Goal: Task Accomplishment & Management: Complete application form

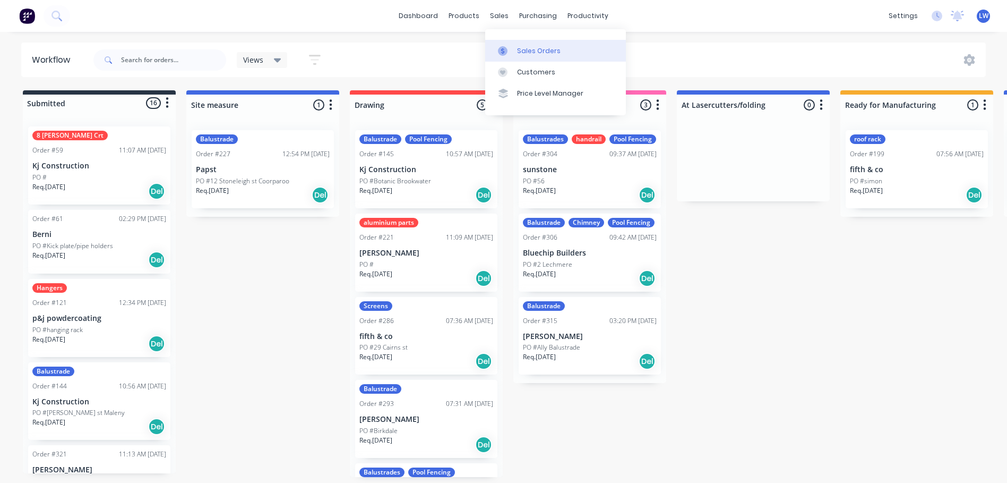
click at [513, 49] on div at bounding box center [506, 51] width 16 height 10
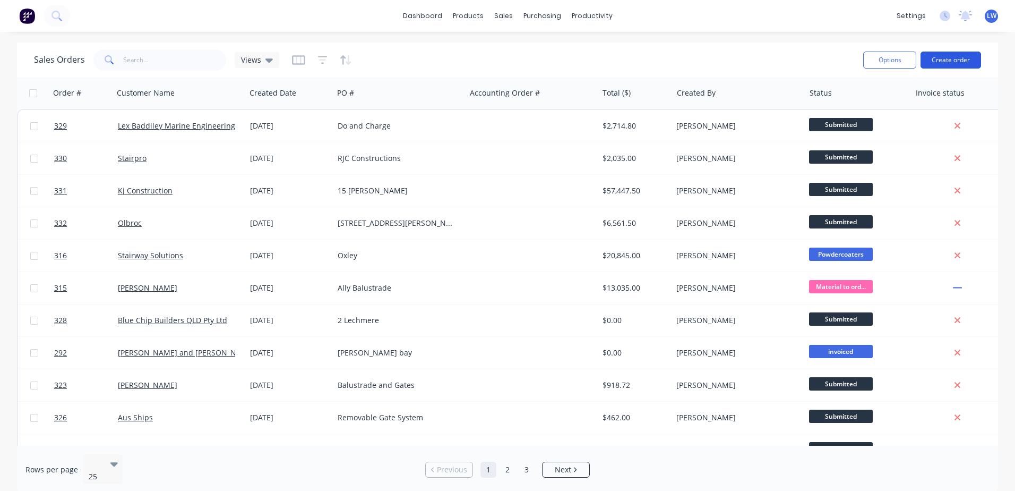
click at [960, 62] on button "Create order" at bounding box center [951, 60] width 61 height 17
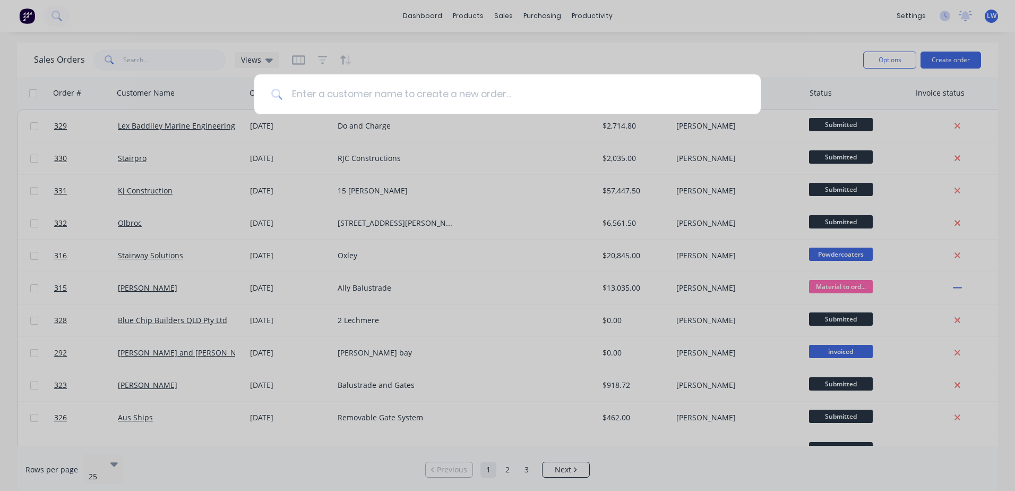
click at [390, 93] on input at bounding box center [513, 94] width 461 height 40
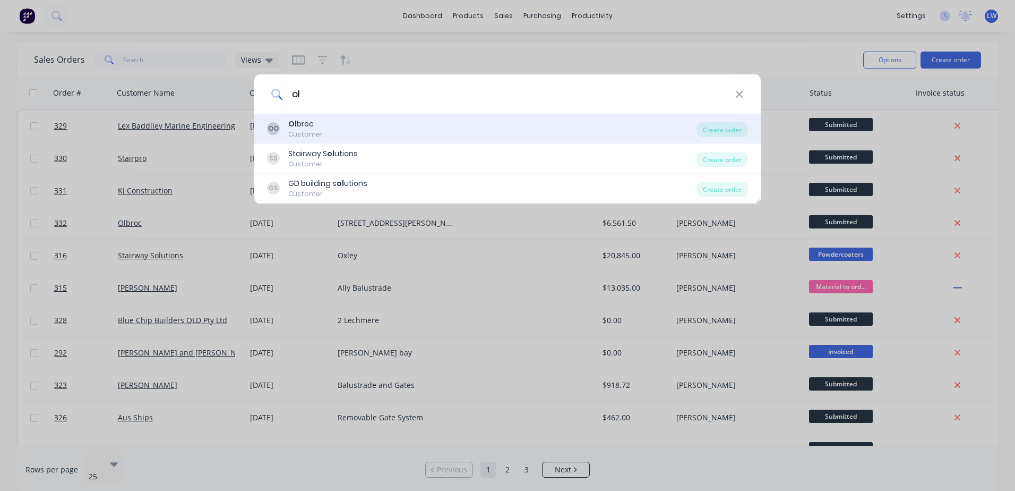
type input "ol"
click at [301, 125] on div "Ol broc" at bounding box center [305, 123] width 35 height 11
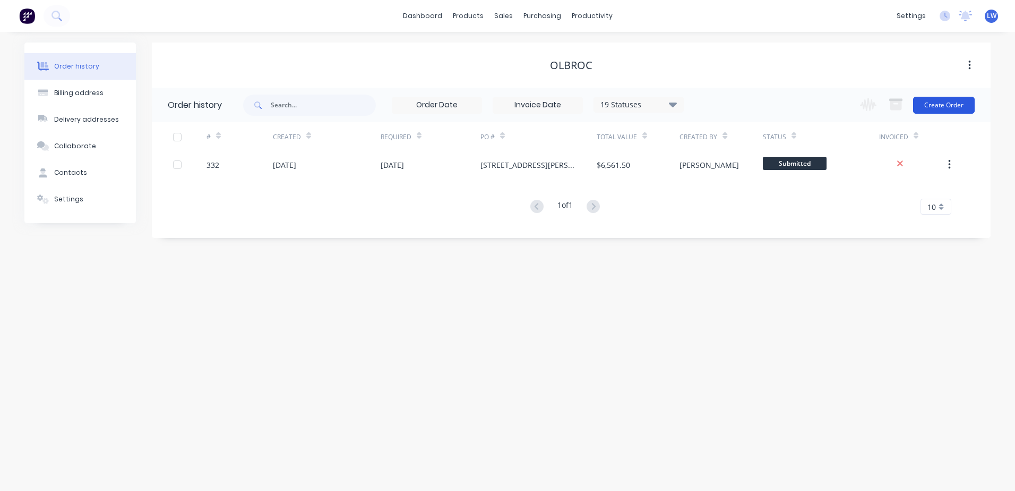
click at [934, 102] on button "Create Order" at bounding box center [944, 105] width 62 height 17
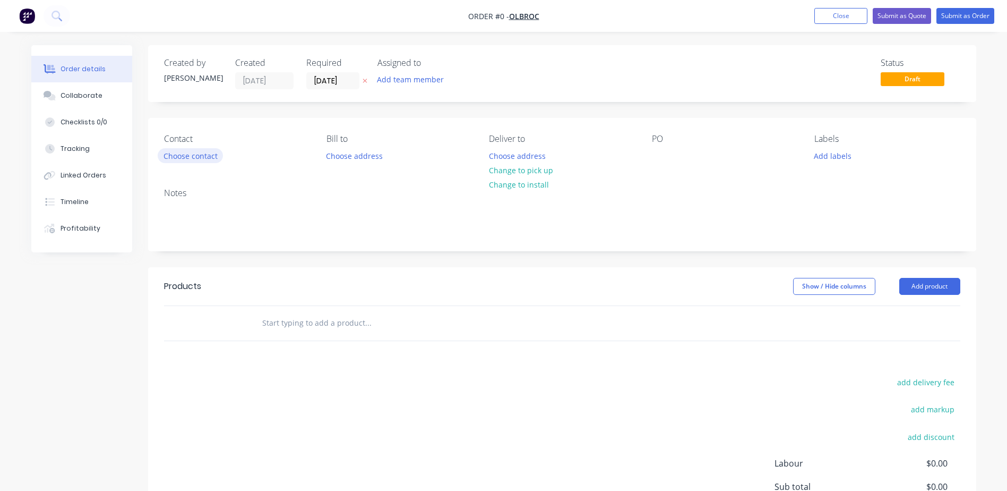
click at [194, 157] on button "Choose contact" at bounding box center [190, 155] width 65 height 14
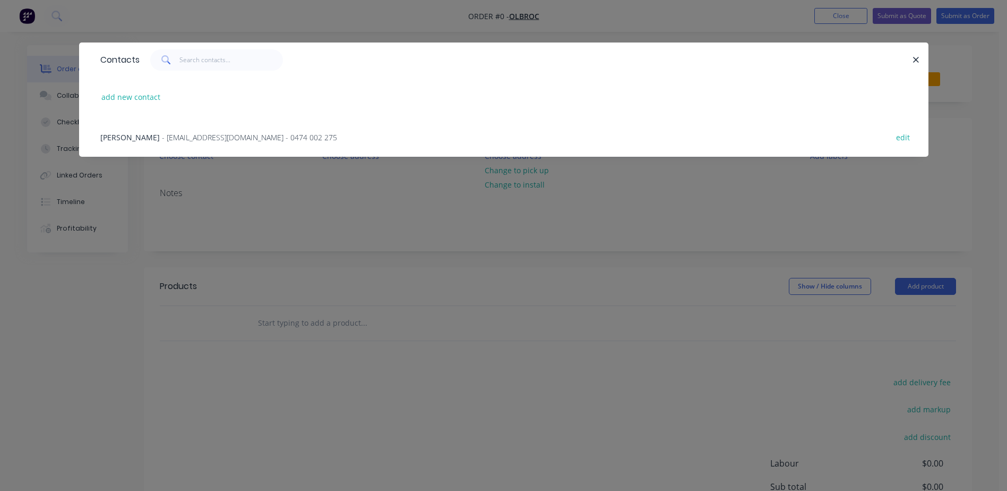
click at [142, 134] on span "Oliver Lindemann" at bounding box center [129, 137] width 59 height 10
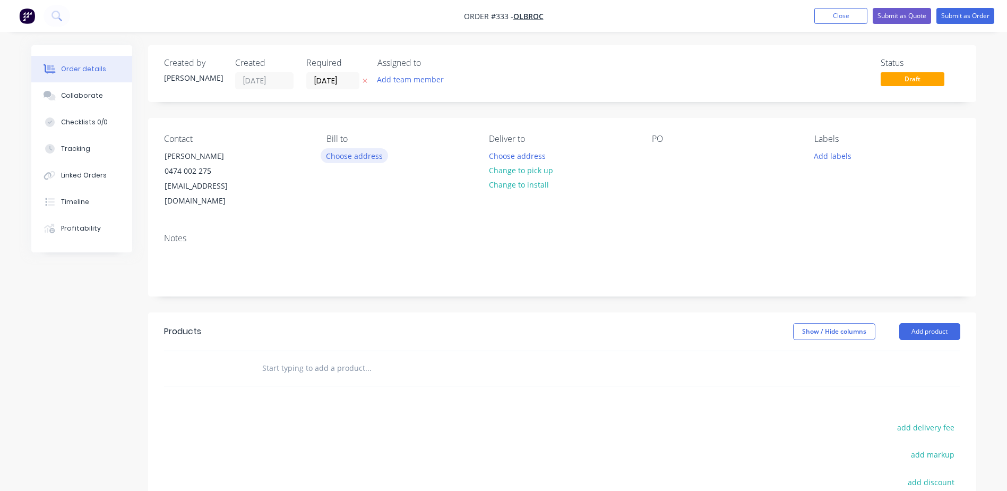
click at [344, 157] on button "Choose address" at bounding box center [355, 155] width 68 height 14
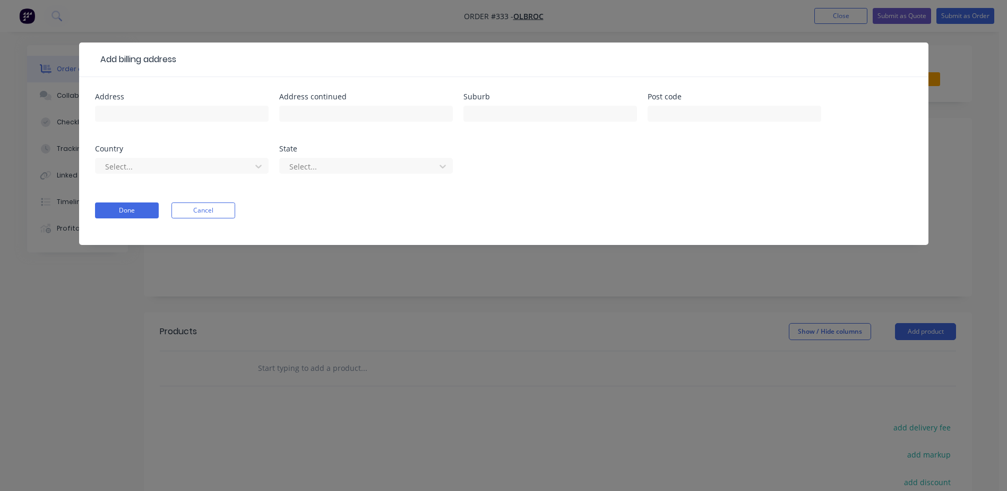
click at [700, 279] on div "Add billing address Address Address continued Suburb Post code Country Select..…" at bounding box center [503, 245] width 1007 height 491
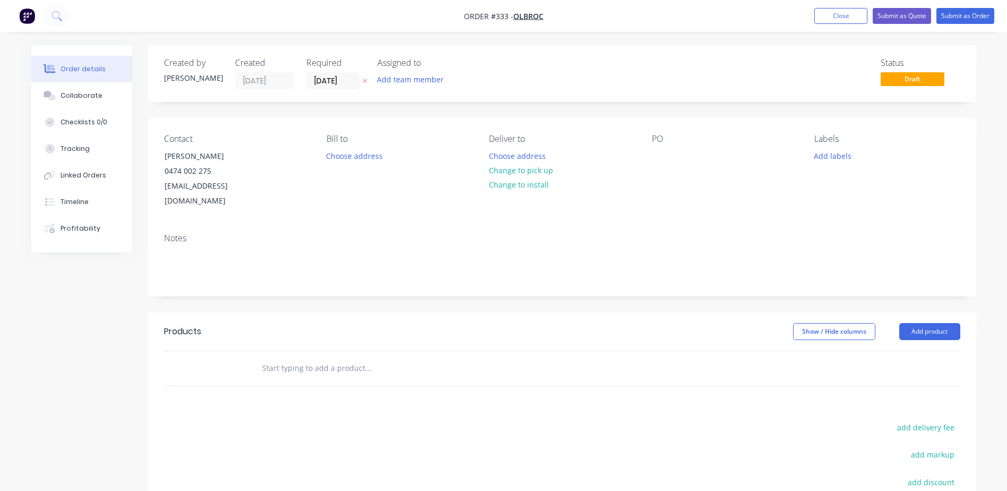
click at [95, 70] on div "Order details" at bounding box center [83, 69] width 45 height 10
click at [525, 13] on span "Olbroc" at bounding box center [528, 16] width 30 height 10
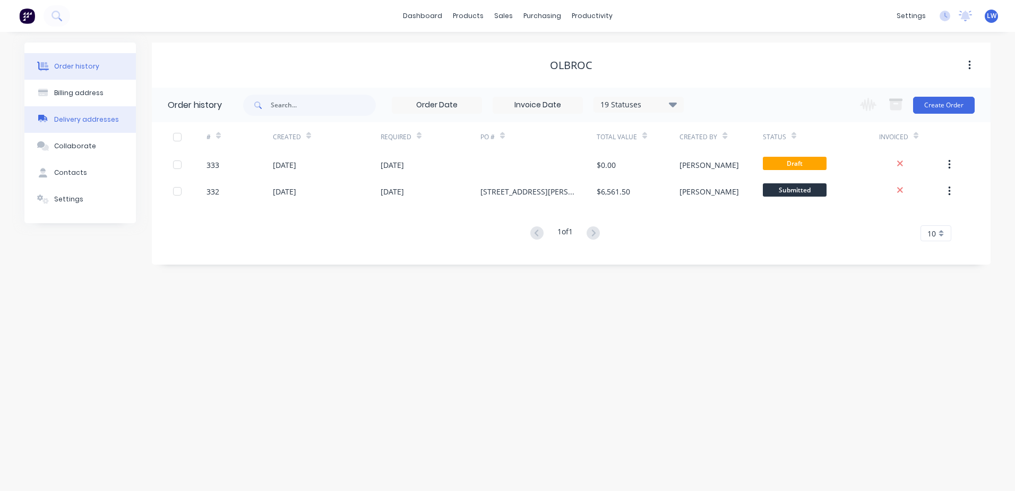
click at [65, 113] on button "Delivery addresses" at bounding box center [79, 119] width 111 height 27
select select "AU"
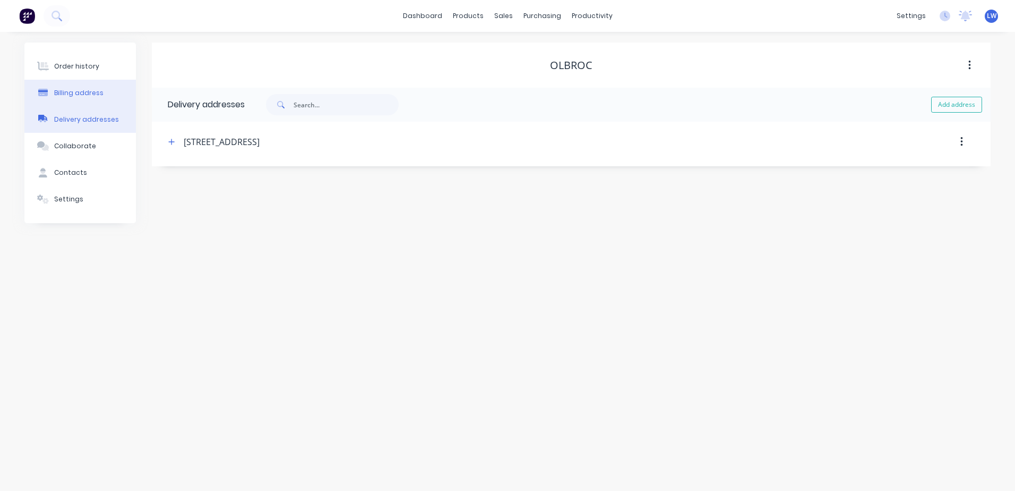
click at [75, 89] on div "Billing address" at bounding box center [78, 93] width 49 height 10
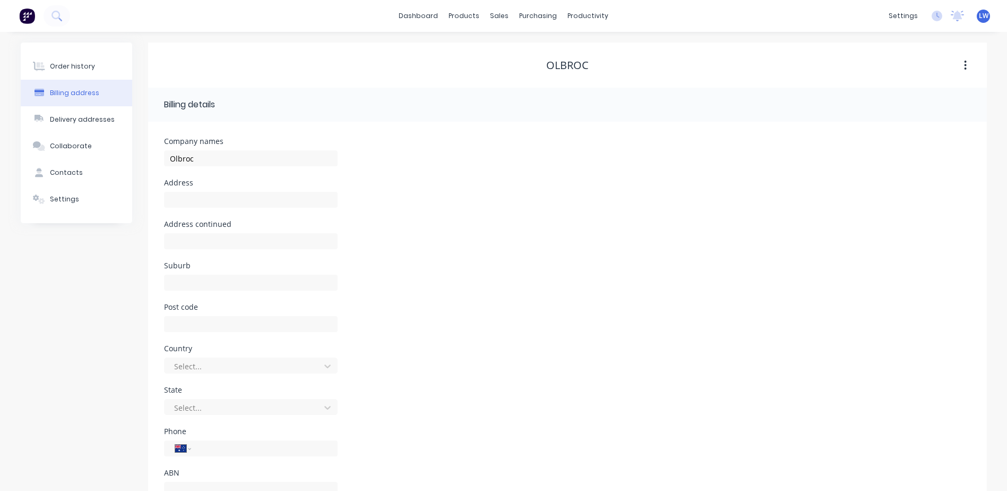
click at [220, 187] on div "Address" at bounding box center [251, 199] width 174 height 41
click at [217, 196] on input "text" at bounding box center [251, 200] width 174 height 16
paste input "8 Olivella St"
type input "8 Olivella St"
click at [195, 279] on input "text" at bounding box center [251, 283] width 174 height 16
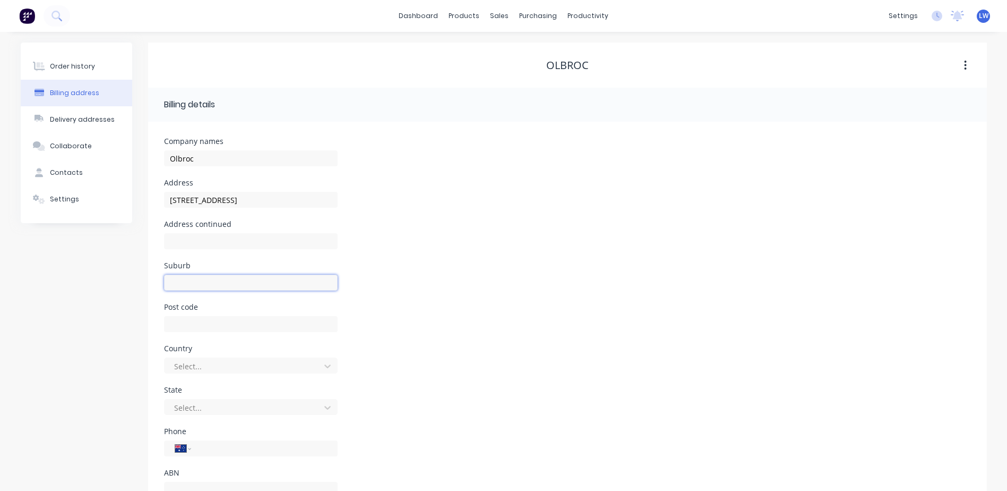
type input "MANSFIELD"
type input "4122"
click at [438, 299] on div "Suburb MANSFIELD" at bounding box center [567, 282] width 807 height 41
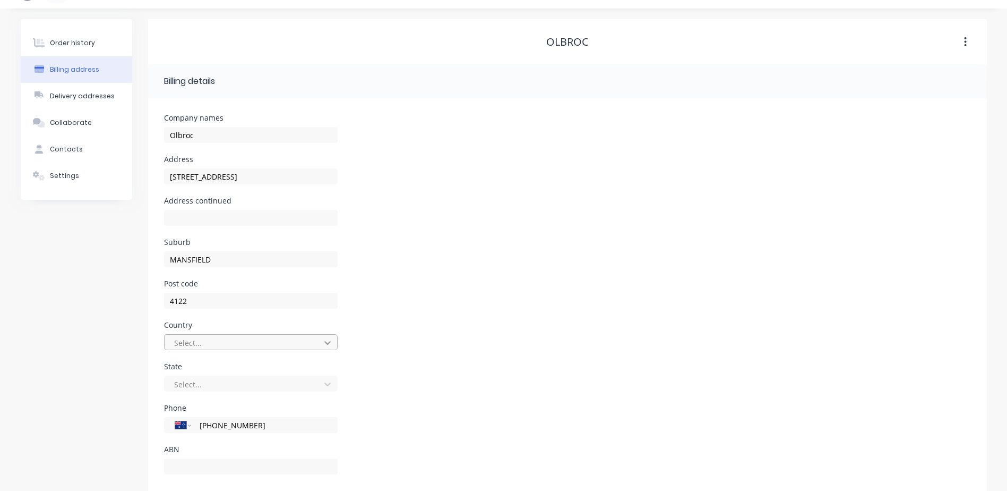
click at [325, 350] on div "Select..." at bounding box center [251, 342] width 174 height 16
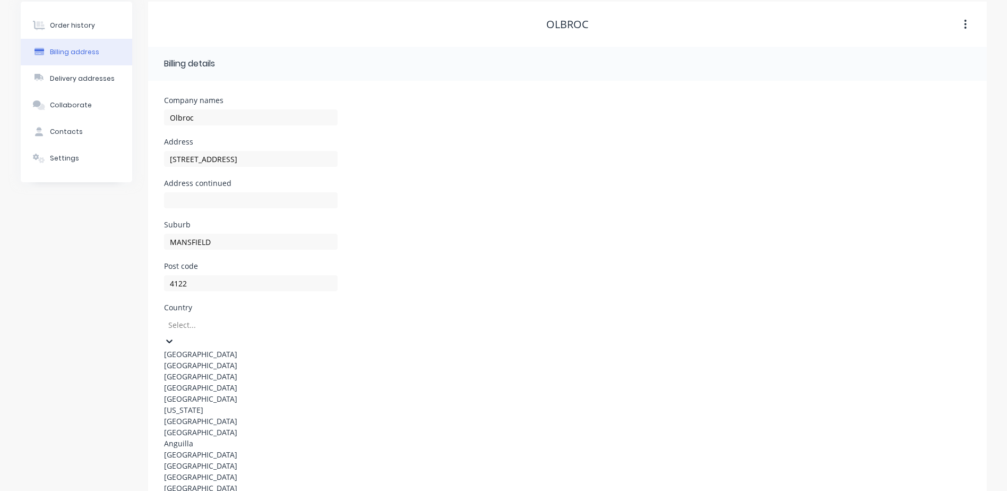
click at [201, 350] on div "Australia" at bounding box center [251, 353] width 174 height 11
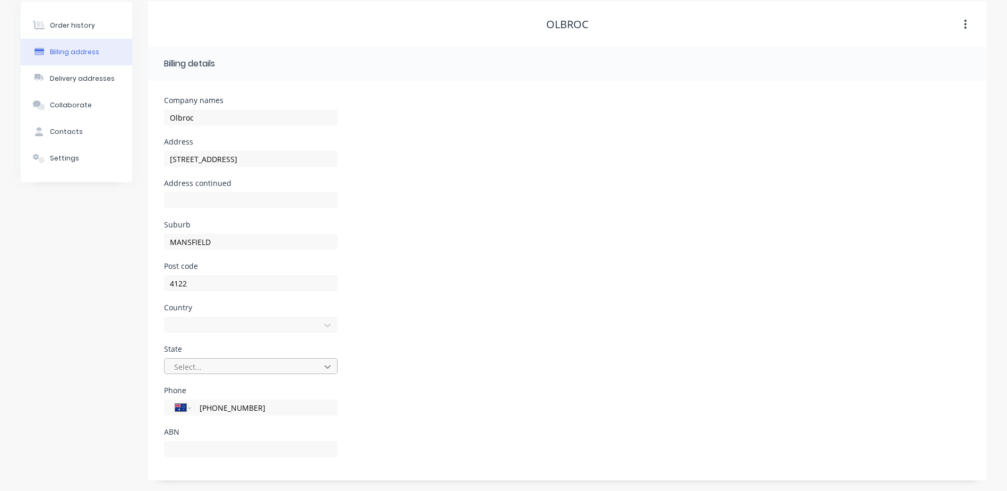
click at [325, 368] on icon at bounding box center [327, 366] width 11 height 11
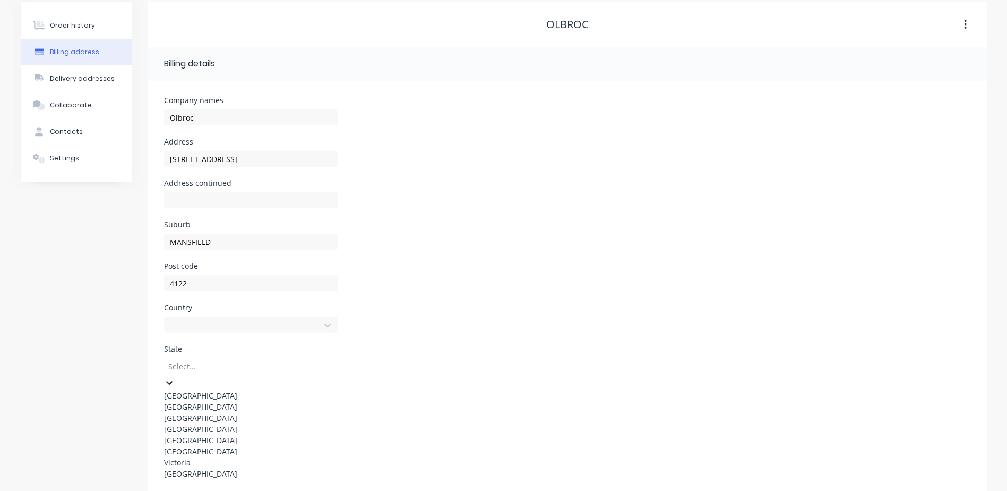
click at [200, 434] on div "Queensland" at bounding box center [251, 428] width 174 height 11
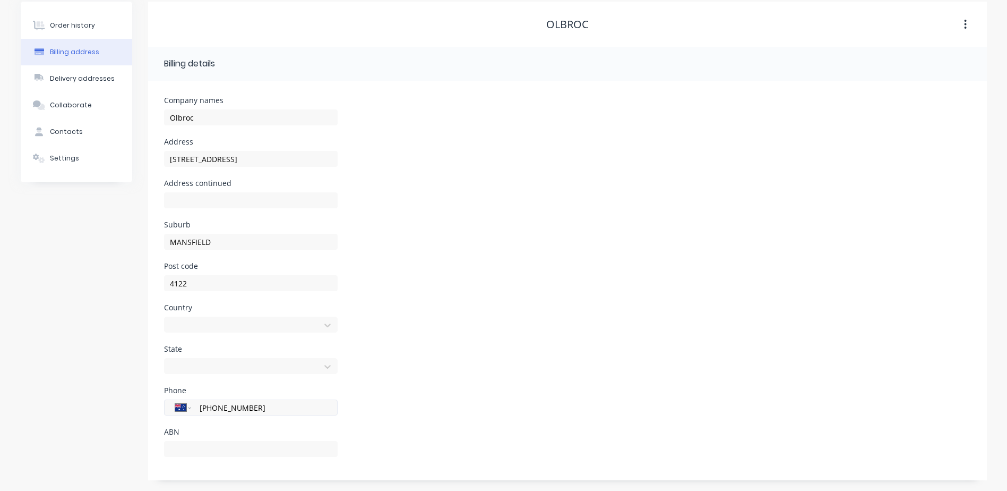
click at [301, 412] on input "(07) 3390 2946" at bounding box center [262, 407] width 127 height 12
drag, startPoint x: 300, startPoint y: 413, endPoint x: 152, endPoint y: 409, distance: 148.2
click at [152, 409] on div "Company names Olbroc Address 8 Olivella St Address continued Suburb MANSFIELD P…" at bounding box center [567, 280] width 839 height 399
type input "0"
click at [679, 337] on div "Country Australia" at bounding box center [567, 324] width 807 height 41
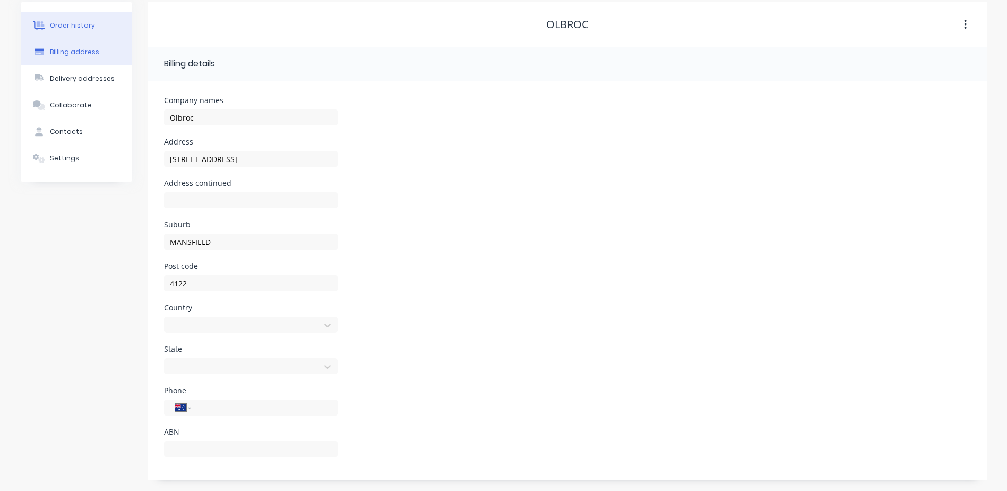
click at [65, 23] on div "Order history" at bounding box center [72, 26] width 45 height 10
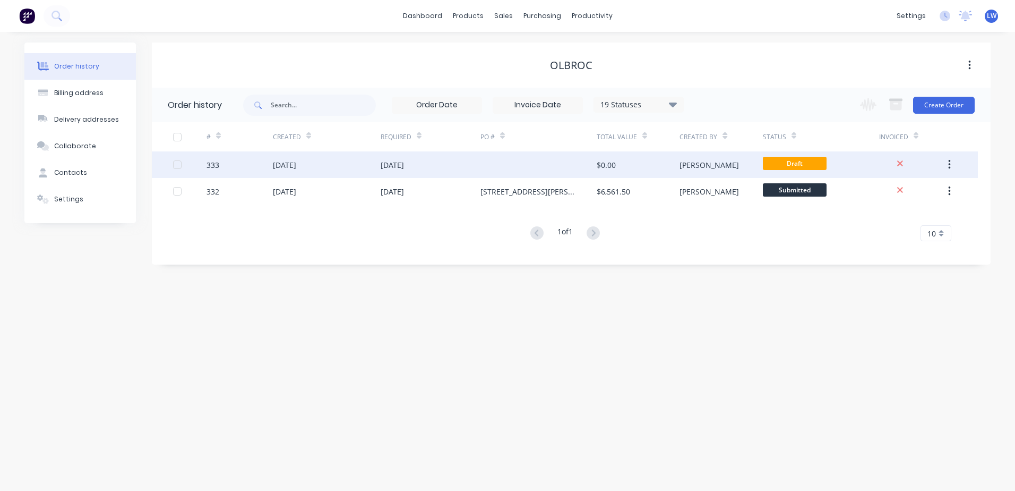
click at [492, 165] on div at bounding box center [539, 164] width 116 height 27
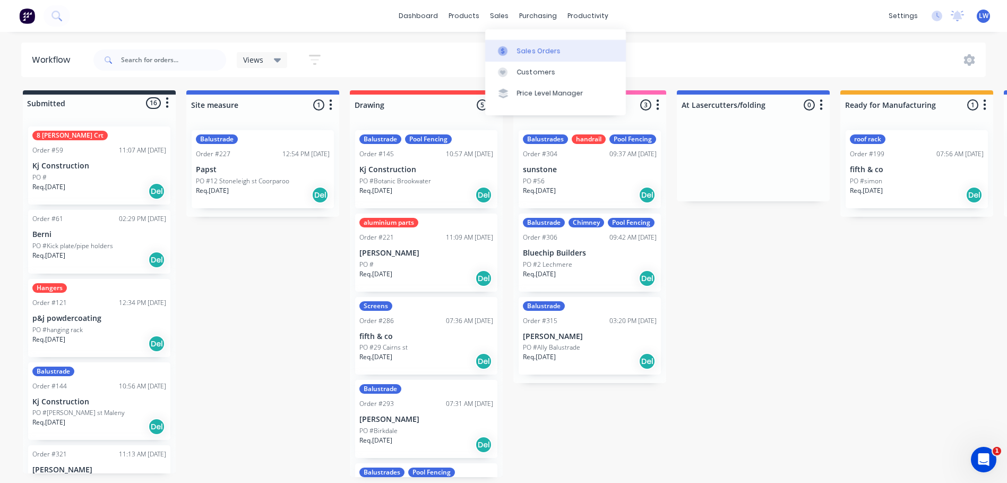
click at [530, 49] on div "Sales Orders" at bounding box center [539, 51] width 44 height 10
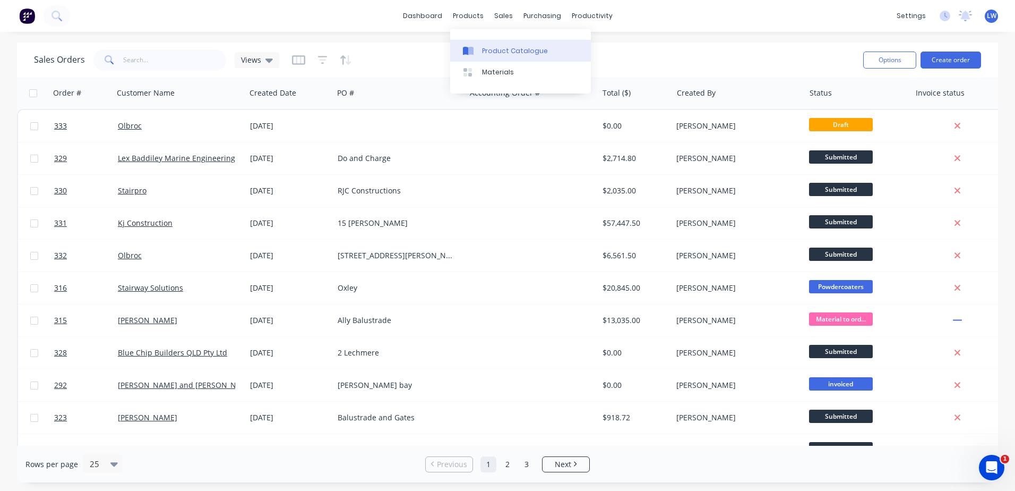
click at [490, 53] on div "Product Catalogue" at bounding box center [515, 51] width 66 height 10
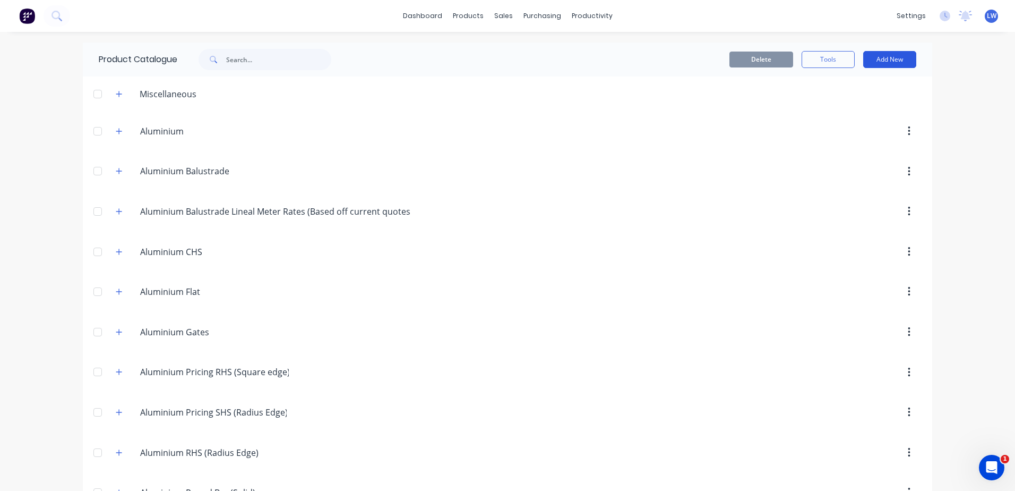
click at [890, 61] on button "Add New" at bounding box center [889, 59] width 53 height 17
click at [836, 106] on div "Product" at bounding box center [866, 107] width 82 height 15
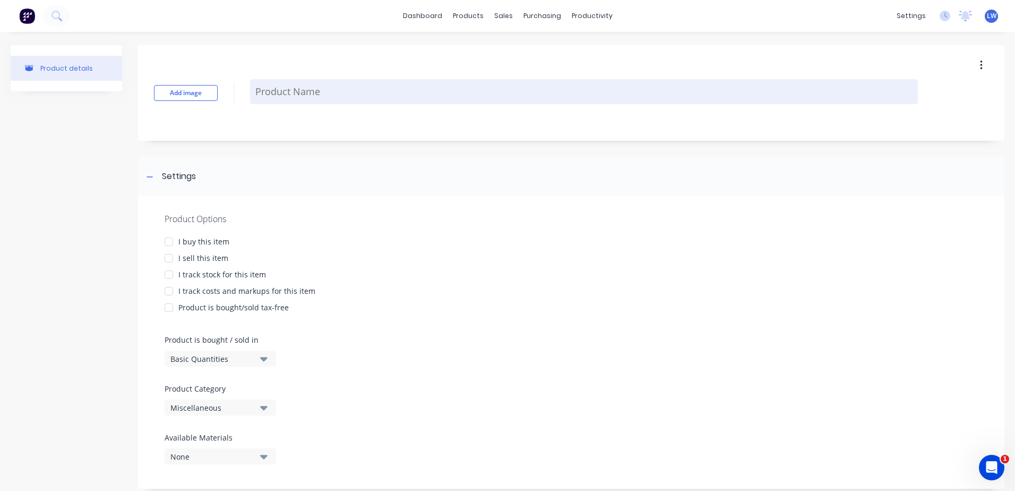
click at [283, 84] on textarea at bounding box center [584, 91] width 668 height 25
click at [344, 90] on textarea at bounding box center [584, 91] width 668 height 25
paste textarea "Rear balcony Manufacture and install powdercoated aluminium balustrade 50 x 10 …"
type textarea "x"
type textarea "Rear balcony Manufacture and install powdercoated aluminium balustrade 50 x 10 …"
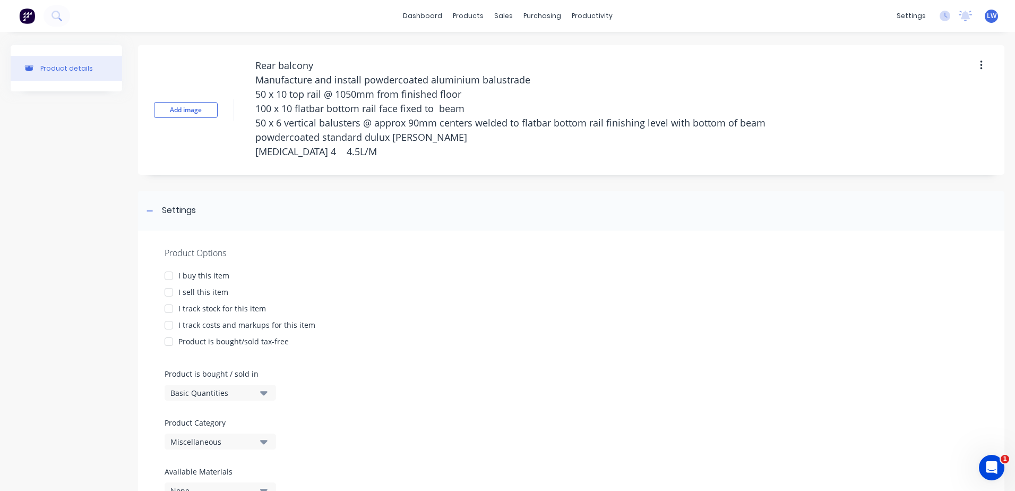
click at [169, 290] on div at bounding box center [168, 291] width 21 height 21
click at [171, 324] on div at bounding box center [168, 324] width 21 height 21
type textarea "x"
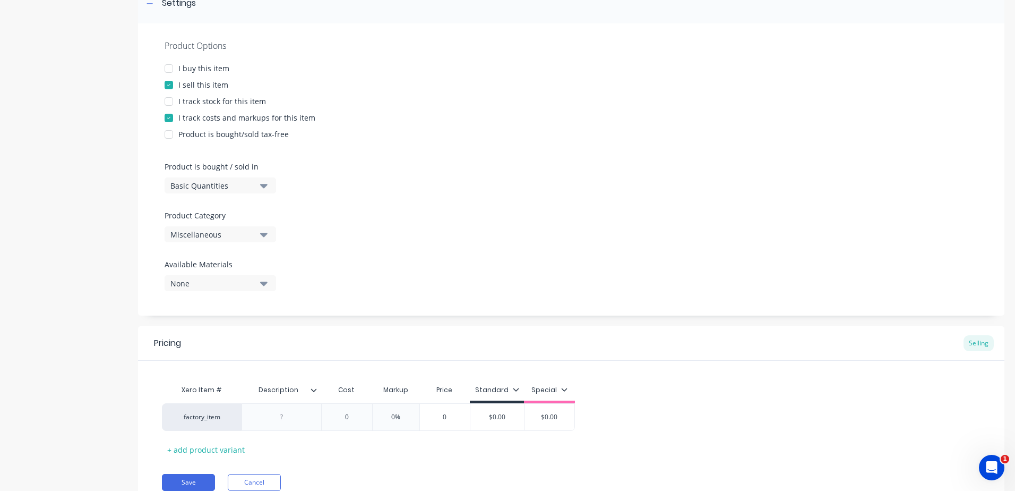
scroll to position [212, 0]
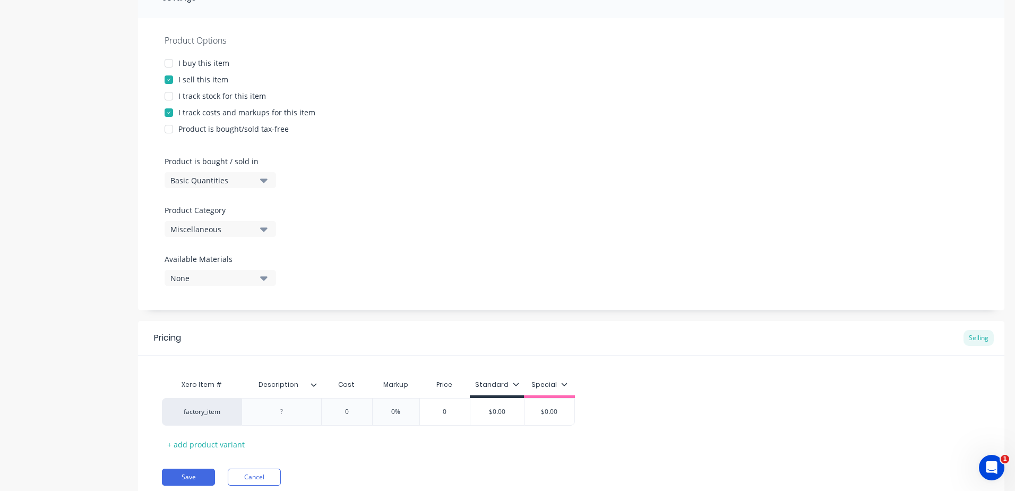
type textarea "Rear balcony Manufacture and install powdercoated aluminium balustrade 50 x 10 …"
type textarea "x"
type textarea "Rear balcony Manufacture and install powdercoated aluminium balustrade 50 x 10 …"
click at [268, 230] on button "Miscellaneous" at bounding box center [220, 229] width 111 height 16
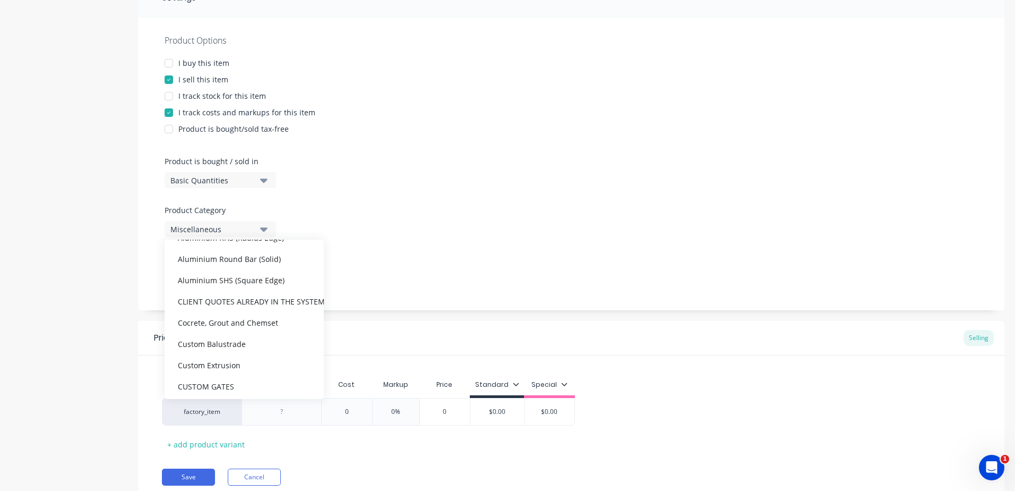
scroll to position [265, 0]
click at [245, 254] on div "CLIENT QUOTES ALREADY IN THE SYSTEM PRIOR TO [DATE]" at bounding box center [244, 255] width 159 height 21
type textarea "x"
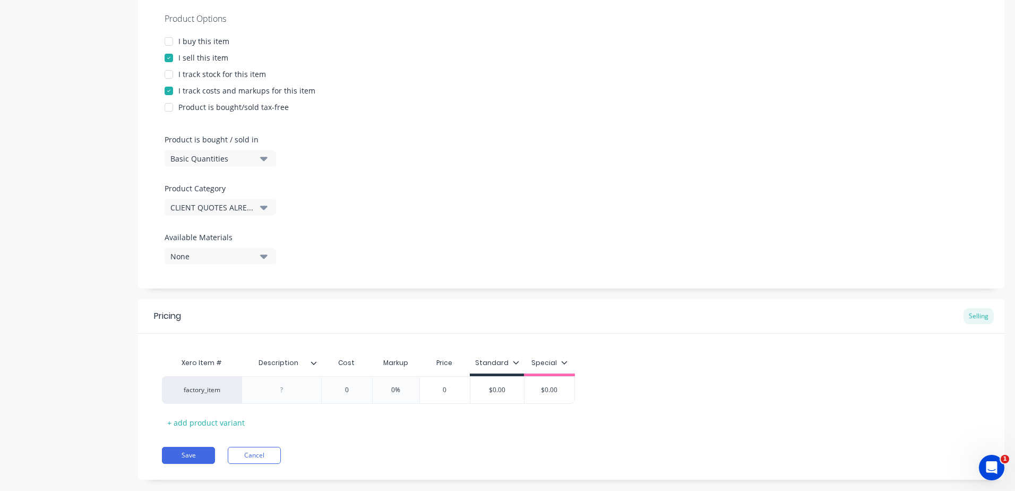
scroll to position [252, 0]
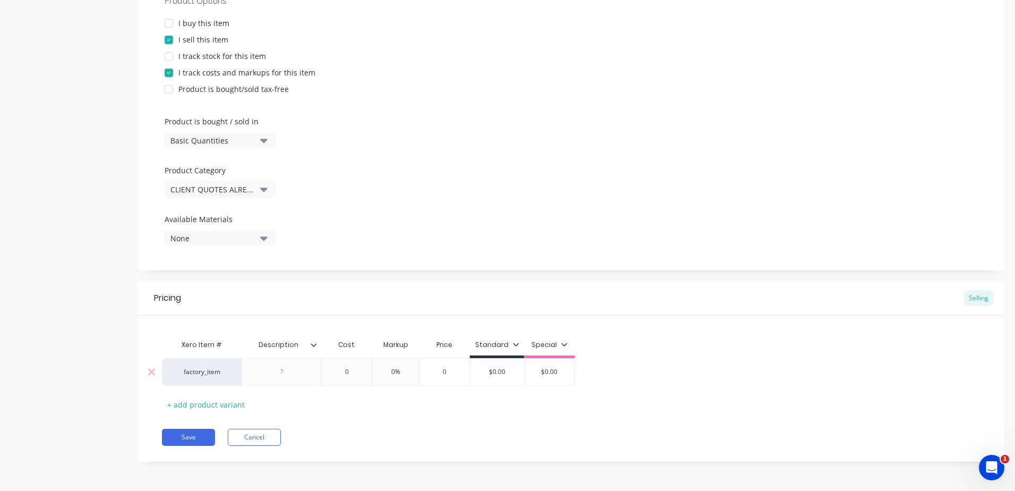
click at [290, 371] on div at bounding box center [281, 372] width 53 height 14
paste div
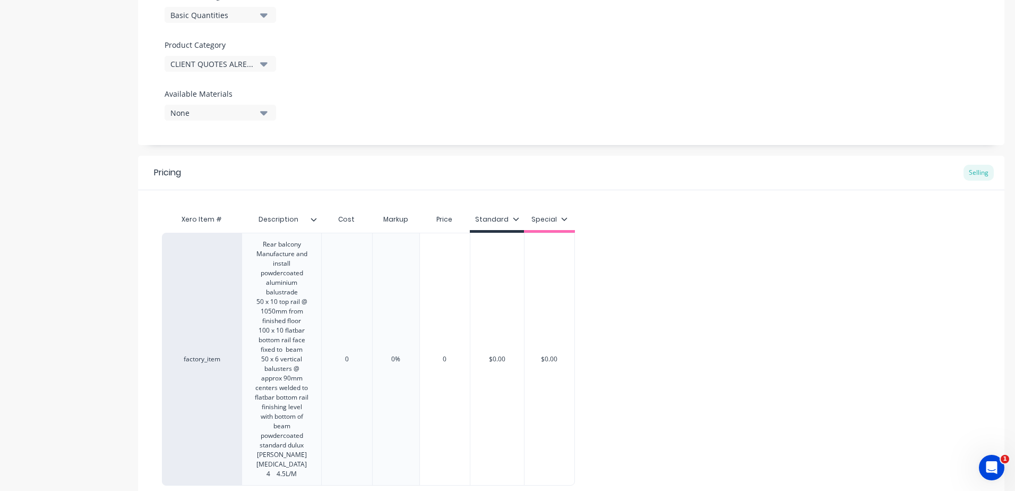
scroll to position [465, 0]
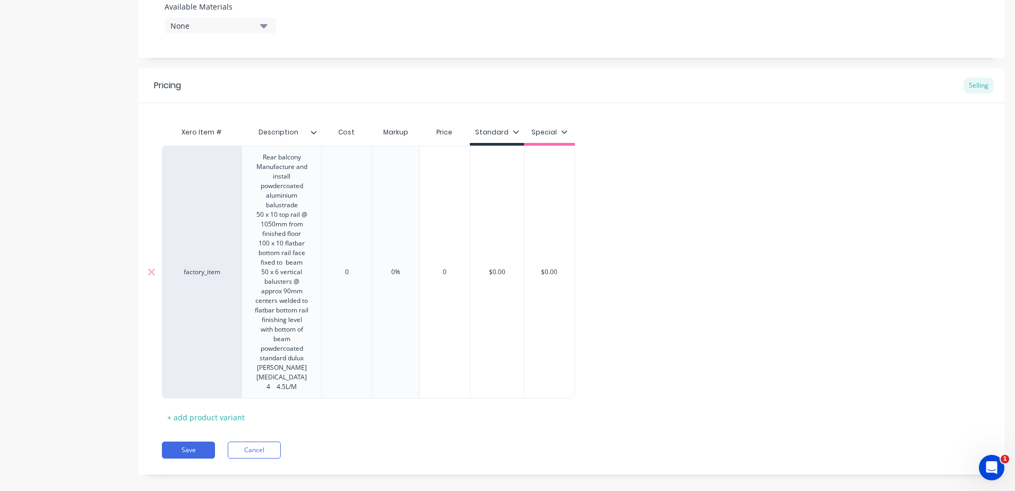
click at [338, 360] on div "0" at bounding box center [346, 271] width 51 height 253
type textarea "x"
click at [377, 412] on div "Xero Item # Description Cost Markup Price Standard Special factory_item Rear ba…" at bounding box center [571, 274] width 819 height 304
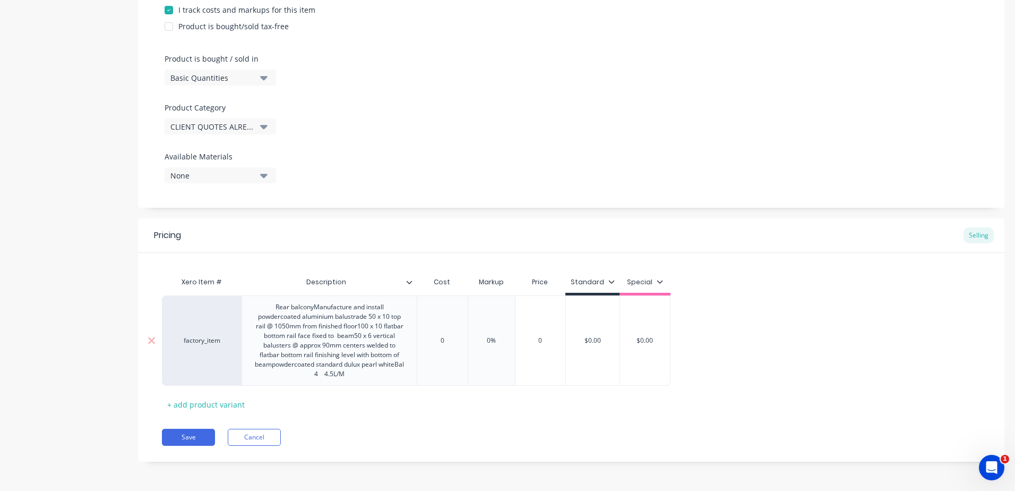
click at [451, 345] on div "0" at bounding box center [442, 340] width 53 height 27
drag, startPoint x: 451, startPoint y: 344, endPoint x: 425, endPoint y: 344, distance: 26.0
click at [425, 344] on input "0" at bounding box center [442, 341] width 53 height 10
type input "3"
type textarea "x"
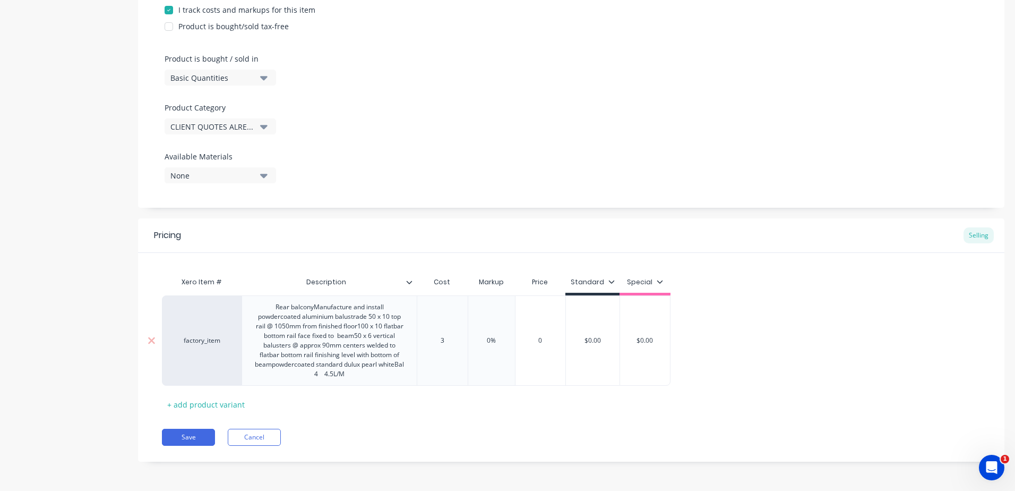
type input "33"
type textarea "x"
type input "332"
type textarea "x"
type input "3320"
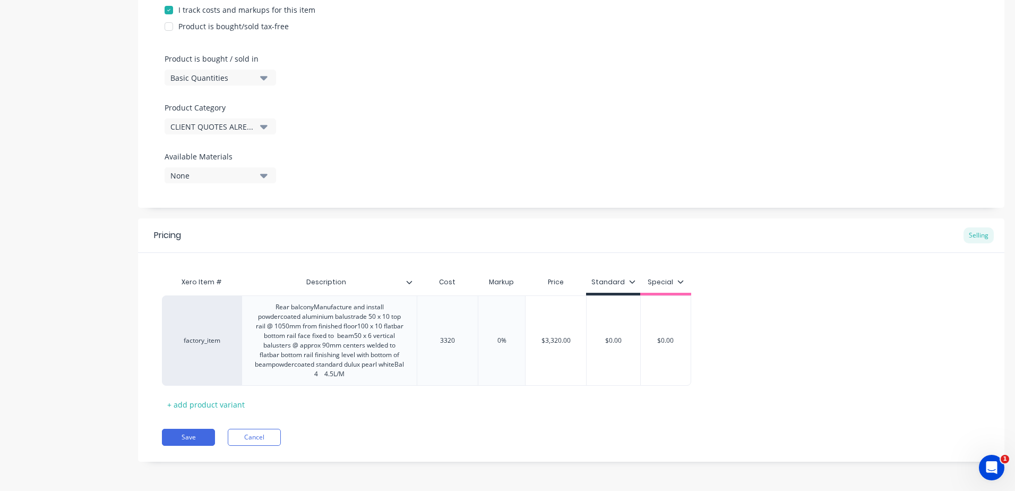
type input "0%"
type textarea "x"
type input "0%2"
type textarea "x"
type input "0%25"
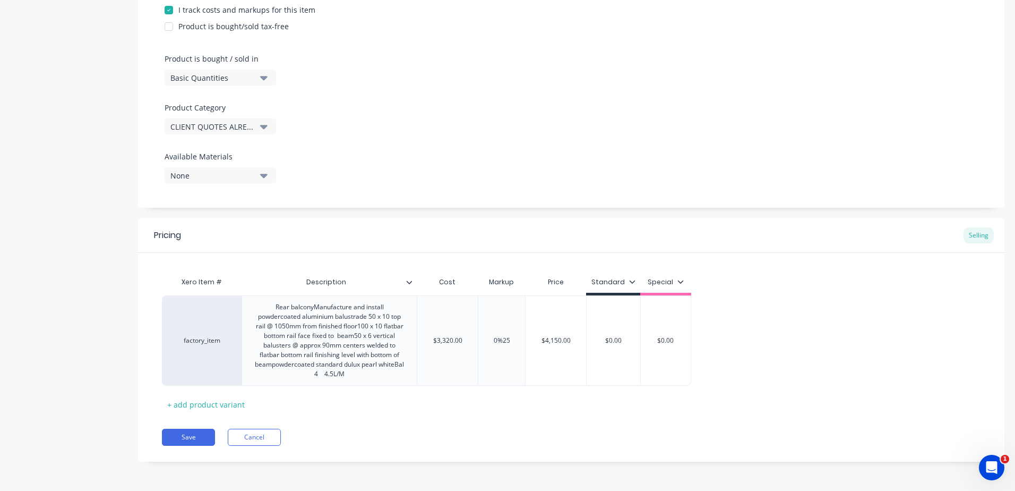
type textarea "x"
type input "0%2"
type textarea "x"
type input "0"
type textarea "x"
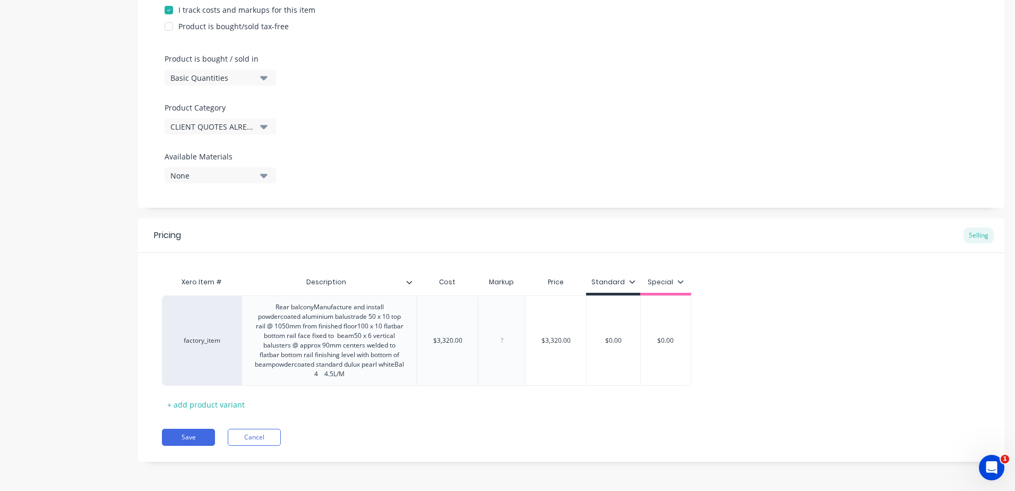
type input "2"
type textarea "x"
type input "25"
type input "$0.00"
drag, startPoint x: 627, startPoint y: 341, endPoint x: 570, endPoint y: 338, distance: 57.4
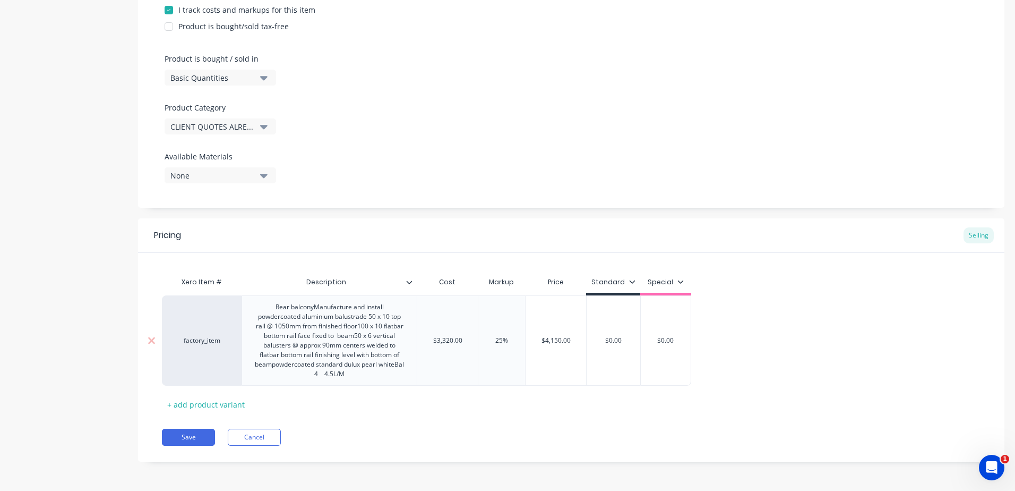
click at [570, 338] on div "factory_item Rear balconyManufacture and install powdercoated aluminium balustr…" at bounding box center [426, 340] width 529 height 90
type textarea "x"
type input "4"
type textarea "x"
type input "41"
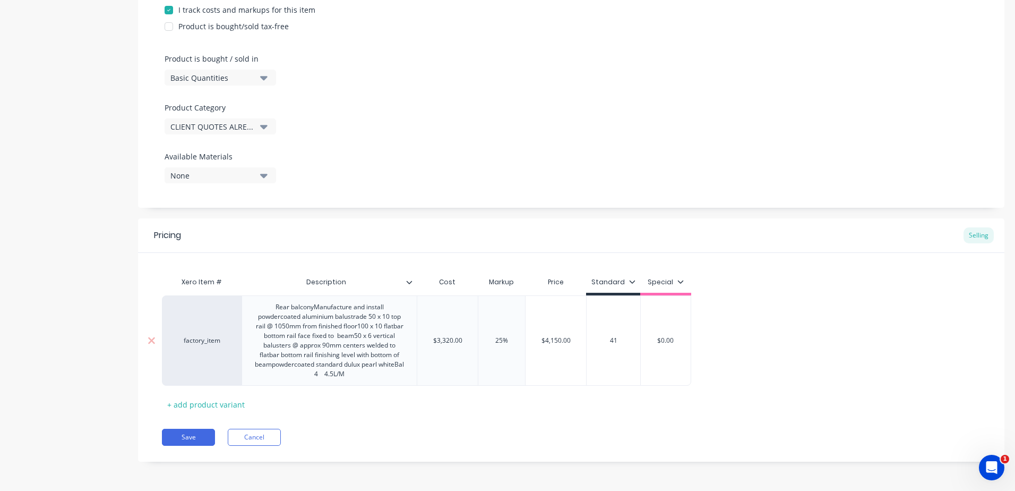
type textarea "x"
type input "415"
type textarea "x"
type input "4150"
click at [562, 427] on div "Pricing Selling Xero Item # Description Cost Markup Price Standard Special fact…" at bounding box center [571, 339] width 867 height 243
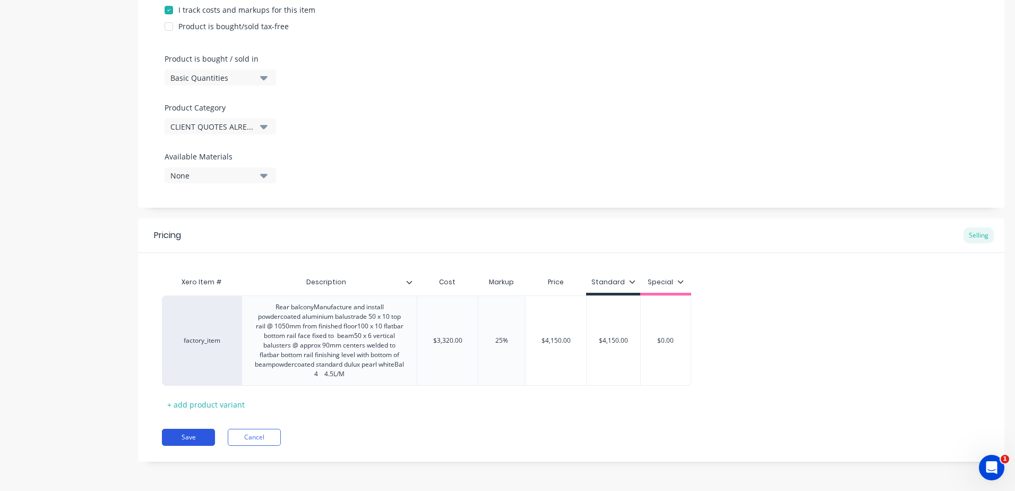
click at [203, 441] on button "Save" at bounding box center [188, 436] width 53 height 17
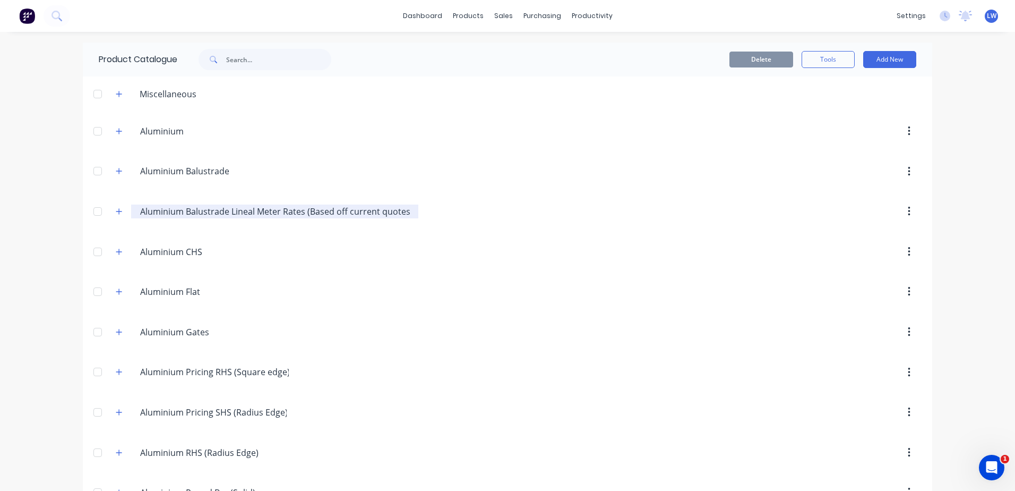
click at [226, 214] on input "Aluminium Balustrade Lineal Meter Rates (Based off current quotes)" at bounding box center [275, 211] width 270 height 13
click at [113, 214] on button "button" at bounding box center [119, 210] width 13 height 13
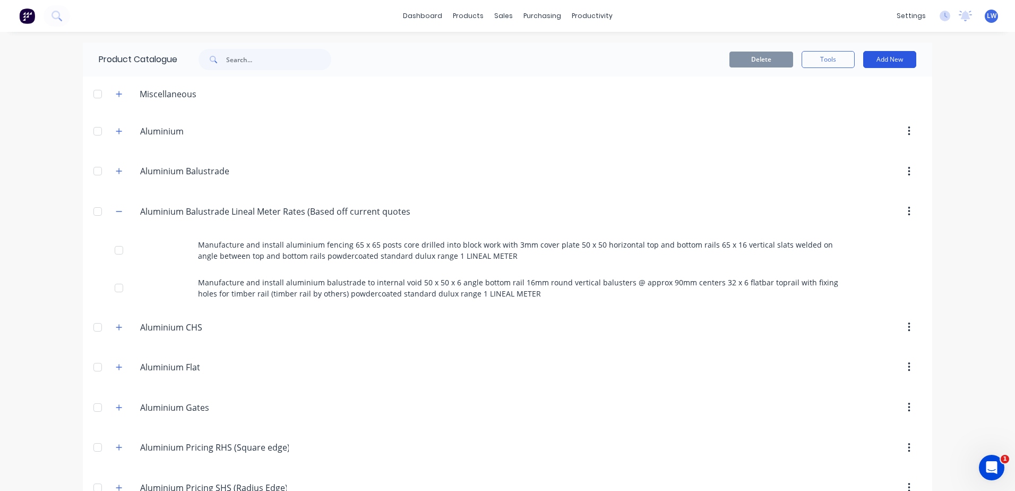
click at [880, 59] on button "Add New" at bounding box center [889, 59] width 53 height 17
click at [825, 108] on div "Product" at bounding box center [866, 107] width 82 height 15
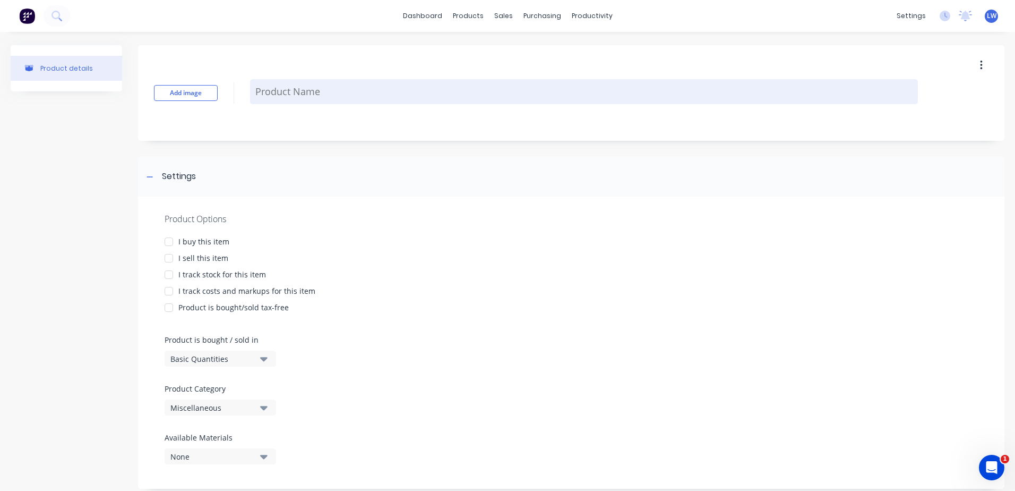
click at [270, 91] on textarea at bounding box center [584, 91] width 668 height 25
paste textarea "Rear balcony Manufacture and install powdercoated aluminium balustrade 50 x 10 …"
type textarea "x"
type textarea "Rear balcony Manufacture and install powdercoated aluminium balustrade 50 x 10 …"
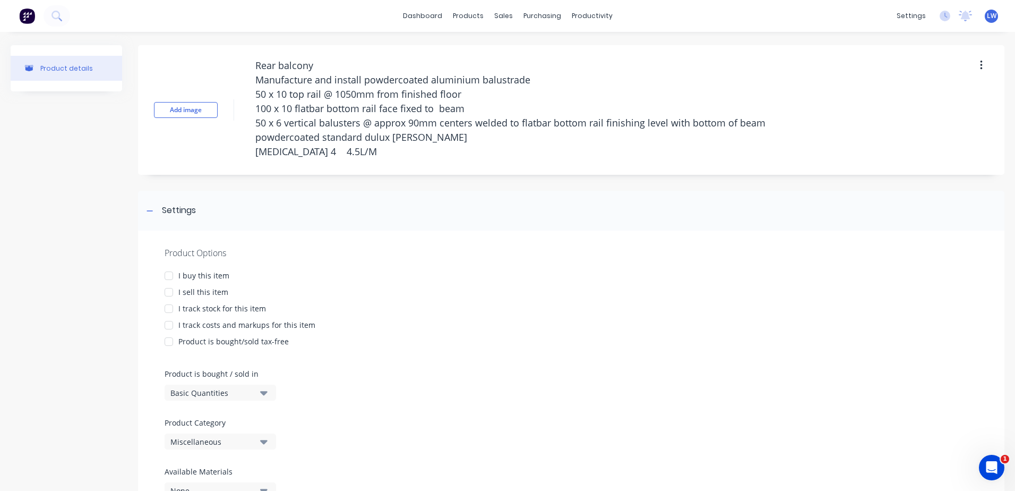
drag, startPoint x: 330, startPoint y: 151, endPoint x: 242, endPoint y: 150, distance: 87.6
click at [242, 150] on div "Add image Rear balcony Manufacture and install powdercoated aluminium balustrad…" at bounding box center [571, 110] width 867 height 130
type textarea "x"
type textarea "Rear balcony Manufacture and install powdercoated aluminium balustrade 50 x 10 …"
type textarea "x"
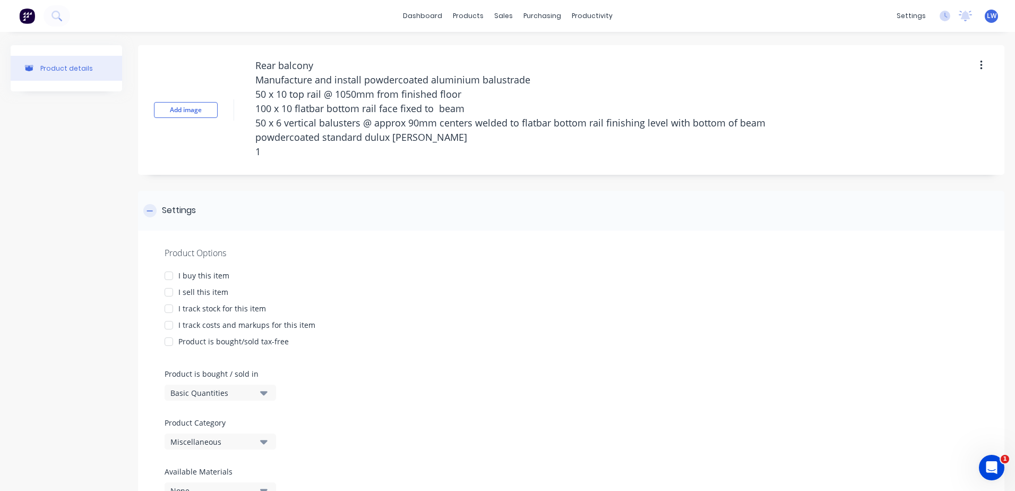
type textarea "Rear balcony Manufacture and install powdercoated aluminium balustrade 50 x 10 …"
type textarea "x"
type textarea "Rear balcony Manufacture and install powdercoated aluminium balustrade 50 x 10 …"
type textarea "x"
type textarea "Rear balcony Manufacture and install powdercoated aluminium balustrade 50 x 10 …"
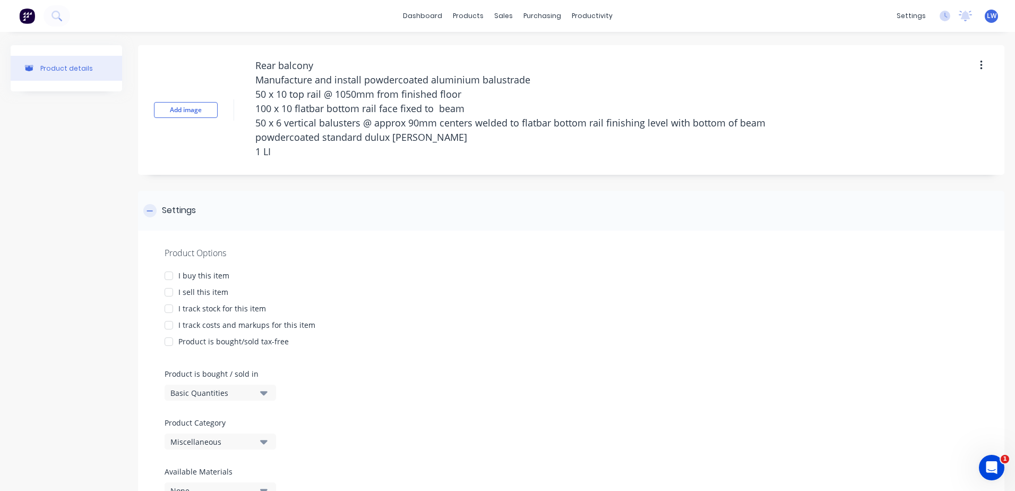
type textarea "x"
type textarea "Rear balcony Manufacture and install powdercoated aluminium balustrade 50 x 10 …"
type textarea "x"
type textarea "Rear balcony Manufacture and install powdercoated aluminium balustrade 50 x 10 …"
type textarea "x"
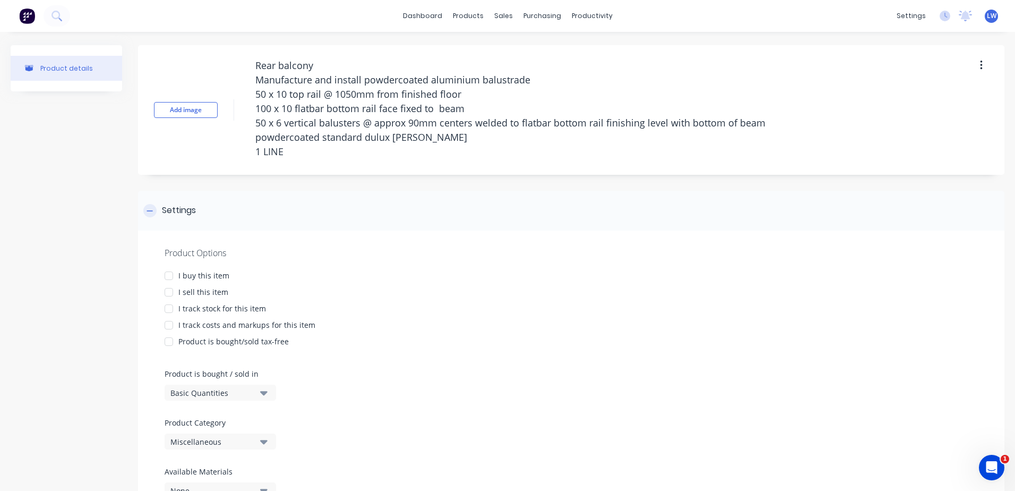
type textarea "Rear balcony Manufacture and install powdercoated aluminium balustrade 50 x 10 …"
type textarea "x"
type textarea "Rear balcony Manufacture and install powdercoated aluminium balustrade 50 x 10 …"
type textarea "x"
type textarea "Rear balcony Manufacture and install powdercoated aluminium balustrade 50 x 10 …"
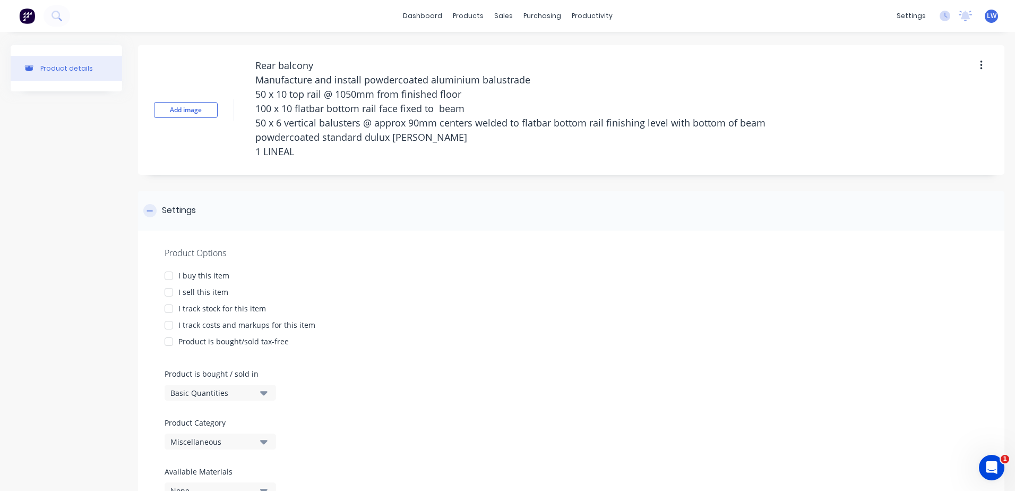
type textarea "x"
type textarea "Rear balcony Manufacture and install powdercoated aluminium balustrade 50 x 10 …"
type textarea "x"
type textarea "Rear balcony Manufacture and install powdercoated aluminium balustrade 50 x 10 …"
type textarea "x"
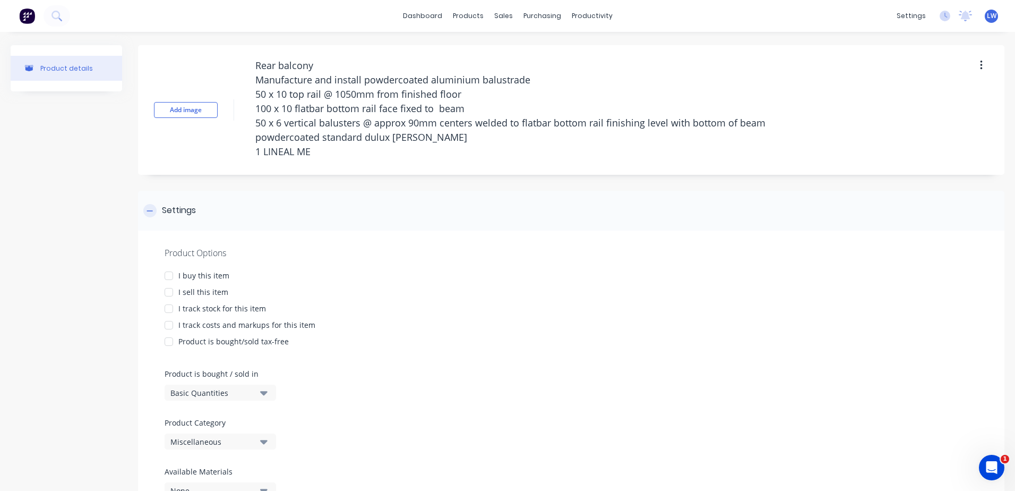
type textarea "Rear balcony Manufacture and install powdercoated aluminium balustrade 50 x 10 …"
type textarea "x"
type textarea "Rear balcony Manufacture and install powdercoated aluminium balustrade 50 x 10 …"
type textarea "x"
type textarea "Rear balcony Manufacture and install powdercoated aluminium balustrade 50 x 10 …"
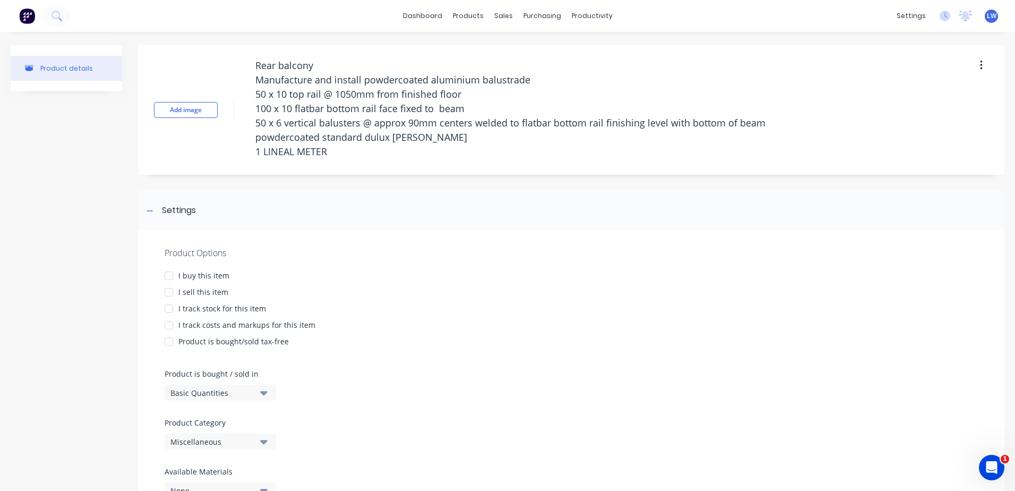
type textarea "x"
type textarea "Rear balcony Manufacture and install powdercoated aluminium balustrade 50 x 10 …"
click at [541, 237] on div "Product Options I buy this item I sell this item I track stock for this item I …" at bounding box center [571, 376] width 867 height 292
click at [168, 290] on div at bounding box center [168, 291] width 21 height 21
click at [169, 324] on div at bounding box center [168, 324] width 21 height 21
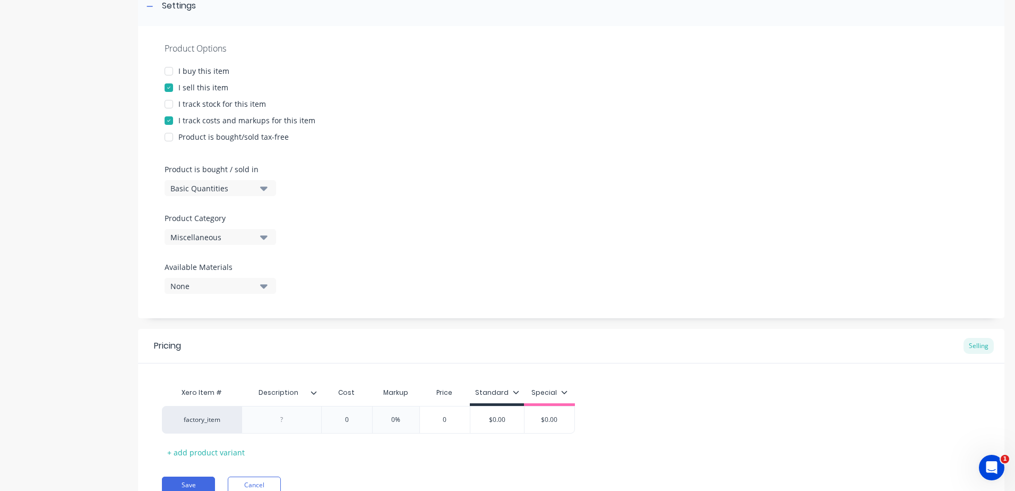
scroll to position [212, 0]
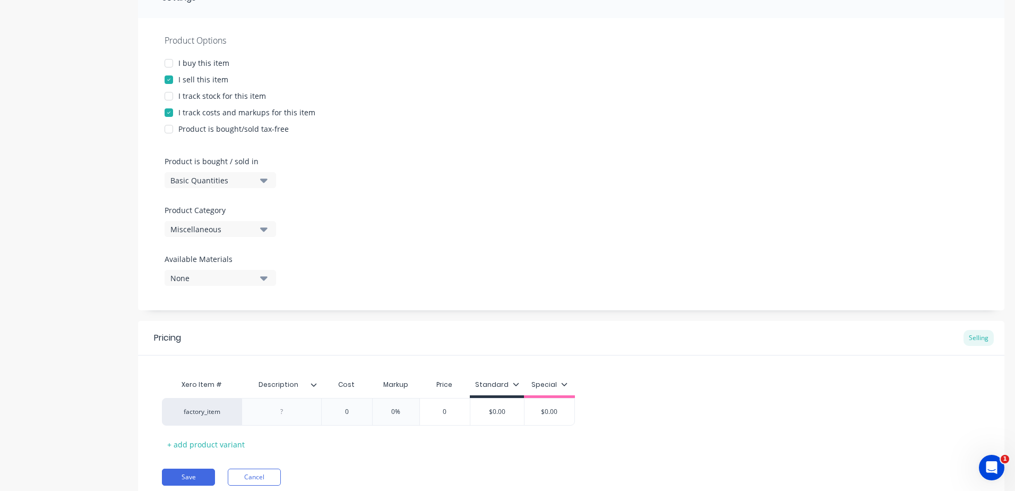
click at [261, 232] on icon "button" at bounding box center [263, 229] width 7 height 12
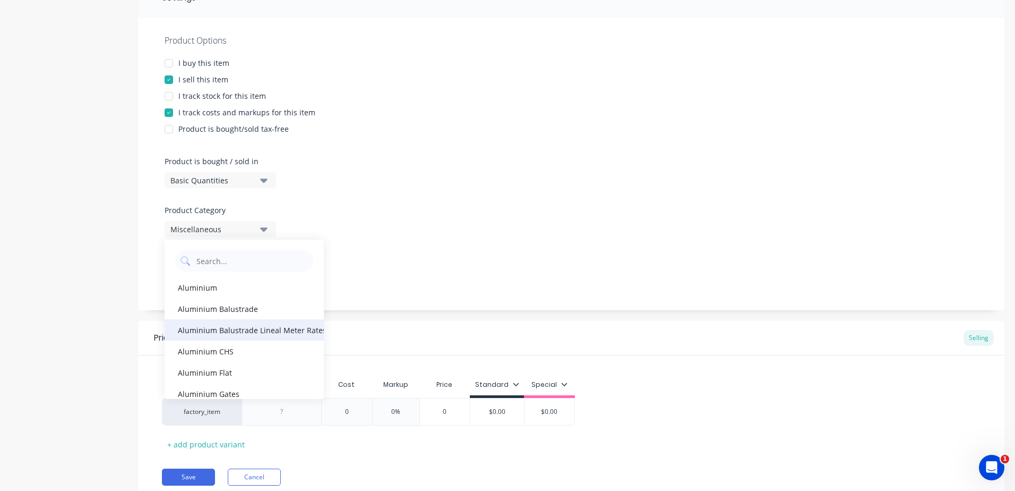
click at [268, 332] on div "Aluminium Balustrade Lineal Meter Rates (Based off current quotes)" at bounding box center [244, 329] width 159 height 21
type textarea "x"
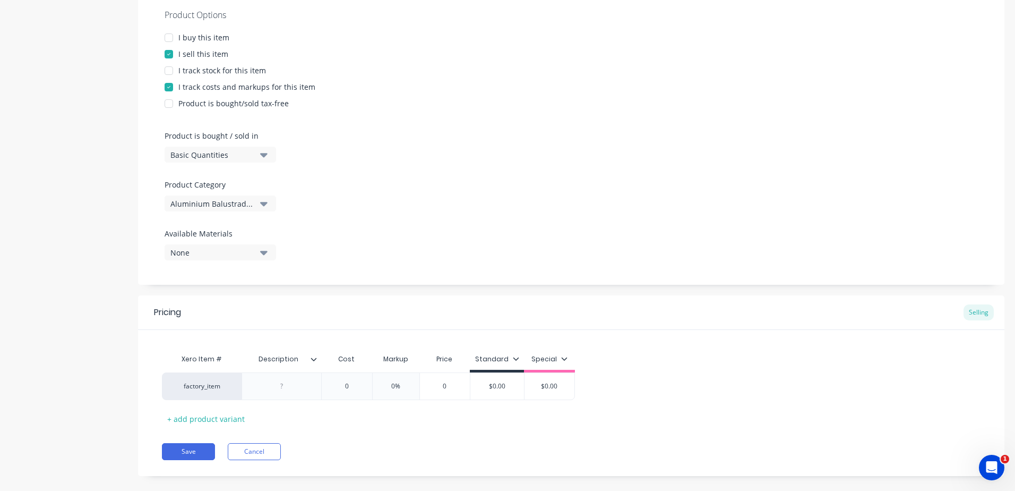
scroll to position [252, 0]
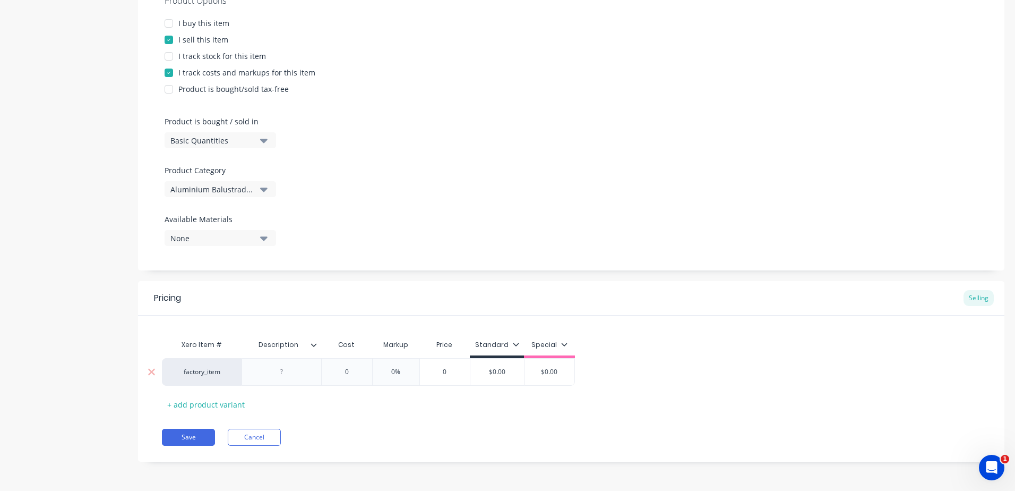
click at [286, 374] on div at bounding box center [281, 372] width 53 height 14
paste div
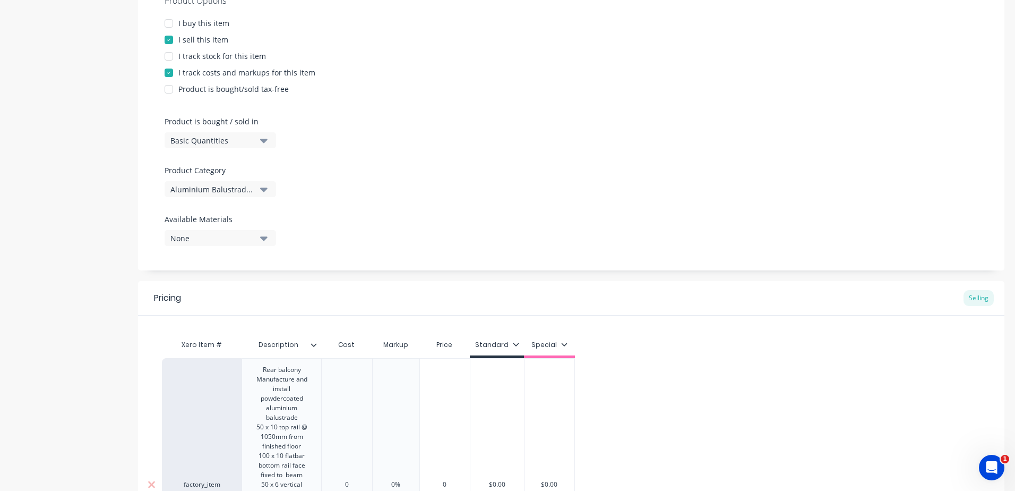
click at [356, 412] on div "0" at bounding box center [346, 484] width 51 height 253
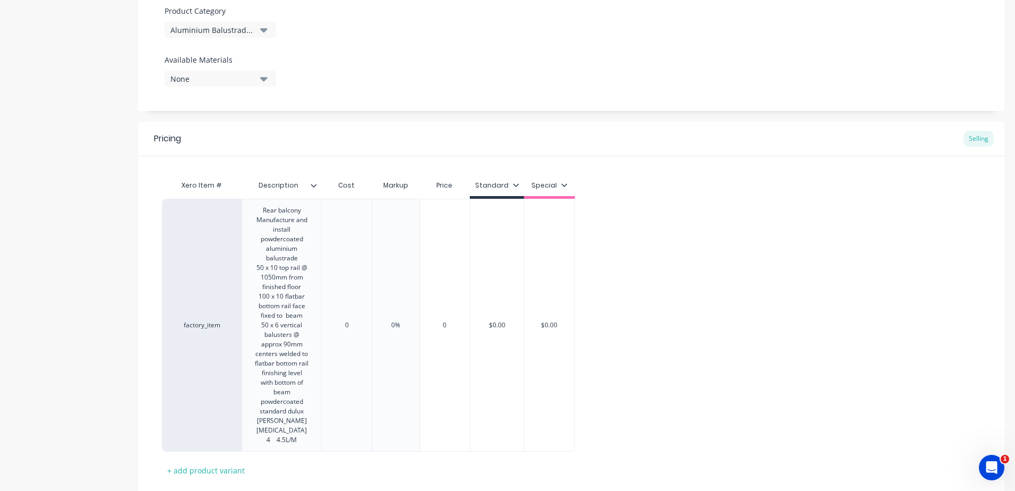
scroll to position [315, 0]
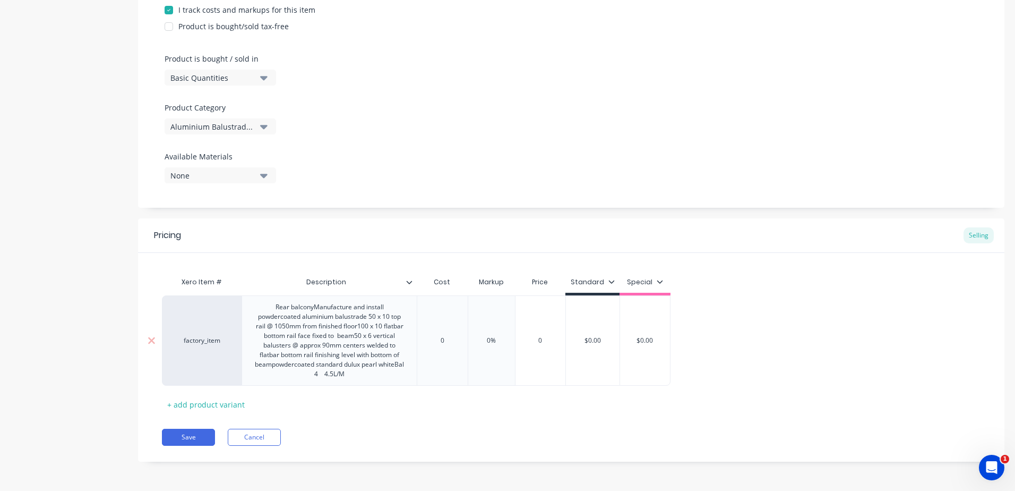
click at [367, 377] on div "Rear balconyManufacture and install powdercoated aluminium balustrade 50 x 10 t…" at bounding box center [329, 340] width 166 height 81
drag, startPoint x: 365, startPoint y: 377, endPoint x: 318, endPoint y: 381, distance: 47.9
click at [318, 381] on div "Rear balconyManufacture and install powdercoated aluminium balustrade 50 x 10 t…" at bounding box center [329, 340] width 175 height 90
type textarea "x"
type input "0"
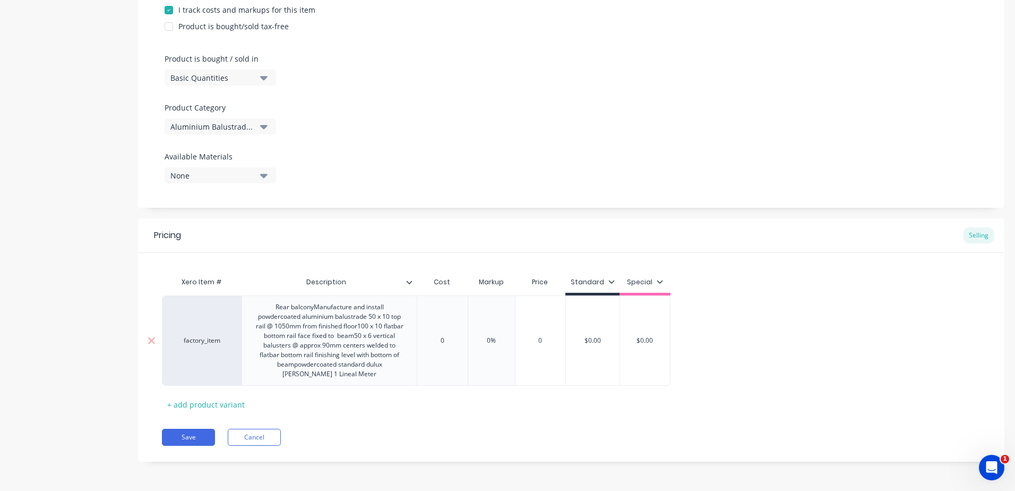
click at [450, 339] on input "0" at bounding box center [442, 341] width 53 height 10
drag, startPoint x: 450, startPoint y: 344, endPoint x: 425, endPoint y: 339, distance: 24.9
click at [425, 339] on input "0" at bounding box center [442, 341] width 53 height 10
type textarea "x"
type input "7"
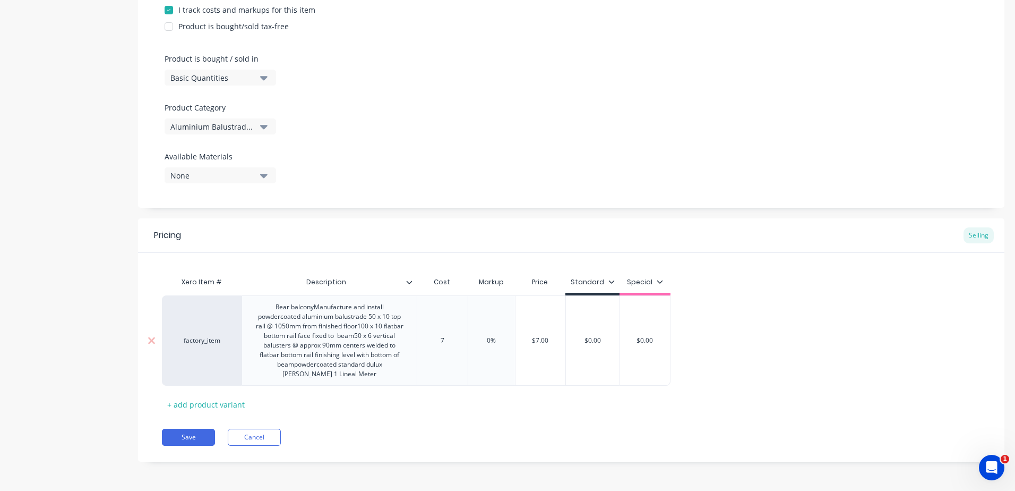
type textarea "x"
type input "73"
type textarea "x"
type input "738."
type textarea "x"
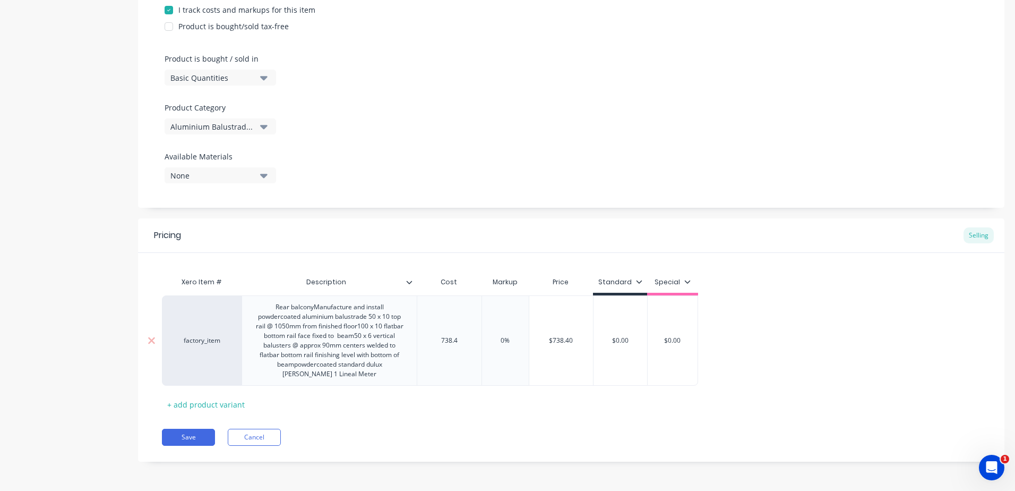
click at [512, 346] on div "0%" at bounding box center [505, 340] width 53 height 27
type input "738.4"
type input "0%"
drag, startPoint x: 512, startPoint y: 340, endPoint x: 473, endPoint y: 344, distance: 39.4
click at [473, 344] on div "factory_item Rear balconyManufacture and install powdercoated aluminium balustr…" at bounding box center [430, 340] width 536 height 90
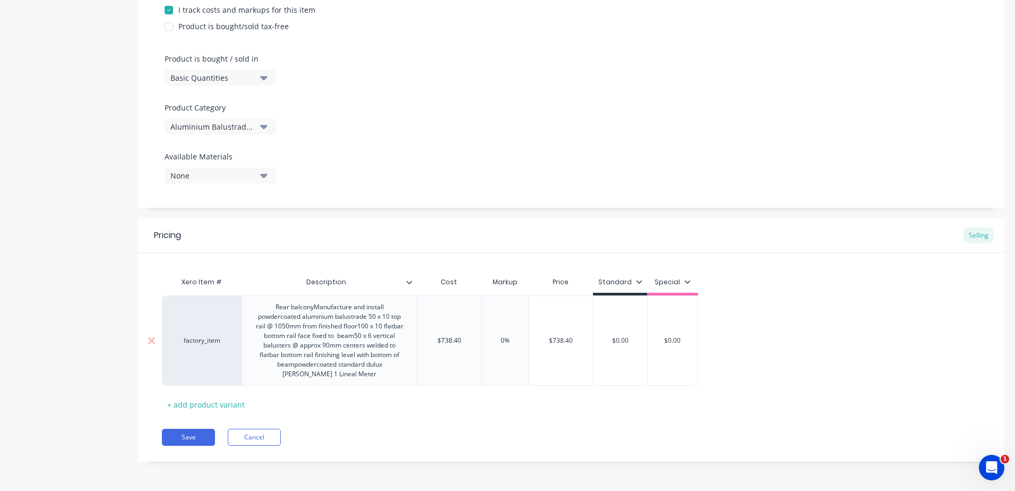
type textarea "x"
type input "2"
type textarea "x"
type input "25"
click at [561, 372] on div "$923.00" at bounding box center [558, 340] width 58 height 90
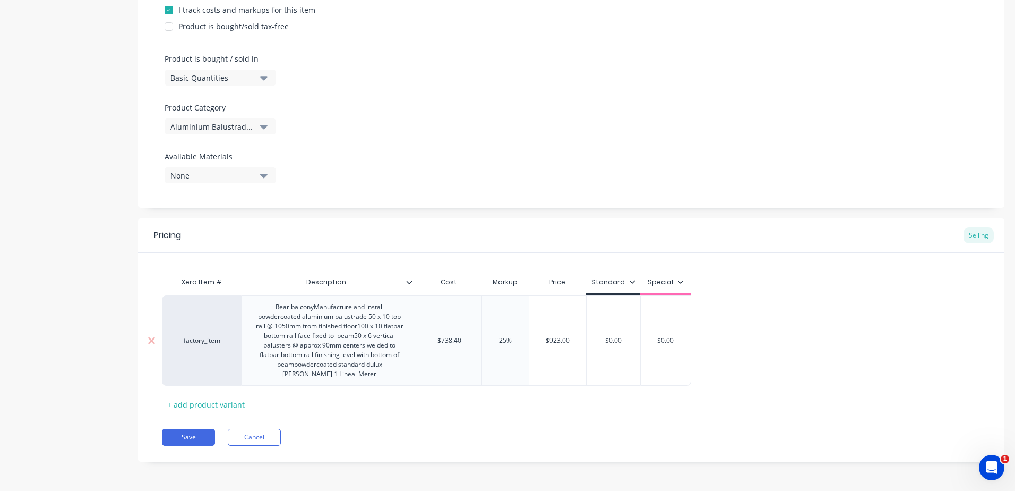
type input "$0.00"
drag, startPoint x: 594, startPoint y: 340, endPoint x: 585, endPoint y: 337, distance: 9.1
click at [584, 339] on div "factory_item Rear balconyManufacture and install powdercoated aluminium balustr…" at bounding box center [426, 340] width 529 height 90
type textarea "x"
type input "9"
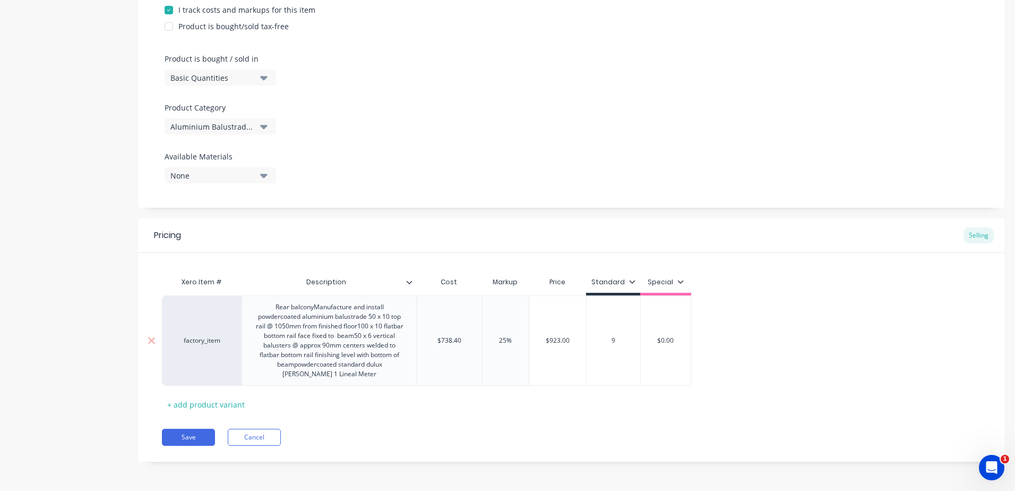
type textarea "x"
type input "92"
type textarea "x"
type input "923"
click at [448, 424] on div "Pricing Selling Xero Item # Description Cost Markup Price Standard Special fact…" at bounding box center [571, 339] width 867 height 243
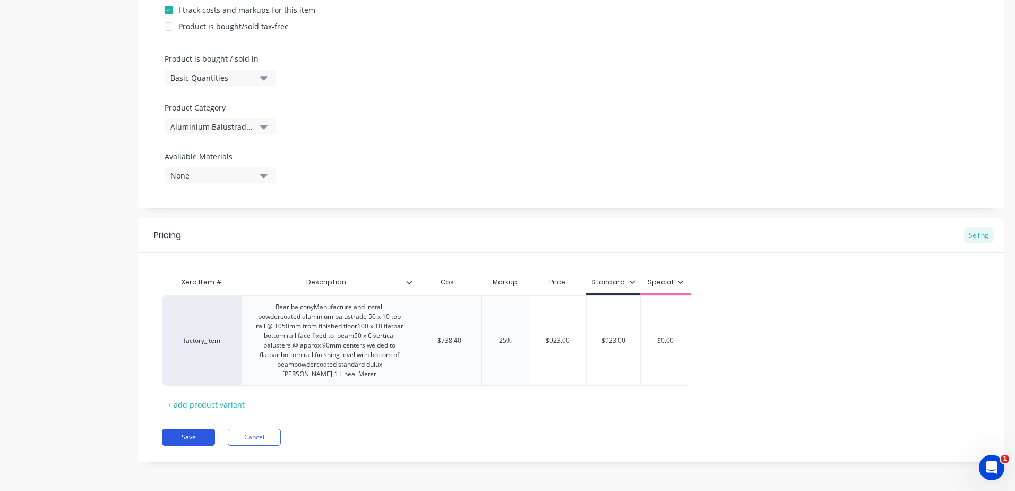
click at [184, 434] on button "Save" at bounding box center [188, 436] width 53 height 17
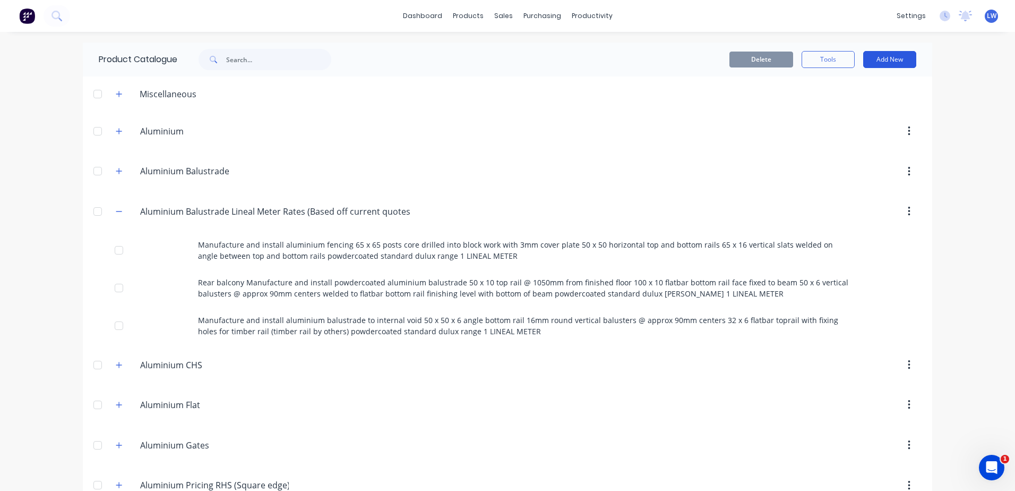
click at [868, 64] on button "Add New" at bounding box center [889, 59] width 53 height 17
click at [862, 109] on div "Product" at bounding box center [866, 107] width 82 height 15
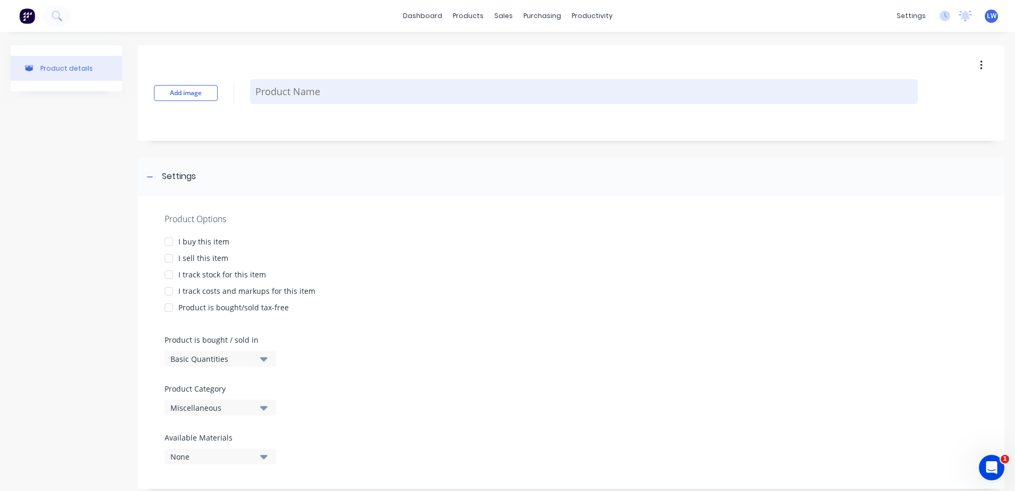
click at [302, 94] on textarea at bounding box center [584, 91] width 668 height 25
paste textarea "Internal stairs and void Manufacture and install powdercoated aluminium balustr…"
type textarea "x"
type textarea "Internal stairs and void Manufacture and install powdercoated aluminium balustr…"
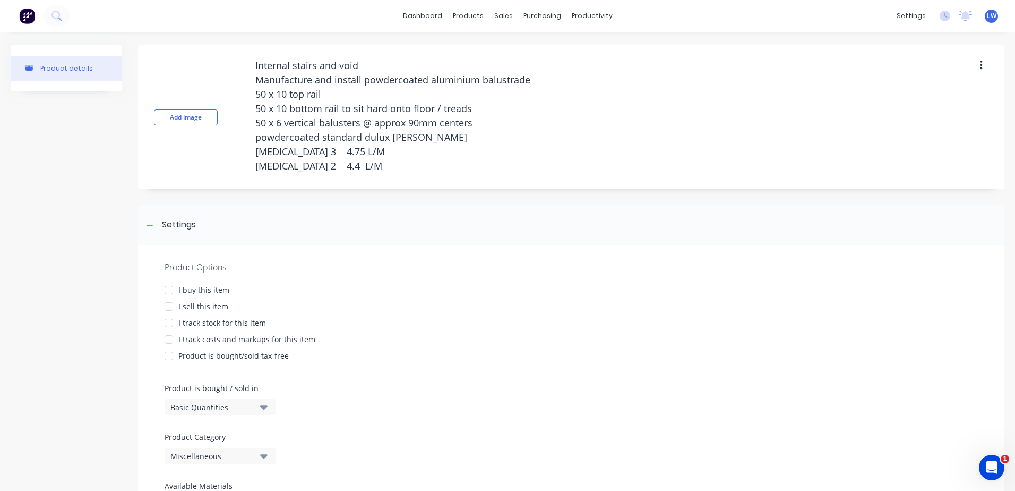
click at [168, 303] on div at bounding box center [168, 306] width 21 height 21
click at [172, 339] on div at bounding box center [168, 339] width 21 height 21
type textarea "x"
type textarea "Internal stairs and void Manufacture and install powdercoated aluminium balustr…"
type textarea "x"
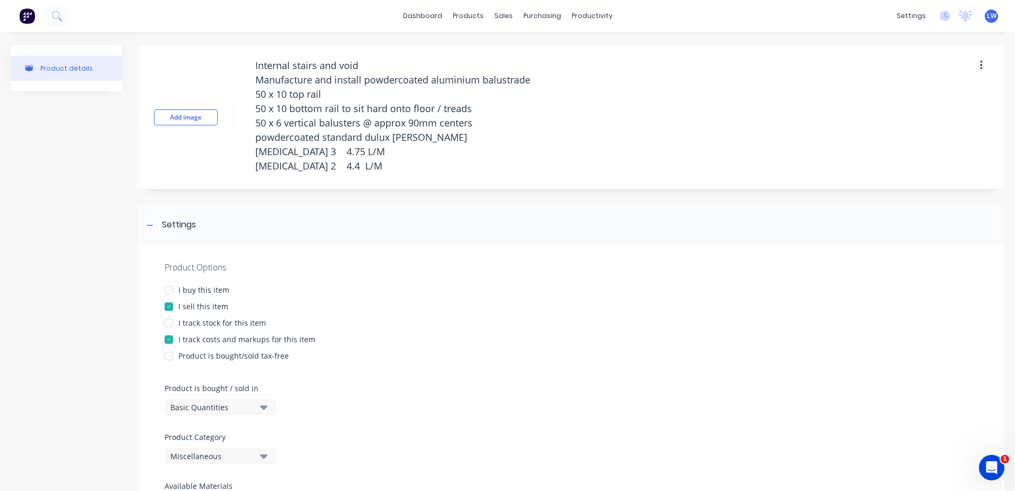
type textarea "Internal stairs and void Manufacture and install powdercoated aluminium balustr…"
click at [263, 458] on icon "button" at bounding box center [263, 456] width 7 height 12
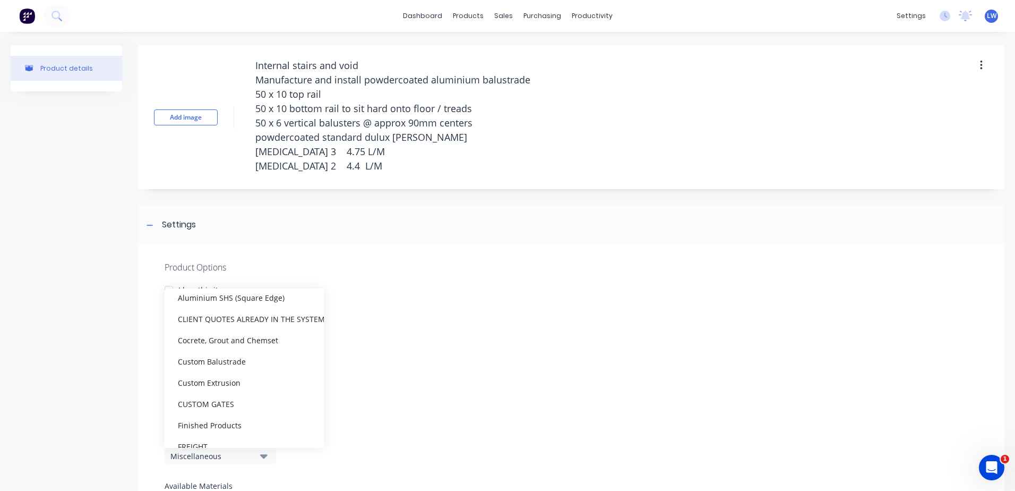
scroll to position [265, 0]
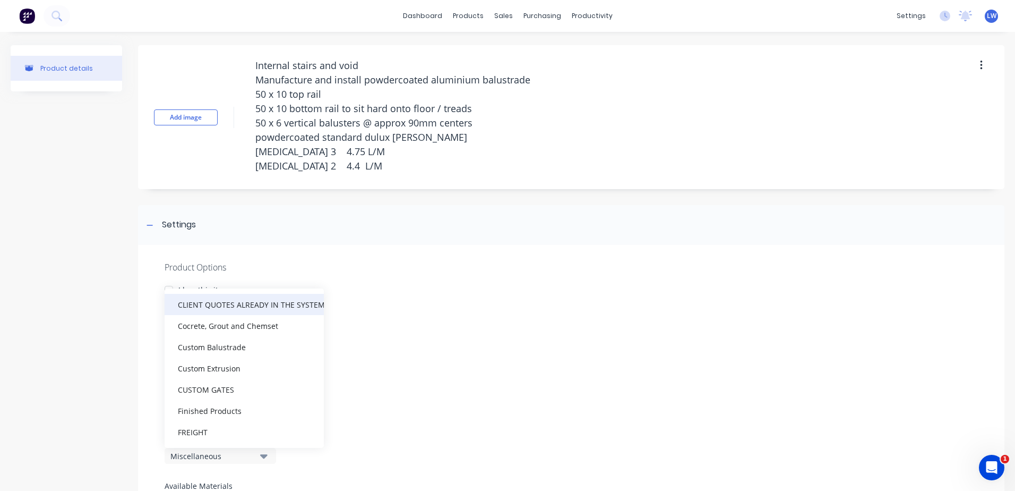
click at [264, 300] on div "CLIENT QUOTES ALREADY IN THE SYSTEM PRIOR TO [DATE]" at bounding box center [244, 304] width 159 height 21
type textarea "x"
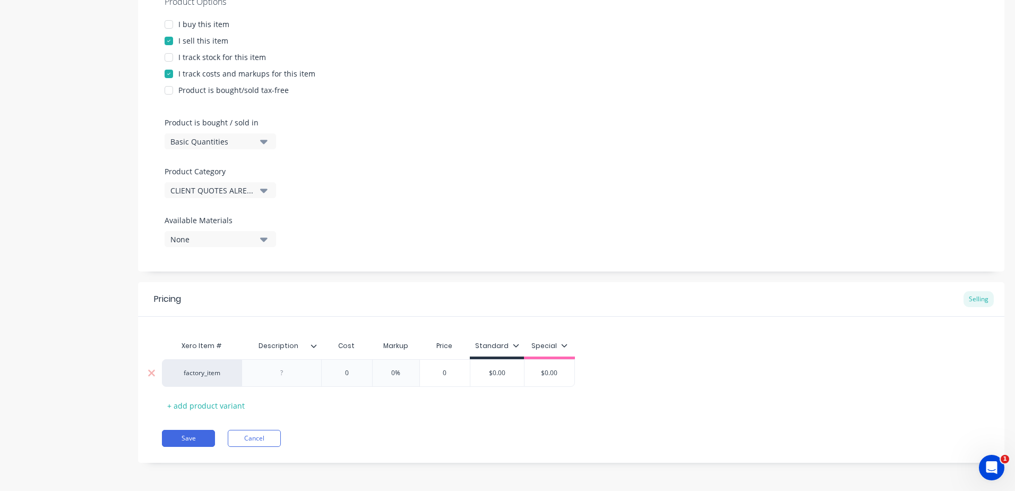
click at [303, 376] on div at bounding box center [281, 373] width 53 height 14
paste div
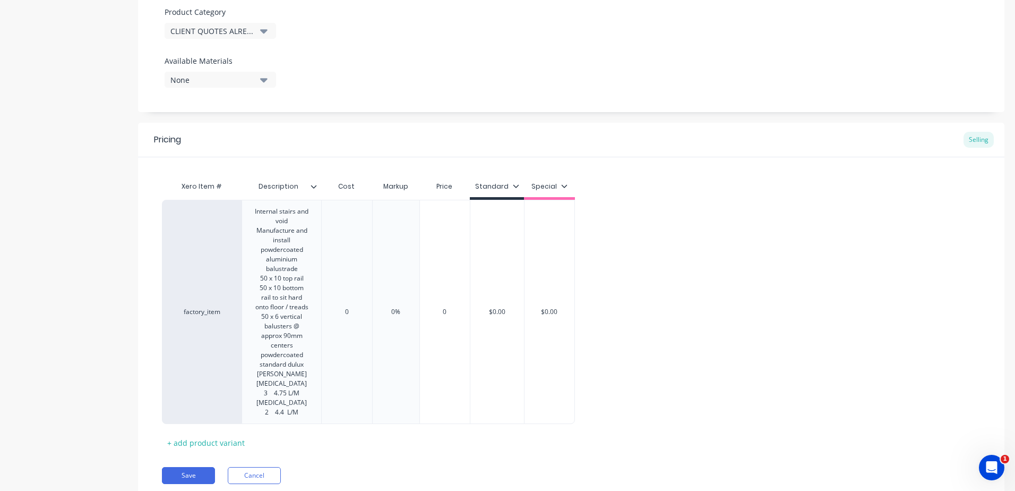
scroll to position [310, 0]
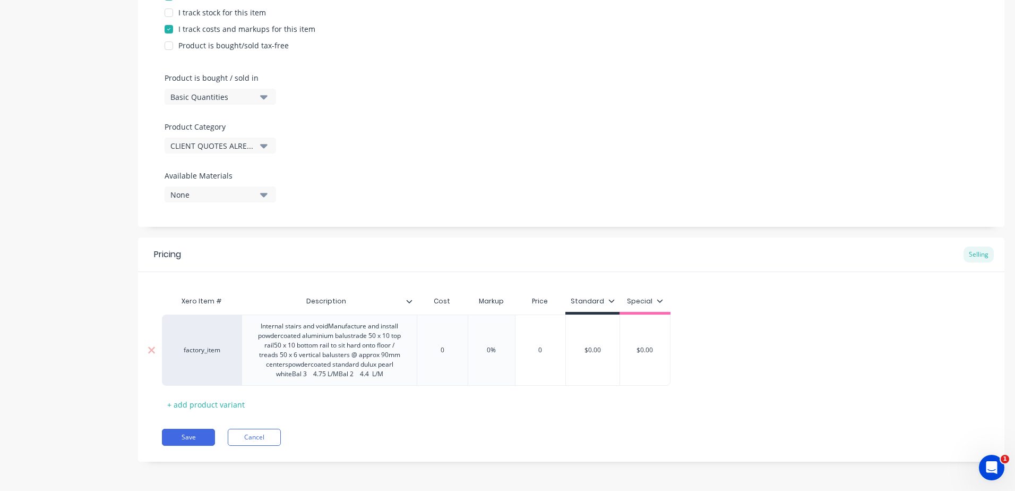
type textarea "x"
type input "0"
click at [443, 351] on input "0" at bounding box center [442, 350] width 53 height 10
drag, startPoint x: 443, startPoint y: 351, endPoint x: 379, endPoint y: 341, distance: 65.0
click at [379, 341] on div "factory_item Internal stairs and voidManufacture and install powdercoated alumi…" at bounding box center [416, 349] width 509 height 71
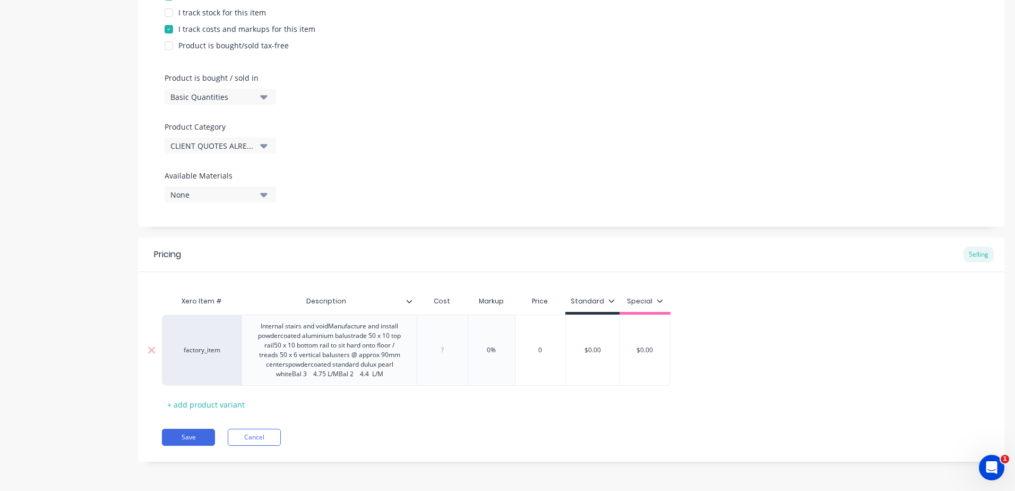
type textarea "x"
type input "7"
type textarea "x"
type input "70"
type textarea "x"
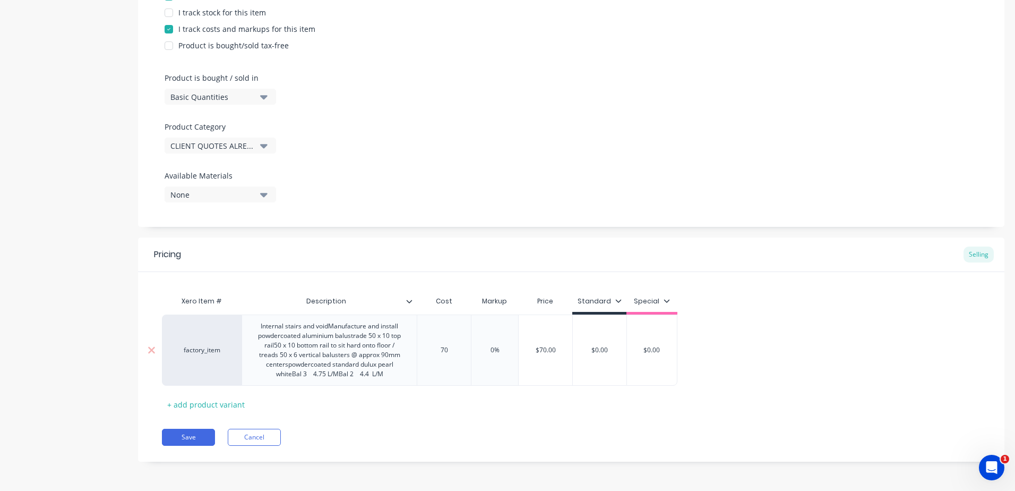
type input "703"
type textarea "x"
type input "7031."
type textarea "x"
type input "7031.6"
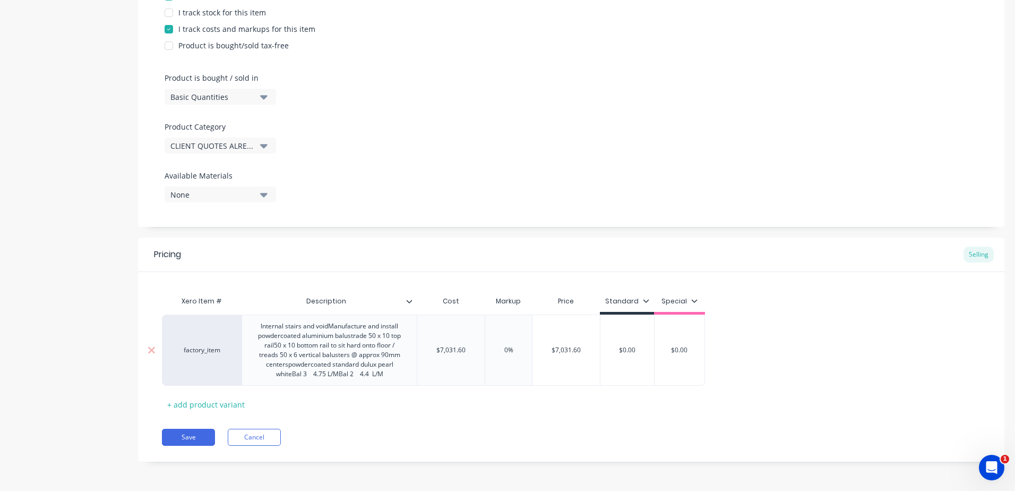
drag, startPoint x: 513, startPoint y: 350, endPoint x: 490, endPoint y: 348, distance: 23.5
click at [492, 350] on input "0%" at bounding box center [508, 350] width 53 height 10
type input "2"
type textarea "x"
type input "25"
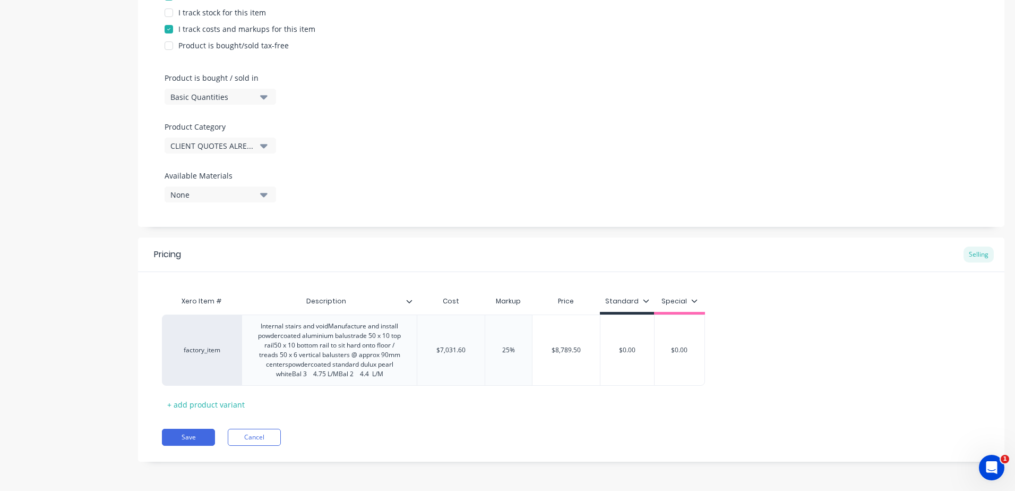
click at [487, 415] on div "Pricing Selling Xero Item # Description Cost Markup Price Standard Special fact…" at bounding box center [571, 349] width 867 height 224
type input "$0.00"
drag, startPoint x: 636, startPoint y: 350, endPoint x: 596, endPoint y: 346, distance: 40.6
click at [596, 346] on div "factory_item Internal stairs and voidManufacture and install powdercoated alumi…" at bounding box center [433, 349] width 543 height 71
type textarea "x"
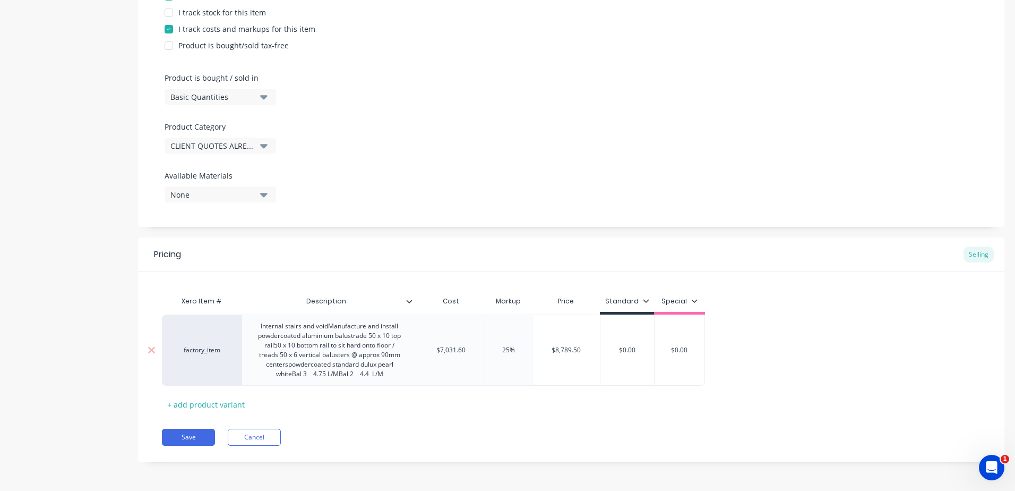
type input "8"
type textarea "x"
type input "87"
type textarea "x"
type input "879"
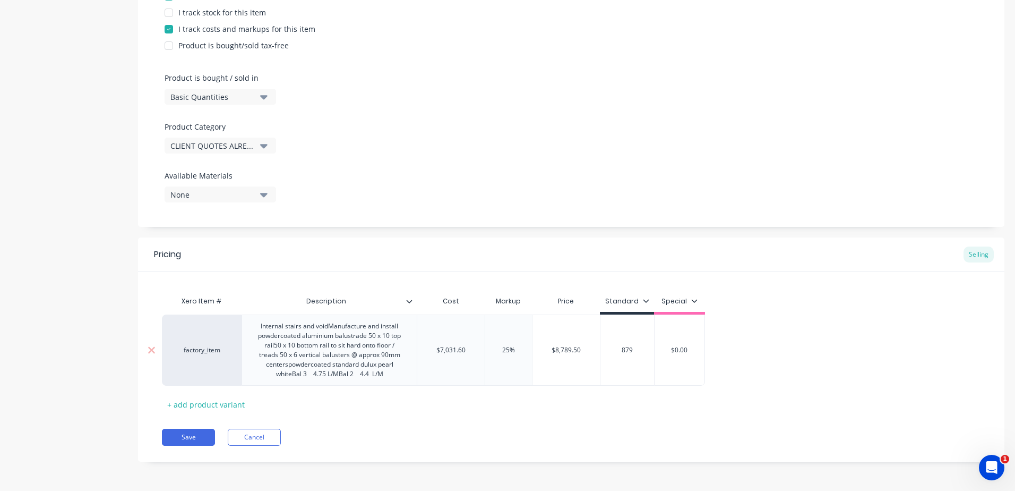
type textarea "x"
type input "879."
type textarea "x"
type input "879.5"
click at [629, 349] on input "879.5" at bounding box center [629, 350] width 57 height 10
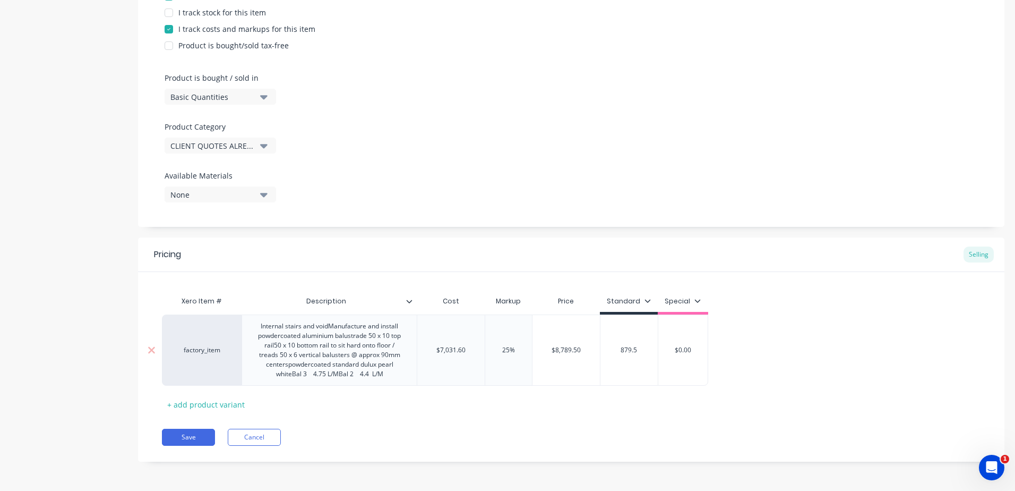
type textarea "x"
type input "8789.5"
click at [636, 410] on div "Xero Item # Description Cost Markup Price Standard Special factory_item Interna…" at bounding box center [571, 351] width 819 height 122
click at [188, 440] on button "Save" at bounding box center [188, 436] width 53 height 17
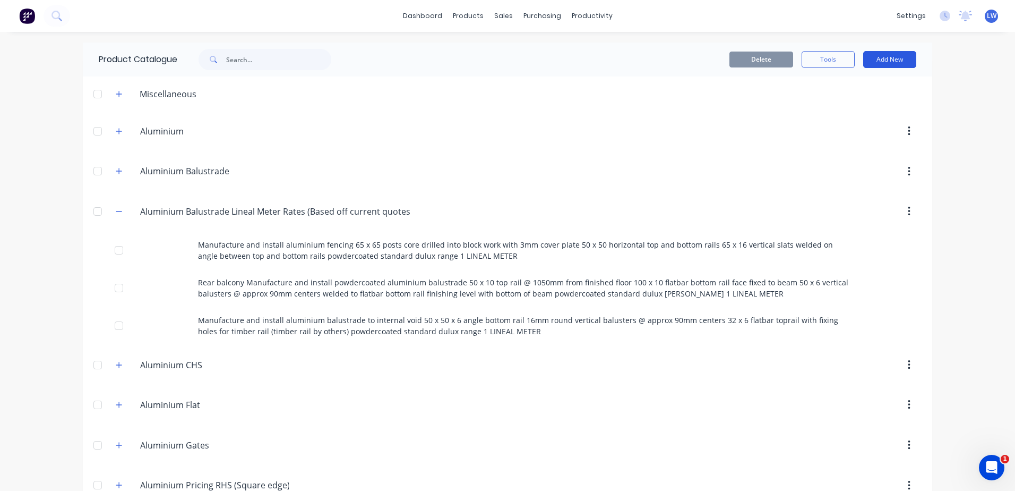
click at [892, 59] on button "Add New" at bounding box center [889, 59] width 53 height 17
click at [854, 105] on div "Product" at bounding box center [866, 107] width 82 height 15
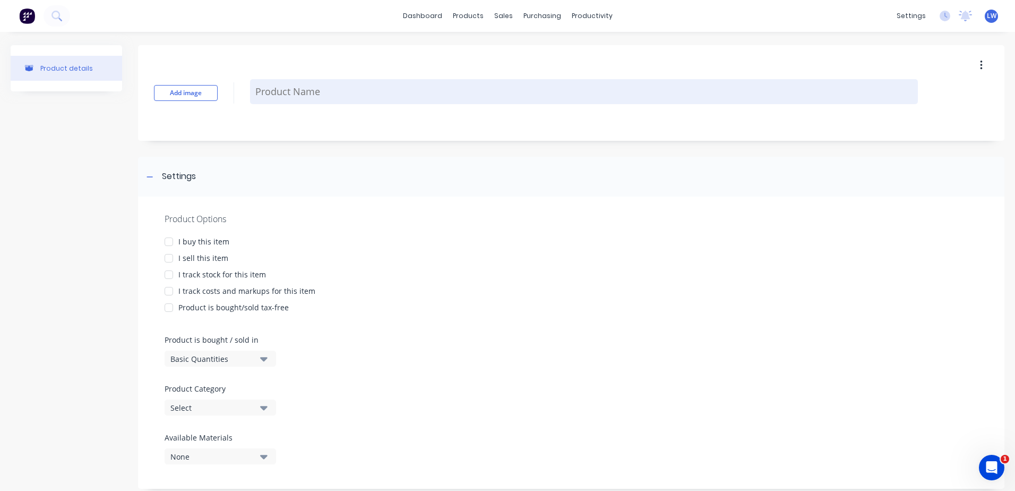
click at [278, 90] on textarea at bounding box center [584, 91] width 668 height 25
paste textarea "Internal stairs and void Manufacture and install powdercoated aluminium balustr…"
type textarea "x"
type textarea "Internal stairs and void Manufacture and install powdercoated aluminium balustr…"
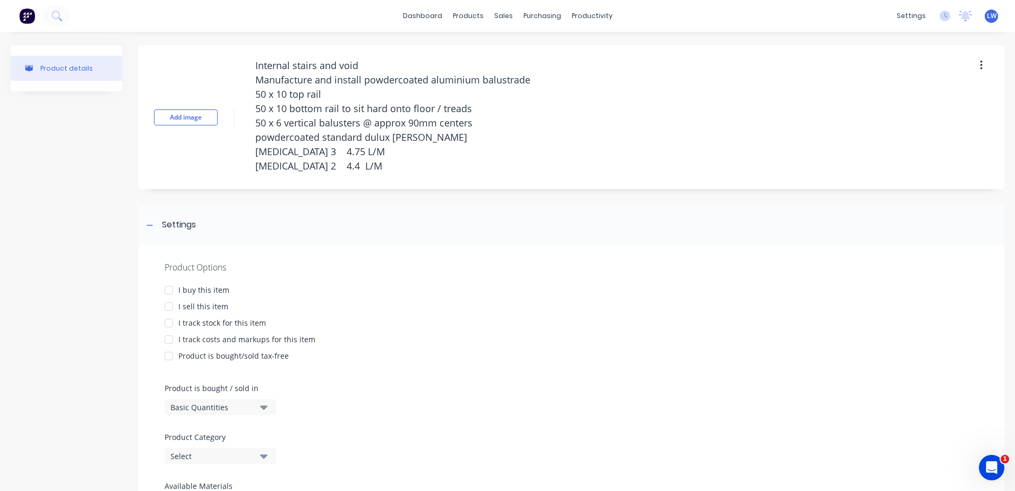
drag, startPoint x: 327, startPoint y: 166, endPoint x: 225, endPoint y: 156, distance: 102.4
click at [225, 156] on div "Add image Internal stairs and void Manufacture and install powdercoated alumini…" at bounding box center [571, 117] width 867 height 144
type textarea "x"
type textarea "Internal stairs and void Manufacture and install powdercoated aluminium balustr…"
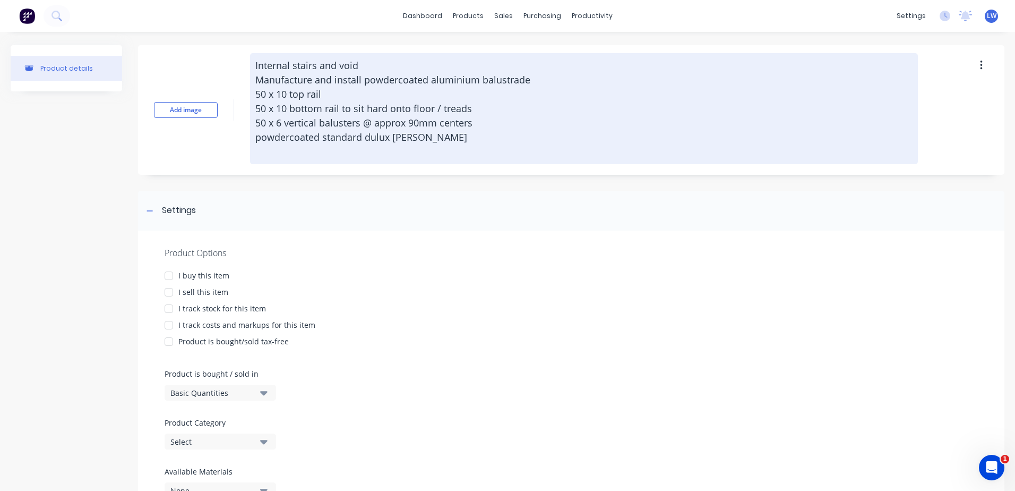
click at [455, 135] on textarea "Internal stairs and void Manufacture and install powdercoated aluminium balustr…" at bounding box center [584, 108] width 668 height 111
type textarea "x"
type textarea "Internal stairs and void Manufacture and install powdercoated aluminium balustr…"
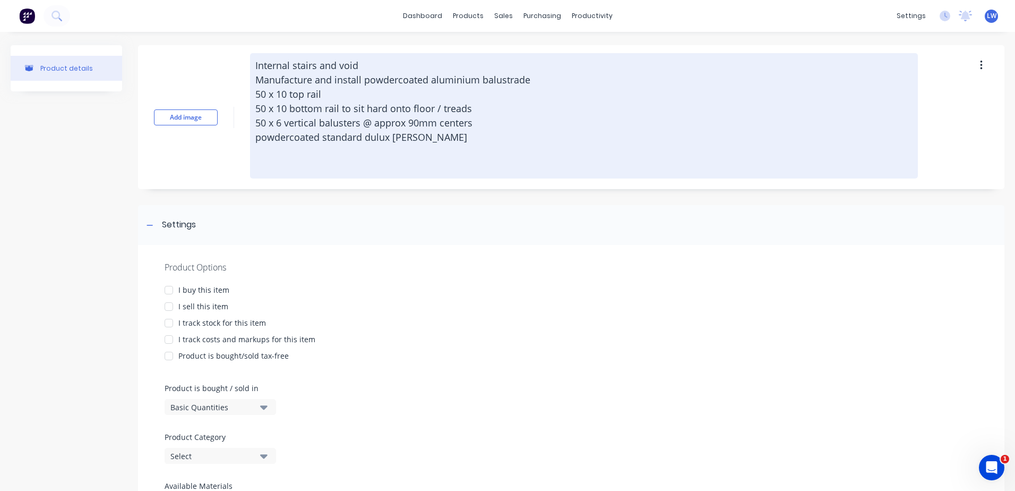
type textarea "x"
type textarea "Internal stairs and void Manufacture and install powdercoated aluminium balustr…"
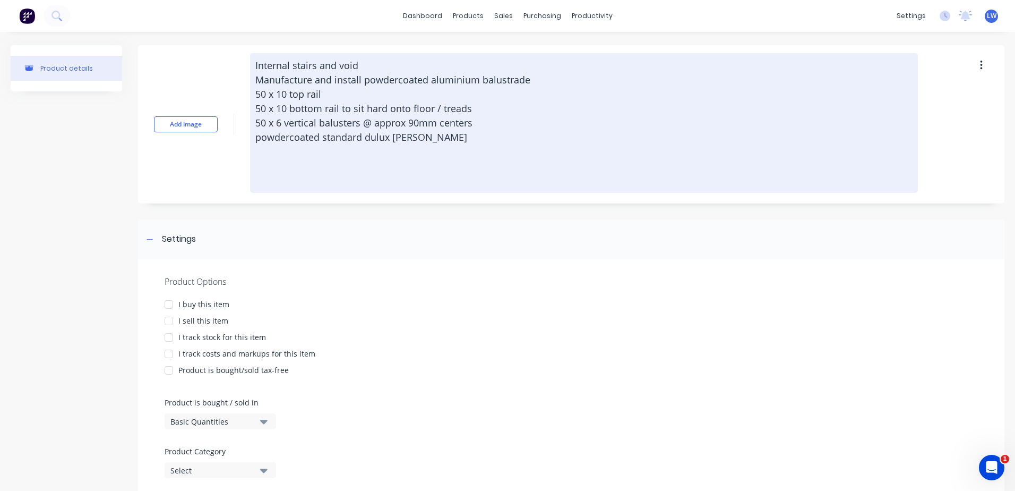
type textarea "x"
type textarea "Internal stairs and void Manufacture and install powdercoated aluminium balustr…"
type textarea "x"
type textarea "Internal stairs and void Manufacture and install powdercoated aluminium balustr…"
type textarea "x"
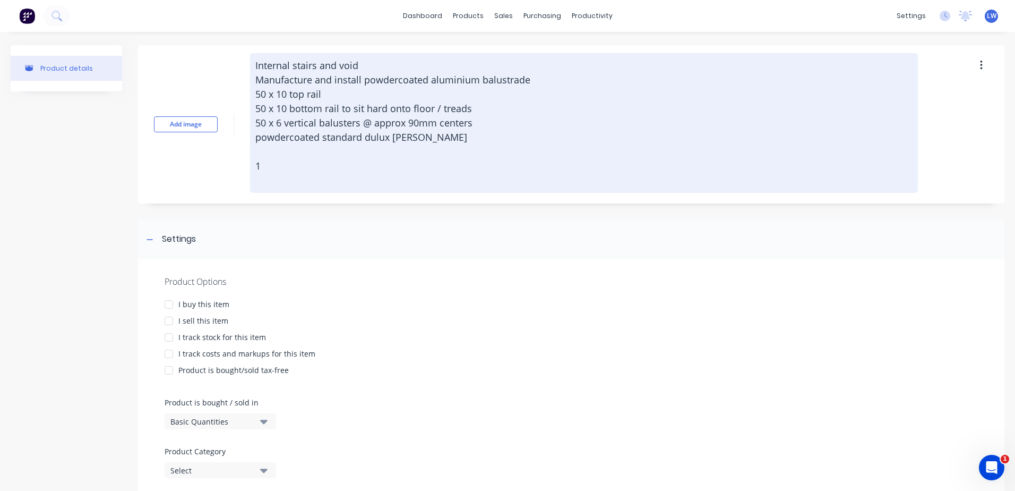
type textarea "Internal stairs and void Manufacture and install powdercoated aluminium balustr…"
type textarea "x"
type textarea "Internal stairs and void Manufacture and install powdercoated aluminium balustr…"
type textarea "x"
type textarea "Internal stairs and void Manufacture and install powdercoated aluminium balustr…"
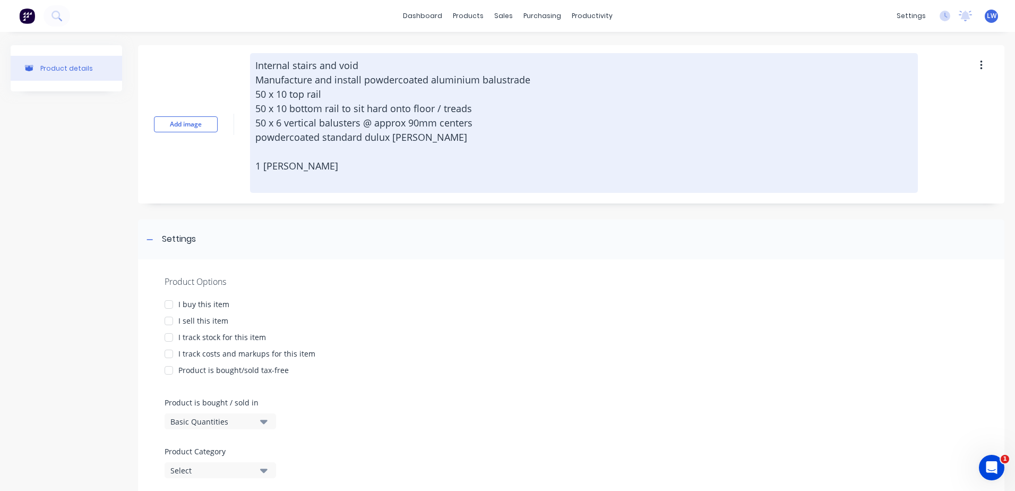
type textarea "x"
type textarea "Internal stairs and void Manufacture and install powdercoated aluminium balustr…"
type textarea "x"
type textarea "Internal stairs and void Manufacture and install powdercoated aluminium balustr…"
type textarea "x"
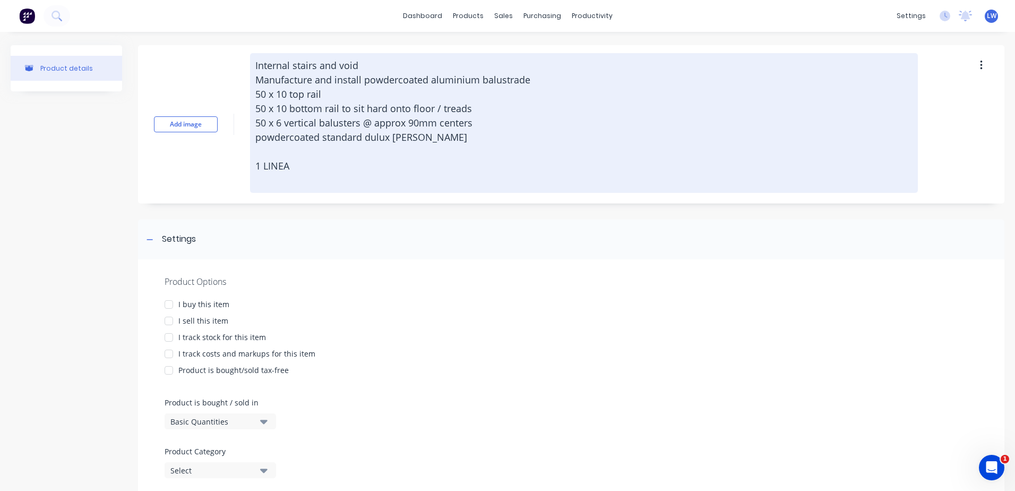
type textarea "Internal stairs and void Manufacture and install powdercoated aluminium balustr…"
type textarea "x"
type textarea "Internal stairs and void Manufacture and install powdercoated aluminium balustr…"
type textarea "x"
type textarea "Internal stairs and void Manufacture and install powdercoated aluminium balustr…"
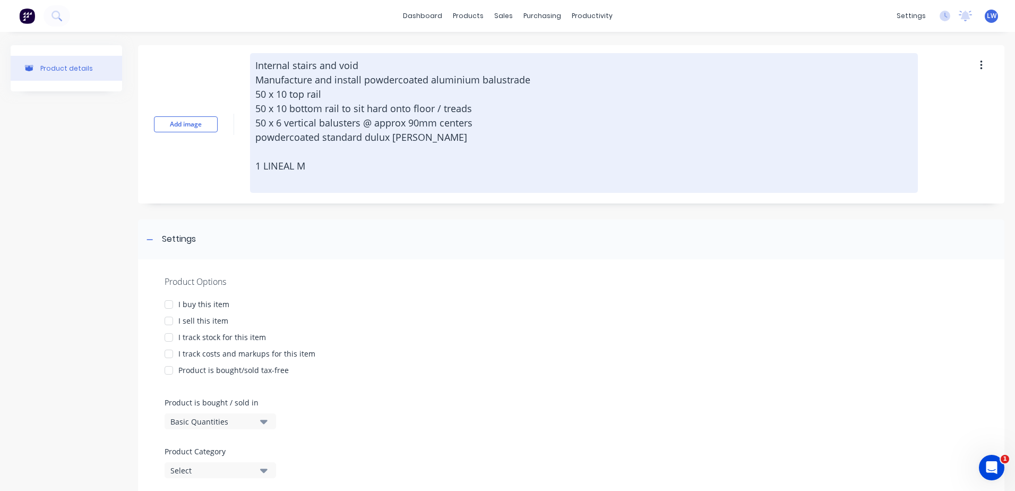
type textarea "x"
type textarea "Internal stairs and void Manufacture and install powdercoated aluminium balustr…"
type textarea "x"
type textarea "Internal stairs and void Manufacture and install powdercoated aluminium balustr…"
type textarea "x"
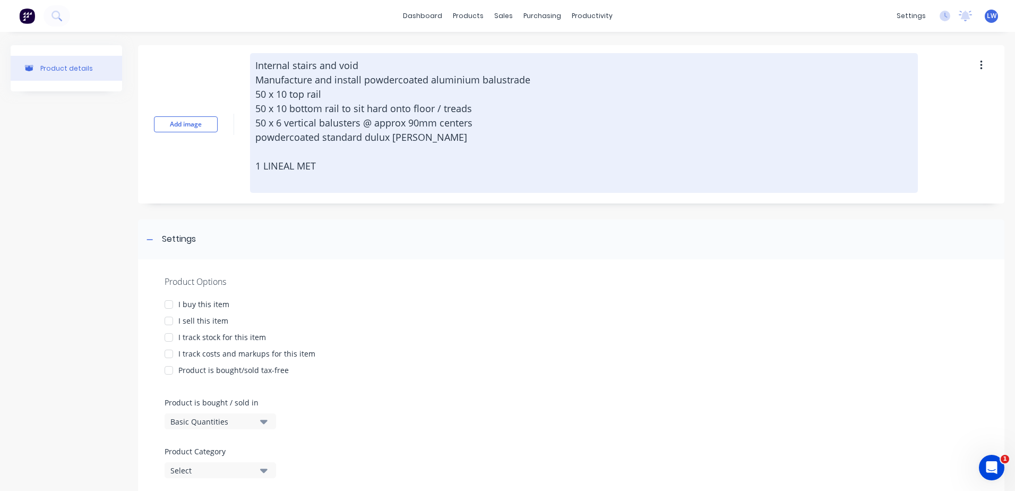
type textarea "Internal stairs and void Manufacture and install powdercoated aluminium balustr…"
type textarea "x"
type textarea "Internal stairs and void Manufacture and install powdercoated aluminium balustr…"
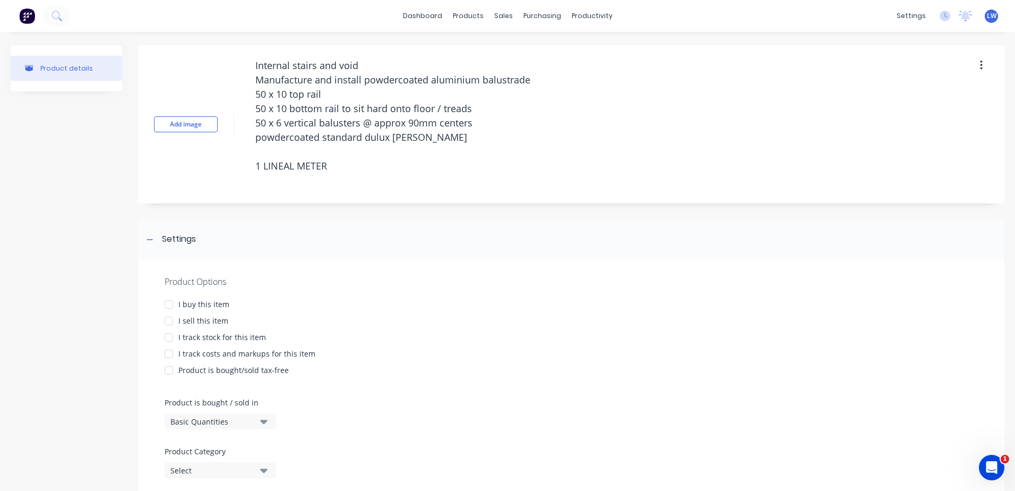
click at [168, 323] on div at bounding box center [168, 320] width 21 height 21
click at [167, 354] on div at bounding box center [168, 353] width 21 height 21
type textarea "x"
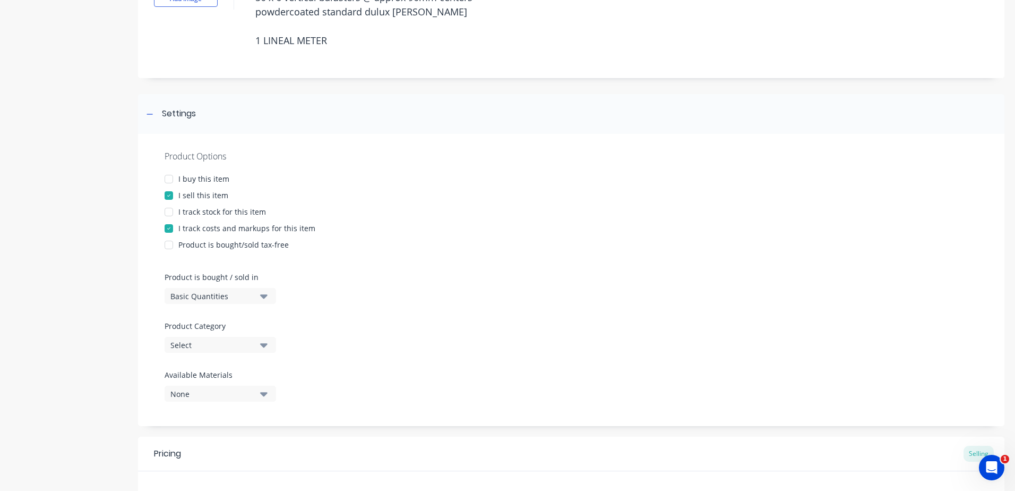
scroll to position [159, 0]
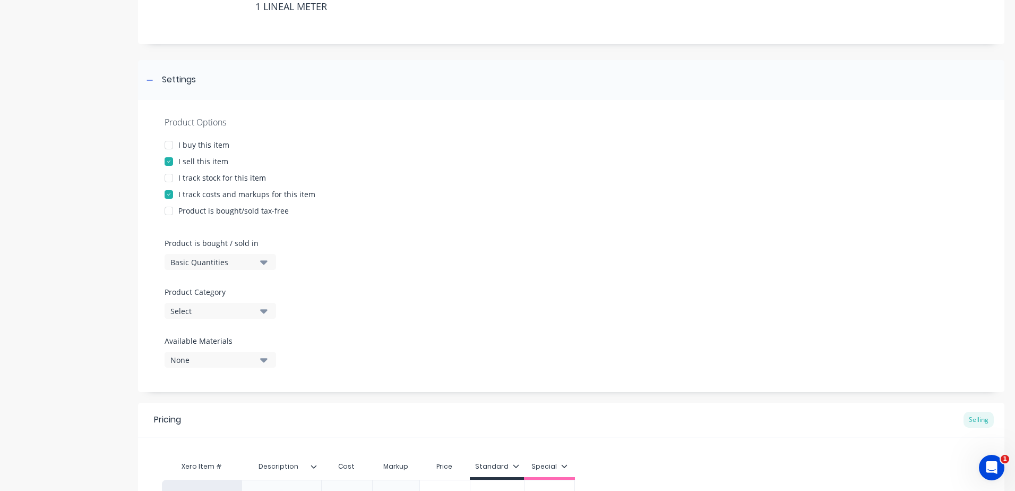
type textarea "Internal stairs and void Manufacture and install powdercoated aluminium balustr…"
type textarea "x"
type textarea "Internal stairs and void Manufacture and install powdercoated aluminium balustr…"
click at [263, 308] on icon "button" at bounding box center [263, 311] width 7 height 12
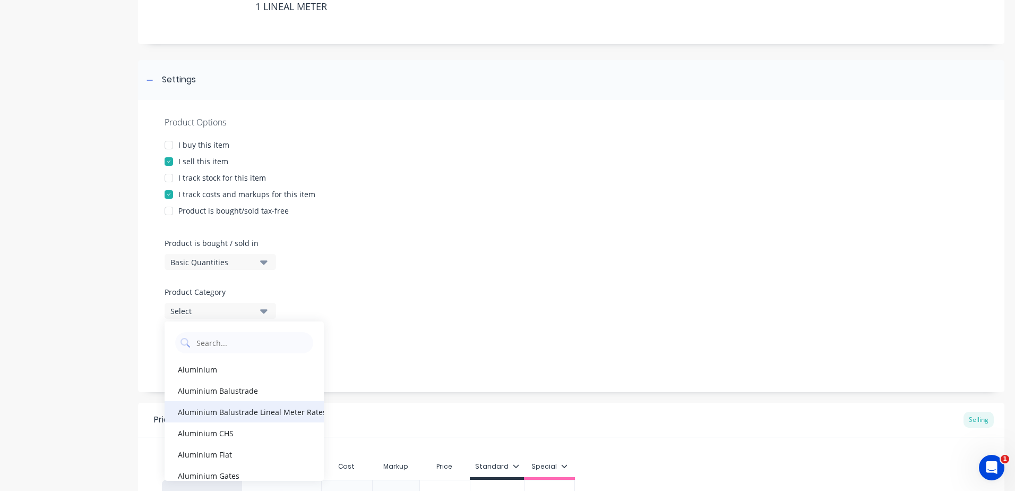
click at [245, 410] on div "Aluminium Balustrade Lineal Meter Rates (Based off current quotes)" at bounding box center [244, 411] width 159 height 21
type textarea "x"
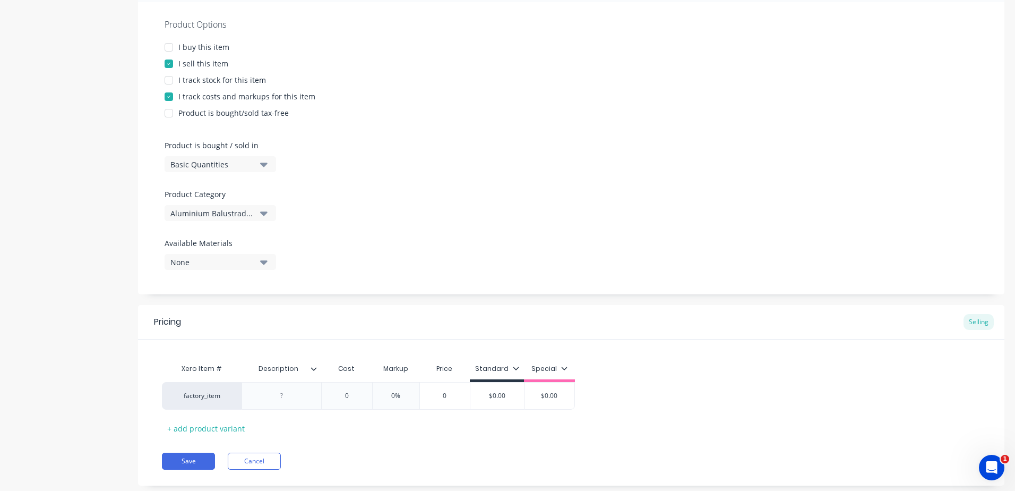
scroll to position [281, 0]
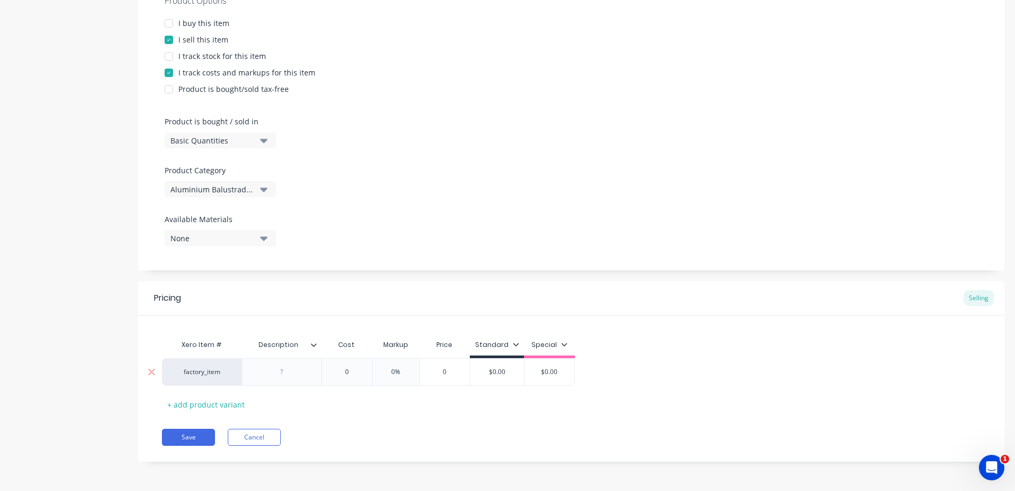
click at [284, 376] on div at bounding box center [281, 372] width 53 height 14
paste div
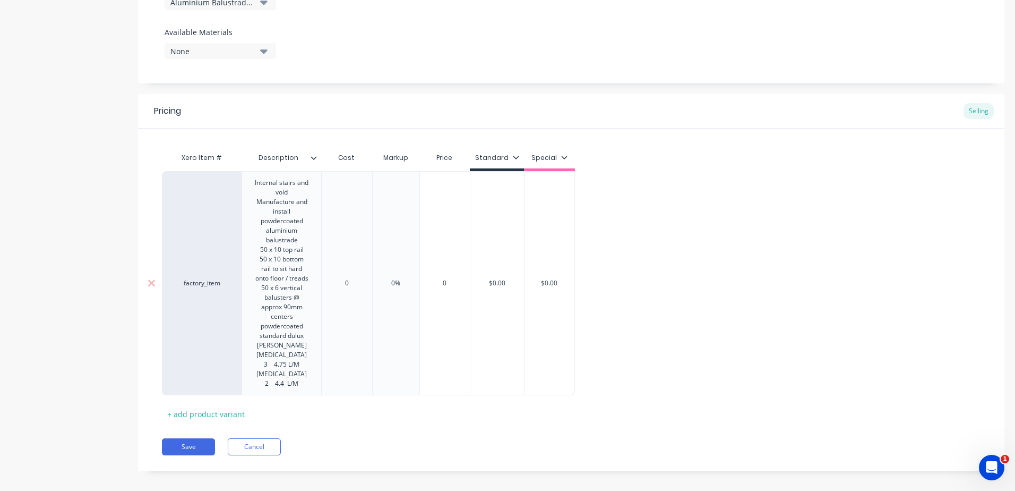
click at [347, 271] on div "0" at bounding box center [346, 283] width 53 height 27
type textarea "x"
type input "0"
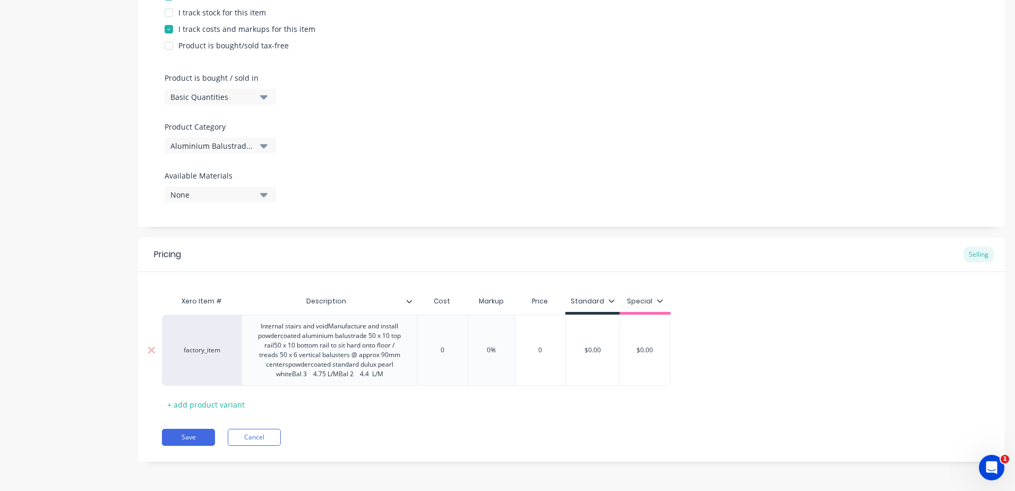
click at [391, 378] on div "Internal stairs and voidManufacture and install powdercoated aluminium balustra…" at bounding box center [329, 350] width 166 height 62
drag, startPoint x: 390, startPoint y: 376, endPoint x: 294, endPoint y: 385, distance: 96.5
click at [294, 385] on div "Internal stairs and voidManufacture and install powdercoated aluminium balustra…" at bounding box center [329, 349] width 175 height 71
drag, startPoint x: 445, startPoint y: 350, endPoint x: 427, endPoint y: 353, distance: 18.2
click at [427, 353] on input "0" at bounding box center [442, 350] width 53 height 10
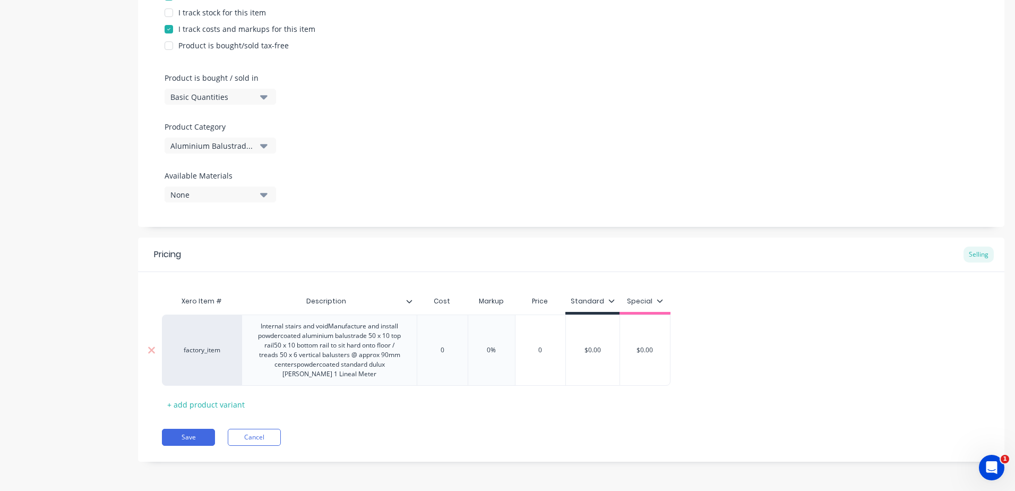
type textarea "x"
type input "7"
type textarea "x"
type input "76"
type textarea "x"
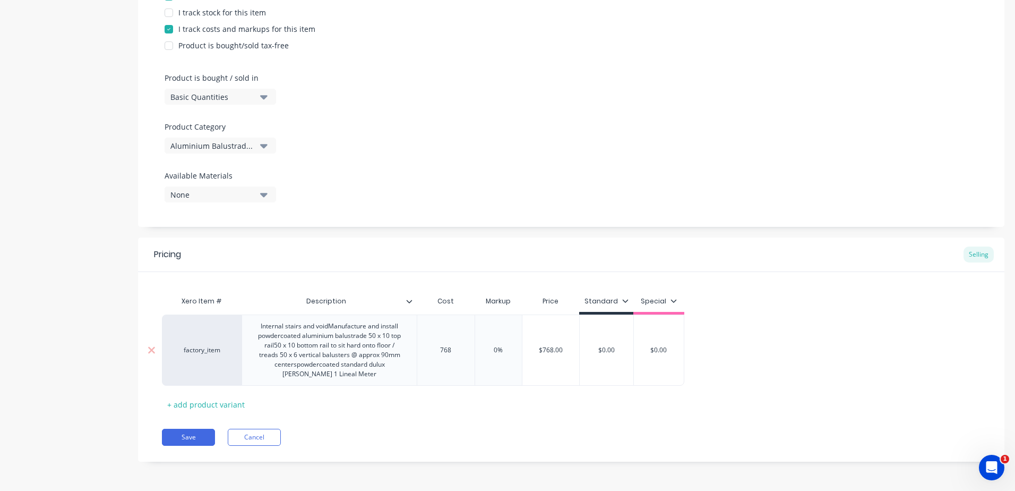
type input "768"
type input "0%"
drag, startPoint x: 508, startPoint y: 352, endPoint x: 483, endPoint y: 354, distance: 25.0
click at [483, 354] on input "0%" at bounding box center [498, 350] width 53 height 10
type textarea "x"
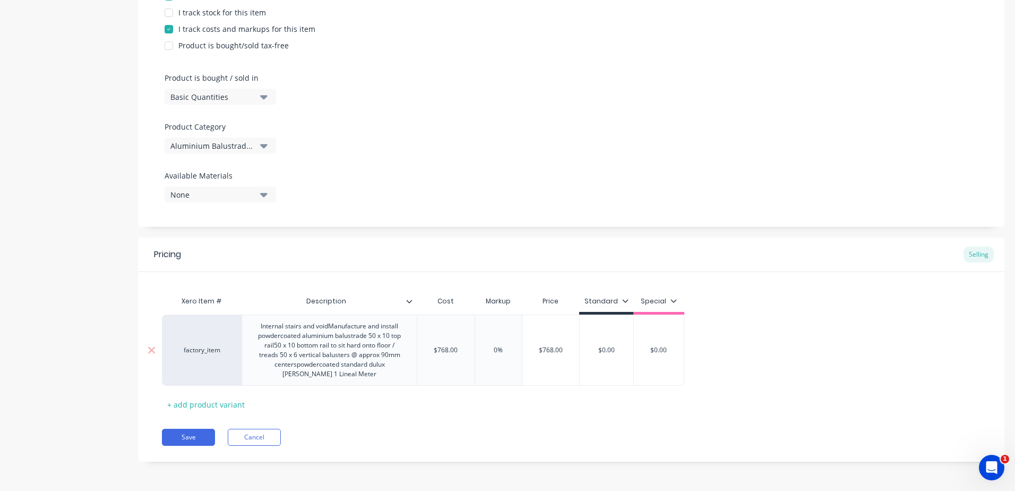
type input "2"
type textarea "x"
type input "25"
click at [463, 415] on div "Pricing Selling Xero Item # Description Cost Markup Price Standard Special fact…" at bounding box center [571, 349] width 867 height 224
type input "$0.00"
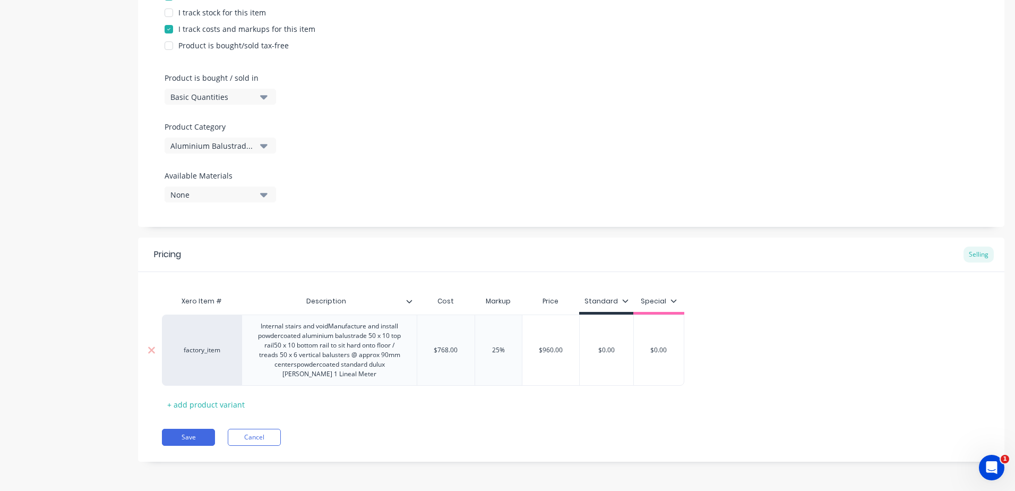
drag, startPoint x: 620, startPoint y: 353, endPoint x: 569, endPoint y: 351, distance: 51.0
click at [569, 351] on div "factory_item Internal stairs and voidManufacture and install powdercoated alumi…" at bounding box center [423, 349] width 522 height 71
type input "$768.00"
drag, startPoint x: 458, startPoint y: 351, endPoint x: 450, endPoint y: 353, distance: 7.6
click at [450, 353] on input "$768.00" at bounding box center [445, 350] width 57 height 10
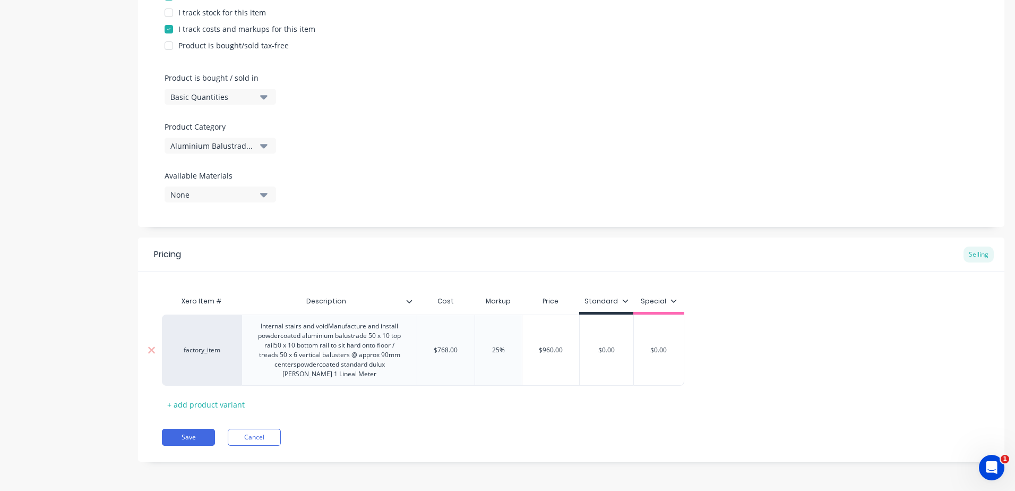
type textarea "x"
type input "$768.8"
click at [438, 411] on div "Xero Item # Description Cost Markup Price Standard Special factory_item Interna…" at bounding box center [571, 351] width 819 height 122
click at [625, 351] on input "$0.00" at bounding box center [614, 350] width 54 height 10
drag, startPoint x: 625, startPoint y: 350, endPoint x: 578, endPoint y: 350, distance: 47.3
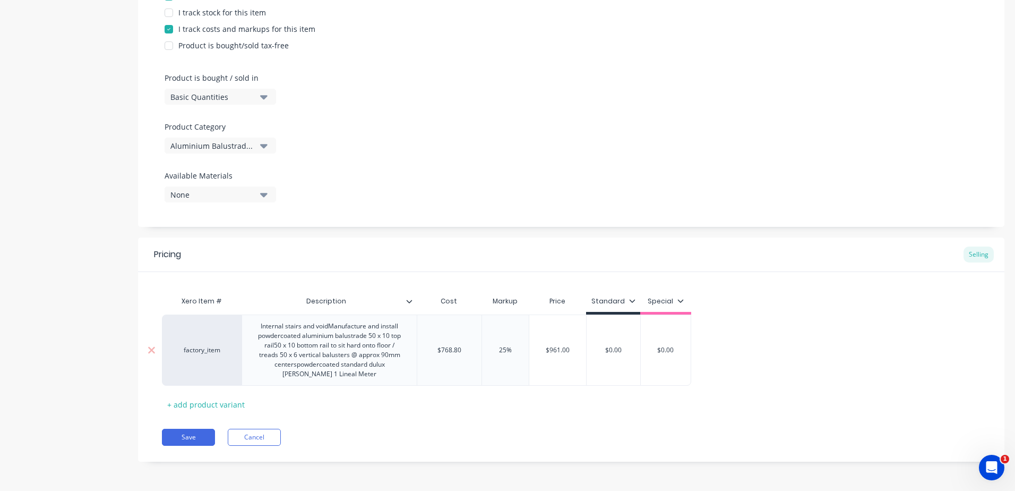
click at [578, 350] on div "factory_item Internal stairs and voidManufacture and install powdercoated alumi…" at bounding box center [426, 349] width 529 height 71
type textarea "x"
type input "9"
type textarea "x"
type input "96"
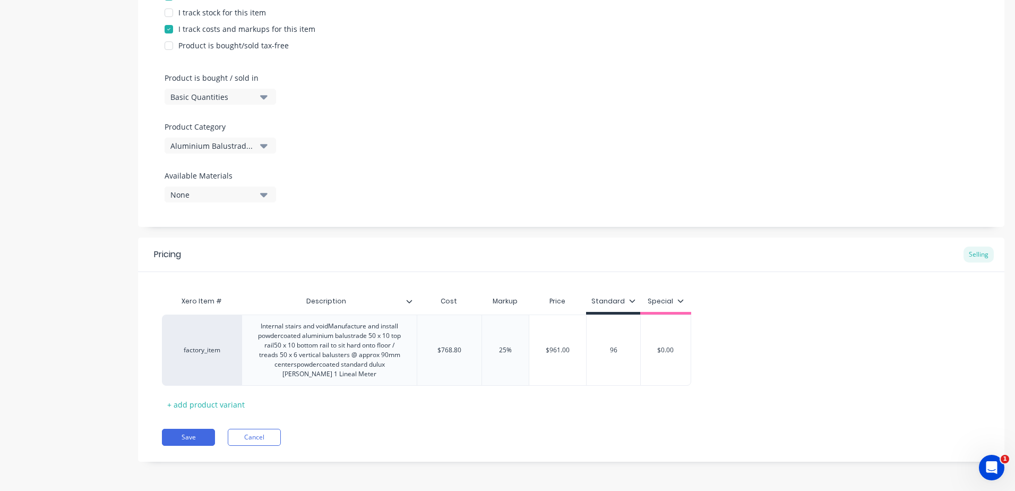
type textarea "x"
type input "961"
click at [637, 410] on div "Xero Item # Description Cost Markup Price Standard Special factory_item Interna…" at bounding box center [571, 351] width 819 height 122
click at [193, 436] on button "Save" at bounding box center [188, 436] width 53 height 17
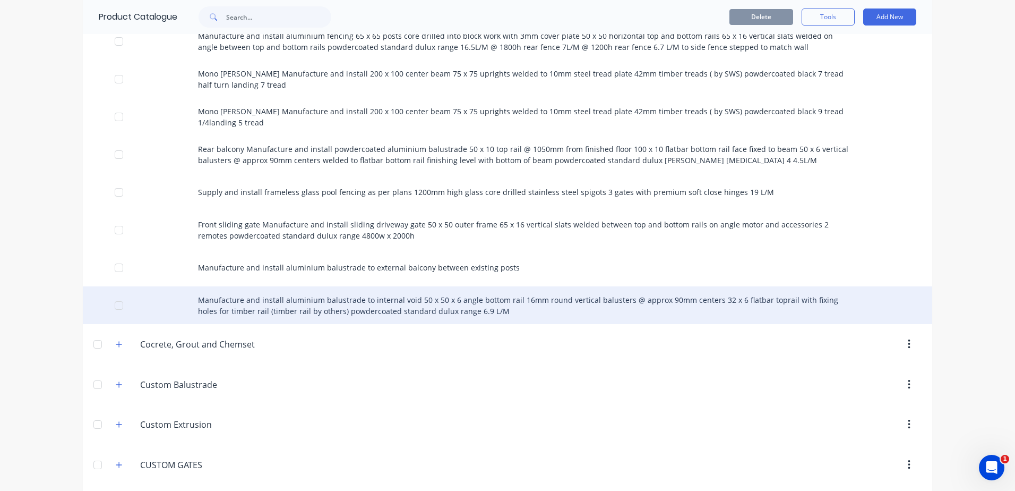
scroll to position [1062, 0]
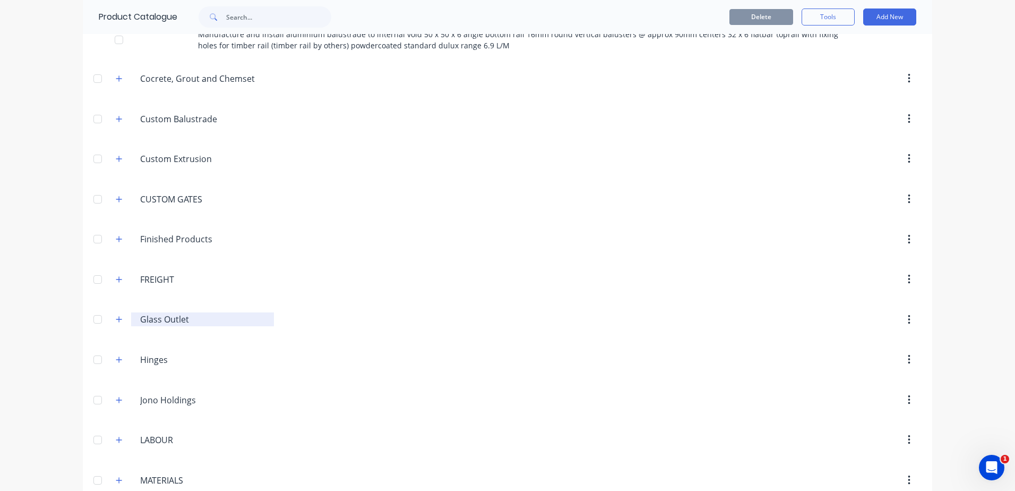
click at [158, 321] on input "Glass Outlet" at bounding box center [203, 319] width 126 height 13
click at [116, 318] on icon "button" at bounding box center [119, 318] width 6 height 7
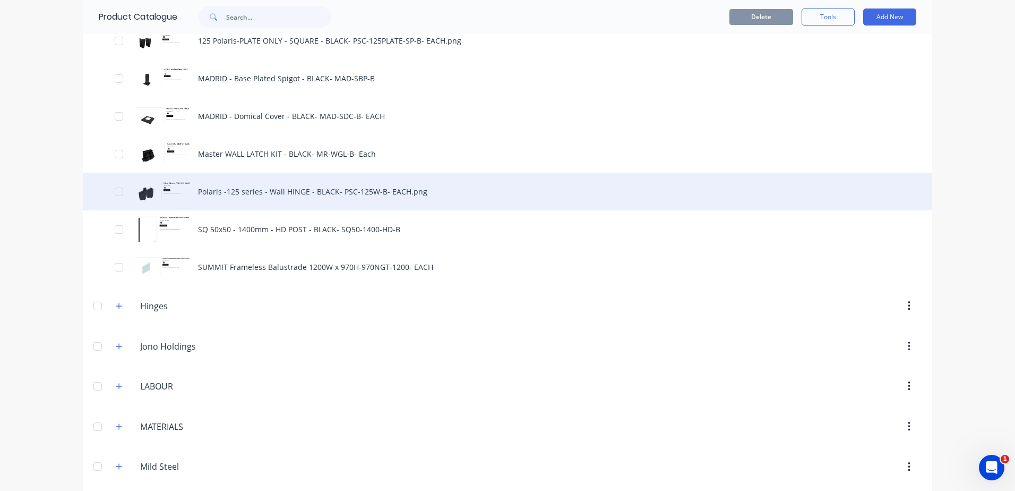
scroll to position [1380, 0]
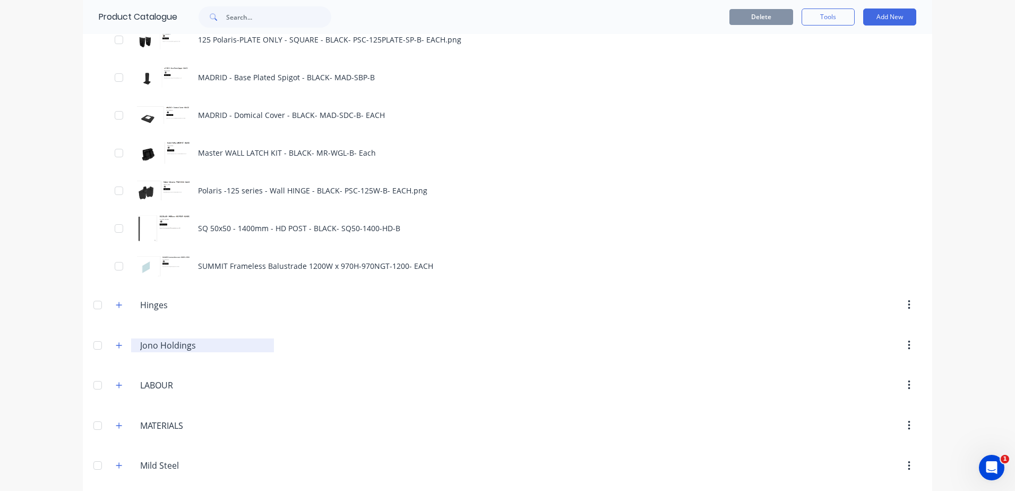
click at [156, 343] on input "Jono Holdings" at bounding box center [203, 345] width 126 height 13
click at [116, 343] on icon "button" at bounding box center [119, 344] width 6 height 7
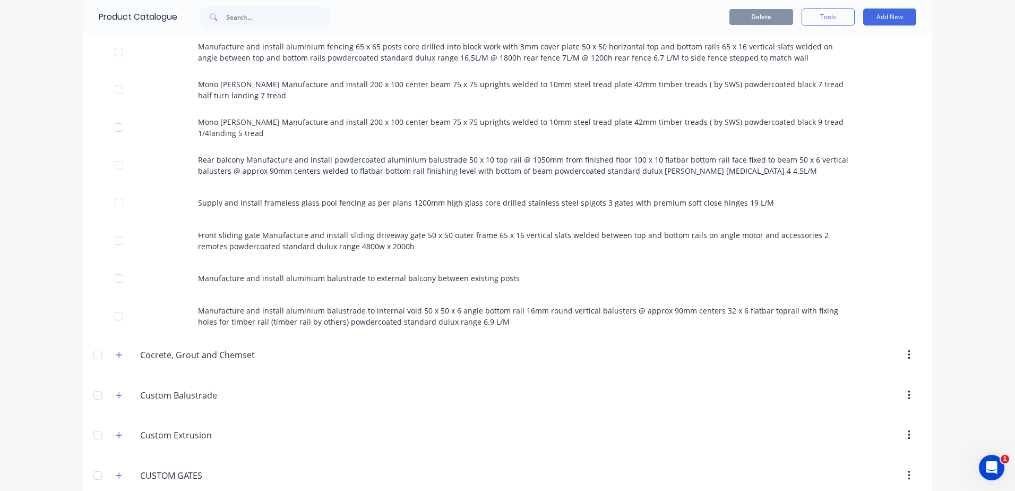
scroll to position [784, 0]
click at [880, 18] on button "Add New" at bounding box center [889, 16] width 53 height 17
click at [854, 67] on div "Product" at bounding box center [866, 65] width 82 height 15
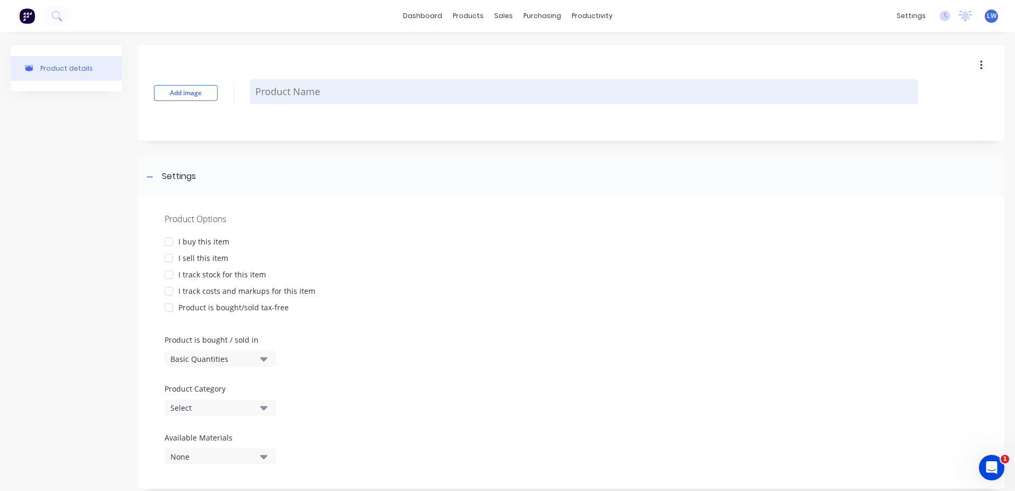
click at [381, 94] on textarea at bounding box center [584, 91] width 668 height 25
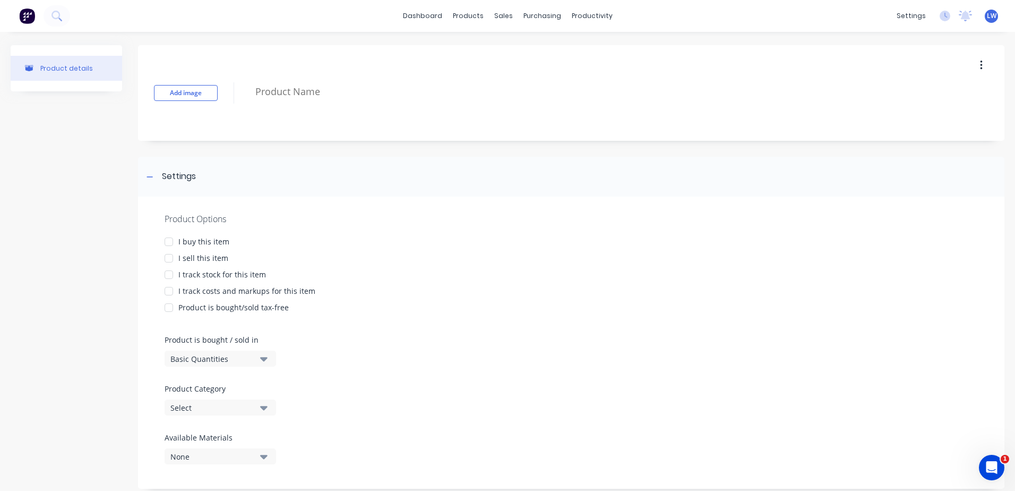
paste textarea "Pool Fence PF1 Manufacture and install powdercoated aluminium pool fencing 1250…"
type textarea "x"
type textarea "Pool Fence PF1 Manufacture and install powdercoated aluminium pool fencing 1250…"
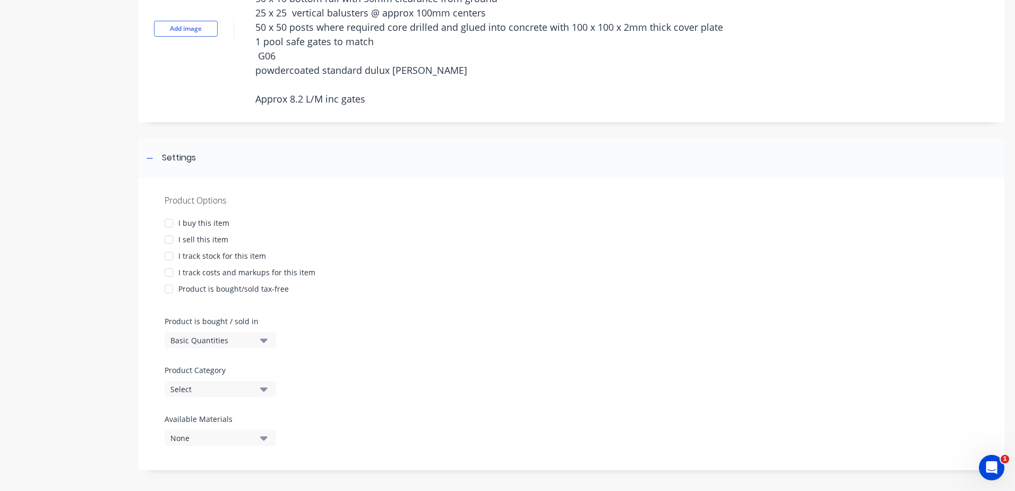
scroll to position [113, 0]
click at [170, 237] on div at bounding box center [168, 236] width 21 height 21
click at [169, 268] on div at bounding box center [168, 269] width 21 height 21
type textarea "x"
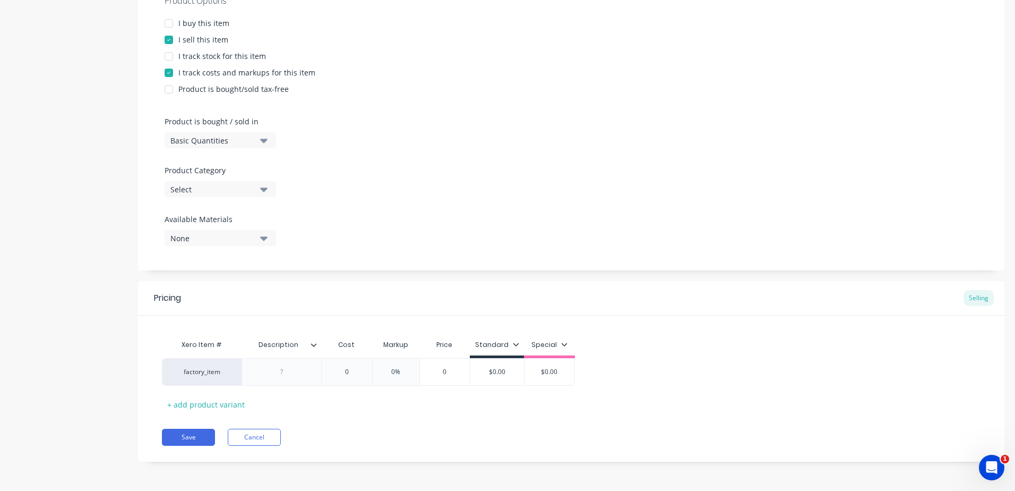
click at [266, 186] on icon "button" at bounding box center [263, 189] width 7 height 12
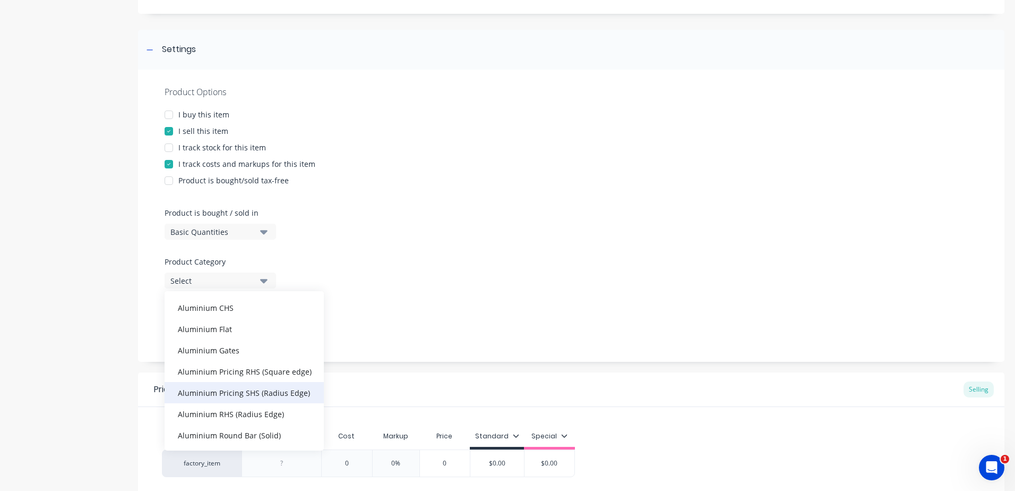
scroll to position [265, 0]
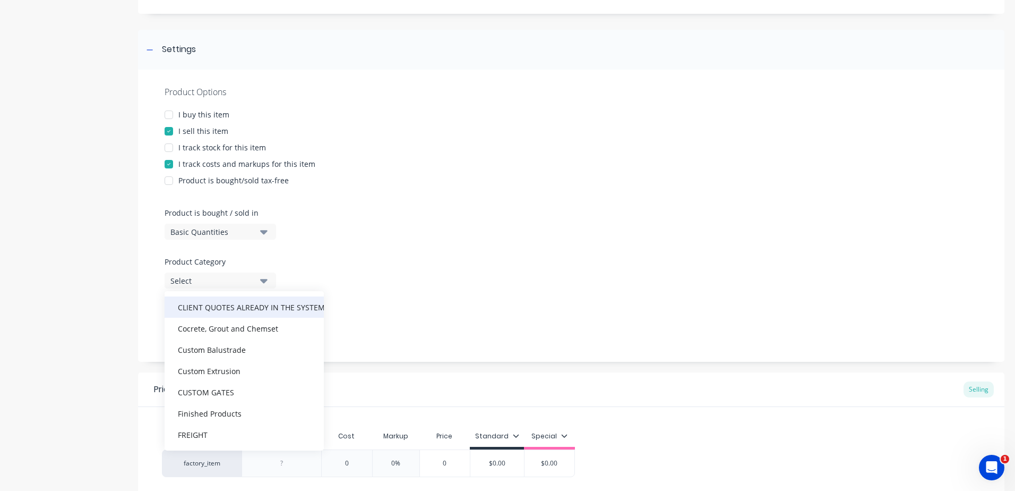
click at [241, 306] on div "CLIENT QUOTES ALREADY IN THE SYSTEM PRIOR TO [DATE]" at bounding box center [244, 306] width 159 height 21
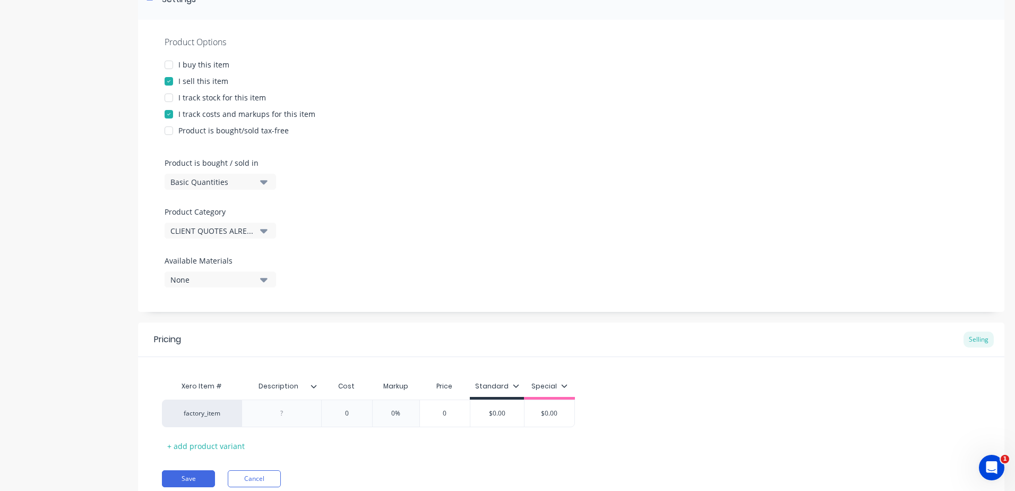
scroll to position [310, 0]
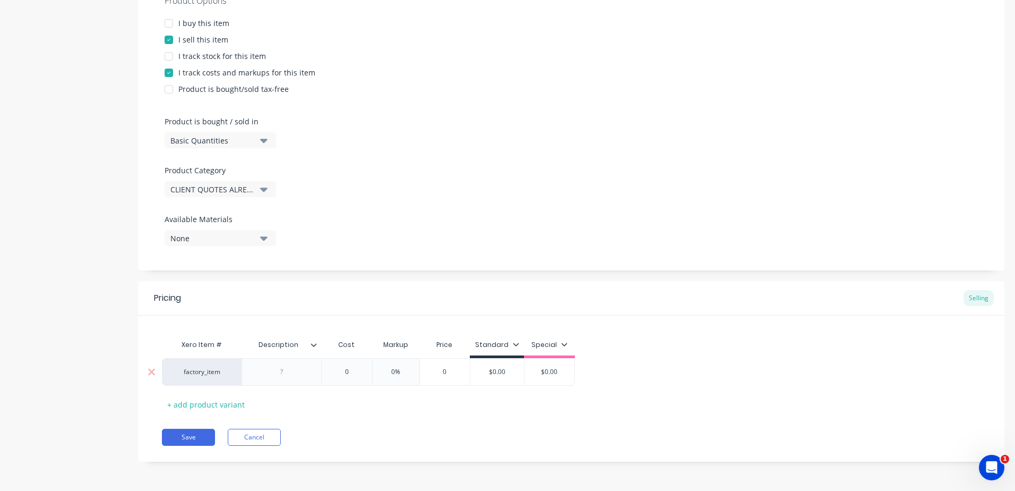
click at [278, 380] on div at bounding box center [282, 372] width 80 height 28
click at [287, 366] on div at bounding box center [281, 372] width 53 height 14
paste div
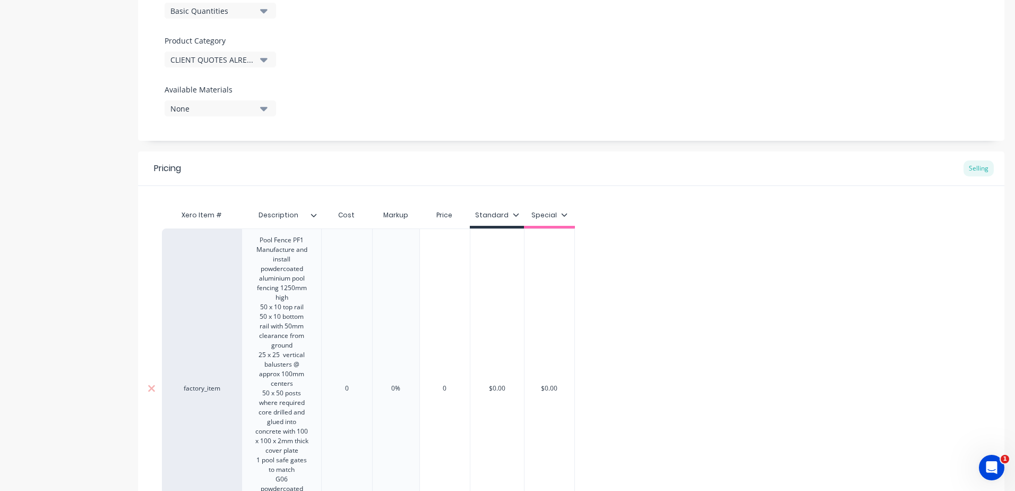
scroll to position [575, 0]
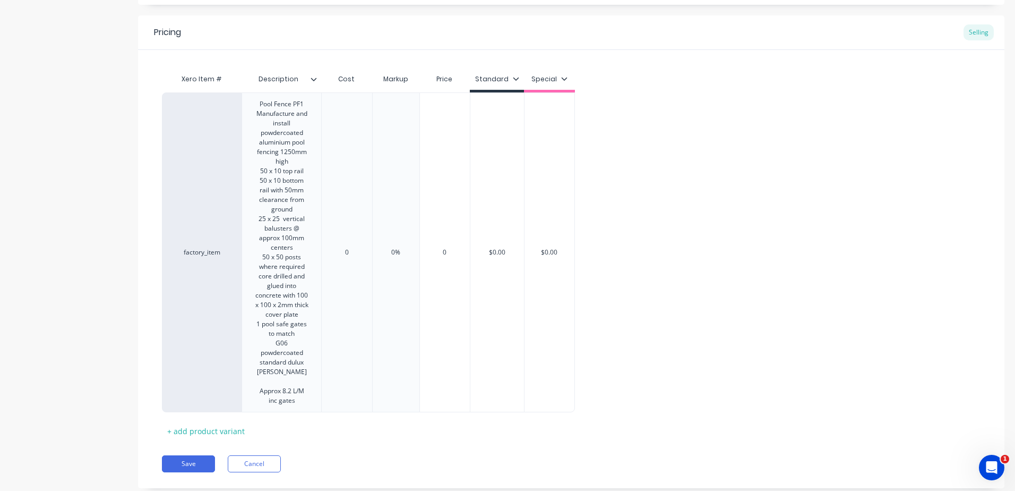
click at [352, 440] on div "Pricing Selling Xero Item # Description Cost Markup Price Standard Special fact…" at bounding box center [571, 251] width 867 height 473
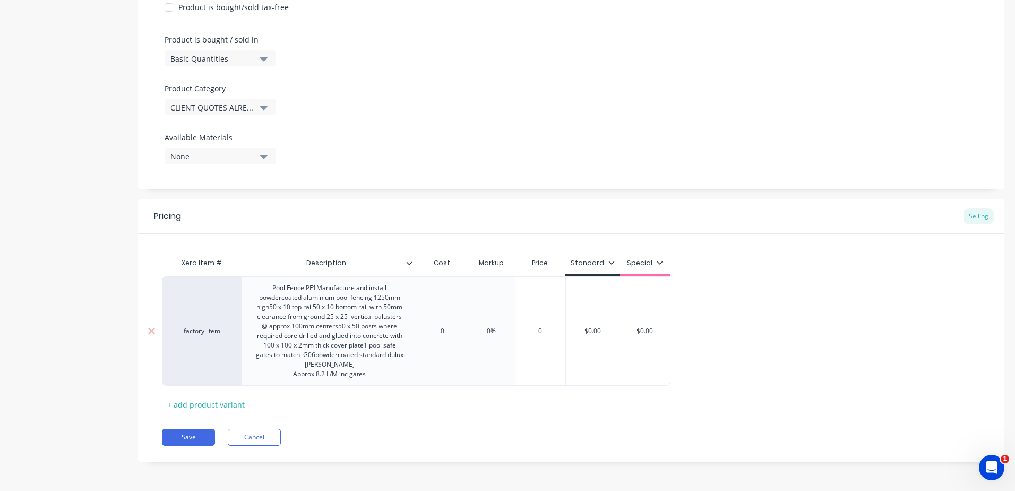
click at [457, 331] on input "0" at bounding box center [442, 331] width 53 height 10
drag, startPoint x: 455, startPoint y: 330, endPoint x: 416, endPoint y: 331, distance: 39.3
click at [416, 331] on input "0" at bounding box center [442, 331] width 53 height 10
click at [444, 330] on input "0" at bounding box center [442, 331] width 53 height 10
drag, startPoint x: 450, startPoint y: 332, endPoint x: 424, endPoint y: 332, distance: 26.5
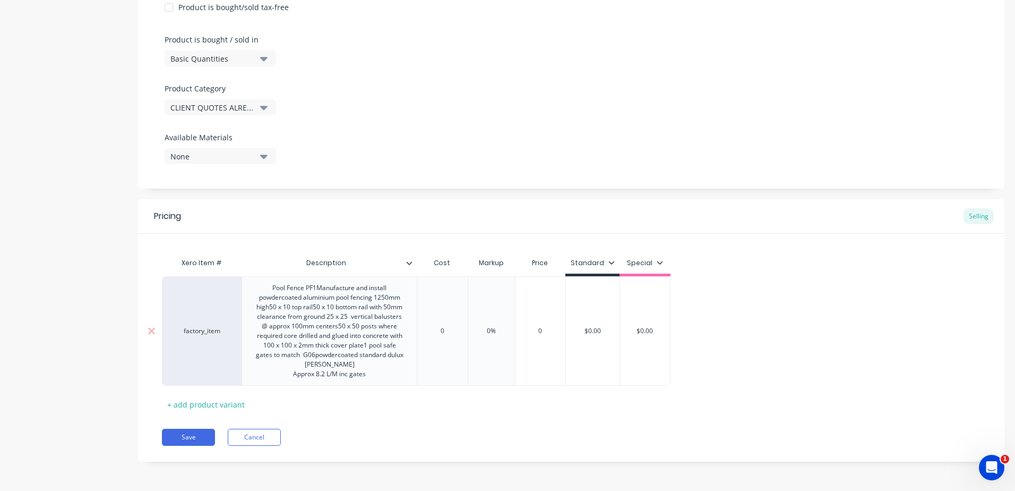
click at [424, 332] on input "0" at bounding box center [442, 331] width 53 height 10
drag, startPoint x: 516, startPoint y: 330, endPoint x: 486, endPoint y: 332, distance: 29.8
click at [487, 332] on input "0%" at bounding box center [501, 331] width 53 height 10
click at [533, 457] on div "Pricing Selling Xero Item # Description Cost Markup Price Standard Special fact…" at bounding box center [571, 330] width 867 height 262
click at [181, 436] on button "Save" at bounding box center [188, 436] width 53 height 17
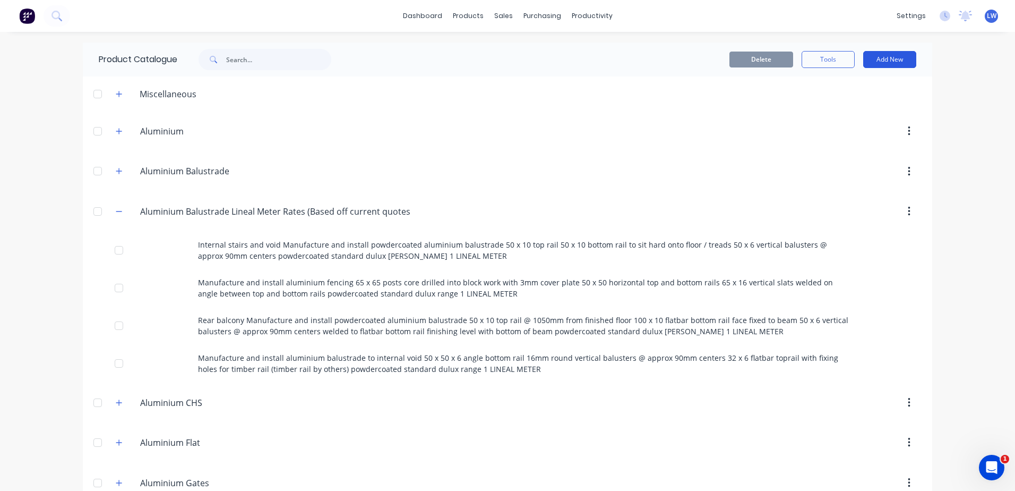
click at [871, 56] on button "Add New" at bounding box center [889, 59] width 53 height 17
click at [160, 98] on div "Miscellaneous" at bounding box center [168, 94] width 74 height 13
click at [116, 96] on icon "button" at bounding box center [119, 93] width 6 height 7
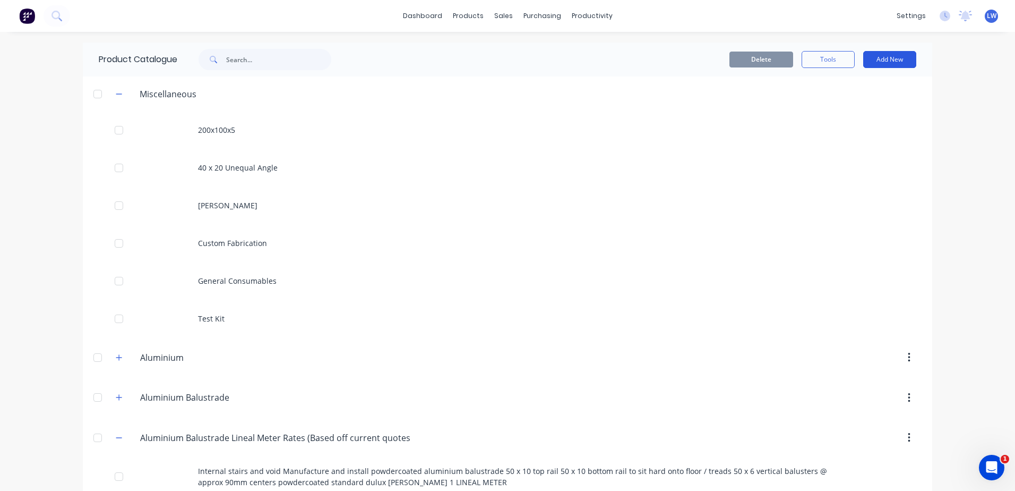
click at [872, 57] on button "Add New" at bounding box center [889, 59] width 53 height 17
click at [833, 108] on div "Product" at bounding box center [866, 107] width 82 height 15
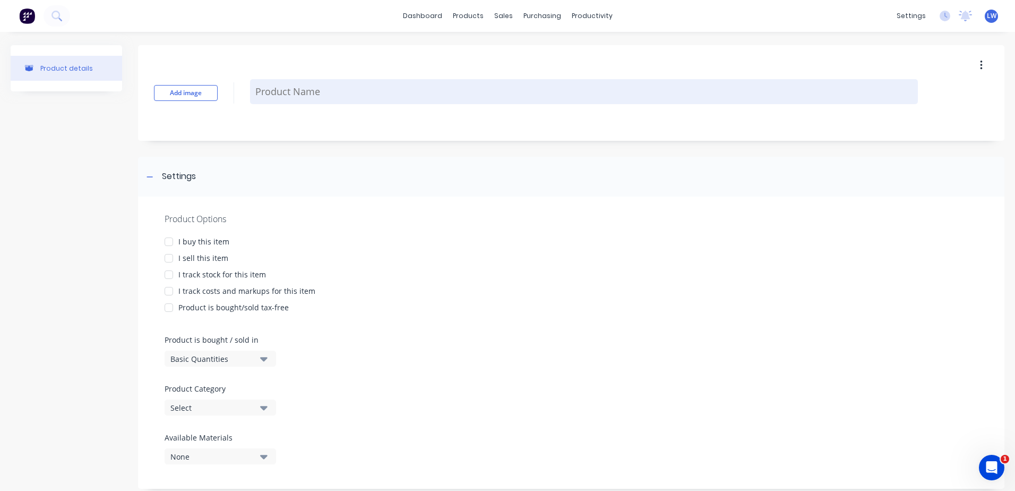
click at [280, 91] on textarea at bounding box center [584, 91] width 668 height 25
paste textarea "Pool fence PF2 supply and install frameless glass pool fencing custom made 2 st…"
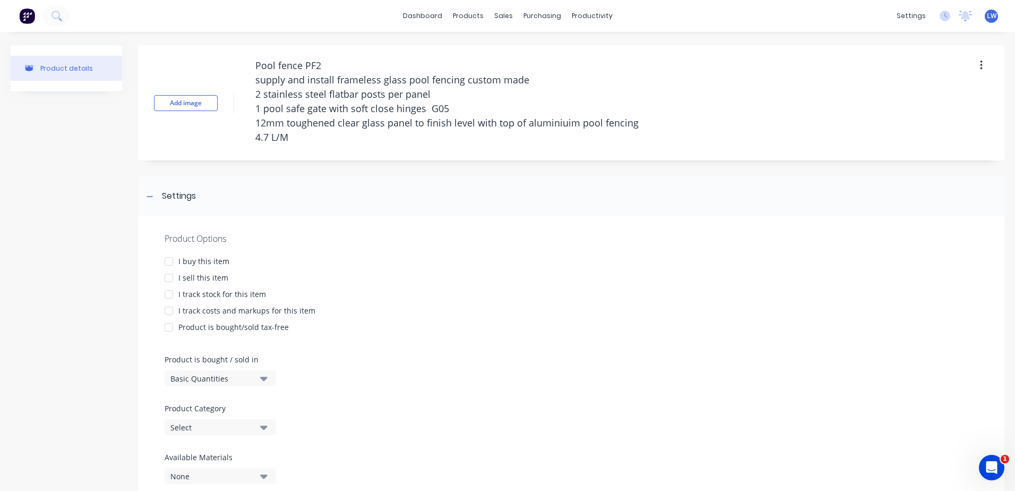
click at [171, 275] on div at bounding box center [168, 277] width 21 height 21
click at [168, 309] on div at bounding box center [168, 310] width 21 height 21
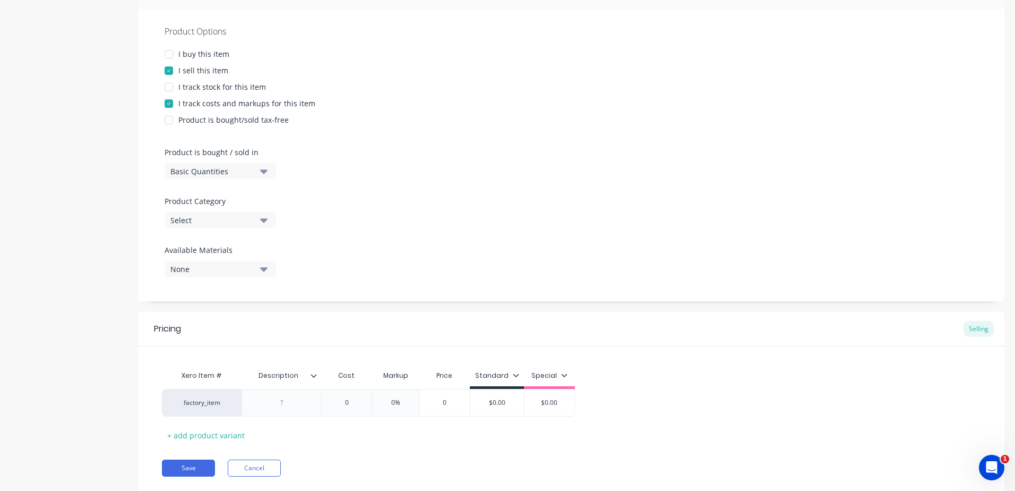
scroll to position [212, 0]
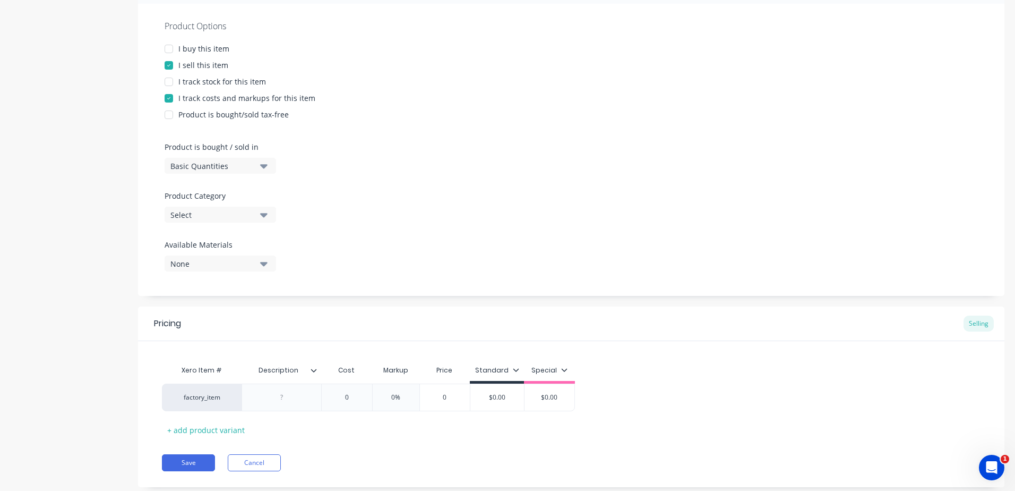
click at [261, 216] on icon "button" at bounding box center [263, 215] width 7 height 12
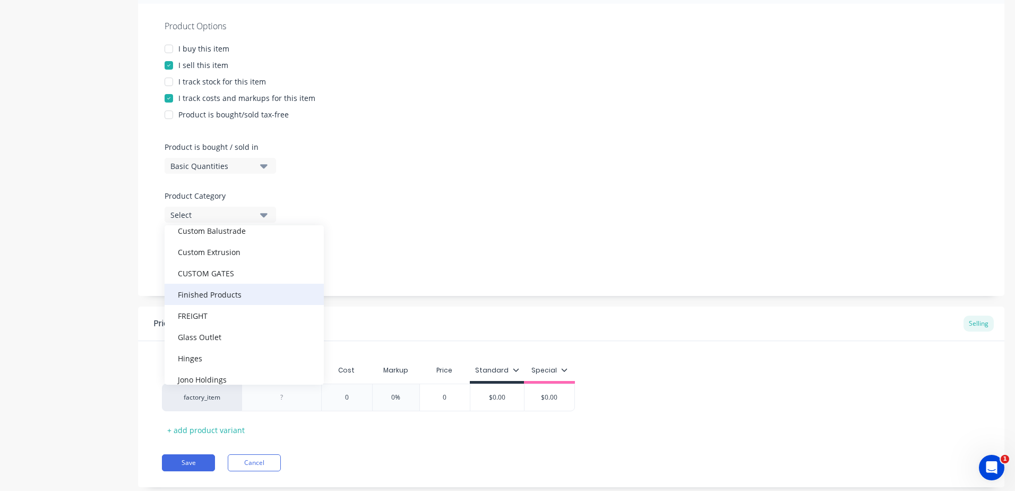
scroll to position [265, 0]
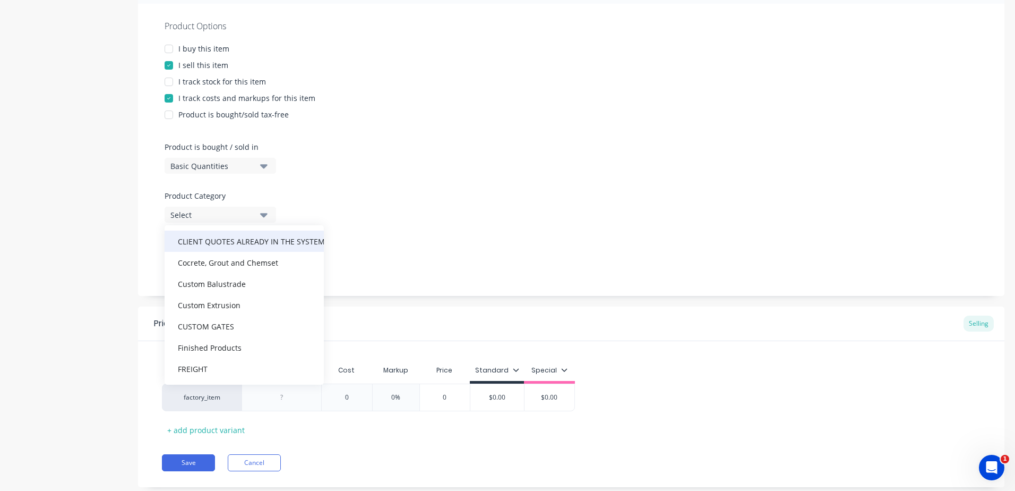
click at [233, 241] on div "CLIENT QUOTES ALREADY IN THE SYSTEM PRIOR TO [DATE]" at bounding box center [244, 240] width 159 height 21
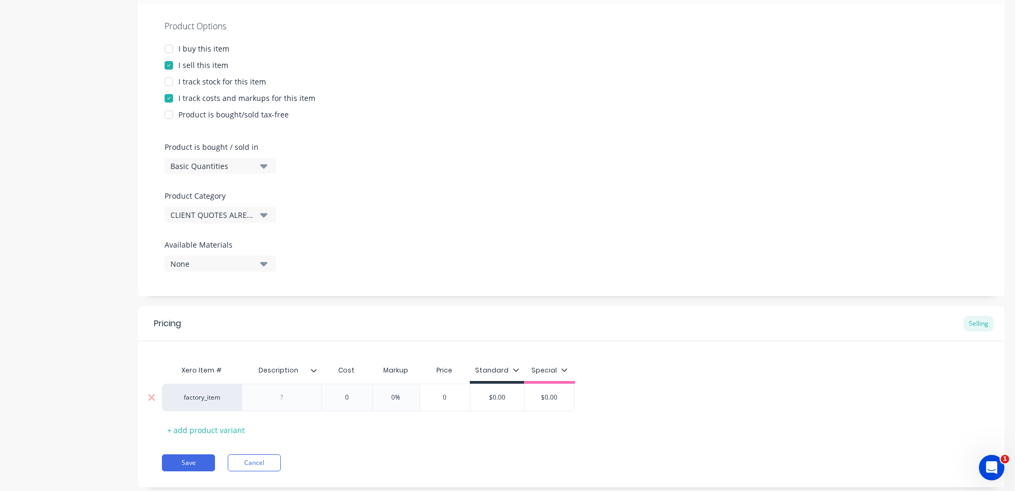
click at [289, 404] on div at bounding box center [282, 397] width 80 height 28
paste div
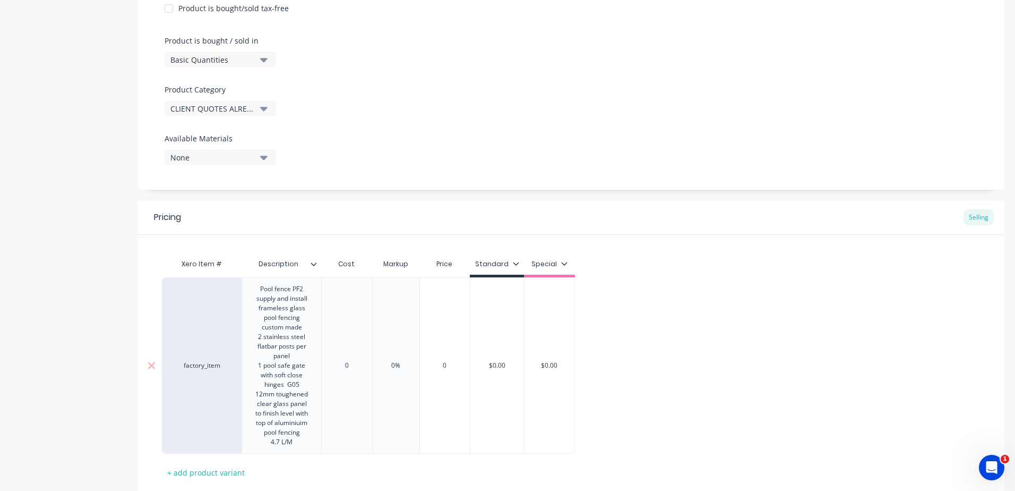
click at [357, 368] on div "factory_item Pool fence PF2 supply and install frameless glass pool fencing cus…" at bounding box center [368, 365] width 413 height 176
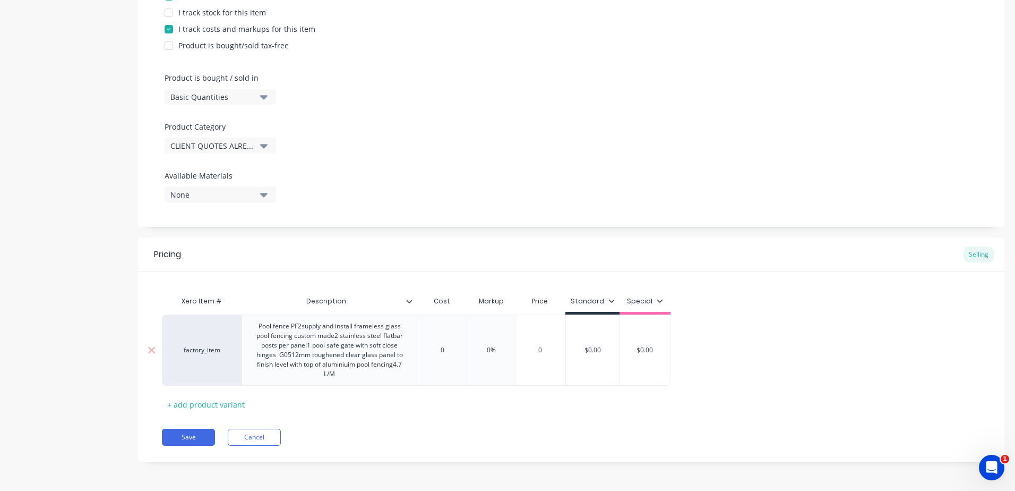
click at [453, 348] on input "0" at bounding box center [442, 350] width 53 height 10
drag, startPoint x: 453, startPoint y: 348, endPoint x: 420, endPoint y: 349, distance: 33.5
click at [420, 349] on input "0" at bounding box center [442, 350] width 53 height 10
drag, startPoint x: 518, startPoint y: 347, endPoint x: 487, endPoint y: 349, distance: 30.8
click at [487, 349] on input "0%" at bounding box center [508, 350] width 53 height 10
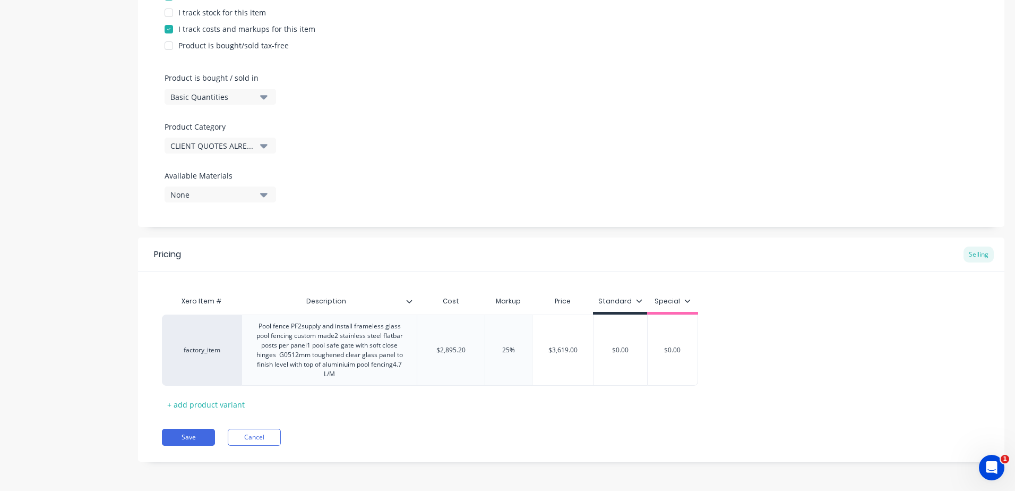
click at [476, 410] on div "Xero Item # Description Cost Markup Price Standard Special factory_item Pool fe…" at bounding box center [571, 351] width 819 height 122
drag, startPoint x: 631, startPoint y: 346, endPoint x: 591, endPoint y: 347, distance: 39.8
click at [591, 347] on div "factory_item Pool fence PF2supply and install frameless glass pool fencing cust…" at bounding box center [430, 349] width 536 height 71
click at [187, 440] on button "Save" at bounding box center [188, 436] width 53 height 17
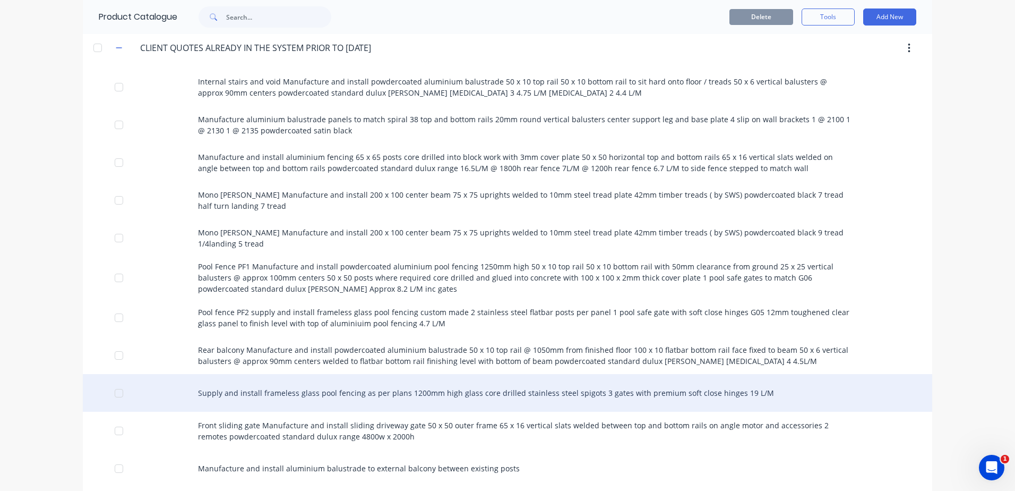
scroll to position [903, 0]
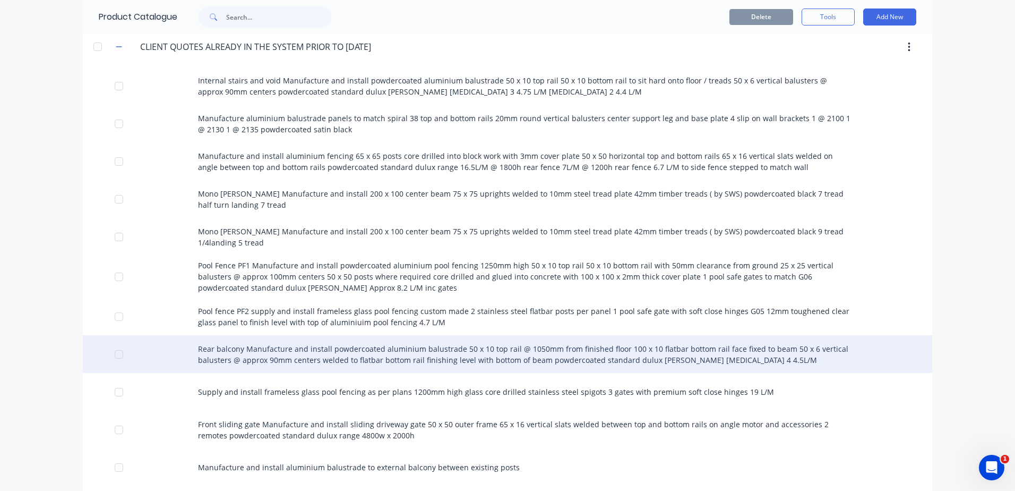
click at [276, 351] on div "Rear balcony Manufacture and install powdercoated aluminium balustrade 50 x 10 …" at bounding box center [508, 354] width 850 height 38
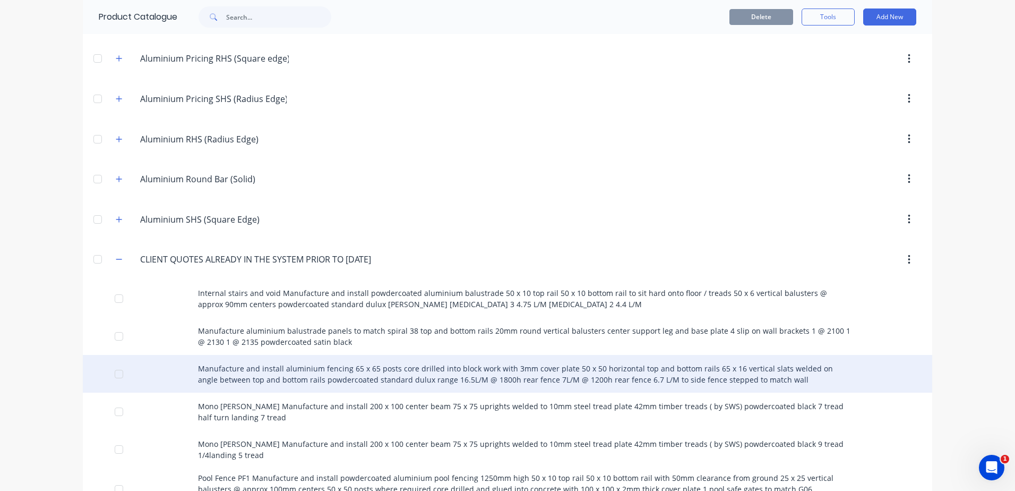
scroll to position [796, 0]
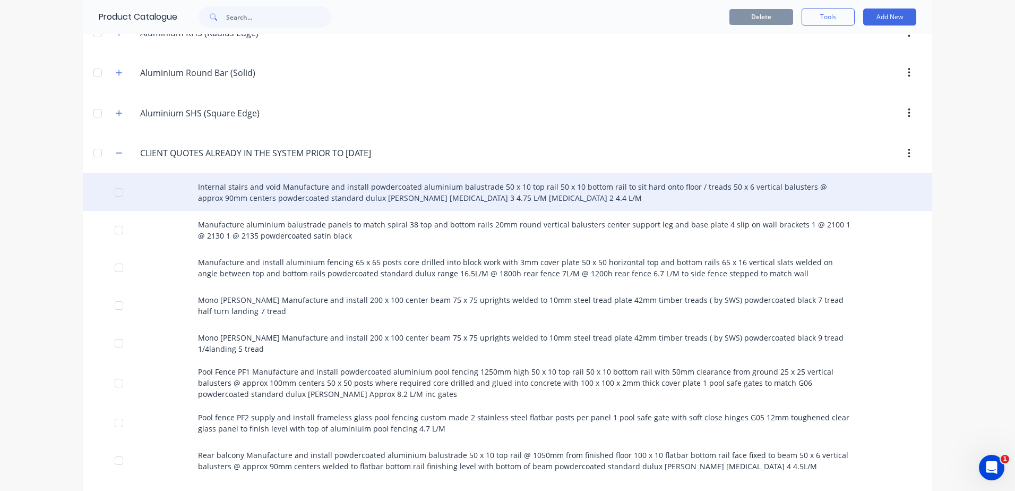
click at [425, 198] on div "Internal stairs and void Manufacture and install powdercoated aluminium balustr…" at bounding box center [508, 192] width 850 height 38
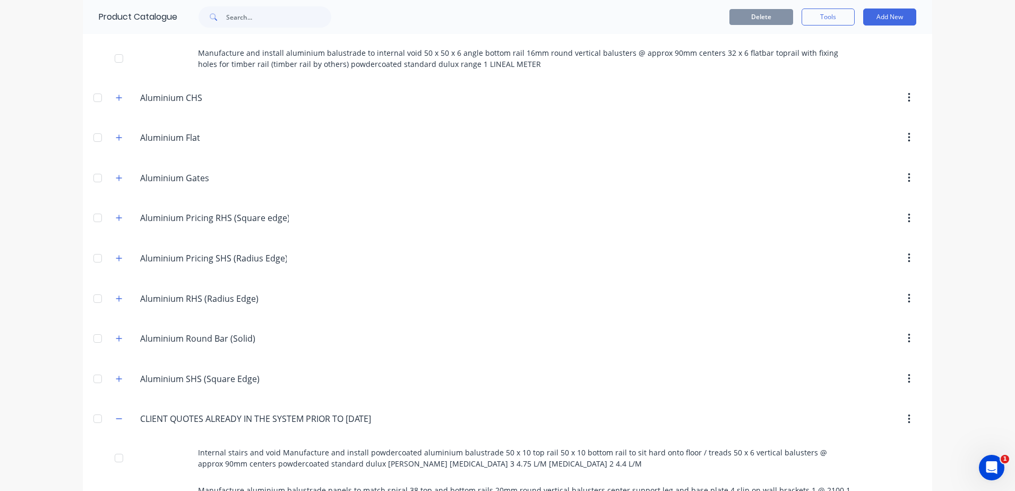
scroll to position [796, 0]
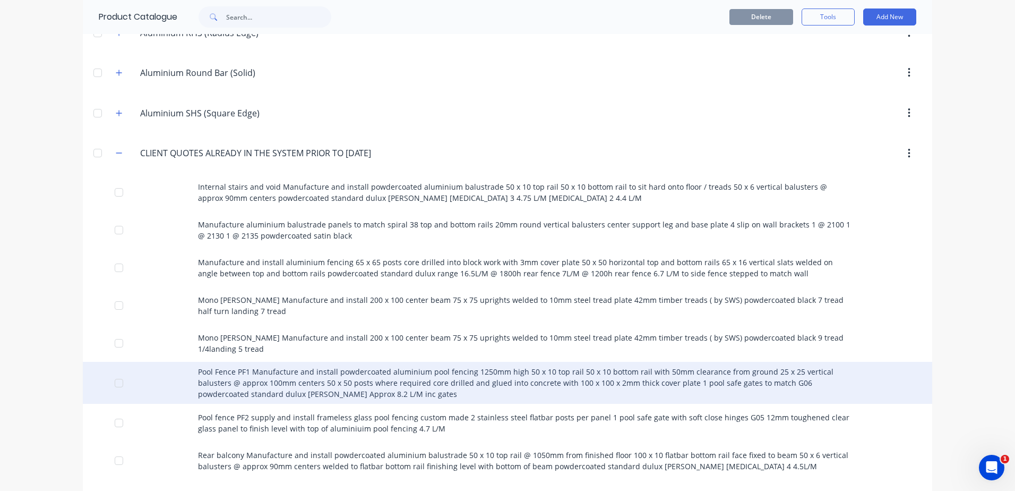
click at [322, 376] on div "Pool Fence PF1 Manufacture and install powdercoated aluminium pool fencing 1250…" at bounding box center [508, 383] width 850 height 42
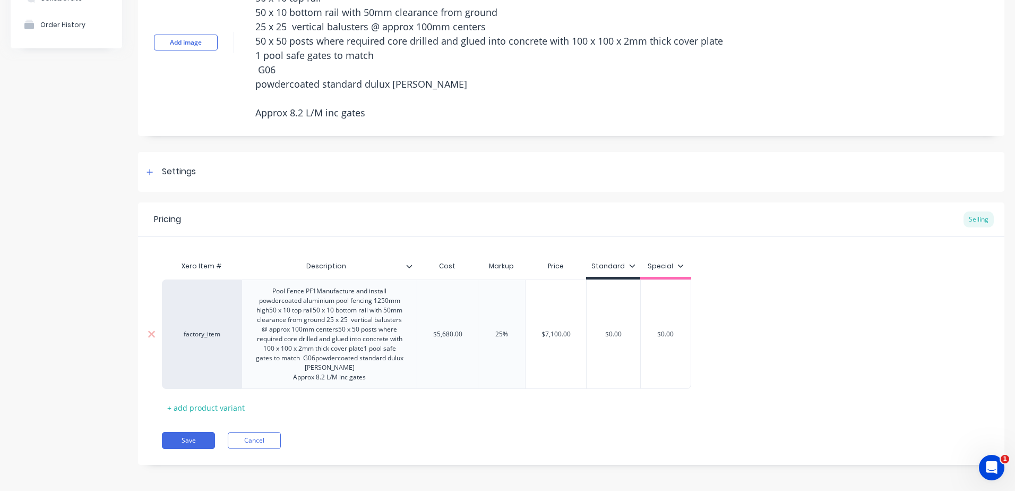
scroll to position [99, 0]
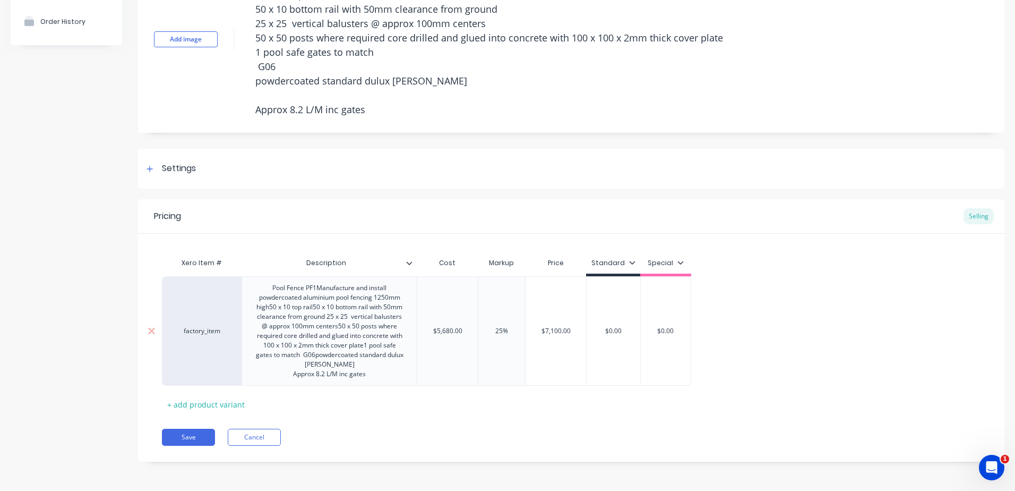
drag, startPoint x: 631, startPoint y: 333, endPoint x: 591, endPoint y: 333, distance: 39.3
click at [591, 333] on input "$0.00" at bounding box center [614, 331] width 54 height 10
click at [598, 400] on div "Xero Item # Description Cost Markup Price Standard Special factory_item Pool Fe…" at bounding box center [571, 332] width 819 height 160
click at [196, 439] on button "Save" at bounding box center [188, 436] width 53 height 17
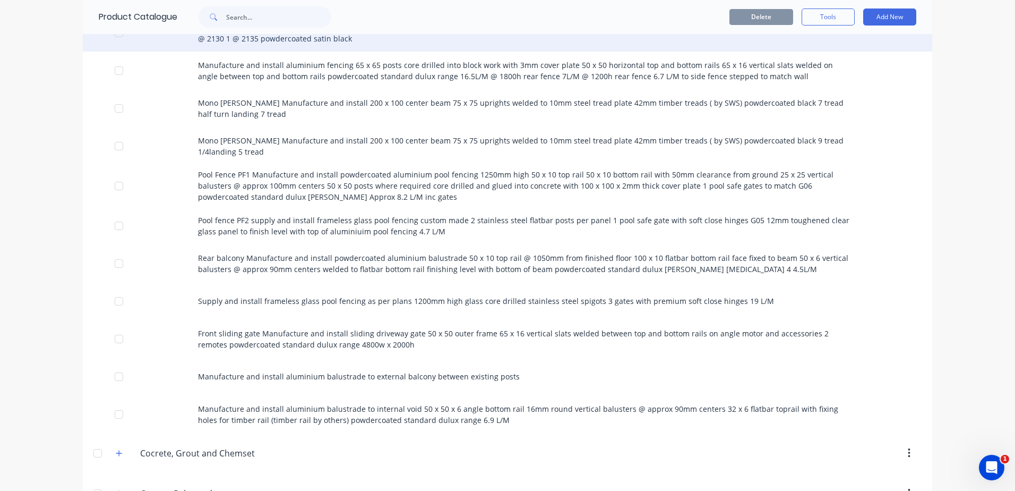
scroll to position [1009, 0]
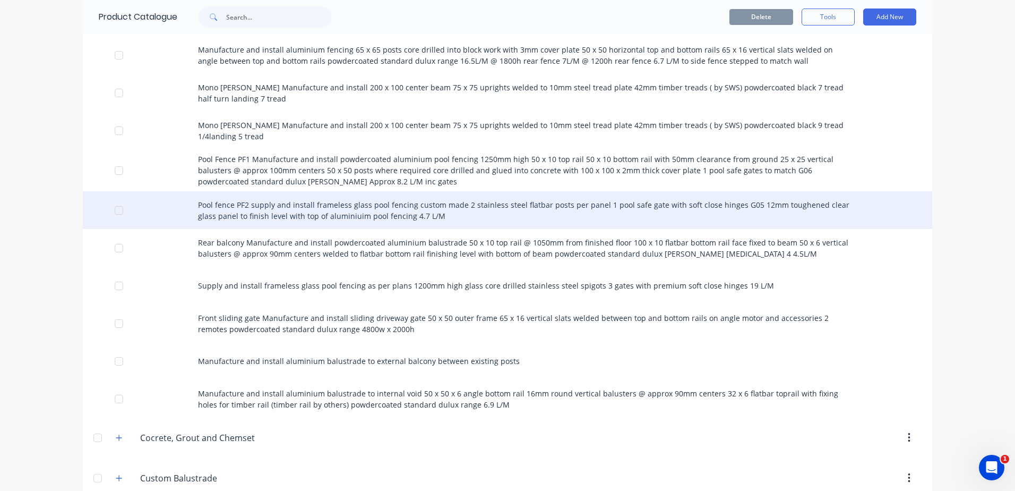
click at [297, 215] on div "Pool fence PF2 supply and install frameless glass pool fencing custom made 2 st…" at bounding box center [508, 210] width 850 height 38
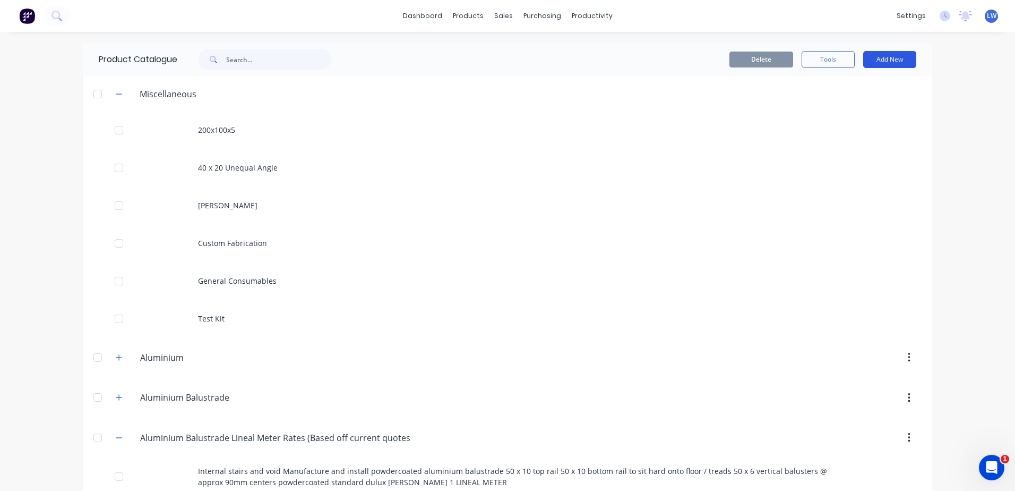
click at [898, 59] on button "Add New" at bounding box center [889, 59] width 53 height 17
click at [825, 107] on div "Product" at bounding box center [866, 107] width 82 height 15
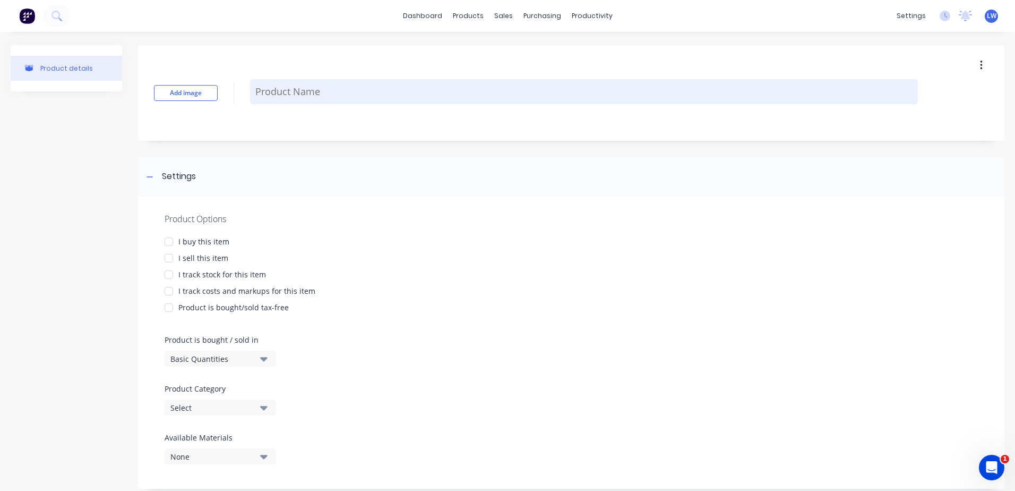
click at [281, 93] on textarea at bounding box center [584, 91] width 668 height 25
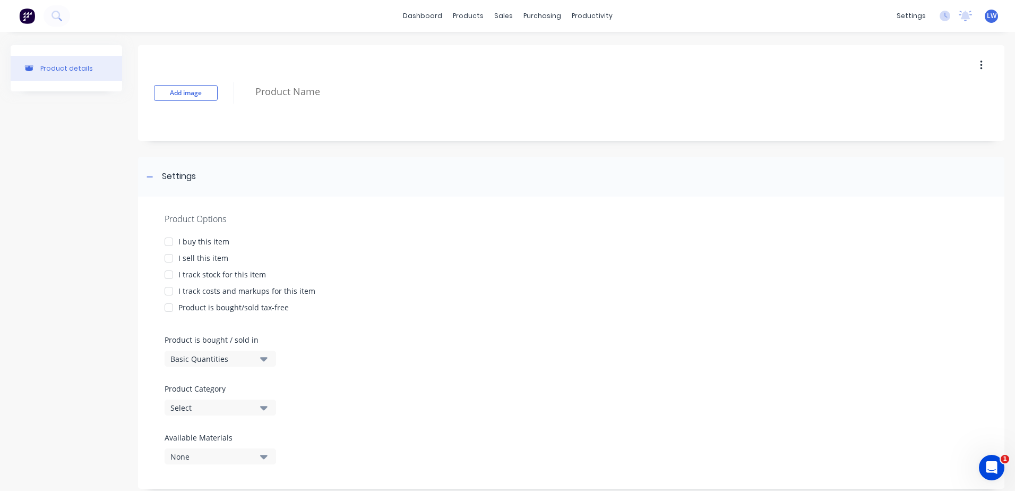
paste textarea "Pool fence PF2 supply and install frameless glass pool fencing custom made 2 st…"
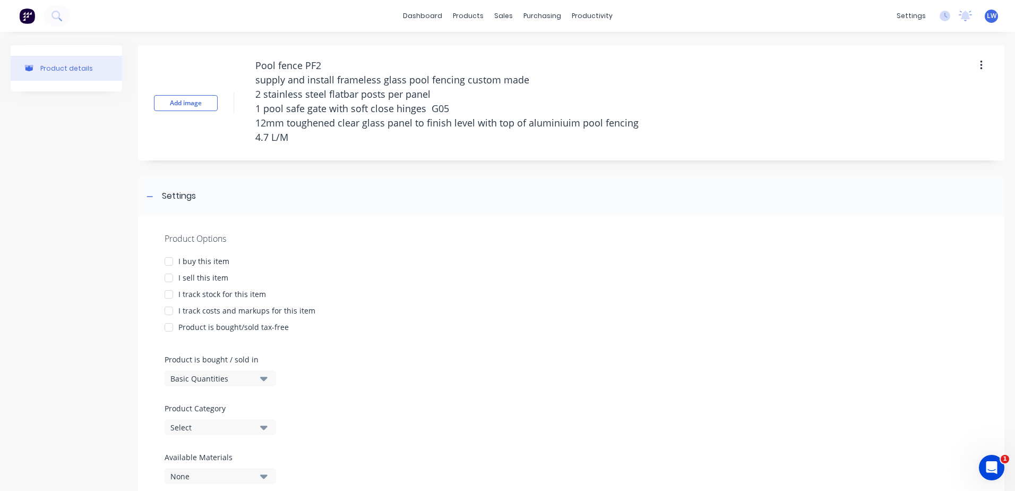
click at [169, 278] on div at bounding box center [168, 277] width 21 height 21
click at [170, 310] on div at bounding box center [168, 310] width 21 height 21
drag, startPoint x: 302, startPoint y: 138, endPoint x: 208, endPoint y: 138, distance: 94.0
click at [208, 138] on div "Add image Pool fence PF2 supply and install frameless glass pool fencing custom…" at bounding box center [571, 102] width 867 height 115
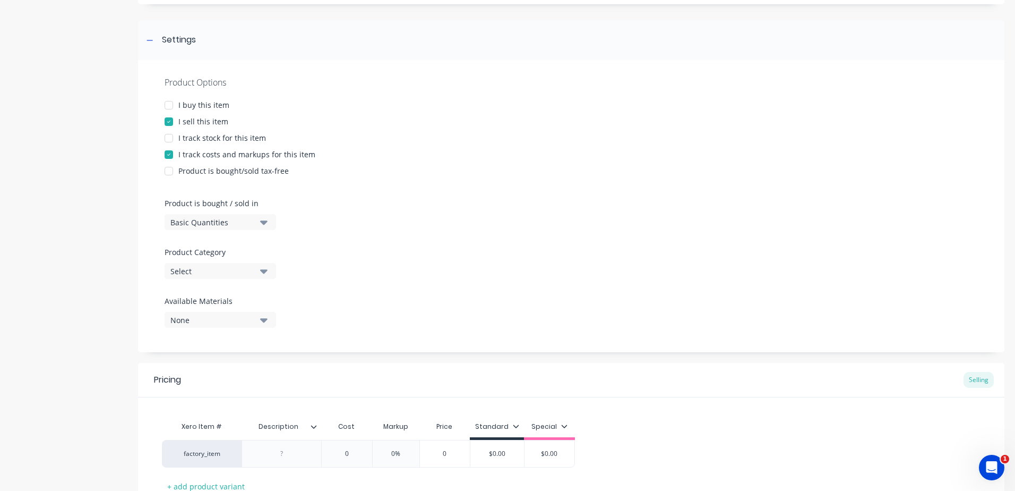
scroll to position [159, 0]
click at [258, 263] on button "Select" at bounding box center [220, 268] width 111 height 16
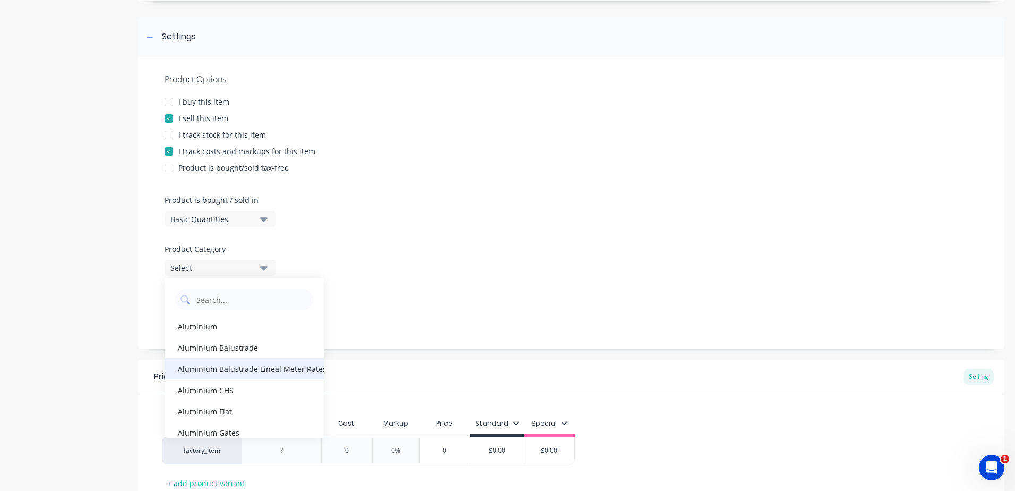
click at [242, 367] on div "Aluminium Balustrade Lineal Meter Rates (Based off current quotes)" at bounding box center [244, 368] width 159 height 21
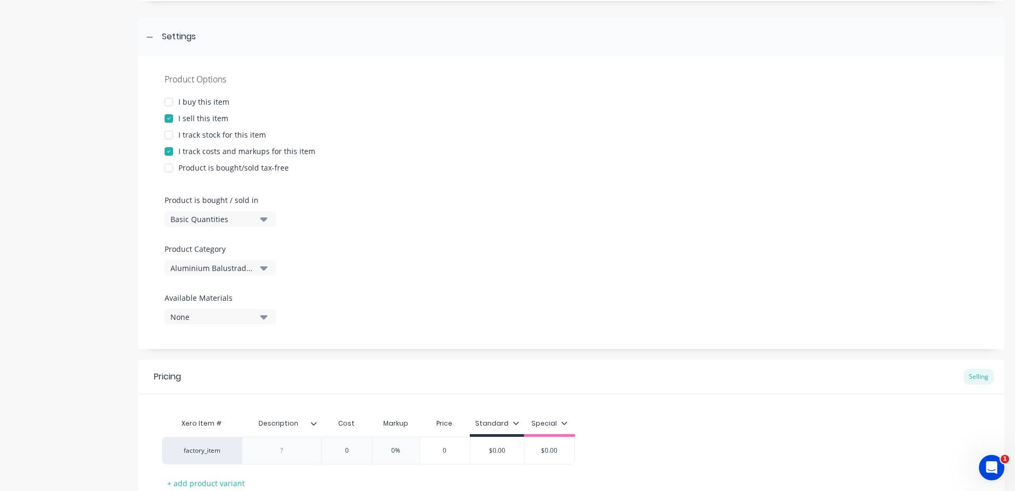
scroll to position [238, 0]
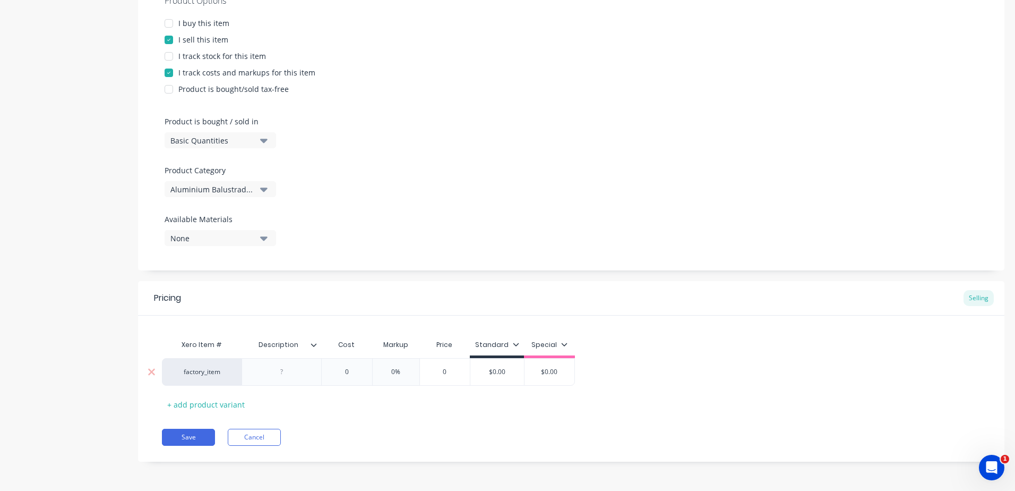
click at [285, 373] on div at bounding box center [281, 372] width 53 height 14
paste div
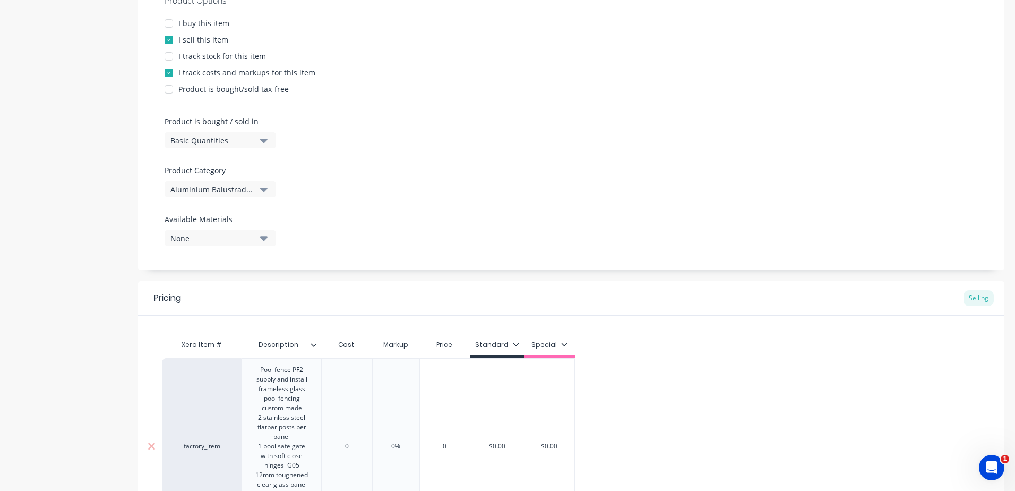
scroll to position [396, 0]
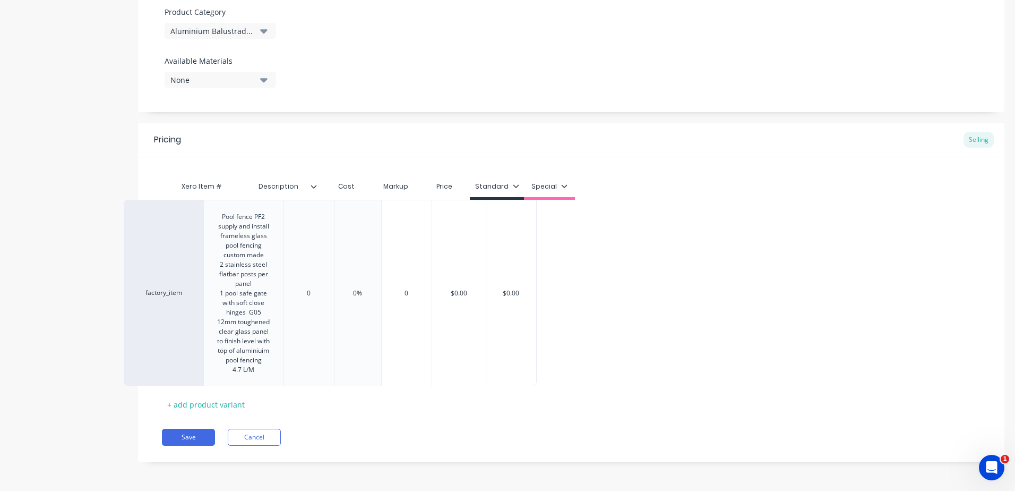
drag, startPoint x: 296, startPoint y: 381, endPoint x: 255, endPoint y: 381, distance: 40.9
click at [255, 381] on div "factory_item Pool fence PF2 supply and install frameless glass pool fencing cus…" at bounding box center [571, 293] width 819 height 186
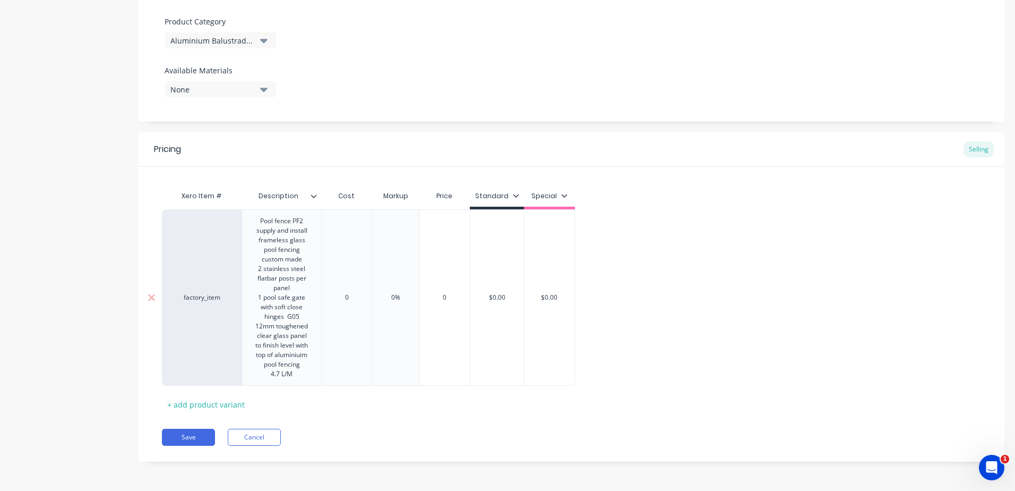
drag, startPoint x: 291, startPoint y: 375, endPoint x: 301, endPoint y: 376, distance: 9.6
click at [292, 375] on div "4.7 L/M" at bounding box center [282, 374] width 54 height 10
click at [375, 406] on div "Xero Item # Description Cost Markup Price Standard Special factory_item Pool fe…" at bounding box center [571, 298] width 819 height 227
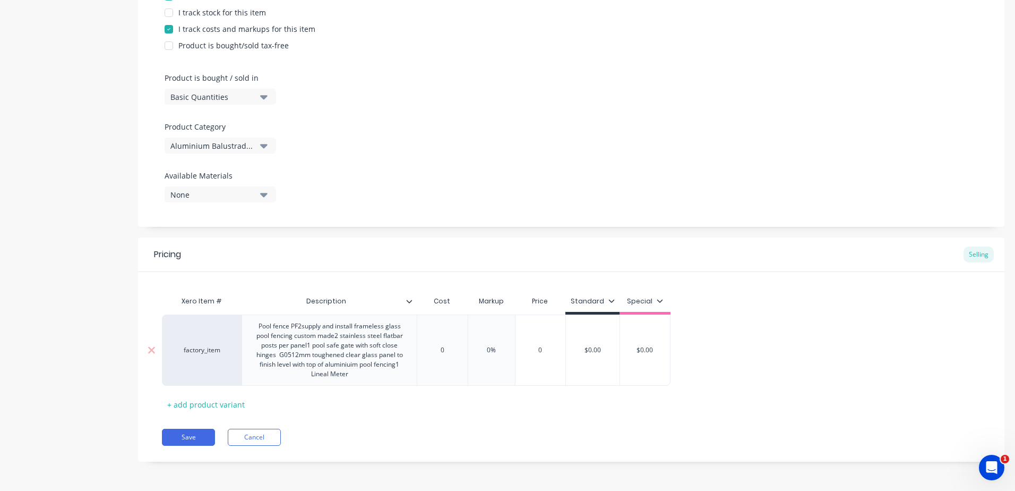
drag, startPoint x: 457, startPoint y: 353, endPoint x: 407, endPoint y: 351, distance: 49.4
click at [407, 351] on div "factory_item Pool fence PF2supply and install frameless glass pool fencing cust…" at bounding box center [416, 349] width 509 height 71
drag, startPoint x: 506, startPoint y: 347, endPoint x: 468, endPoint y: 350, distance: 37.8
click at [476, 349] on input "0%" at bounding box center [498, 350] width 53 height 10
drag, startPoint x: 464, startPoint y: 453, endPoint x: 470, endPoint y: 449, distance: 8.1
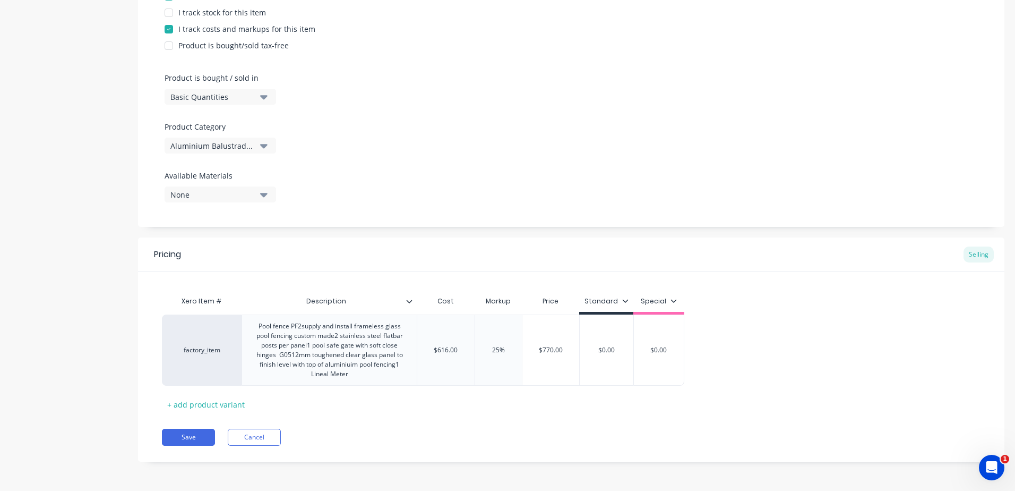
click at [468, 450] on div "Pricing Selling Xero Item # Description Cost Markup Price Standard Special fact…" at bounding box center [571, 349] width 867 height 224
drag, startPoint x: 625, startPoint y: 346, endPoint x: 568, endPoint y: 347, distance: 56.8
click at [571, 346] on div "factory_item Pool fence PF2supply and install frameless glass pool fencing cust…" at bounding box center [423, 349] width 522 height 71
click at [188, 439] on button "Save" at bounding box center [188, 436] width 53 height 17
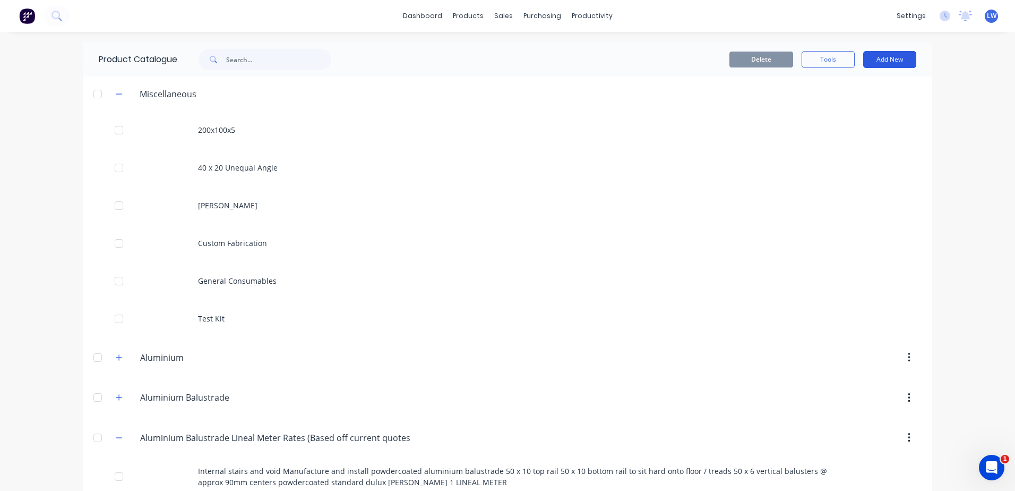
click at [882, 58] on button "Add New" at bounding box center [889, 59] width 53 height 17
click at [831, 108] on div "Product" at bounding box center [866, 107] width 82 height 15
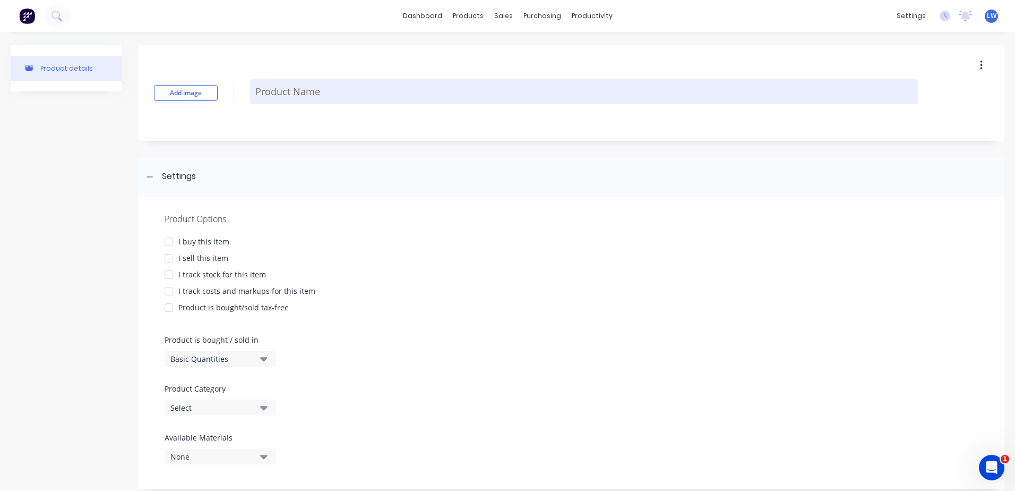
click at [327, 92] on textarea at bounding box center [584, 91] width 668 height 25
paste textarea "OPTION Frameless glass 12mm toughened pool fencing pre fabricated glass core dr…"
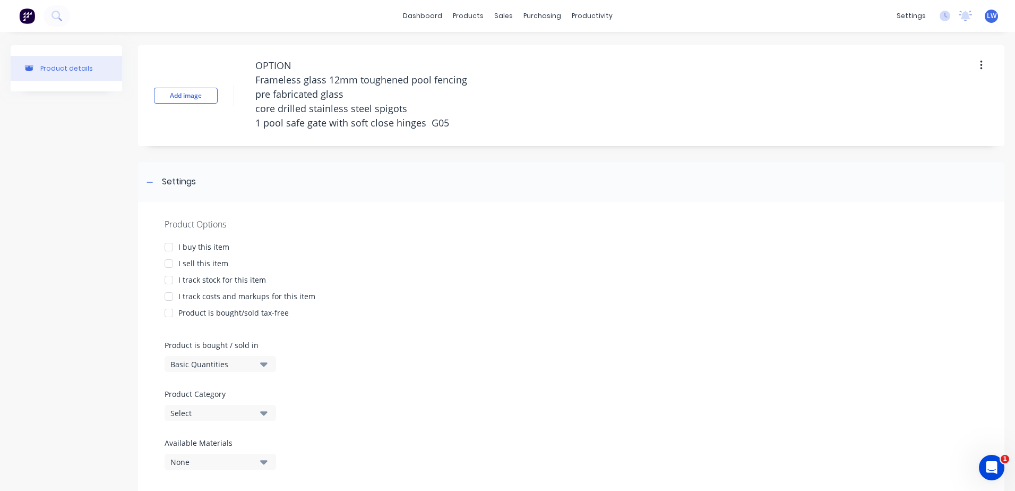
click at [168, 263] on div at bounding box center [168, 263] width 21 height 21
click at [170, 296] on div at bounding box center [168, 296] width 21 height 21
click at [269, 416] on button "Select" at bounding box center [220, 413] width 111 height 16
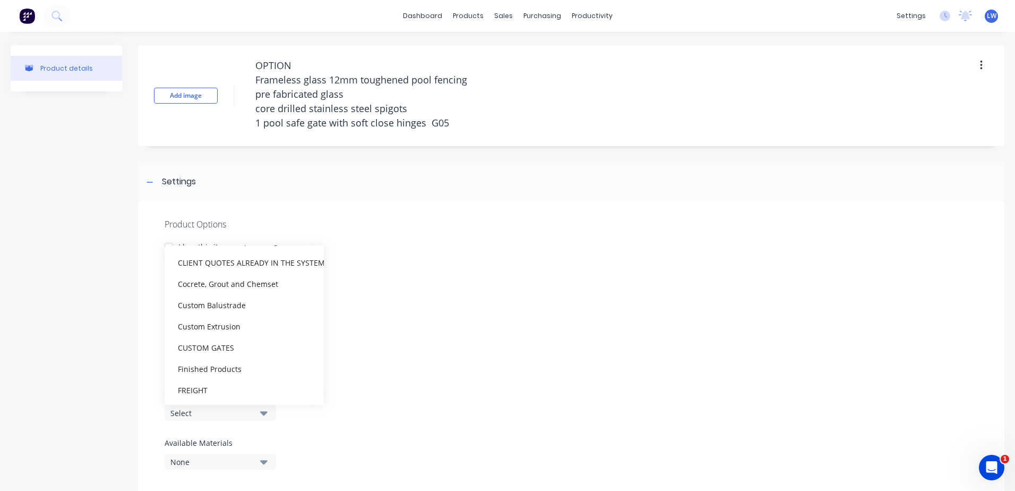
scroll to position [265, 0]
click at [259, 259] on div "CLIENT QUOTES ALREADY IN THE SYSTEM PRIOR TO [DATE]" at bounding box center [244, 261] width 159 height 21
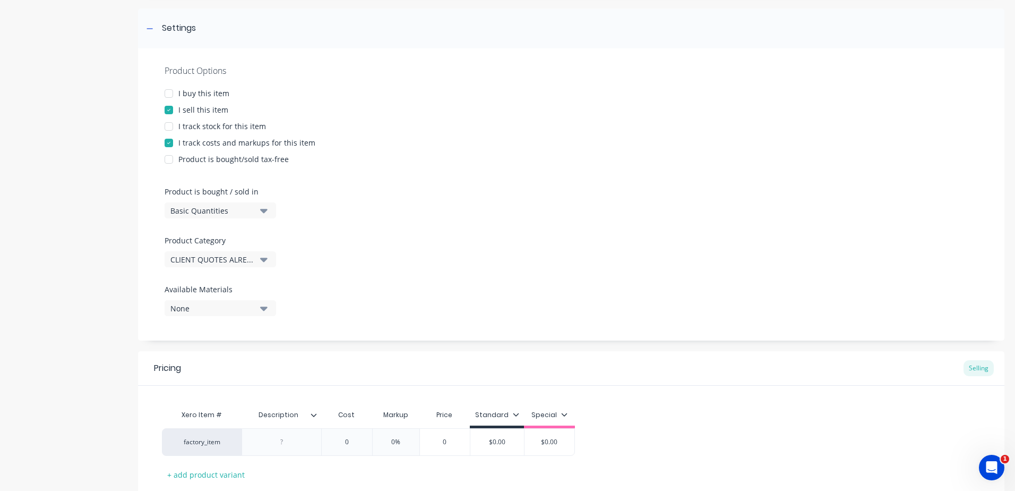
scroll to position [159, 0]
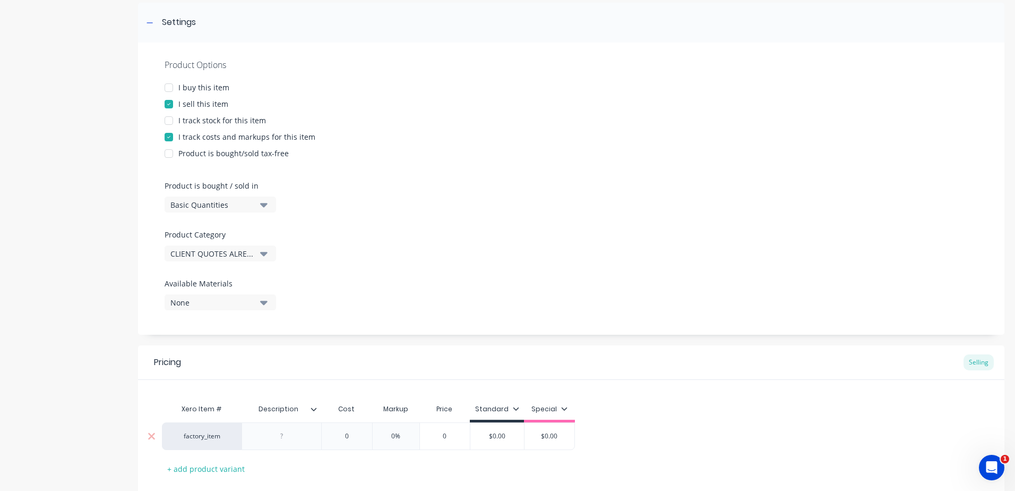
click at [288, 440] on div at bounding box center [281, 436] width 53 height 14
paste div
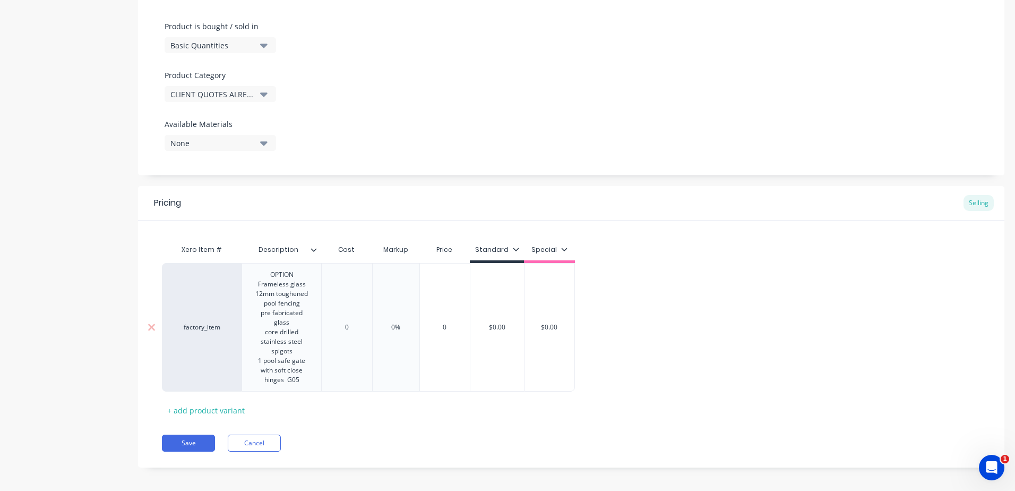
click at [356, 331] on div "Xero Item # Description Cost Markup Price Standard Special factory_item OPTION …" at bounding box center [571, 328] width 819 height 179
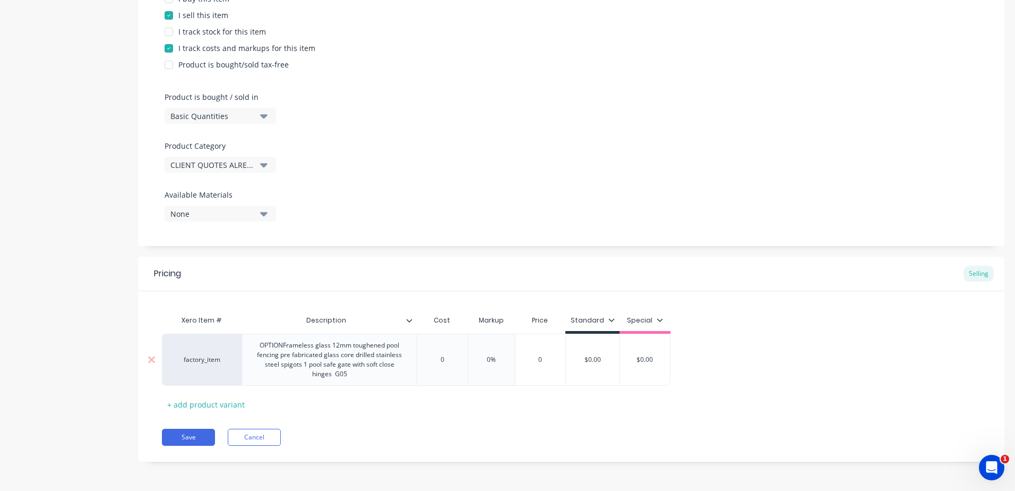
drag, startPoint x: 449, startPoint y: 363, endPoint x: 407, endPoint y: 361, distance: 42.0
click at [407, 361] on div "factory_item OPTIONFrameless glass 12mm toughened pool fencing pre fabricated g…" at bounding box center [416, 359] width 509 height 52
drag, startPoint x: 510, startPoint y: 358, endPoint x: 477, endPoint y: 356, distance: 33.0
click at [481, 356] on input "0%" at bounding box center [501, 360] width 53 height 10
click at [470, 424] on div "Pricing Selling Xero Item # Description Cost Markup Price Standard Special fact…" at bounding box center [571, 358] width 867 height 205
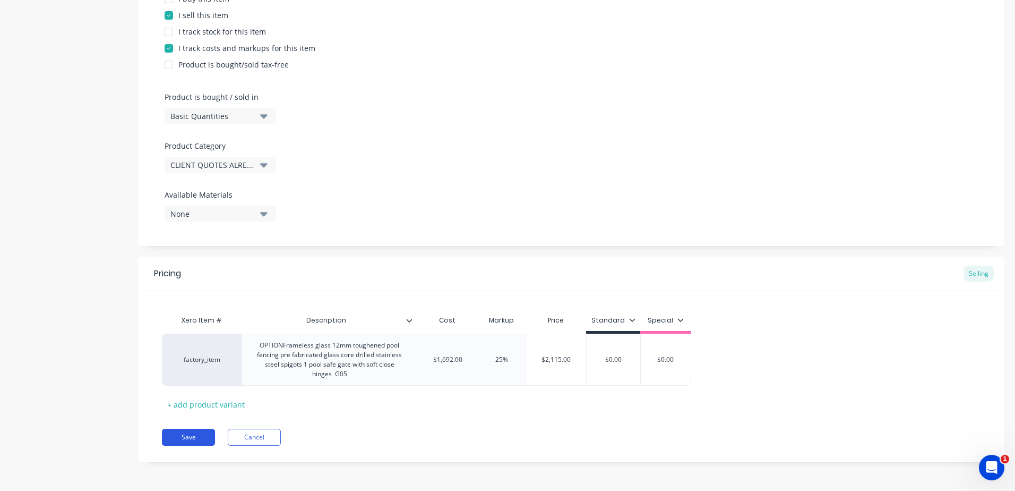
click at [186, 433] on button "Save" at bounding box center [188, 436] width 53 height 17
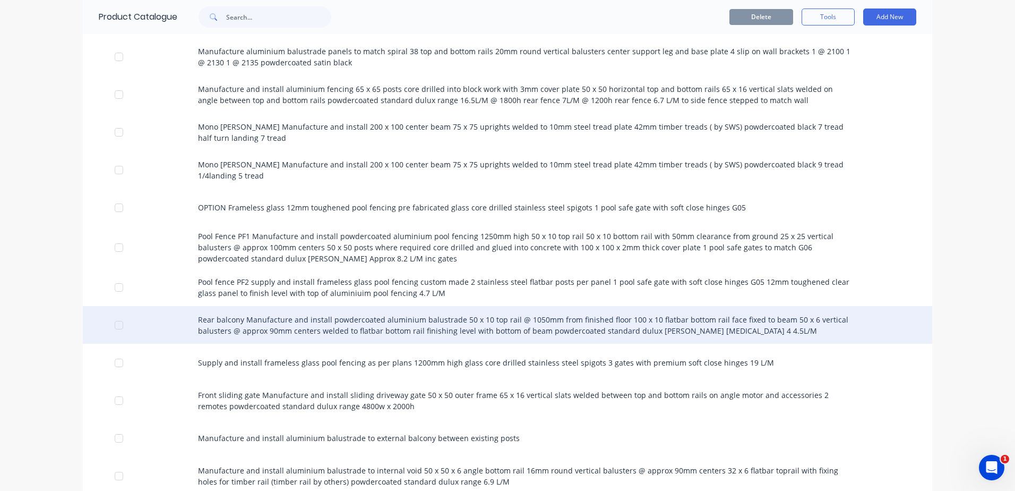
scroll to position [1009, 0]
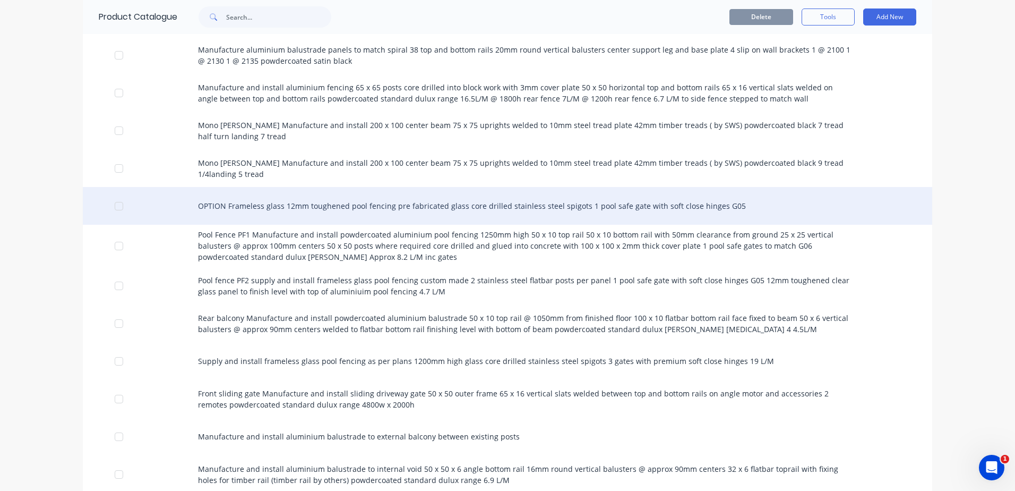
click at [321, 206] on div "OPTION Frameless glass 12mm toughened pool fencing pre fabricated glass core dr…" at bounding box center [508, 206] width 850 height 38
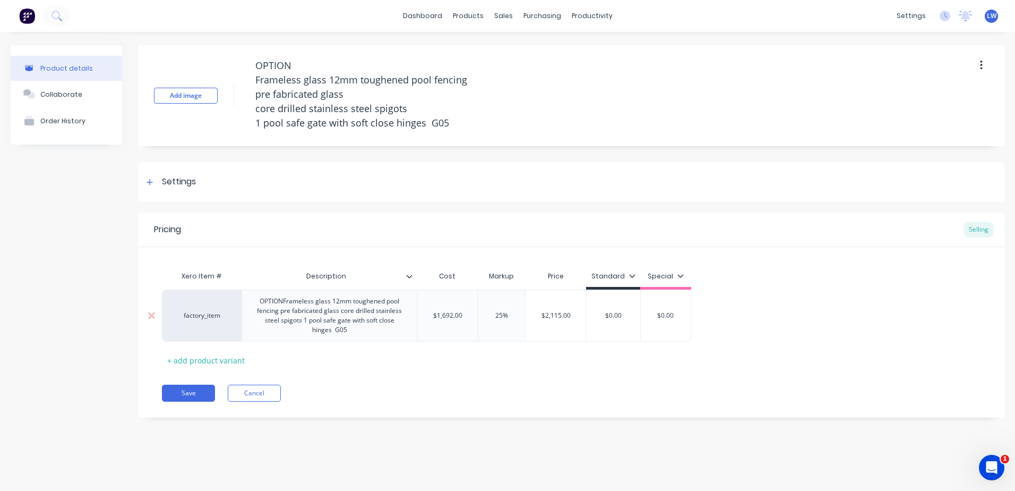
drag, startPoint x: 627, startPoint y: 316, endPoint x: 569, endPoint y: 316, distance: 58.4
click at [569, 316] on div "factory_item OPTIONFrameless glass 12mm toughened pool fencing pre fabricated g…" at bounding box center [426, 315] width 529 height 52
click at [447, 384] on div "Pricing Selling Xero Item # Description Cost Markup Price Standard Special fact…" at bounding box center [571, 314] width 867 height 205
click at [200, 396] on button "Save" at bounding box center [188, 392] width 53 height 17
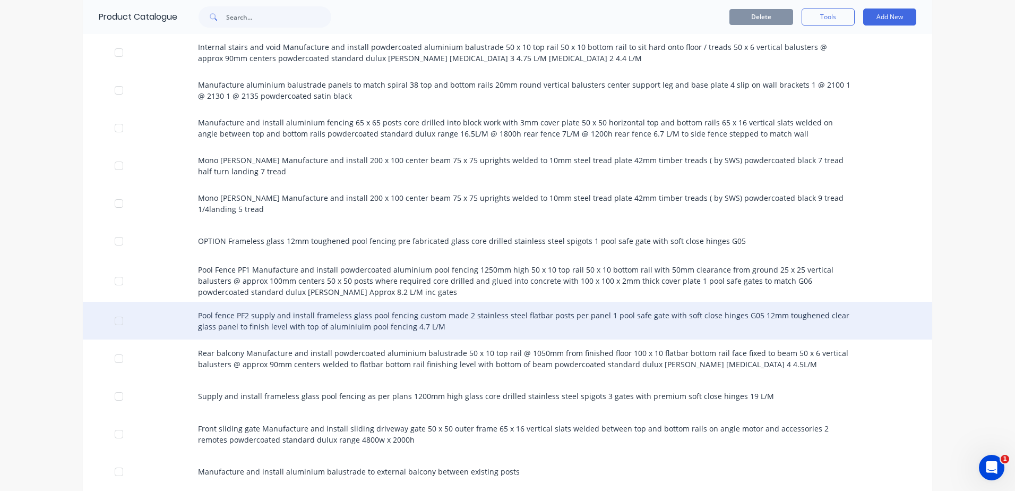
scroll to position [1009, 0]
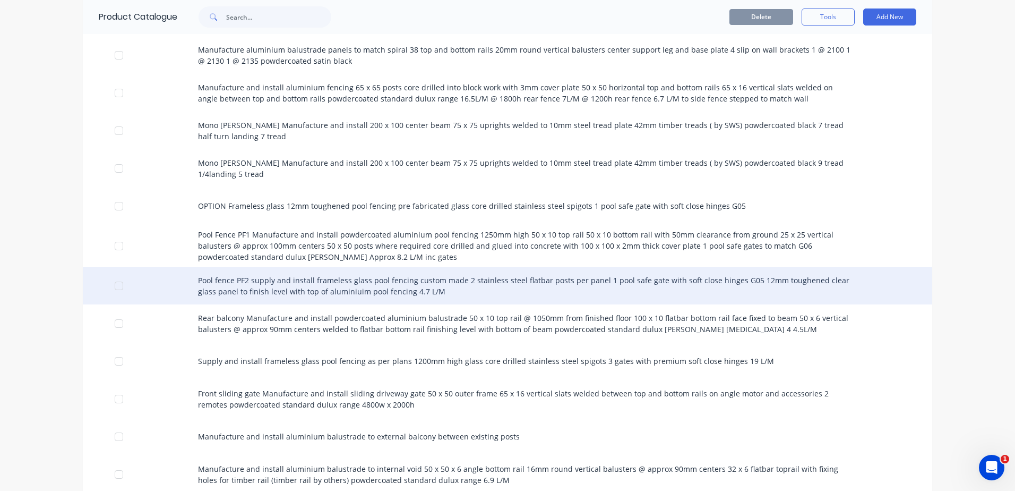
click at [275, 287] on div "Pool fence PF2 supply and install frameless glass pool fencing custom made 2 st…" at bounding box center [508, 286] width 850 height 38
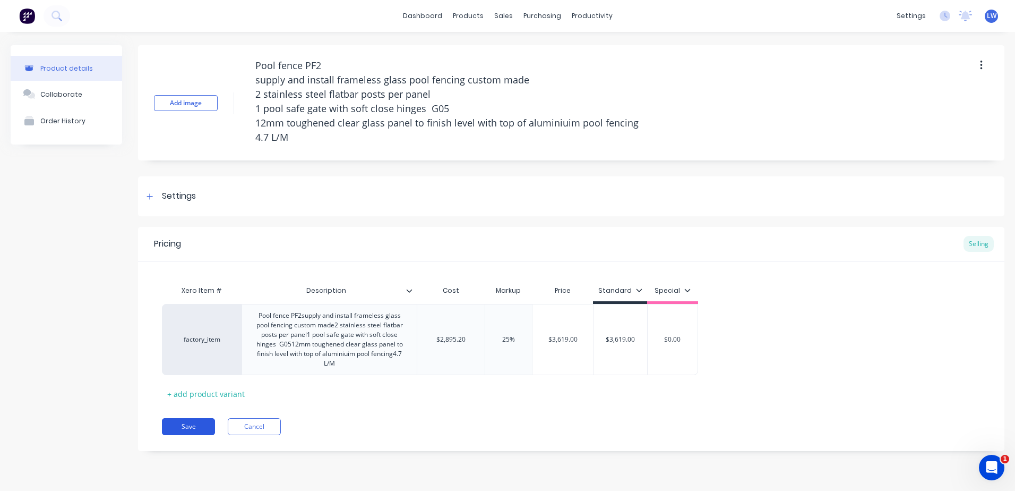
click at [202, 422] on button "Save" at bounding box center [188, 426] width 53 height 17
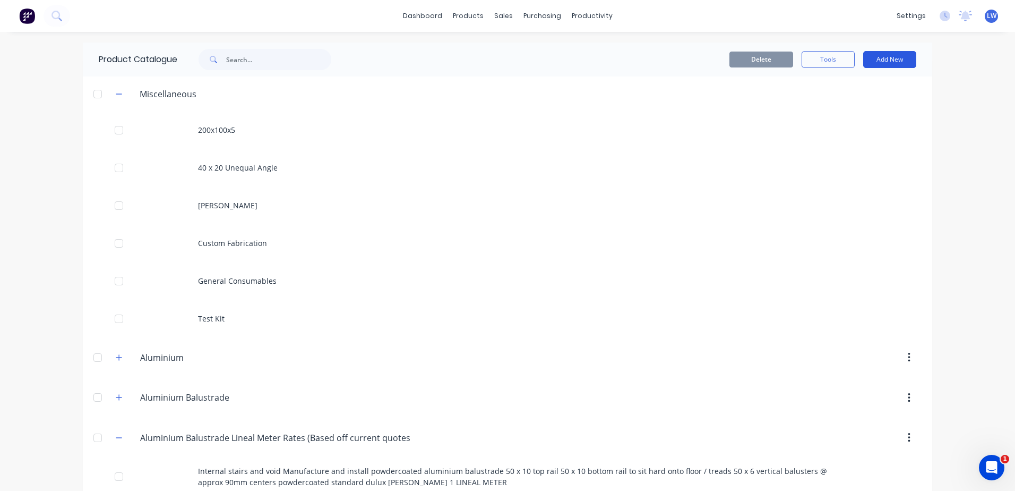
click at [890, 60] on button "Add New" at bounding box center [889, 59] width 53 height 17
click at [845, 108] on div "Product" at bounding box center [866, 107] width 82 height 15
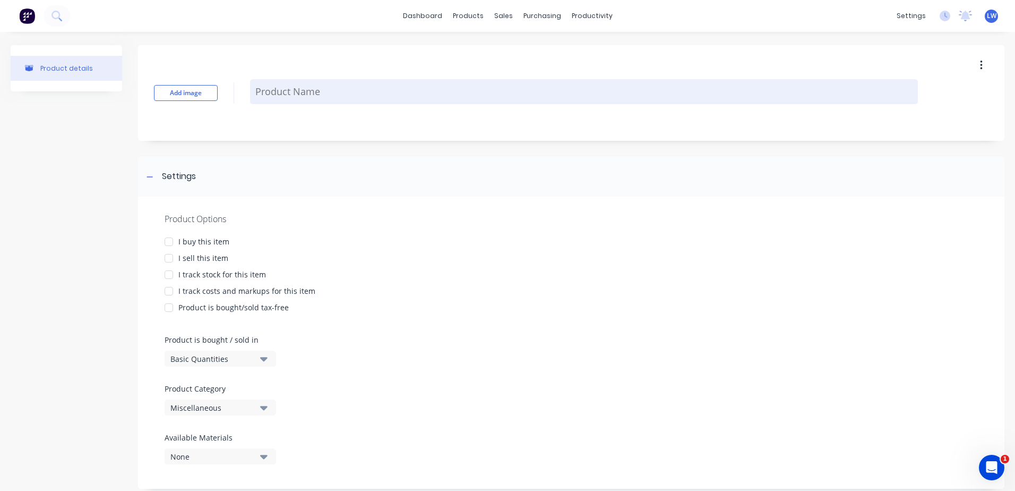
click at [290, 91] on textarea at bounding box center [584, 91] width 668 height 25
paste textarea "Front Fence and Bin Bay Manufacture and install 40 x 40 vertrical battens with …"
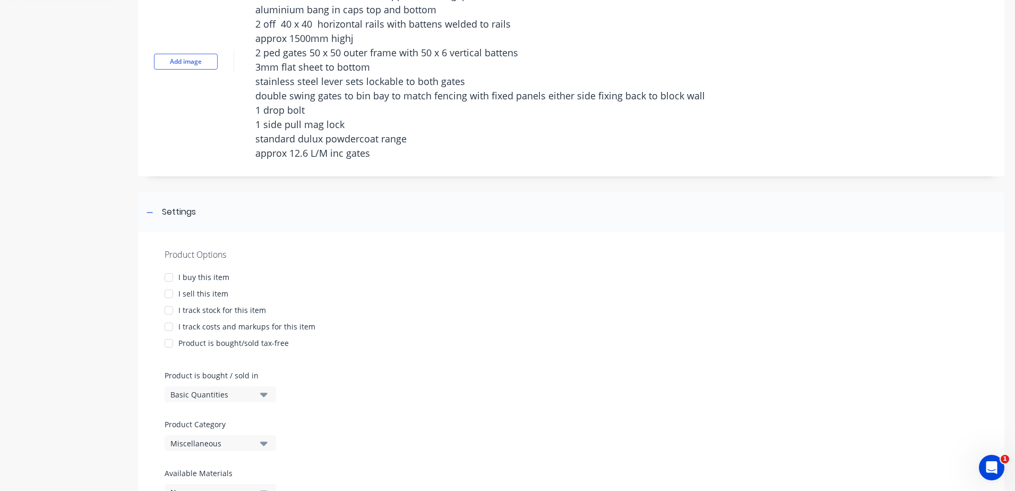
scroll to position [156, 0]
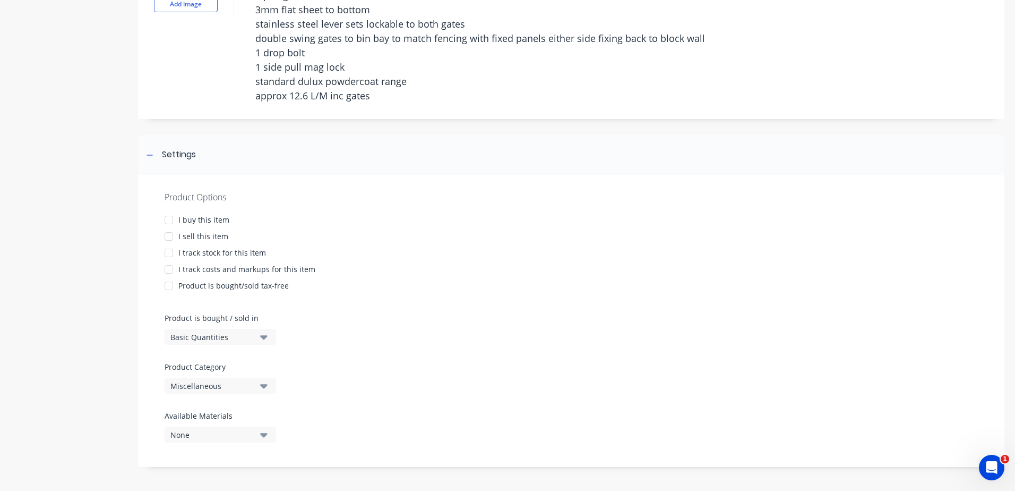
click at [168, 234] on div at bounding box center [168, 236] width 21 height 21
click at [169, 271] on div at bounding box center [168, 269] width 21 height 21
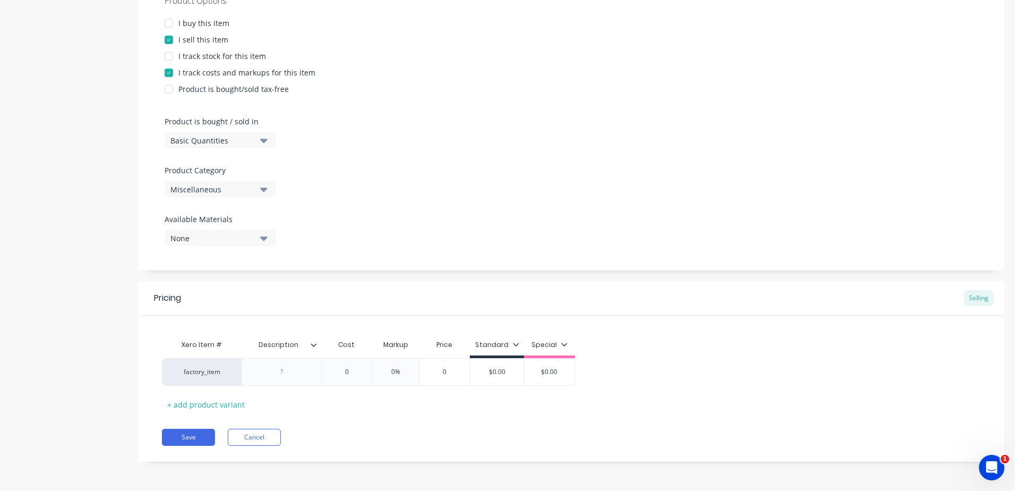
click at [260, 189] on div "Product Options I buy this item I sell this item I track stock for this item I …" at bounding box center [571, 124] width 867 height 292
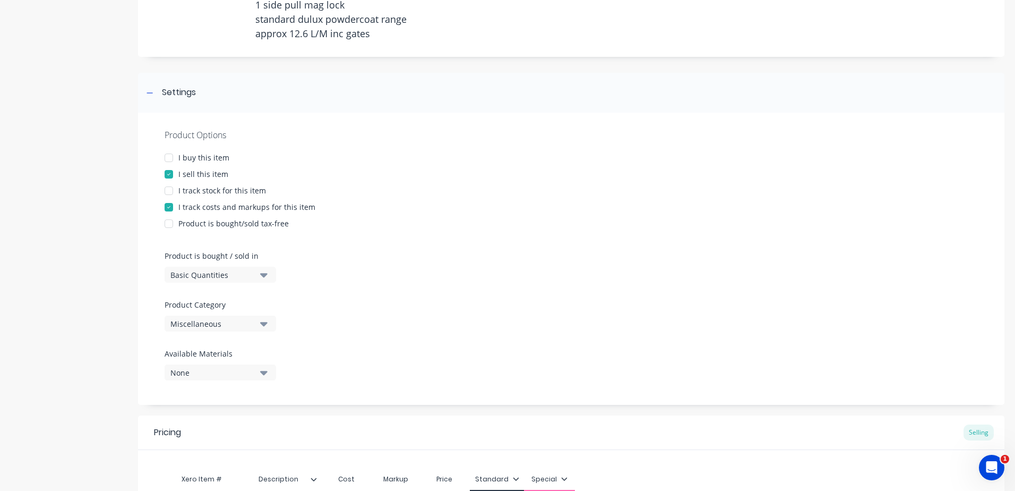
click at [262, 324] on icon "button" at bounding box center [263, 324] width 7 height 4
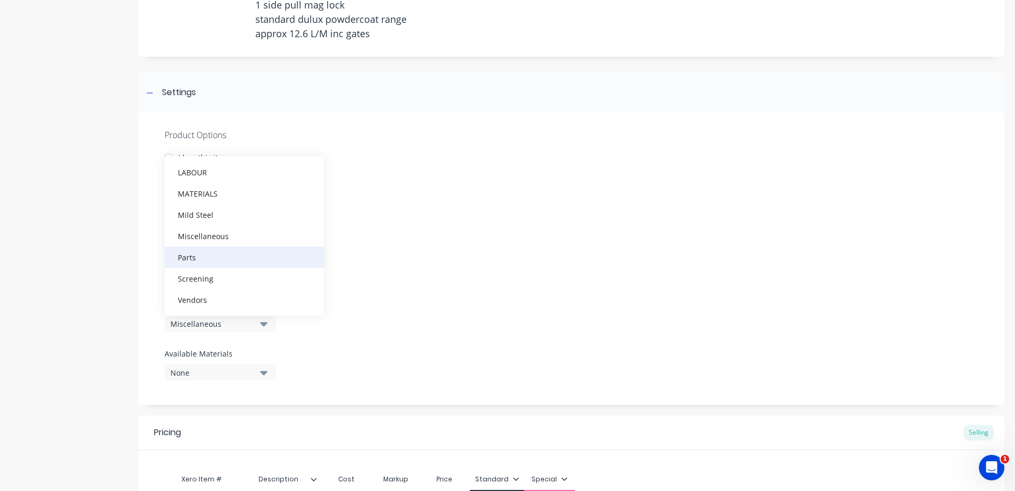
scroll to position [212, 0]
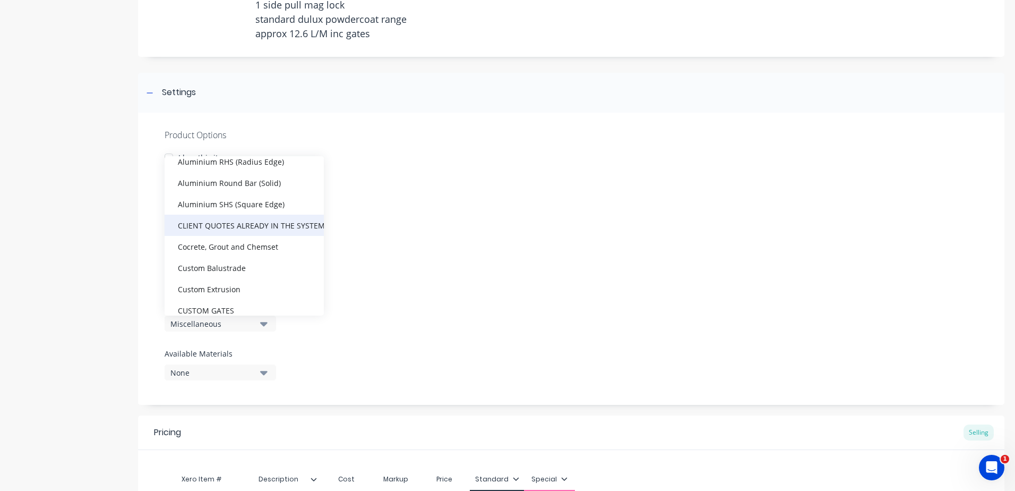
click at [280, 228] on div "CLIENT QUOTES ALREADY IN THE SYSTEM PRIOR TO [DATE]" at bounding box center [244, 225] width 159 height 21
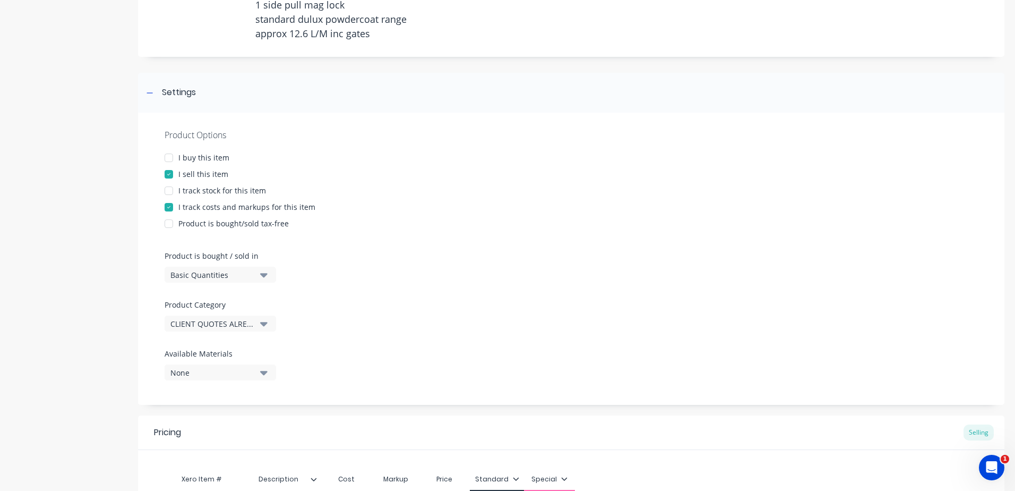
scroll to position [353, 0]
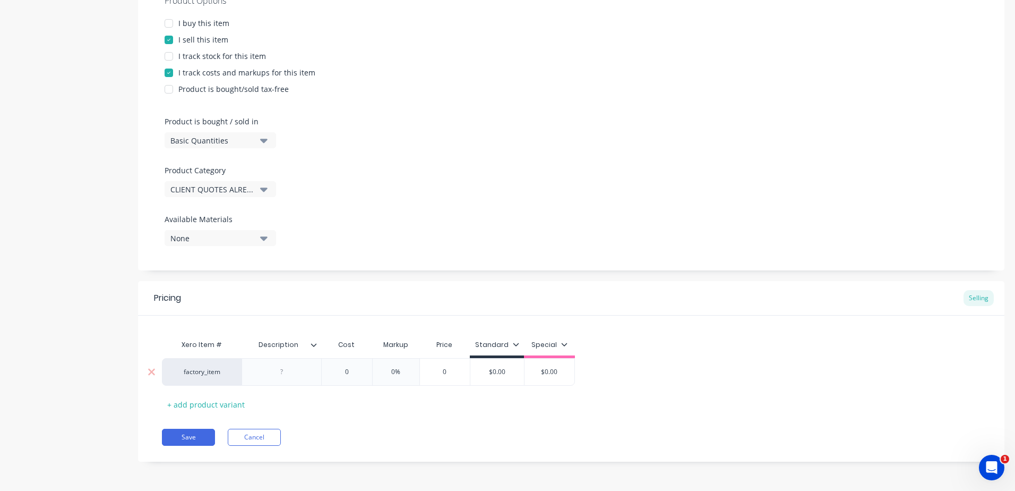
click at [295, 369] on div at bounding box center [281, 372] width 53 height 14
paste div
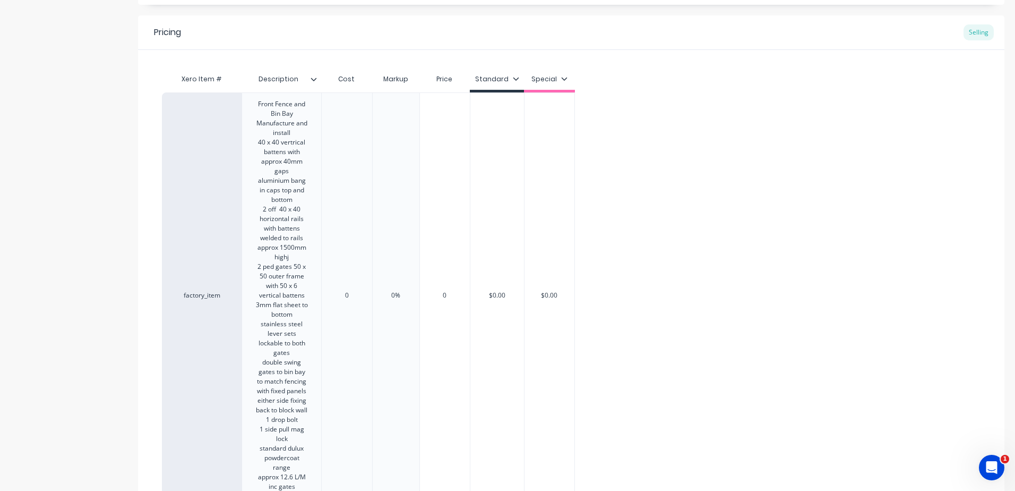
scroll to position [453, 0]
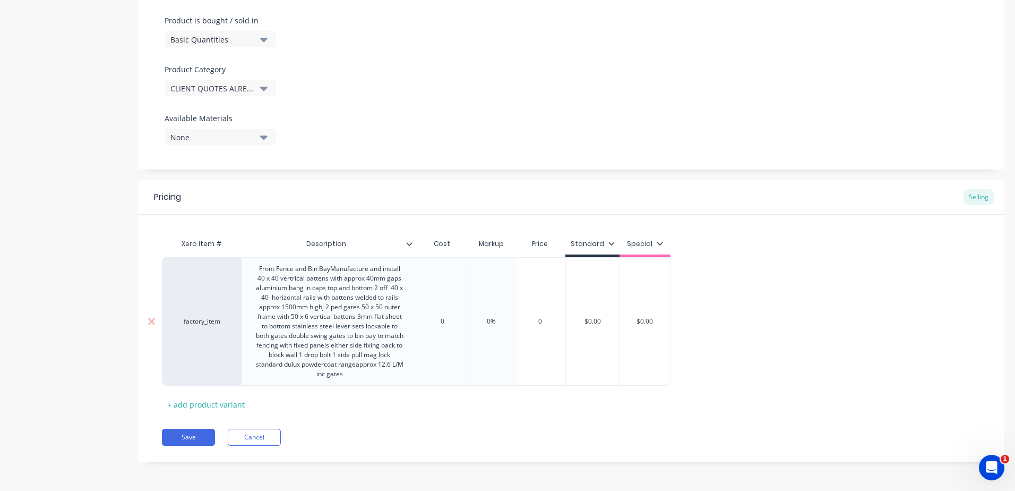
drag, startPoint x: 450, startPoint y: 320, endPoint x: 396, endPoint y: 320, distance: 53.6
click at [396, 320] on div "factory_item Front Fence and Bin BayManufacture and install 40 x 40 vertrical b…" at bounding box center [416, 321] width 509 height 128
drag, startPoint x: 512, startPoint y: 322, endPoint x: 467, endPoint y: 322, distance: 45.7
click at [467, 322] on div "factory_item Front Fence and Bin BayManufacture and install 40 x 40 vertrical b…" at bounding box center [426, 321] width 529 height 128
drag, startPoint x: 631, startPoint y: 321, endPoint x: 571, endPoint y: 321, distance: 60.5
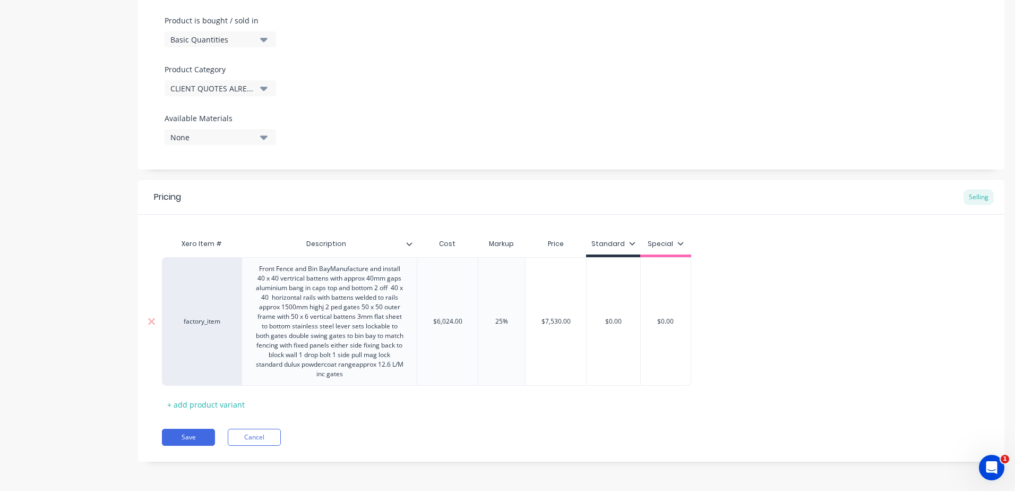
click at [571, 321] on div "factory_item Front Fence and Bin BayManufacture and install 40 x 40 vertrical b…" at bounding box center [426, 321] width 529 height 128
click at [498, 425] on div "Pricing Selling Xero Item # Description Cost Markup Price Standard Special fact…" at bounding box center [571, 320] width 867 height 281
click at [187, 436] on button "Save" at bounding box center [188, 436] width 53 height 17
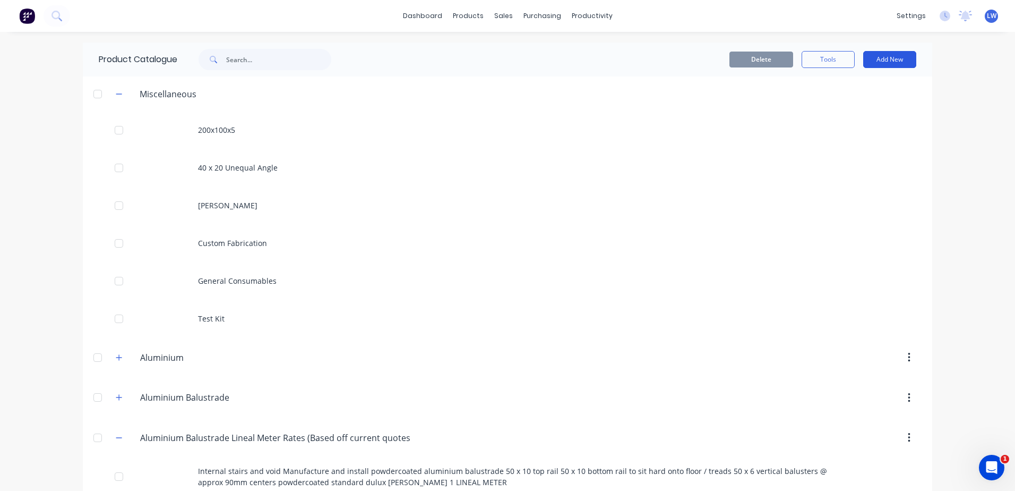
click at [882, 56] on button "Add New" at bounding box center [889, 59] width 53 height 17
click at [831, 106] on div "Product" at bounding box center [866, 107] width 82 height 15
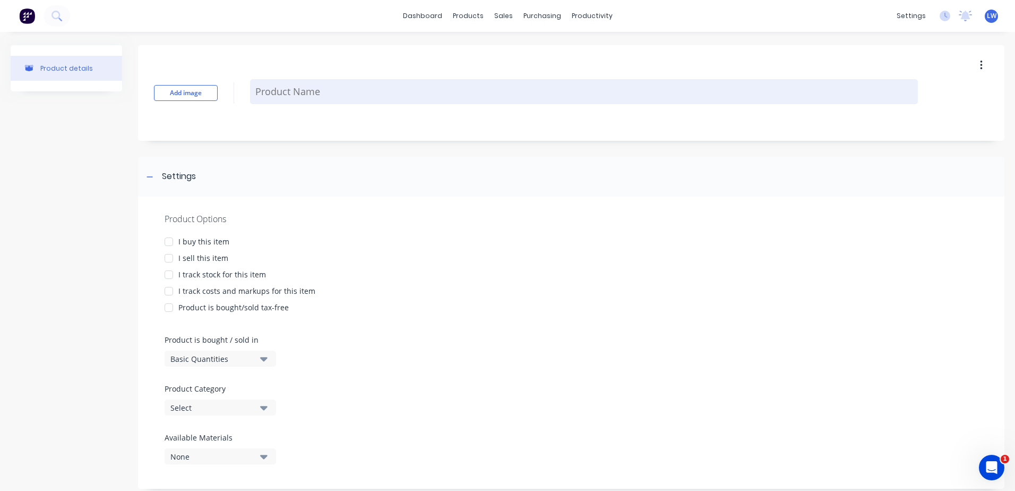
click at [316, 94] on textarea at bounding box center [584, 91] width 668 height 25
paste textarea "Front Fence and Bin Bay Manufacture and install 40 x 40 vertrical battens with …"
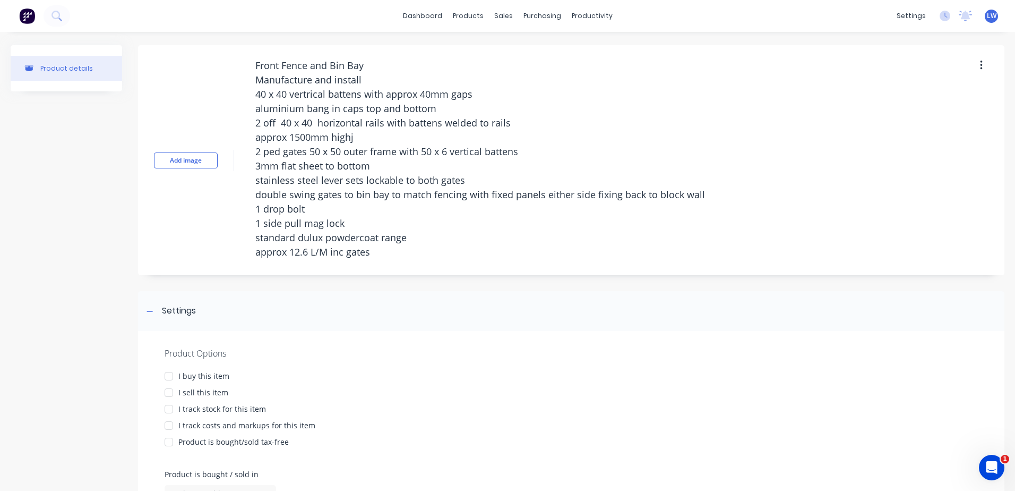
drag, startPoint x: 343, startPoint y: 252, endPoint x: 244, endPoint y: 250, distance: 98.8
click at [244, 250] on div "Add image Front Fence and Bin Bay Manufacture and install 40 x 40 vertrical bat…" at bounding box center [571, 160] width 867 height 230
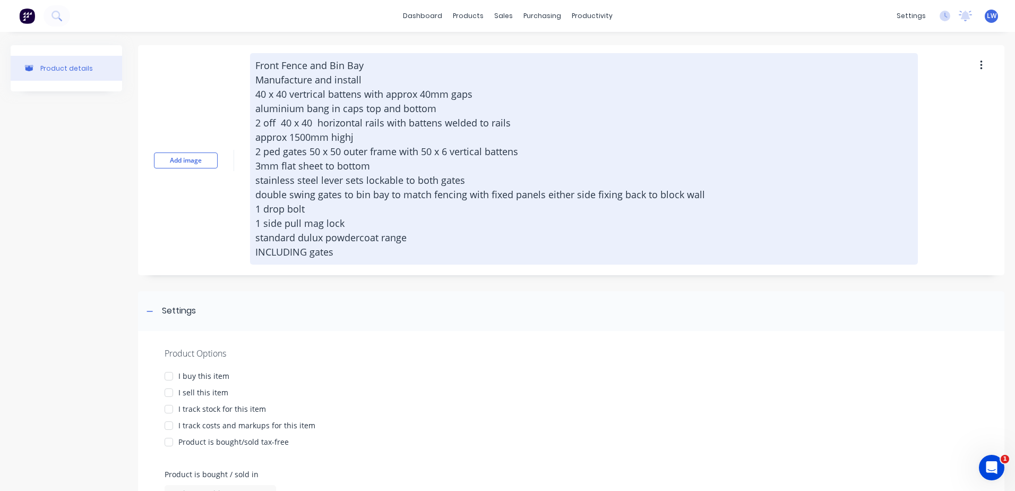
click at [358, 255] on textarea "Front Fence and Bin Bay Manufacture and install 40 x 40 vertrical battens with …" at bounding box center [584, 158] width 668 height 211
click at [470, 254] on textarea "Front Fence and Bin Bay Manufacture and install 40 x 40 vertrical battens with …" at bounding box center [584, 158] width 668 height 211
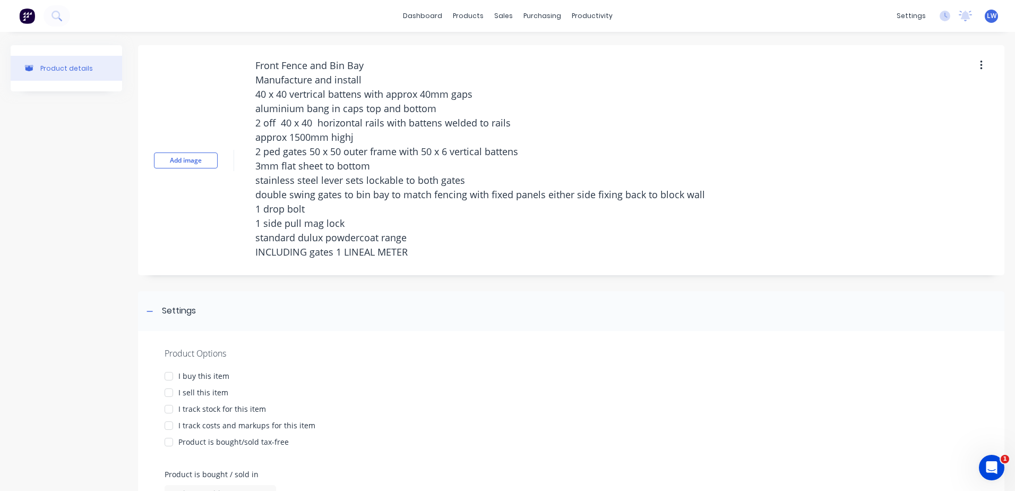
drag, startPoint x: 425, startPoint y: 251, endPoint x: 226, endPoint y: 57, distance: 277.9
click at [226, 57] on div "Add image Front Fence and Bin Bay Manufacture and install 40 x 40 vertrical bat…" at bounding box center [571, 160] width 867 height 230
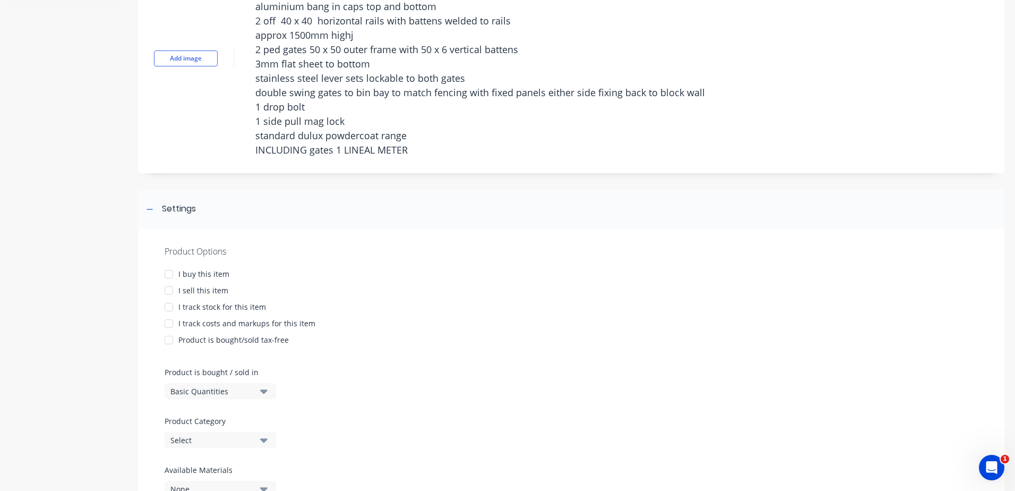
scroll to position [106, 0]
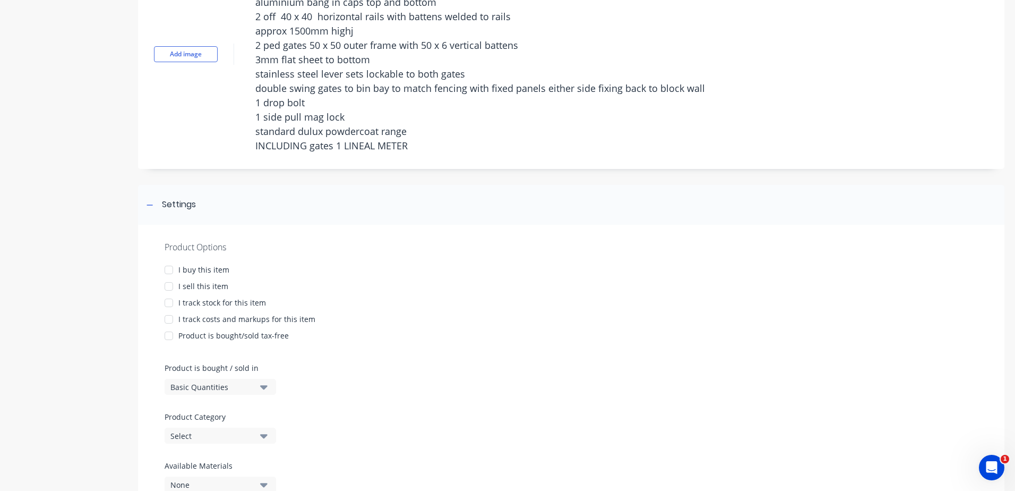
click at [166, 282] on div at bounding box center [168, 286] width 21 height 21
click at [173, 318] on div at bounding box center [168, 318] width 21 height 21
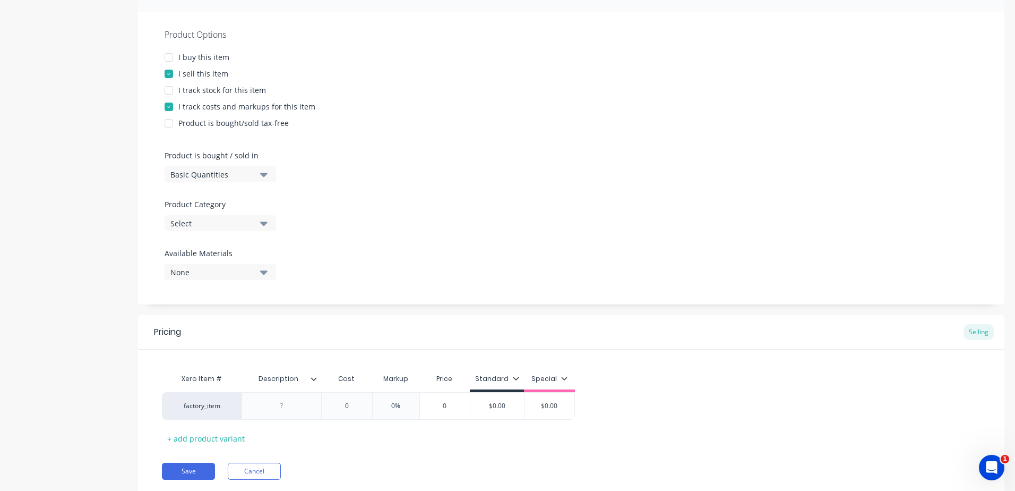
click at [265, 225] on div "Product Options I buy this item I sell this item I track stock for this item I …" at bounding box center [571, 158] width 867 height 292
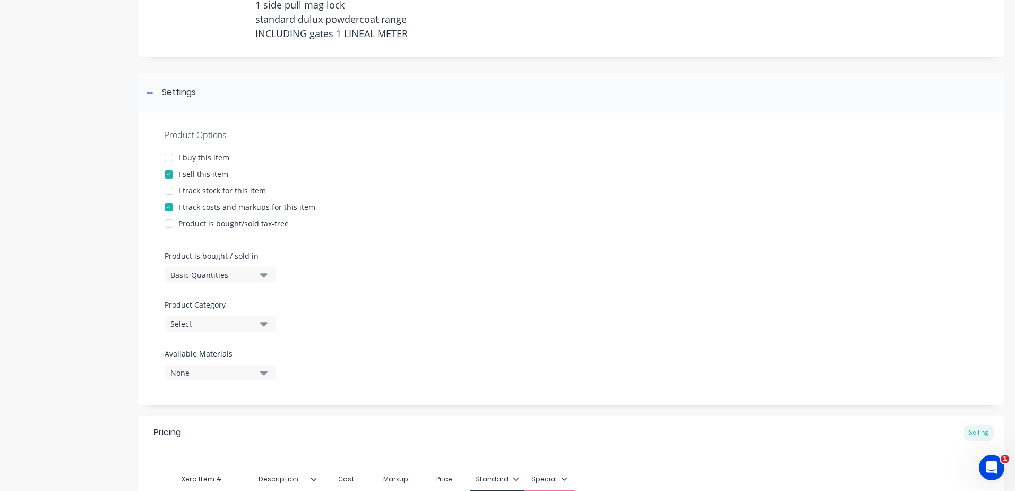
click at [262, 322] on icon "button" at bounding box center [263, 324] width 7 height 12
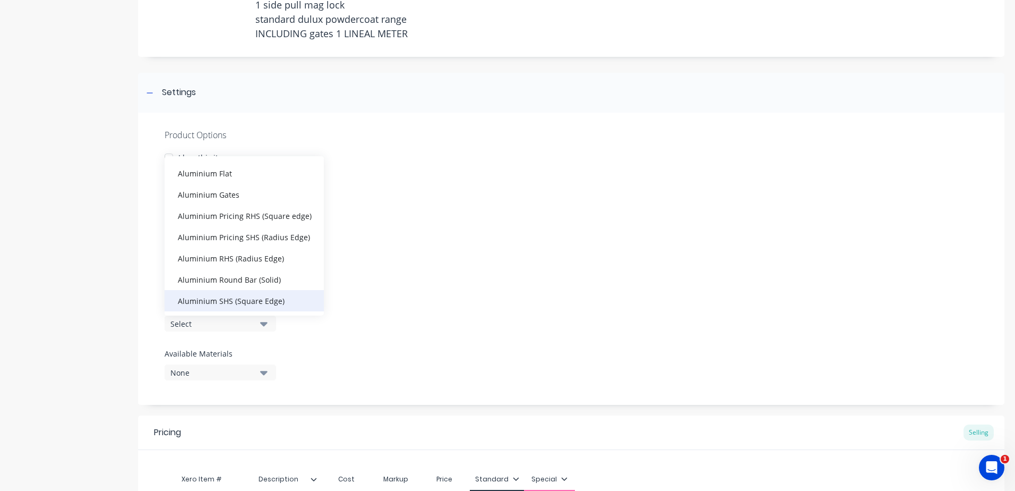
scroll to position [0, 0]
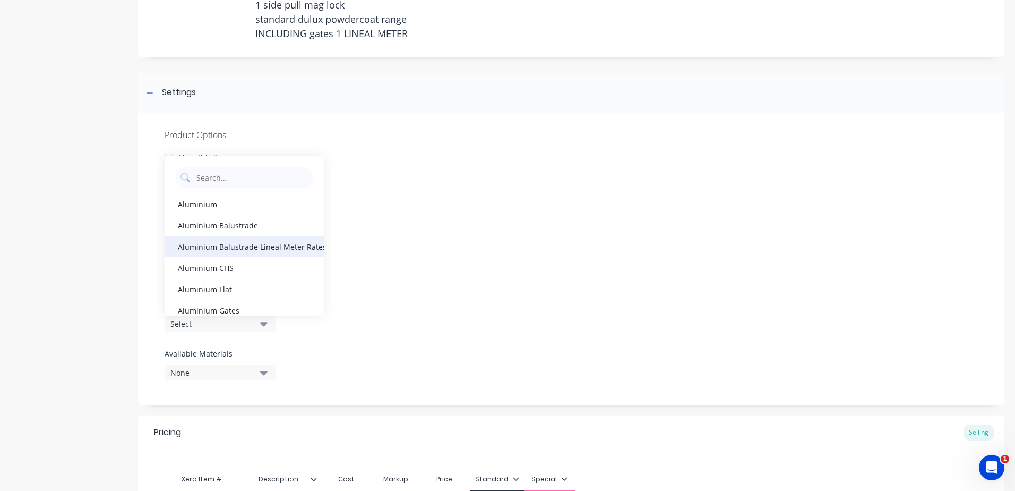
click at [264, 251] on div "Aluminium Balustrade Lineal Meter Rates (Based off current quotes)" at bounding box center [244, 246] width 159 height 21
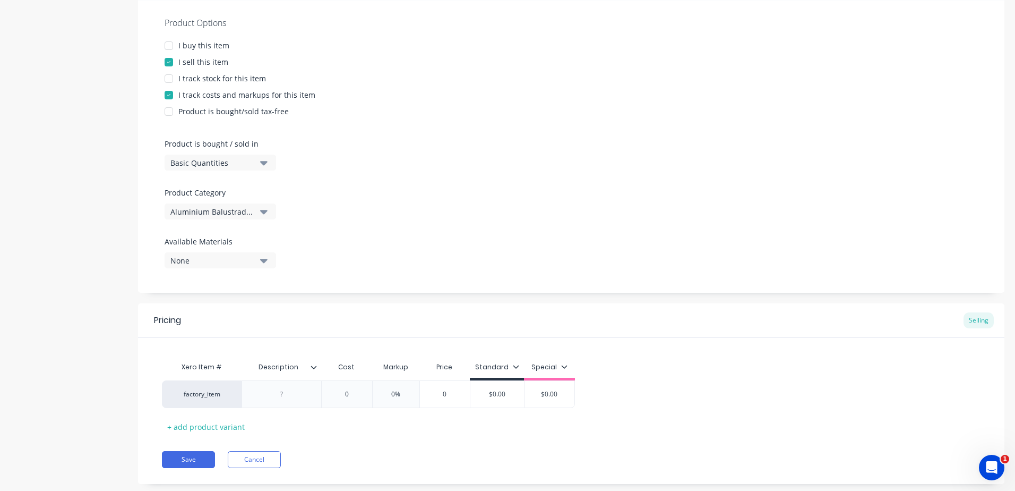
scroll to position [353, 0]
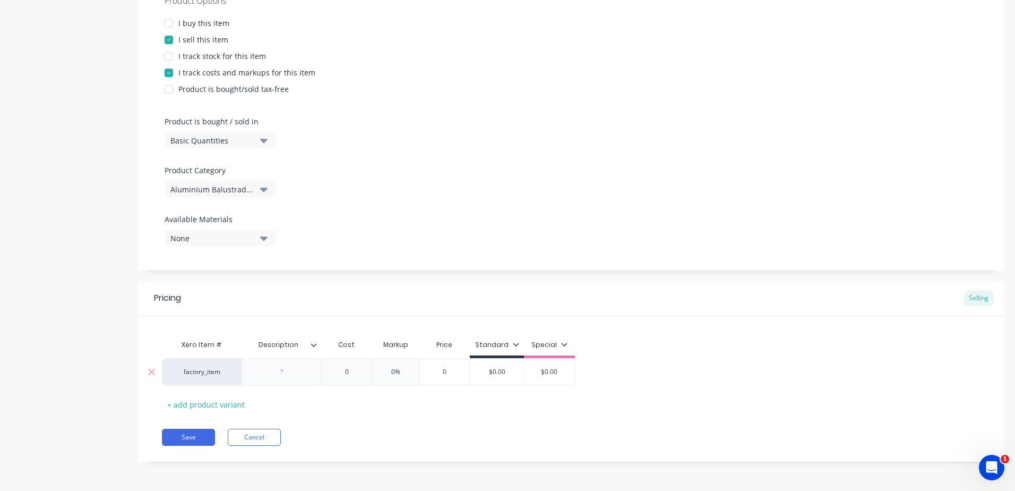
click at [284, 371] on div at bounding box center [281, 372] width 53 height 14
paste div
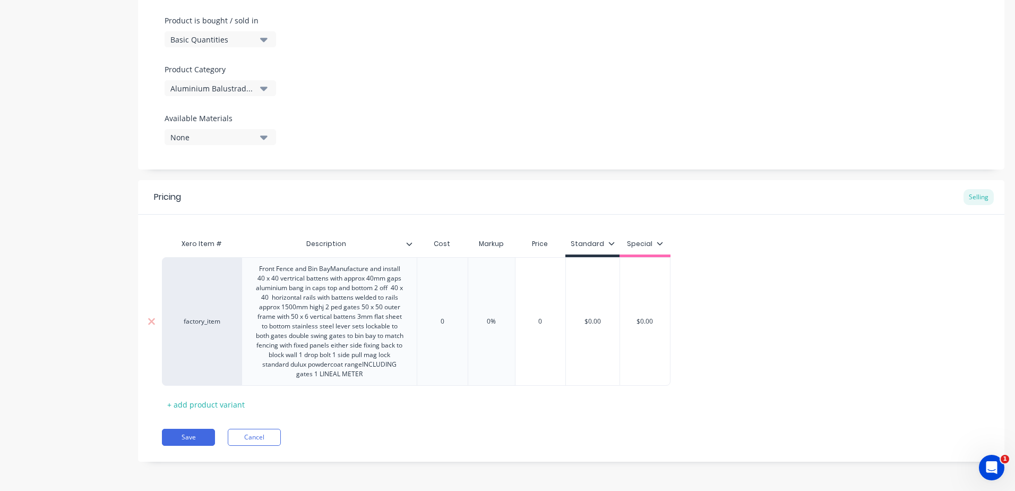
scroll to position [453, 0]
click at [349, 295] on div "factory_item Front Fence and Bin BayManufacture and install 40 x 40 vertrical b…" at bounding box center [416, 321] width 509 height 128
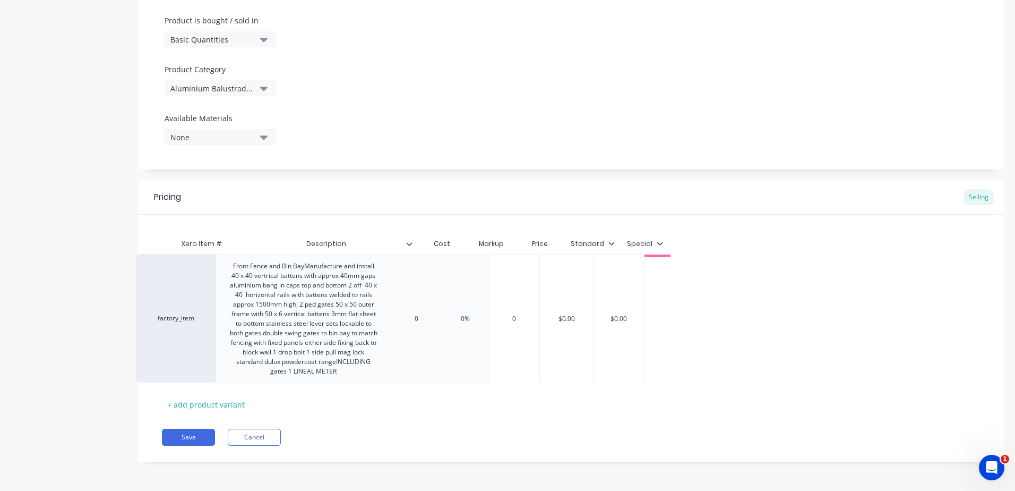
drag, startPoint x: 456, startPoint y: 327, endPoint x: 399, endPoint y: 320, distance: 57.2
click at [399, 320] on div "factory_item Front Fence and Bin BayManufacture and install 40 x 40 vertrical b…" at bounding box center [571, 321] width 819 height 128
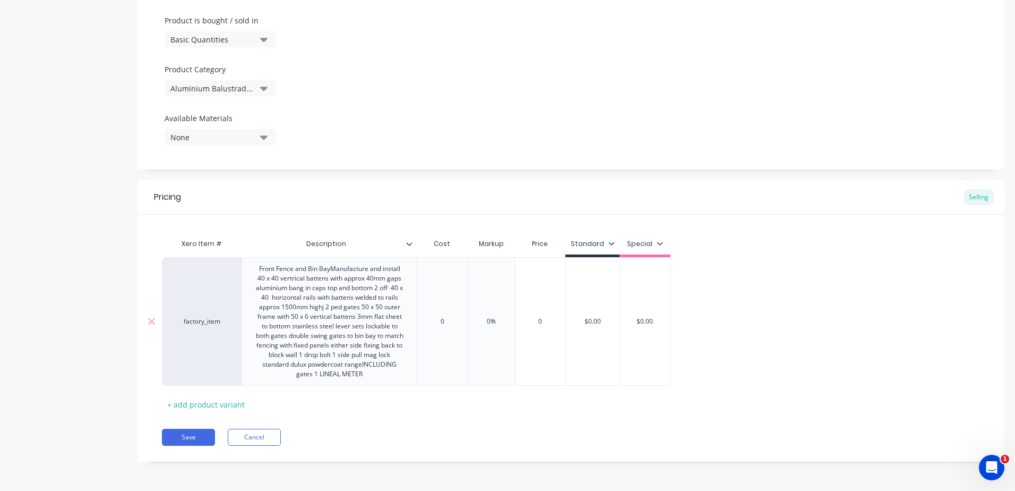
drag, startPoint x: 446, startPoint y: 321, endPoint x: 424, endPoint y: 320, distance: 21.8
click at [424, 320] on input "0" at bounding box center [442, 321] width 53 height 10
click at [455, 320] on input "0" at bounding box center [442, 321] width 53 height 10
click at [442, 323] on input "0" at bounding box center [442, 321] width 53 height 10
click at [433, 321] on input "0" at bounding box center [442, 321] width 53 height 10
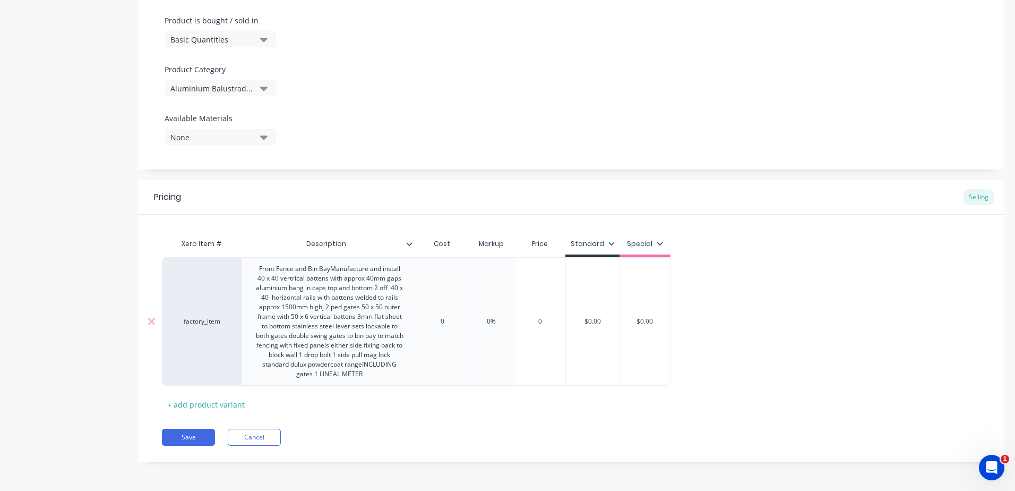
click at [447, 316] on input "0" at bounding box center [442, 321] width 53 height 10
drag, startPoint x: 447, startPoint y: 321, endPoint x: 448, endPoint y: 332, distance: 11.2
click at [447, 321] on input "0" at bounding box center [442, 321] width 53 height 10
click at [462, 328] on div "0" at bounding box center [442, 321] width 53 height 27
click at [495, 322] on input "0%" at bounding box center [491, 321] width 53 height 10
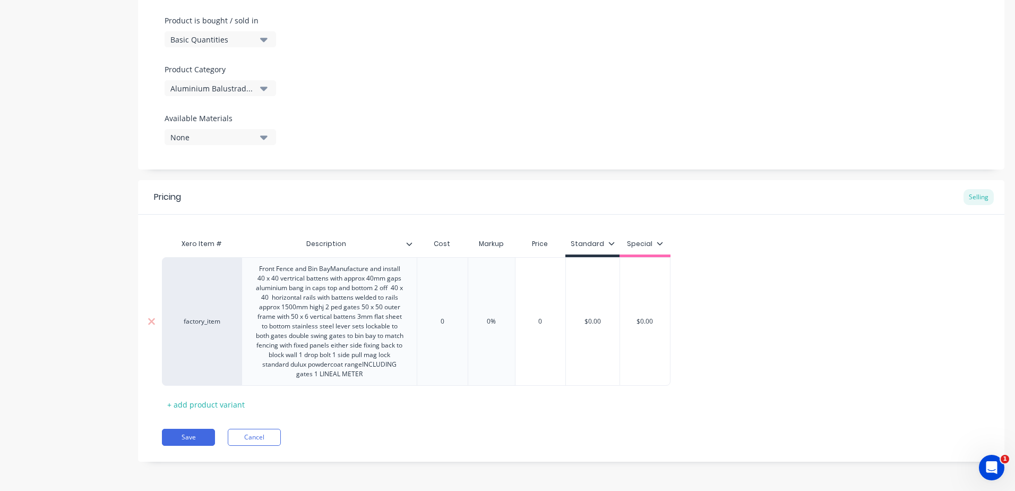
drag, startPoint x: 499, startPoint y: 321, endPoint x: 448, endPoint y: 320, distance: 51.5
click at [488, 321] on input "0%" at bounding box center [491, 321] width 53 height 10
drag, startPoint x: 451, startPoint y: 321, endPoint x: 419, endPoint y: 321, distance: 31.9
click at [419, 321] on input "0" at bounding box center [442, 321] width 53 height 10
drag, startPoint x: 460, startPoint y: 324, endPoint x: 424, endPoint y: 320, distance: 35.8
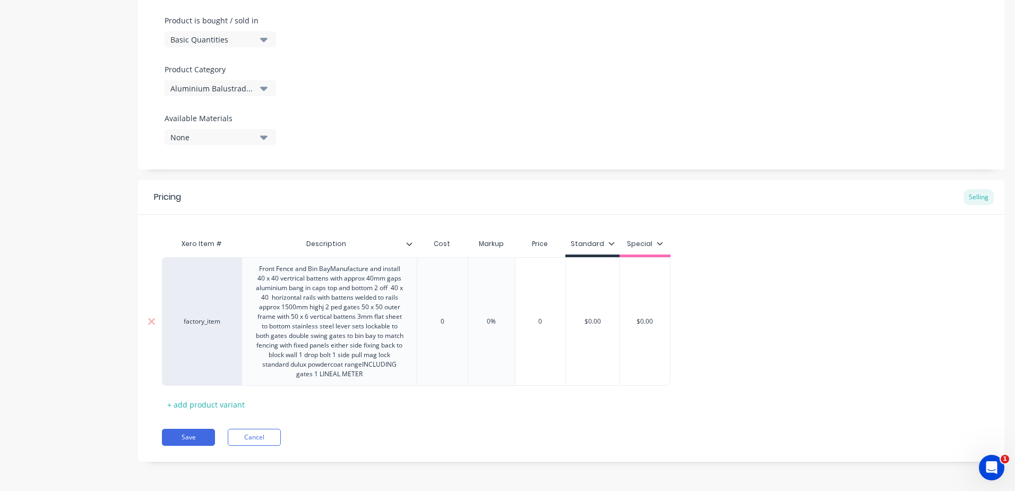
click at [424, 320] on input "0" at bounding box center [442, 321] width 53 height 10
click at [516, 325] on input "0%" at bounding box center [505, 321] width 53 height 10
drag, startPoint x: 514, startPoint y: 324, endPoint x: 484, endPoint y: 324, distance: 30.3
click at [484, 324] on input "0%" at bounding box center [505, 321] width 53 height 10
click at [516, 429] on div "Save Cancel" at bounding box center [583, 436] width 843 height 17
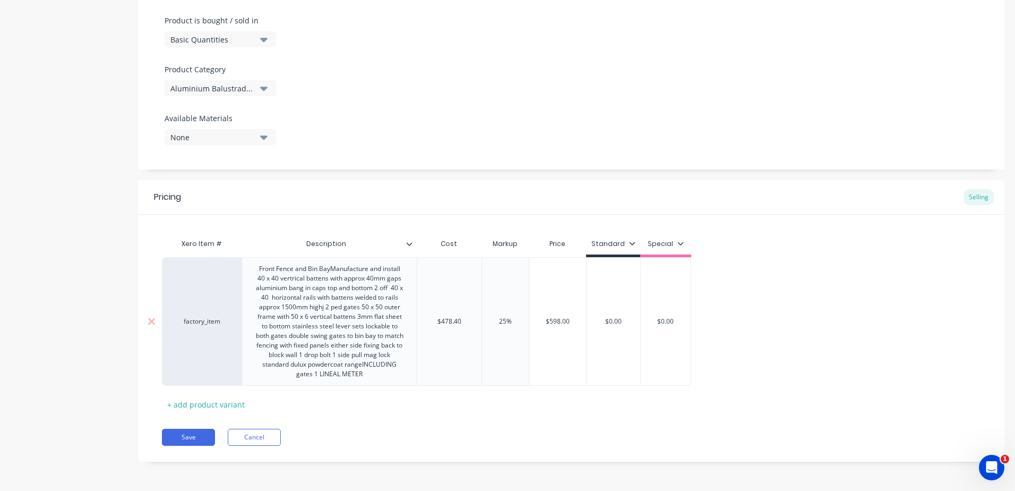
drag, startPoint x: 631, startPoint y: 321, endPoint x: 530, endPoint y: 317, distance: 101.5
click at [530, 317] on div "factory_item Front Fence and Bin BayManufacture and install 40 x 40 vertrical b…" at bounding box center [426, 321] width 529 height 128
click at [507, 425] on div "Pricing Selling Xero Item # Description Cost Markup Price Standard Special fact…" at bounding box center [571, 320] width 867 height 281
click at [196, 437] on button "Save" at bounding box center [188, 436] width 53 height 17
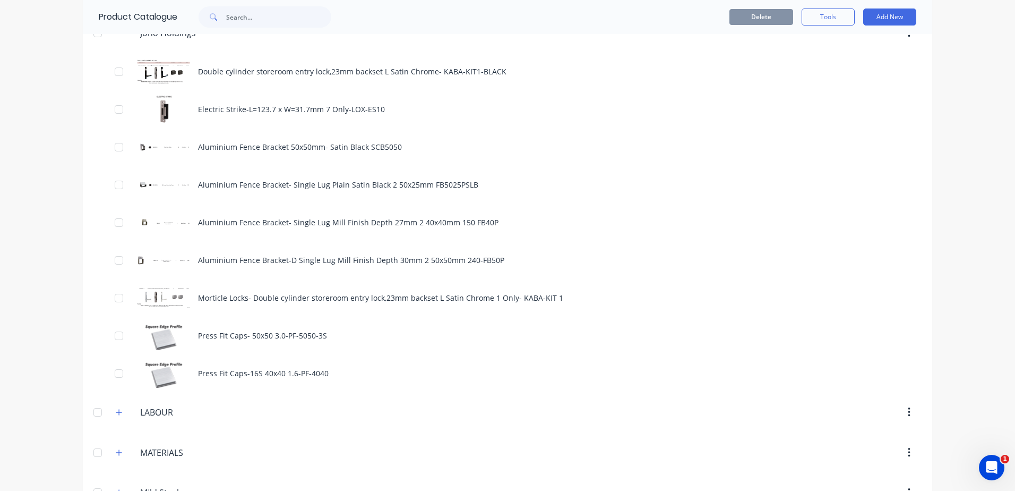
scroll to position [2311, 0]
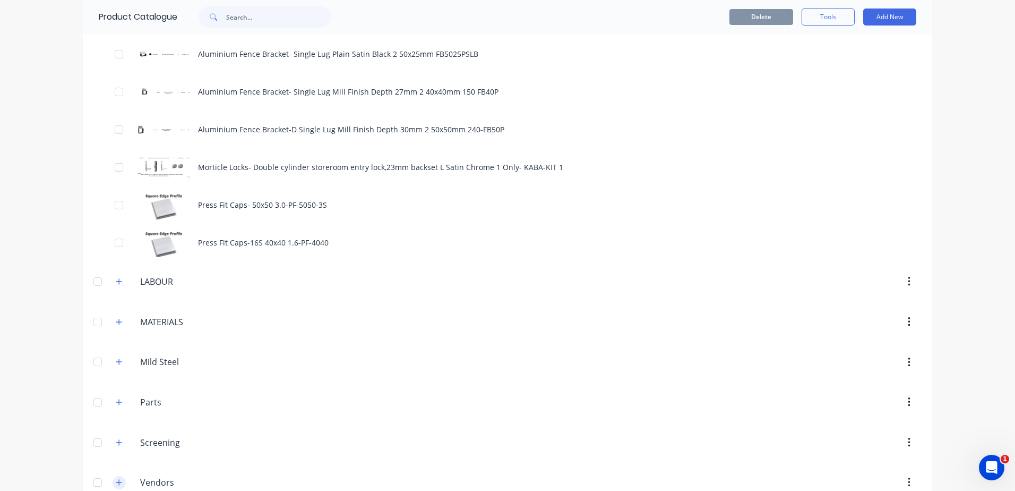
click at [116, 478] on icon "button" at bounding box center [119, 481] width 6 height 7
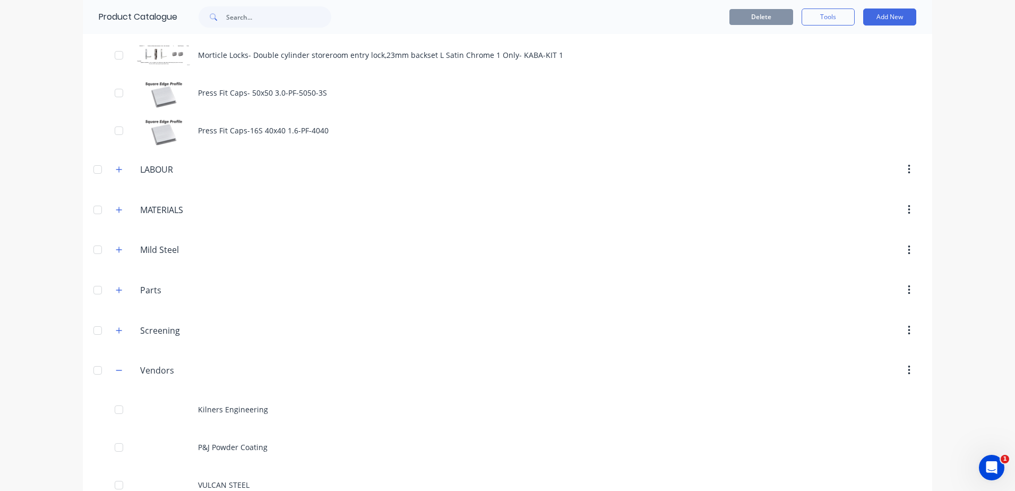
scroll to position [2424, 0]
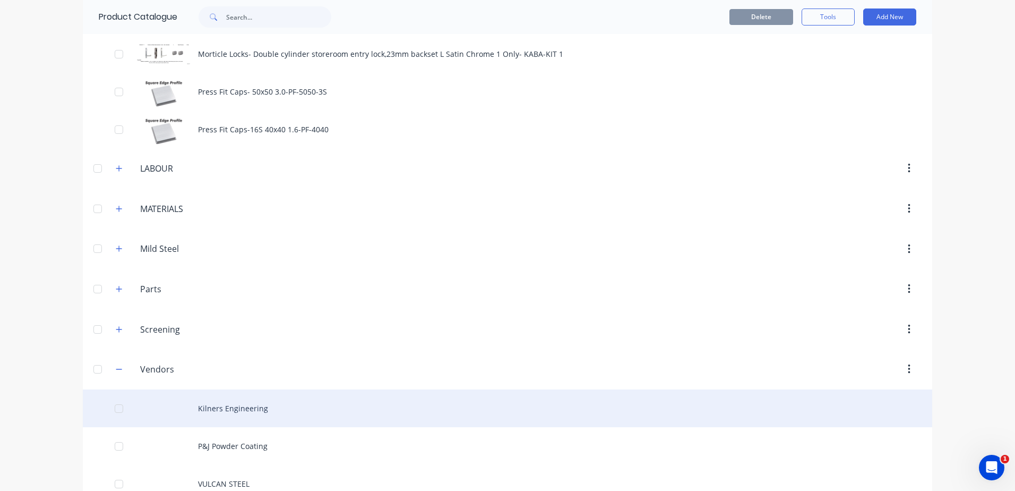
click at [235, 390] on div "Kilners Engineering" at bounding box center [508, 408] width 850 height 38
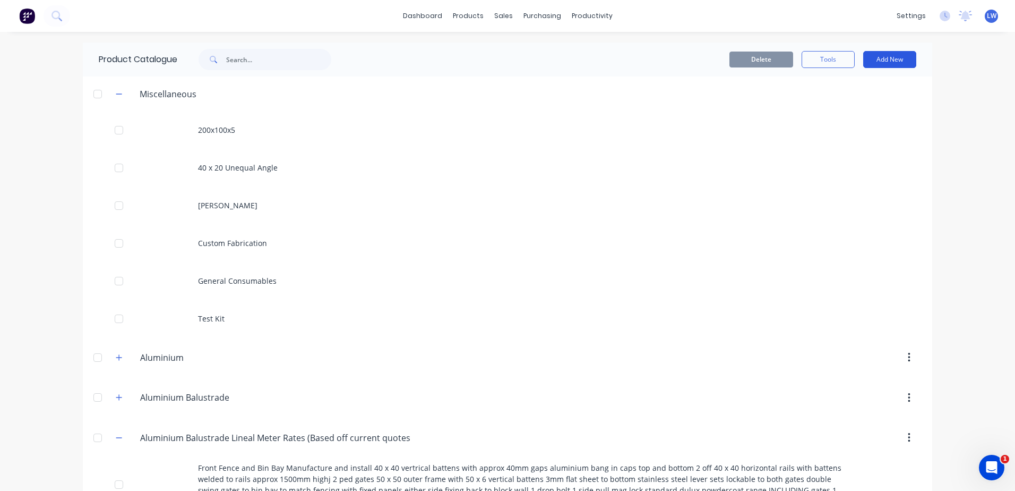
click at [887, 54] on button "Add New" at bounding box center [889, 59] width 53 height 17
click at [832, 115] on div "Product" at bounding box center [866, 107] width 82 height 15
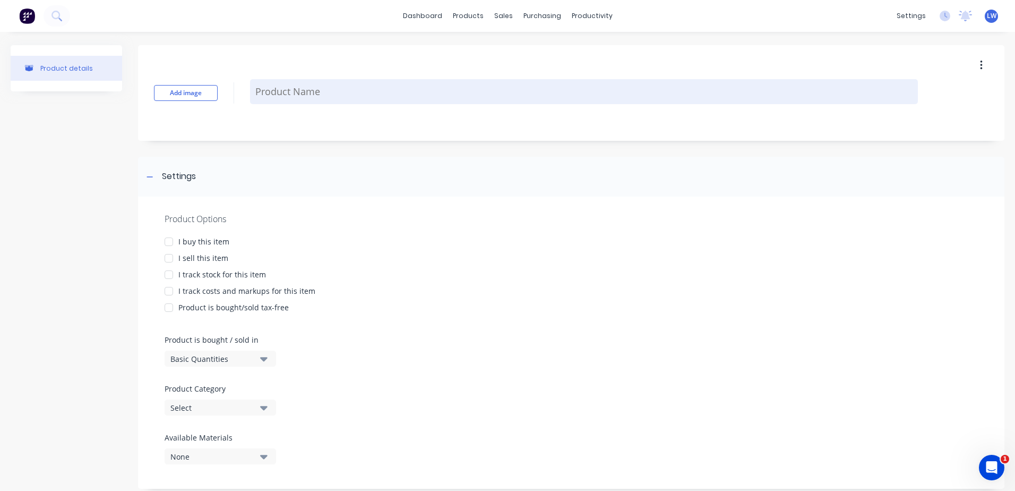
click at [280, 99] on textarea at bounding box center [584, 91] width 668 height 25
paste textarea "Manufacture and install steel mono stringer 16 treads 200 x 100 center beam 75 …"
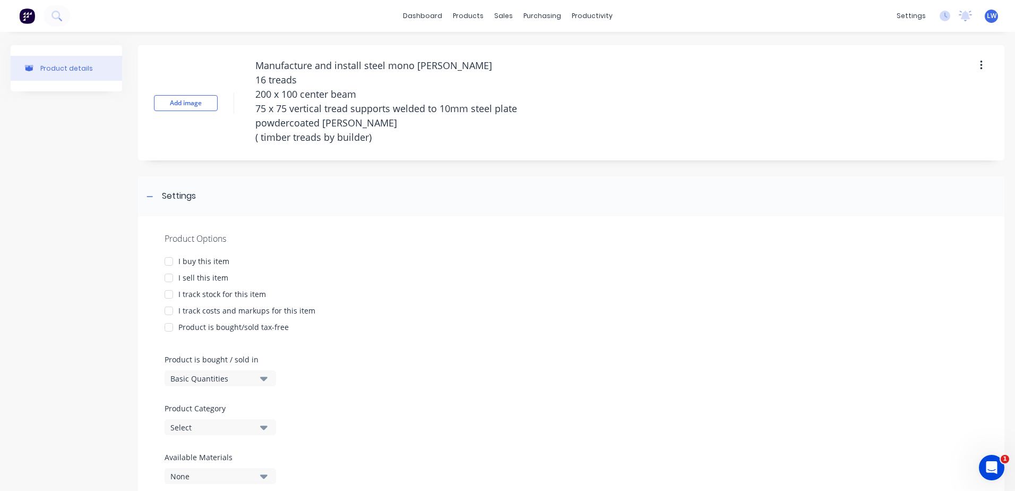
click at [170, 277] on div at bounding box center [168, 277] width 21 height 21
click at [172, 312] on div at bounding box center [168, 310] width 21 height 21
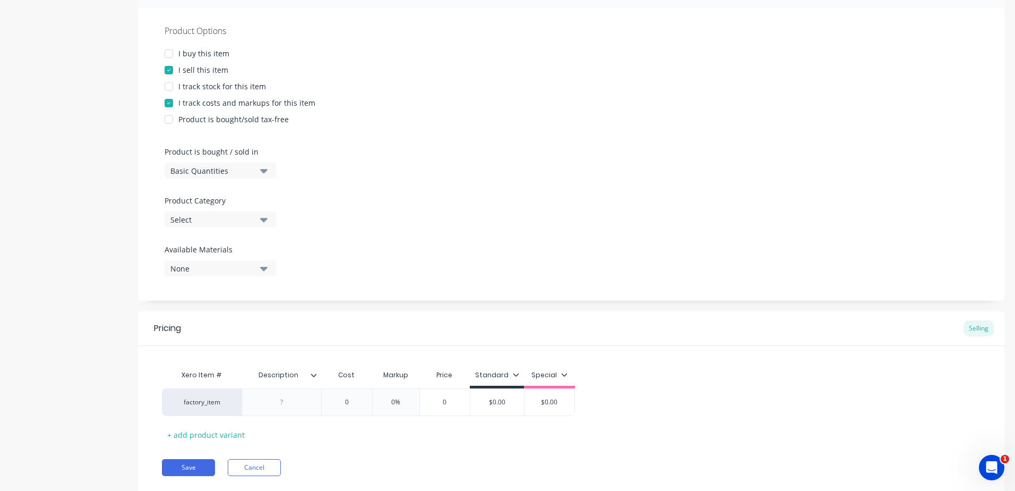
scroll to position [212, 0]
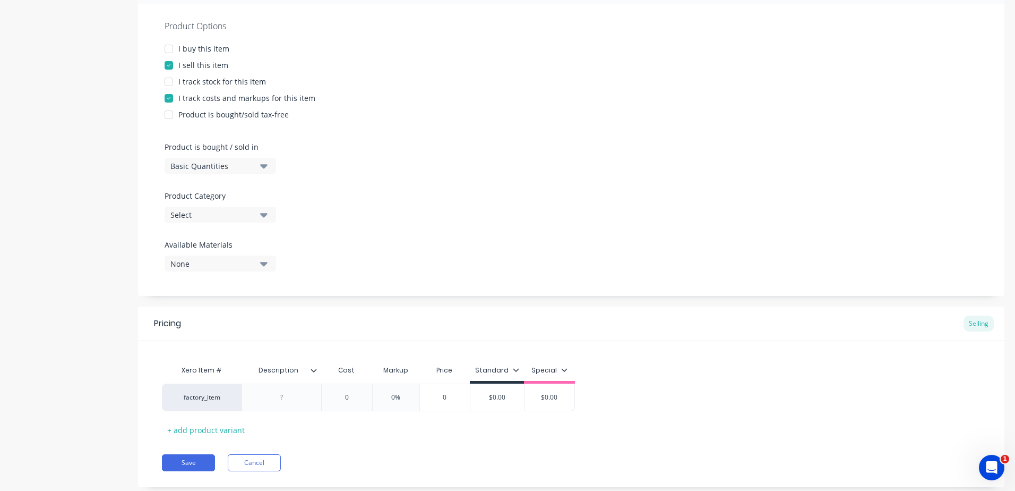
click at [263, 212] on icon "button" at bounding box center [263, 215] width 7 height 12
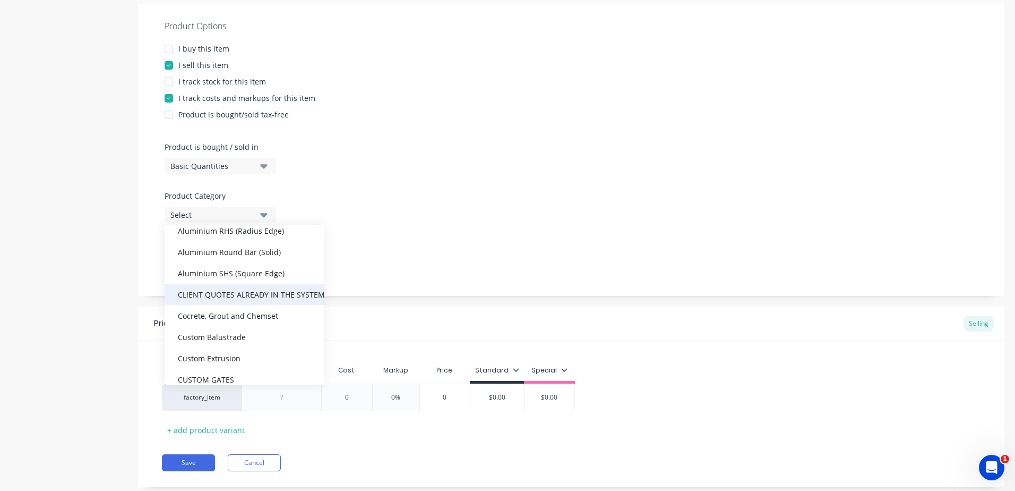
click at [245, 297] on div "CLIENT QUOTES ALREADY IN THE SYSTEM PRIOR TO [DATE]" at bounding box center [244, 294] width 159 height 21
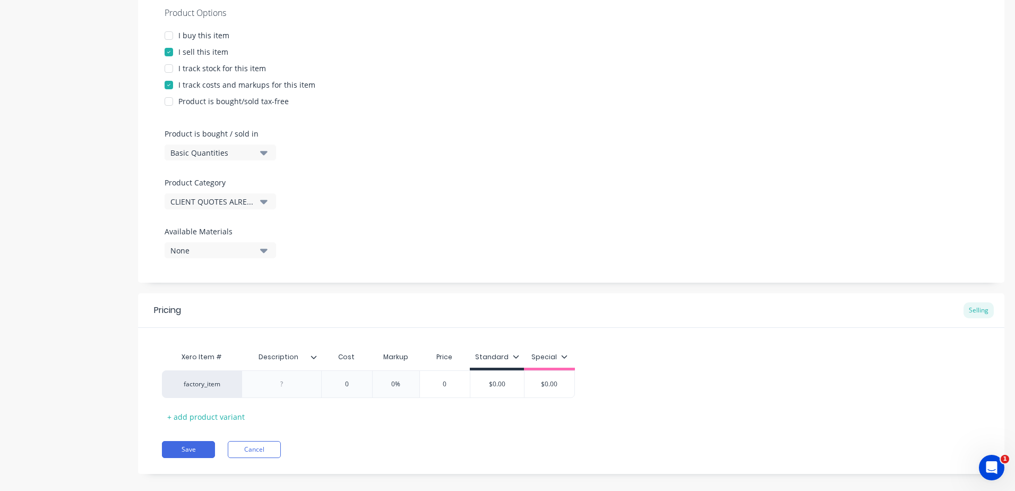
scroll to position [238, 0]
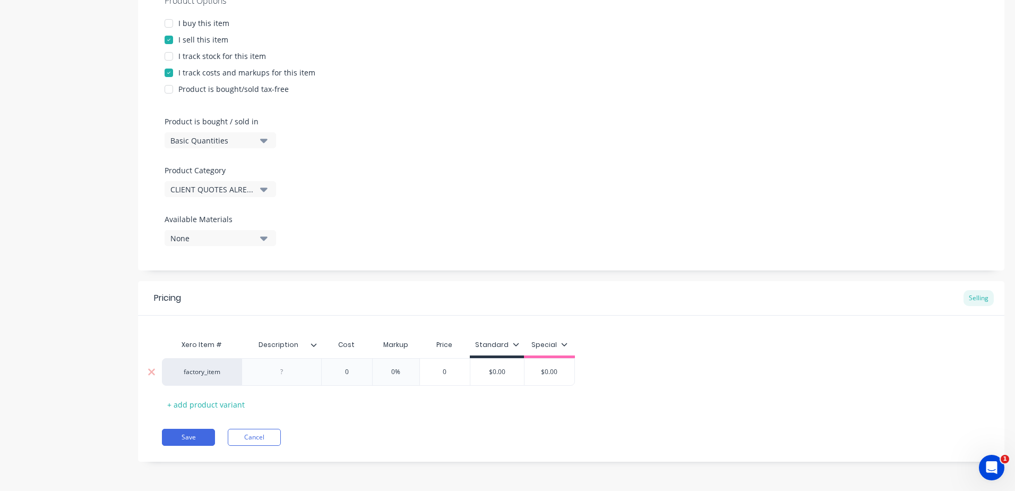
click at [289, 370] on div at bounding box center [281, 372] width 53 height 14
paste div
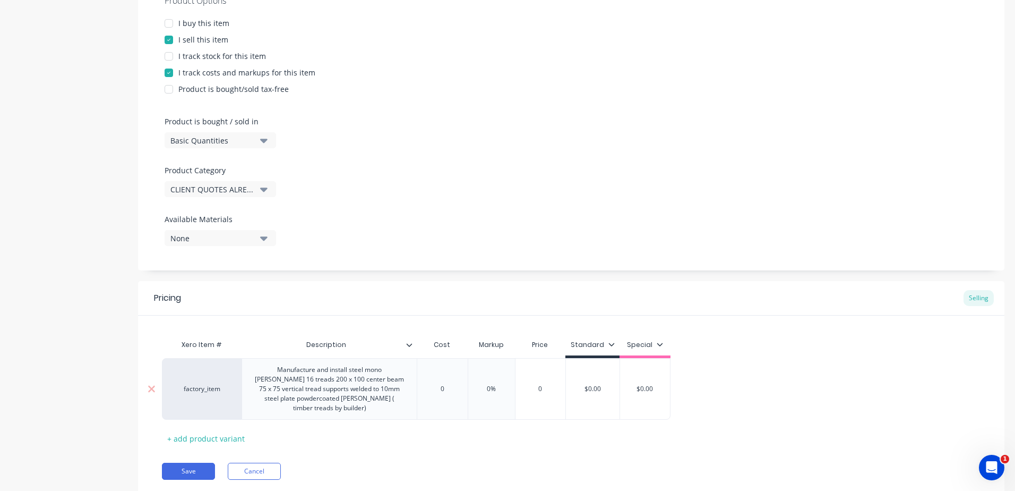
click at [359, 436] on div "Xero Item # Description Cost Markup Price Standard Special factory_item Manufac…" at bounding box center [571, 390] width 819 height 113
drag, startPoint x: 451, startPoint y: 391, endPoint x: 417, endPoint y: 390, distance: 34.5
click at [417, 390] on input "0" at bounding box center [442, 389] width 53 height 10
drag, startPoint x: 454, startPoint y: 390, endPoint x: 410, endPoint y: 384, distance: 44.4
click at [410, 384] on div "factory_item Manufacture and install steel mono stringer 16 treads 200 x 100 ce…" at bounding box center [416, 389] width 509 height 62
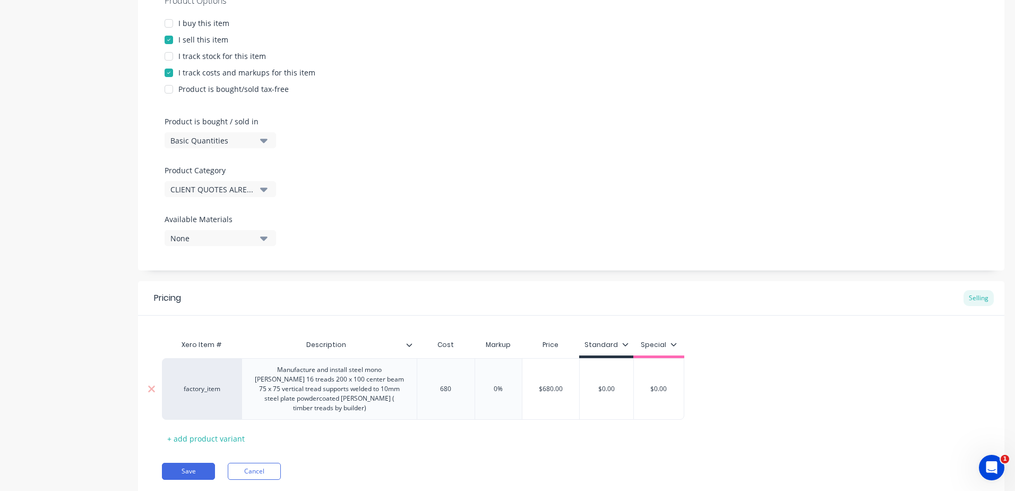
drag, startPoint x: 511, startPoint y: 399, endPoint x: 507, endPoint y: 393, distance: 7.1
click at [511, 398] on div "0%" at bounding box center [498, 388] width 53 height 27
drag, startPoint x: 509, startPoint y: 389, endPoint x: 477, endPoint y: 388, distance: 31.3
click at [477, 388] on input "0%" at bounding box center [498, 389] width 53 height 10
click at [492, 432] on div "Xero Item # Description Cost Markup Price Standard Special factory_item Manufac…" at bounding box center [571, 390] width 819 height 113
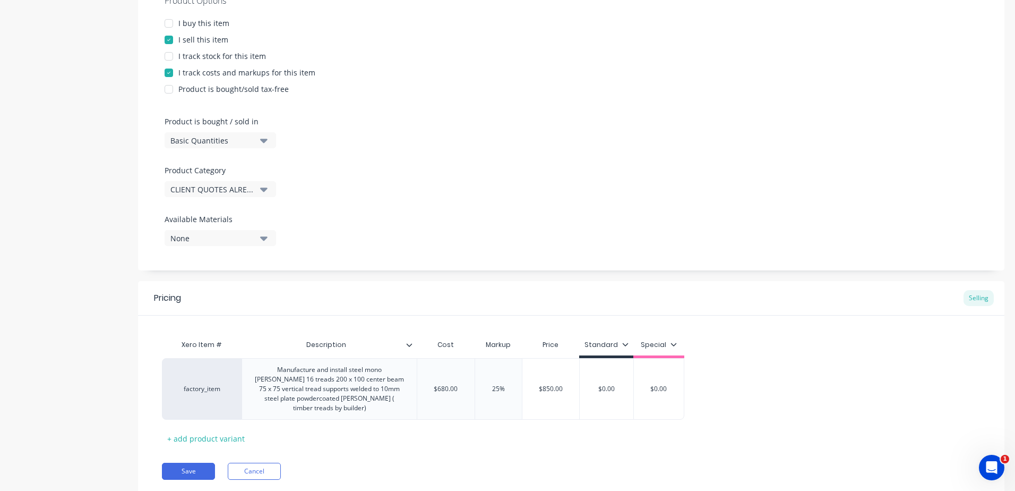
click at [487, 451] on div "Pricing Selling Xero Item # Description Cost Markup Price Standard Special fact…" at bounding box center [571, 388] width 867 height 215
click at [438, 389] on input "$680.00" at bounding box center [445, 389] width 57 height 10
click at [457, 436] on div "Xero Item # Description Cost Markup Price Standard Special factory_item Manufac…" at bounding box center [571, 390] width 819 height 113
click at [195, 469] on button "Save" at bounding box center [188, 470] width 53 height 17
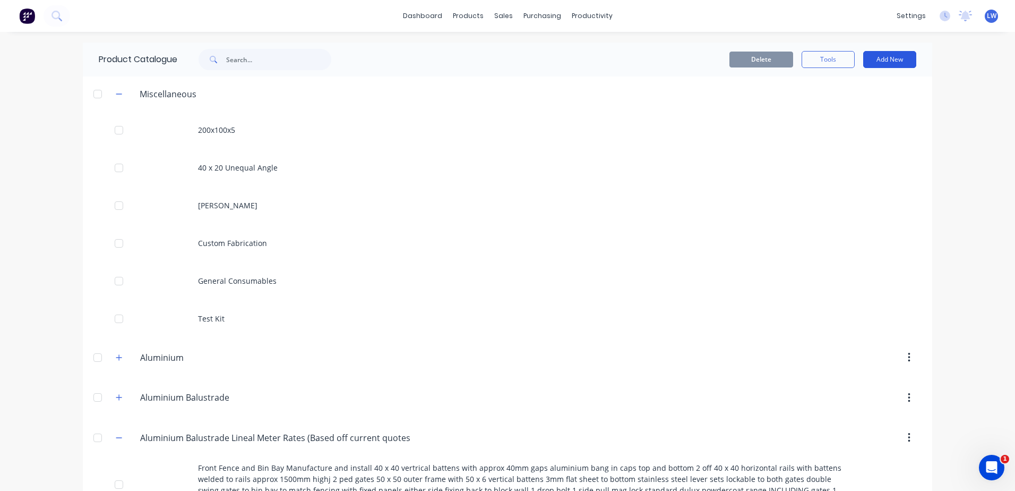
click at [881, 56] on button "Add New" at bounding box center [889, 59] width 53 height 17
click at [839, 108] on div "Product" at bounding box center [866, 107] width 82 height 15
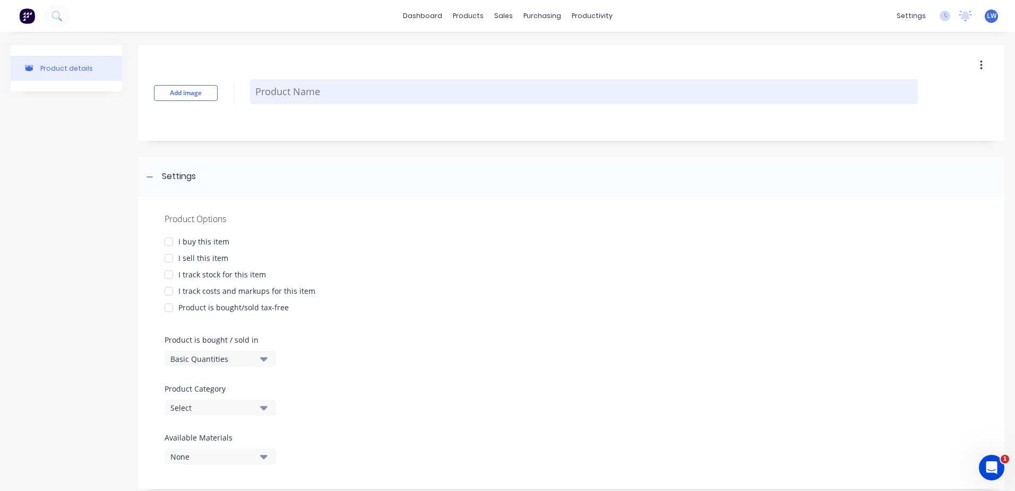
click at [331, 94] on textarea at bounding box center [584, 91] width 668 height 25
paste textarea "Supply and install powdercoated aluminium screening 32 x 32 vertical battens wi…"
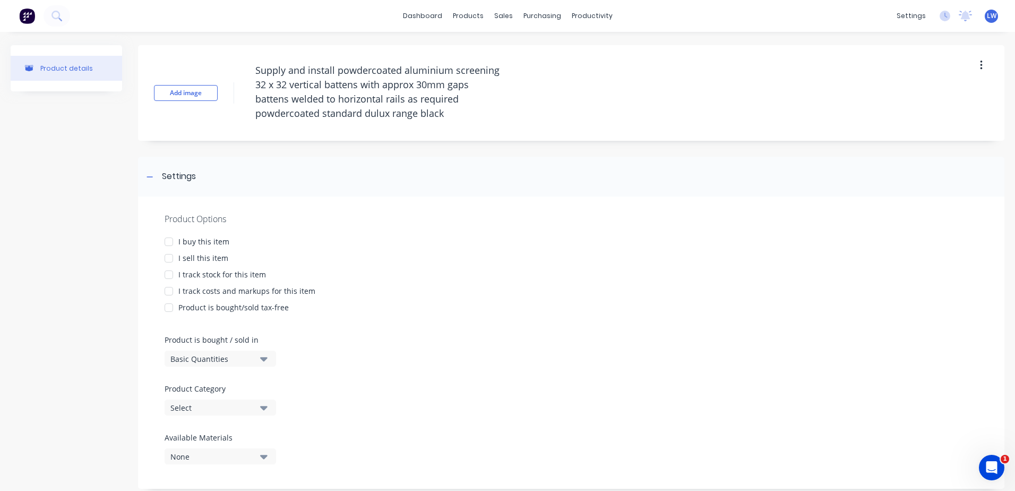
click at [169, 257] on div at bounding box center [168, 257] width 21 height 21
click at [169, 286] on div at bounding box center [168, 290] width 21 height 21
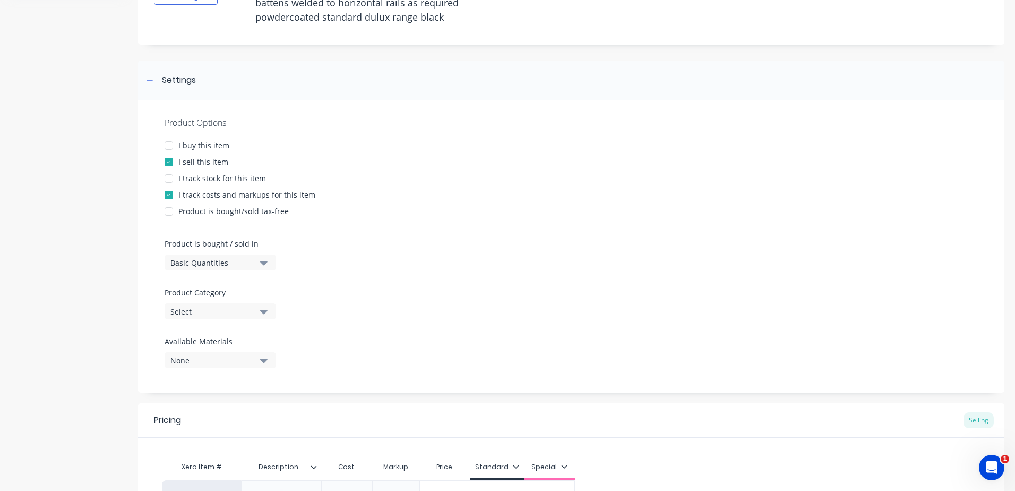
scroll to position [218, 0]
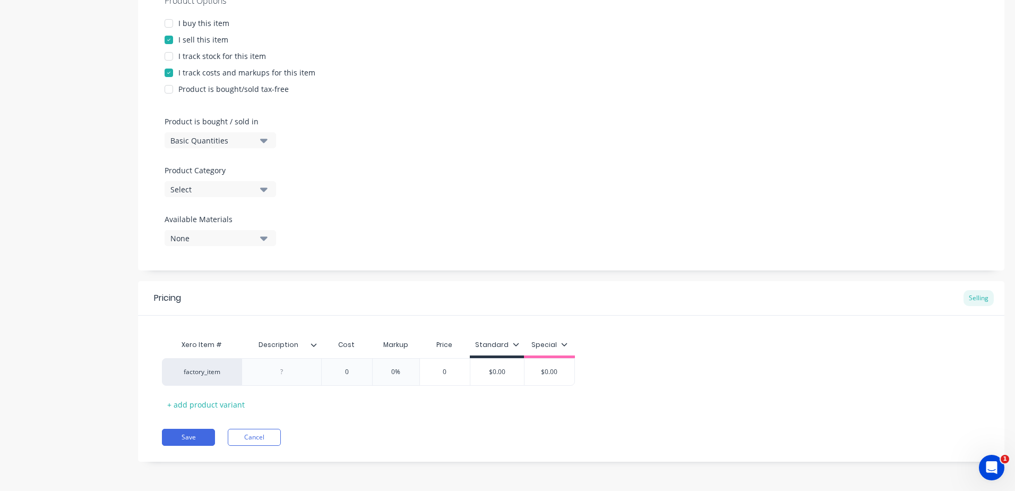
click at [269, 195] on button "Select" at bounding box center [220, 189] width 111 height 16
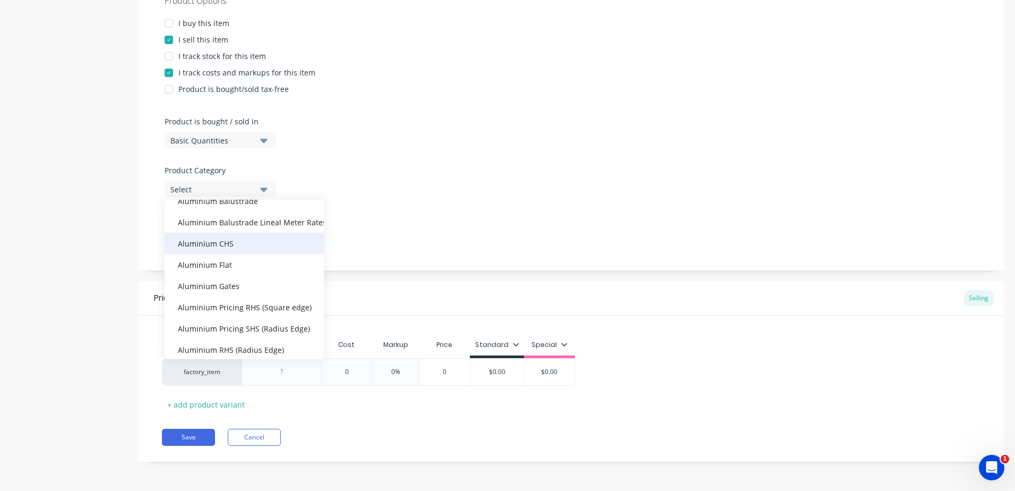
scroll to position [212, 0]
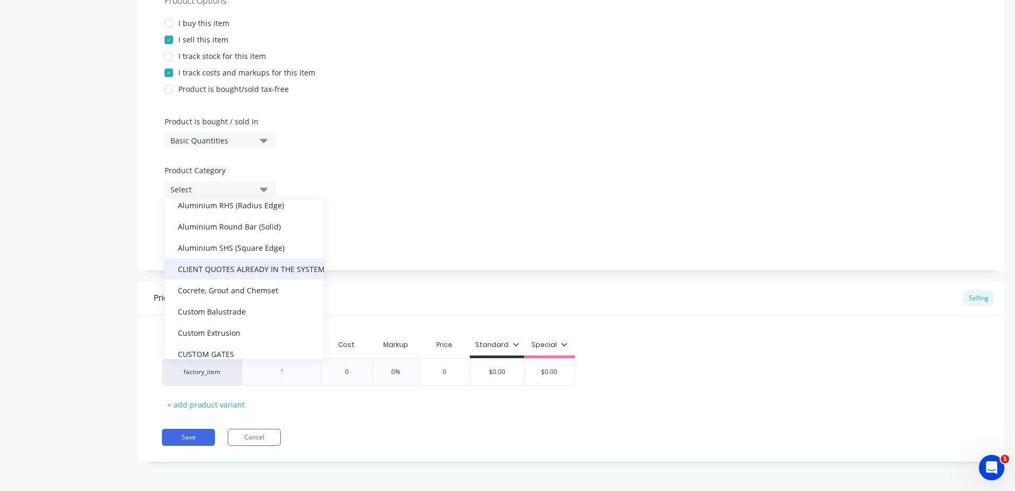
click at [224, 277] on div "CLIENT QUOTES ALREADY IN THE SYSTEM PRIOR TO [DATE]" at bounding box center [244, 268] width 159 height 21
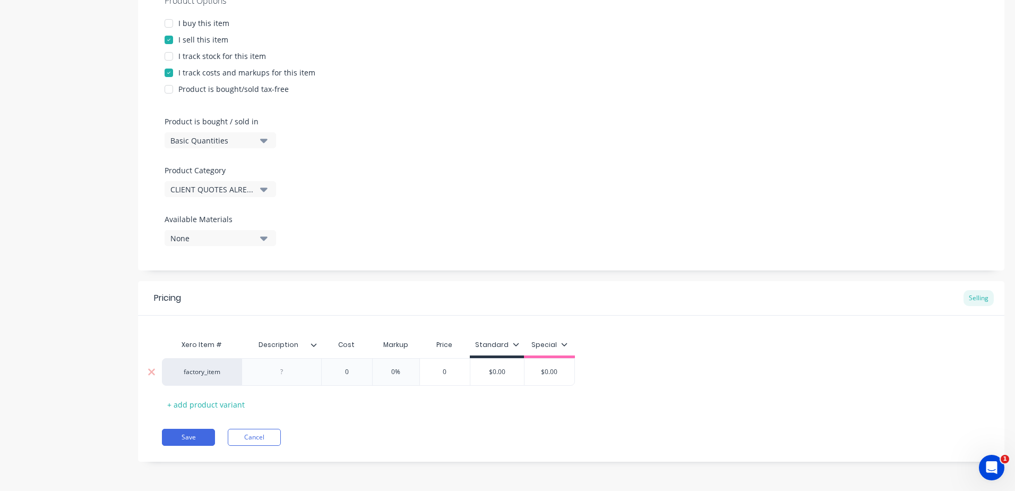
click at [280, 382] on div at bounding box center [282, 372] width 80 height 28
click at [287, 372] on div at bounding box center [281, 372] width 53 height 14
paste div
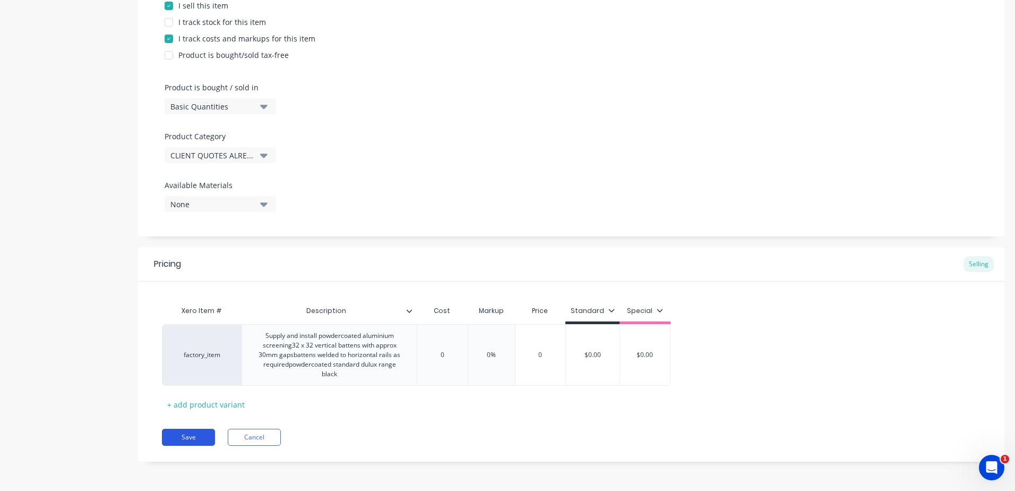
scroll to position [252, 0]
click at [197, 436] on button "Save" at bounding box center [188, 436] width 53 height 17
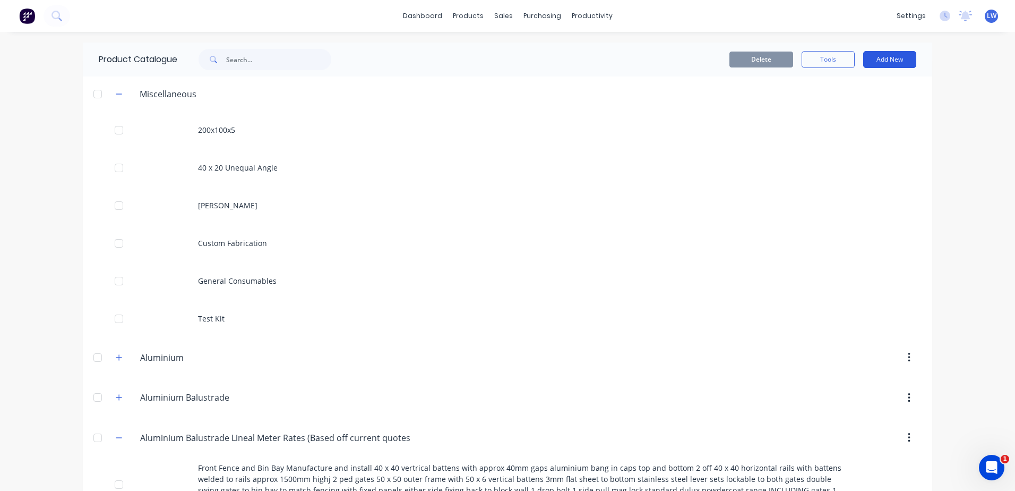
click at [880, 59] on button "Add New" at bounding box center [889, 59] width 53 height 17
click at [843, 105] on div "Product" at bounding box center [866, 107] width 82 height 15
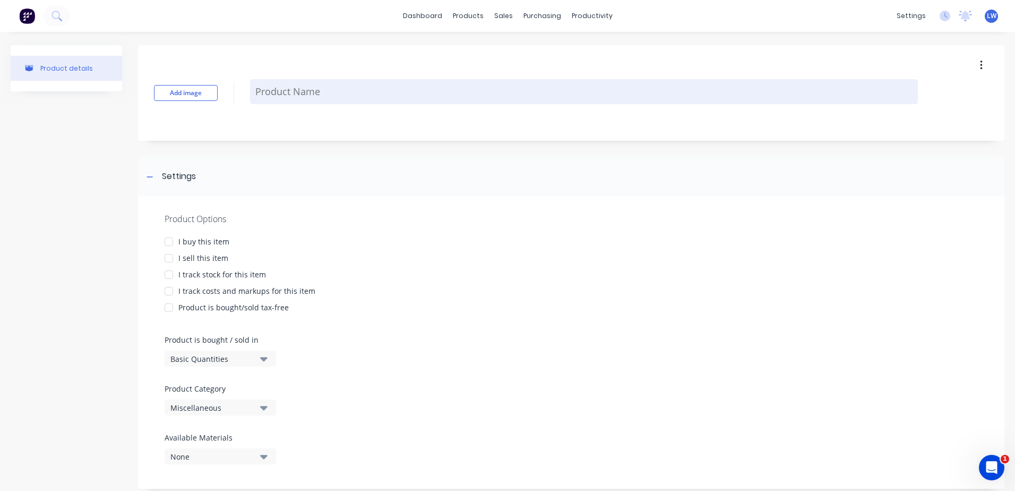
click at [293, 91] on textarea at bounding box center [584, 91] width 668 height 25
paste textarea "Front gable 8000 w x 2800h"
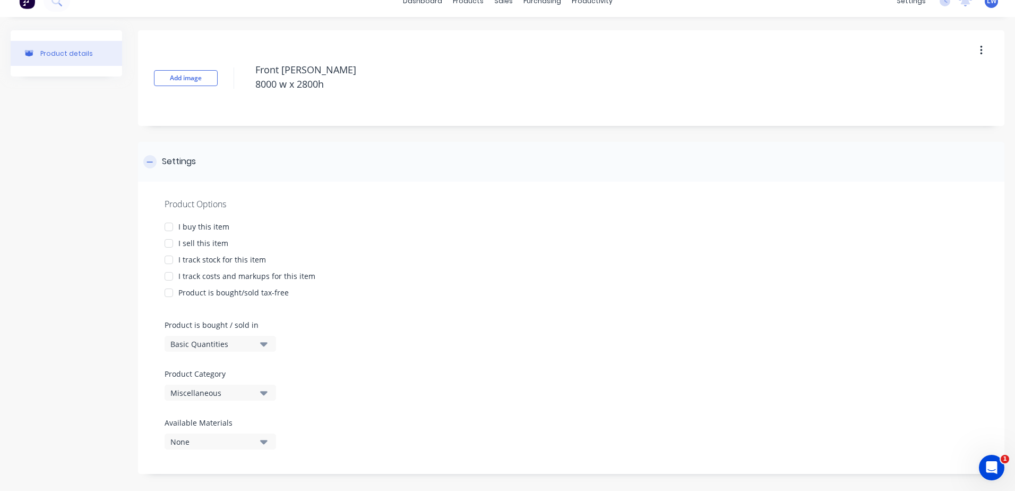
scroll to position [22, 0]
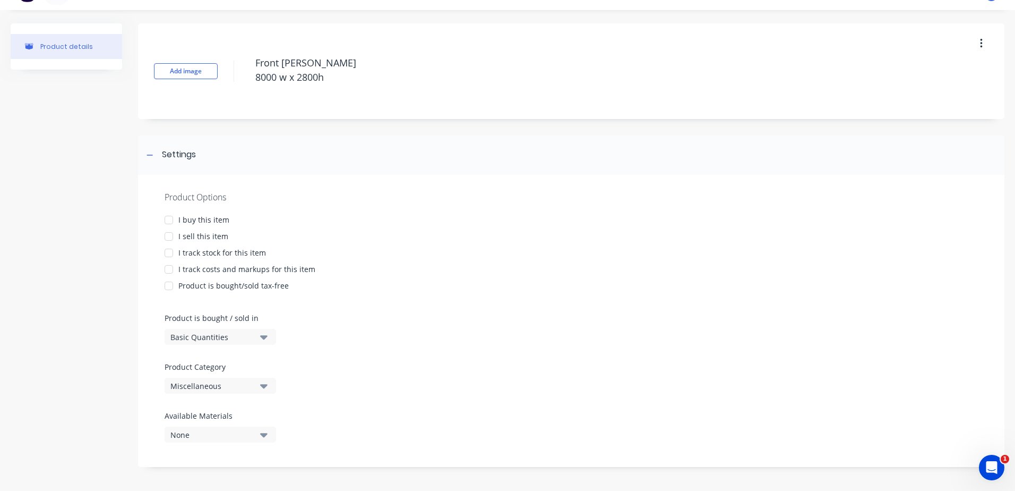
click at [170, 234] on div at bounding box center [168, 236] width 21 height 21
click at [170, 267] on div at bounding box center [168, 269] width 21 height 21
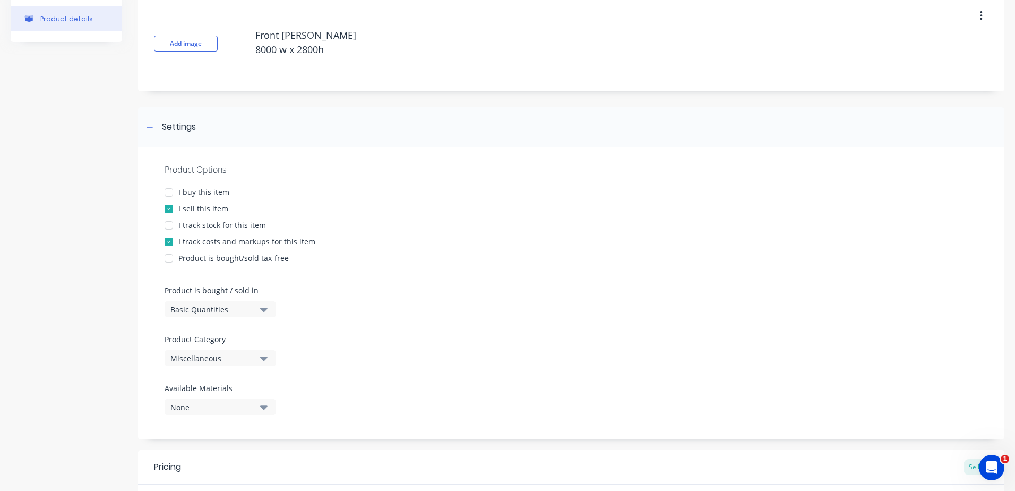
scroll to position [128, 0]
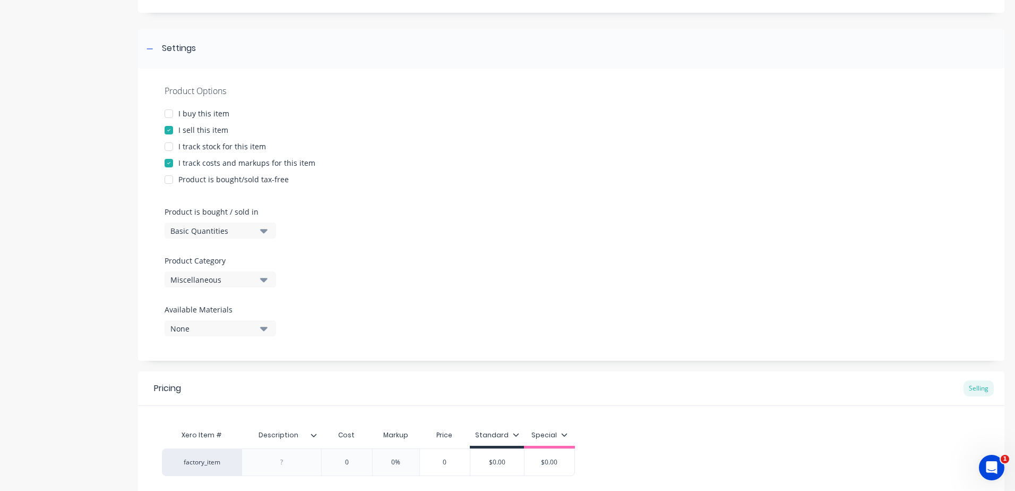
click at [262, 280] on icon "button" at bounding box center [263, 279] width 7 height 12
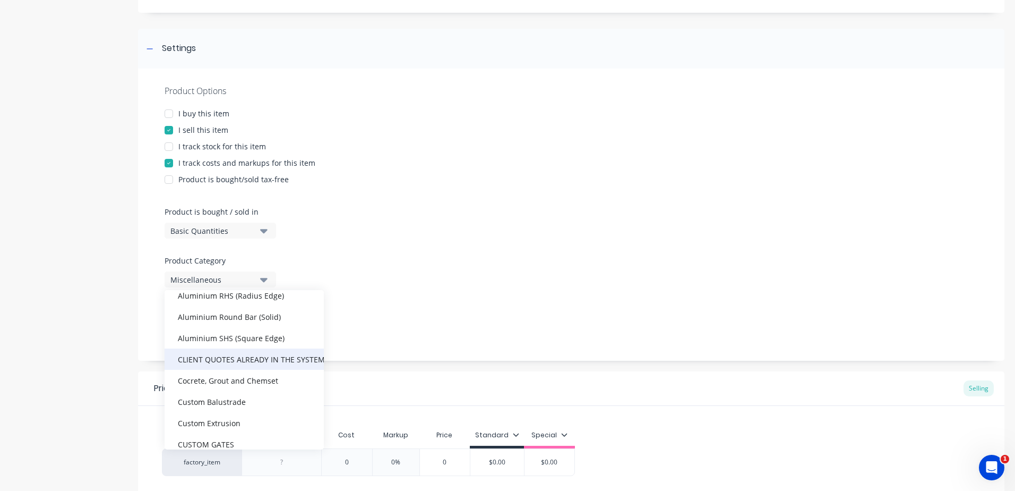
click at [233, 362] on div "CLIENT QUOTES ALREADY IN THE SYSTEM PRIOR TO [DATE]" at bounding box center [244, 358] width 159 height 21
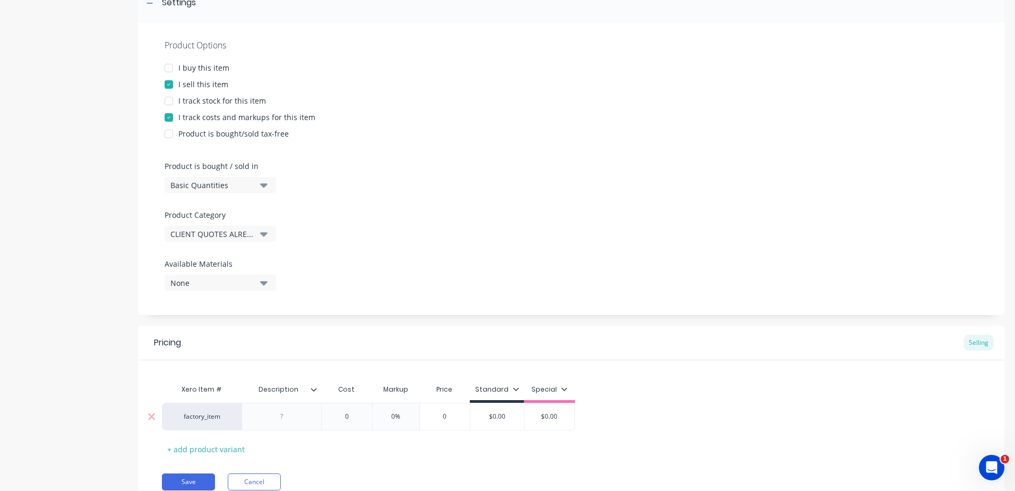
scroll to position [218, 0]
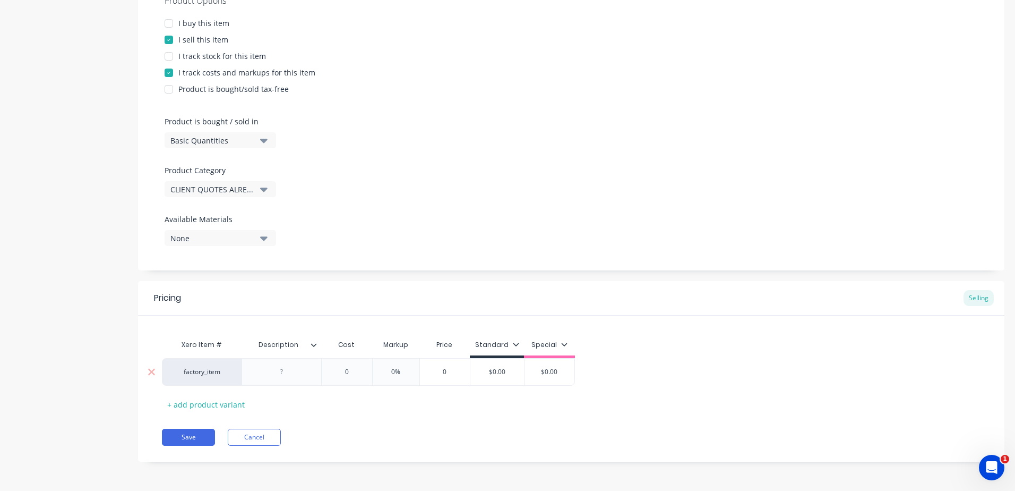
click at [285, 374] on div at bounding box center [281, 372] width 53 height 14
paste div
drag, startPoint x: 400, startPoint y: 373, endPoint x: 352, endPoint y: 373, distance: 48.3
click at [352, 373] on div "factory_item Front gable8000 w x 2800h 0 0 0% 0 $0.00 $0.00" at bounding box center [388, 372] width 453 height 28
click at [447, 371] on input "0%" at bounding box center [446, 372] width 53 height 10
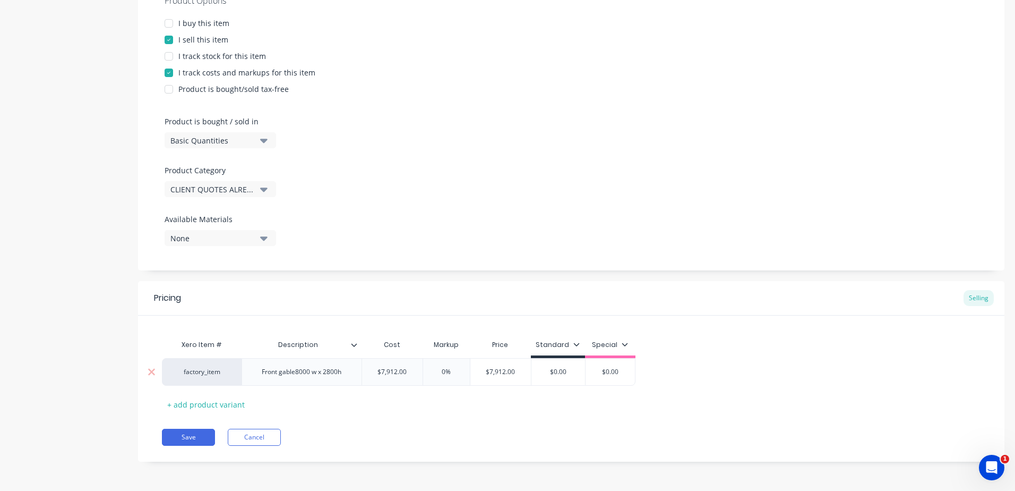
drag, startPoint x: 449, startPoint y: 370, endPoint x: 401, endPoint y: 368, distance: 47.3
click at [402, 370] on div "factory_item Front gable8000 w x 2800h $7,912.00 7912 0% 0% $7,912.00 $0.00 $0.…" at bounding box center [399, 372] width 474 height 28
click at [418, 417] on div "Pricing Selling Xero Item # Description Cost Markup Price Standard Special fact…" at bounding box center [571, 371] width 867 height 181
drag, startPoint x: 572, startPoint y: 371, endPoint x: 467, endPoint y: 373, distance: 104.6
click at [469, 372] on div "factory_item Front gable8000 w x 2800h $7,912.00 7912 25% 25 $9,890.00 $0.00 $0…" at bounding box center [399, 372] width 474 height 28
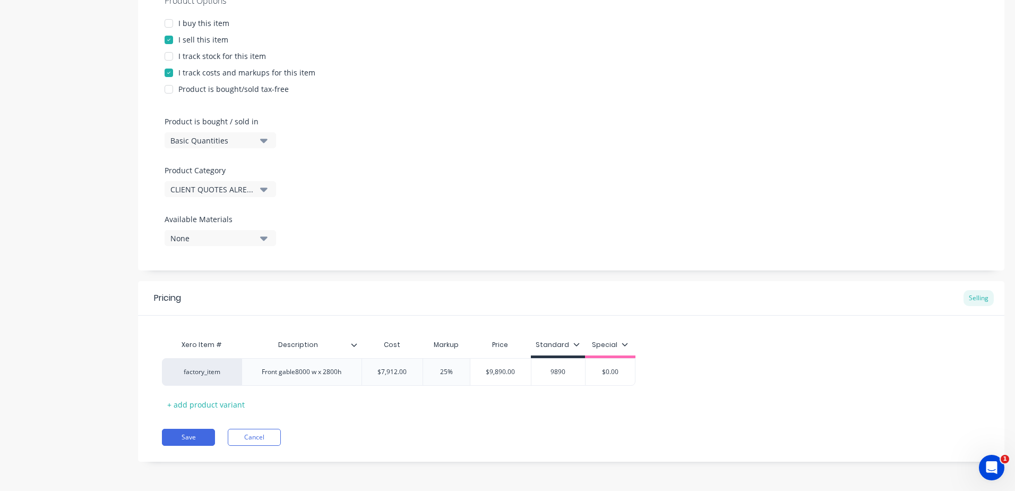
click at [430, 424] on div "Pricing Selling Xero Item # Description Cost Markup Price Standard Special fact…" at bounding box center [571, 371] width 867 height 181
click at [186, 433] on button "Save" at bounding box center [188, 436] width 53 height 17
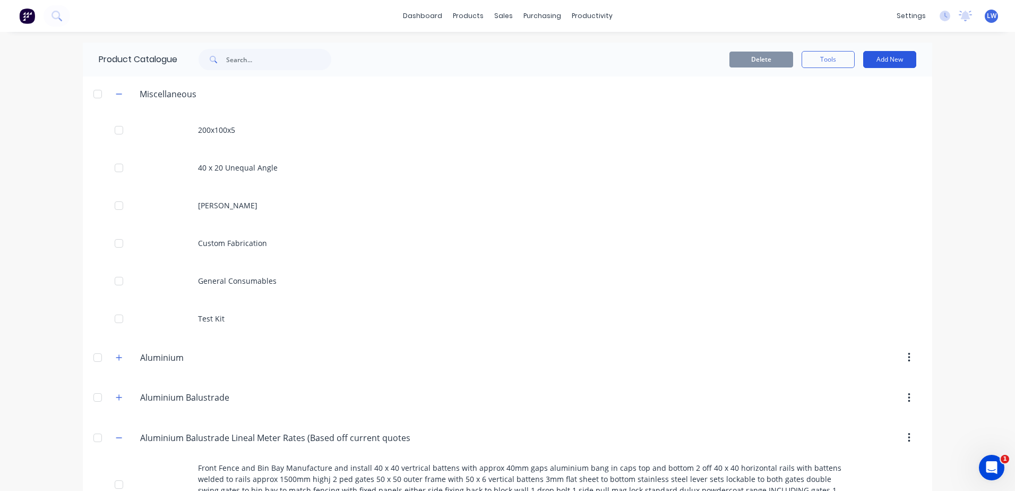
click at [874, 56] on button "Add New" at bounding box center [889, 59] width 53 height 17
click at [833, 106] on div "Product" at bounding box center [866, 107] width 82 height 15
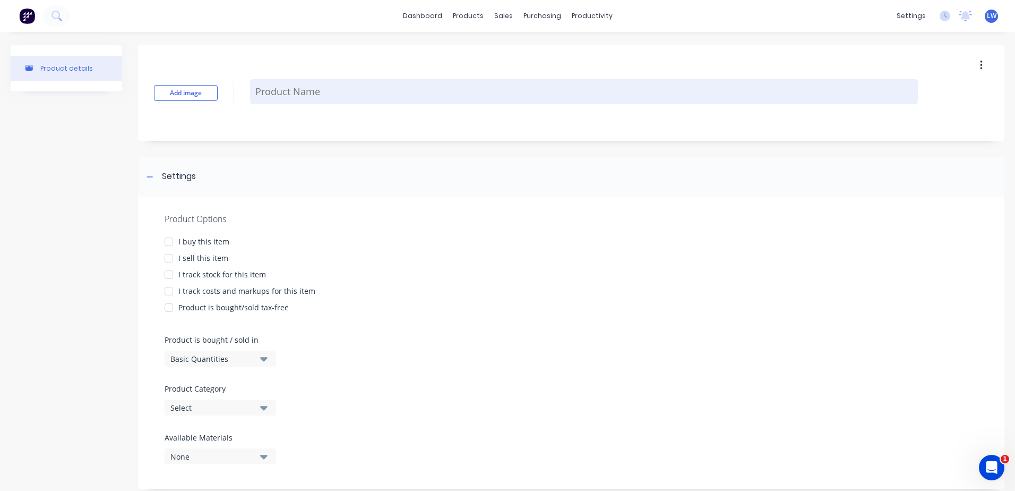
click at [293, 90] on textarea at bounding box center [584, 91] width 668 height 25
paste textarea "Balcony balustrade Aluminium bang in caps to top and bottom of baluster 8000w x…"
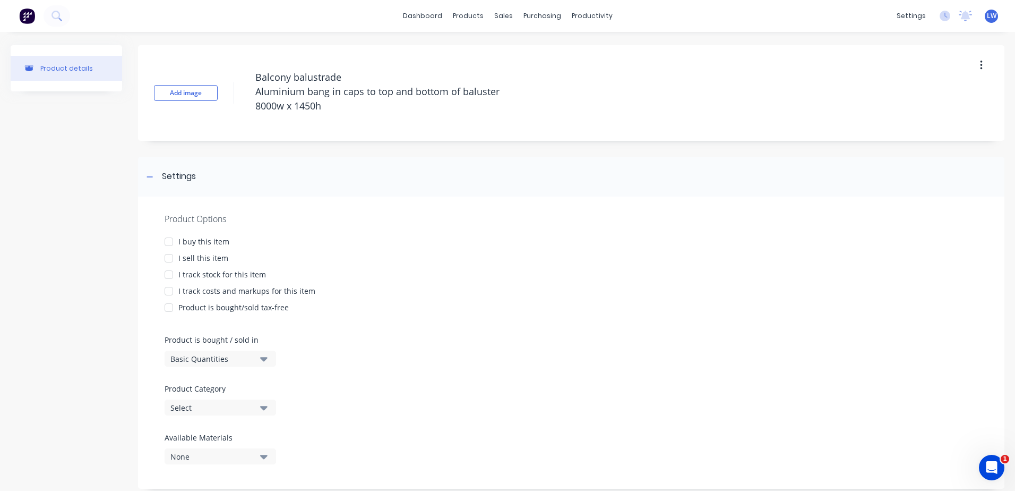
click at [172, 258] on div at bounding box center [168, 257] width 21 height 21
click at [170, 292] on div at bounding box center [168, 290] width 21 height 21
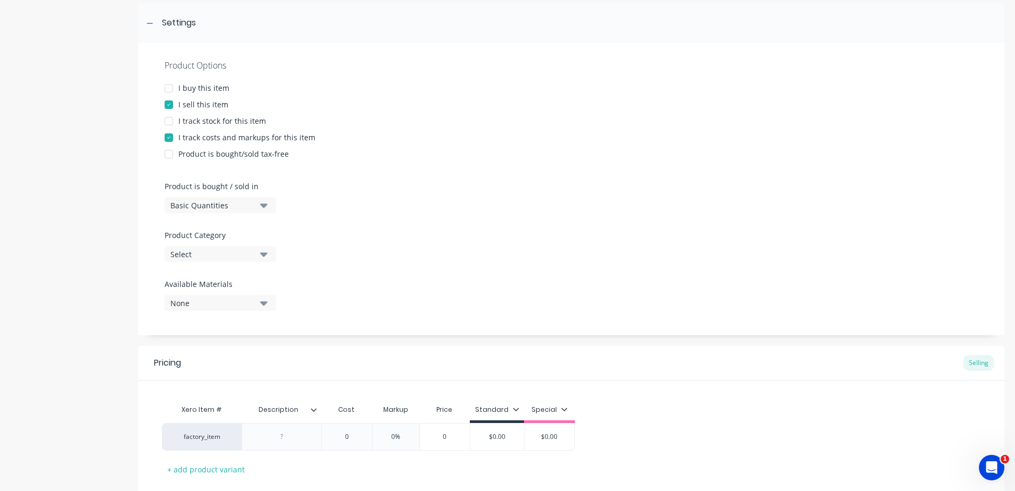
scroll to position [159, 0]
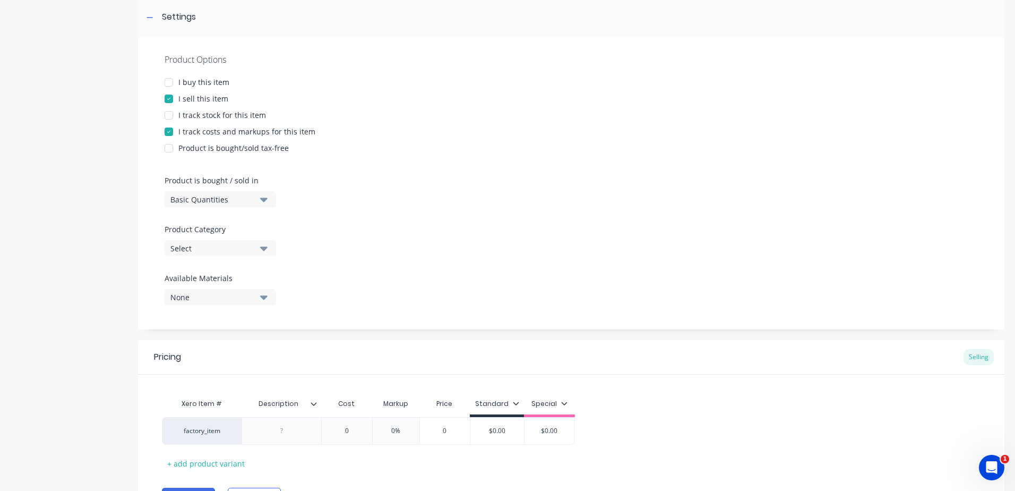
click at [265, 252] on icon "button" at bounding box center [263, 248] width 7 height 12
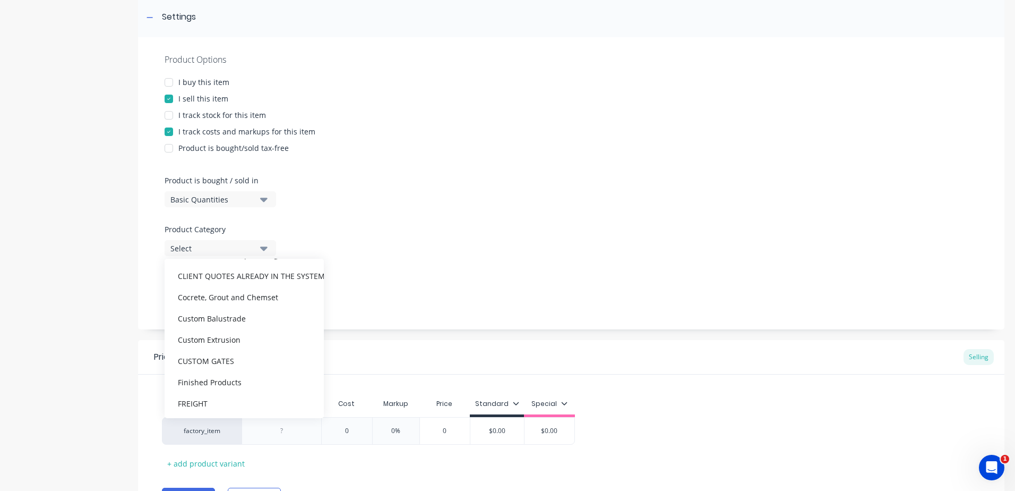
scroll to position [265, 0]
click at [240, 276] on div "CLIENT QUOTES ALREADY IN THE SYSTEM PRIOR TO [DATE]" at bounding box center [244, 274] width 159 height 21
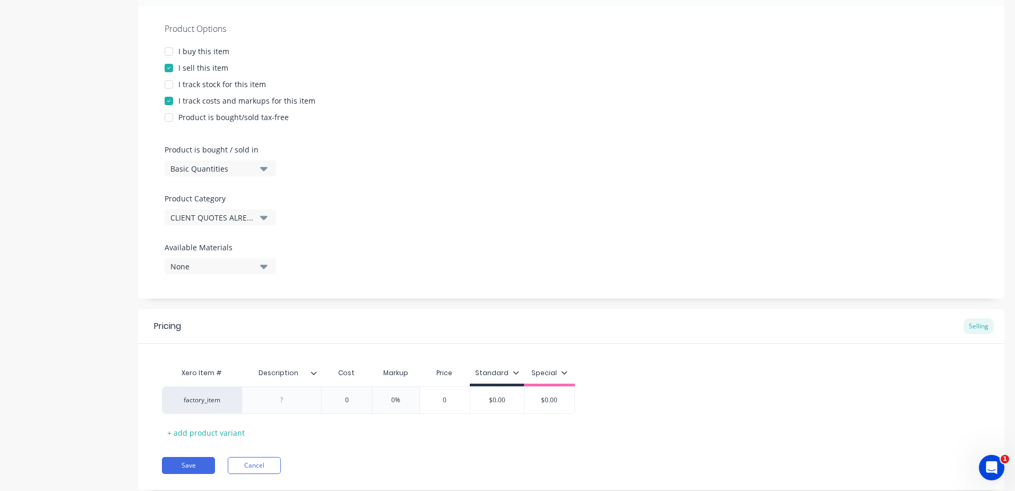
scroll to position [218, 0]
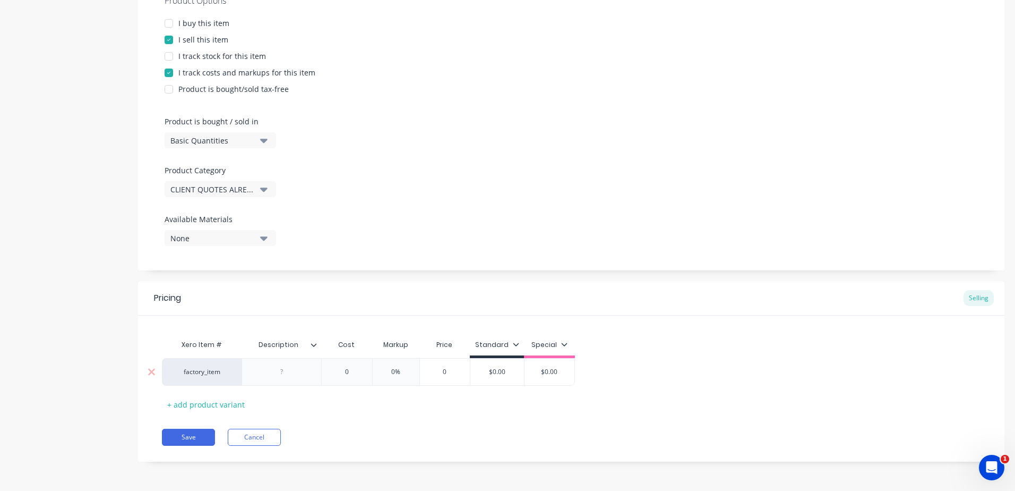
click at [288, 374] on div at bounding box center [281, 372] width 53 height 14
paste div
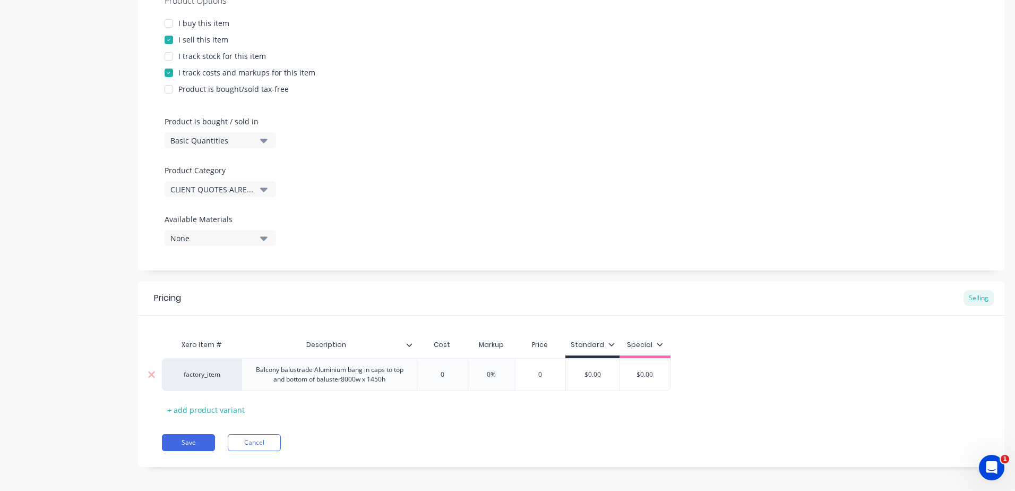
click at [352, 397] on div "Xero Item # Description Cost Markup Price Standard Special factory_item Balcony…" at bounding box center [571, 376] width 819 height 84
drag, startPoint x: 451, startPoint y: 377, endPoint x: 404, endPoint y: 372, distance: 48.1
click at [404, 373] on div "factory_item Balcony balustrade Aluminium bang in caps to top and bottom of bal…" at bounding box center [416, 374] width 509 height 33
drag, startPoint x: 479, startPoint y: 371, endPoint x: 449, endPoint y: 366, distance: 31.2
click at [449, 366] on div "factory_item Balcony balustrade Aluminium bang in caps to top and bottom of bal…" at bounding box center [426, 374] width 529 height 33
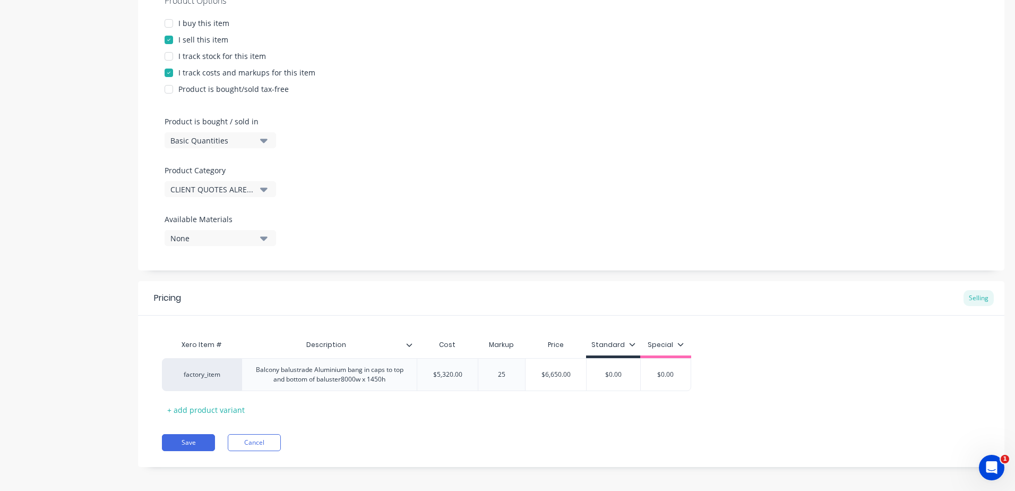
click at [465, 415] on div "Xero Item # Description Cost Markup Price Standard Special factory_item Balcony…" at bounding box center [571, 376] width 819 height 84
click at [199, 443] on button "Save" at bounding box center [188, 442] width 53 height 17
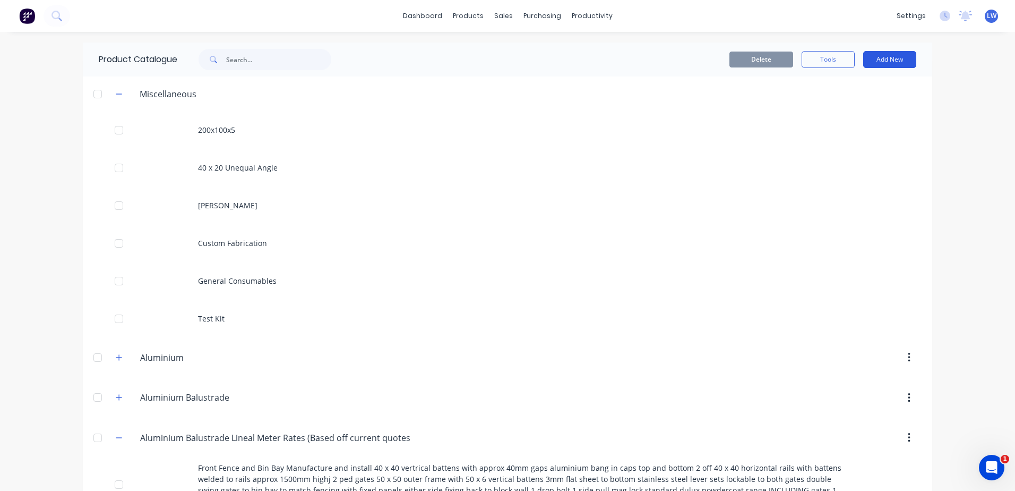
click at [897, 62] on button "Add New" at bounding box center [889, 59] width 53 height 17
click at [839, 104] on div "Product" at bounding box center [866, 107] width 82 height 15
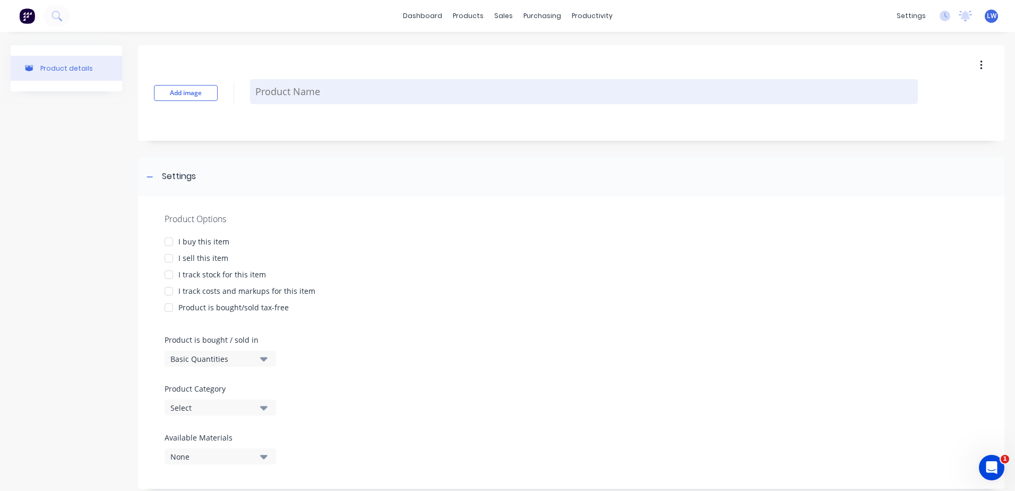
click at [265, 88] on textarea at bounding box center [584, 91] width 668 height 25
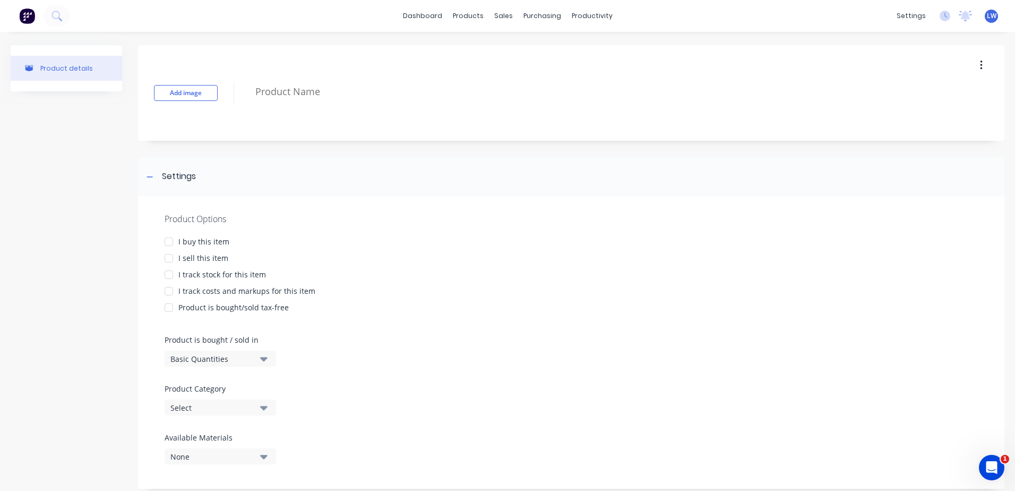
paste textarea "Court yard Screen 4700w x 2700h"
click at [166, 258] on div at bounding box center [168, 257] width 21 height 21
click at [168, 293] on div at bounding box center [168, 290] width 21 height 21
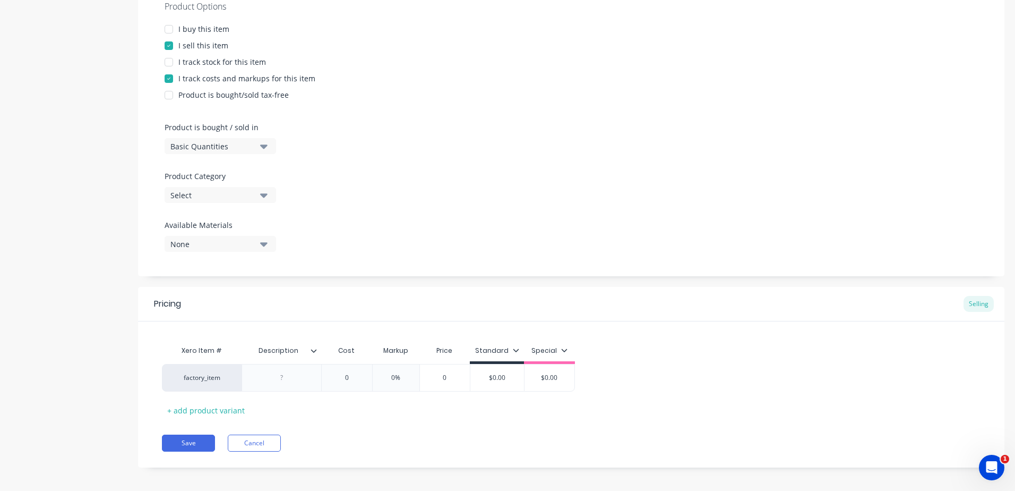
click at [265, 195] on icon "button" at bounding box center [263, 195] width 7 height 4
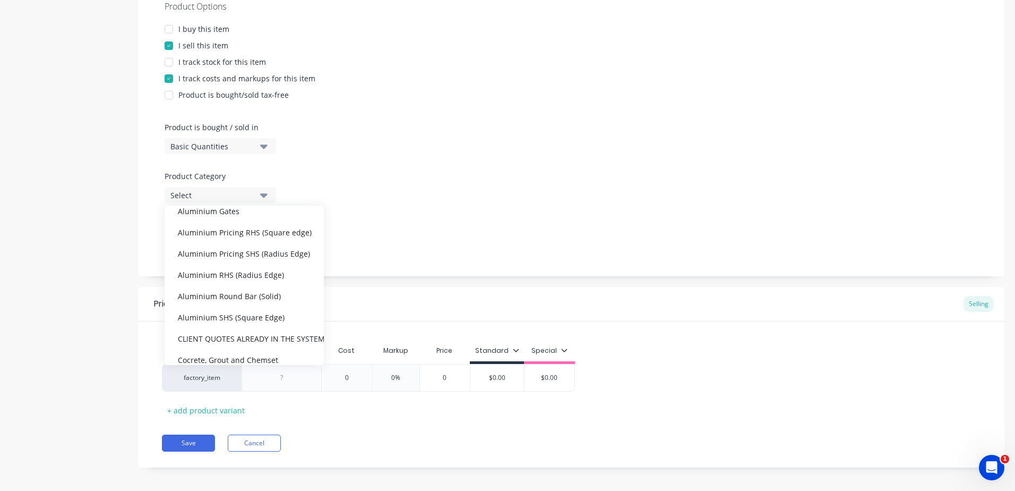
scroll to position [159, 0]
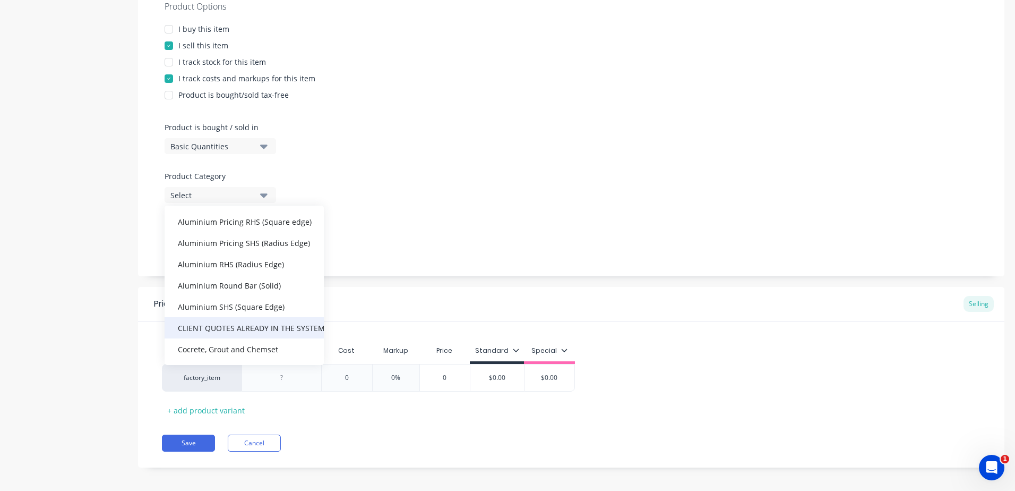
click at [287, 329] on div "CLIENT QUOTES ALREADY IN THE SYSTEM PRIOR TO [DATE]" at bounding box center [244, 327] width 159 height 21
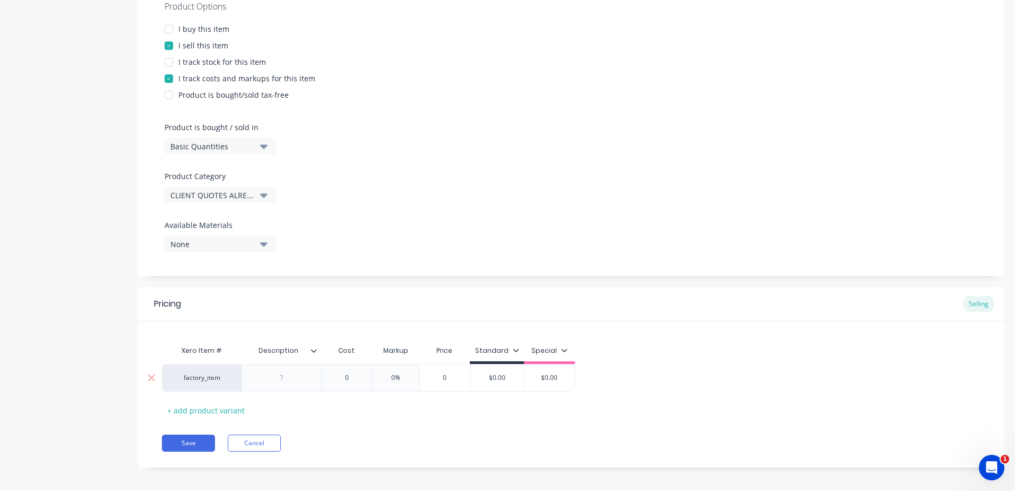
click at [301, 379] on div at bounding box center [281, 378] width 53 height 14
paste div
drag, startPoint x: 408, startPoint y: 383, endPoint x: 356, endPoint y: 365, distance: 55.4
click at [344, 373] on div "factory_item Court yard Screen4700w x 2700h 0 0 0% 0 $0.00 $0.00" at bounding box center [395, 378] width 467 height 28
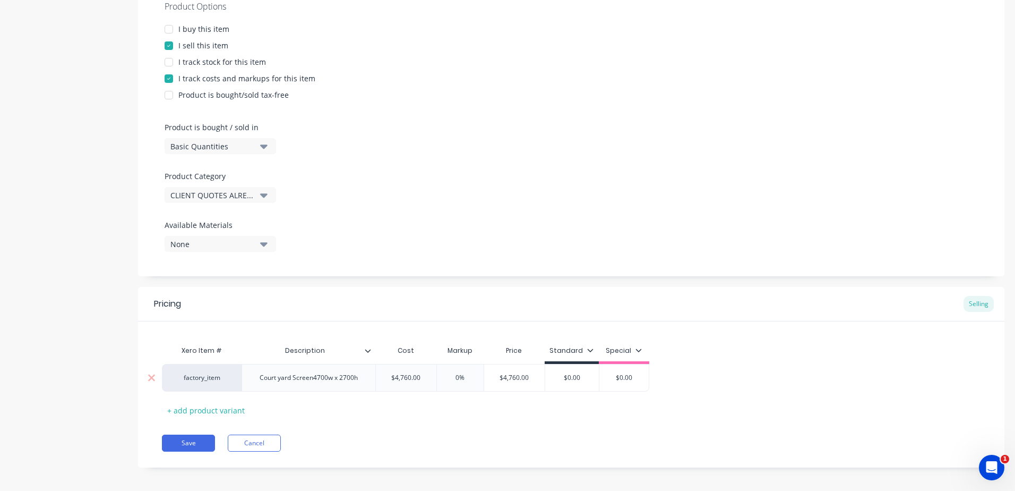
drag, startPoint x: 469, startPoint y: 383, endPoint x: 415, endPoint y: 376, distance: 55.1
click at [415, 376] on div "factory_item Court yard Screen4700w x 2700h $4,760.00 4760 0% 0% $4,760.00 $0.0…" at bounding box center [405, 378] width 487 height 28
click at [436, 418] on div "Xero Item # Description Cost Markup Price Standard Special factory_item Court y…" at bounding box center [571, 379] width 819 height 79
click at [178, 446] on button "Save" at bounding box center [188, 442] width 53 height 17
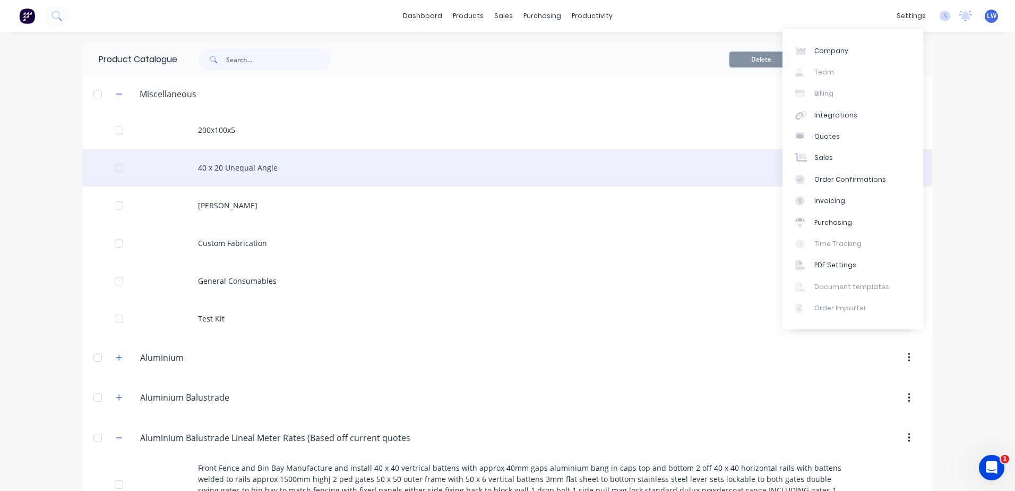
click at [649, 152] on div "40 x 20 Unequal Angle" at bounding box center [508, 168] width 850 height 38
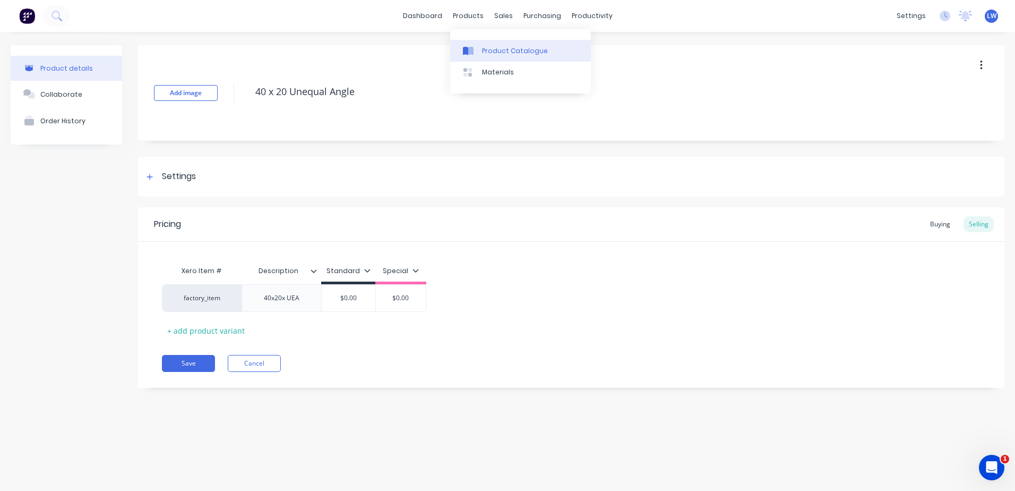
click at [482, 48] on div "Product Catalogue" at bounding box center [515, 51] width 66 height 10
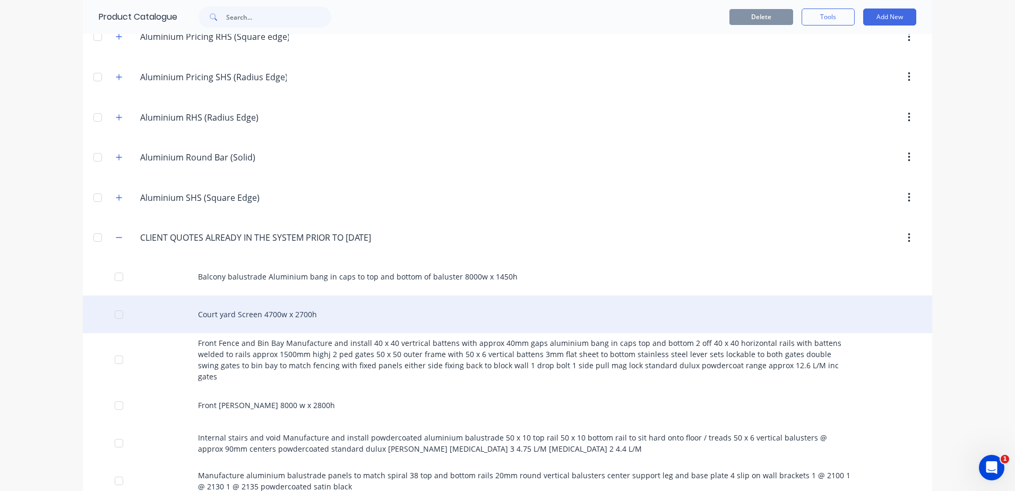
scroll to position [796, 0]
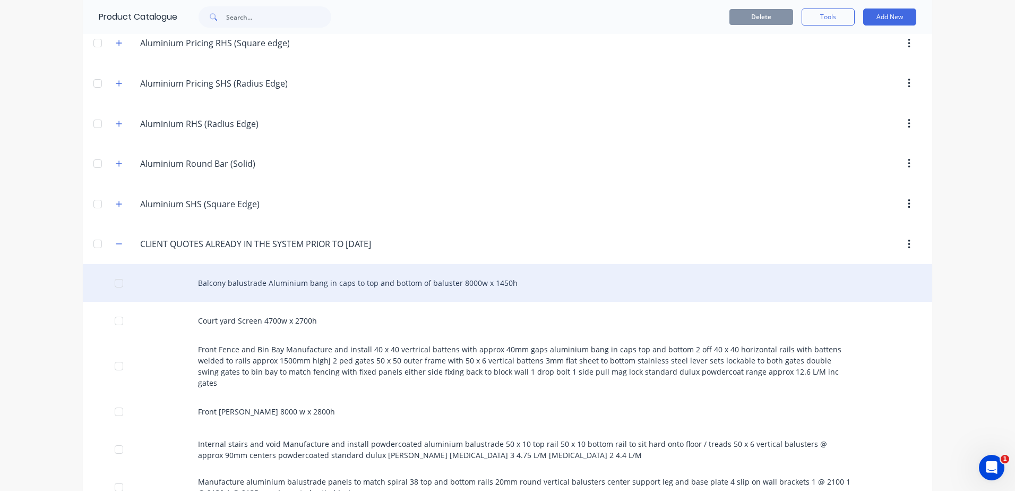
click at [265, 272] on div "Balcony balustrade Aluminium bang in caps to top and bottom of baluster 8000w x…" at bounding box center [508, 283] width 850 height 38
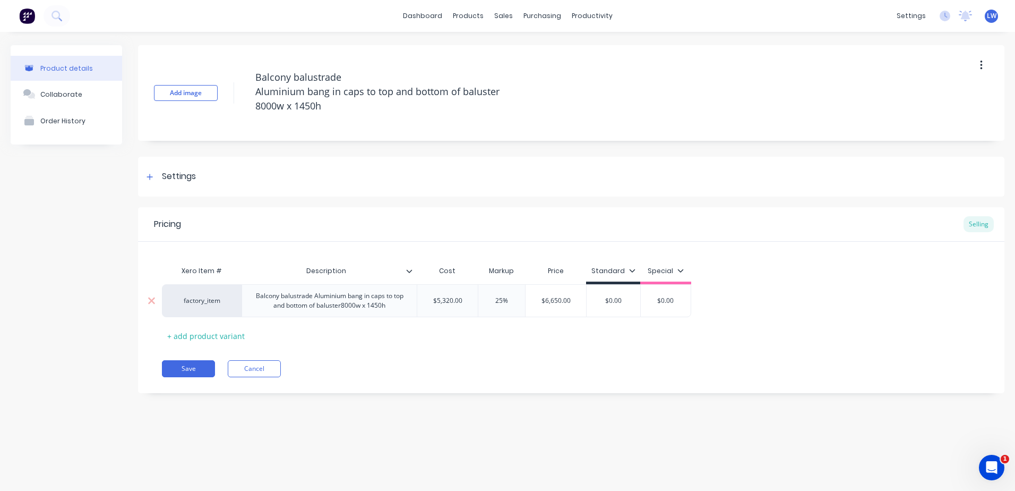
drag, startPoint x: 626, startPoint y: 300, endPoint x: 496, endPoint y: 293, distance: 130.3
click at [496, 293] on div "factory_item Balcony balustrade Aluminium bang in caps to top and bottom of bal…" at bounding box center [426, 300] width 529 height 33
click at [496, 357] on div "Pricing Selling Xero Item # Description Cost Markup Price Standard Special fact…" at bounding box center [571, 300] width 867 height 186
click at [188, 367] on button "Save" at bounding box center [188, 368] width 53 height 17
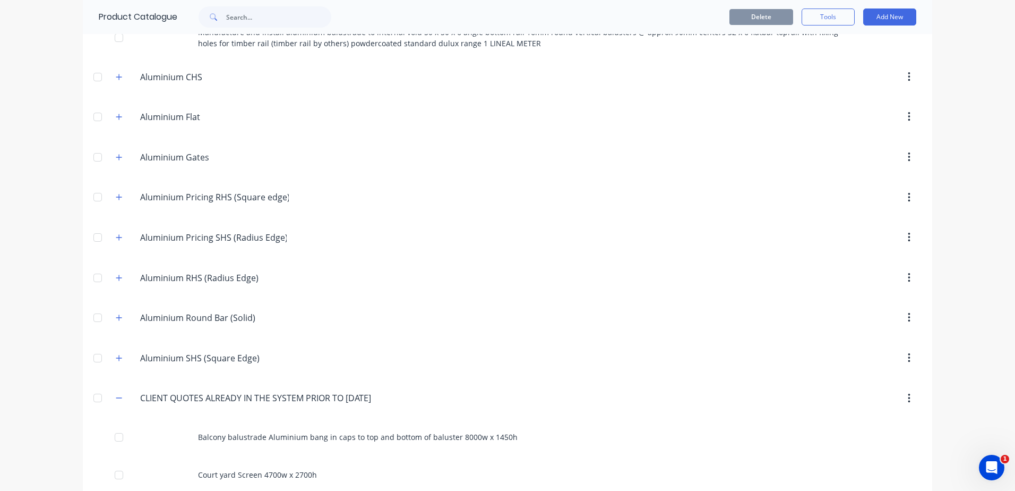
scroll to position [850, 0]
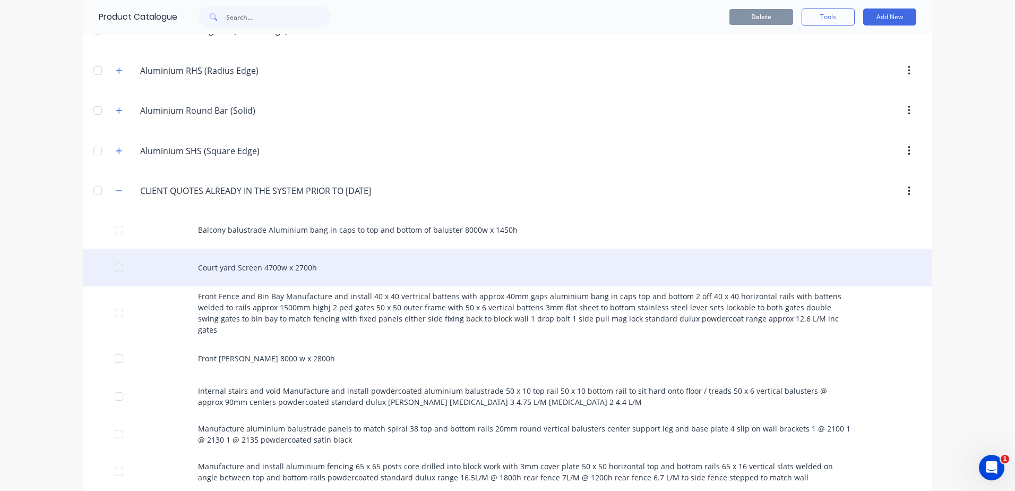
click at [253, 256] on div "Court yard Screen 4700w x 2700h" at bounding box center [508, 267] width 850 height 38
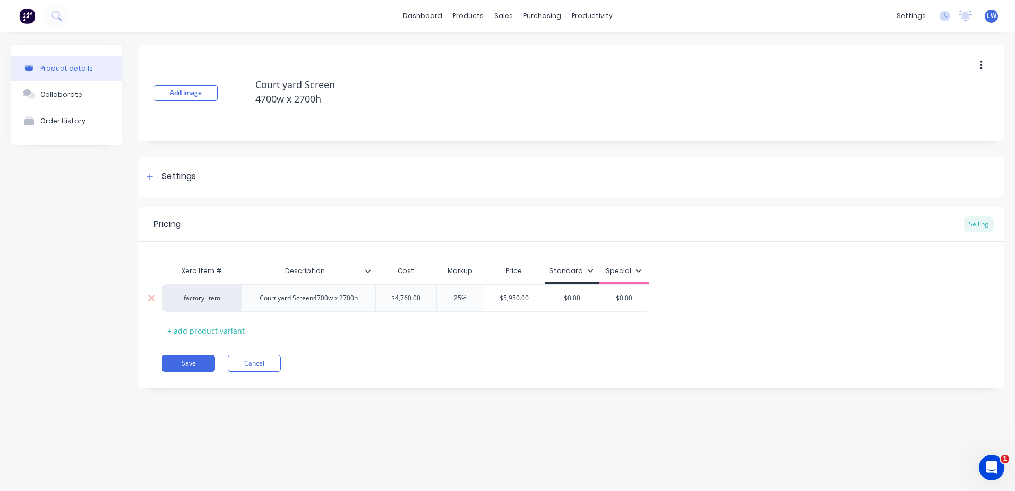
drag, startPoint x: 587, startPoint y: 303, endPoint x: 508, endPoint y: 295, distance: 79.5
click at [509, 297] on div "factory_item Court yard Screen4700w x 2700h $4,760.00 25% $5,950.00 $0.00 $0.00…" at bounding box center [405, 298] width 487 height 28
click at [494, 358] on div "Pricing Selling Xero Item # Description Cost Markup Price Standard Special fact…" at bounding box center [571, 297] width 867 height 181
click at [192, 362] on button "Save" at bounding box center [188, 363] width 53 height 17
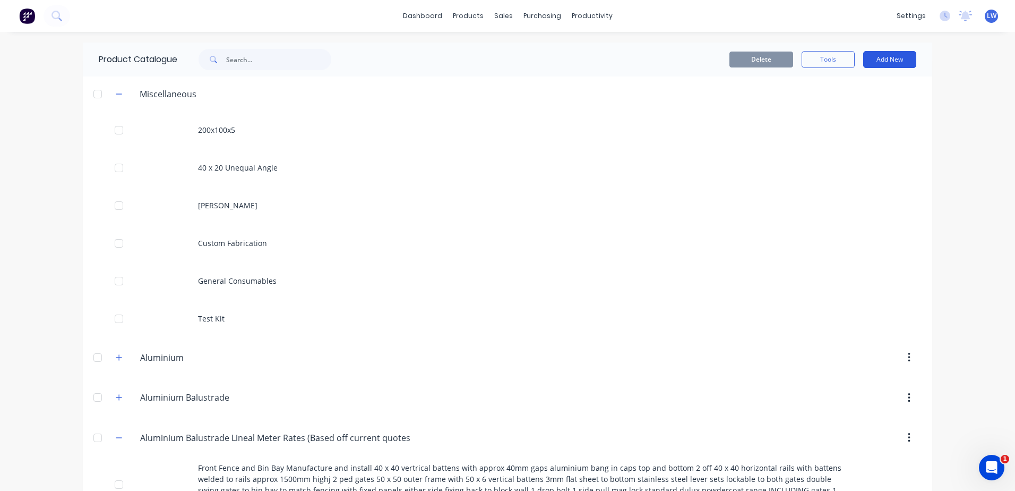
click at [878, 57] on button "Add New" at bounding box center [889, 59] width 53 height 17
click at [844, 91] on div "Category" at bounding box center [866, 86] width 82 height 15
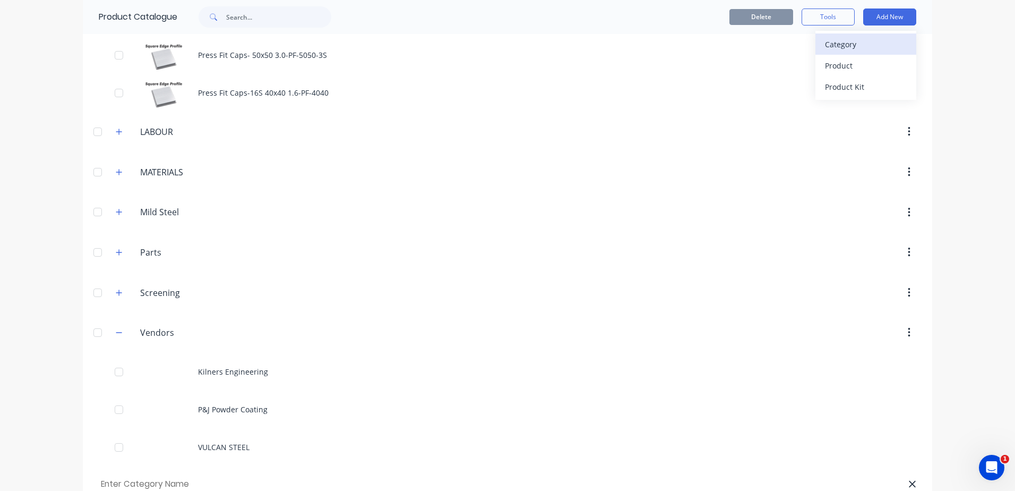
click at [846, 49] on div "Category" at bounding box center [866, 44] width 82 height 15
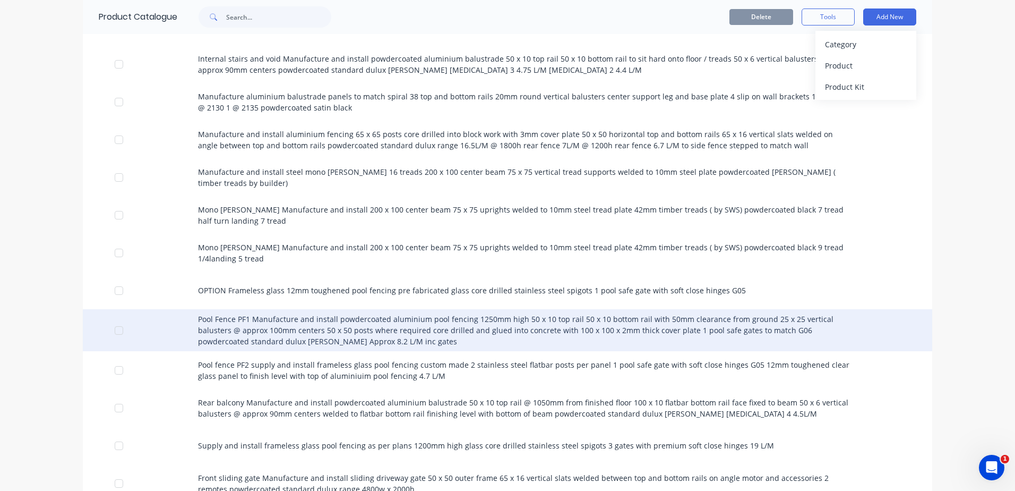
scroll to position [1162, 0]
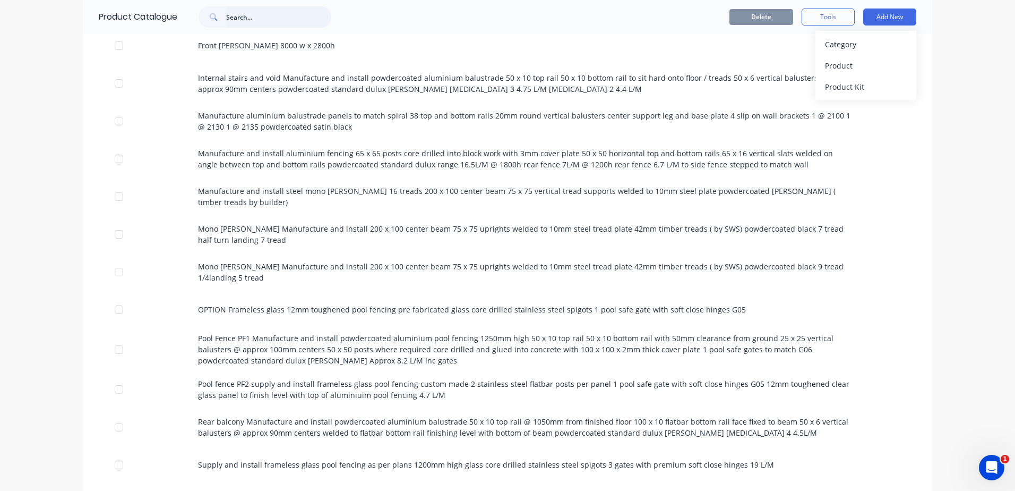
click at [269, 14] on input "text" at bounding box center [278, 16] width 105 height 21
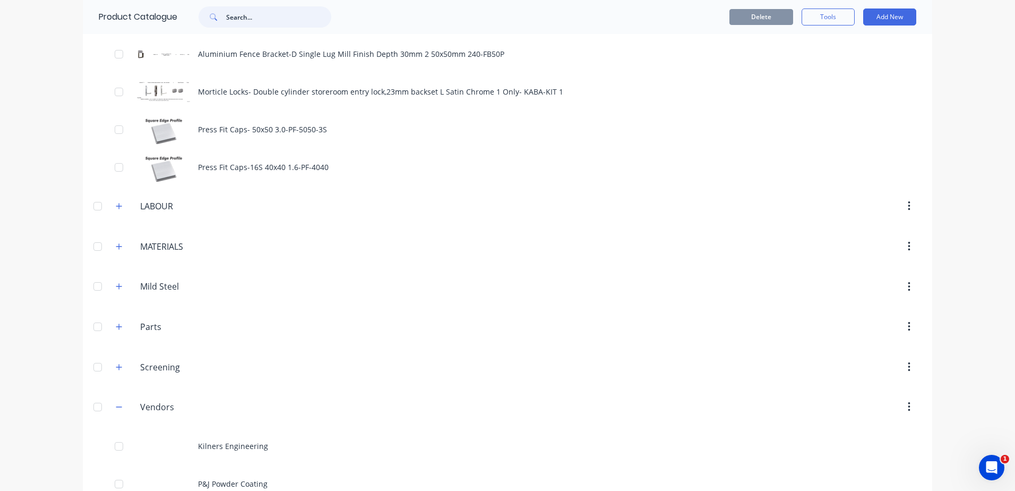
scroll to position [2649, 0]
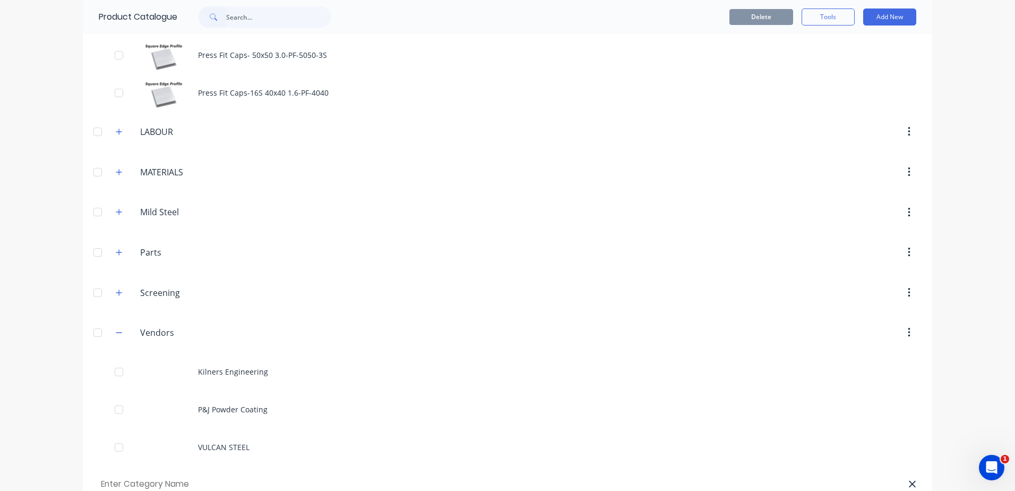
click at [153, 466] on header at bounding box center [508, 484] width 850 height 37
click at [156, 476] on input "text" at bounding box center [159, 483] width 120 height 15
click at [257, 476] on div at bounding box center [568, 483] width 698 height 15
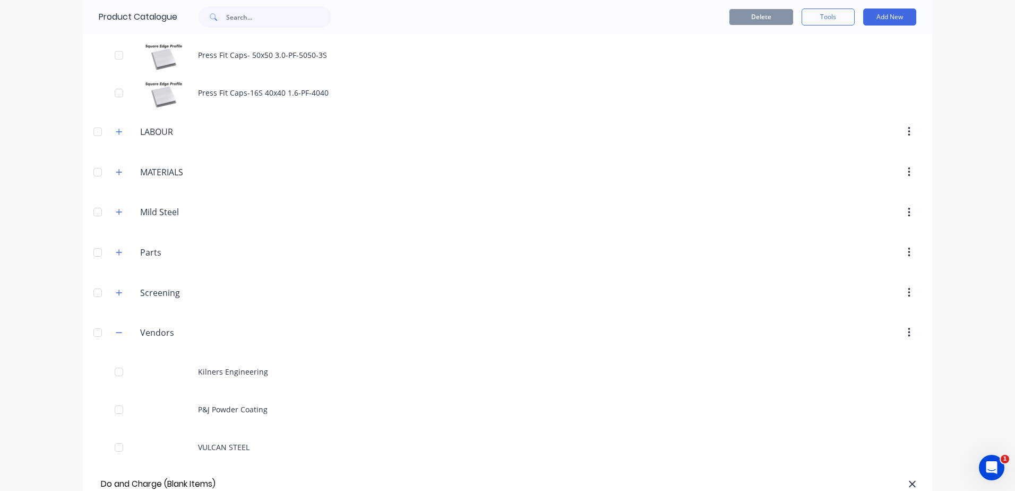
click at [227, 478] on div at bounding box center [568, 483] width 698 height 11
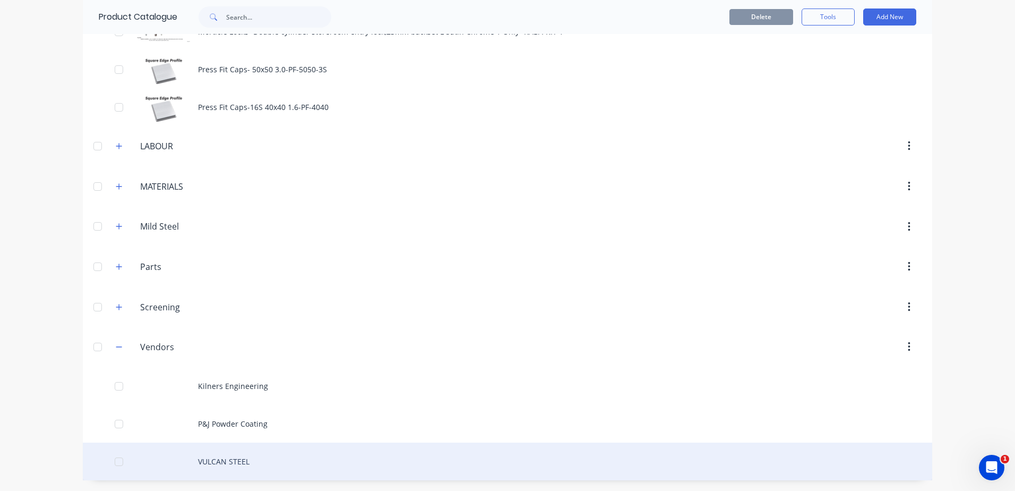
scroll to position [2612, 0]
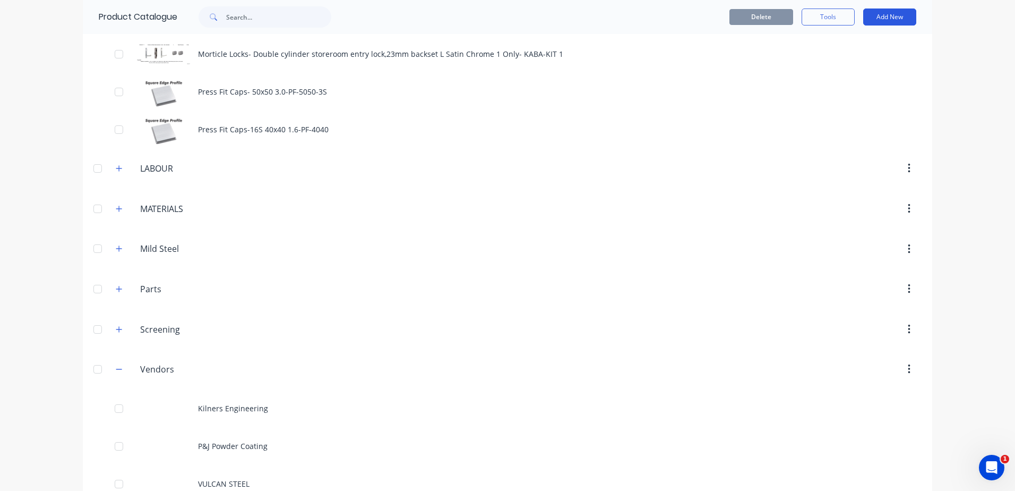
click at [877, 18] on button "Add New" at bounding box center [889, 16] width 53 height 17
click at [829, 64] on div "Product" at bounding box center [866, 65] width 82 height 15
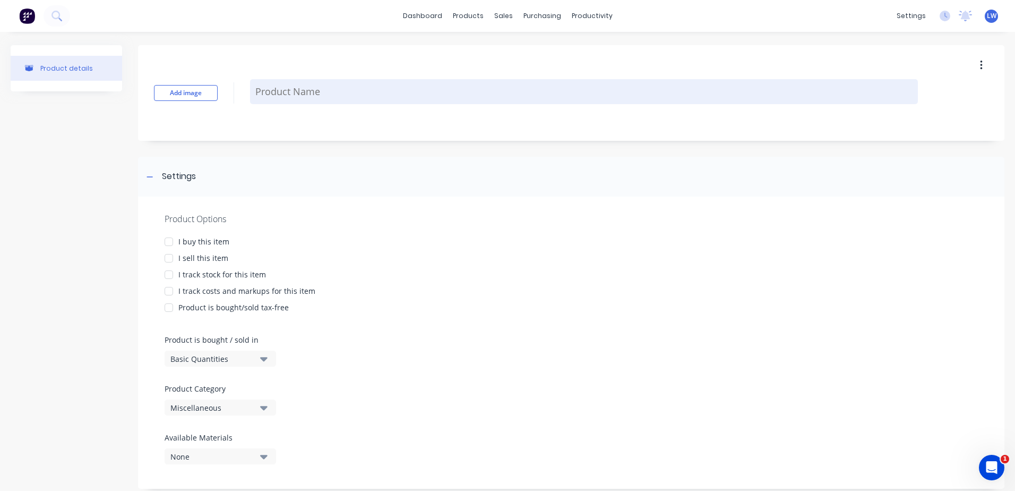
click at [276, 91] on textarea at bounding box center [584, 91] width 668 height 25
click at [261, 90] on textarea at bounding box center [584, 91] width 668 height 25
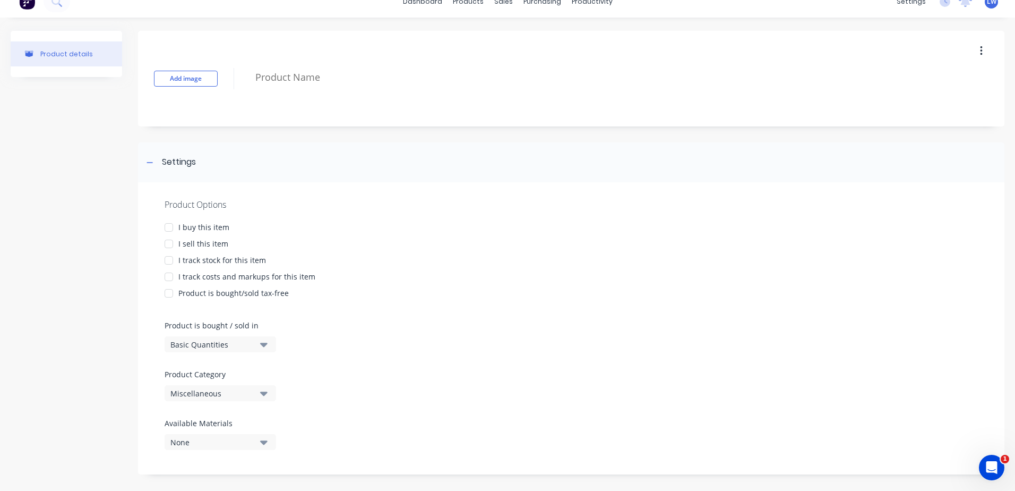
scroll to position [22, 0]
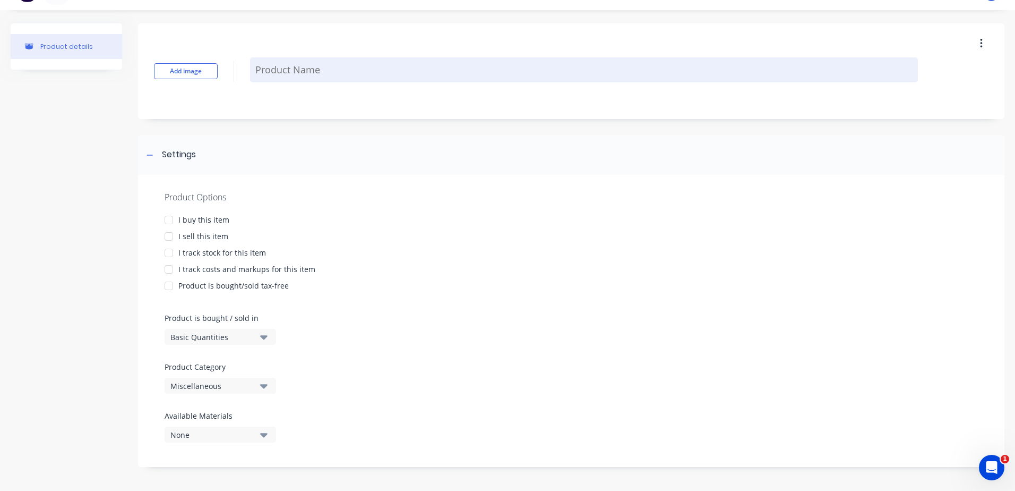
click at [285, 74] on textarea at bounding box center [584, 69] width 668 height 25
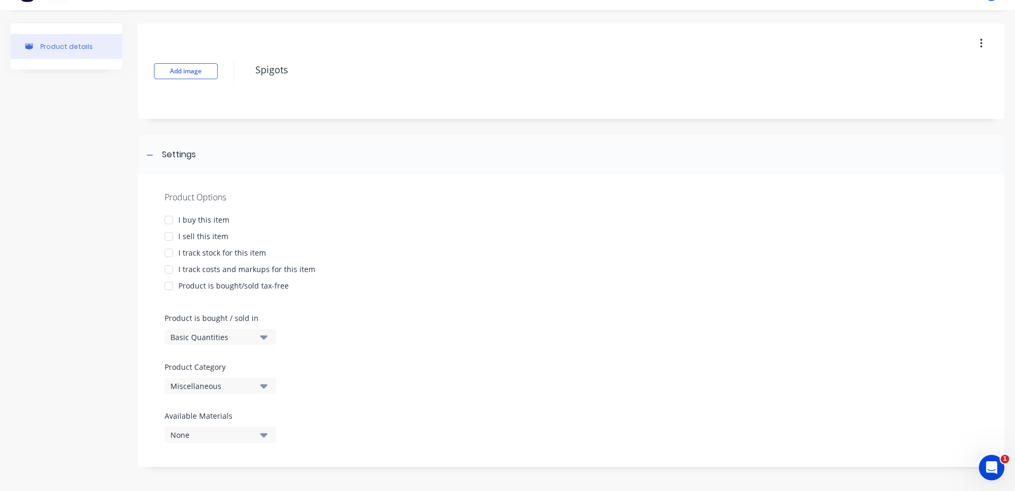
click at [168, 236] on div at bounding box center [168, 236] width 21 height 21
click at [169, 271] on div at bounding box center [168, 269] width 21 height 21
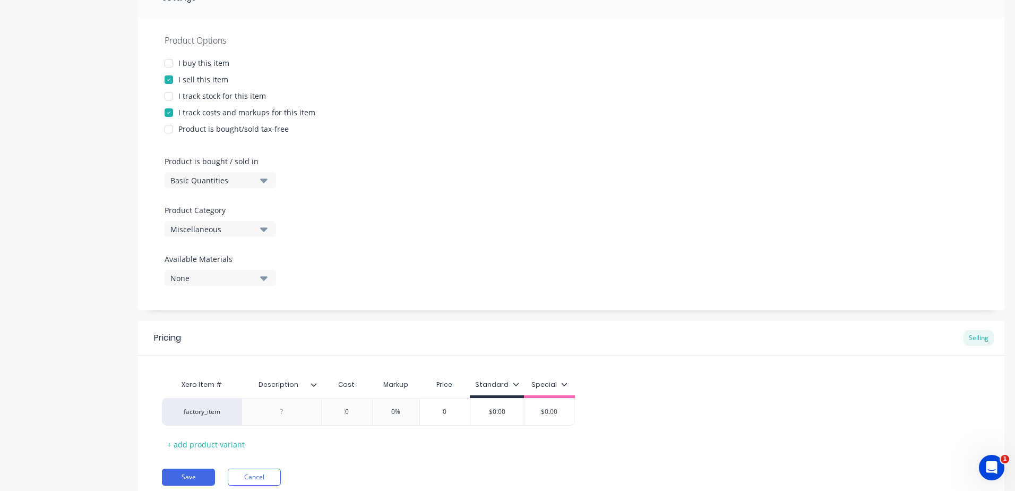
scroll to position [181, 0]
click at [275, 227] on button "Miscellaneous" at bounding box center [220, 226] width 111 height 16
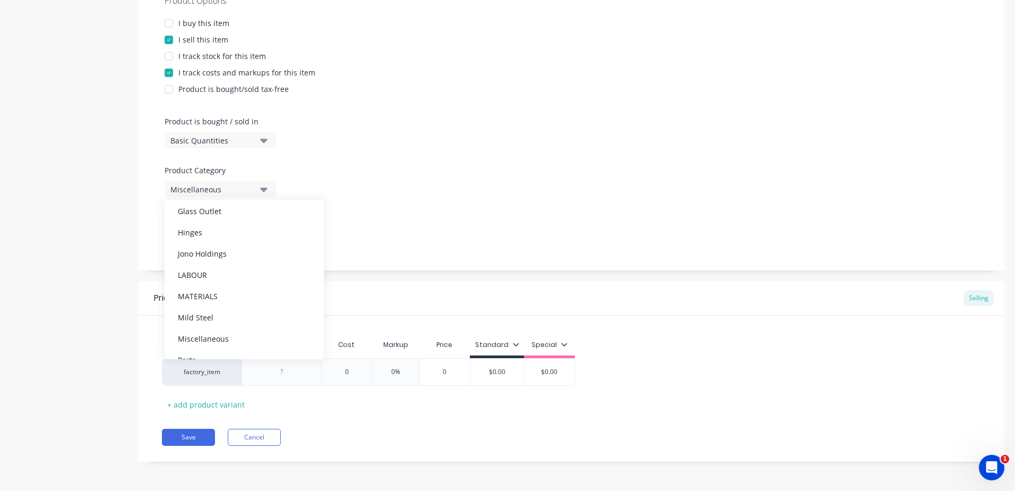
scroll to position [478, 0]
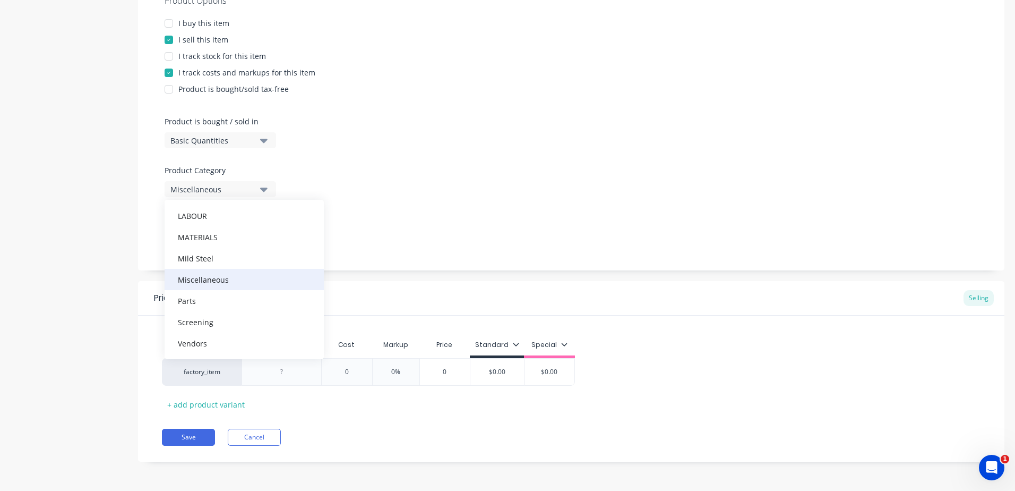
click at [212, 281] on div "Miscellaneous" at bounding box center [244, 279] width 159 height 21
click at [285, 375] on div at bounding box center [281, 372] width 53 height 14
click at [184, 437] on button "Save" at bounding box center [188, 436] width 53 height 17
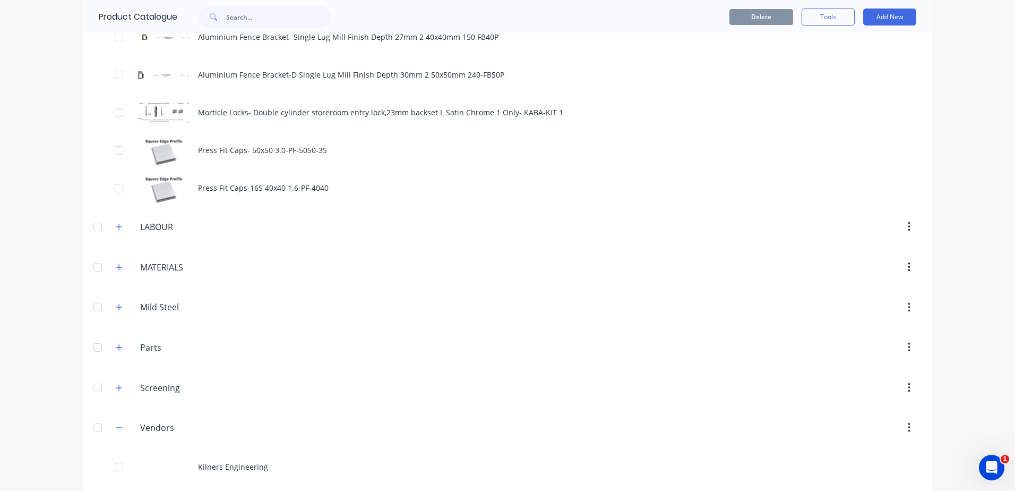
scroll to position [2650, 0]
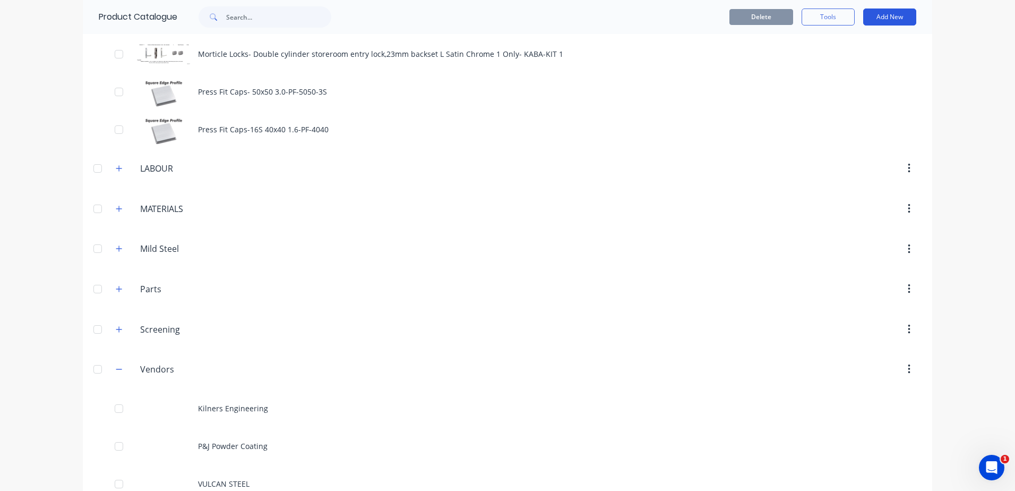
click at [900, 16] on button "Add New" at bounding box center [889, 16] width 53 height 17
click at [854, 40] on div "Category" at bounding box center [866, 44] width 82 height 15
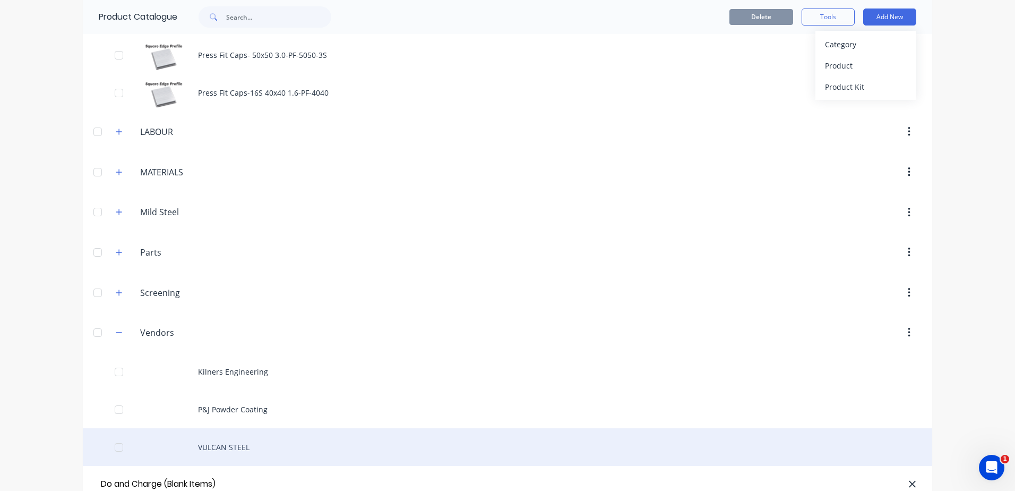
scroll to position [0, 10]
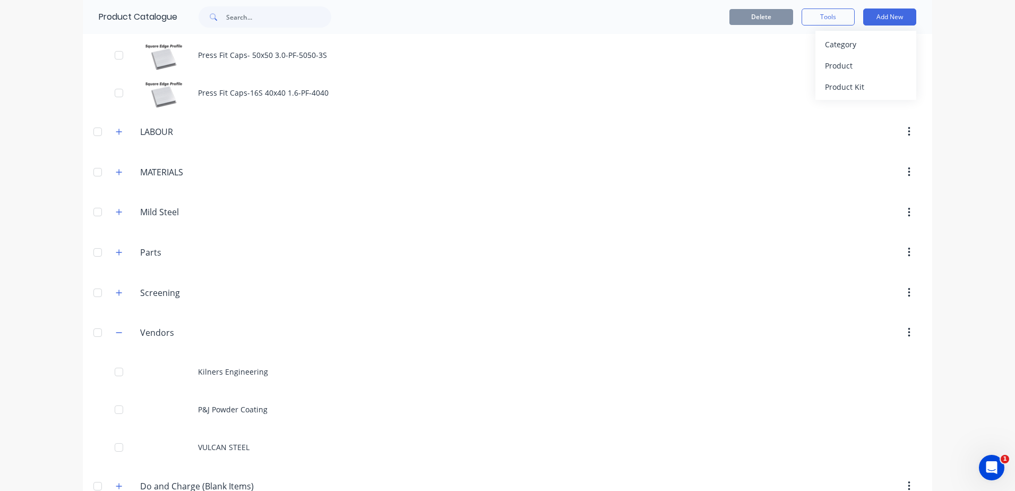
click at [436, 320] on header "Vendors Vendors" at bounding box center [508, 332] width 850 height 40
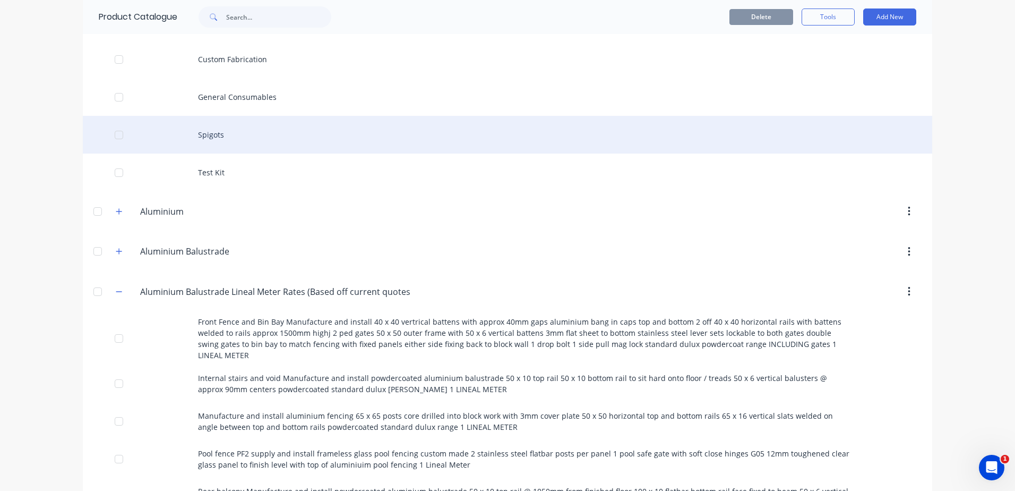
scroll to position [32, 0]
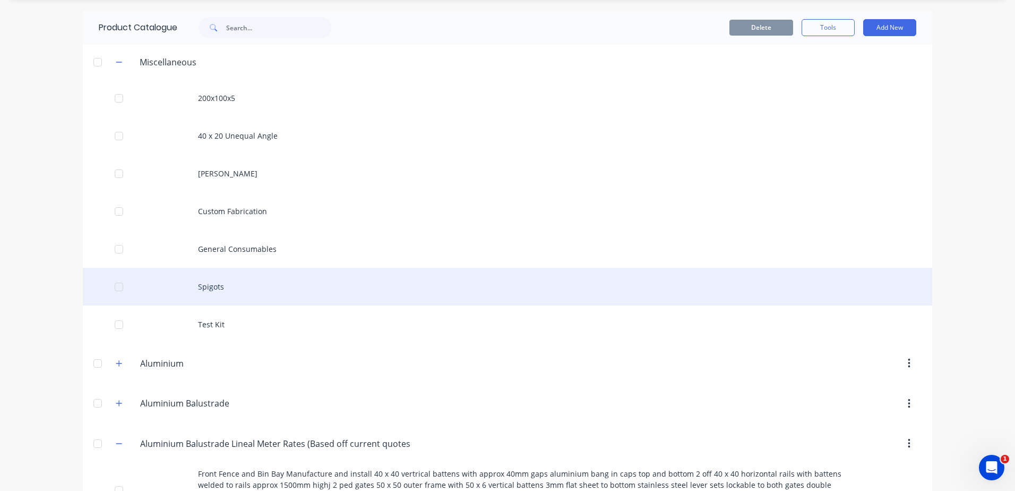
click at [207, 289] on div "Spigots" at bounding box center [508, 287] width 850 height 38
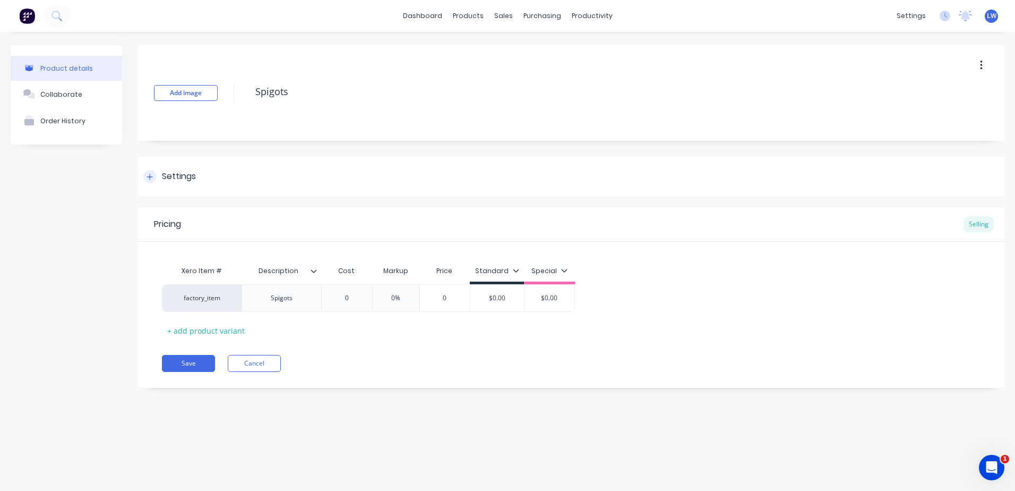
click at [163, 176] on div "Settings" at bounding box center [179, 176] width 34 height 13
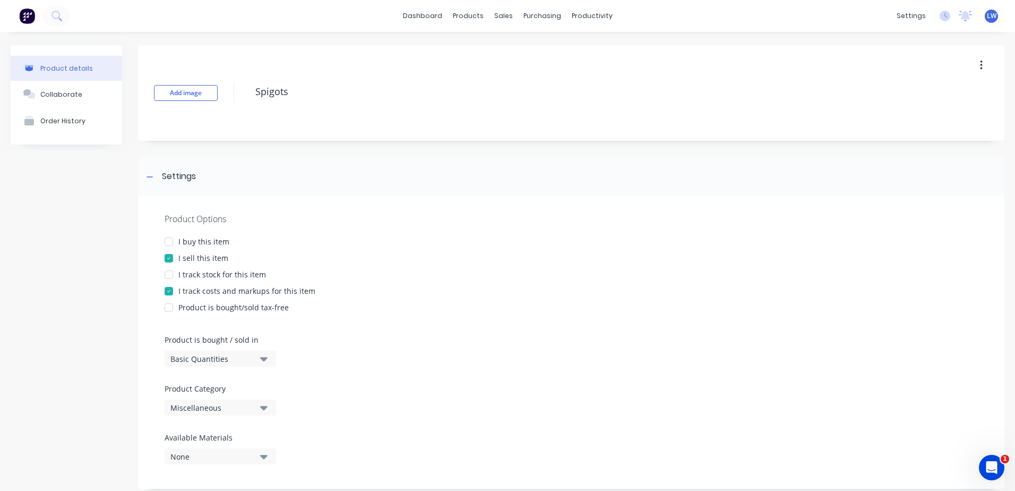
click at [261, 408] on icon "button" at bounding box center [263, 407] width 7 height 12
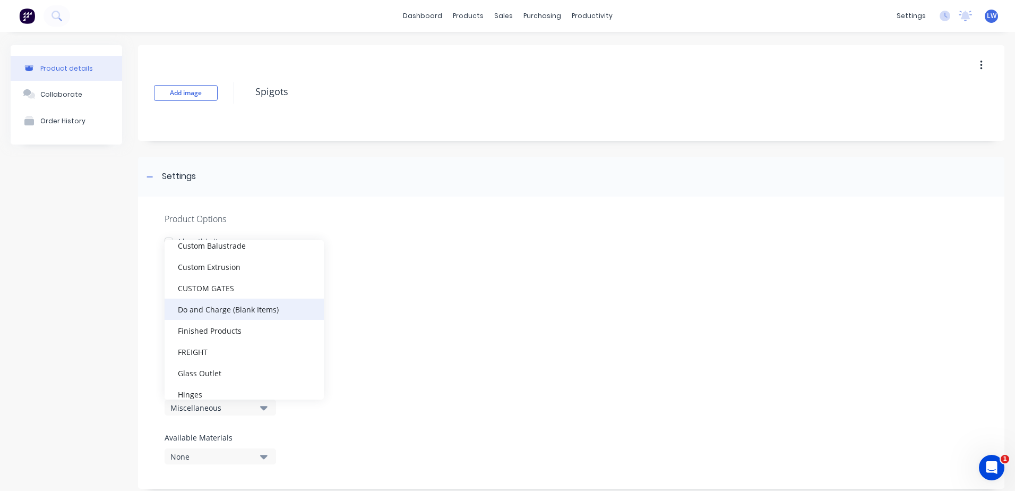
click at [216, 308] on div "Do and Charge (Blank Items)" at bounding box center [244, 308] width 159 height 21
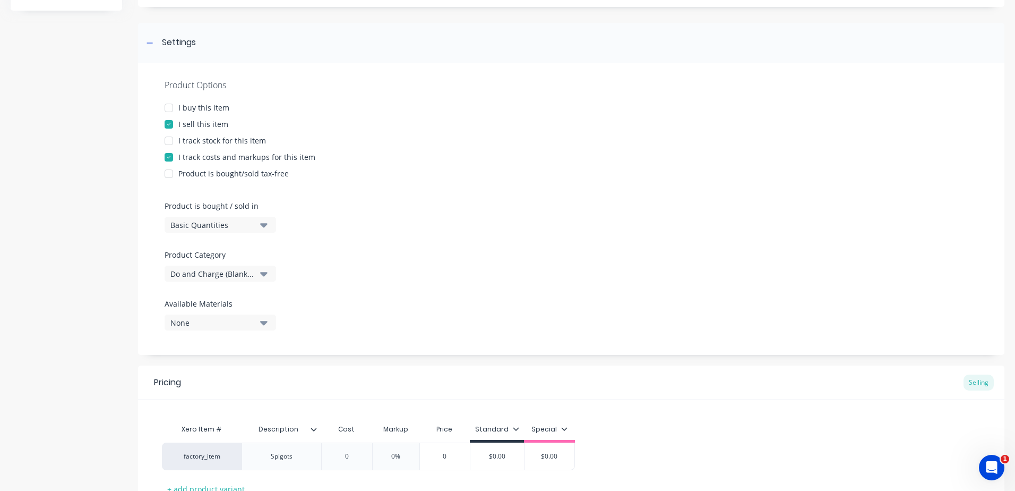
scroll to position [218, 0]
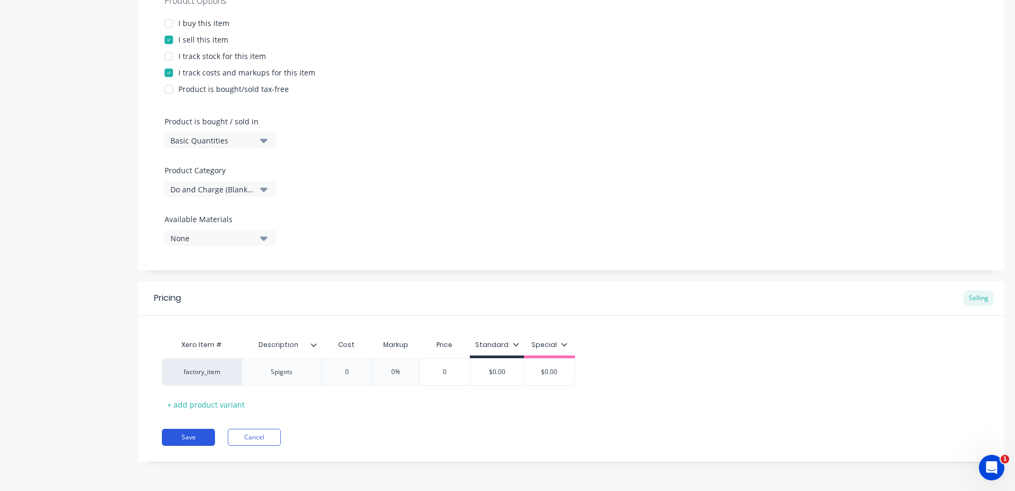
click at [193, 438] on button "Save" at bounding box center [188, 436] width 53 height 17
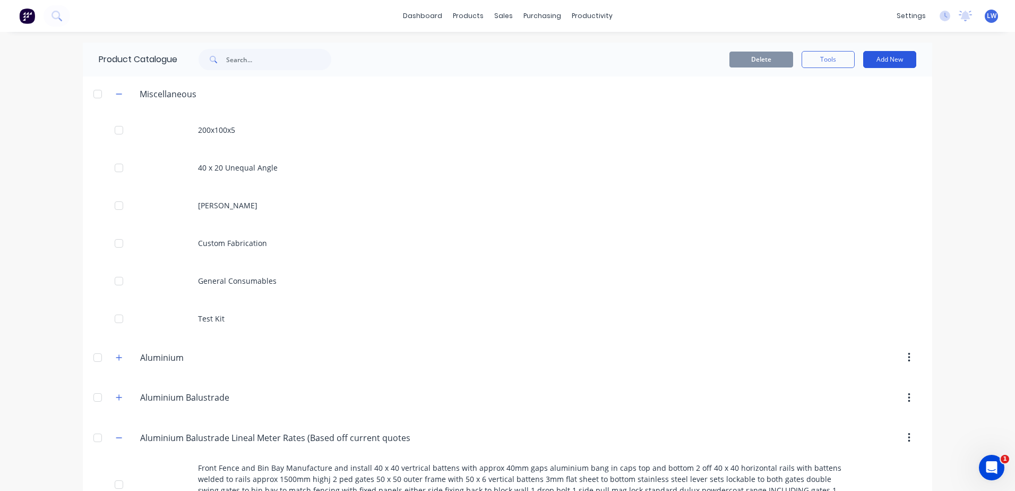
click at [876, 61] on button "Add New" at bounding box center [889, 59] width 53 height 17
click at [837, 109] on div "Product" at bounding box center [866, 107] width 82 height 15
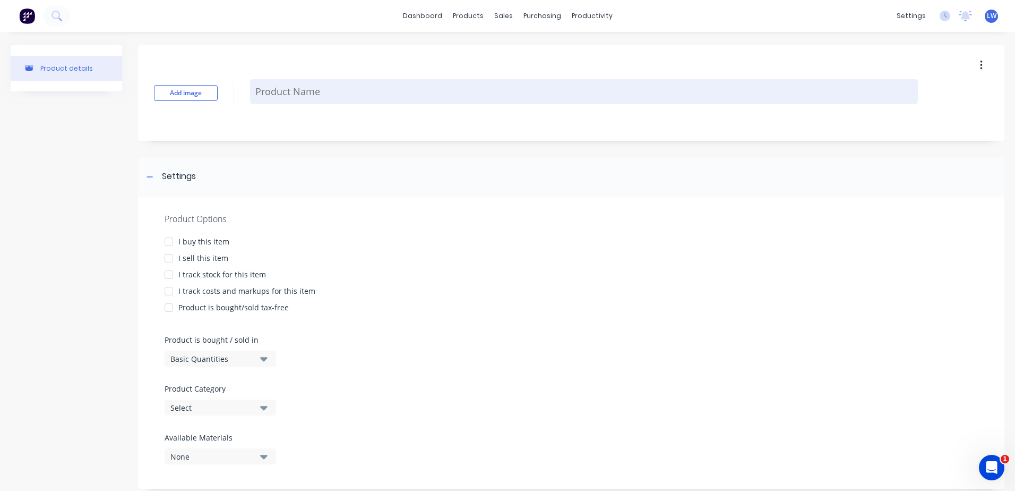
click at [304, 85] on textarea at bounding box center [584, 91] width 668 height 25
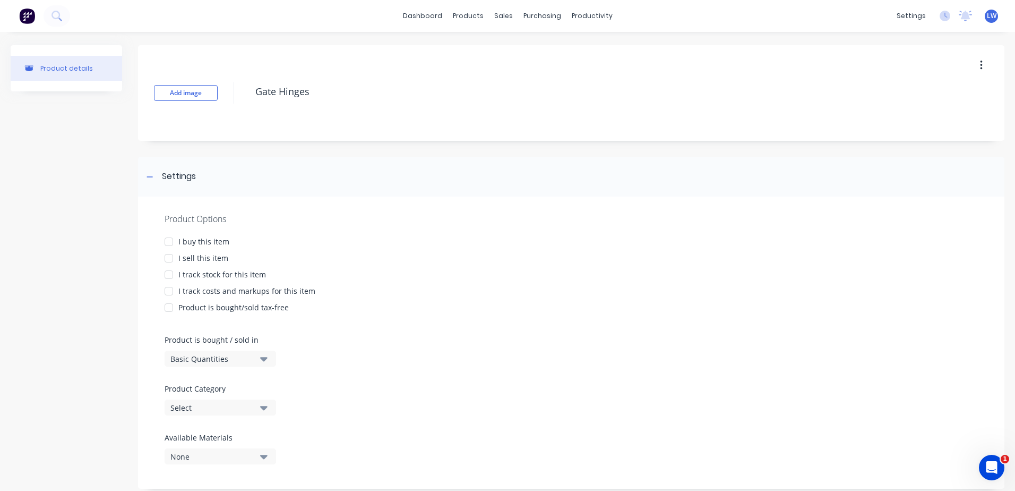
click at [170, 260] on div at bounding box center [168, 257] width 21 height 21
click at [168, 291] on div at bounding box center [168, 290] width 21 height 21
click at [259, 409] on button "Select" at bounding box center [220, 407] width 111 height 16
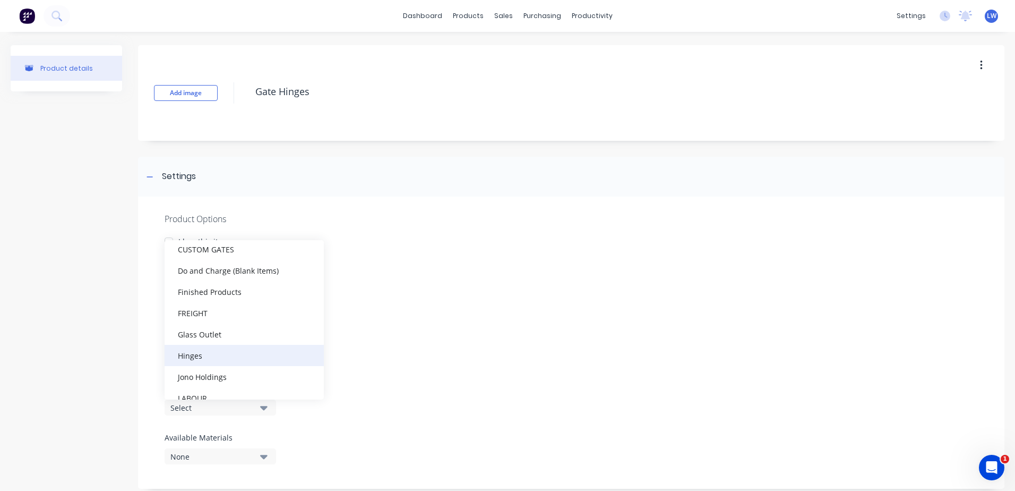
scroll to position [372, 0]
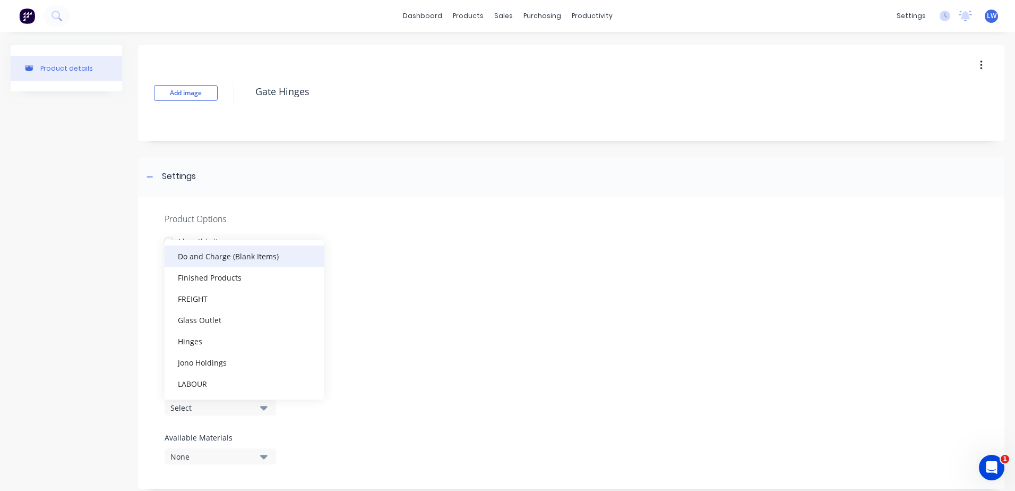
click at [233, 260] on div "Do and Charge (Blank Items)" at bounding box center [244, 255] width 159 height 21
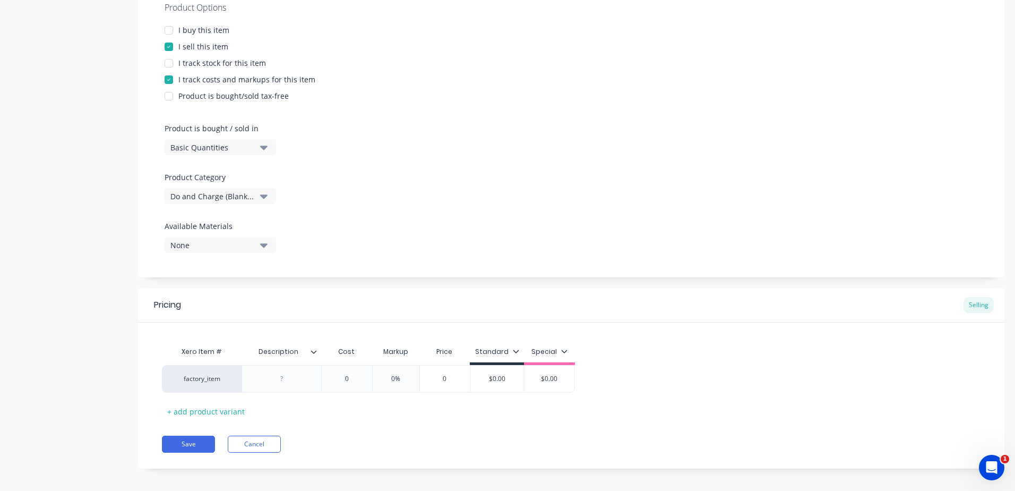
scroll to position [212, 0]
click at [284, 385] on div at bounding box center [282, 378] width 80 height 28
click at [291, 375] on div at bounding box center [281, 378] width 53 height 14
click at [191, 445] on button "Save" at bounding box center [188, 442] width 53 height 17
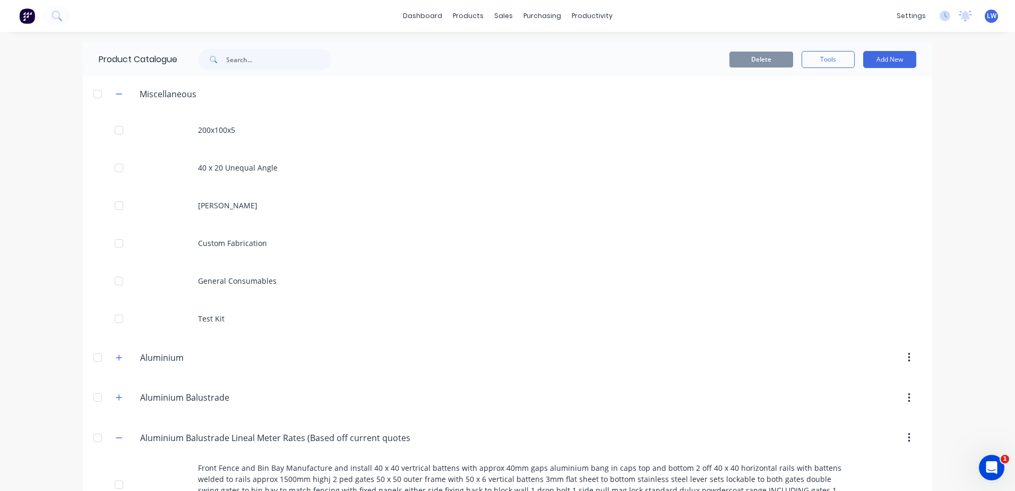
drag, startPoint x: 976, startPoint y: 149, endPoint x: 940, endPoint y: 107, distance: 56.1
click at [976, 149] on div "dashboard products sales purchasing productivity dashboard products Product Cat…" at bounding box center [507, 245] width 1015 height 491
click at [878, 58] on button "Add New" at bounding box center [889, 59] width 53 height 17
click at [845, 103] on div "Product" at bounding box center [866, 107] width 82 height 15
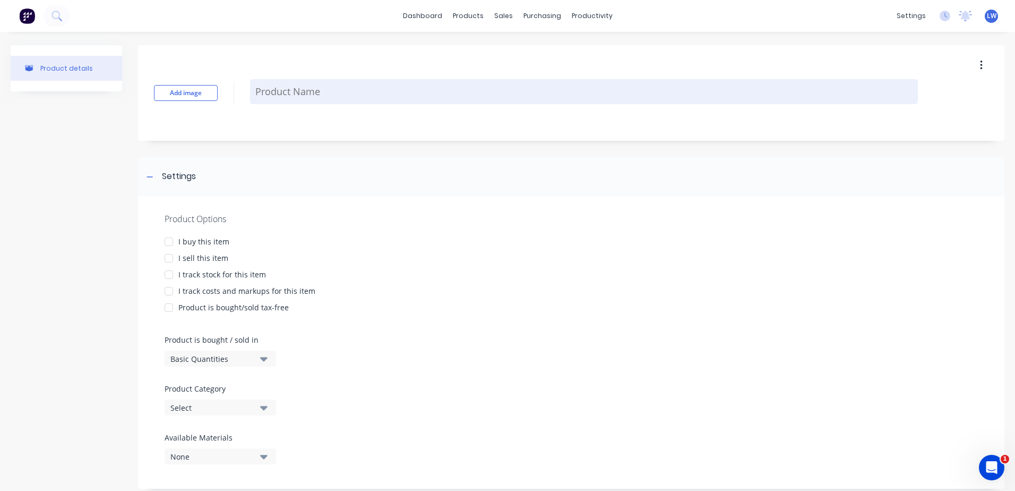
click at [398, 98] on textarea at bounding box center [584, 91] width 668 height 25
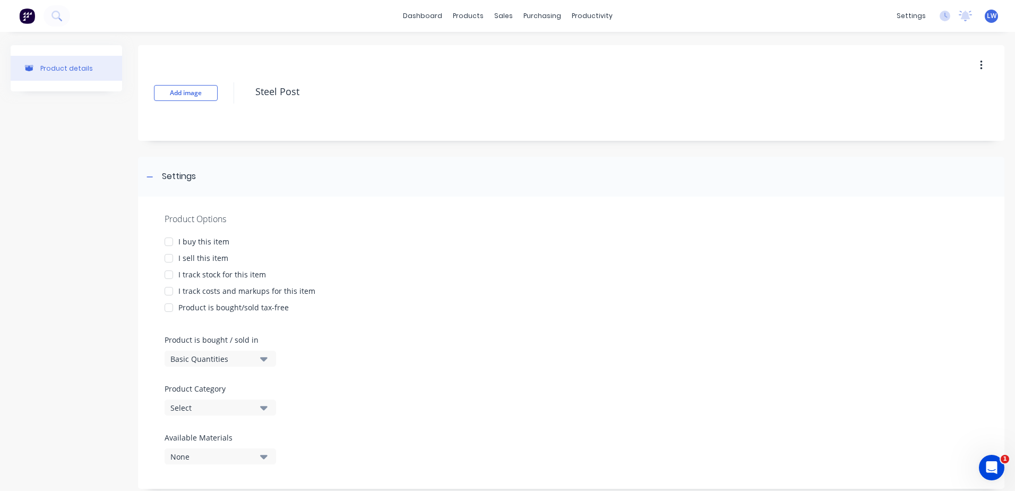
click at [170, 257] on div at bounding box center [168, 257] width 21 height 21
click at [169, 294] on div at bounding box center [168, 290] width 21 height 21
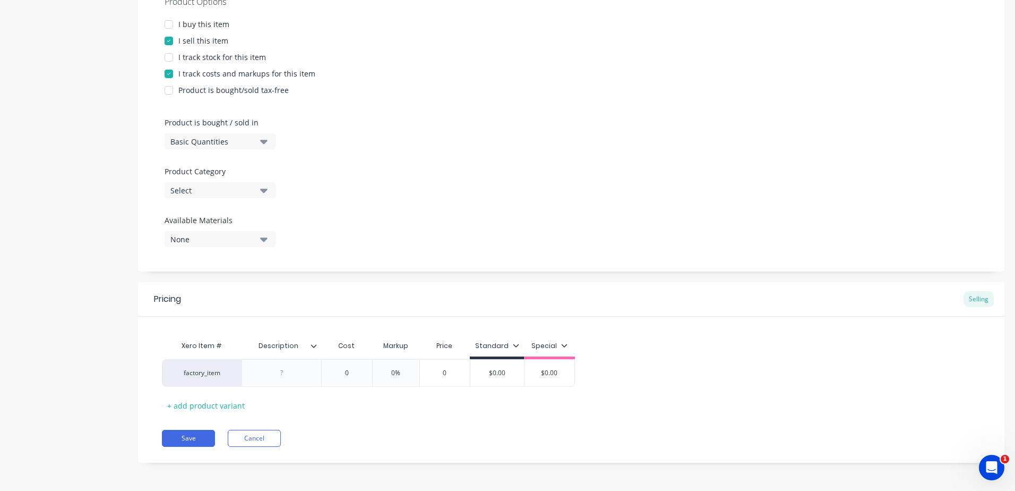
scroll to position [218, 0]
click at [264, 191] on icon "button" at bounding box center [263, 189] width 7 height 4
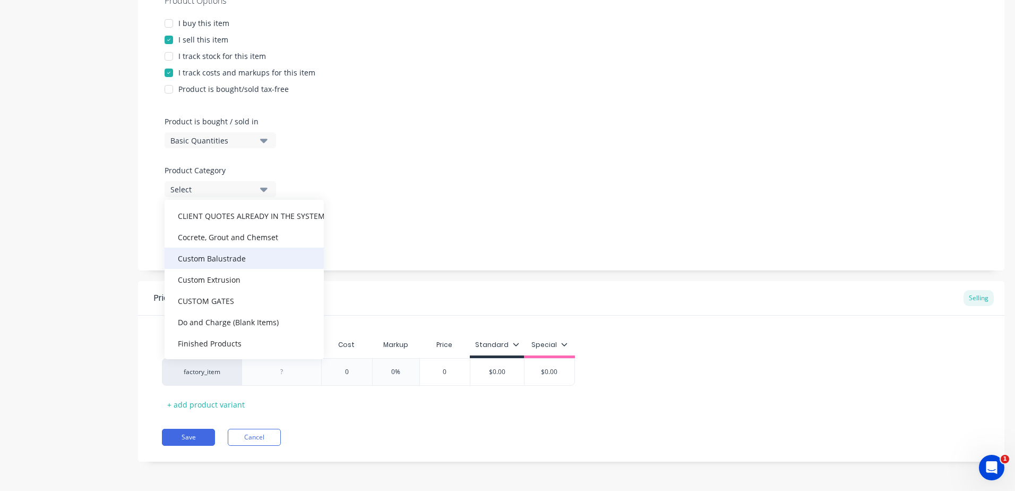
scroll to position [372, 0]
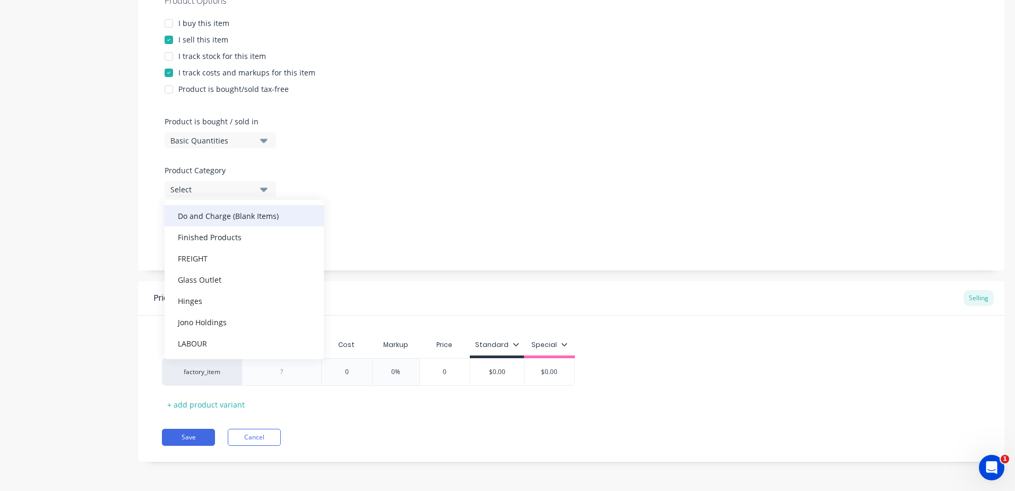
click at [241, 219] on div "Do and Charge (Blank Items)" at bounding box center [244, 215] width 159 height 21
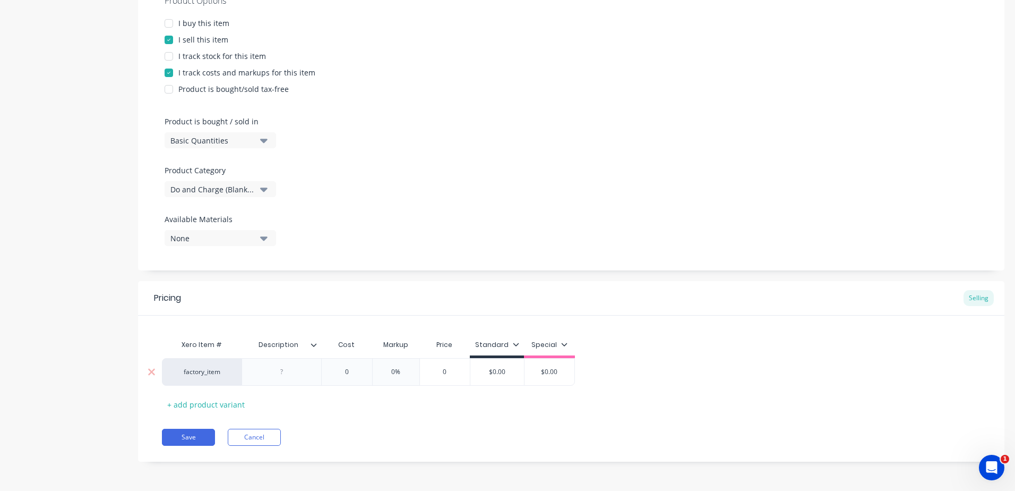
click at [294, 374] on div at bounding box center [281, 372] width 53 height 14
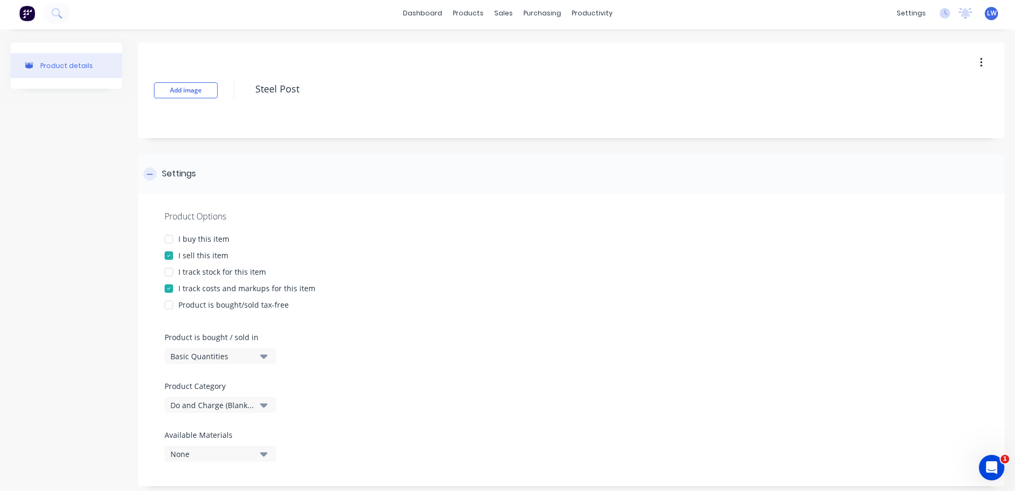
scroll to position [0, 0]
drag, startPoint x: 331, startPoint y: 93, endPoint x: 172, endPoint y: 89, distance: 159.3
click at [178, 91] on div "Add image Steel Post" at bounding box center [571, 93] width 867 height 96
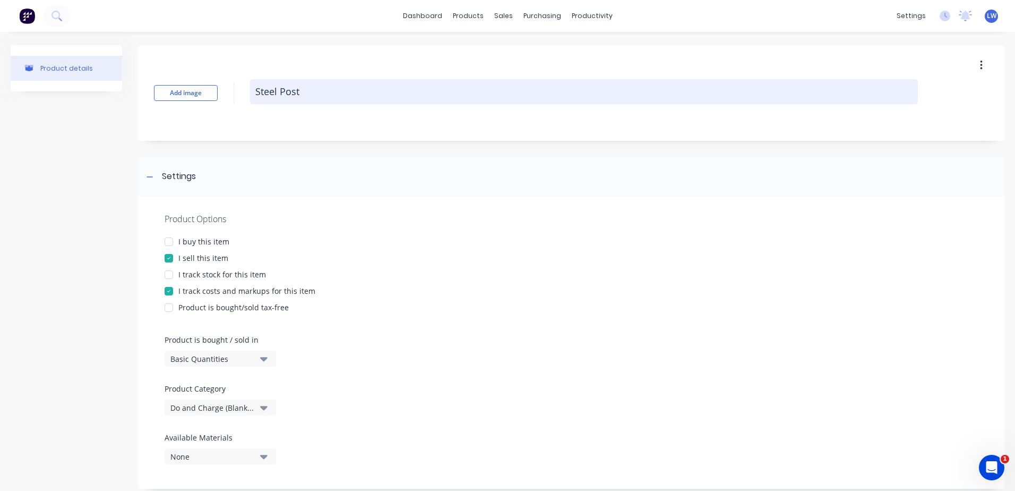
drag, startPoint x: 389, startPoint y: 96, endPoint x: 362, endPoint y: 101, distance: 27.6
click at [388, 96] on textarea "Steel Post" at bounding box center [584, 91] width 668 height 25
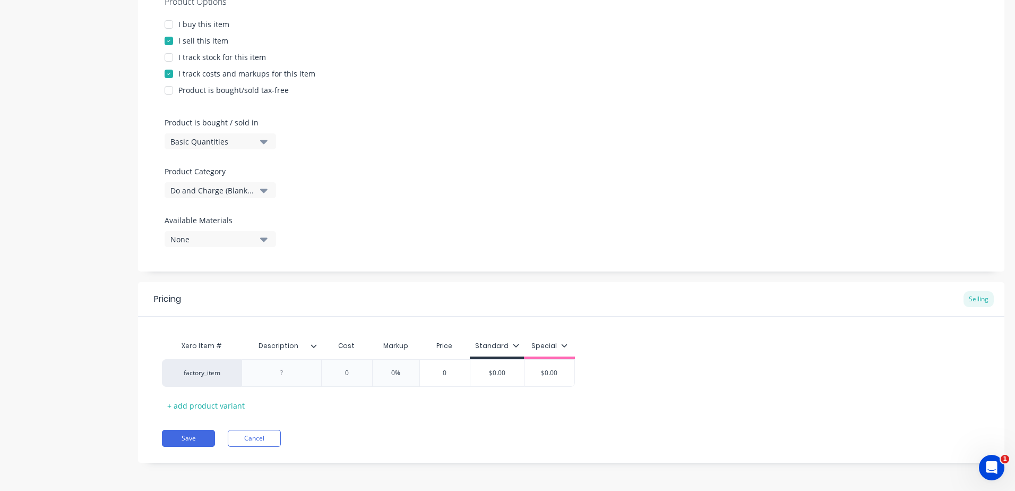
scroll to position [218, 0]
click at [294, 373] on div at bounding box center [281, 372] width 53 height 14
paste div
click at [195, 434] on button "Save" at bounding box center [188, 436] width 53 height 17
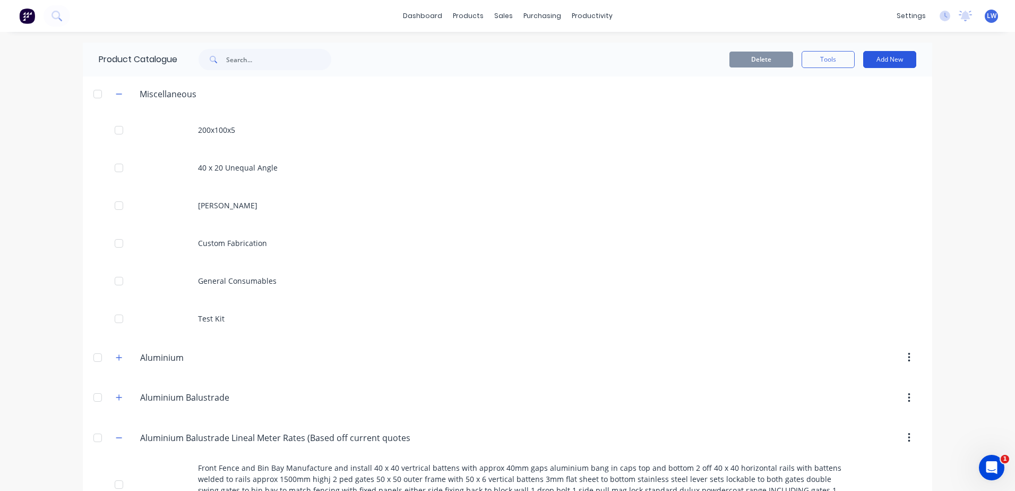
click at [891, 61] on button "Add New" at bounding box center [889, 59] width 53 height 17
click at [834, 110] on div "Product" at bounding box center [866, 107] width 82 height 15
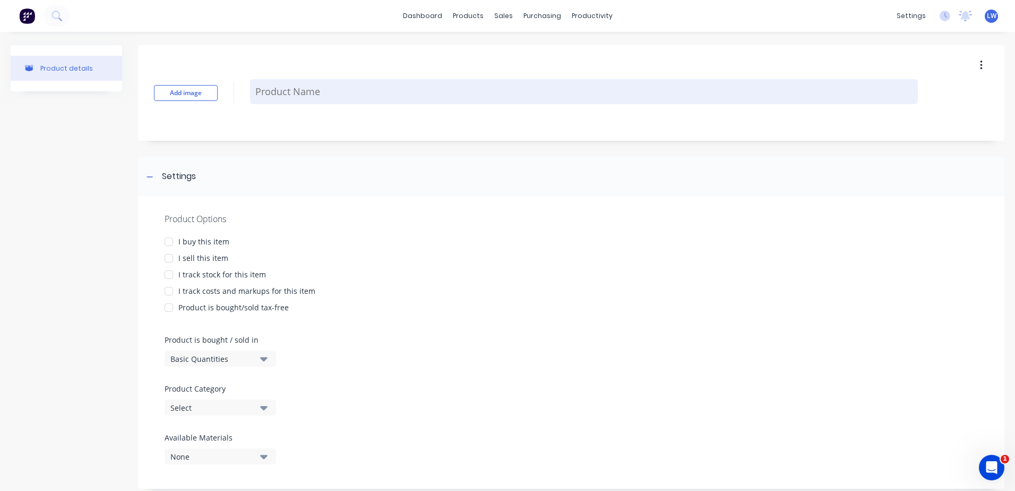
drag, startPoint x: 291, startPoint y: 100, endPoint x: 302, endPoint y: 98, distance: 10.3
click at [292, 99] on textarea at bounding box center [584, 91] width 668 height 25
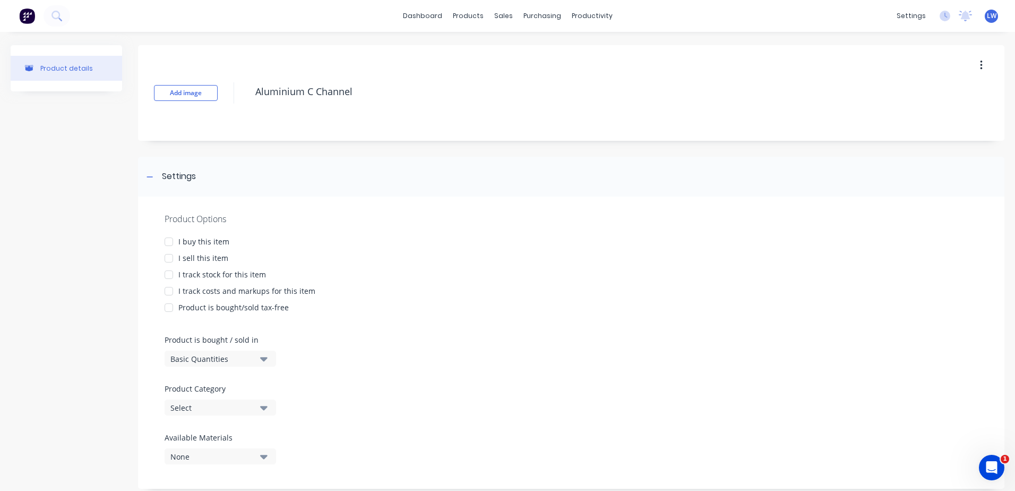
click at [166, 259] on div at bounding box center [168, 257] width 21 height 21
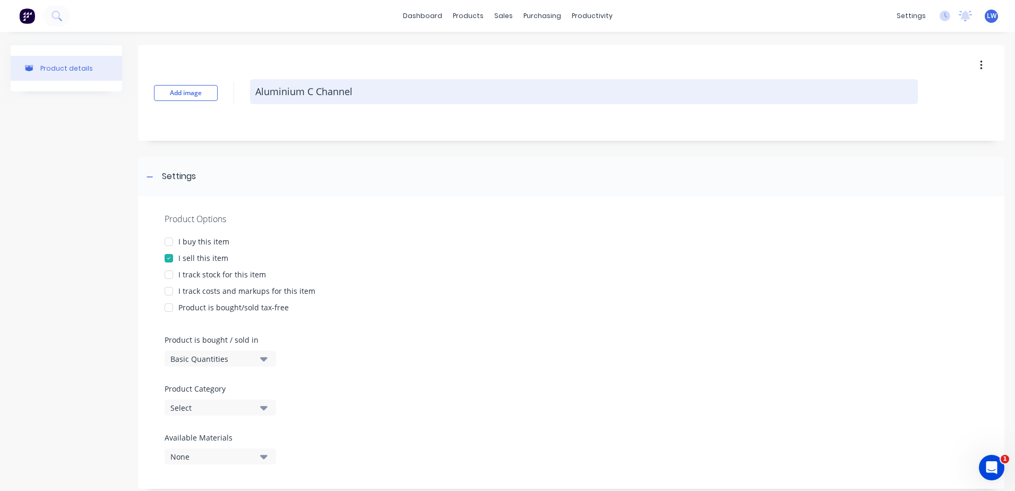
click at [310, 89] on textarea "Aluminium C Channel" at bounding box center [584, 91] width 668 height 25
click at [307, 93] on textarea "Aluminium C' Channel" at bounding box center [584, 91] width 668 height 25
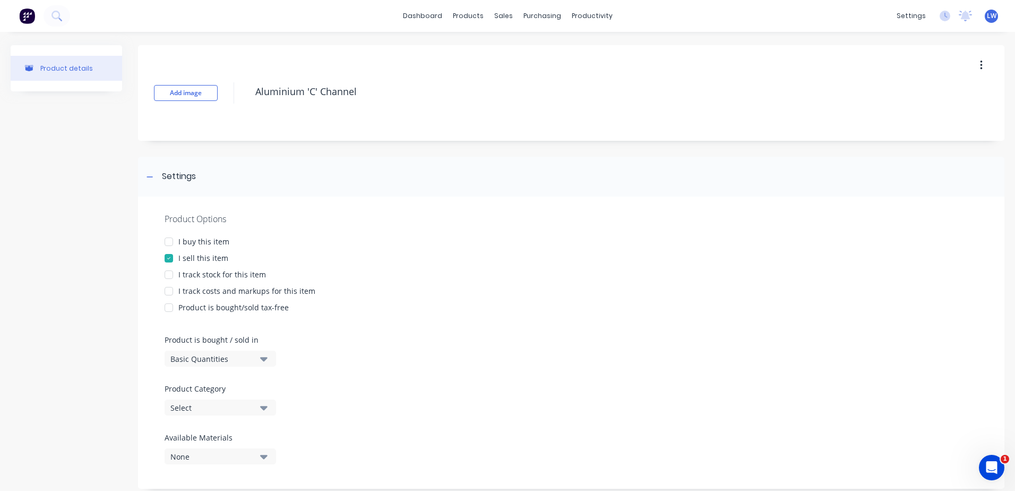
drag, startPoint x: 331, startPoint y: 93, endPoint x: 174, endPoint y: 108, distance: 157.3
click at [174, 108] on div "Add image Aluminium 'C' Channel" at bounding box center [571, 93] width 867 height 96
click at [168, 289] on div at bounding box center [168, 290] width 21 height 21
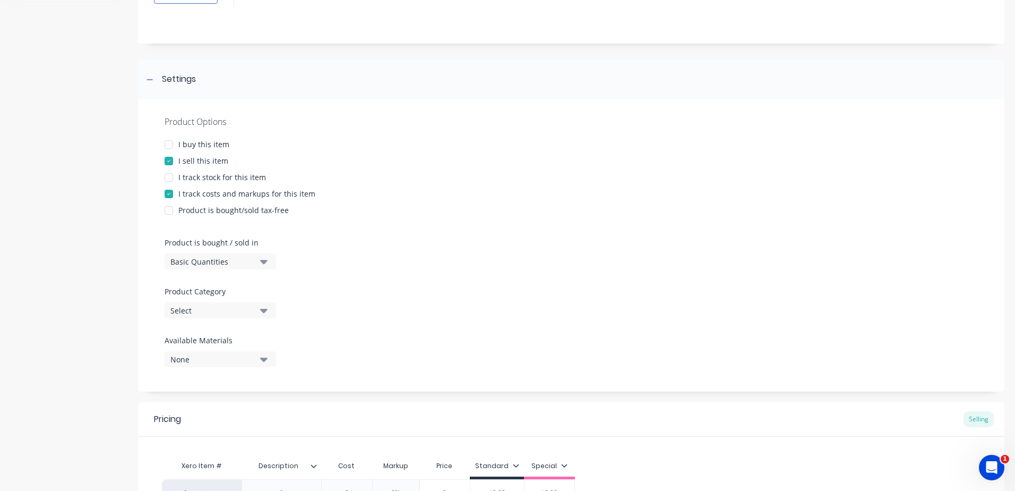
scroll to position [106, 0]
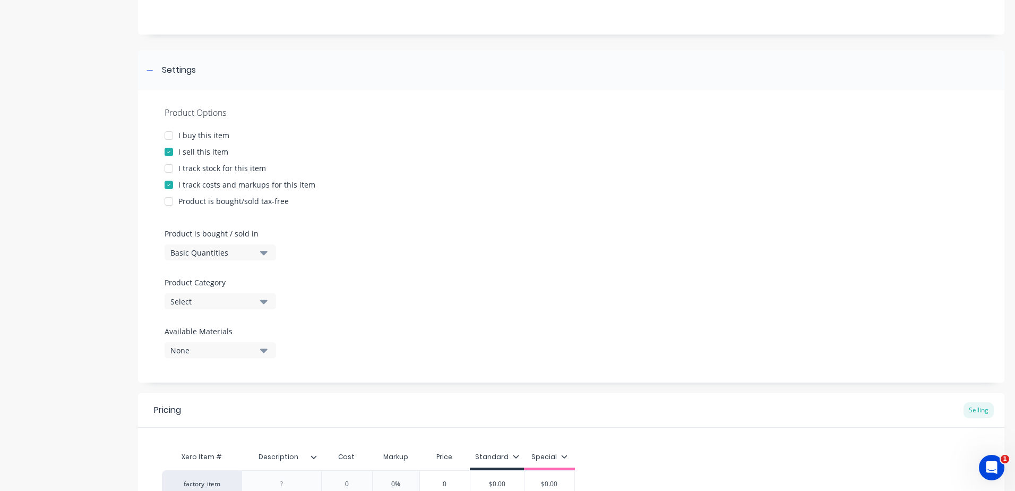
click at [262, 299] on icon "button" at bounding box center [263, 301] width 7 height 12
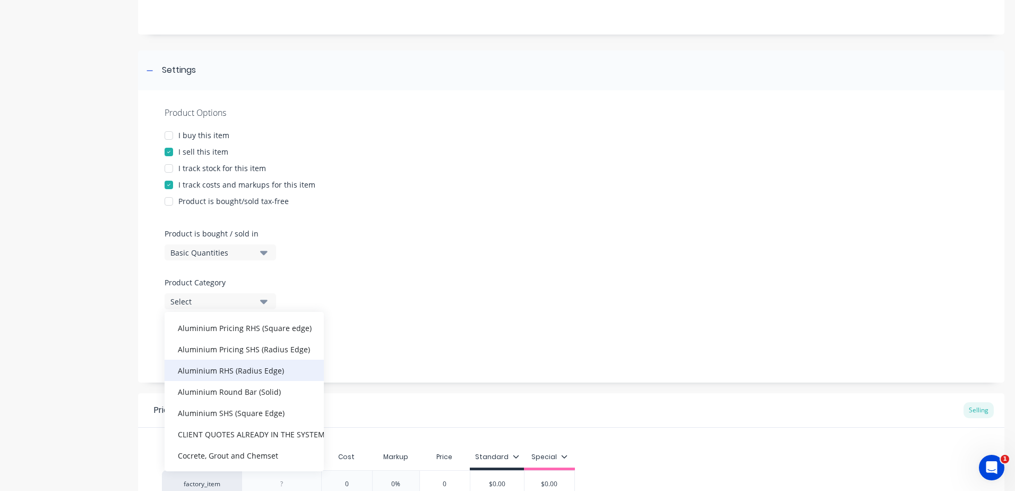
scroll to position [372, 0]
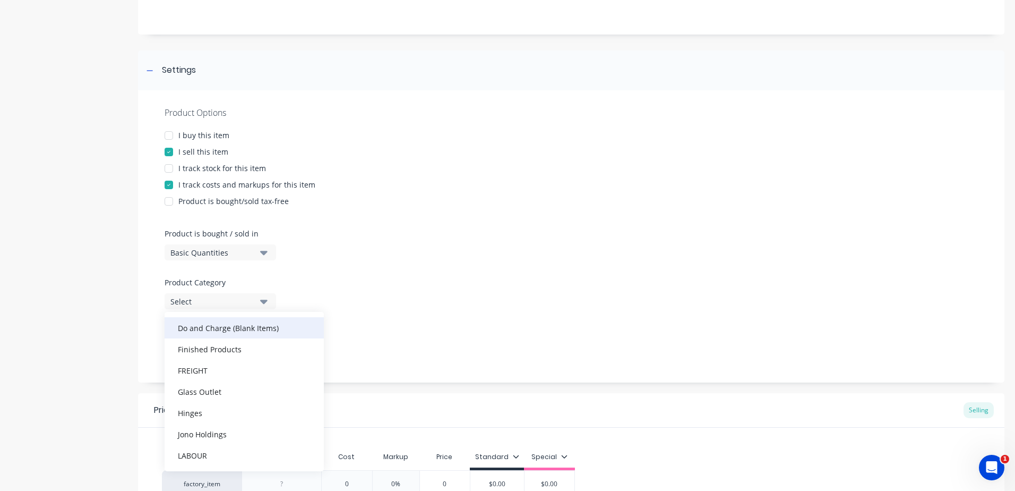
click at [225, 332] on div "Do and Charge (Blank Items)" at bounding box center [244, 327] width 159 height 21
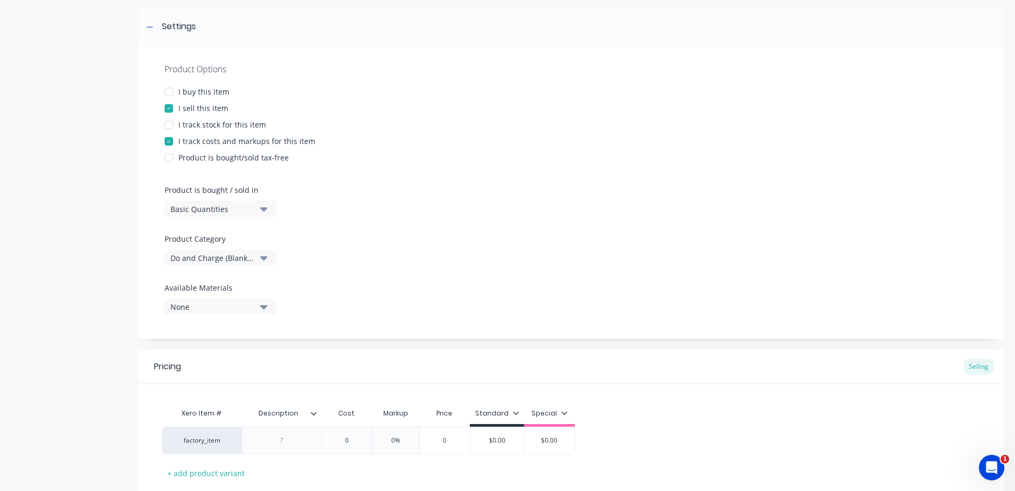
scroll to position [218, 0]
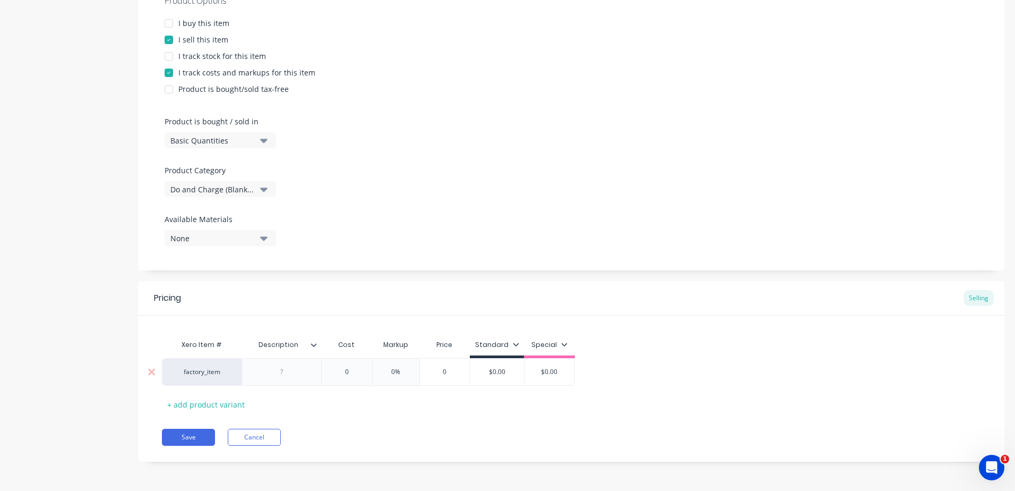
click at [291, 368] on div at bounding box center [281, 372] width 53 height 14
paste div
click at [355, 375] on input "0" at bounding box center [366, 372] width 53 height 10
click at [201, 435] on button "Save" at bounding box center [188, 436] width 53 height 17
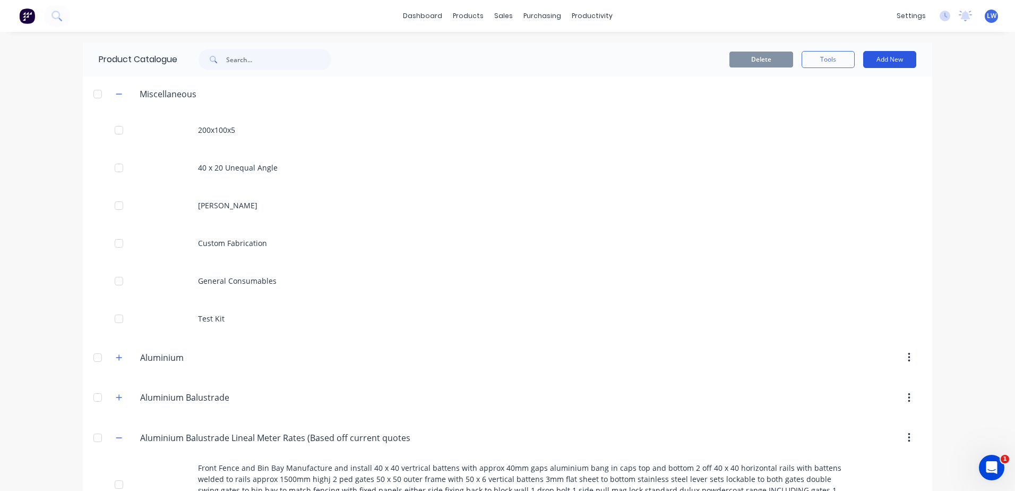
click at [882, 63] on button "Add New" at bounding box center [889, 59] width 53 height 17
click at [816, 111] on button "Product" at bounding box center [866, 107] width 101 height 21
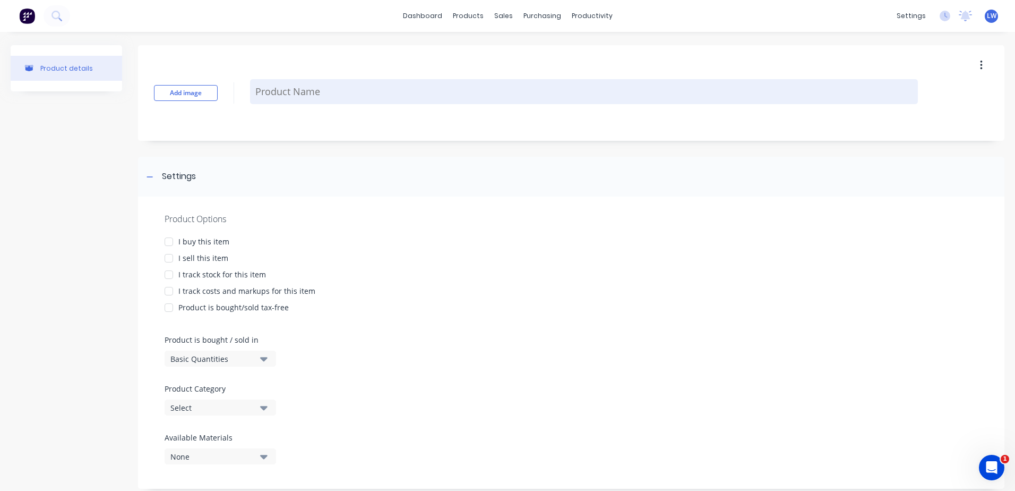
click at [296, 102] on textarea at bounding box center [584, 91] width 668 height 25
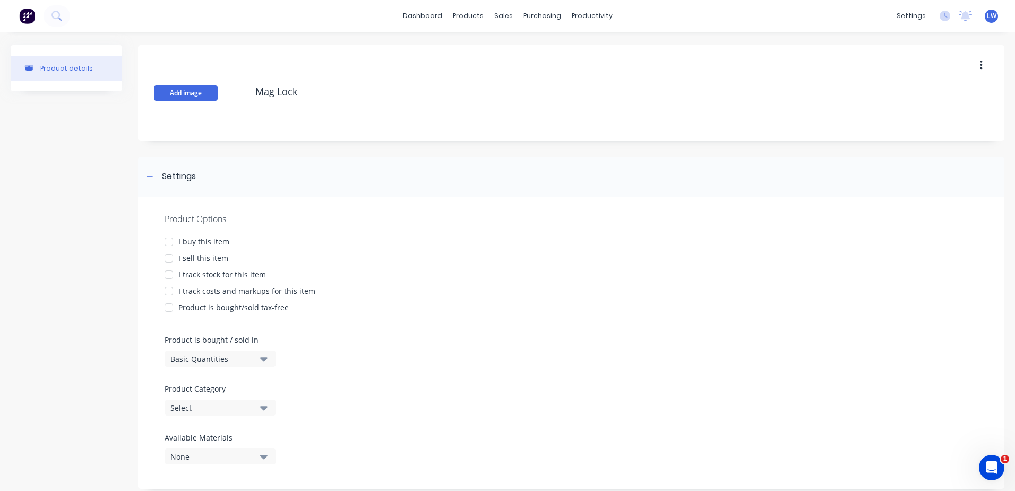
drag, startPoint x: 319, startPoint y: 91, endPoint x: 217, endPoint y: 88, distance: 102.0
click at [217, 89] on div "Add image Mag Lock" at bounding box center [571, 93] width 867 height 96
drag, startPoint x: 172, startPoint y: 257, endPoint x: 169, endPoint y: 269, distance: 12.0
click at [172, 258] on div at bounding box center [168, 257] width 21 height 21
click at [168, 291] on div at bounding box center [168, 290] width 21 height 21
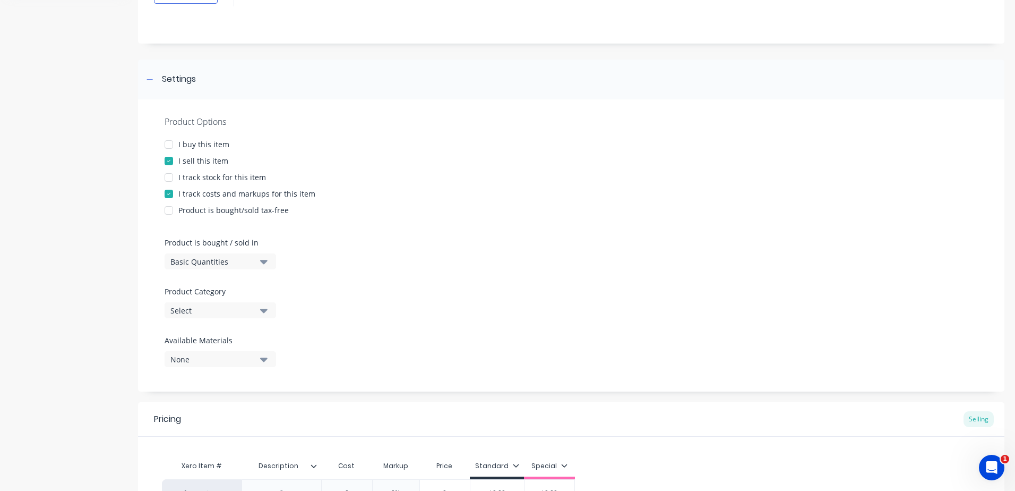
scroll to position [106, 0]
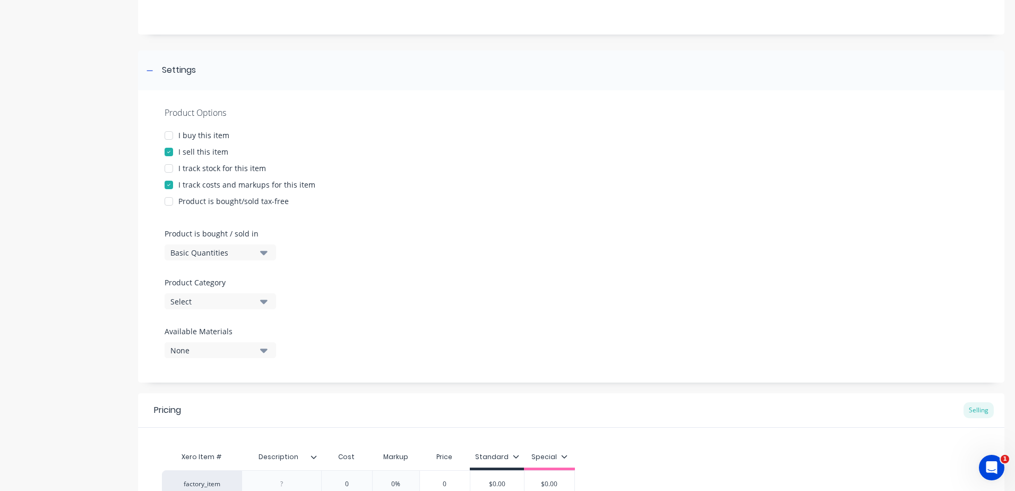
click at [261, 302] on icon "button" at bounding box center [263, 301] width 7 height 12
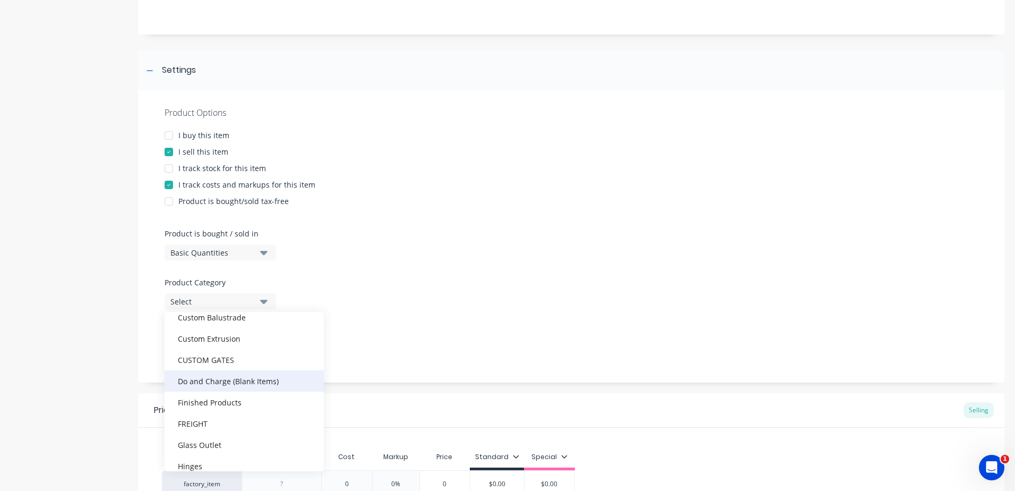
click at [230, 381] on div "Do and Charge (Blank Items)" at bounding box center [244, 380] width 159 height 21
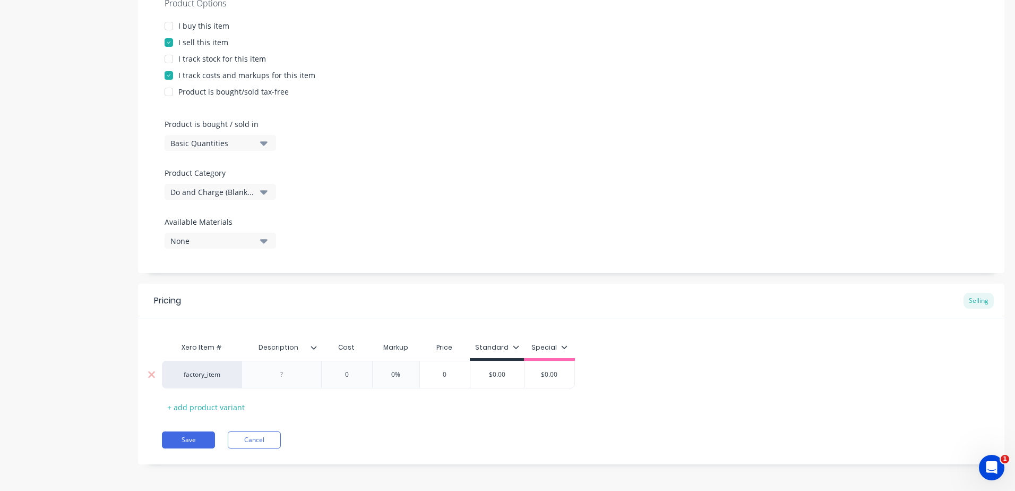
scroll to position [218, 0]
click at [290, 373] on div at bounding box center [281, 372] width 53 height 14
paste div
drag, startPoint x: 353, startPoint y: 373, endPoint x: 322, endPoint y: 373, distance: 31.3
click at [322, 373] on input "0" at bounding box center [346, 372] width 53 height 10
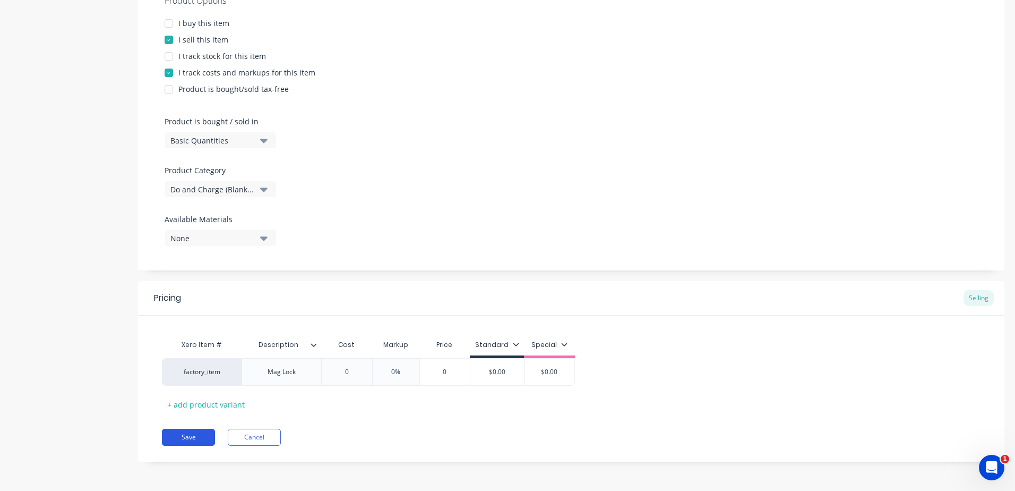
click at [202, 439] on button "Save" at bounding box center [188, 436] width 53 height 17
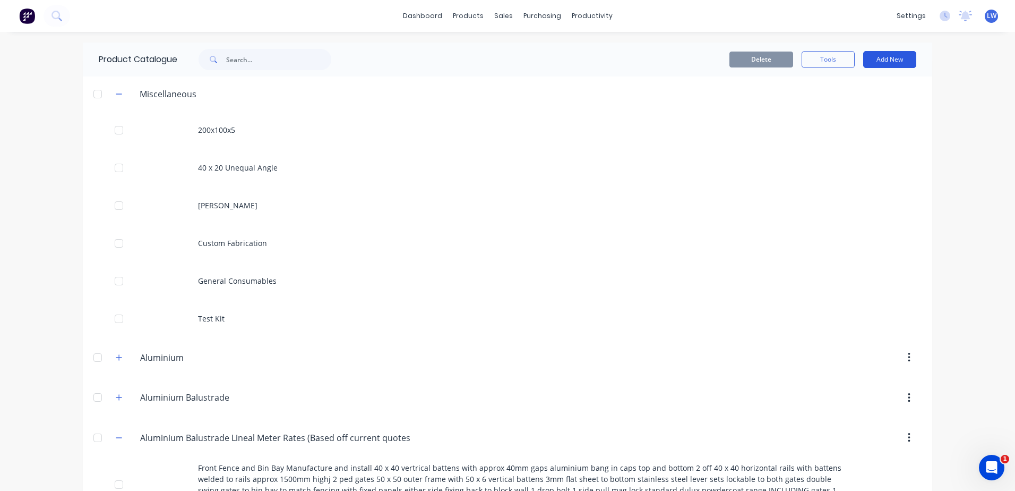
click at [877, 64] on button "Add New" at bounding box center [889, 59] width 53 height 17
click at [836, 103] on div "Product" at bounding box center [866, 107] width 82 height 15
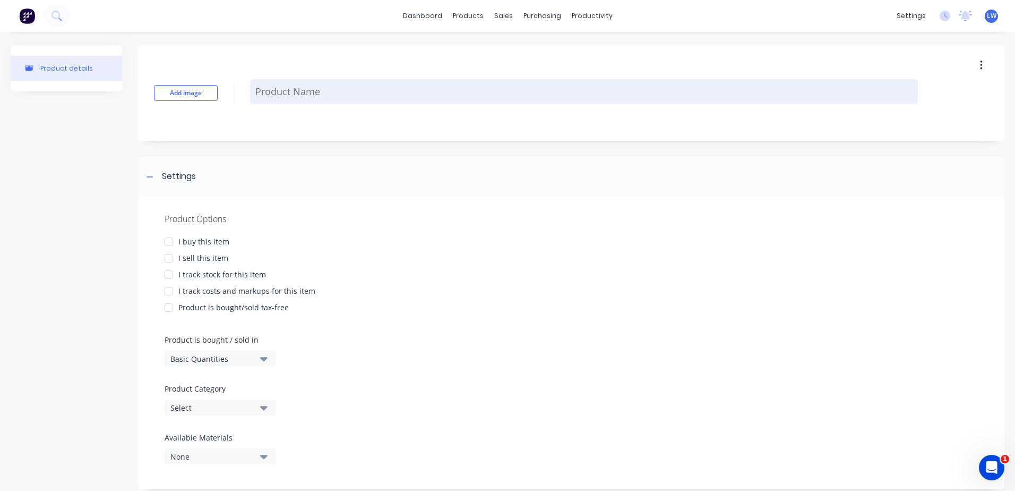
click at [359, 88] on textarea at bounding box center [584, 91] width 668 height 25
click at [277, 89] on textarea "Gate (1550 x 1940)" at bounding box center [584, 91] width 668 height 25
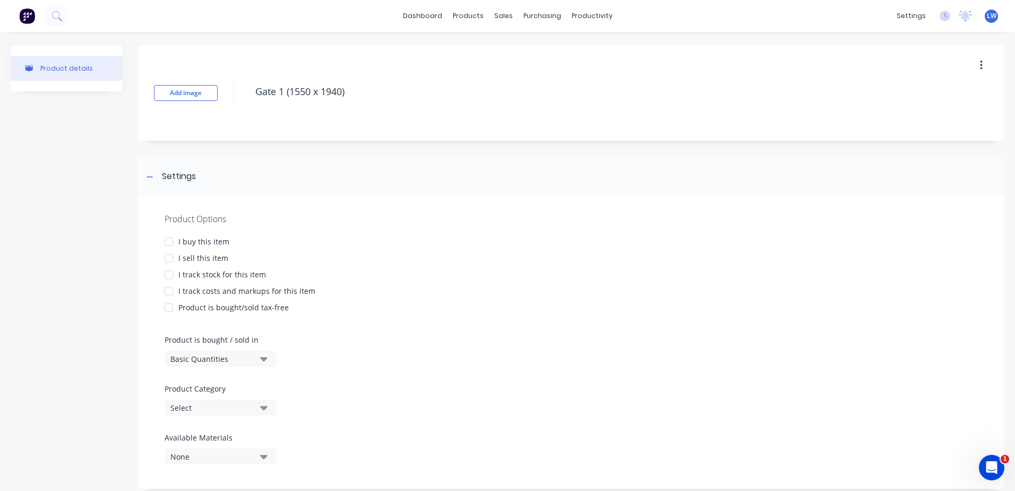
drag, startPoint x: 365, startPoint y: 92, endPoint x: 227, endPoint y: 90, distance: 138.1
click at [227, 90] on div "Add image Gate 1 (1550 x 1940)" at bounding box center [571, 93] width 867 height 96
click at [170, 261] on div at bounding box center [168, 257] width 21 height 21
click at [172, 289] on div at bounding box center [168, 290] width 21 height 21
click at [266, 407] on icon "button" at bounding box center [263, 408] width 7 height 4
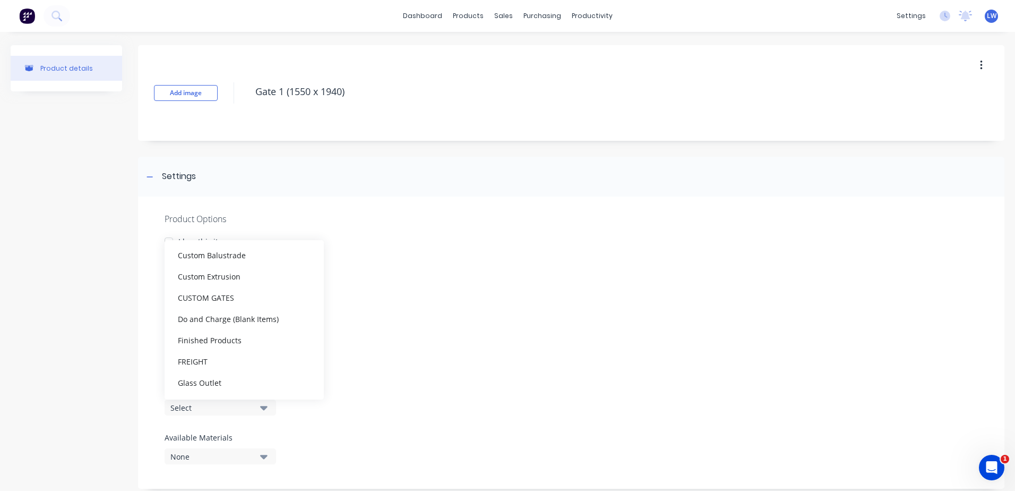
scroll to position [319, 0]
click at [227, 306] on div "Do and Charge (Blank Items)" at bounding box center [244, 308] width 159 height 21
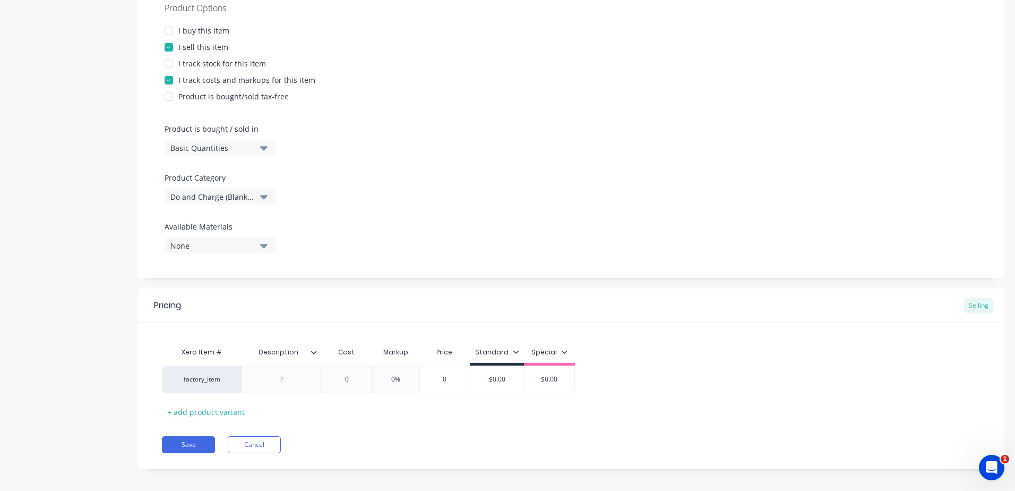
scroll to position [218, 0]
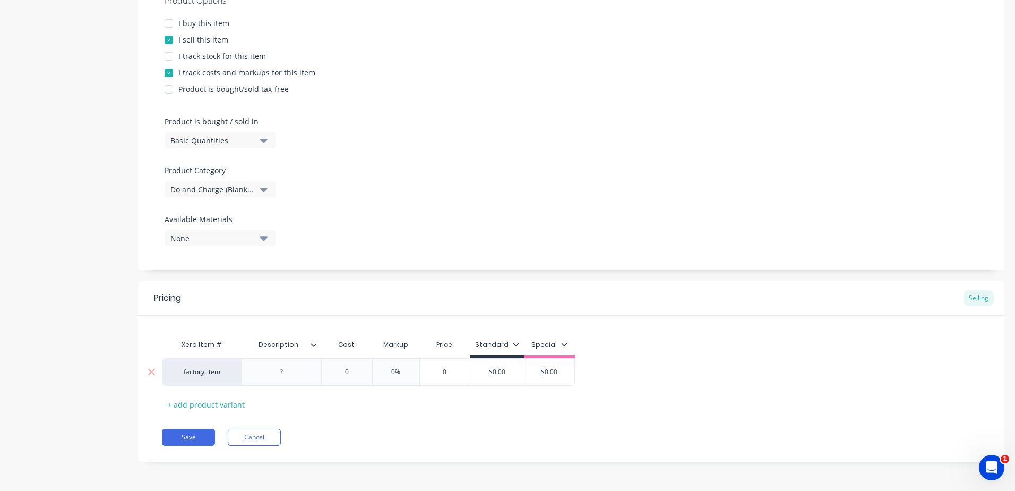
click at [286, 372] on div at bounding box center [281, 372] width 53 height 14
paste div
click at [194, 441] on button "Save" at bounding box center [188, 442] width 53 height 17
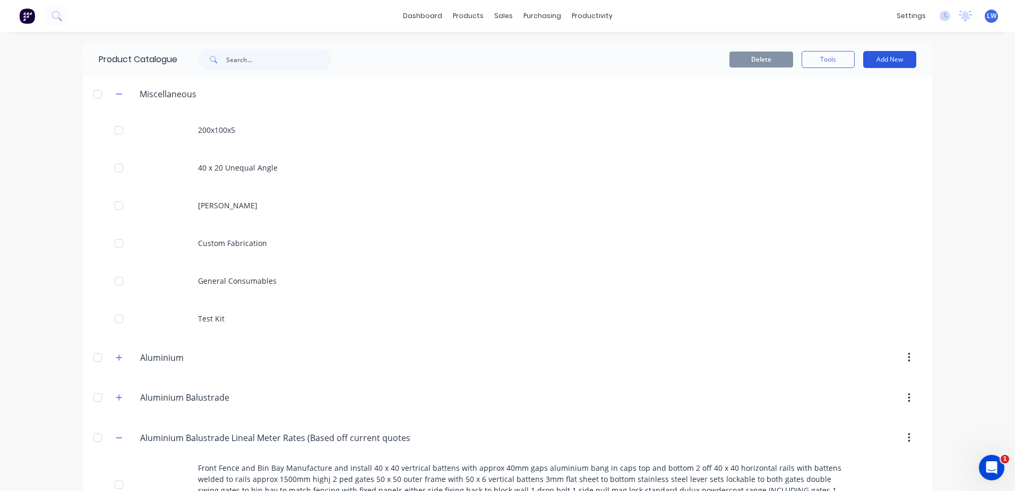
click at [894, 57] on button "Add New" at bounding box center [889, 59] width 53 height 17
click at [825, 104] on div "Product" at bounding box center [866, 107] width 82 height 15
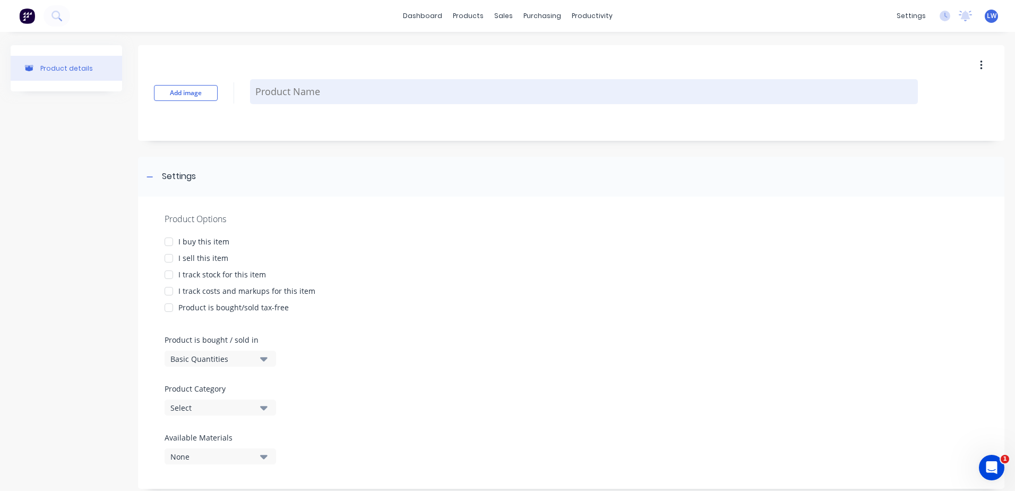
click at [267, 95] on textarea at bounding box center [584, 91] width 668 height 25
paste textarea "Gate 1 (1550 x 1940)"
drag, startPoint x: 309, startPoint y: 89, endPoint x: 294, endPoint y: 89, distance: 14.9
click at [294, 89] on textarea "Gate 1 (1550 x 1940)" at bounding box center [584, 91] width 668 height 25
drag, startPoint x: 344, startPoint y: 93, endPoint x: 324, endPoint y: 92, distance: 20.2
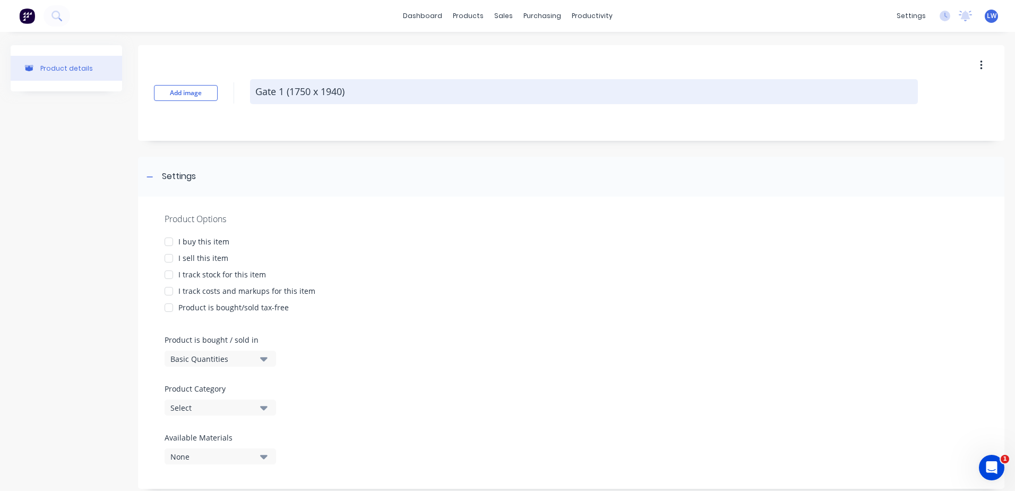
click at [324, 92] on textarea "Gate 1 (1750 x 1940)" at bounding box center [584, 91] width 668 height 25
click at [283, 90] on textarea "Gate 1 (1750 x 2330)" at bounding box center [584, 91] width 668 height 25
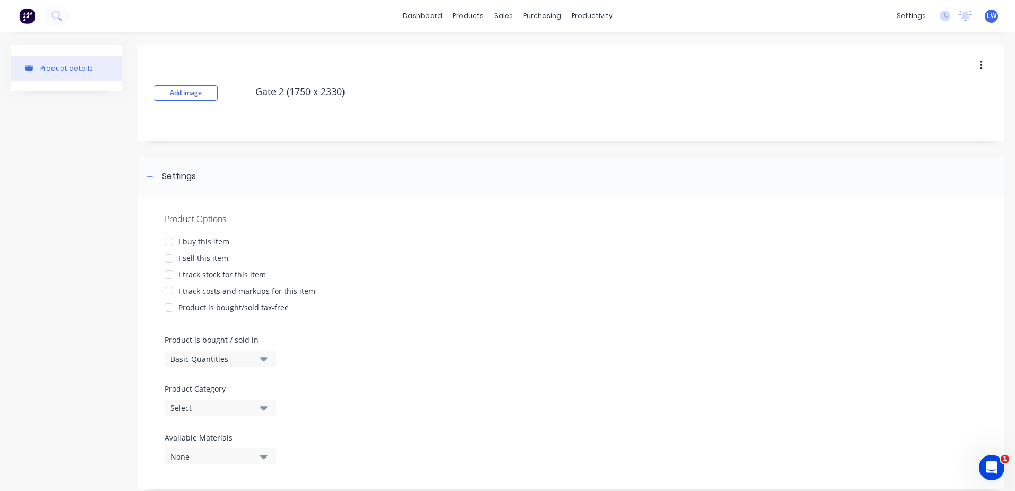
drag, startPoint x: 358, startPoint y: 94, endPoint x: 230, endPoint y: 89, distance: 128.1
click at [228, 89] on div "Add image Gate 2 (1750 x 2330)" at bounding box center [571, 93] width 867 height 96
drag, startPoint x: 171, startPoint y: 258, endPoint x: 170, endPoint y: 265, distance: 8.0
click at [170, 258] on div at bounding box center [168, 257] width 21 height 21
click at [169, 292] on div at bounding box center [168, 290] width 21 height 21
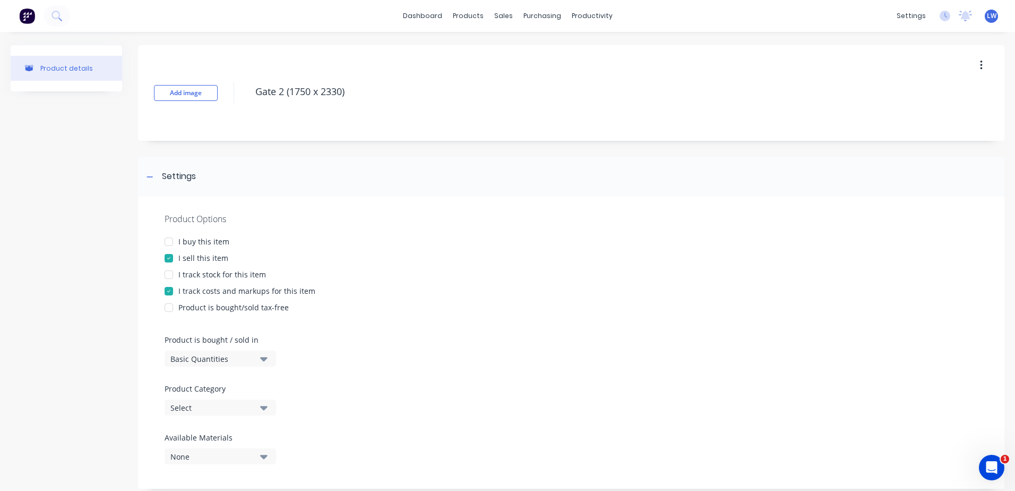
scroll to position [212, 0]
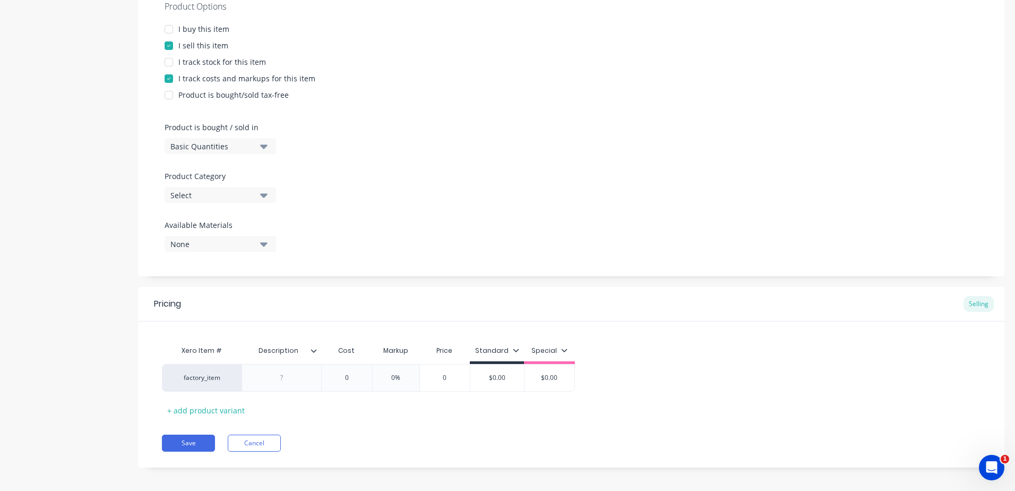
click at [268, 195] on button "Select" at bounding box center [220, 195] width 111 height 16
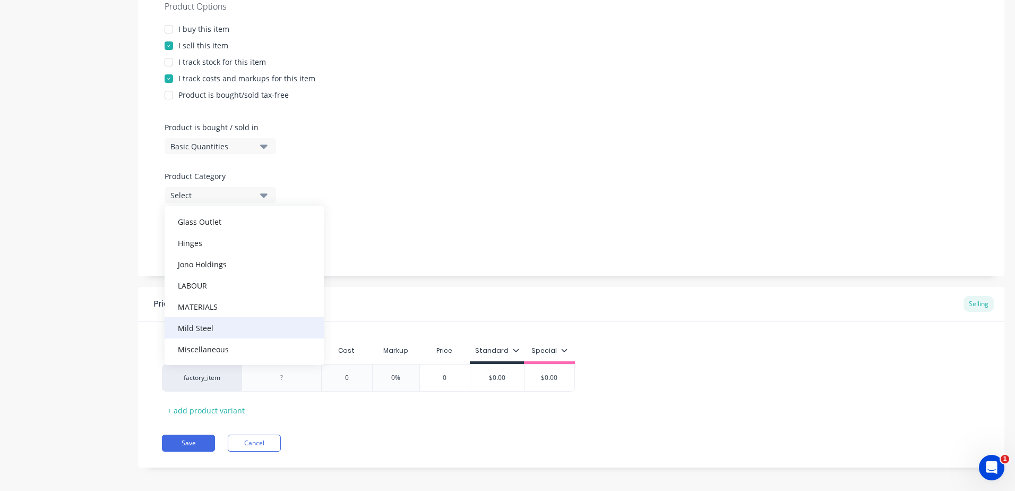
scroll to position [265, 0]
click at [219, 324] on div "Do and Charge (Blank Items)" at bounding box center [244, 327] width 159 height 21
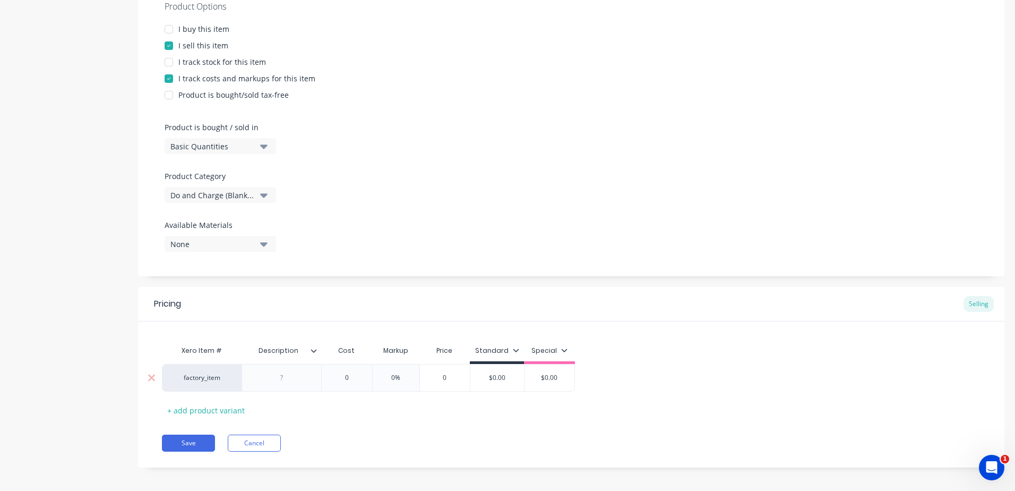
click at [298, 382] on div at bounding box center [281, 378] width 53 height 14
paste div
click at [184, 448] on button "Save" at bounding box center [188, 448] width 53 height 17
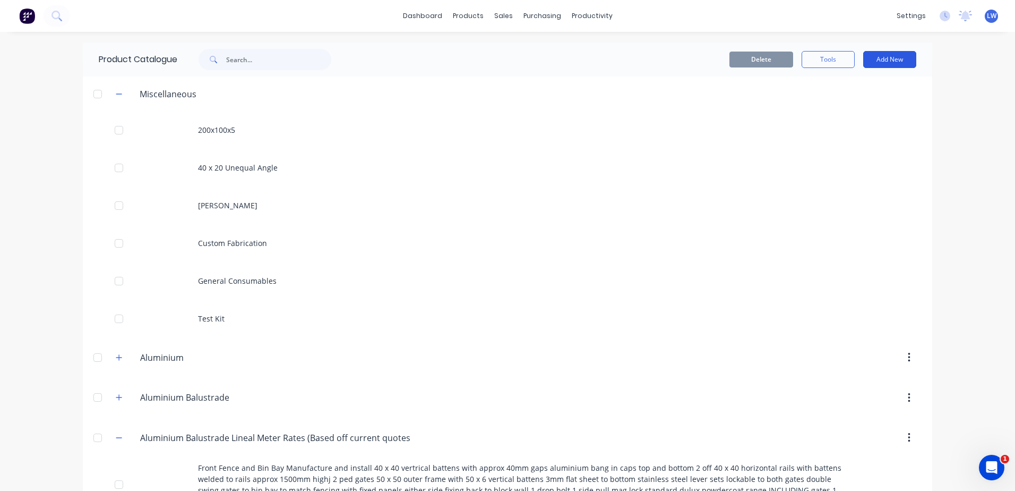
click at [877, 60] on button "Add New" at bounding box center [889, 59] width 53 height 17
click at [839, 105] on div "Product" at bounding box center [866, 107] width 82 height 15
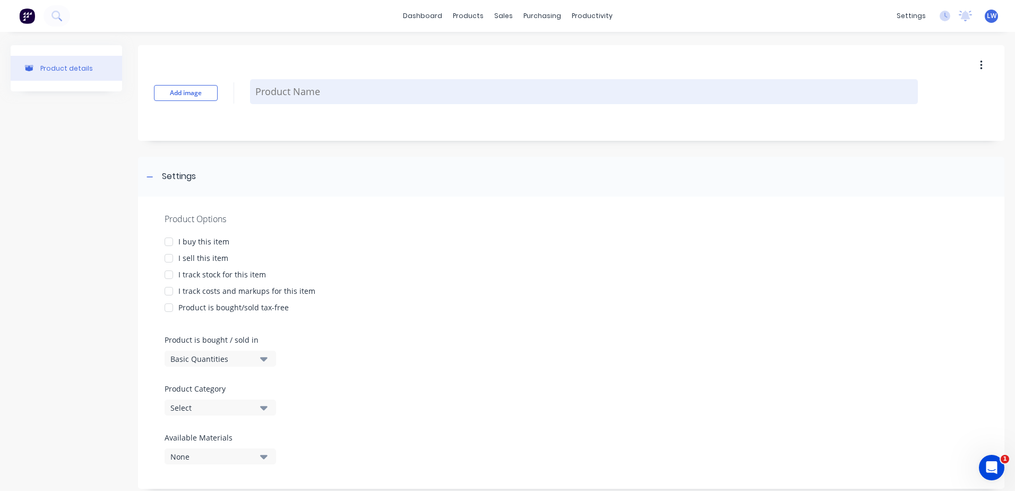
click at [301, 90] on textarea at bounding box center [584, 91] width 668 height 25
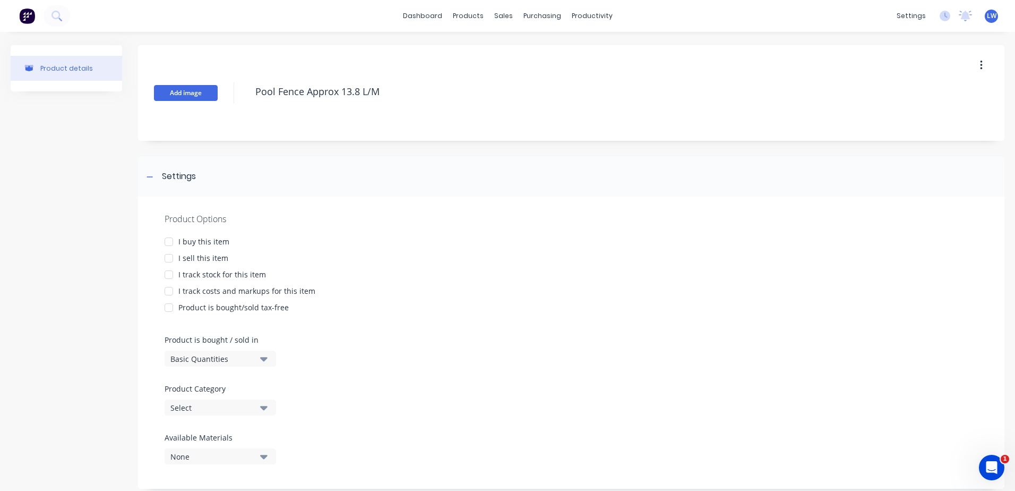
drag, startPoint x: 389, startPoint y: 93, endPoint x: 192, endPoint y: 93, distance: 196.5
click at [192, 93] on div "Add image Pool Fence Approx 13.8 L/M" at bounding box center [571, 93] width 867 height 96
click at [169, 258] on div at bounding box center [168, 257] width 21 height 21
drag, startPoint x: 166, startPoint y: 287, endPoint x: 177, endPoint y: 290, distance: 11.5
click at [166, 287] on div at bounding box center [168, 290] width 21 height 21
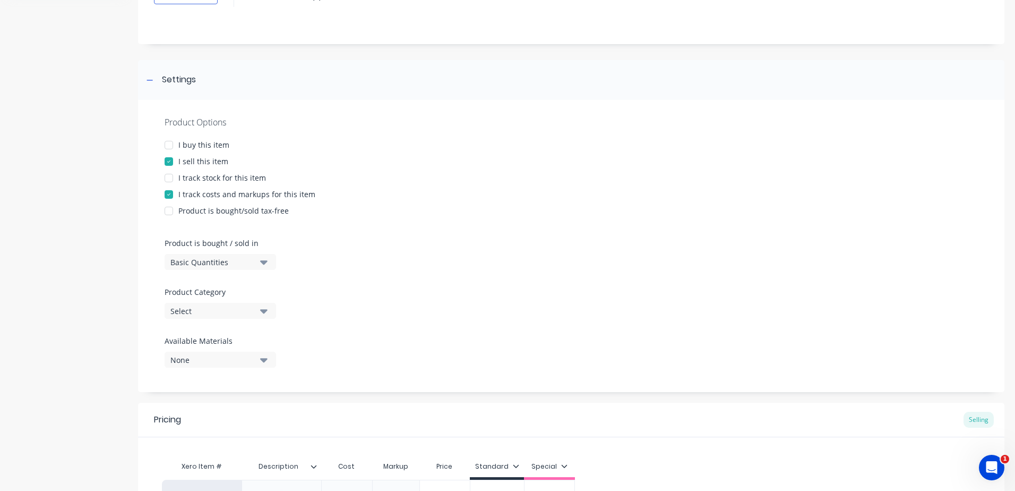
scroll to position [106, 0]
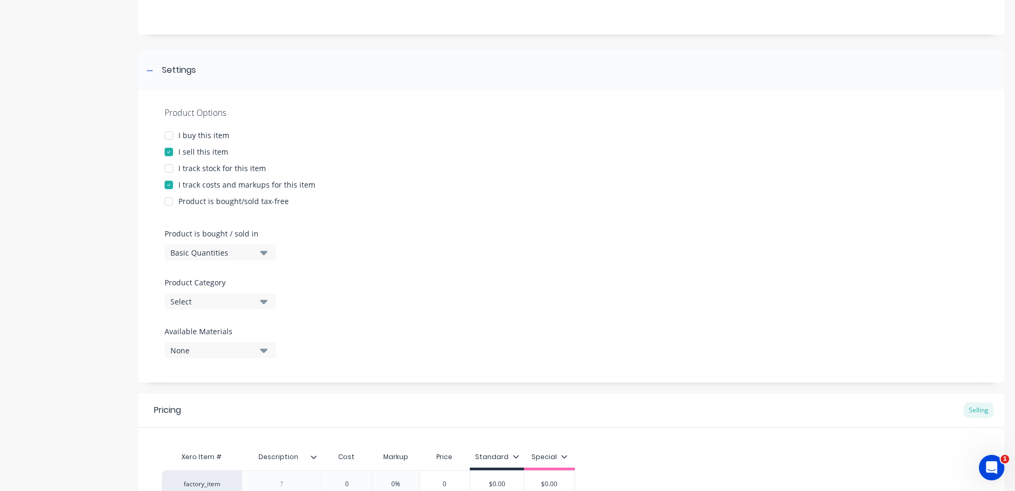
click at [263, 304] on icon "button" at bounding box center [263, 301] width 7 height 12
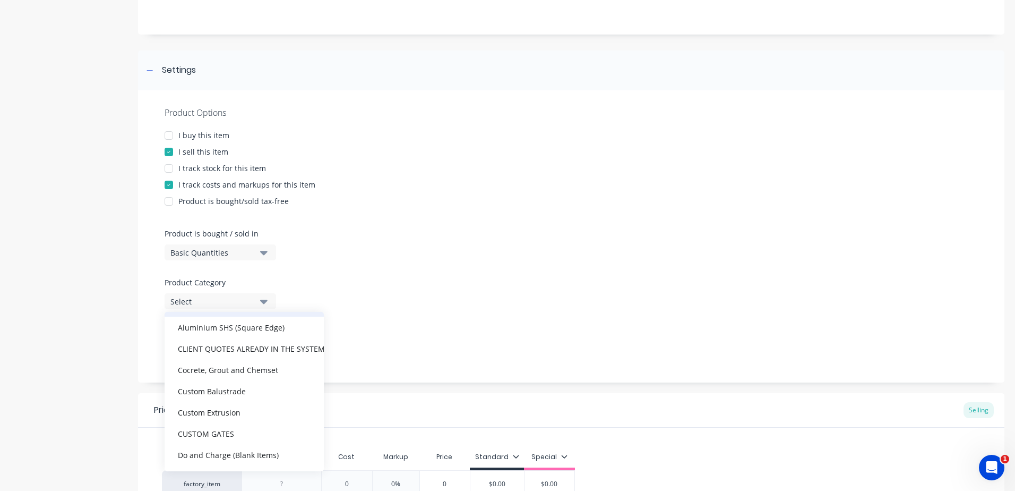
scroll to position [265, 0]
click at [247, 331] on div "CLIENT QUOTES ALREADY IN THE SYSTEM PRIOR TO [DATE]" at bounding box center [244, 327] width 159 height 21
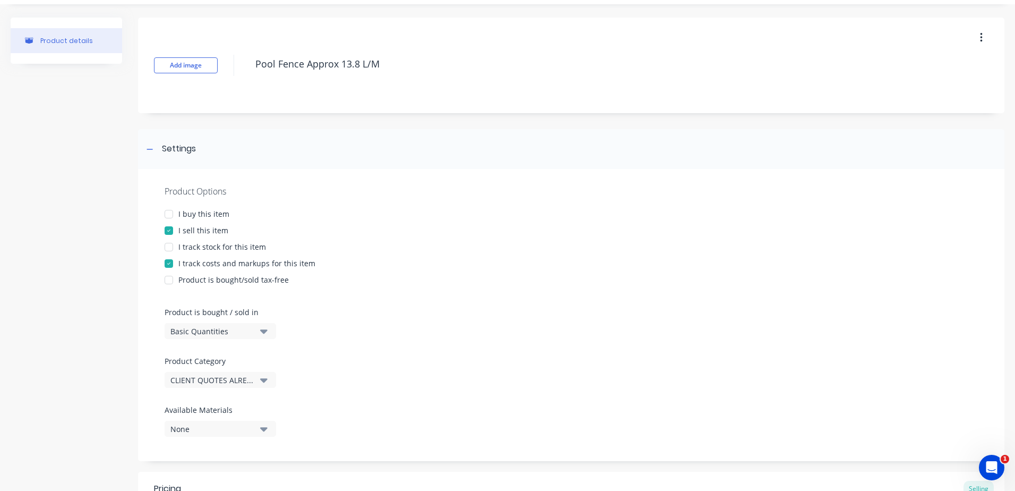
scroll to position [106, 0]
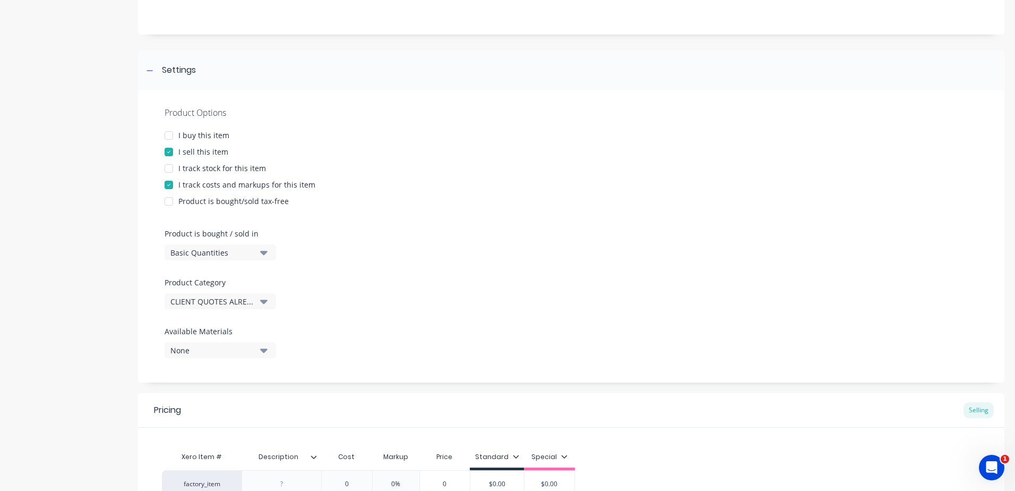
click at [263, 304] on icon "button" at bounding box center [263, 301] width 7 height 12
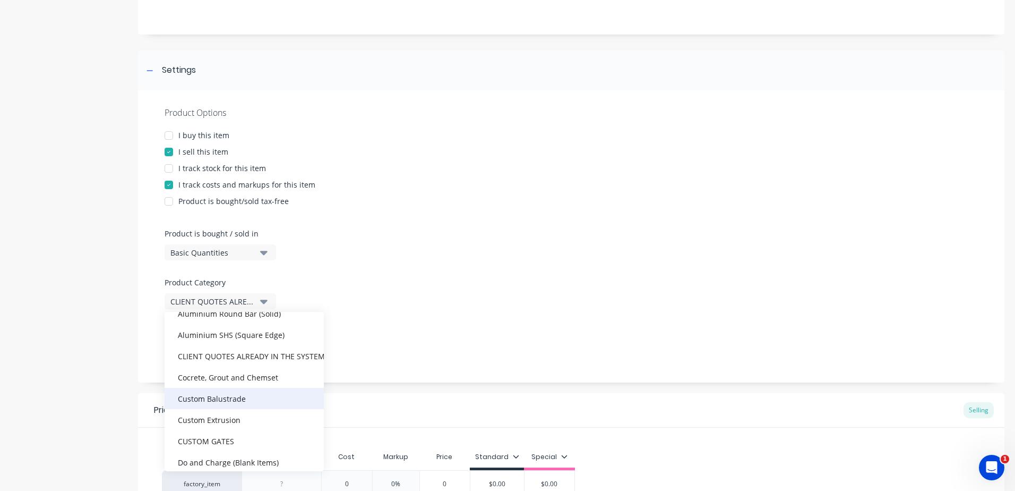
scroll to position [265, 0]
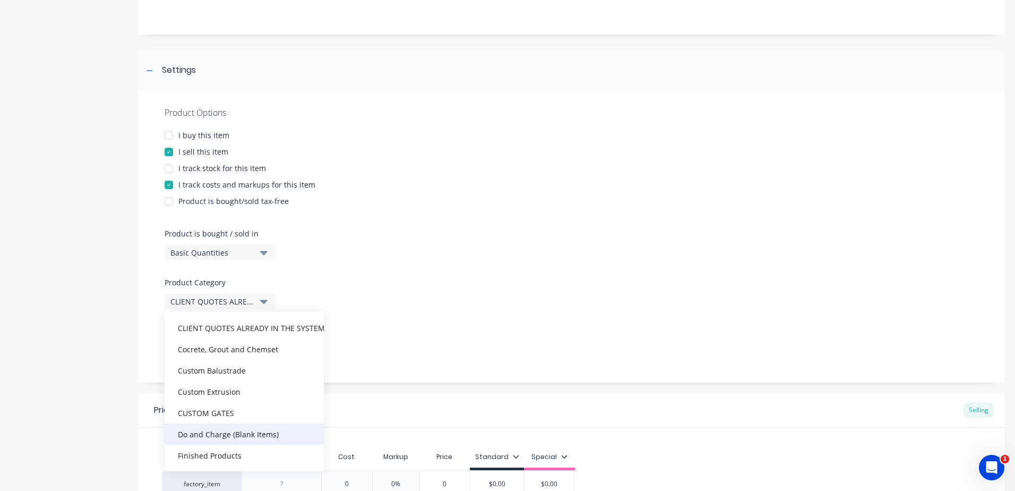
click at [237, 431] on div "Do and Charge (Blank Items)" at bounding box center [244, 433] width 159 height 21
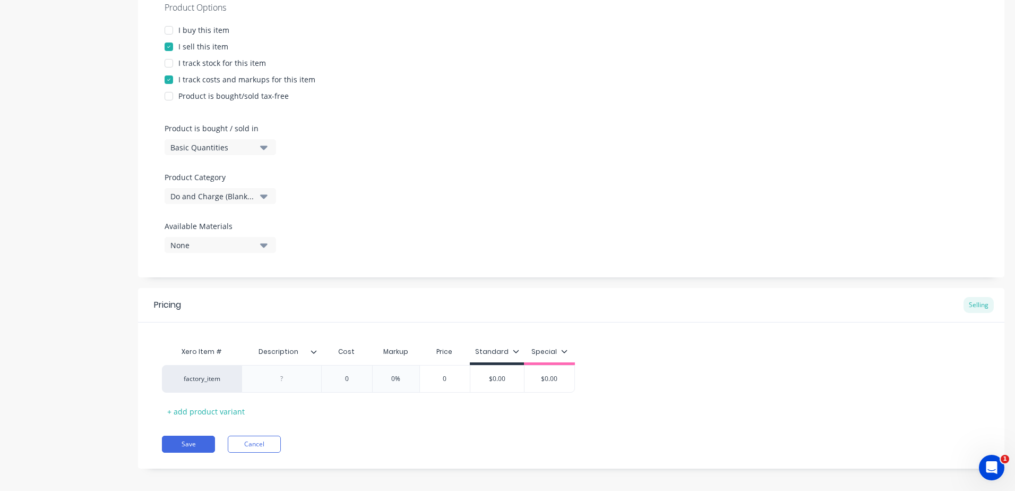
scroll to position [212, 0]
click at [289, 380] on div at bounding box center [281, 378] width 53 height 14
paste div
click at [354, 382] on div "factory_item Pool Fence Approx 13.8 L/M 0 0 0% 0 $0.00 $0.00" at bounding box center [368, 380] width 413 height 33
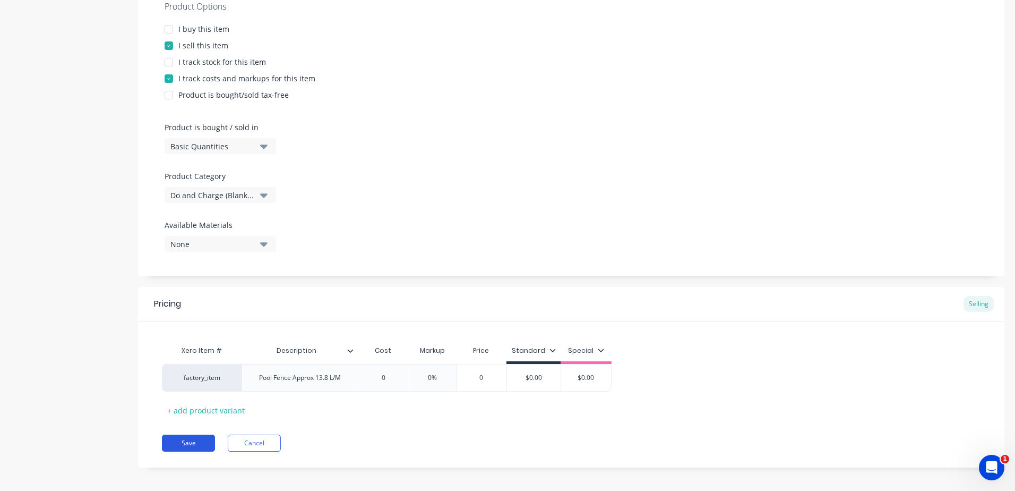
click at [201, 440] on button "Save" at bounding box center [188, 442] width 53 height 17
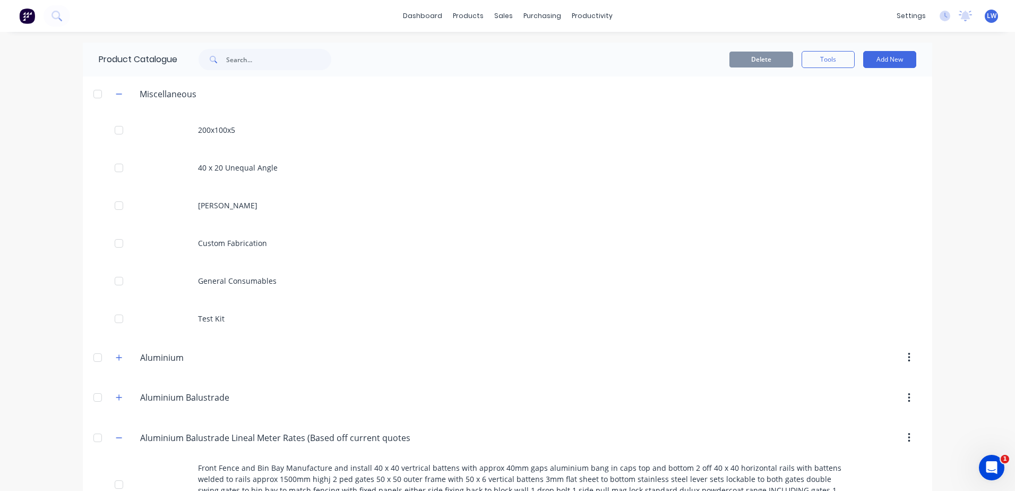
click at [965, 95] on div "dashboard products sales purchasing productivity dashboard products Product Cat…" at bounding box center [507, 245] width 1015 height 491
click at [906, 64] on button "Add New" at bounding box center [889, 59] width 53 height 17
click at [833, 105] on div "Product" at bounding box center [866, 107] width 82 height 15
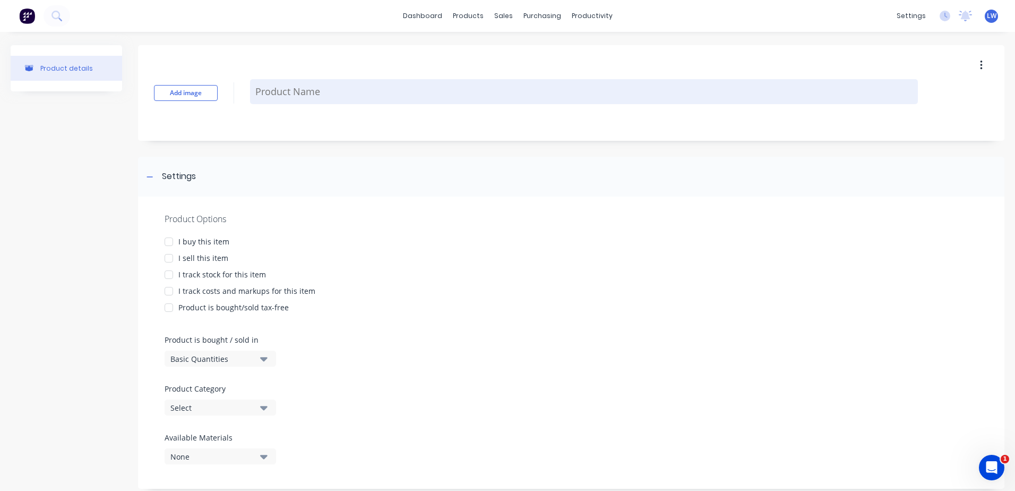
click at [276, 93] on textarea at bounding box center [584, 91] width 668 height 25
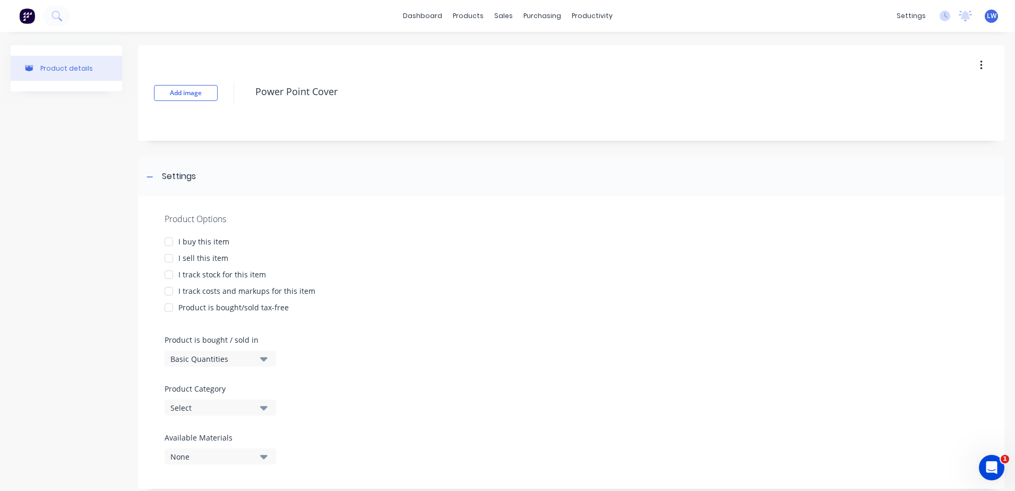
drag, startPoint x: 342, startPoint y: 93, endPoint x: 241, endPoint y: 92, distance: 101.9
click at [241, 92] on div "Add image Power Point Cover" at bounding box center [571, 93] width 867 height 96
click at [169, 260] on div at bounding box center [168, 257] width 21 height 21
click at [170, 291] on div at bounding box center [168, 290] width 21 height 21
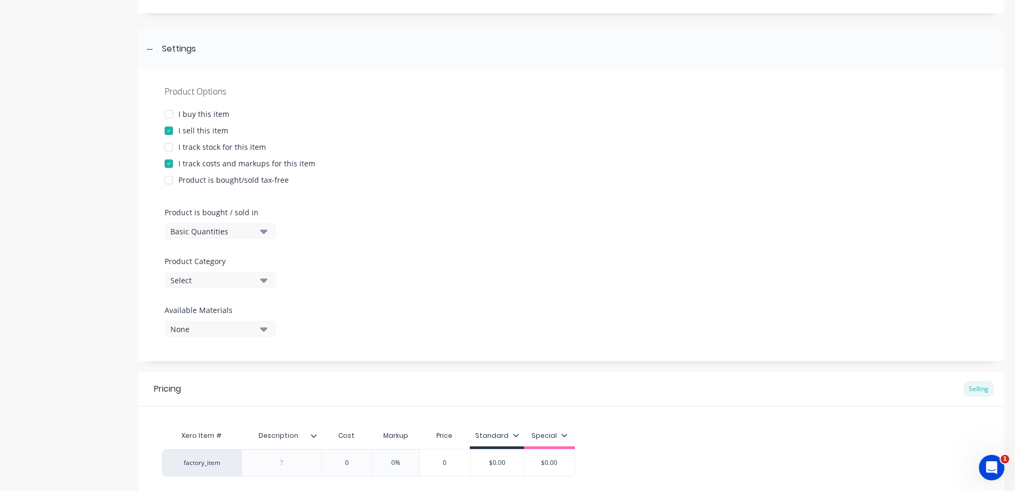
scroll to position [159, 0]
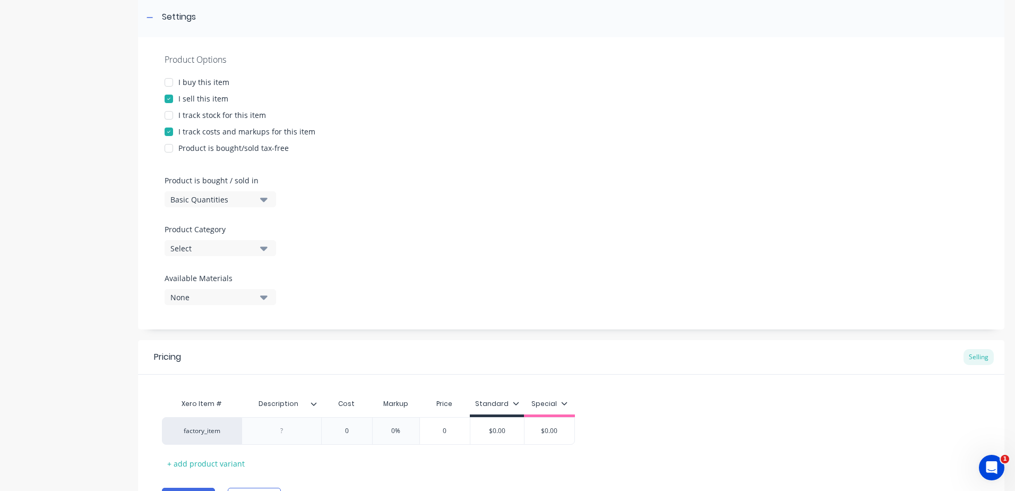
click at [262, 245] on icon "button" at bounding box center [263, 248] width 7 height 12
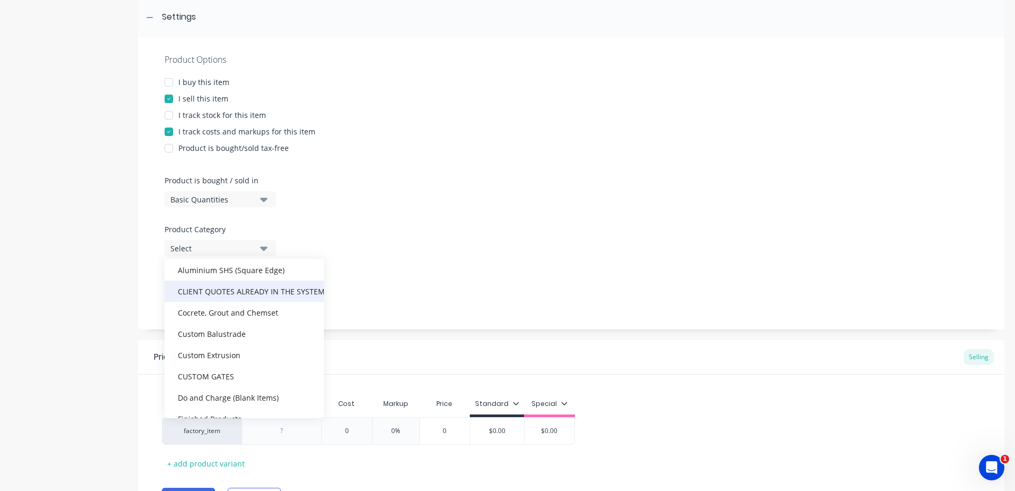
scroll to position [319, 0]
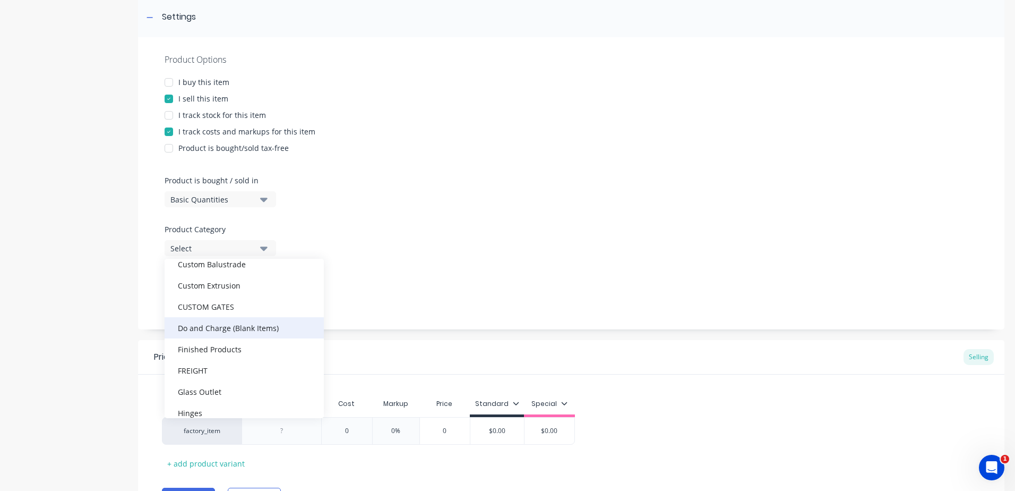
click at [228, 327] on div "Do and Charge (Blank Items)" at bounding box center [244, 327] width 159 height 21
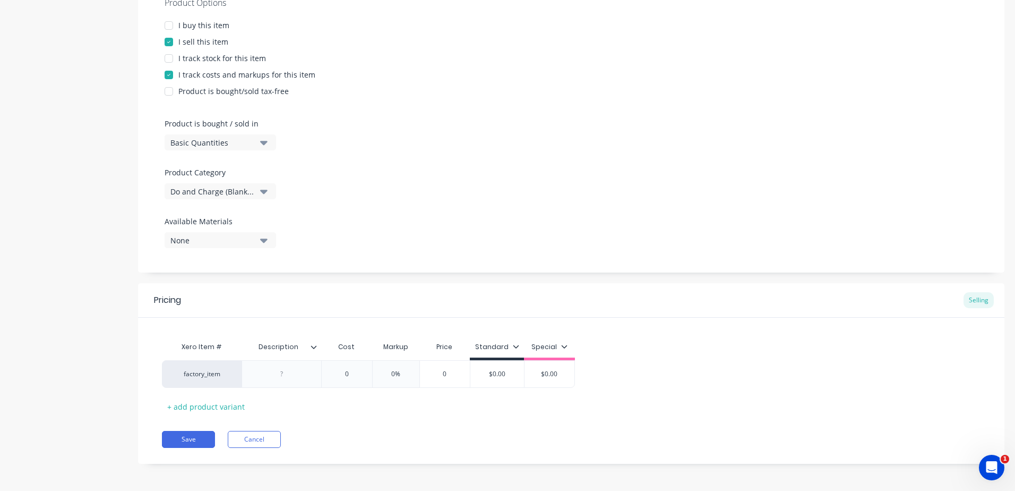
scroll to position [218, 0]
click at [288, 366] on div at bounding box center [281, 372] width 53 height 14
paste div
click at [197, 443] on button "Save" at bounding box center [188, 436] width 53 height 17
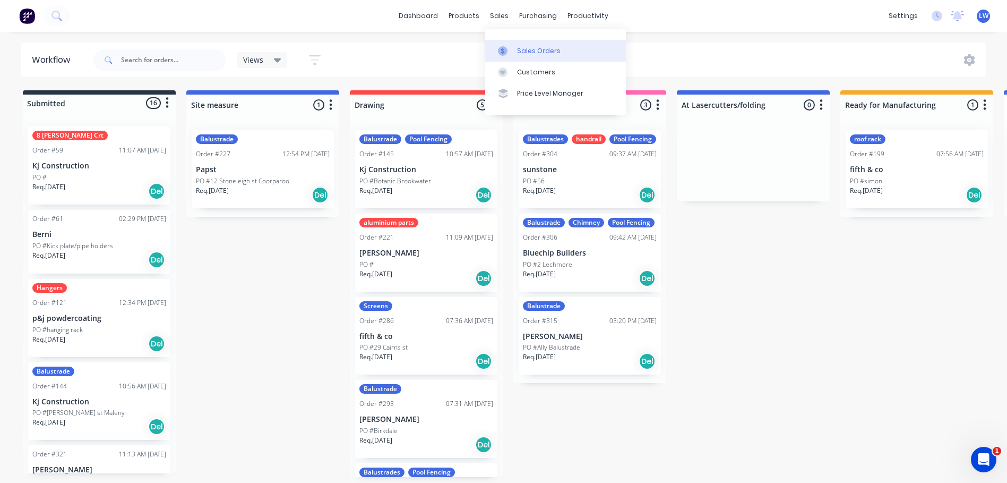
click at [518, 47] on div "Sales Orders" at bounding box center [539, 51] width 44 height 10
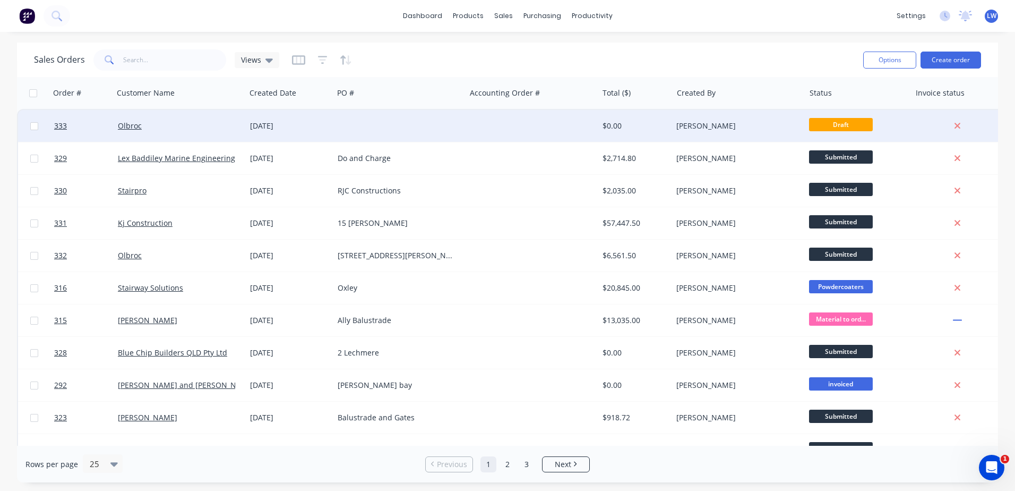
click at [264, 123] on div "[DATE]" at bounding box center [289, 126] width 79 height 11
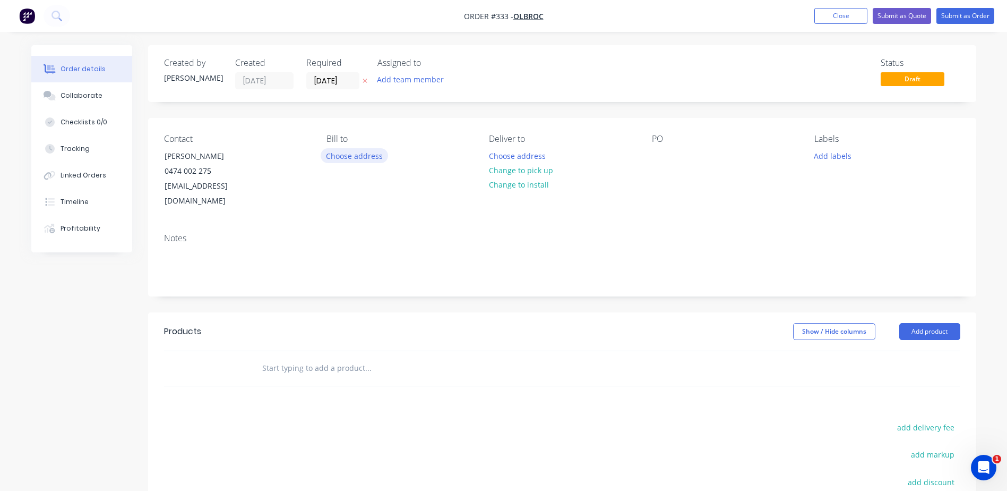
click at [357, 155] on button "Choose address" at bounding box center [355, 155] width 68 height 14
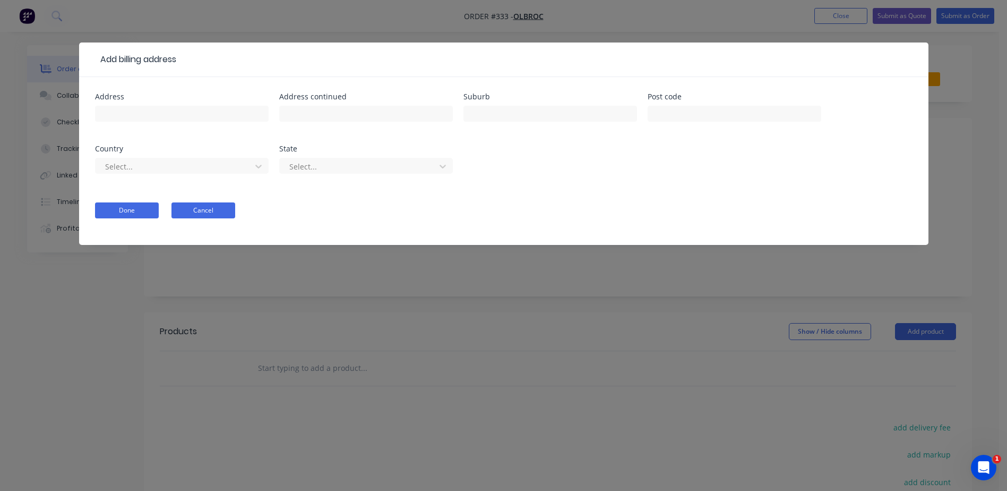
click at [209, 211] on button "Cancel" at bounding box center [203, 210] width 64 height 16
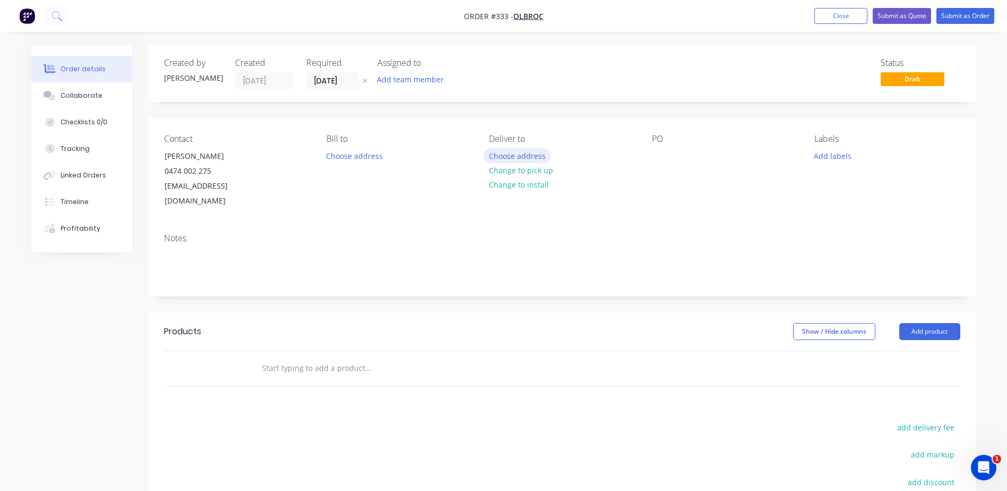
click at [490, 155] on button "Choose address" at bounding box center [517, 155] width 68 height 14
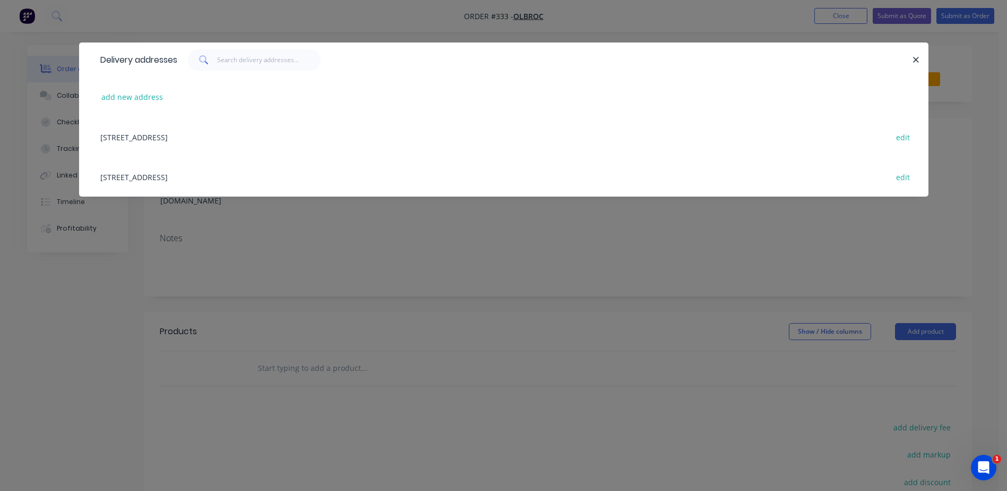
click at [911, 55] on div at bounding box center [911, 59] width 3 height 21
click at [909, 58] on div at bounding box center [544, 59] width 735 height 21
drag, startPoint x: 918, startPoint y: 60, endPoint x: 843, endPoint y: 61, distance: 74.9
click at [916, 60] on icon "button" at bounding box center [916, 60] width 7 height 10
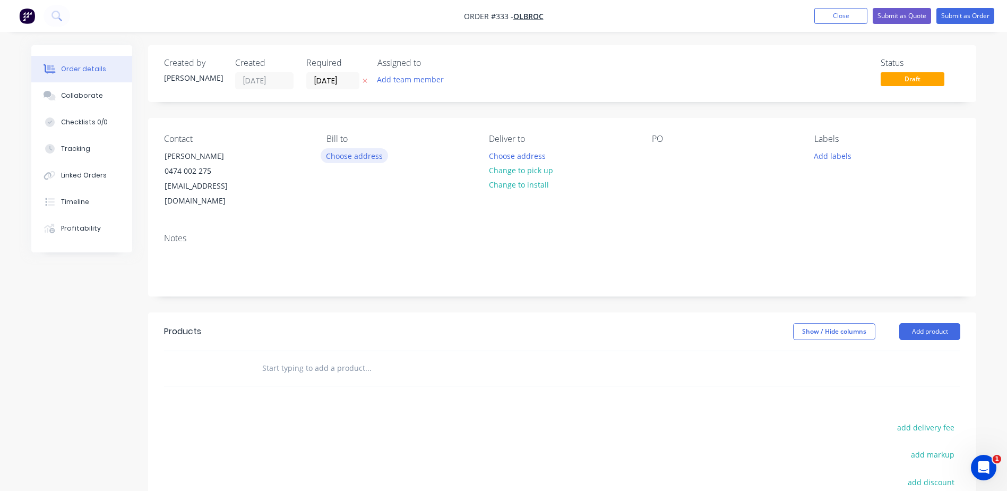
click at [372, 159] on button "Choose address" at bounding box center [355, 155] width 68 height 14
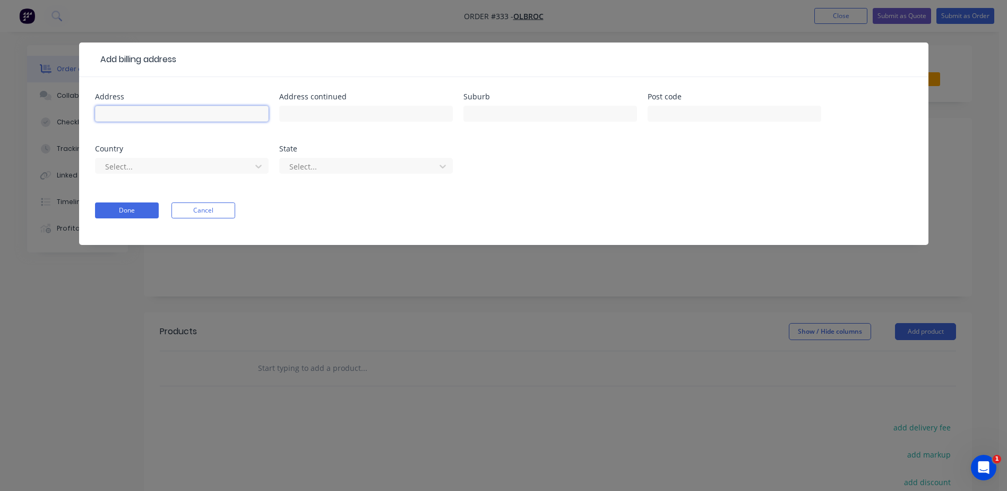
click at [139, 116] on input "text" at bounding box center [182, 114] width 174 height 16
type input "8 Olive"
click at [195, 210] on button "Cancel" at bounding box center [203, 210] width 64 height 16
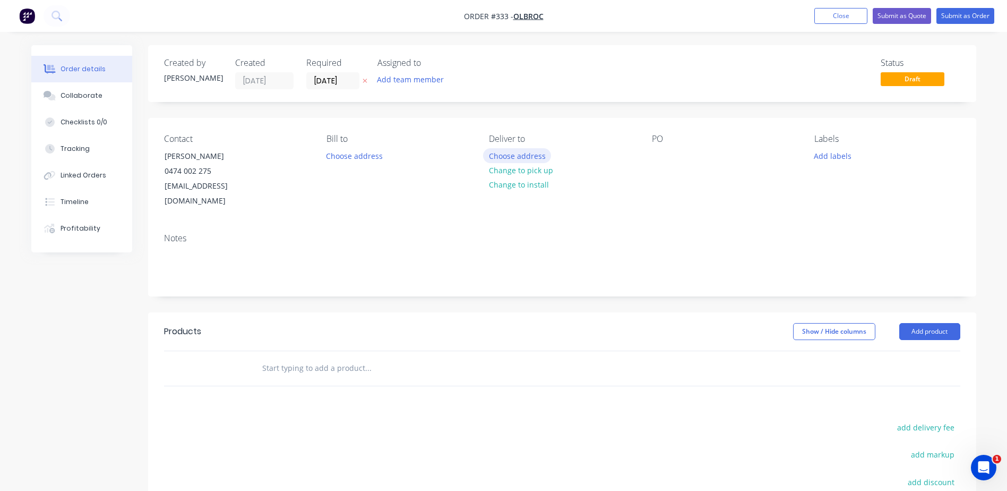
click at [501, 157] on button "Choose address" at bounding box center [517, 155] width 68 height 14
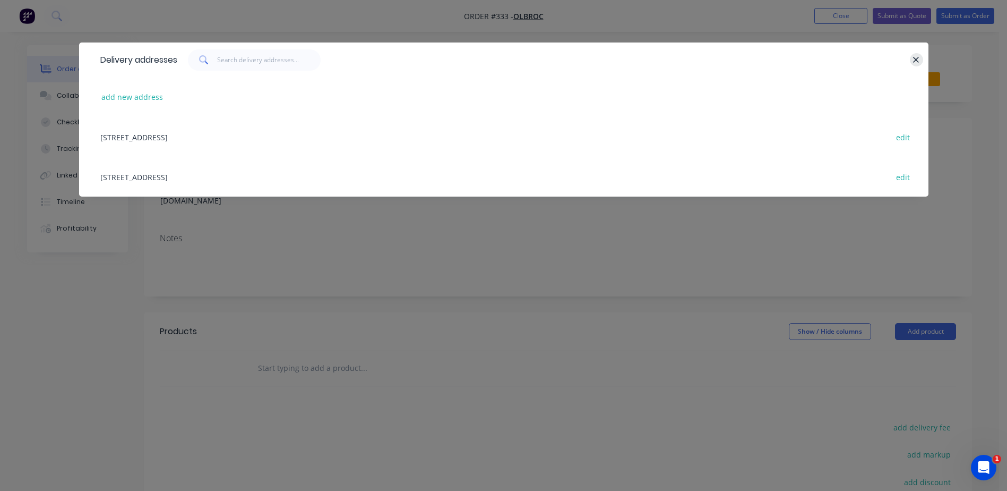
click at [914, 59] on icon "button" at bounding box center [916, 60] width 7 height 10
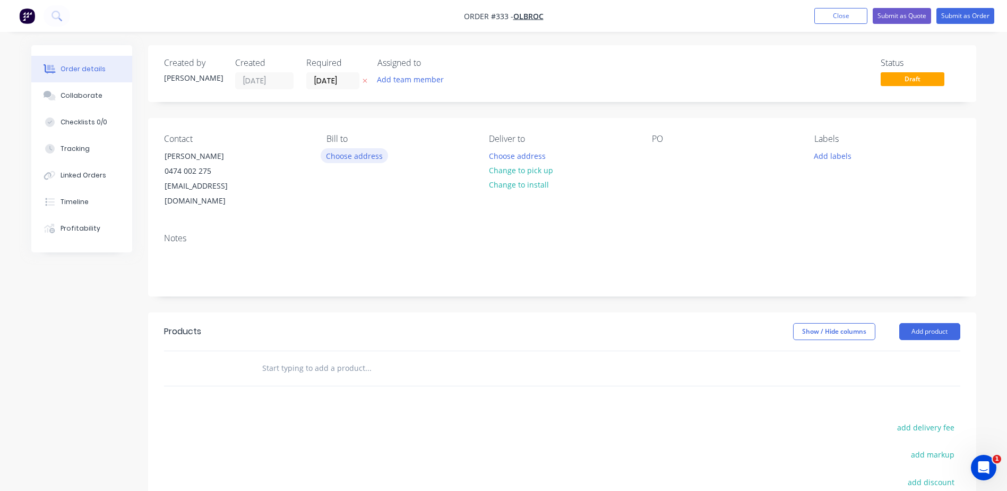
click at [372, 155] on button "Choose address" at bounding box center [355, 155] width 68 height 14
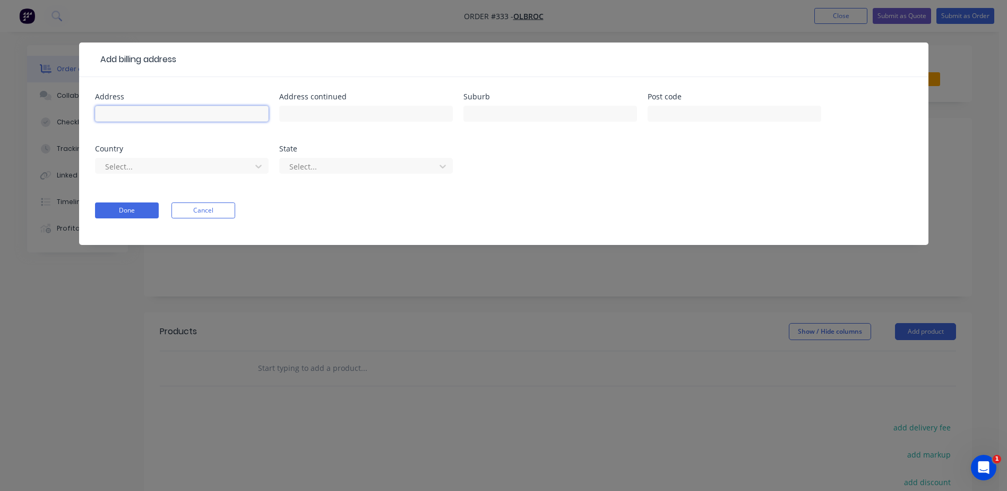
click at [219, 111] on input "text" at bounding box center [182, 114] width 174 height 16
type input "8 Olivella St"
click at [491, 118] on input "text" at bounding box center [551, 114] width 174 height 16
type input "Mansfield"
click at [692, 111] on input "text" at bounding box center [735, 114] width 174 height 16
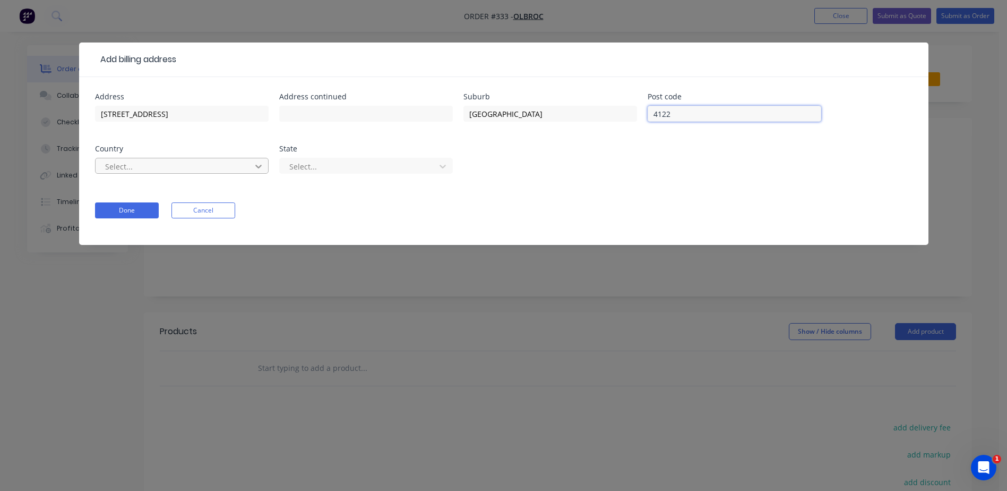
type input "4122"
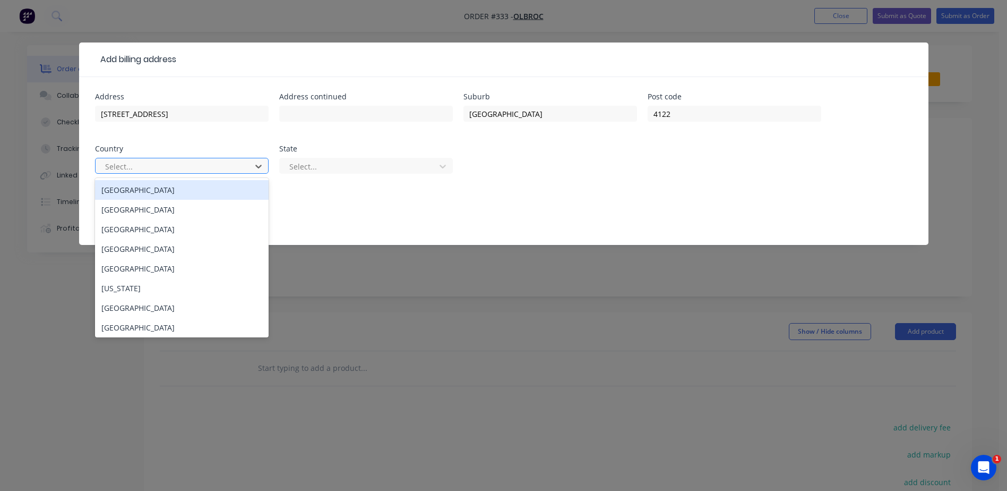
click at [143, 193] on div "Australia" at bounding box center [182, 190] width 174 height 20
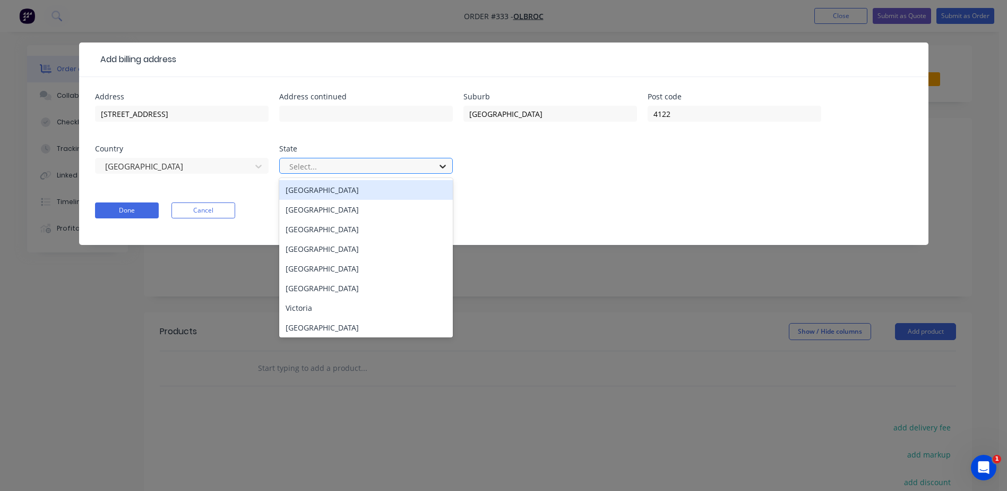
click at [441, 168] on icon at bounding box center [443, 166] width 11 height 11
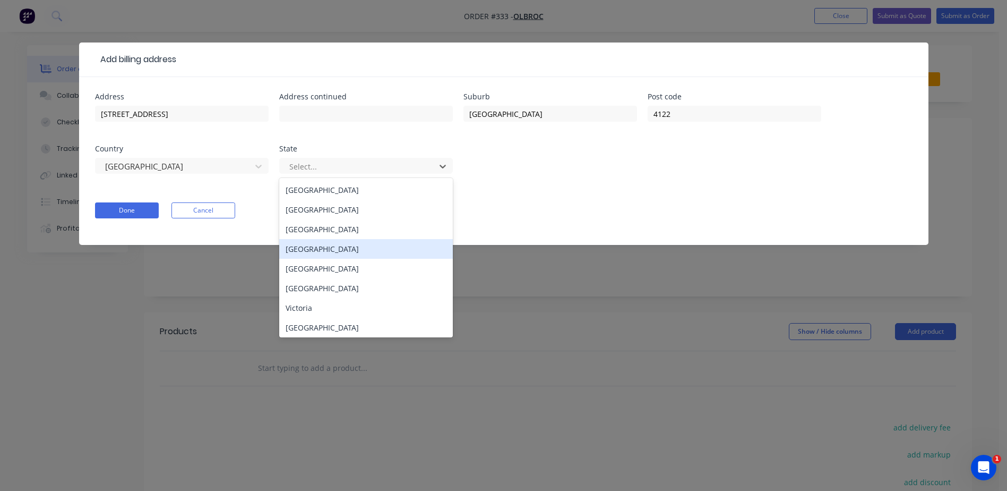
click at [303, 244] on div "Queensland" at bounding box center [366, 249] width 174 height 20
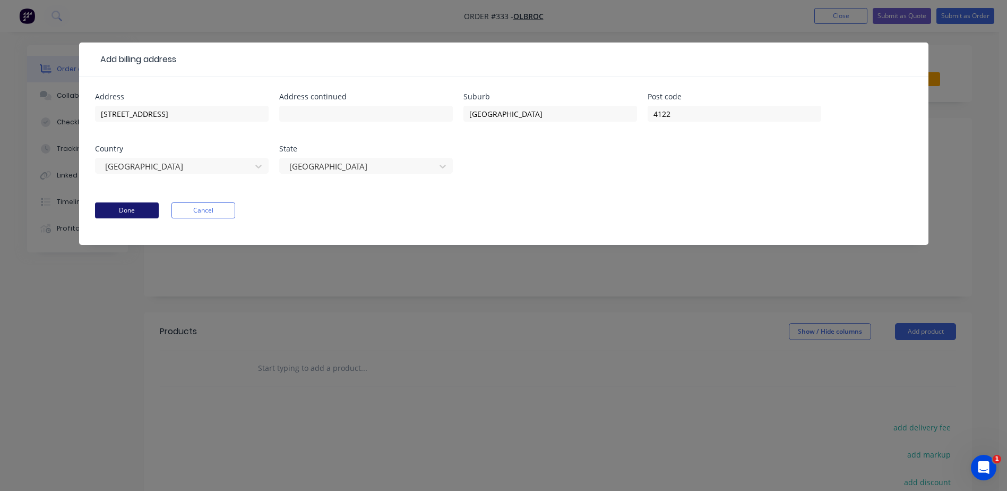
click at [148, 212] on button "Done" at bounding box center [127, 210] width 64 height 16
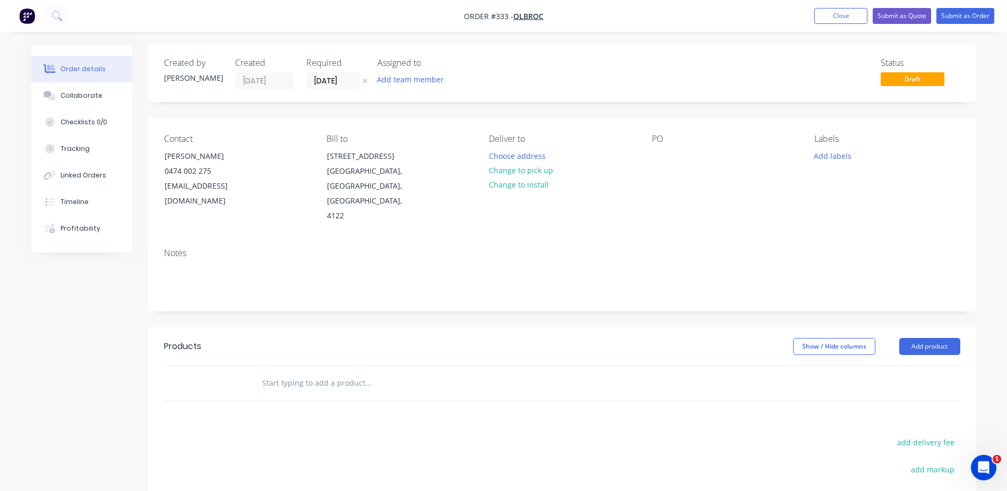
drag, startPoint x: 388, startPoint y: 188, endPoint x: 283, endPoint y: 149, distance: 111.7
click at [283, 149] on div "Contact Oliver Lindemann 0474 002 275 info@olbrocprojects.com.au Bill to 8 Oliv…" at bounding box center [562, 179] width 828 height 122
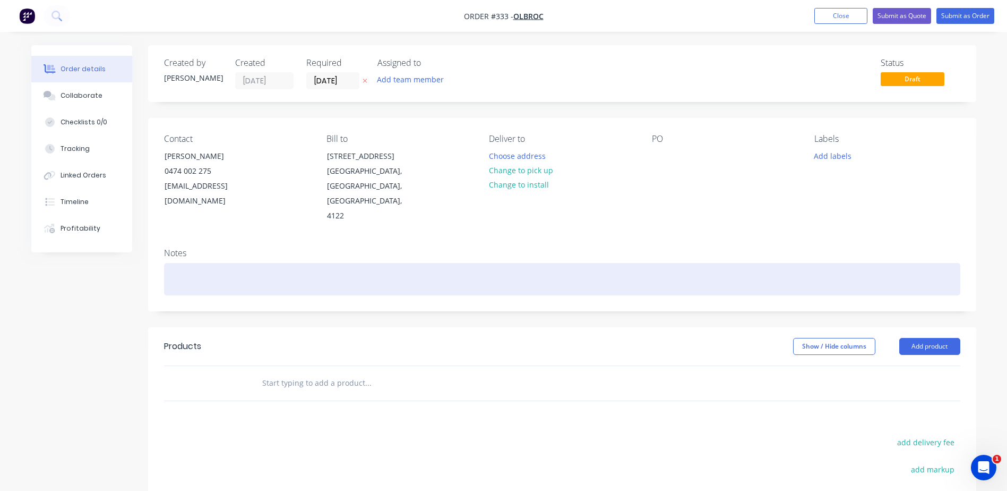
click at [464, 263] on div at bounding box center [562, 279] width 796 height 32
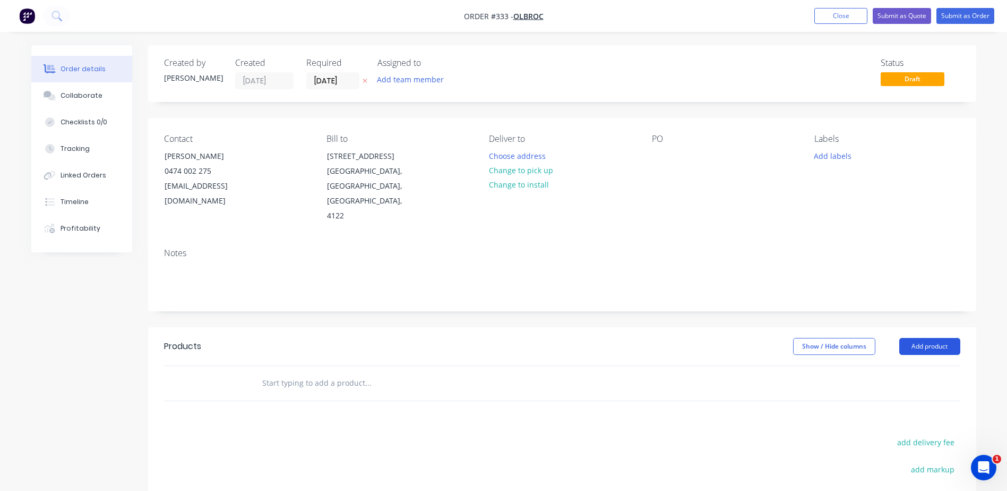
click at [919, 338] on button "Add product" at bounding box center [929, 346] width 61 height 17
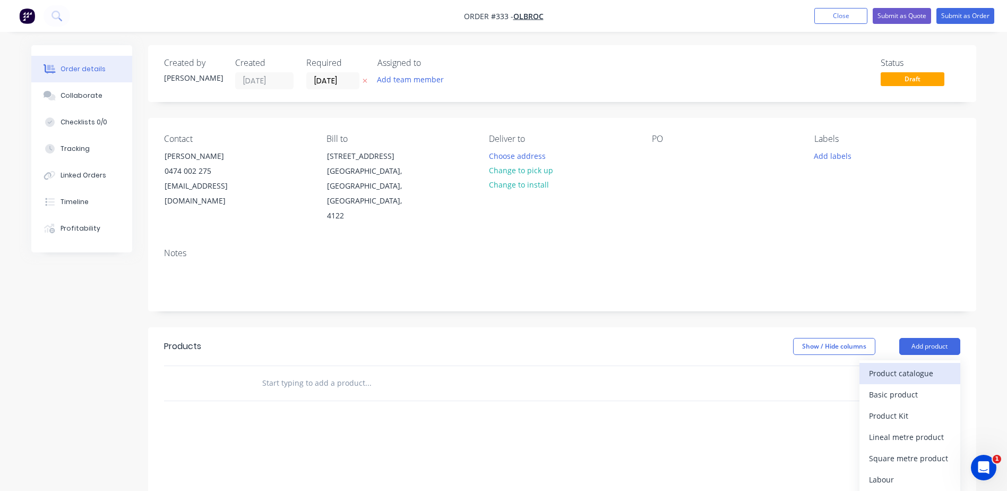
click at [908, 365] on div "Product catalogue" at bounding box center [910, 372] width 82 height 15
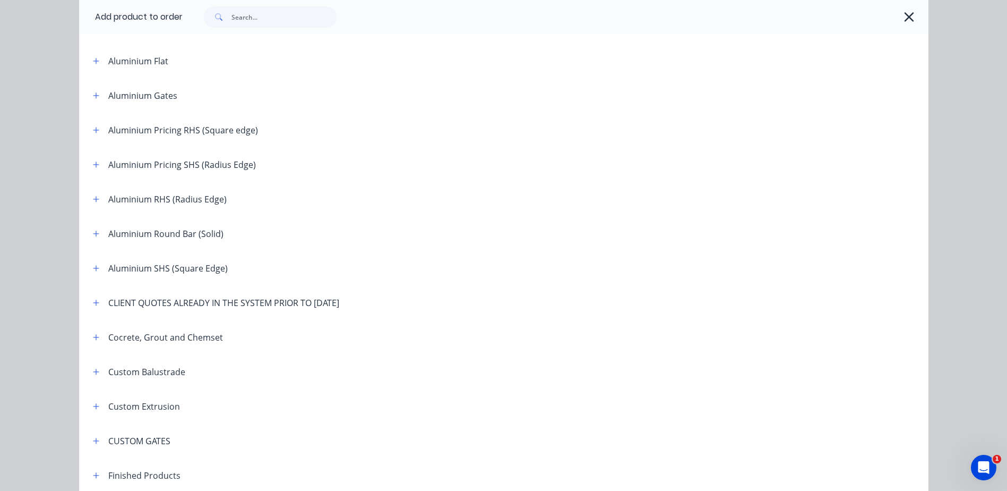
scroll to position [212, 0]
click at [251, 303] on div "CLIENT QUOTES ALREADY IN THE SYSTEM PRIOR TO [DATE]" at bounding box center [223, 301] width 231 height 13
click at [93, 301] on icon "button" at bounding box center [96, 301] width 6 height 6
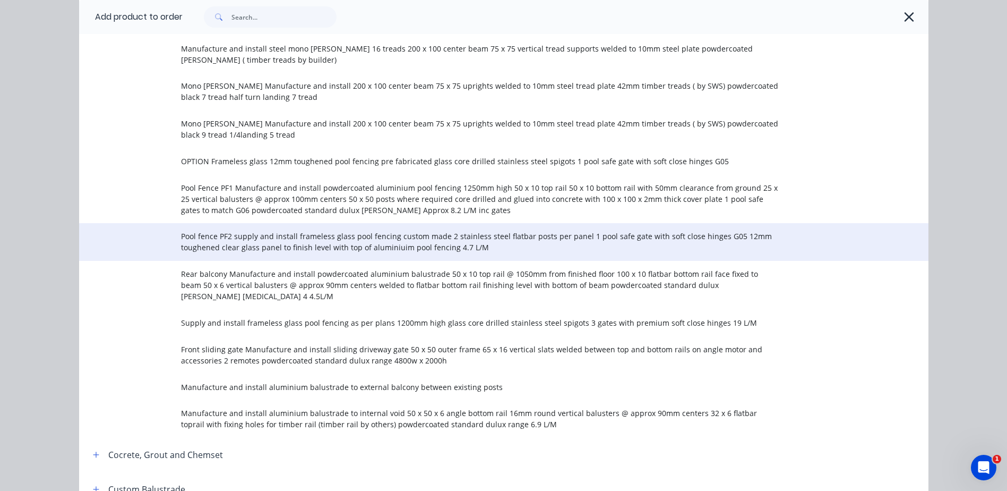
scroll to position [690, 0]
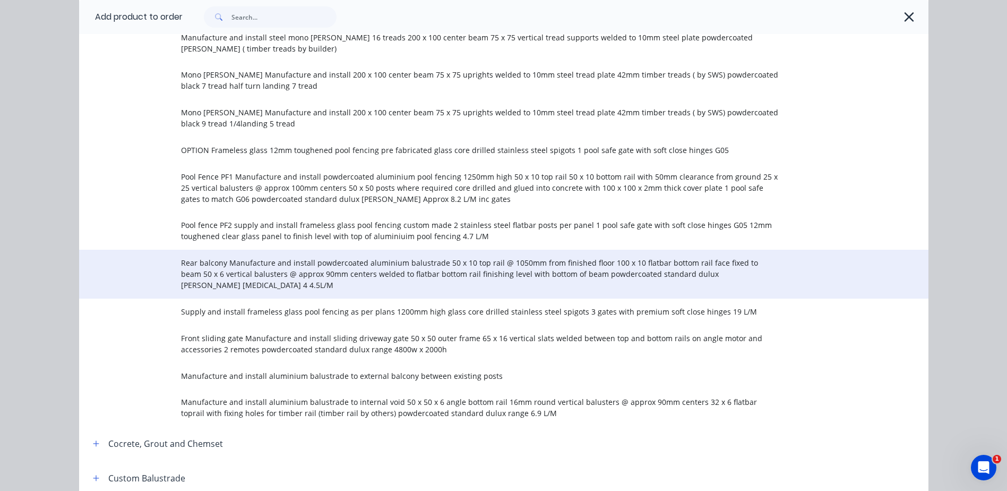
click at [225, 266] on span "Rear balcony Manufacture and install powdercoated aluminium balustrade 50 x 10 …" at bounding box center [480, 273] width 598 height 33
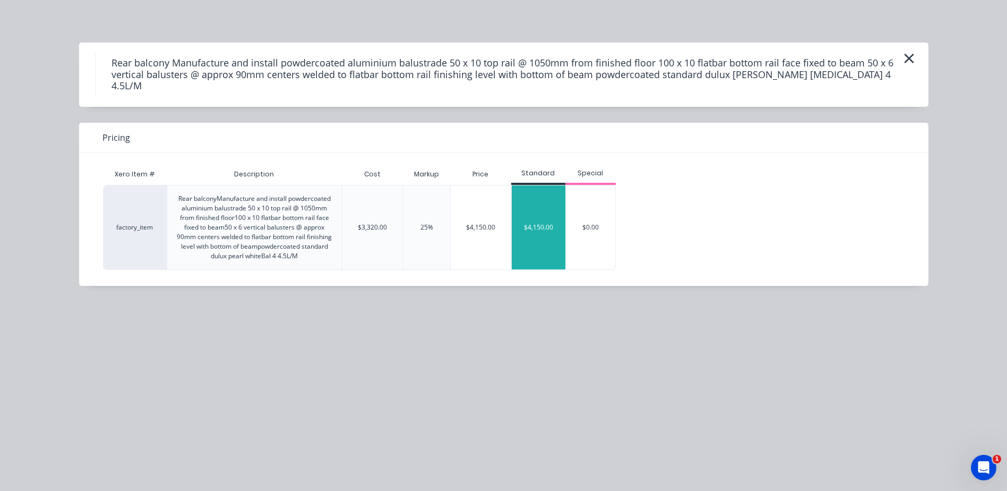
click at [528, 217] on div "$4,150.00" at bounding box center [539, 227] width 54 height 84
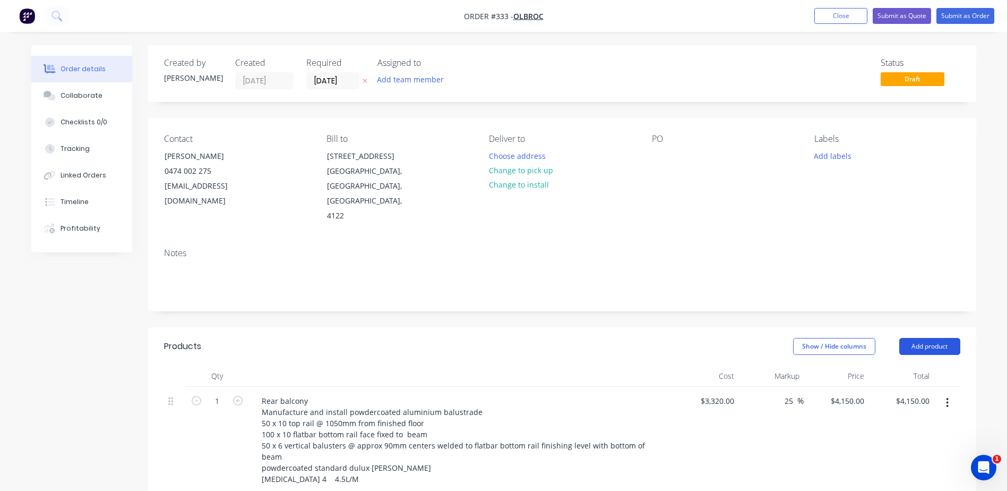
click at [919, 338] on button "Add product" at bounding box center [929, 346] width 61 height 17
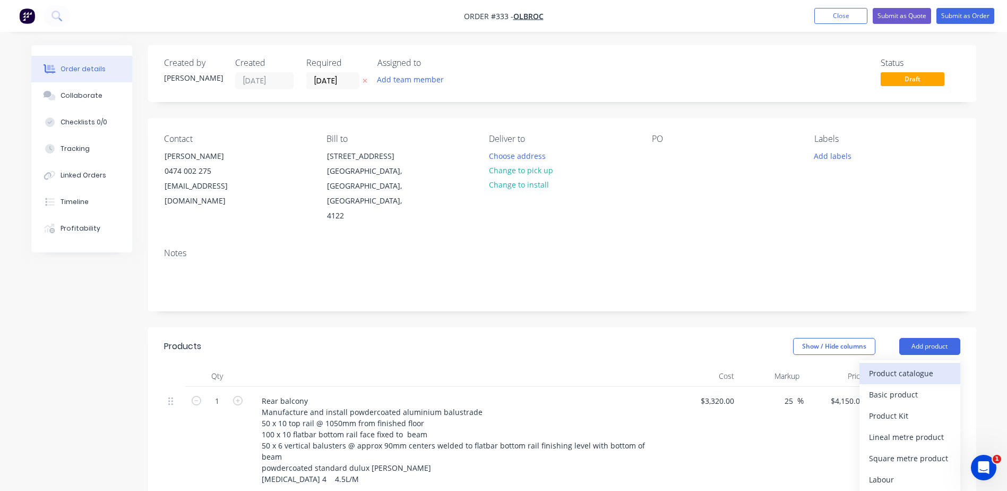
click at [891, 365] on div "Product catalogue" at bounding box center [910, 372] width 82 height 15
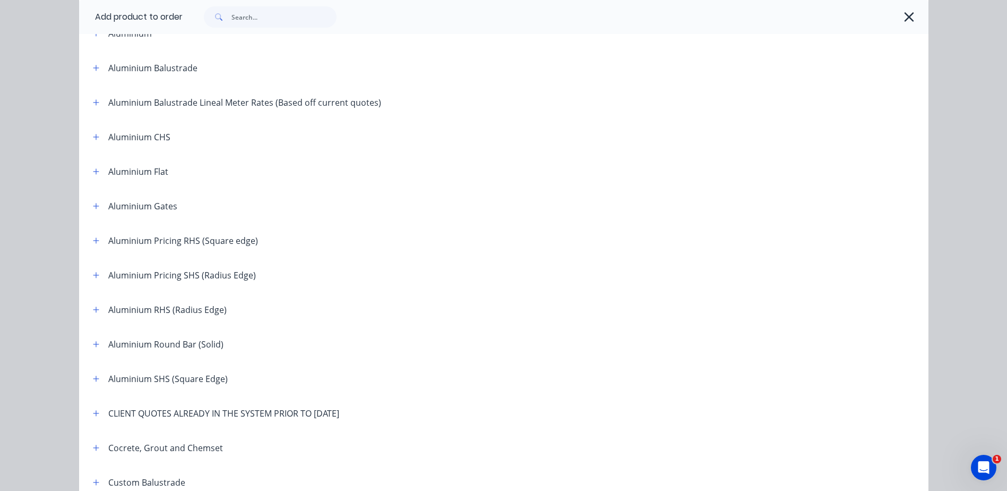
scroll to position [265, 0]
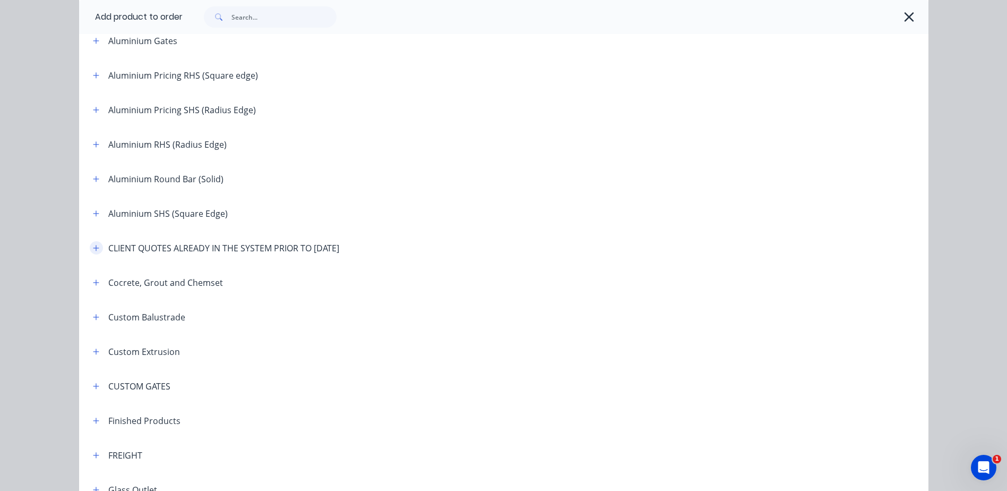
click at [93, 247] on icon "button" at bounding box center [96, 247] width 6 height 7
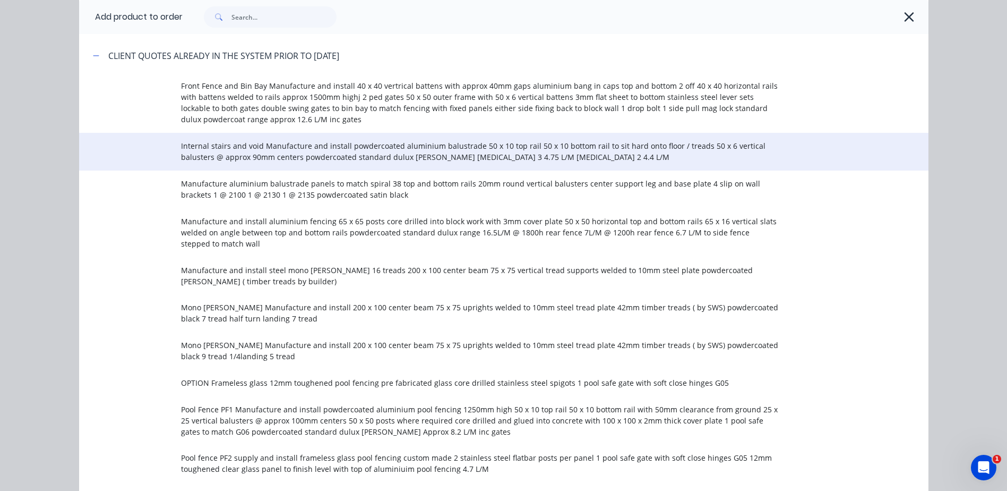
scroll to position [478, 0]
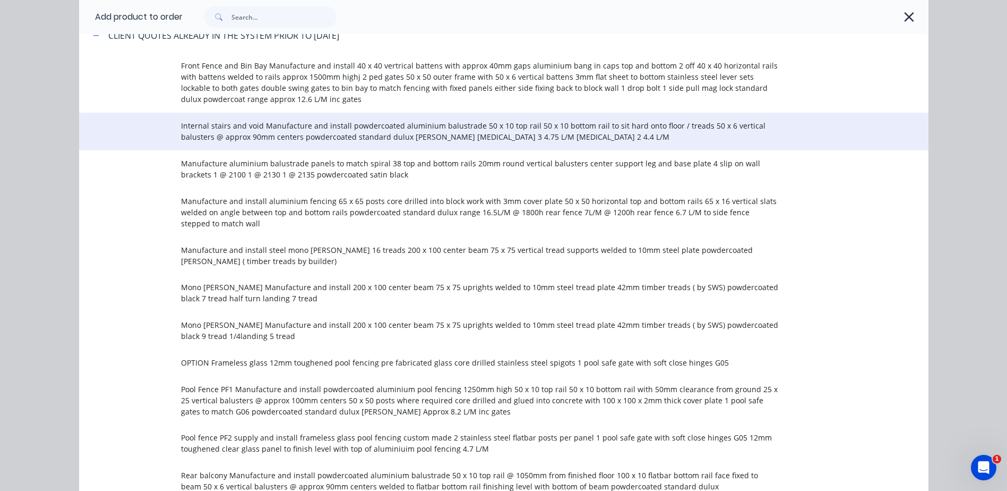
click at [287, 134] on span "Internal stairs and void Manufacture and install powdercoated aluminium balustr…" at bounding box center [480, 131] width 598 height 22
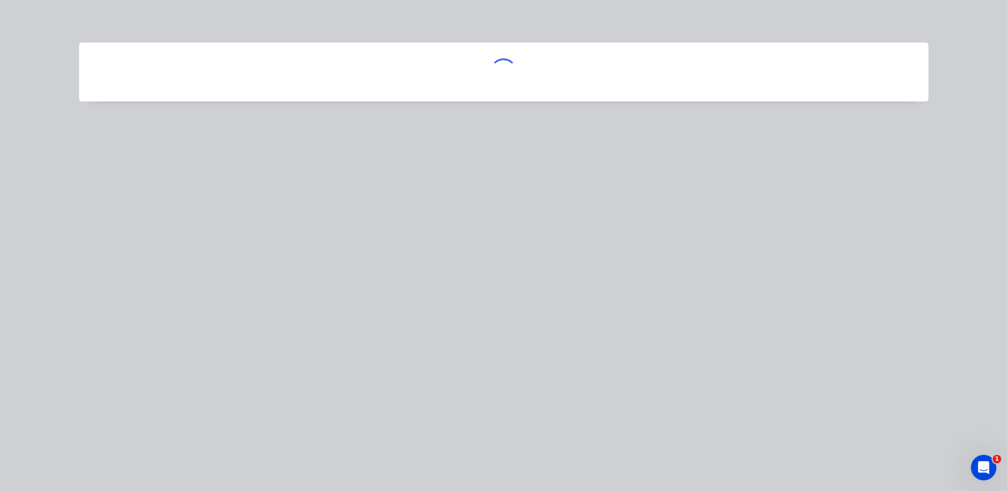
scroll to position [0, 0]
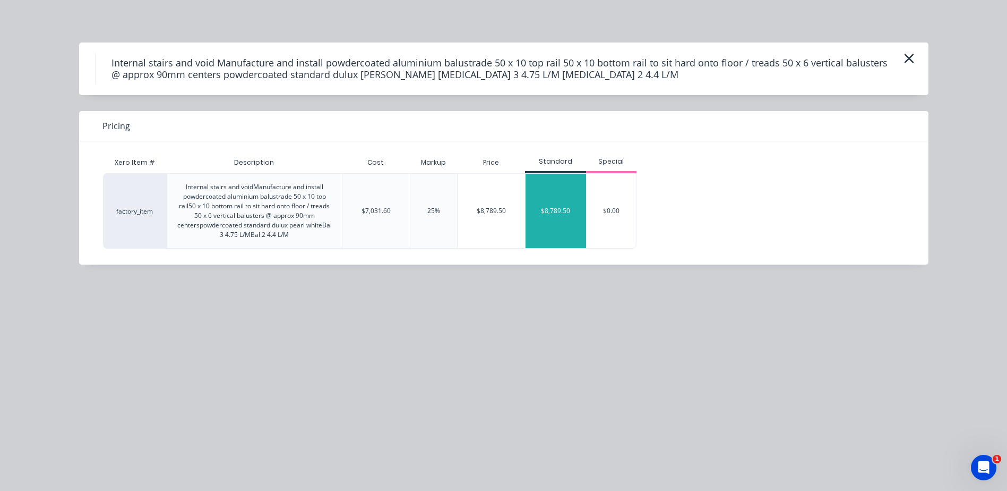
click at [563, 200] on div "$8,789.50" at bounding box center [556, 211] width 61 height 74
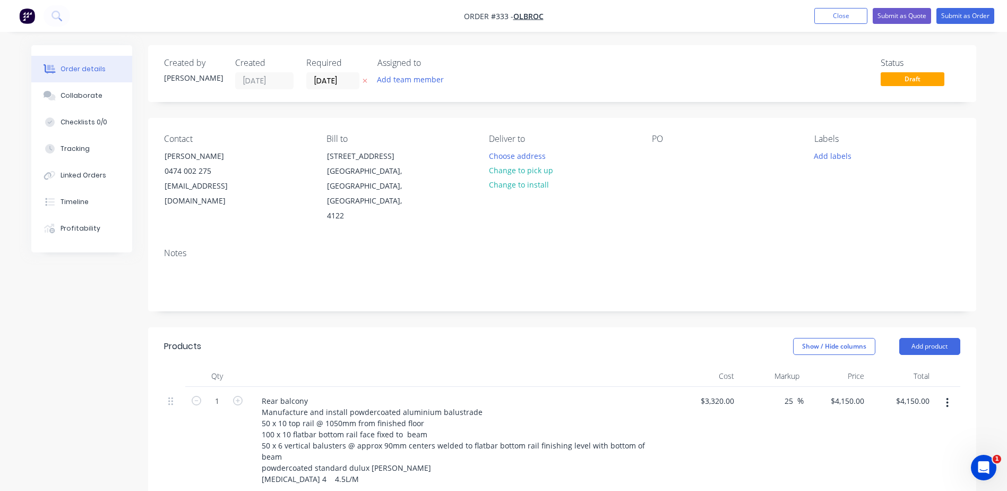
scroll to position [212, 0]
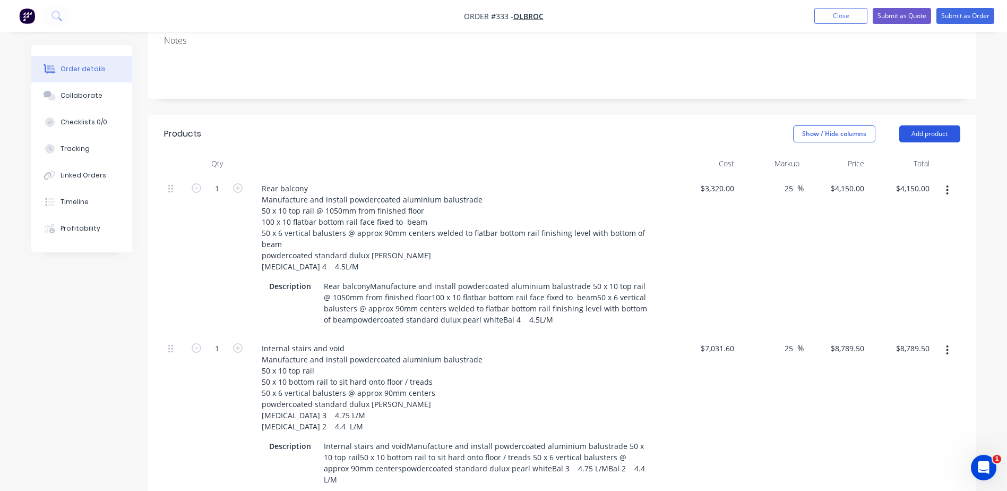
click at [932, 125] on button "Add product" at bounding box center [929, 133] width 61 height 17
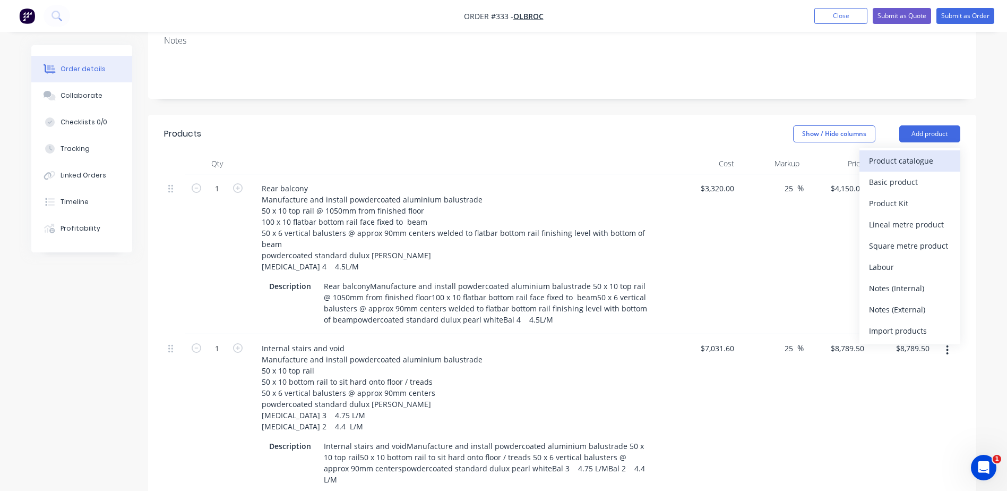
click at [902, 153] on div "Product catalogue" at bounding box center [910, 160] width 82 height 15
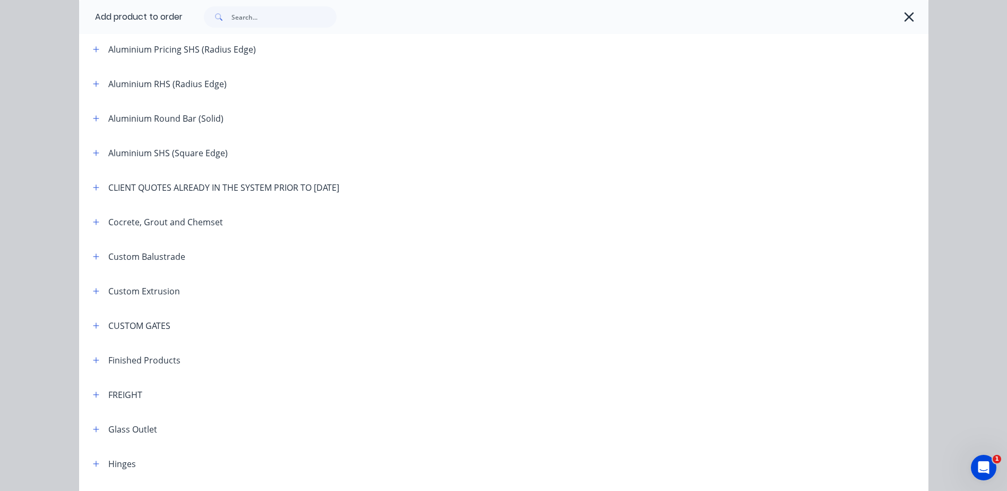
scroll to position [319, 0]
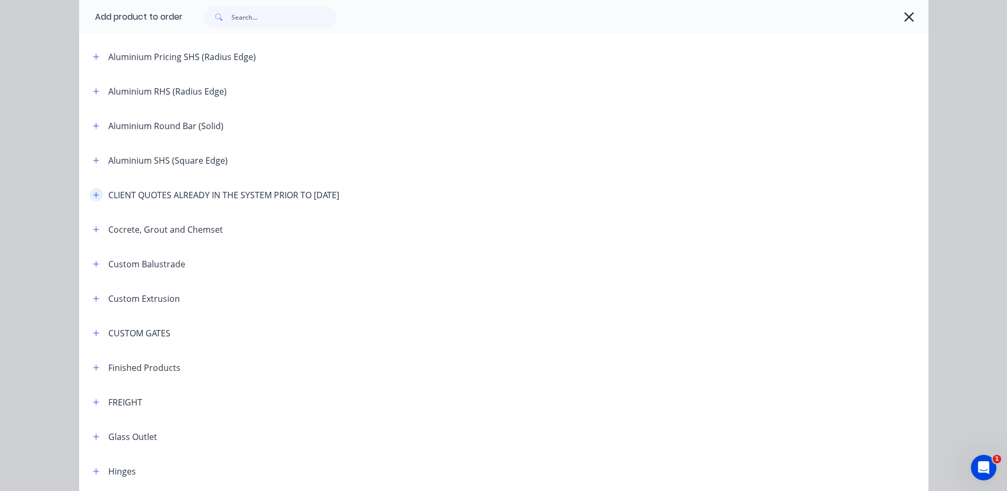
click at [93, 194] on icon "button" at bounding box center [96, 194] width 6 height 7
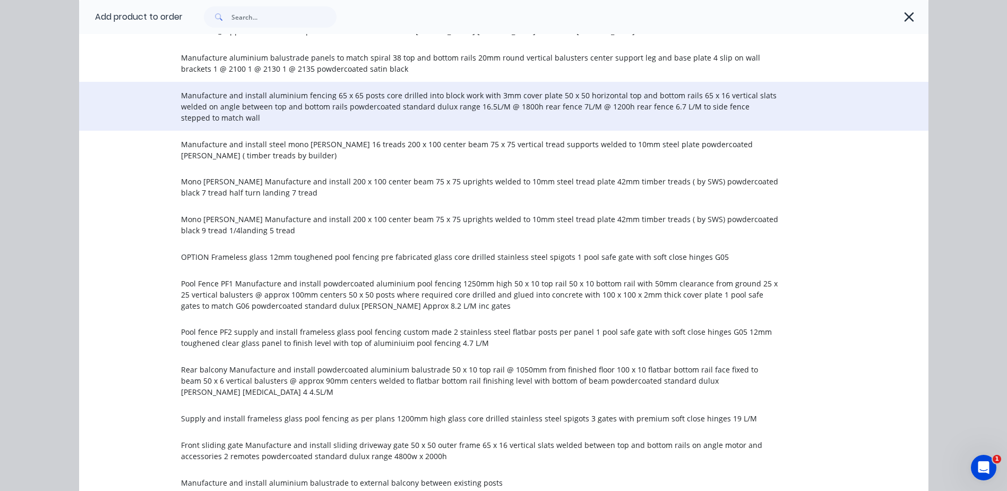
scroll to position [584, 0]
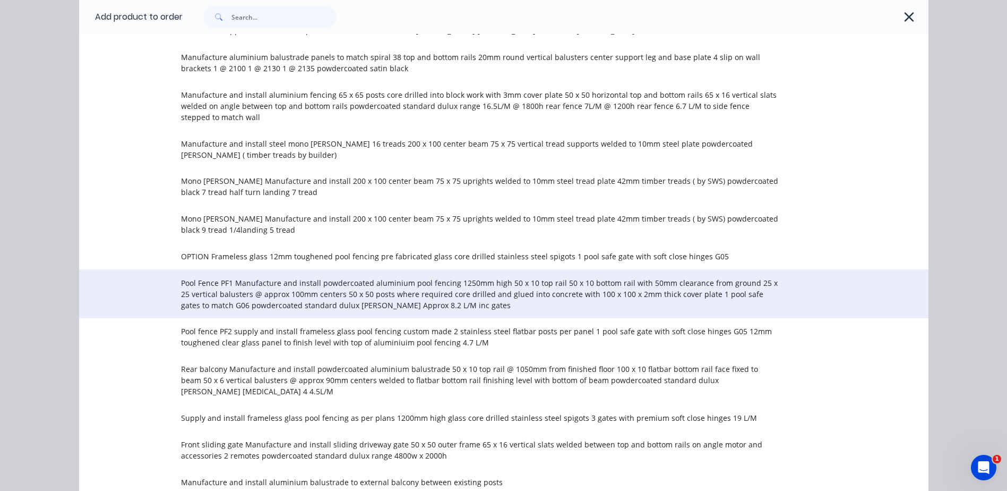
click at [239, 292] on span "Pool Fence PF1 Manufacture and install powdercoated aluminium pool fencing 1250…" at bounding box center [480, 293] width 598 height 33
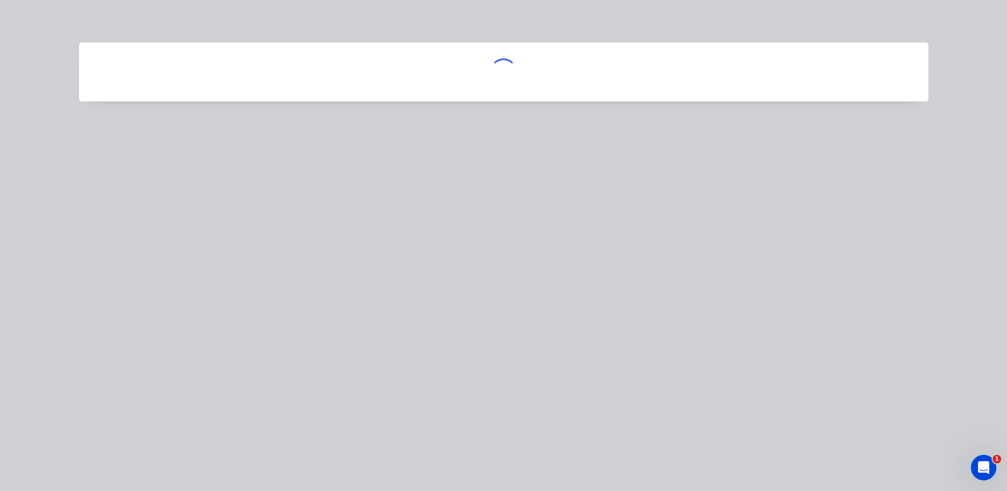
scroll to position [0, 0]
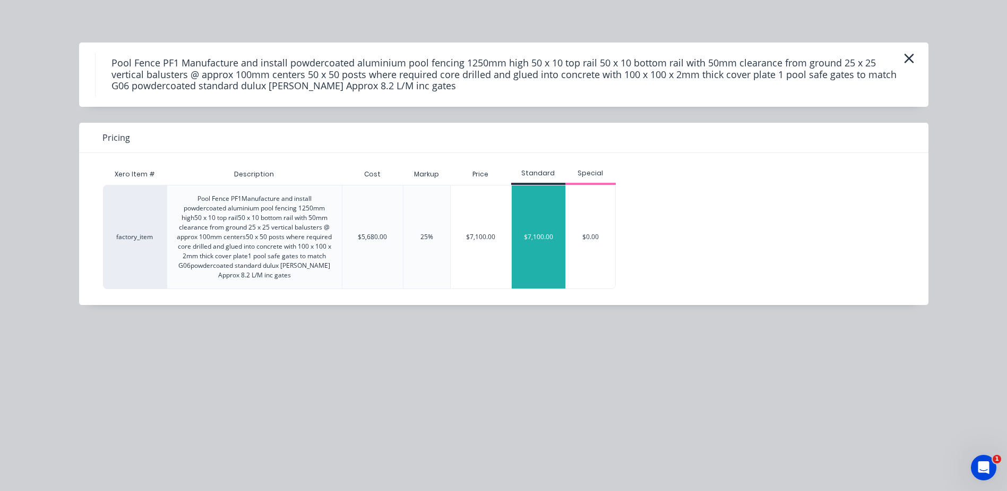
click at [534, 234] on div "$7,100.00" at bounding box center [539, 236] width 54 height 103
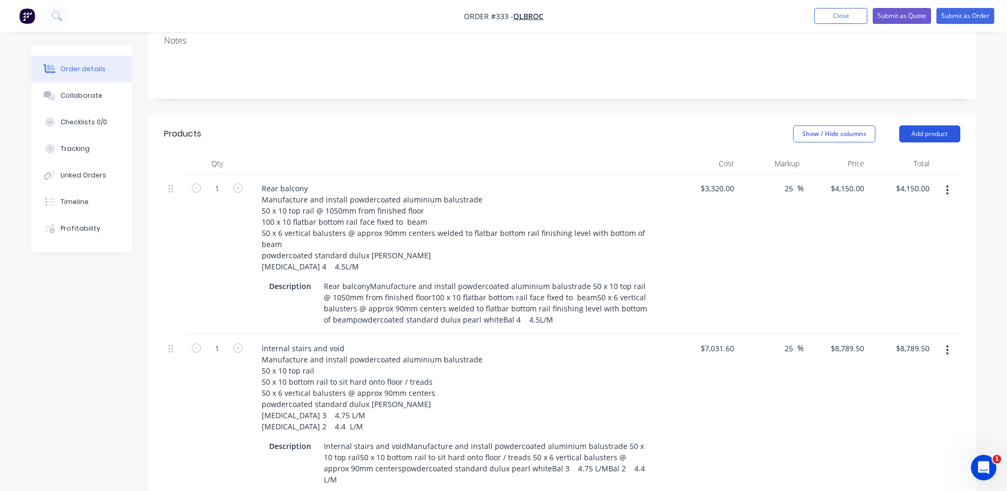
click at [927, 125] on button "Add product" at bounding box center [929, 133] width 61 height 17
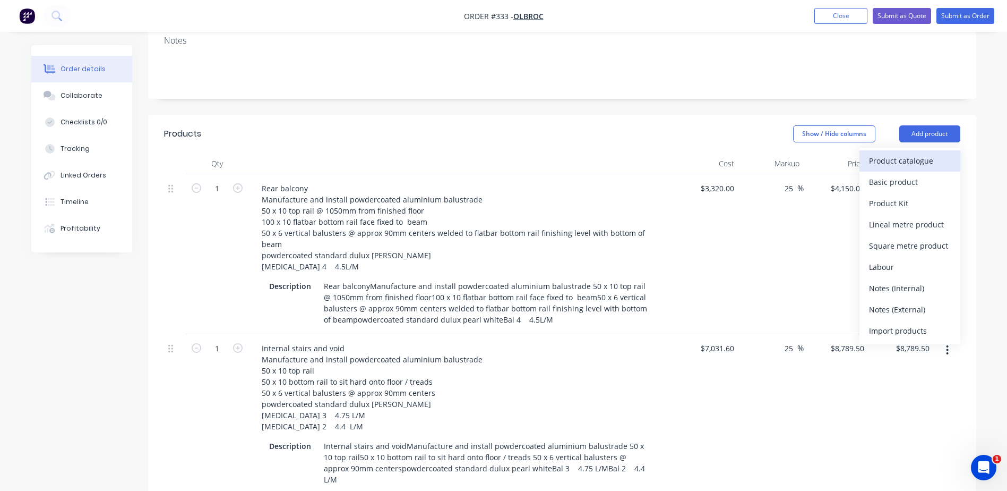
click at [907, 153] on div "Product catalogue" at bounding box center [910, 160] width 82 height 15
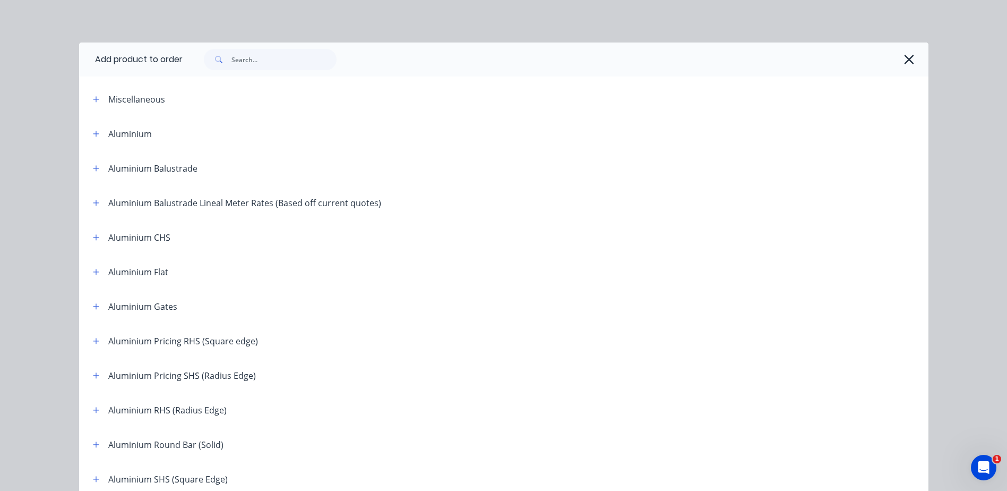
scroll to position [319, 0]
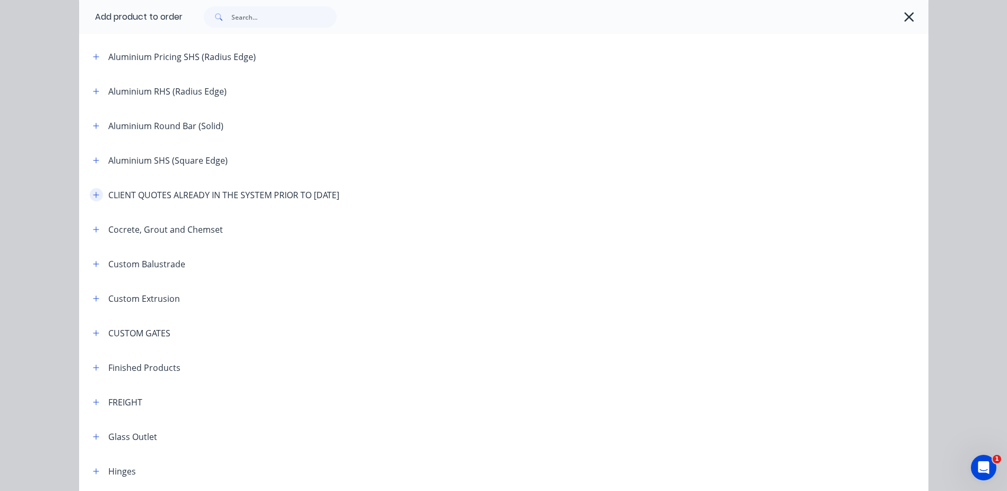
click at [95, 196] on icon "button" at bounding box center [96, 194] width 6 height 7
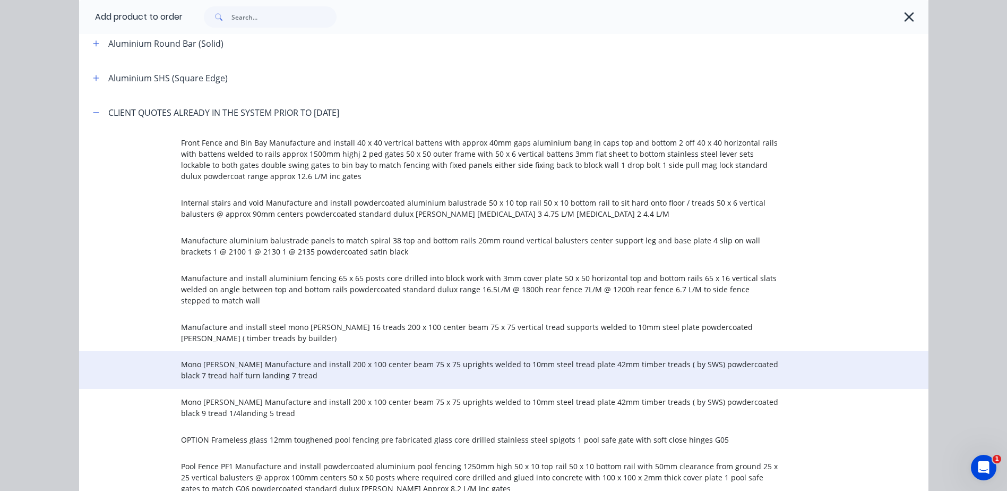
scroll to position [584, 0]
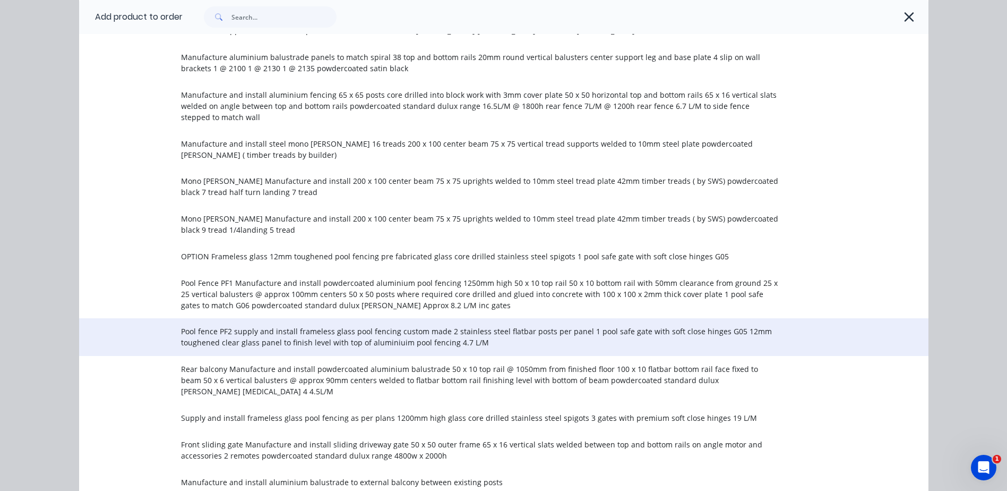
click at [265, 331] on span "Pool fence PF2 supply and install frameless glass pool fencing custom made 2 st…" at bounding box center [480, 336] width 598 height 22
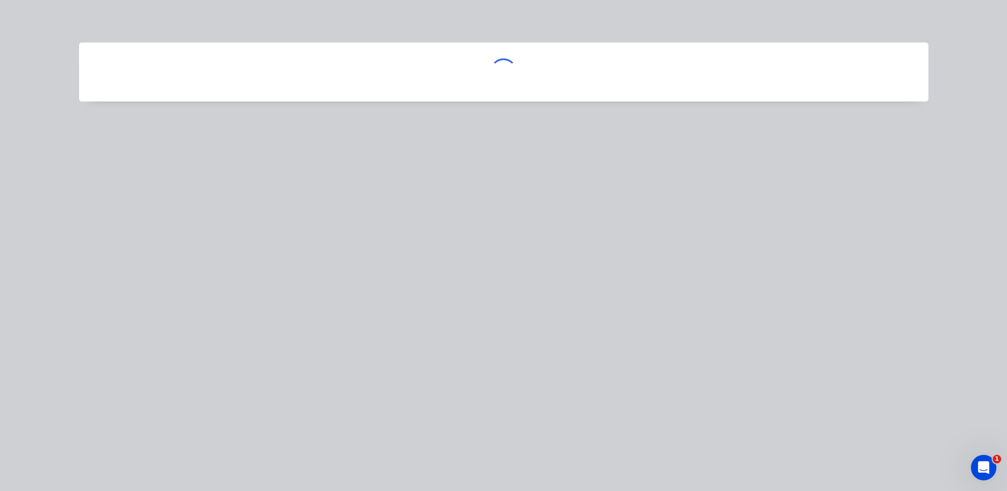
scroll to position [0, 0]
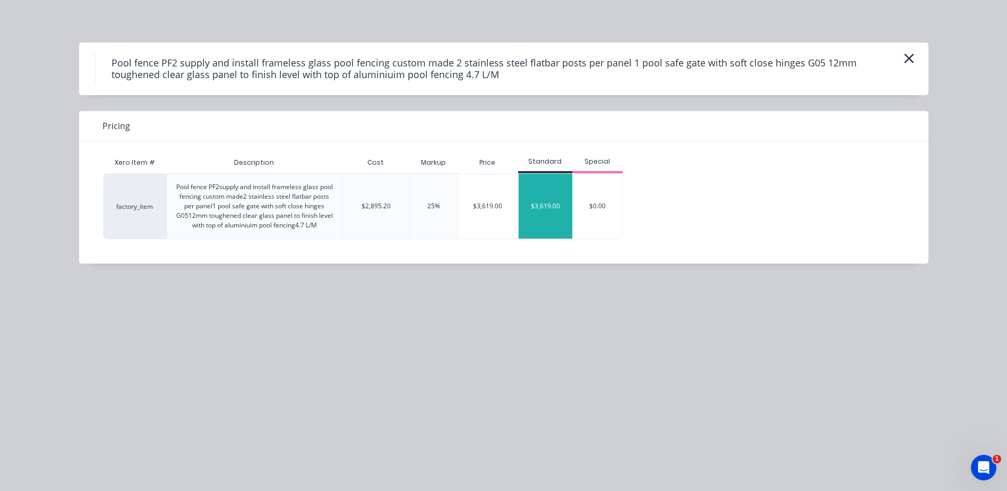
click at [555, 210] on div "$3,619.00" at bounding box center [546, 206] width 54 height 65
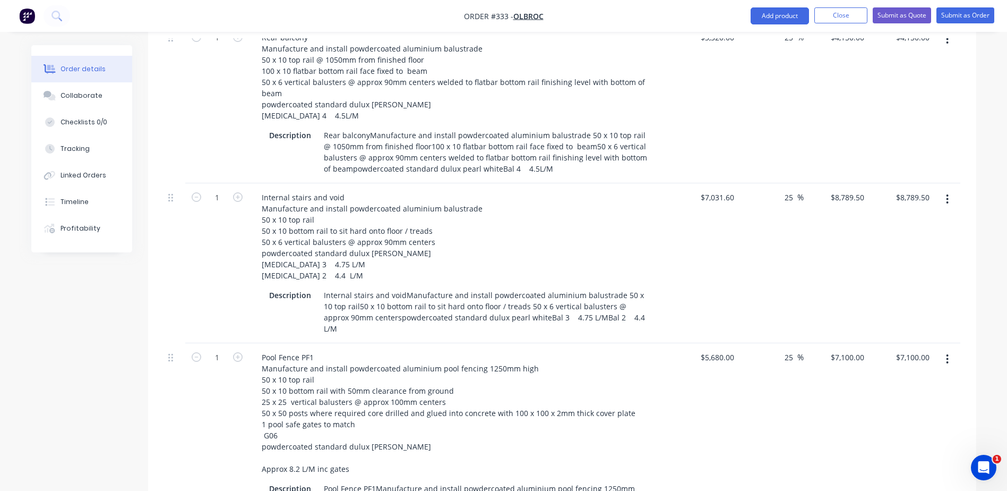
scroll to position [212, 0]
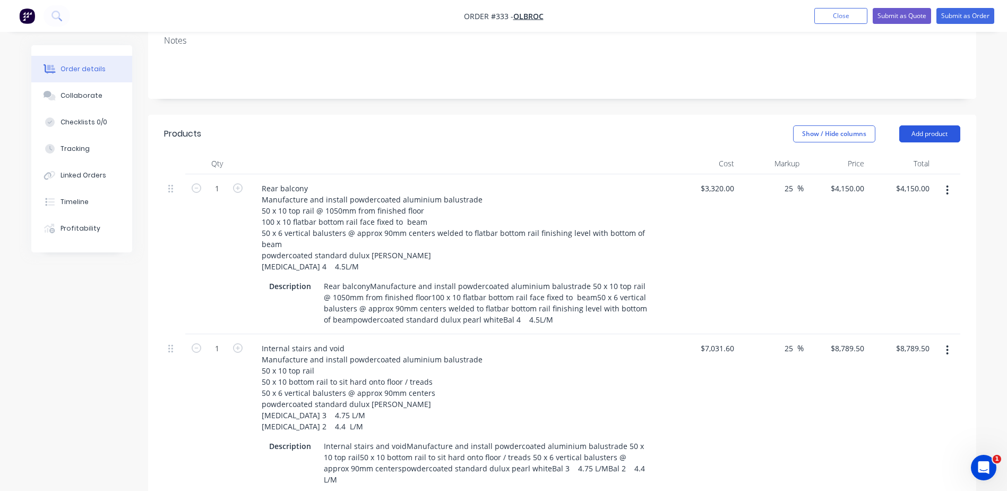
click at [921, 125] on button "Add product" at bounding box center [929, 133] width 61 height 17
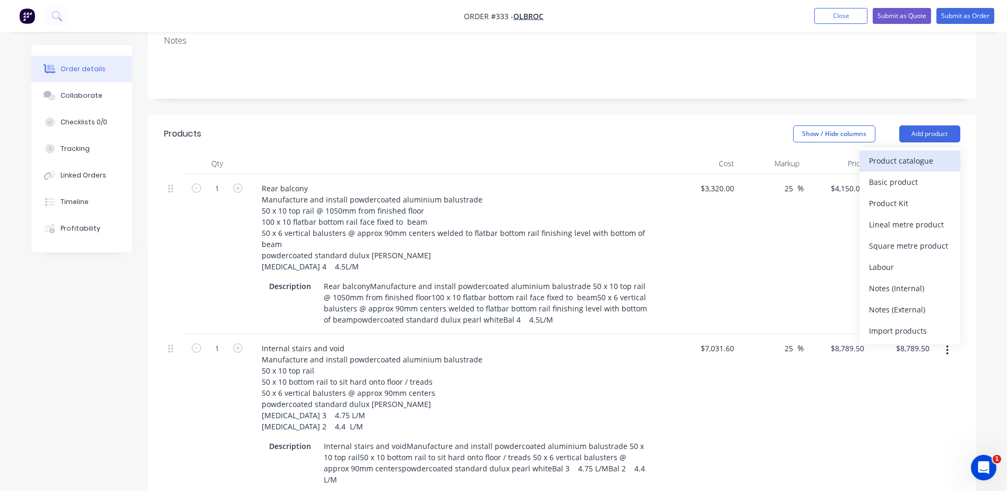
click at [901, 153] on div "Product catalogue" at bounding box center [910, 160] width 82 height 15
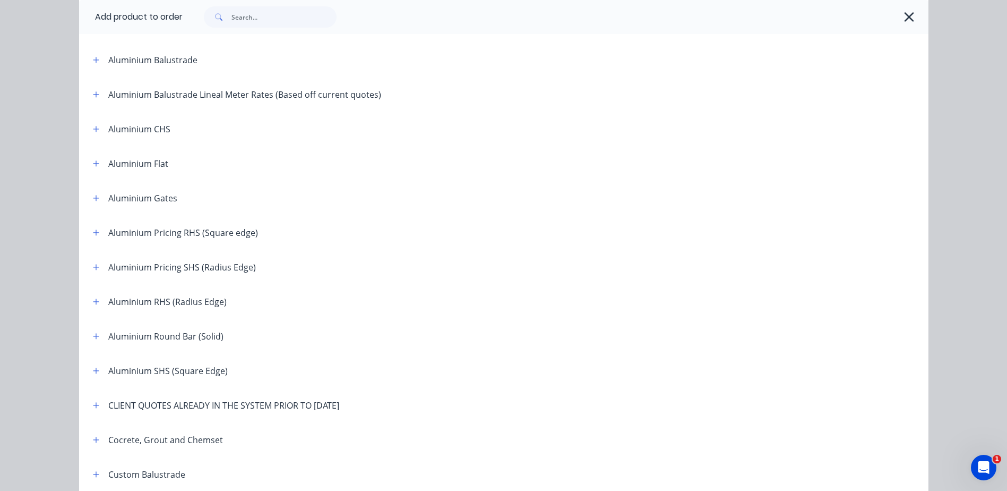
scroll to position [319, 0]
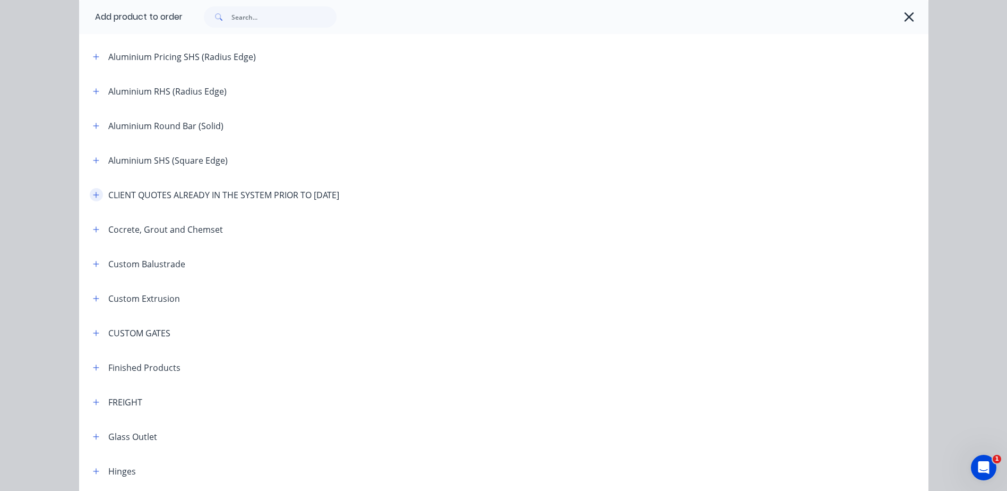
click at [93, 194] on icon "button" at bounding box center [96, 195] width 6 height 6
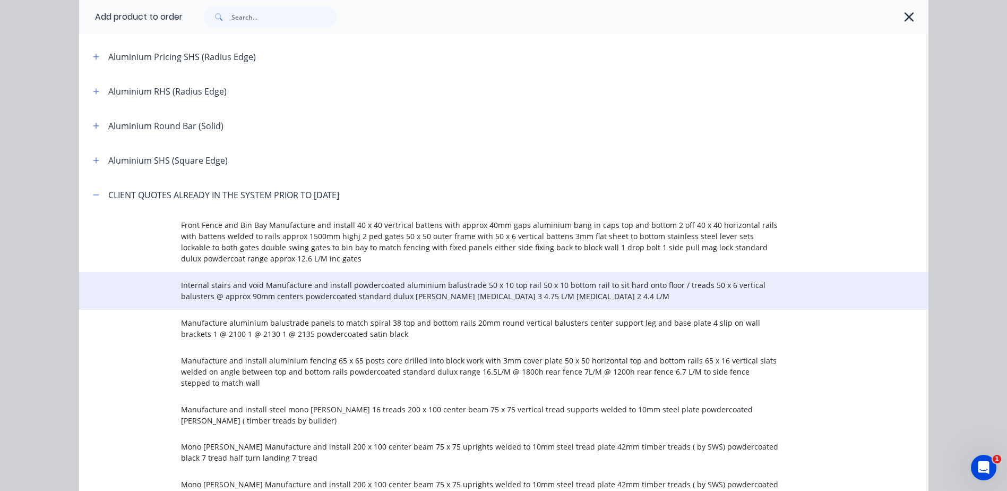
scroll to position [531, 0]
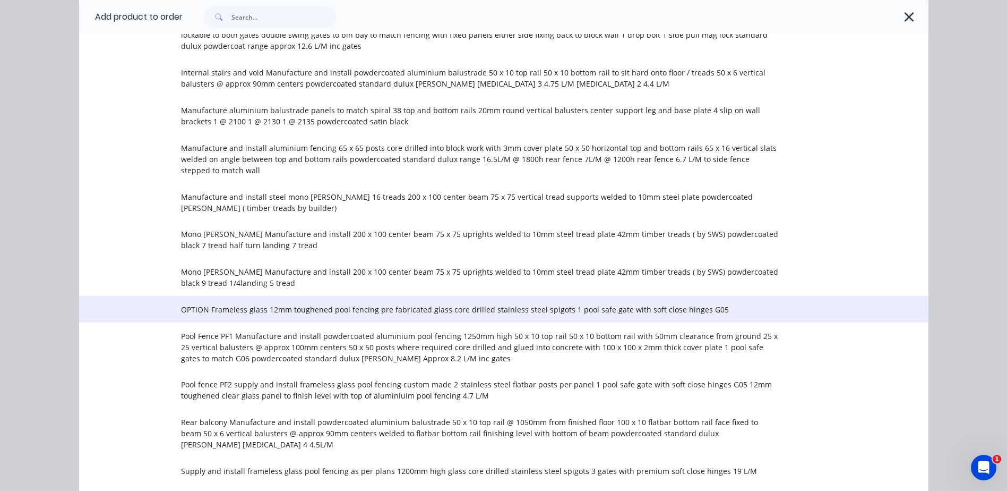
click at [262, 308] on span "OPTION Frameless glass 12mm toughened pool fencing pre fabricated glass core dr…" at bounding box center [480, 309] width 598 height 11
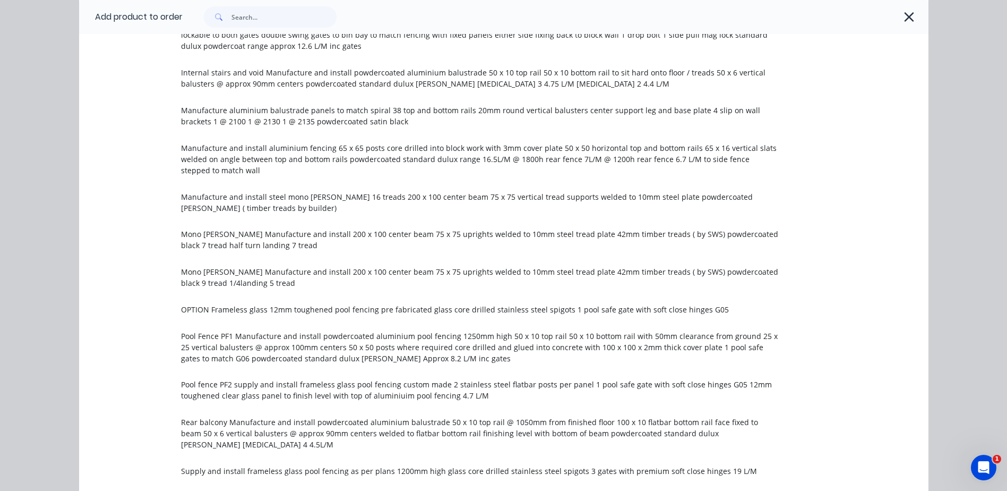
scroll to position [0, 0]
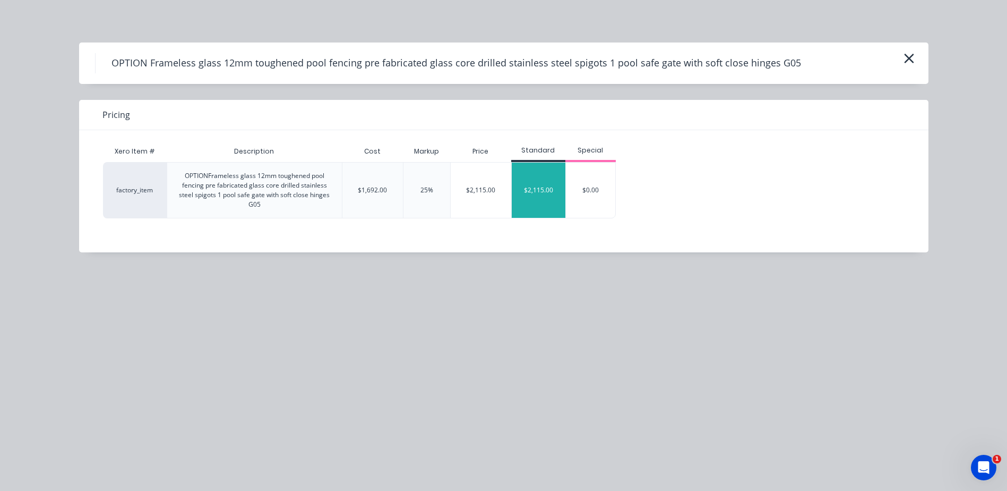
click at [538, 197] on div "$2,115.00" at bounding box center [539, 189] width 54 height 55
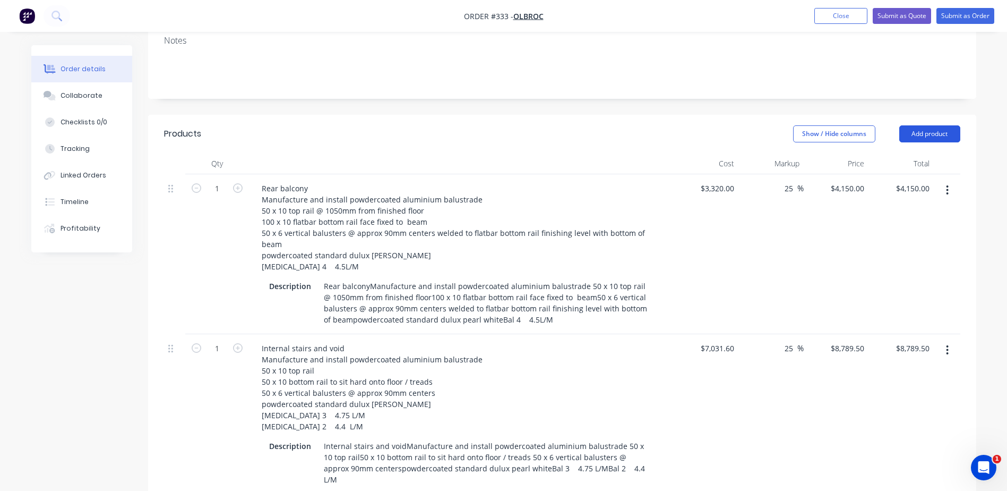
click at [928, 125] on button "Add product" at bounding box center [929, 133] width 61 height 17
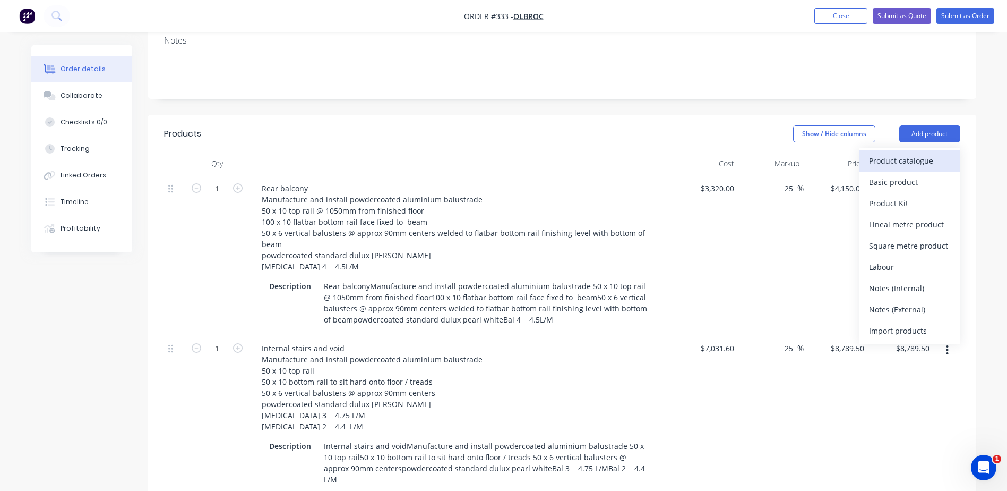
click at [911, 153] on div "Product catalogue" at bounding box center [910, 160] width 82 height 15
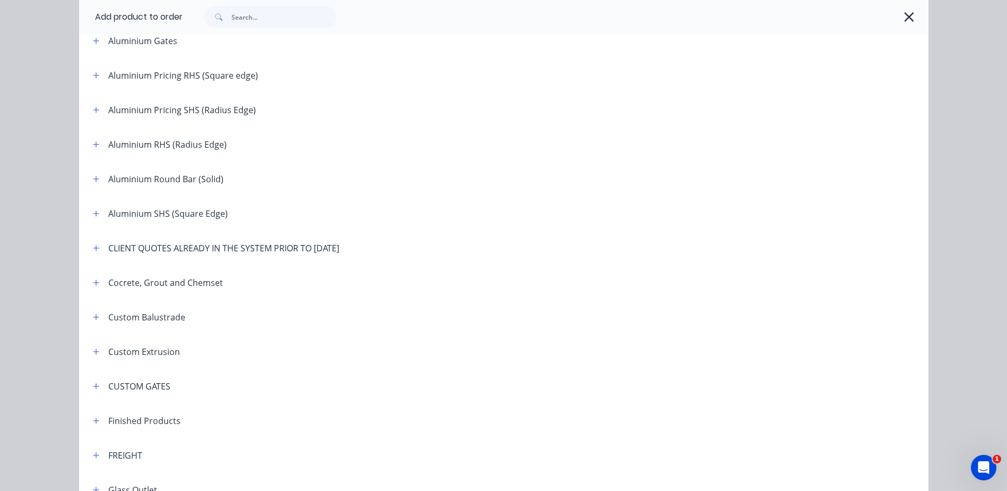
scroll to position [319, 0]
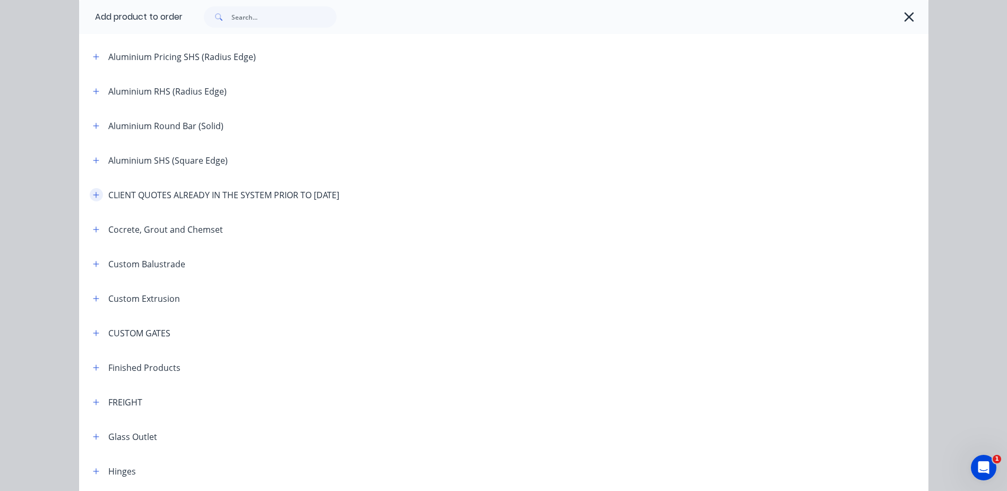
click at [94, 194] on icon "button" at bounding box center [96, 194] width 6 height 7
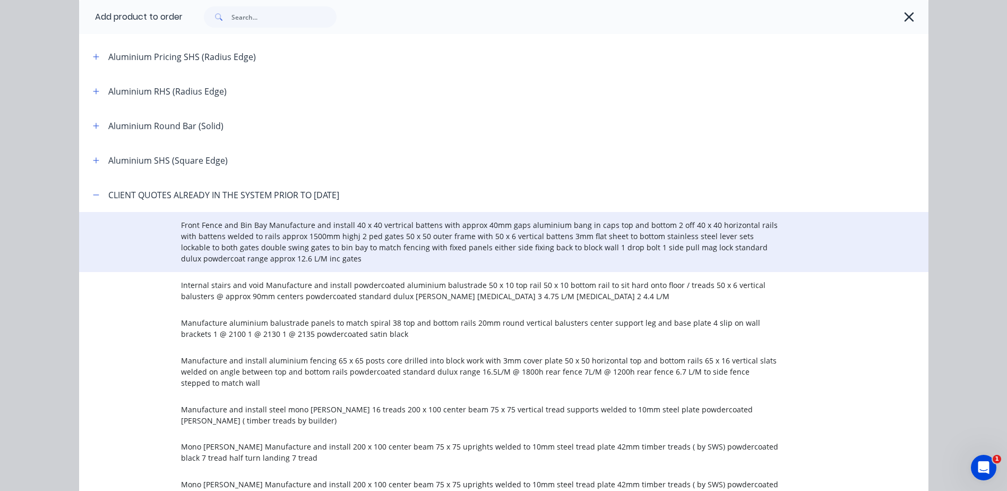
click at [272, 243] on span "Front Fence and Bin Bay Manufacture and install 40 x 40 vertrical battens with …" at bounding box center [480, 241] width 598 height 45
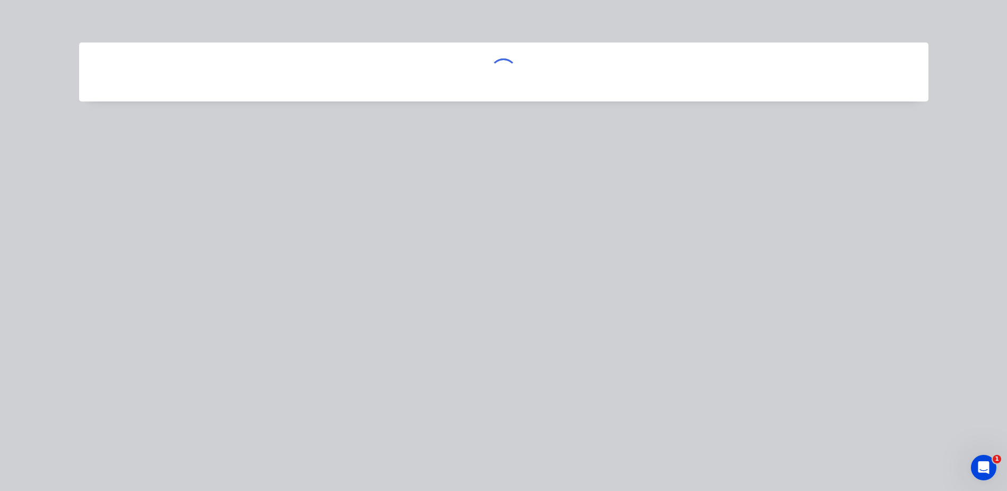
scroll to position [0, 0]
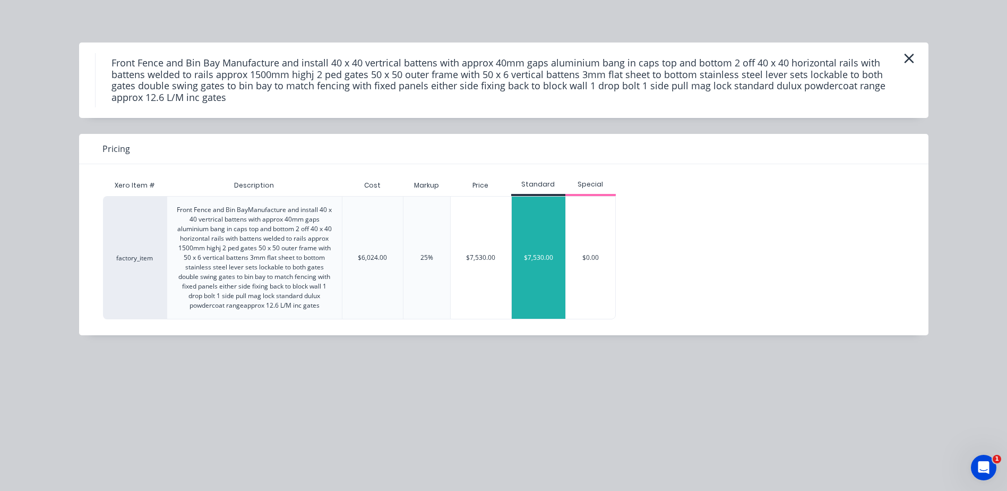
click at [541, 260] on div "$7,530.00" at bounding box center [539, 257] width 54 height 122
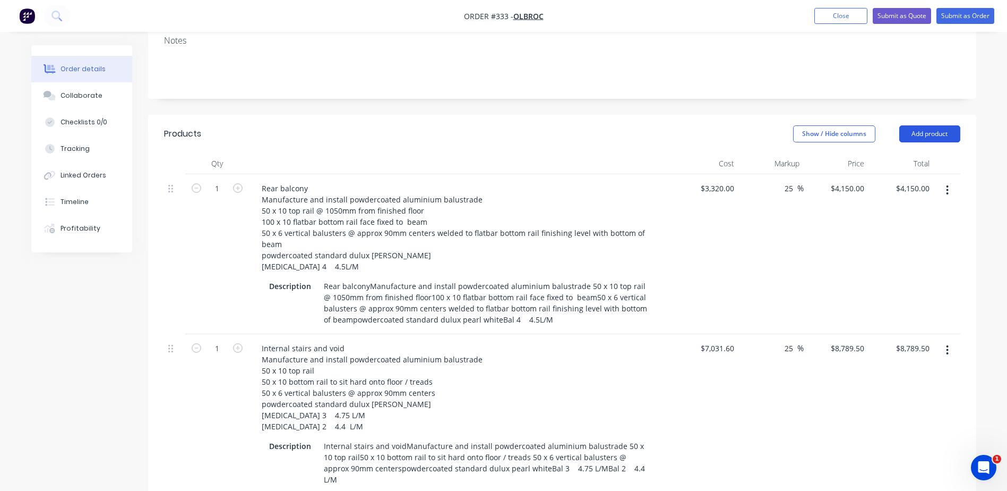
click at [927, 125] on button "Add product" at bounding box center [929, 133] width 61 height 17
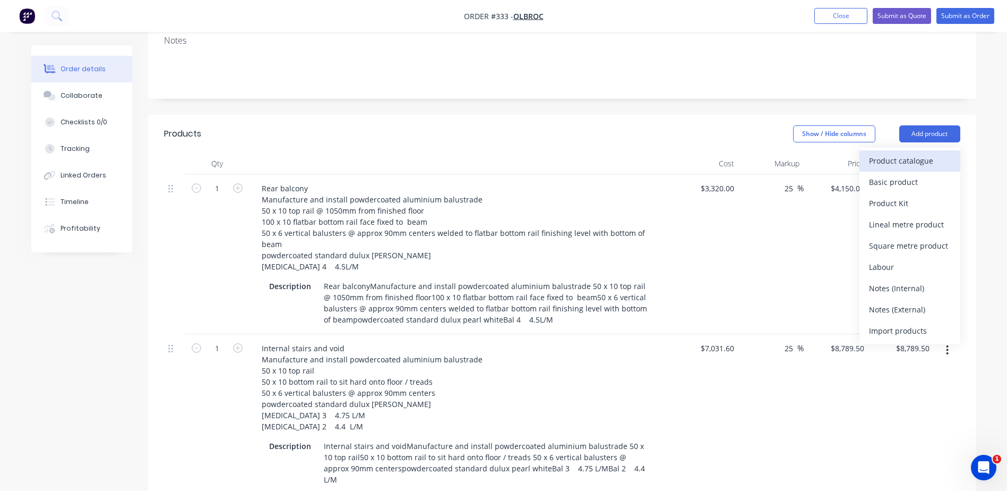
click at [904, 153] on div "Product catalogue" at bounding box center [910, 160] width 82 height 15
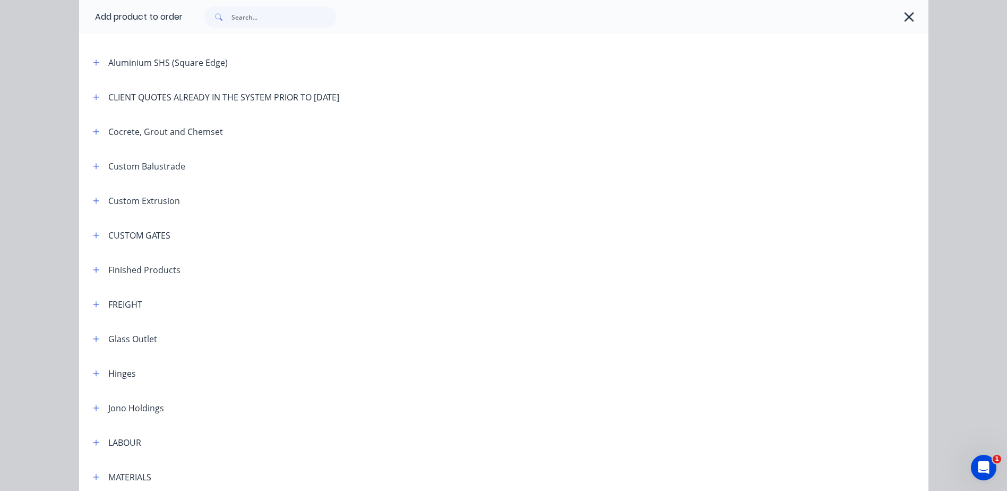
scroll to position [392, 0]
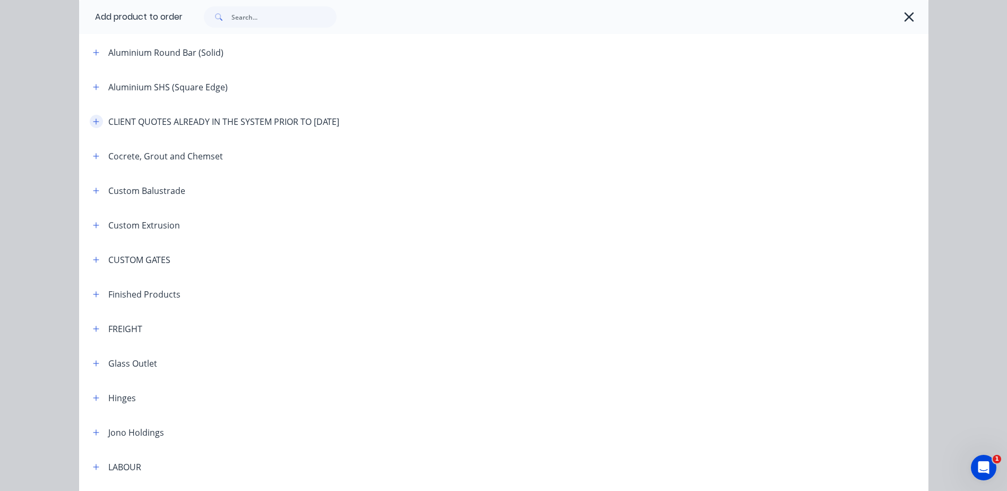
click at [93, 122] on icon "button" at bounding box center [96, 121] width 6 height 6
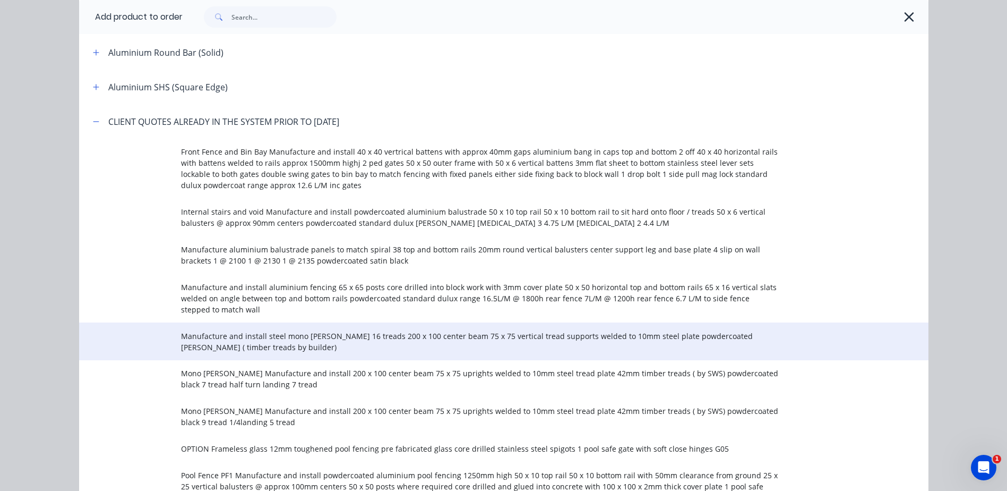
click at [317, 329] on td "Manufacture and install steel mono stringer 16 treads 200 x 100 center beam 75 …" at bounding box center [555, 341] width 748 height 38
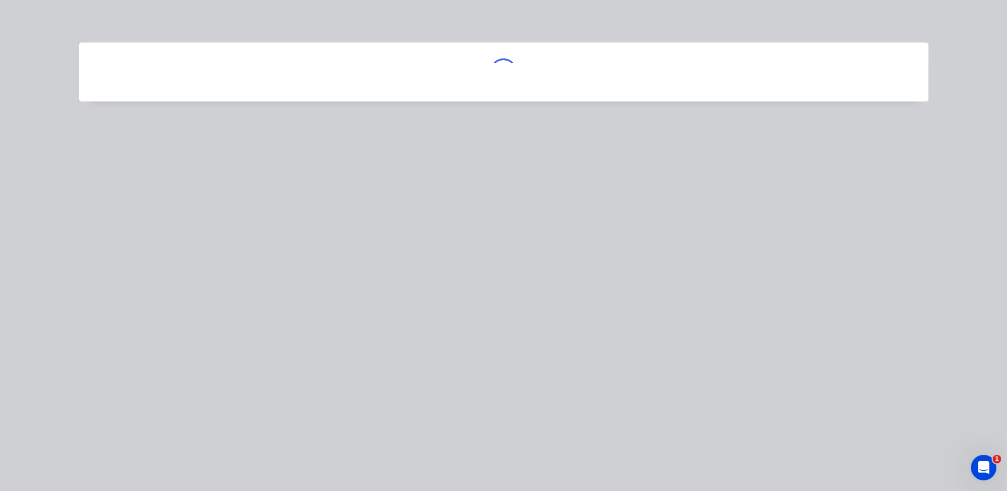
scroll to position [0, 0]
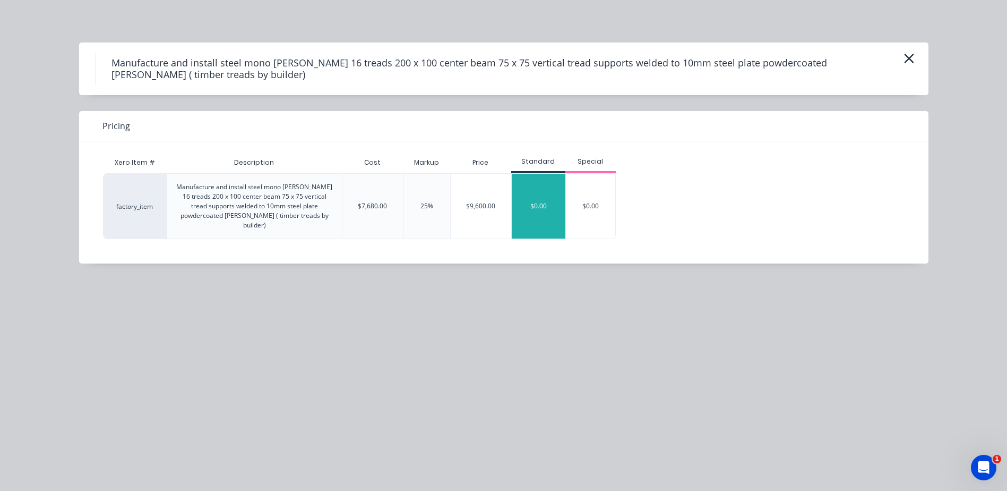
click at [546, 208] on div "$0.00" at bounding box center [539, 206] width 54 height 65
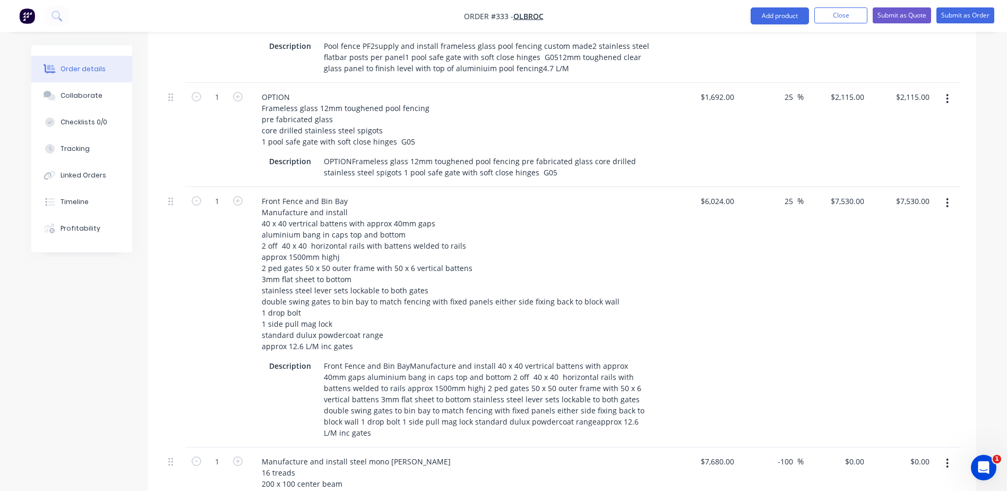
scroll to position [1115, 0]
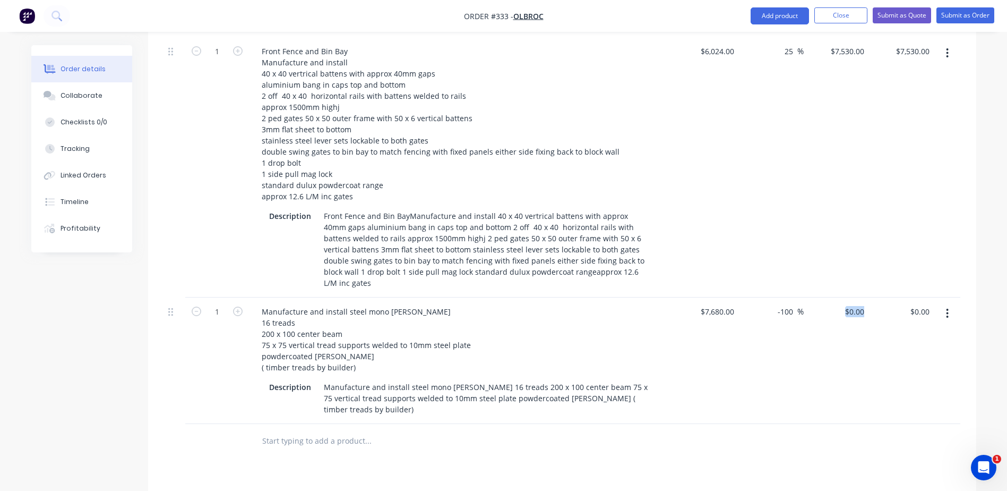
drag, startPoint x: 870, startPoint y: 263, endPoint x: 824, endPoint y: 264, distance: 46.2
click at [824, 297] on div "1 Manufacture and install steel mono stringer 16 treads 200 x 100 center beam 7…" at bounding box center [562, 360] width 796 height 126
drag, startPoint x: 824, startPoint y: 264, endPoint x: 883, endPoint y: 276, distance: 60.2
click at [883, 297] on div "$0.00 $0.00" at bounding box center [901, 360] width 65 height 126
type input "0"
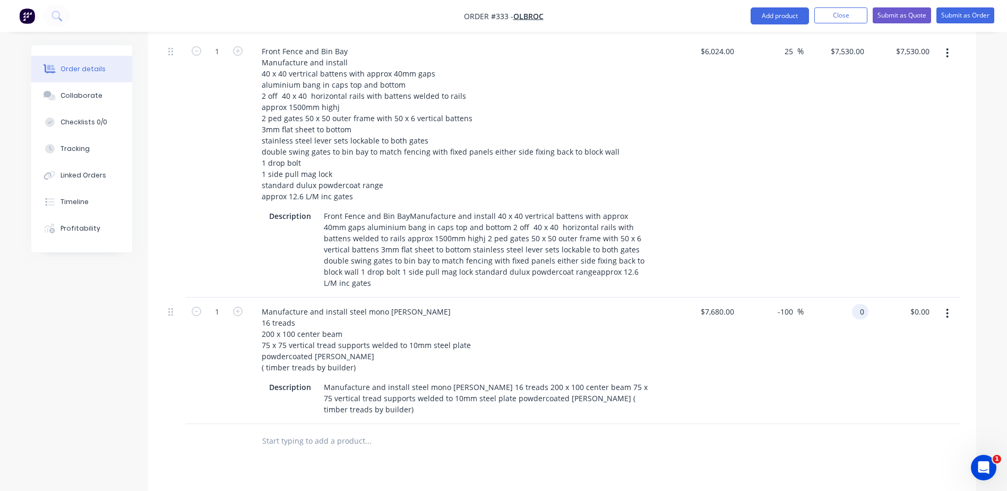
click at [851, 297] on div "0 0" at bounding box center [836, 360] width 65 height 126
type input "9600"
type input "25"
type input "$9,600.00"
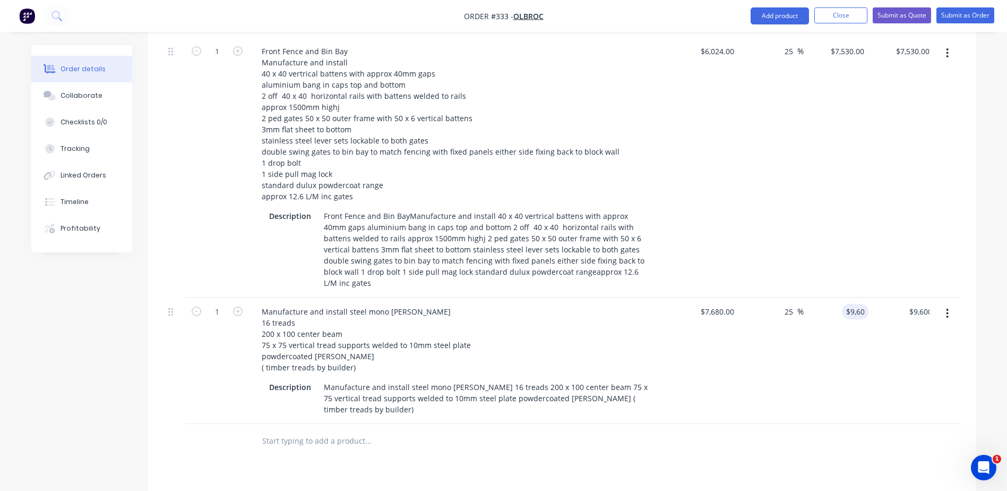
click at [859, 310] on div "$9,600.00 9600" at bounding box center [836, 360] width 65 height 126
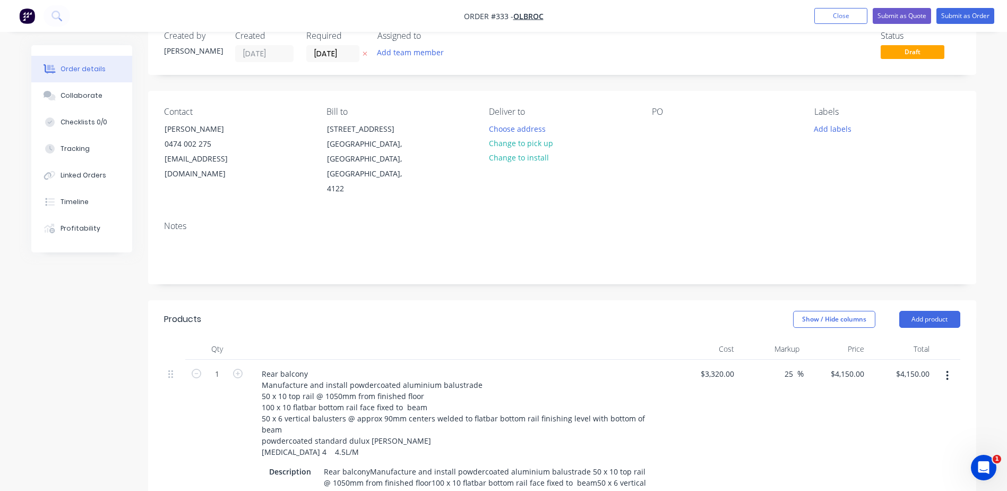
scroll to position [0, 0]
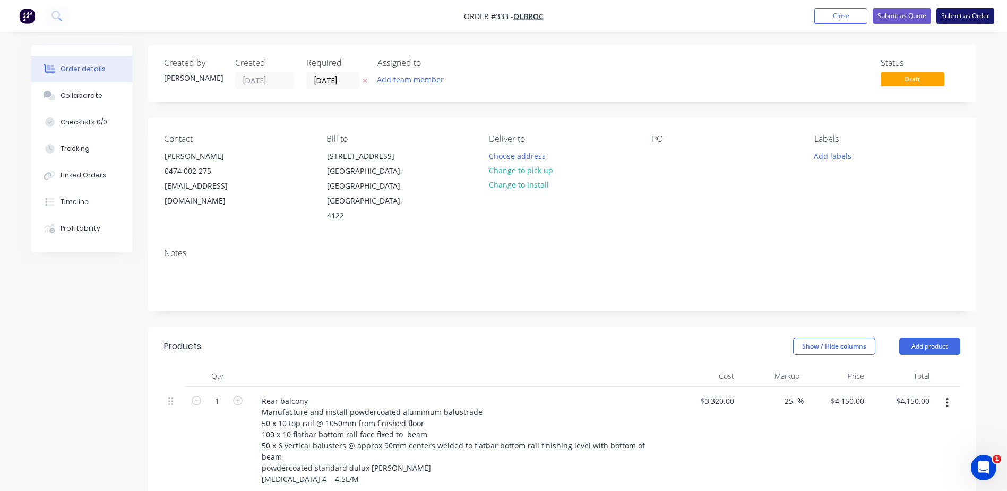
click at [970, 15] on button "Submit as Order" at bounding box center [966, 16] width 58 height 16
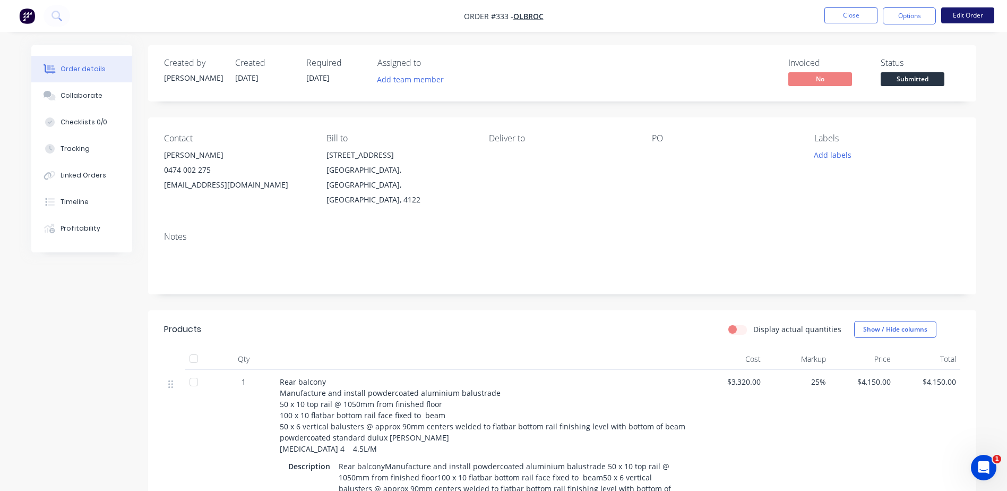
click at [984, 14] on button "Edit Order" at bounding box center [967, 15] width 53 height 16
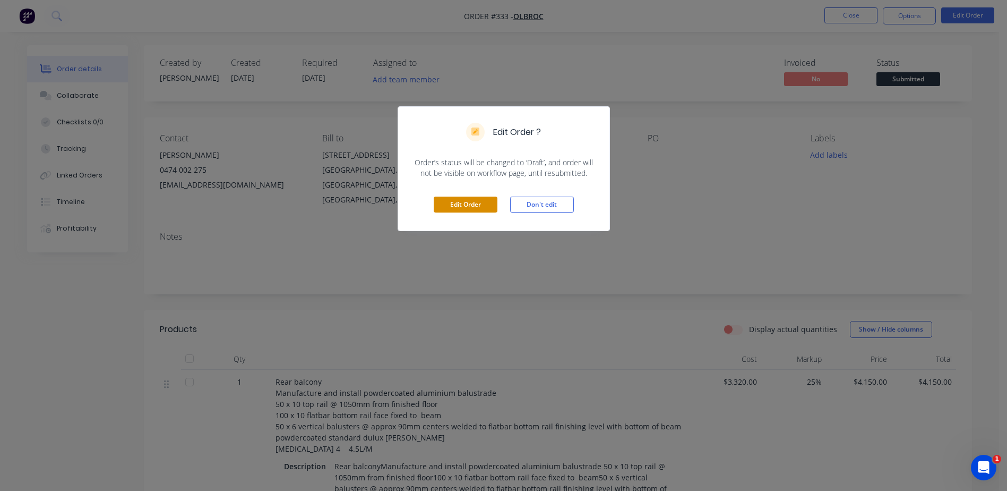
click at [487, 205] on button "Edit Order" at bounding box center [466, 204] width 64 height 16
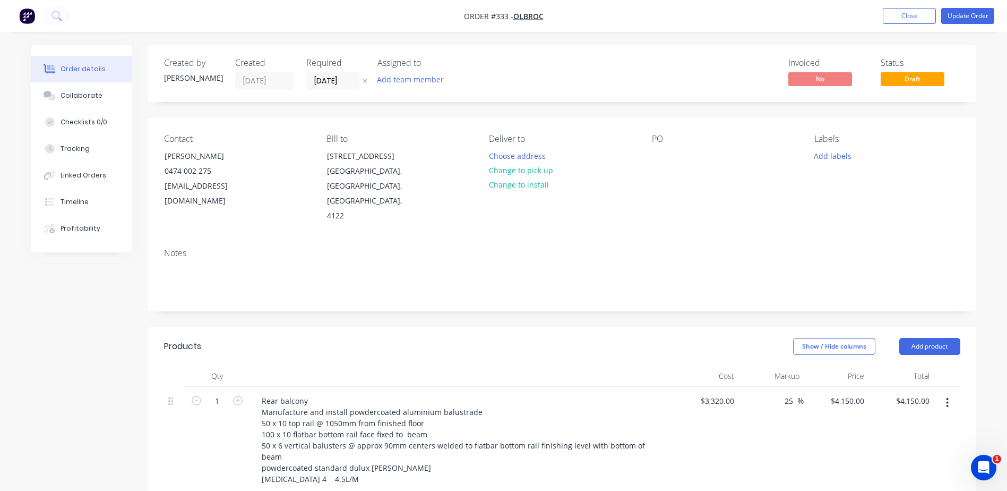
click at [684, 152] on div "PO" at bounding box center [724, 179] width 145 height 90
click at [659, 156] on div at bounding box center [660, 155] width 17 height 15
click at [836, 152] on button "Add labels" at bounding box center [833, 155] width 49 height 14
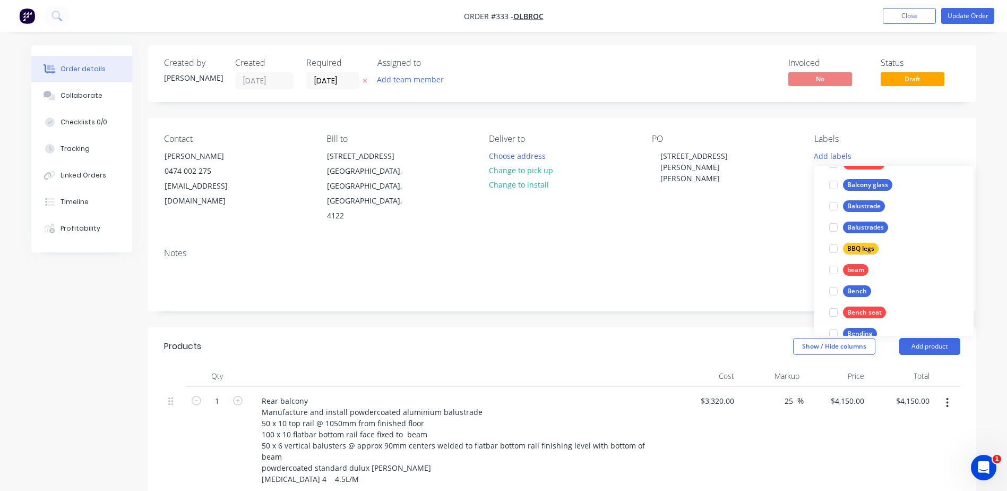
scroll to position [425, 0]
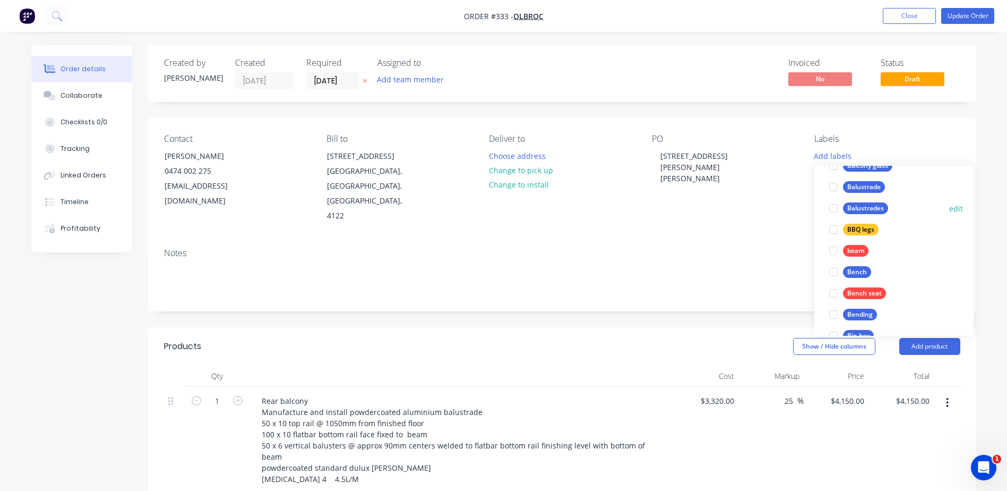
click at [868, 205] on div "Balustrades" at bounding box center [865, 208] width 45 height 12
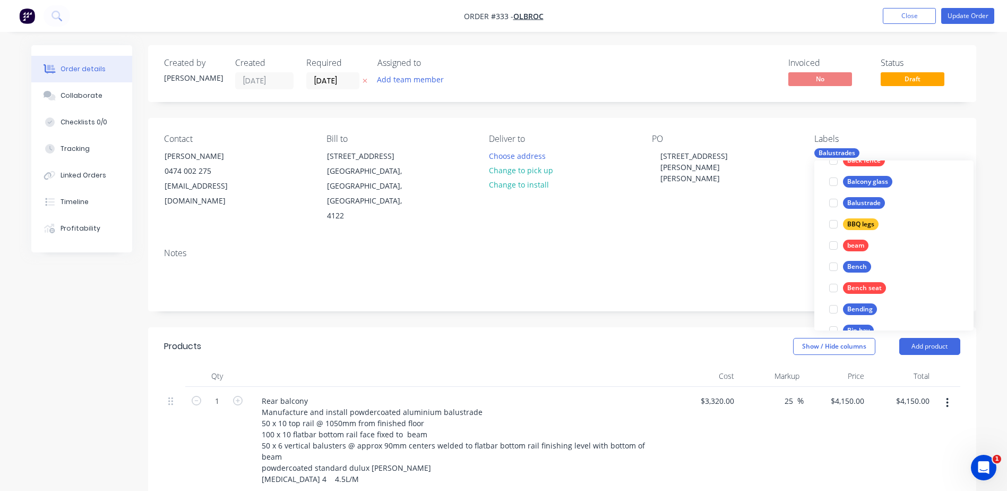
scroll to position [42, 0]
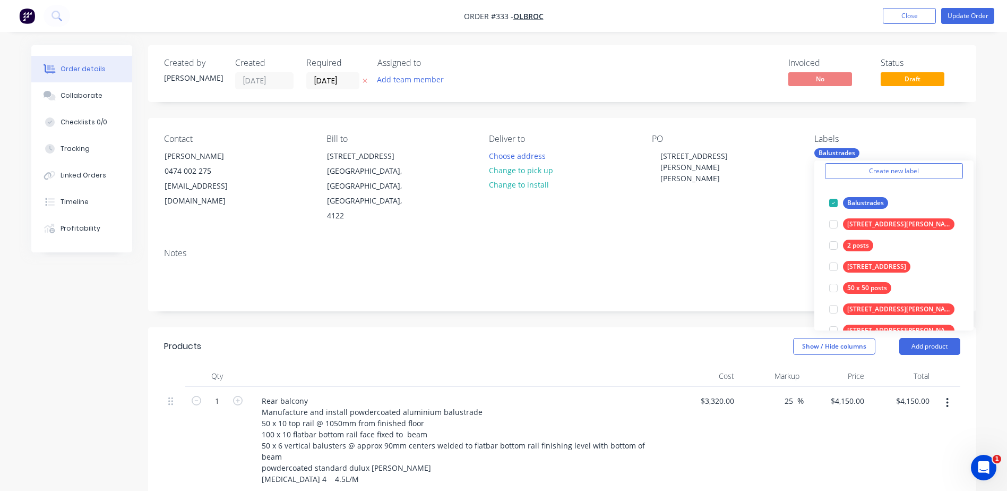
click at [752, 248] on div "Notes" at bounding box center [562, 253] width 796 height 10
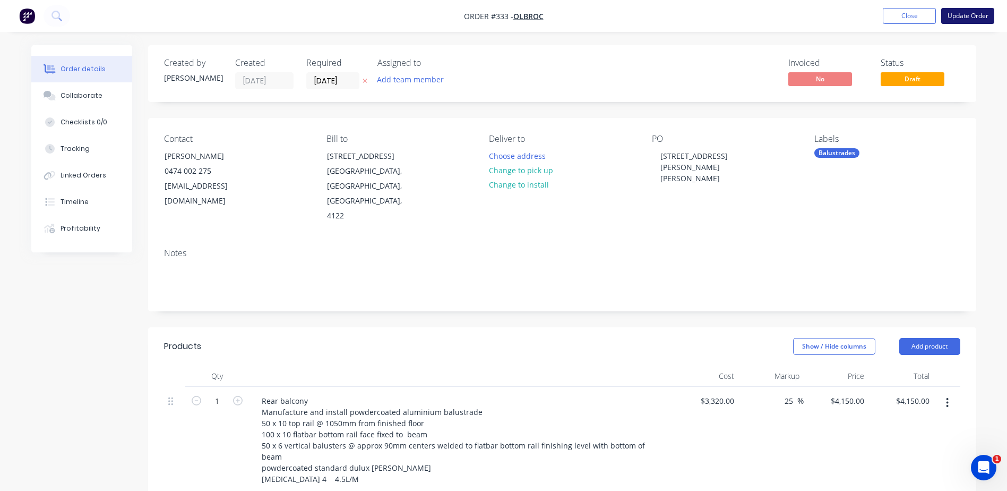
click at [951, 12] on button "Update Order" at bounding box center [967, 16] width 53 height 16
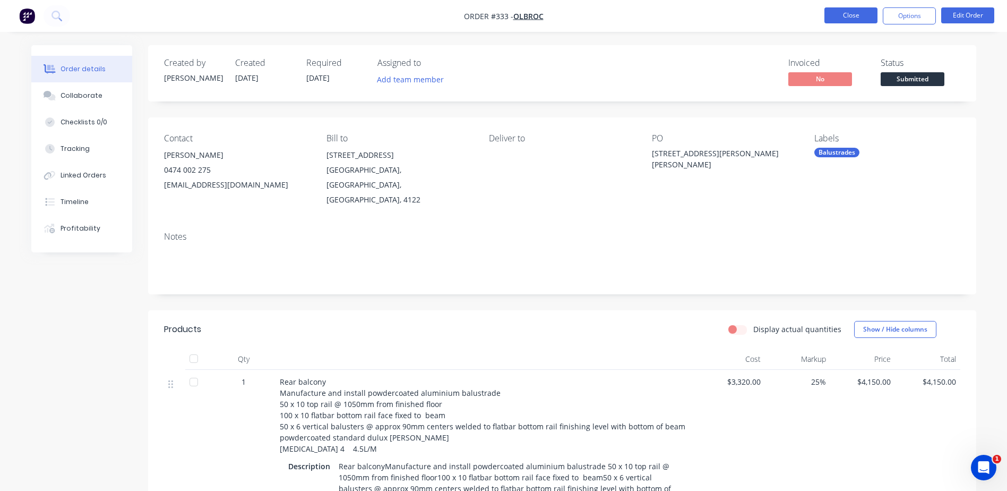
click at [846, 14] on button "Close" at bounding box center [851, 15] width 53 height 16
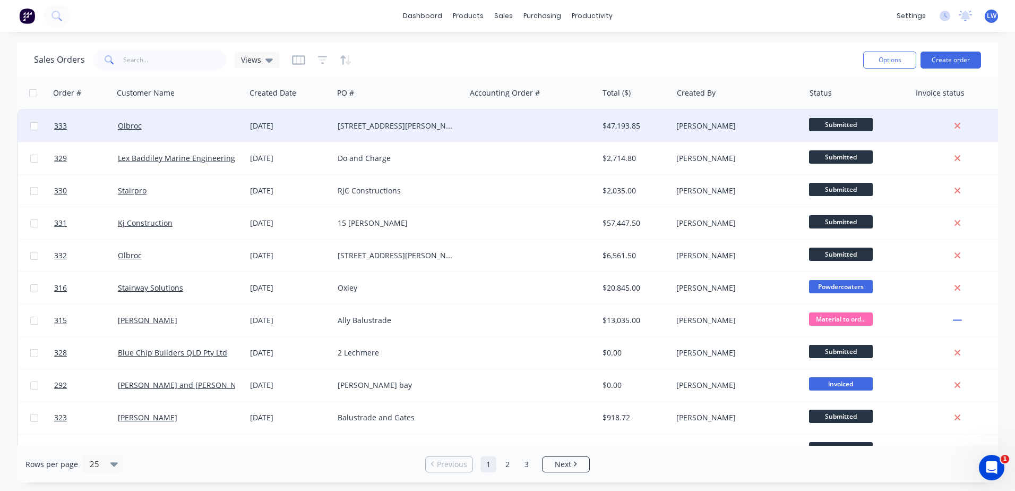
click at [524, 127] on div at bounding box center [532, 126] width 132 height 32
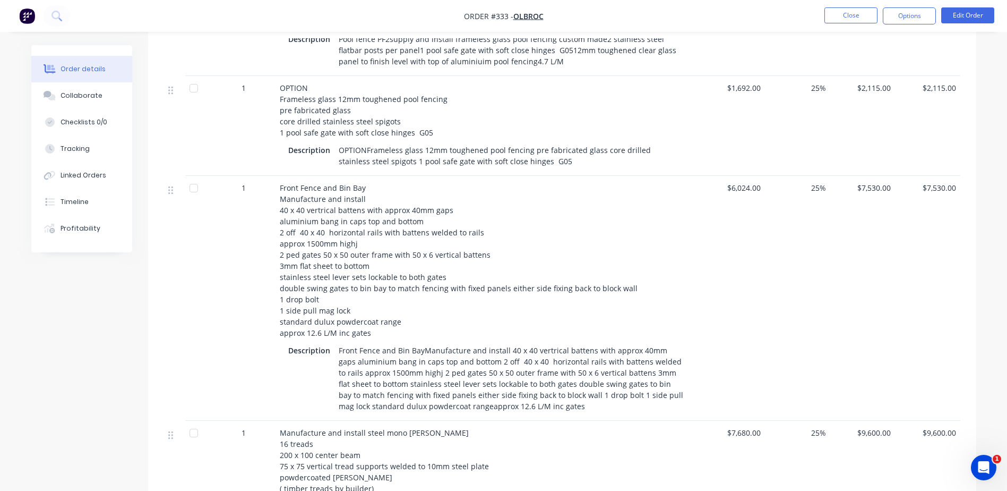
scroll to position [812, 0]
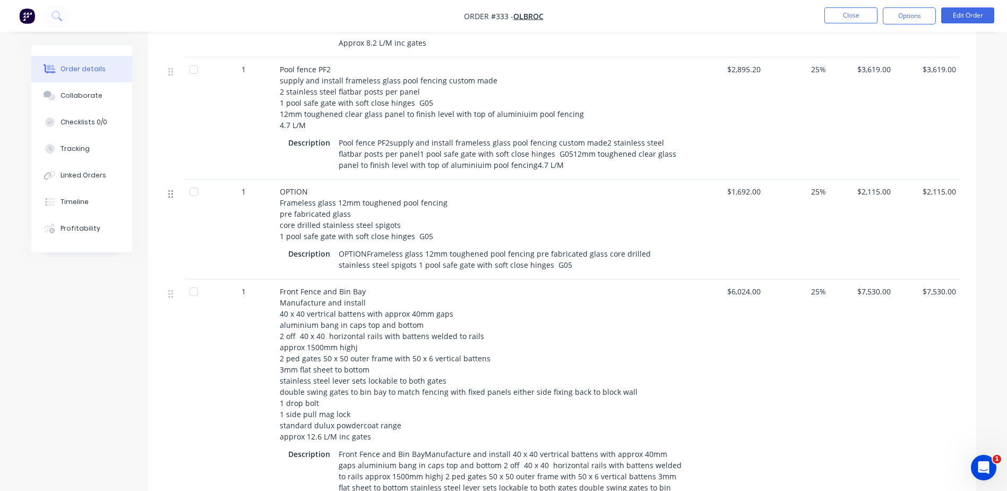
click at [169, 190] on icon at bounding box center [170, 194] width 5 height 8
click at [173, 189] on icon at bounding box center [170, 194] width 5 height 10
click at [963, 18] on button "Edit Order" at bounding box center [967, 15] width 53 height 16
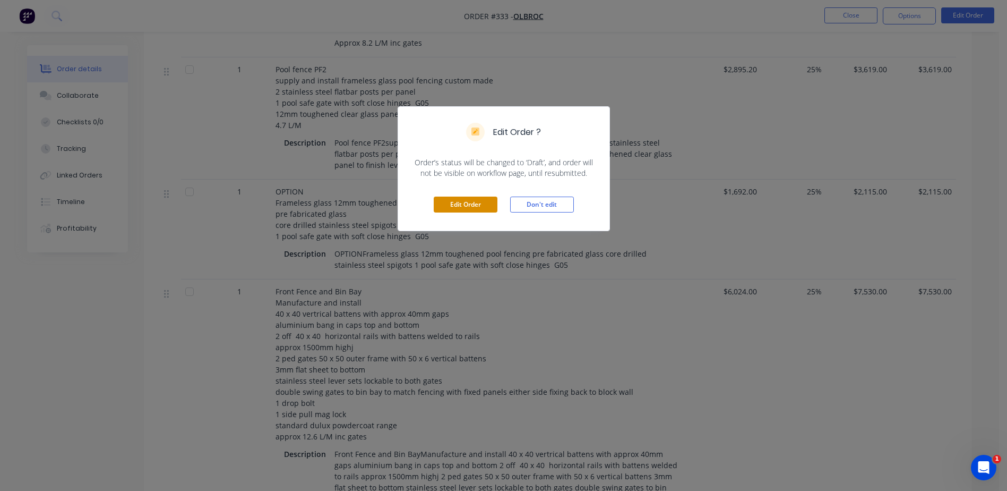
click at [451, 204] on button "Edit Order" at bounding box center [466, 204] width 64 height 16
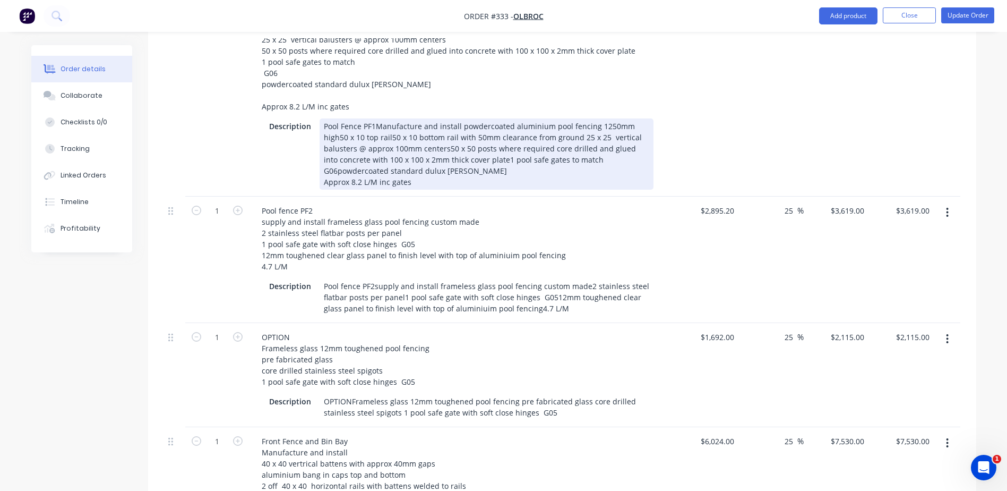
scroll to position [796, 0]
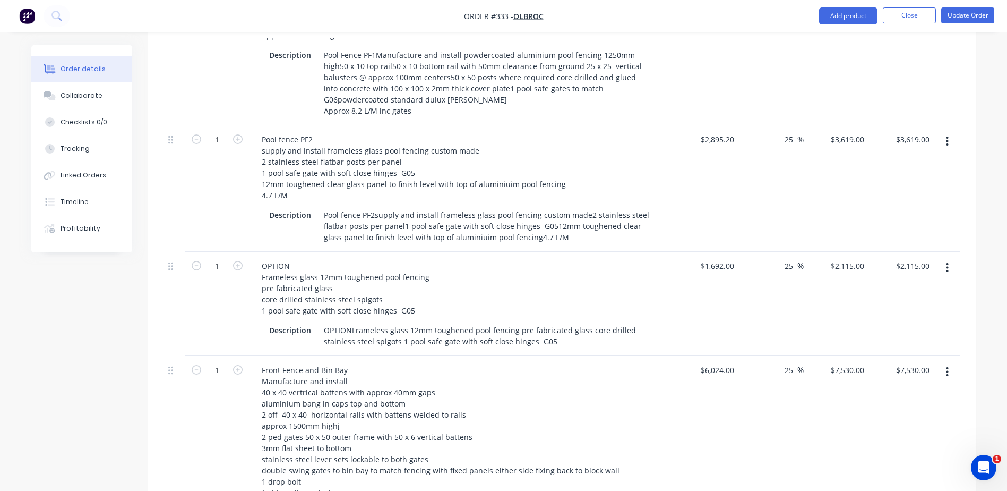
click at [949, 258] on button "button" at bounding box center [947, 267] width 25 height 19
click at [900, 330] on div "Exclude from tax" at bounding box center [910, 337] width 82 height 15
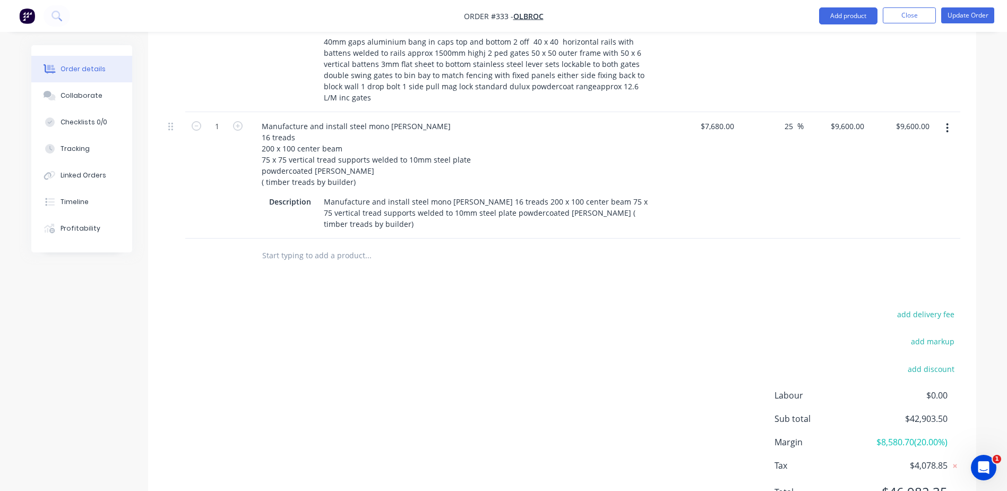
scroll to position [1301, 0]
click at [976, 10] on button "Update Order" at bounding box center [967, 15] width 53 height 16
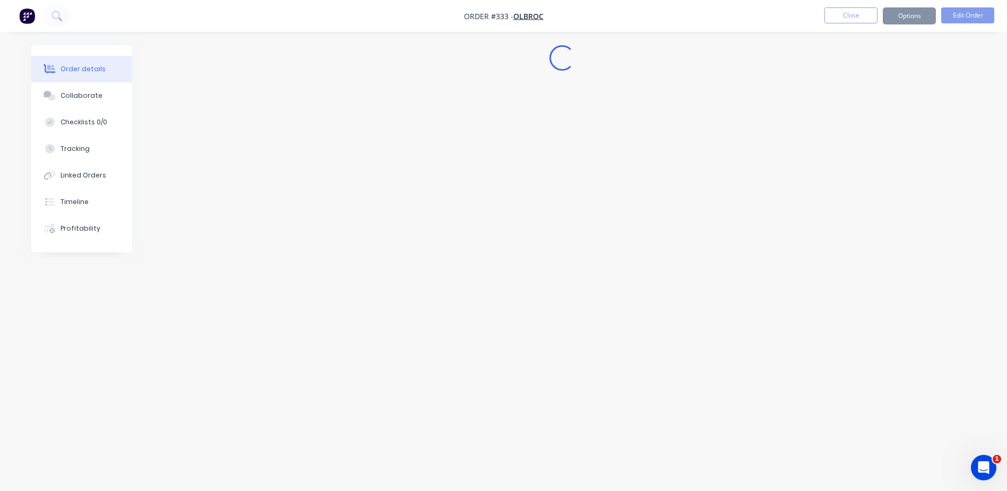
scroll to position [0, 0]
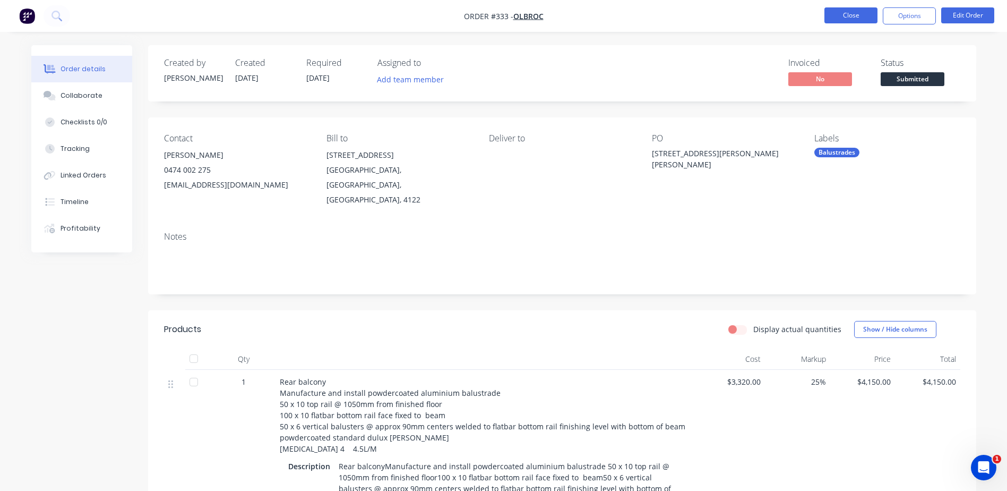
click at [863, 14] on button "Close" at bounding box center [851, 15] width 53 height 16
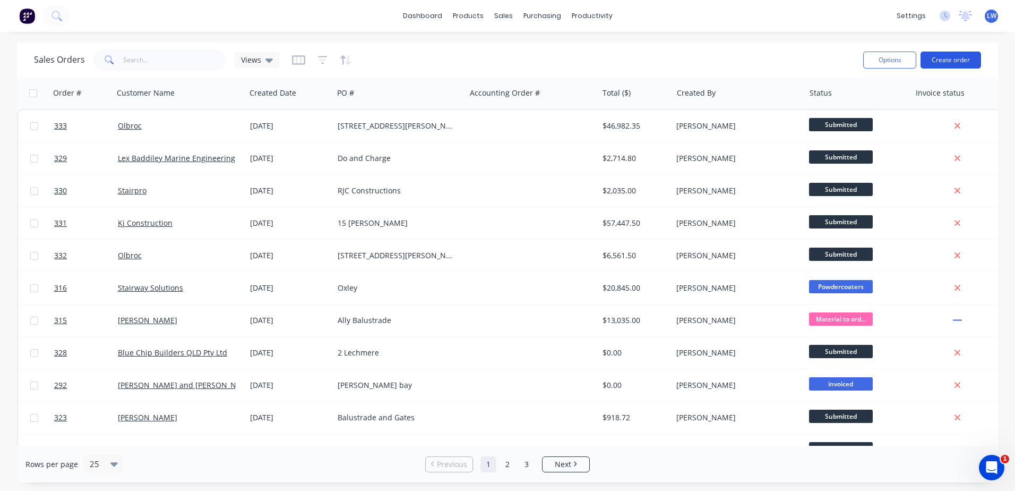
click at [948, 60] on button "Create order" at bounding box center [951, 60] width 61 height 17
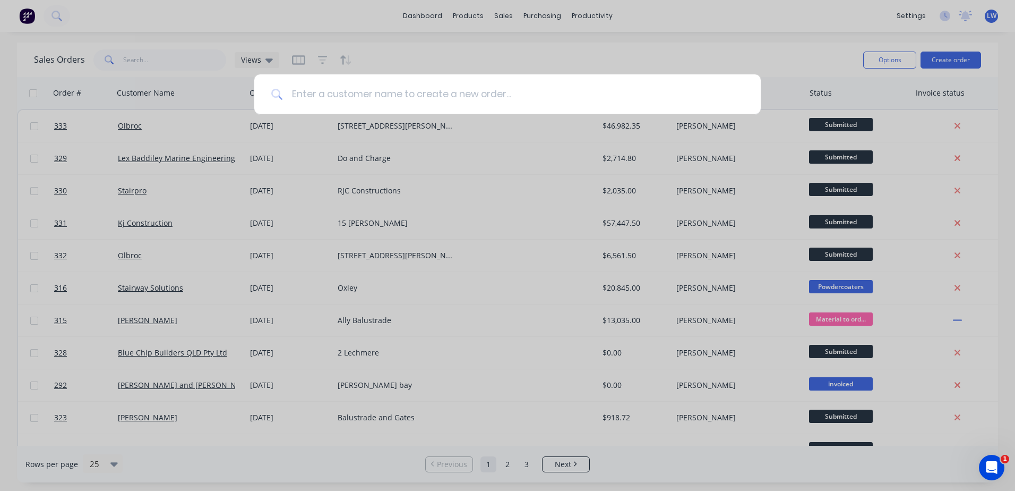
click at [319, 91] on input at bounding box center [513, 94] width 461 height 40
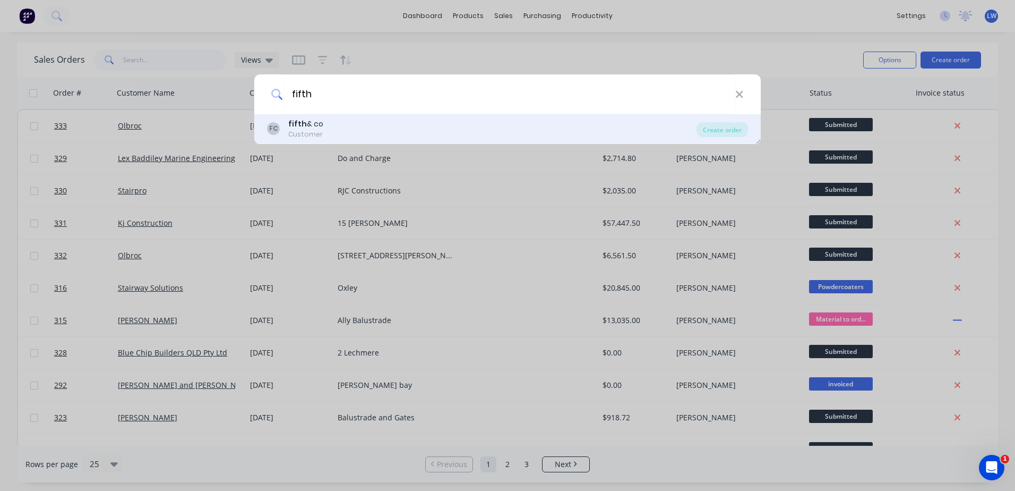
type input "fifth"
click at [301, 127] on b "fifth" at bounding box center [297, 123] width 19 height 11
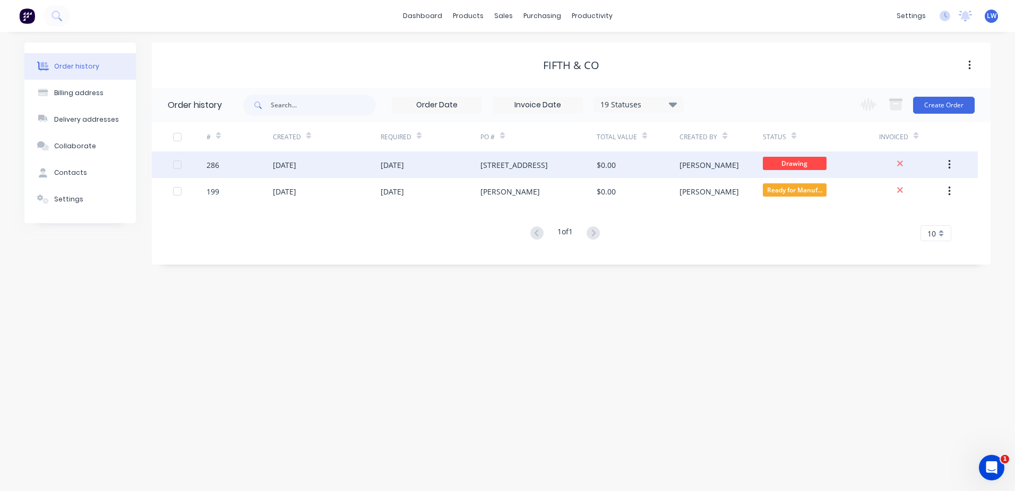
click at [491, 164] on div "[STREET_ADDRESS]" at bounding box center [514, 164] width 67 height 11
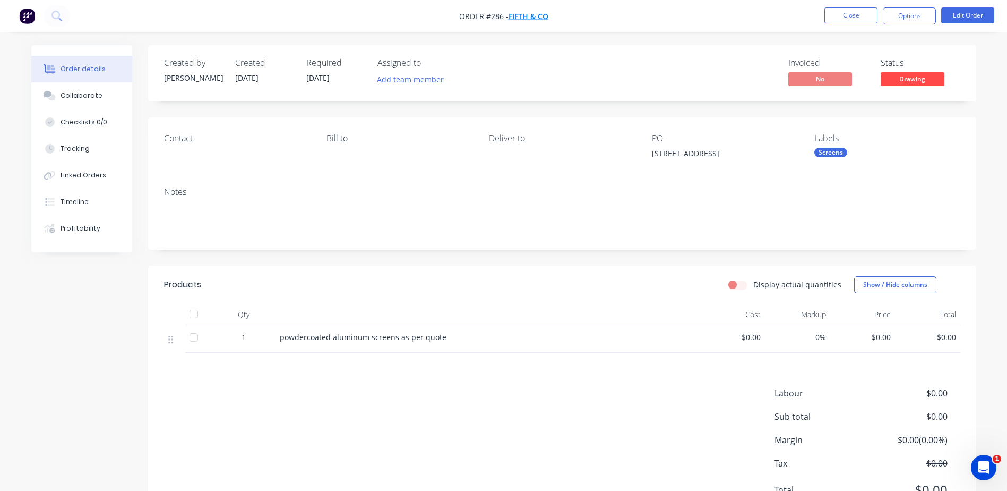
click at [536, 13] on span "fifth & co" at bounding box center [529, 16] width 40 height 10
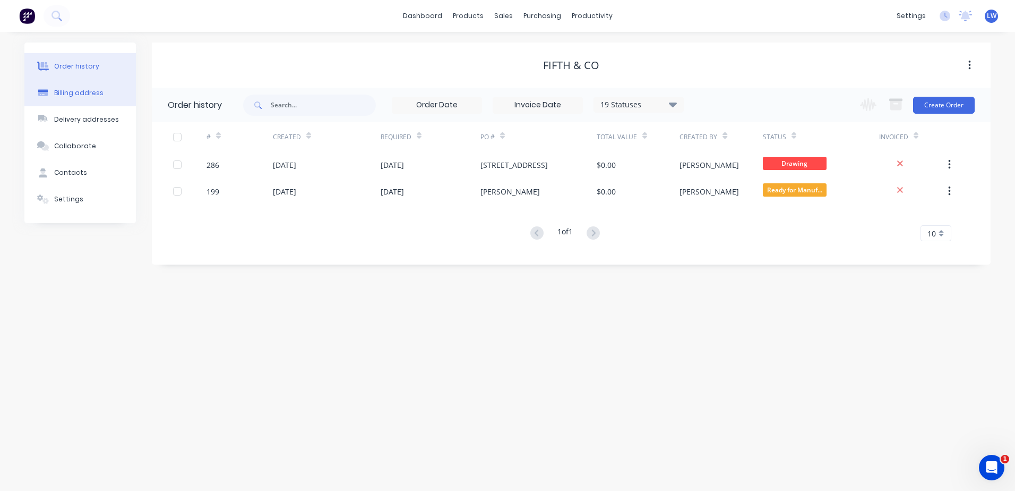
click at [58, 92] on div "Billing address" at bounding box center [78, 93] width 49 height 10
select select "AU"
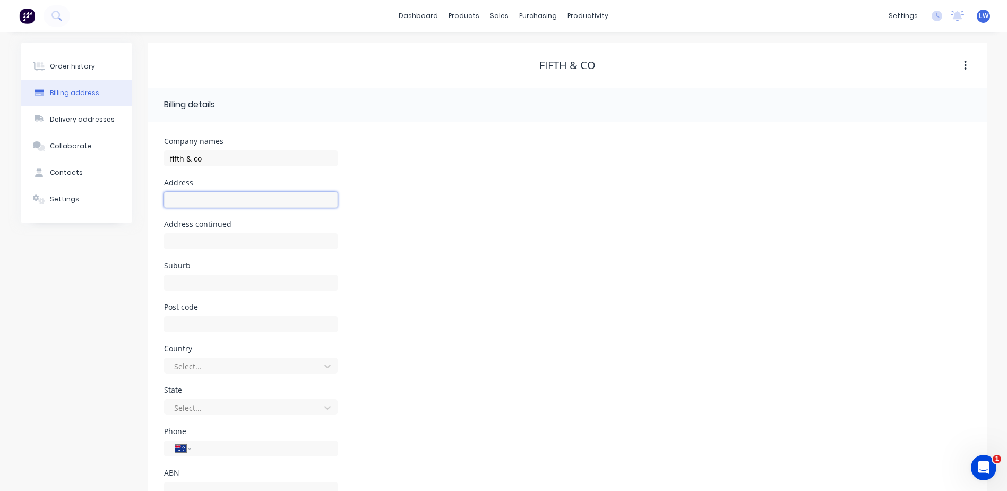
click at [235, 203] on input "text" at bounding box center [251, 200] width 174 height 16
type input "16 Suvla Street"
click at [205, 280] on input "text" at bounding box center [251, 283] width 174 height 16
type input "Balmoral"
click at [287, 318] on input "text" at bounding box center [251, 324] width 174 height 16
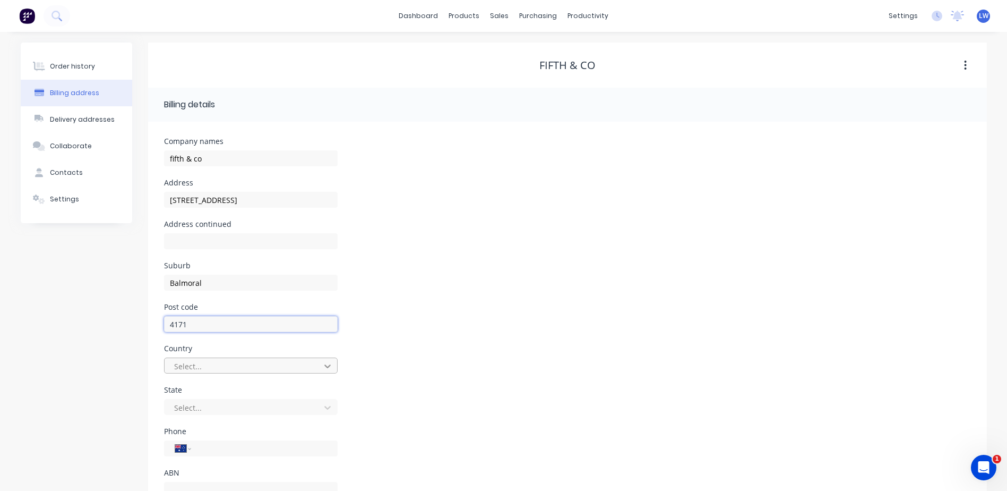
type input "4171"
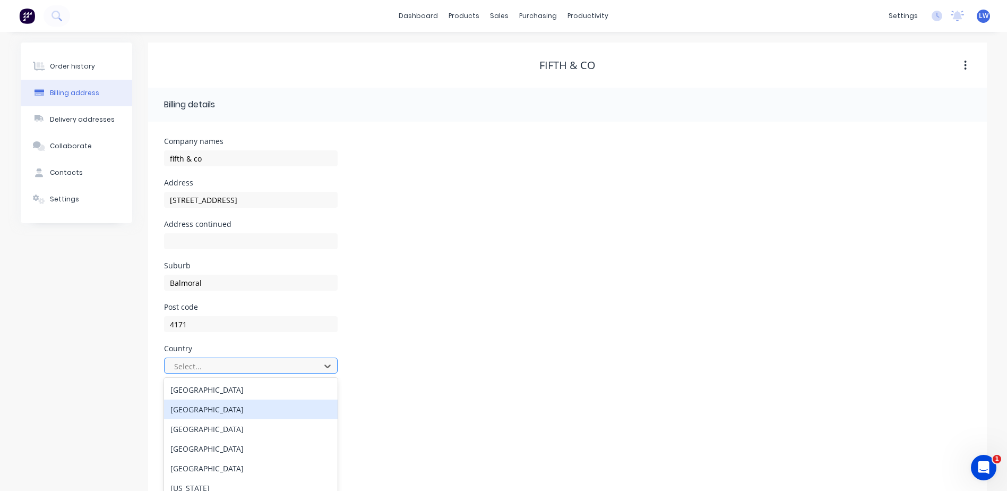
scroll to position [41, 0]
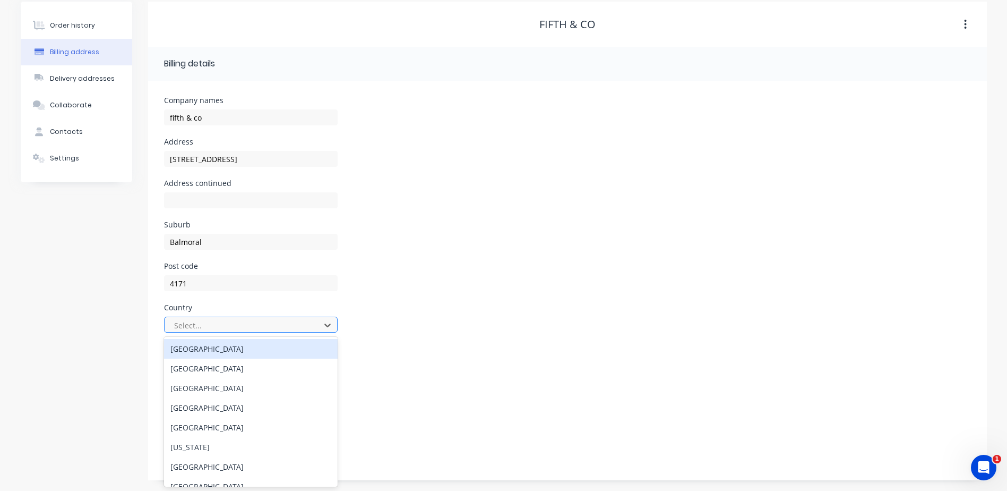
click at [188, 349] on div "Australia" at bounding box center [251, 349] width 174 height 20
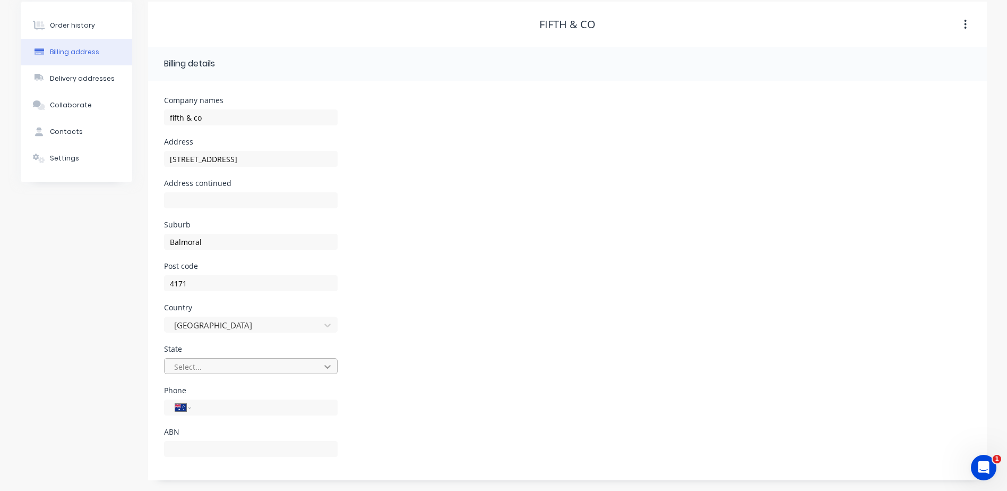
click at [328, 366] on icon at bounding box center [327, 366] width 11 height 11
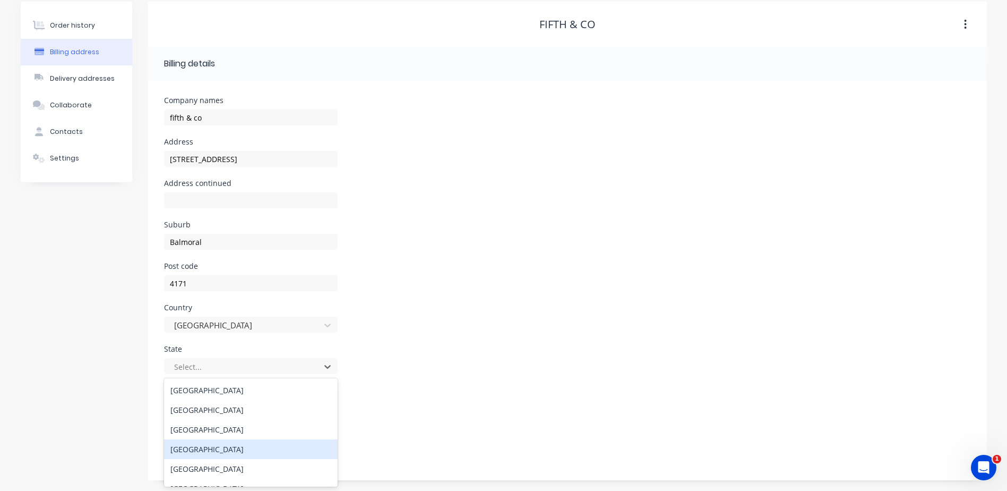
click at [199, 450] on div "Queensland" at bounding box center [251, 449] width 174 height 20
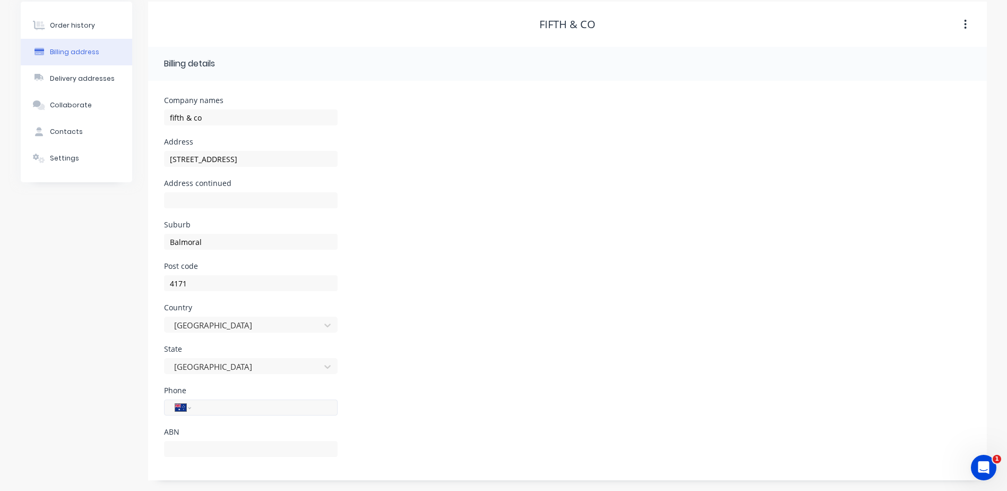
click at [211, 410] on input "tel" at bounding box center [262, 407] width 127 height 12
click at [378, 428] on div "ABN" at bounding box center [567, 448] width 807 height 41
click at [64, 84] on button "Delivery addresses" at bounding box center [76, 78] width 111 height 27
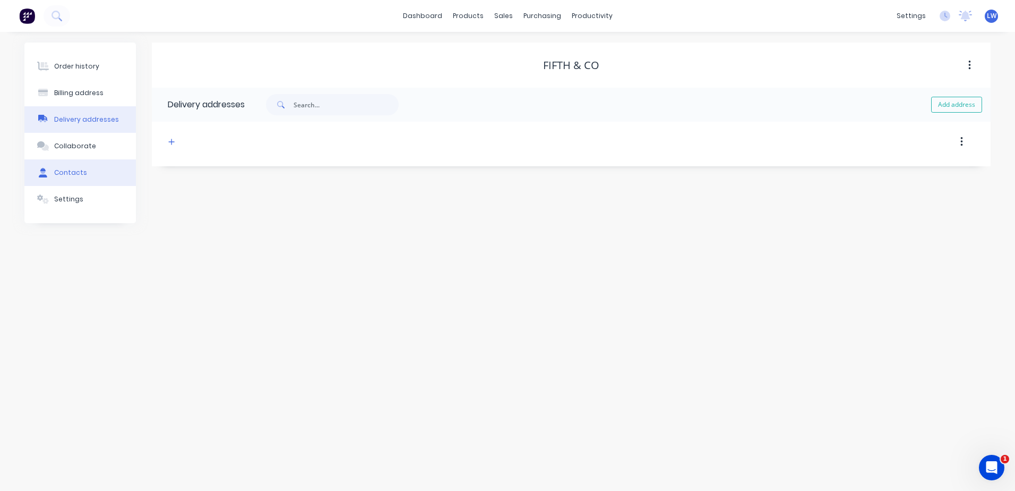
click at [64, 167] on button "Contacts" at bounding box center [79, 172] width 111 height 27
click at [971, 101] on button "Add contact" at bounding box center [957, 105] width 49 height 16
select select "AU"
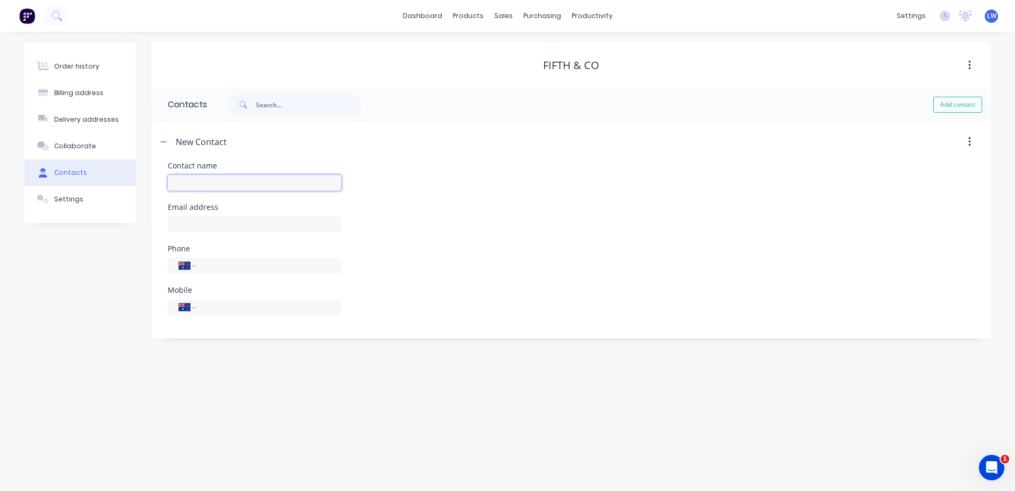
click at [208, 177] on input "text" at bounding box center [255, 183] width 174 height 16
type input "Luke McKnight"
select select "AU"
click at [336, 221] on input "text" at bounding box center [255, 224] width 174 height 16
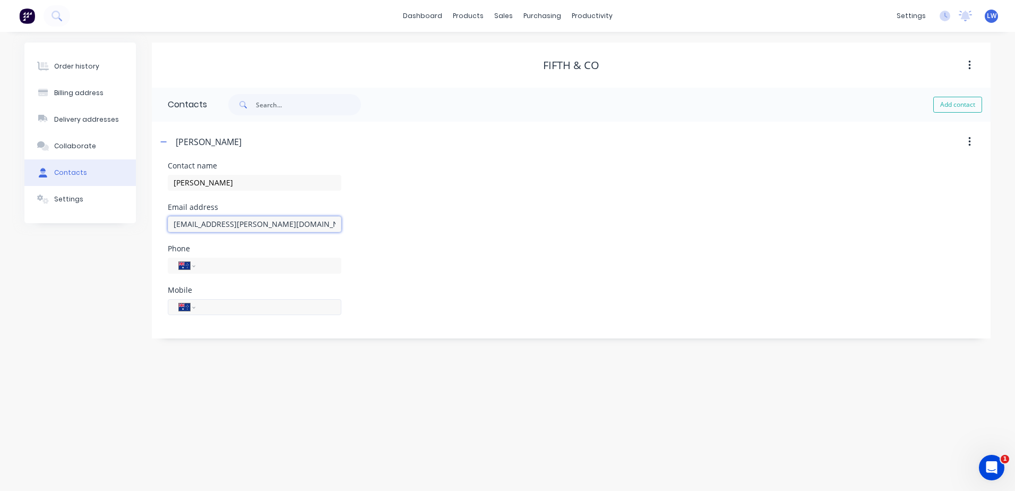
type input "uke.mcnight@fifthandco.com.au"
click at [299, 311] on input "tel" at bounding box center [266, 307] width 127 height 12
type input "0404 096 144"
click at [296, 371] on div "Order history Billing address Delivery addresses Collaborate Contacts Settings …" at bounding box center [507, 261] width 1015 height 459
click at [171, 226] on input "uke.mcnight@fifthandco.com.au" at bounding box center [255, 224] width 174 height 16
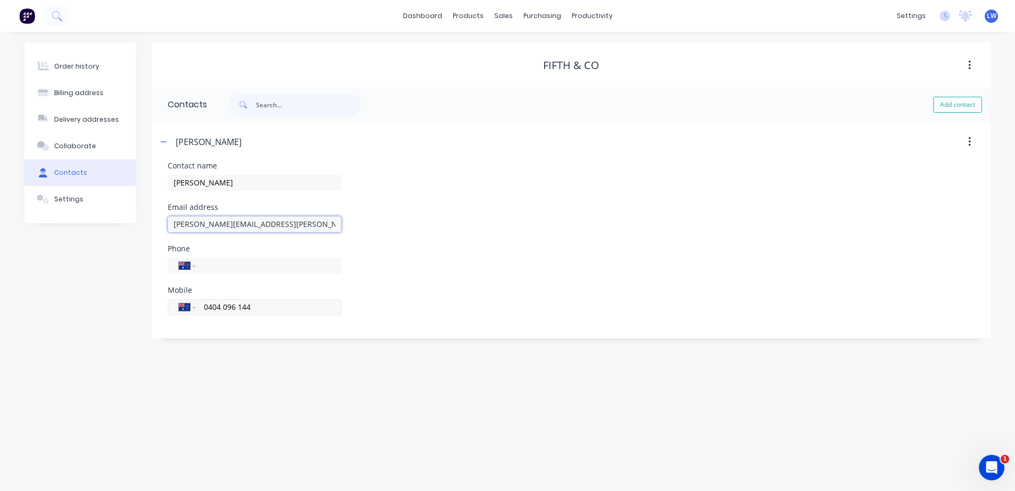
type input "luke.mcnight@fifthandco.com.au"
click at [282, 313] on div "International Afghanistan Åland Islands Albania Algeria American Samoa Andorra …" at bounding box center [255, 307] width 174 height 16
click at [89, 67] on div "Order history" at bounding box center [76, 67] width 45 height 10
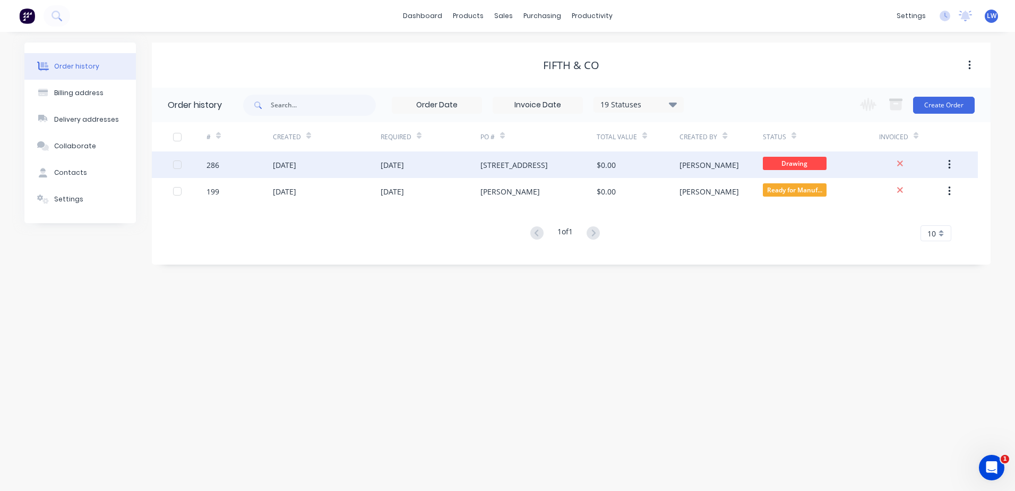
click at [296, 162] on div "[DATE]" at bounding box center [284, 164] width 23 height 11
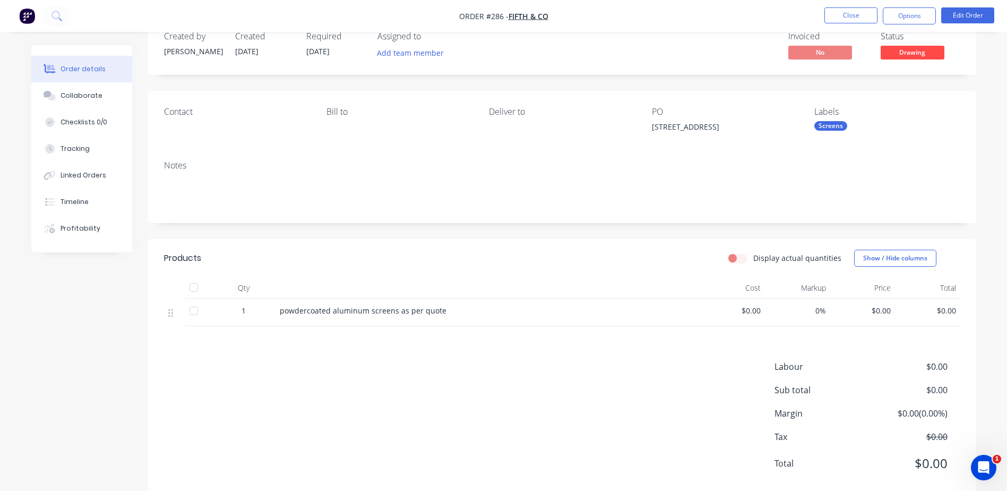
scroll to position [51, 0]
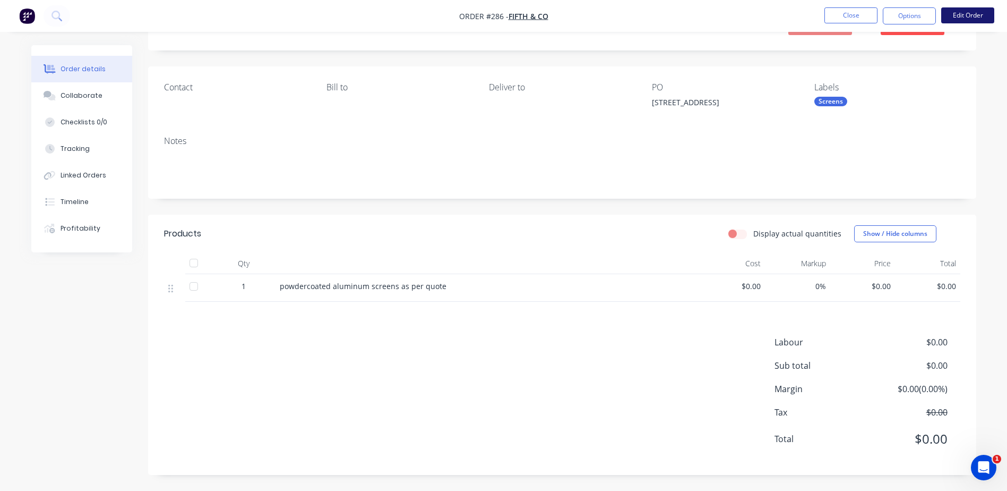
click at [970, 15] on button "Edit Order" at bounding box center [967, 15] width 53 height 16
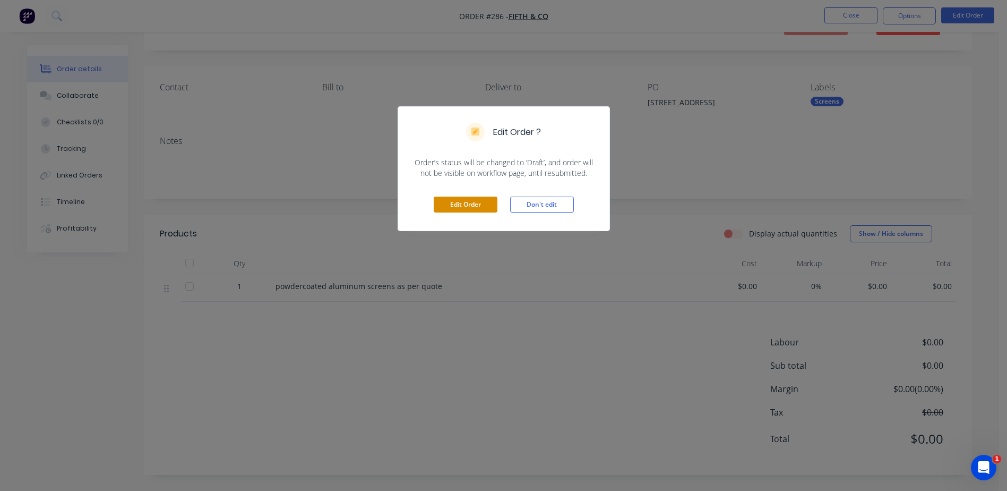
drag, startPoint x: 488, startPoint y: 202, endPoint x: 483, endPoint y: 204, distance: 5.7
click at [488, 202] on button "Edit Order" at bounding box center [466, 204] width 64 height 16
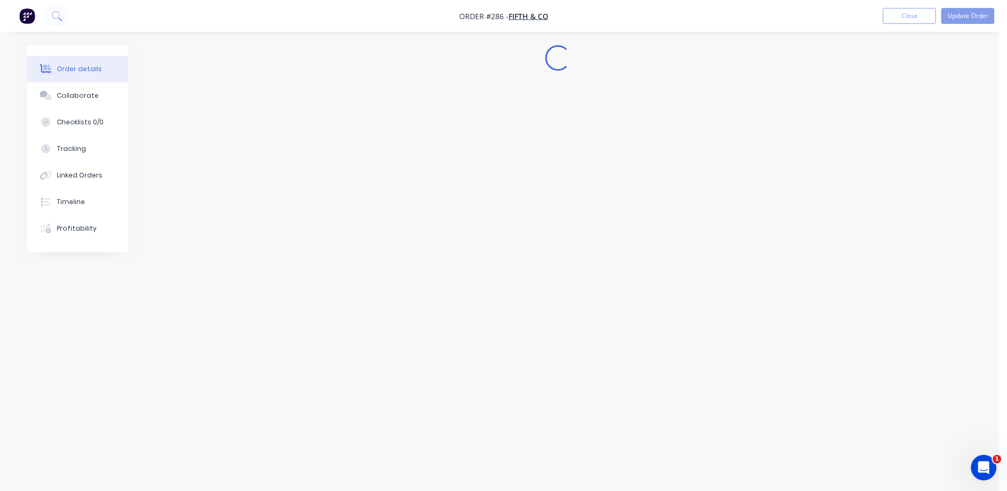
scroll to position [0, 0]
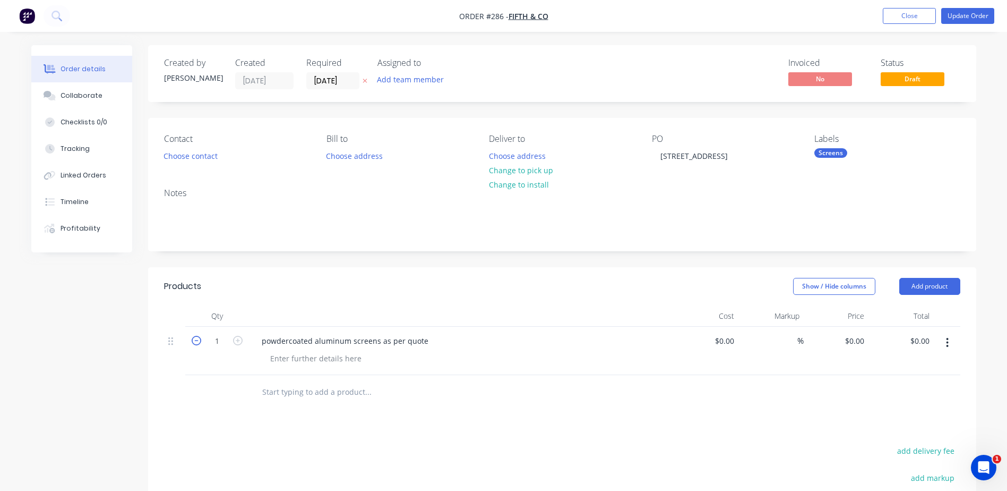
click at [196, 340] on icon "button" at bounding box center [197, 341] width 10 height 10
type input "0"
click at [915, 282] on button "Add product" at bounding box center [929, 286] width 61 height 17
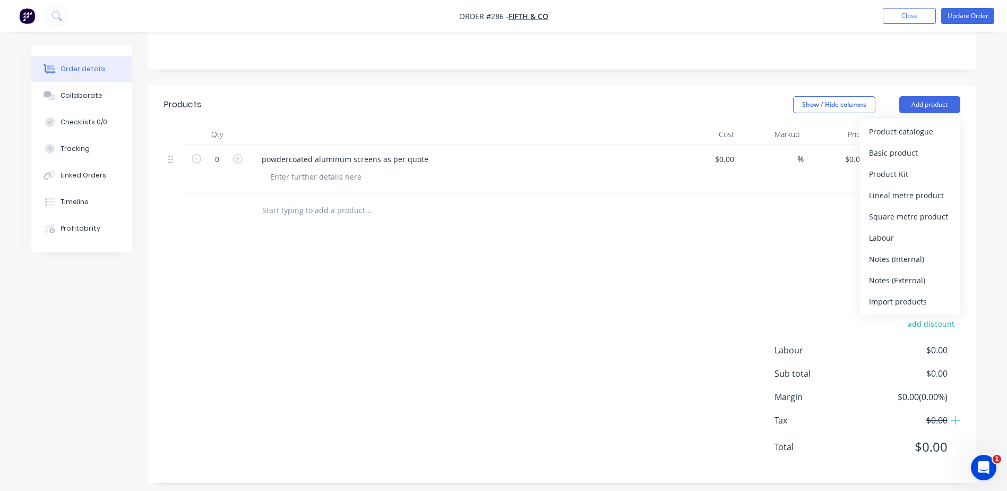
scroll to position [190, 0]
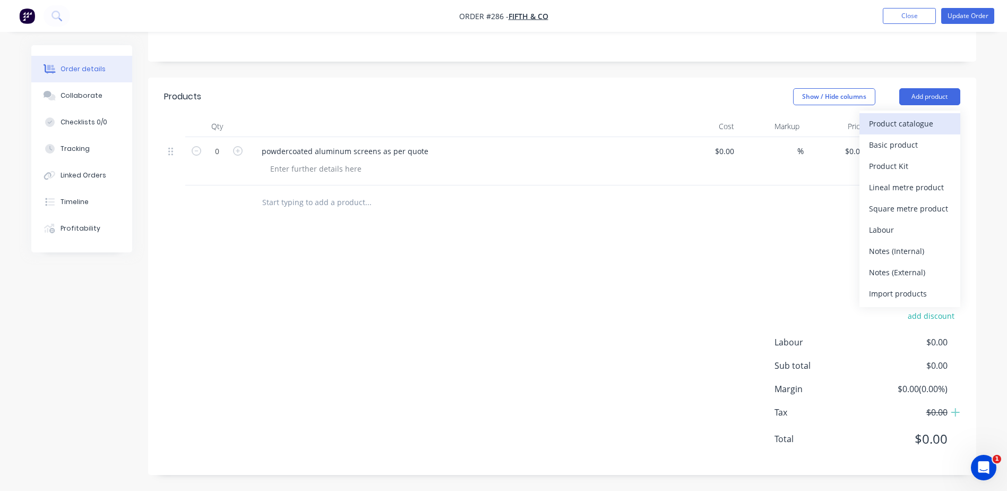
click at [905, 125] on div "Product catalogue" at bounding box center [910, 123] width 82 height 15
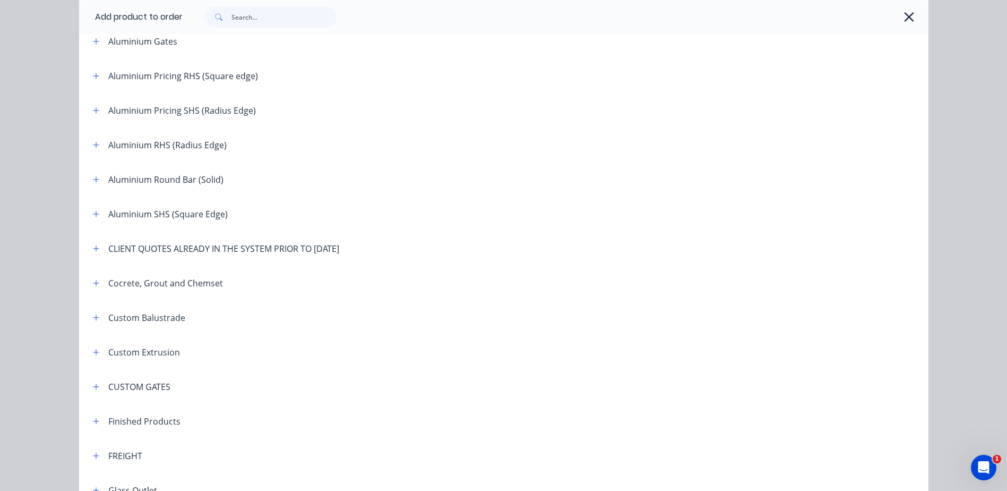
scroll to position [265, 0]
click at [93, 249] on icon "button" at bounding box center [96, 248] width 6 height 6
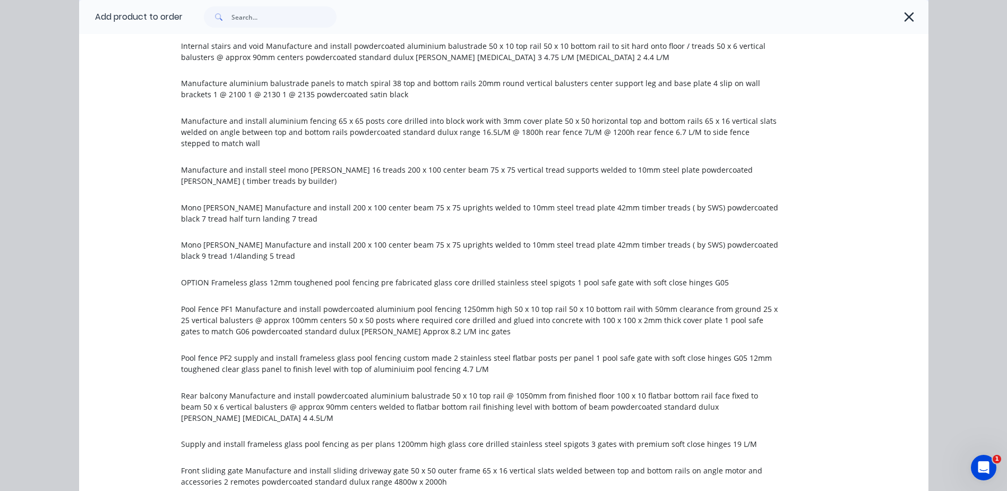
scroll to position [796, 0]
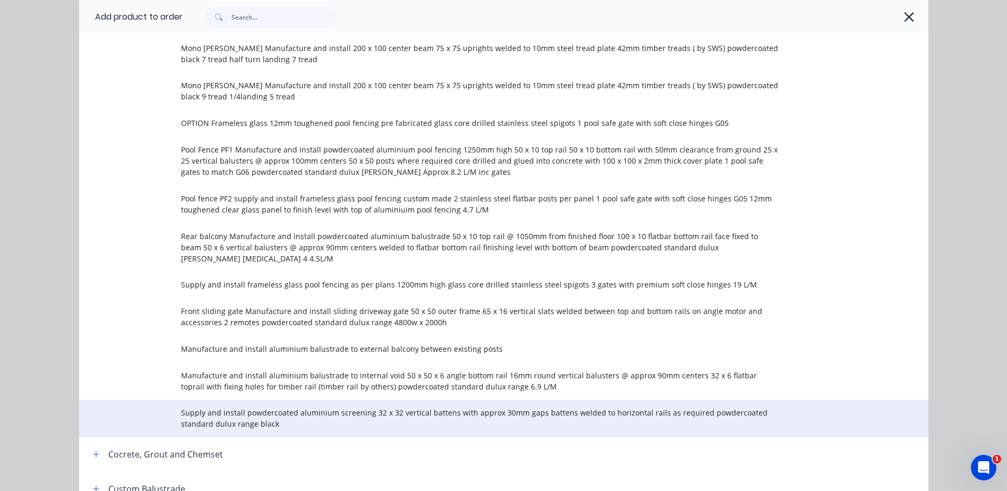
click at [251, 407] on span "Supply and install powdercoated aluminium screening 32 x 32 vertical battens wi…" at bounding box center [480, 418] width 598 height 22
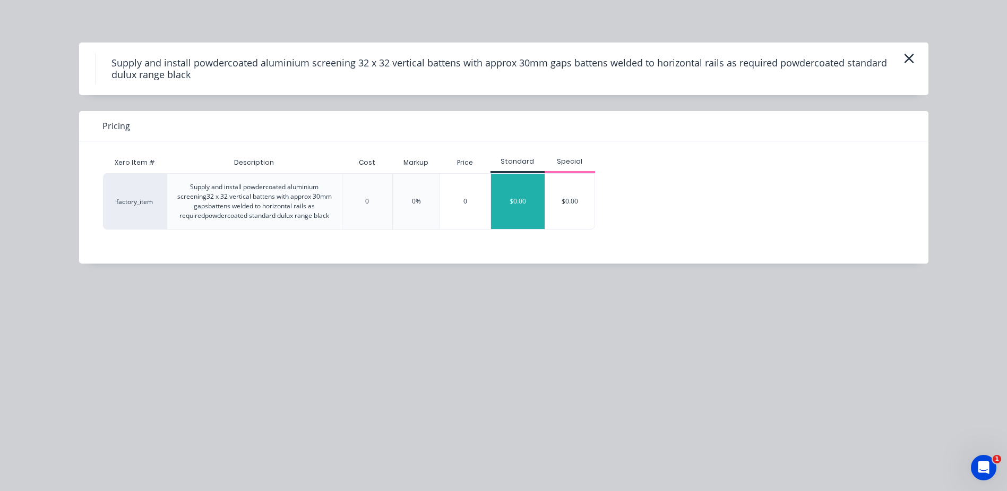
click at [528, 187] on div "$0.00" at bounding box center [518, 201] width 54 height 55
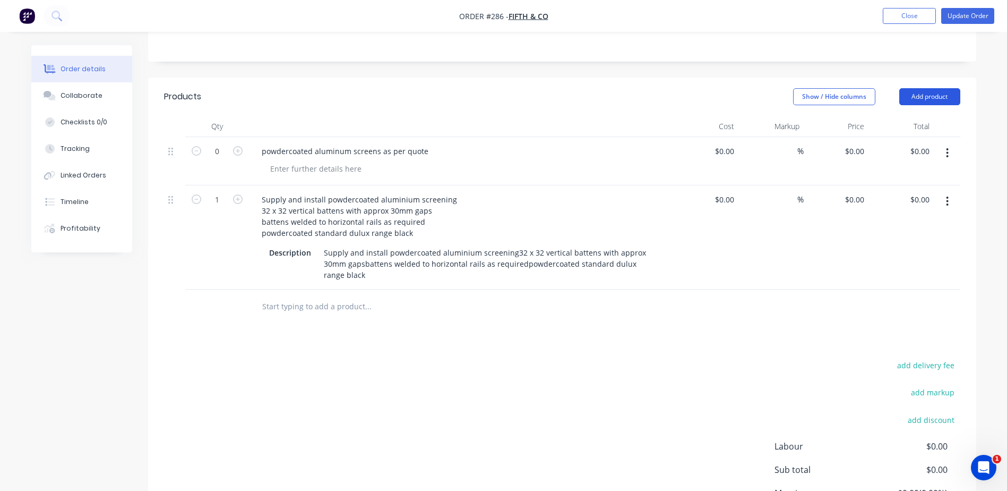
click at [931, 98] on button "Add product" at bounding box center [929, 96] width 61 height 17
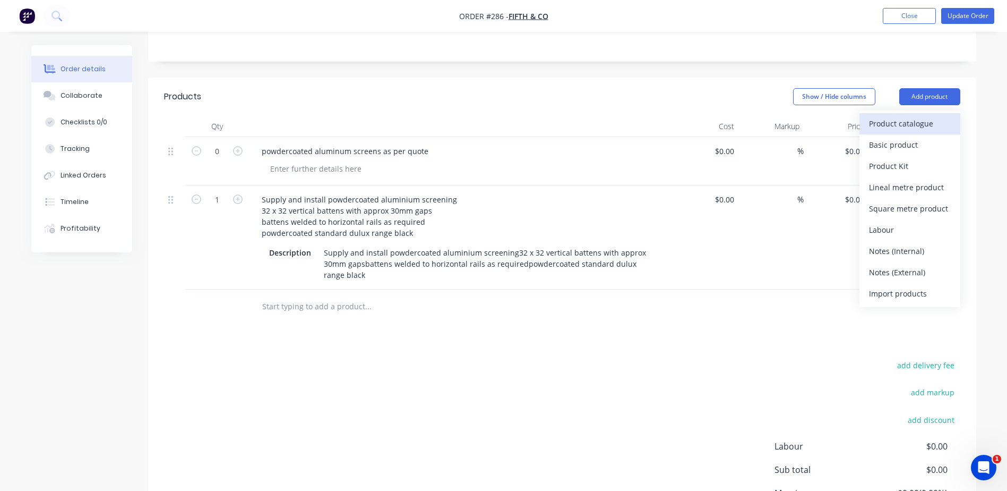
click at [906, 123] on div "Product catalogue" at bounding box center [910, 123] width 82 height 15
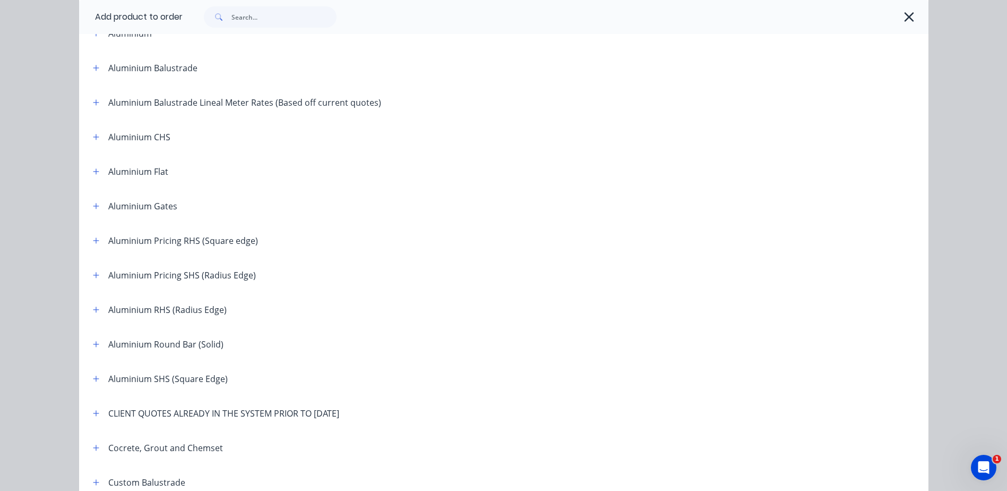
scroll to position [212, 0]
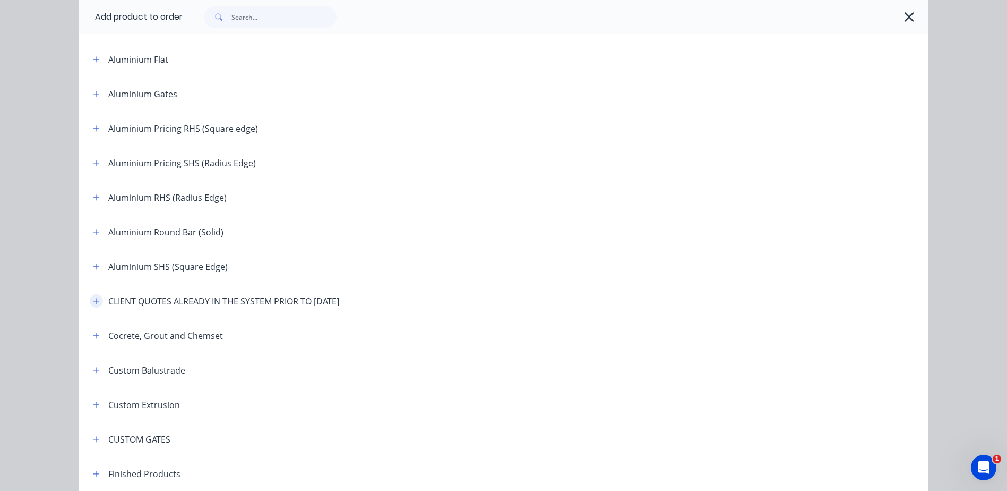
click at [93, 303] on icon "button" at bounding box center [96, 300] width 6 height 7
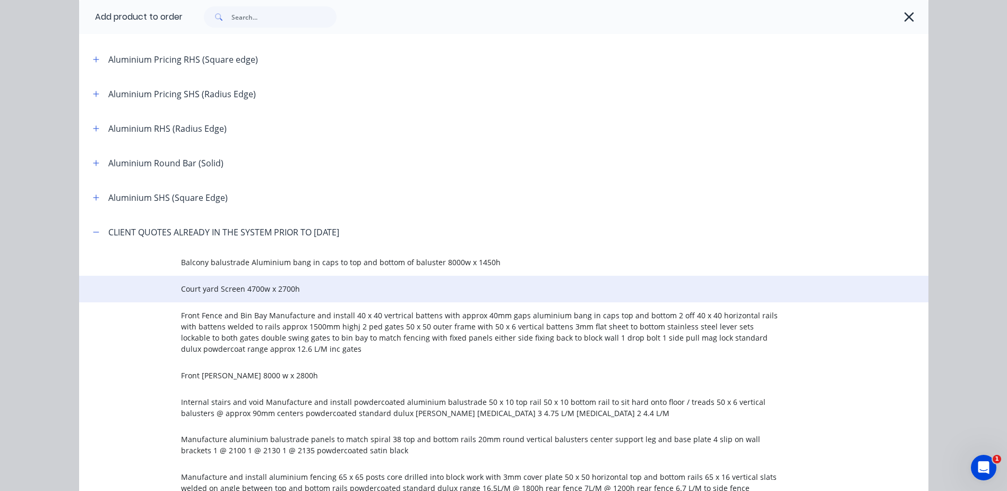
scroll to position [372, 0]
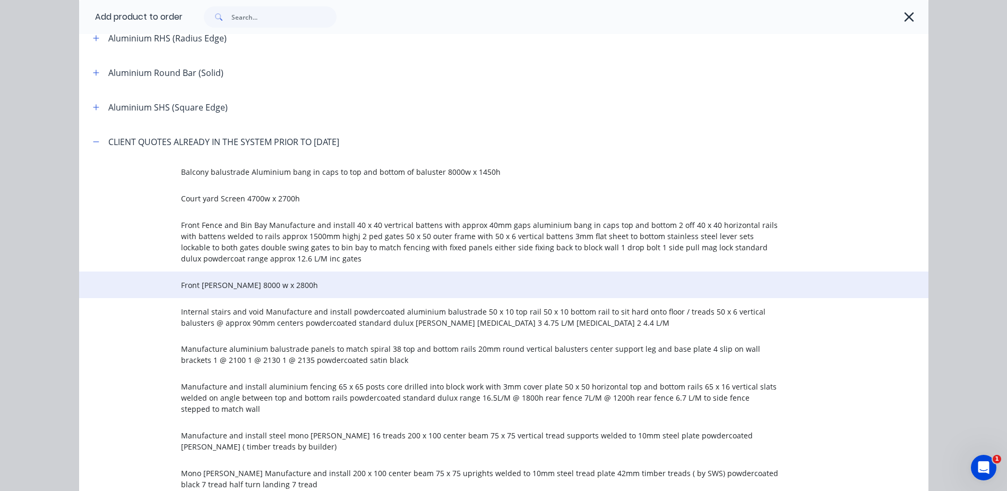
click at [216, 287] on span "Front gable 8000 w x 2800h" at bounding box center [480, 284] width 598 height 11
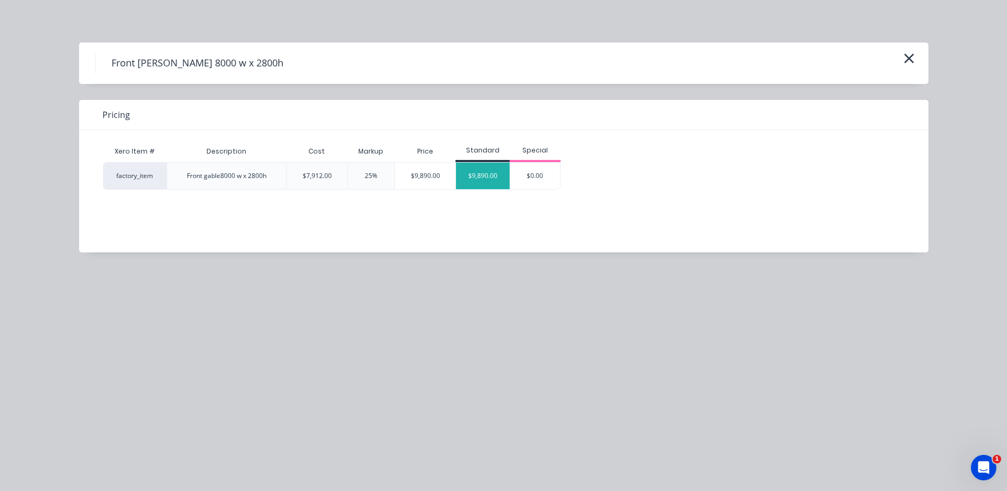
click at [478, 169] on div "$9,890.00" at bounding box center [483, 175] width 54 height 27
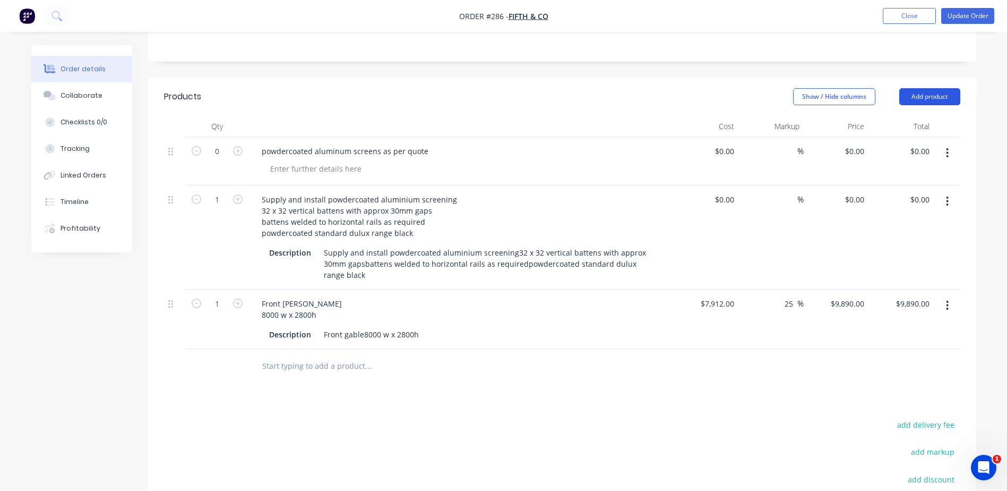
click at [921, 98] on button "Add product" at bounding box center [929, 96] width 61 height 17
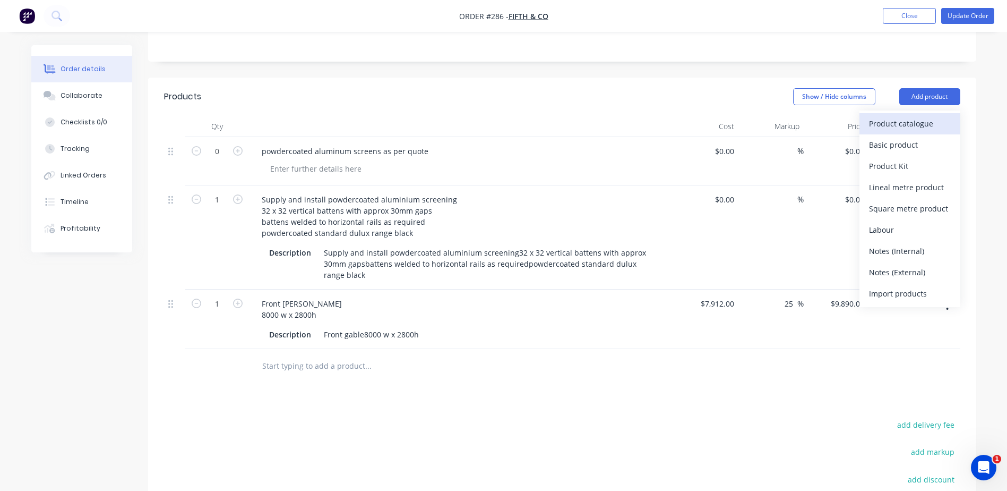
click at [894, 126] on div "Product catalogue" at bounding box center [910, 123] width 82 height 15
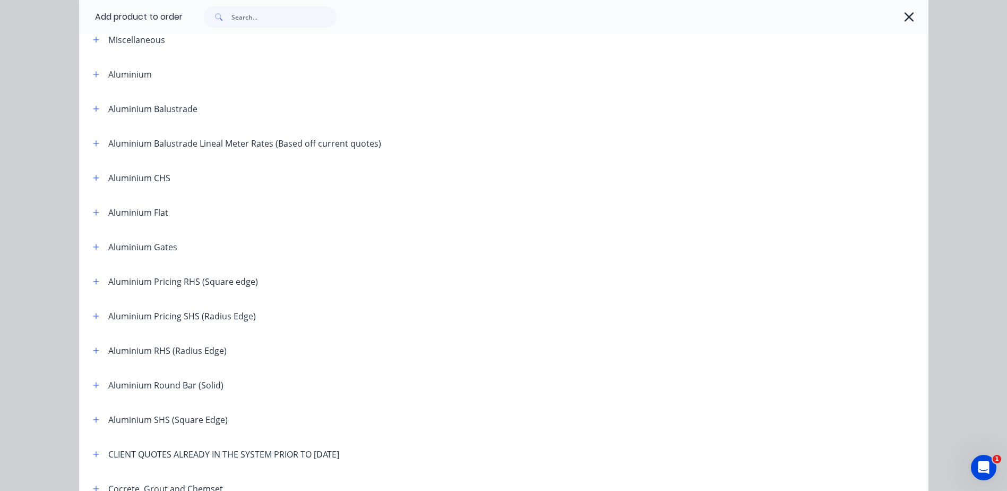
scroll to position [212, 0]
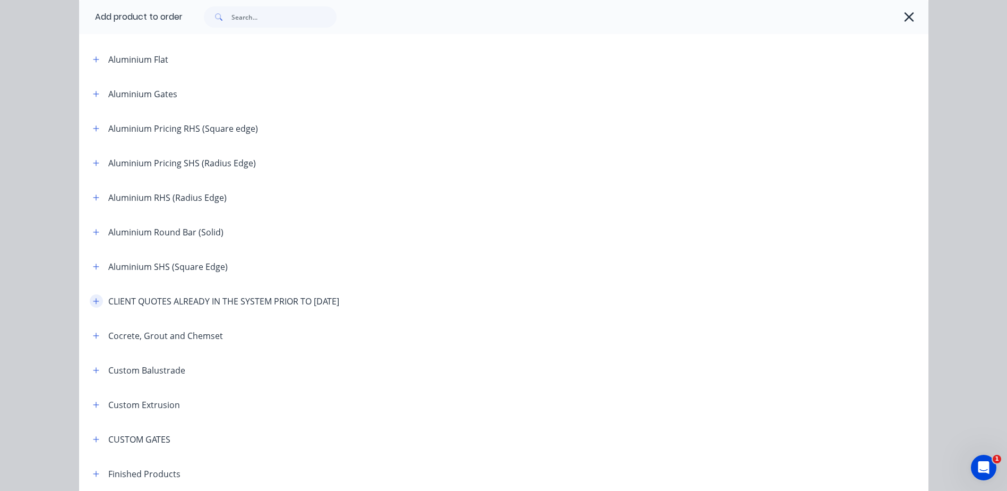
click at [95, 299] on icon "button" at bounding box center [96, 300] width 6 height 7
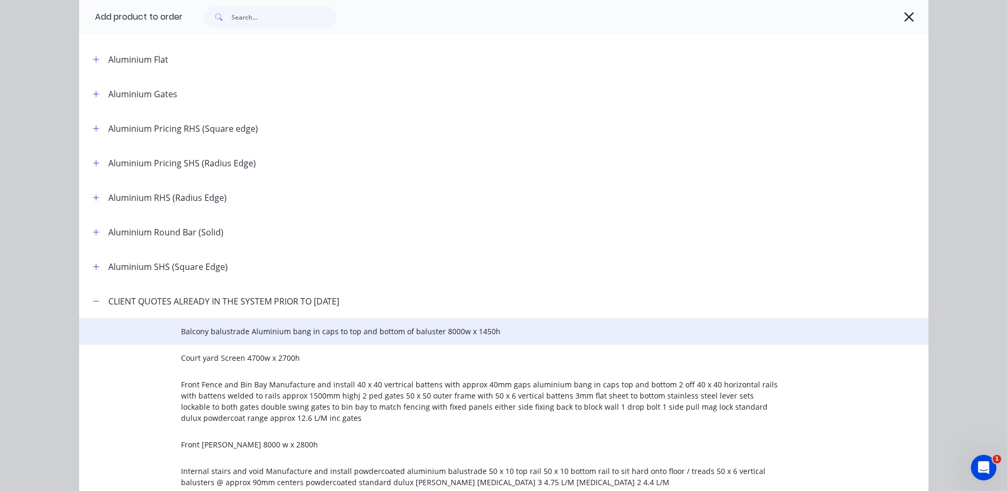
click at [269, 326] on span "Balcony balustrade Aluminium bang in caps to top and bottom of baluster 8000w x…" at bounding box center [480, 330] width 598 height 11
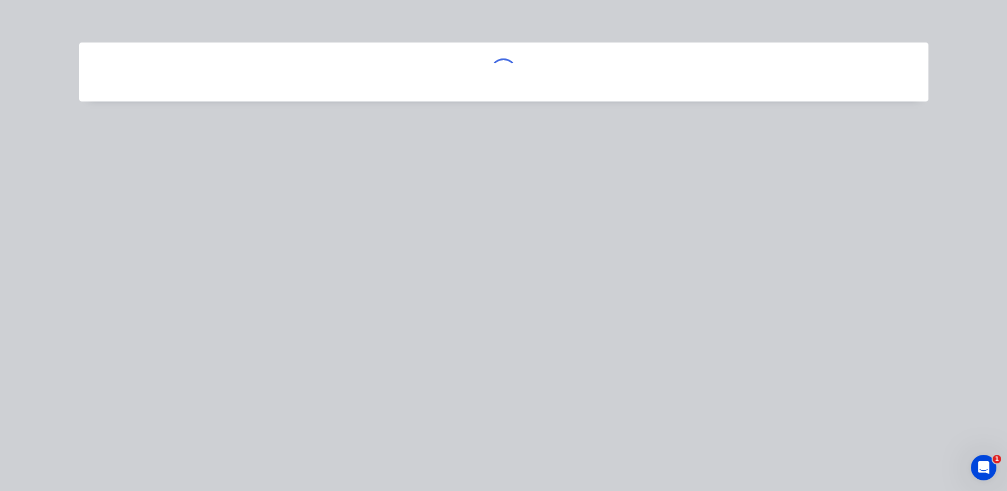
scroll to position [0, 0]
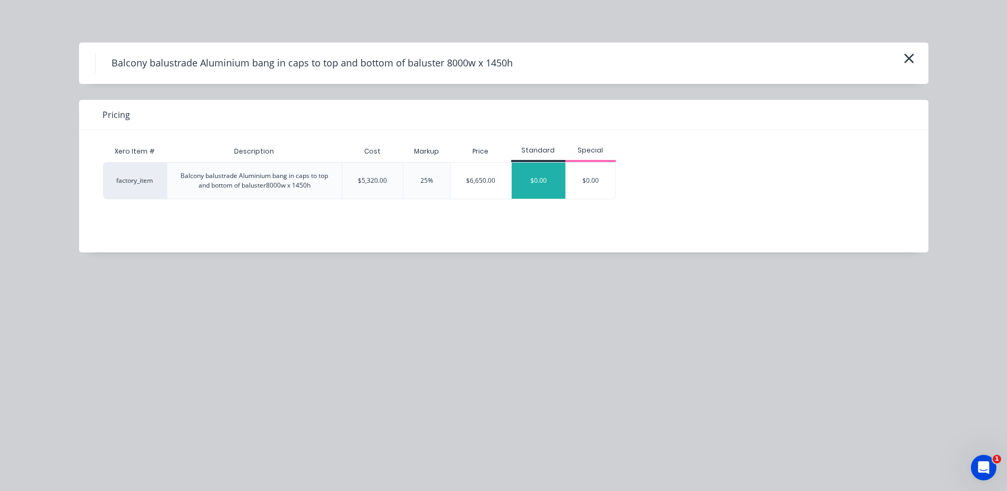
click at [533, 183] on div "$0.00" at bounding box center [539, 180] width 54 height 36
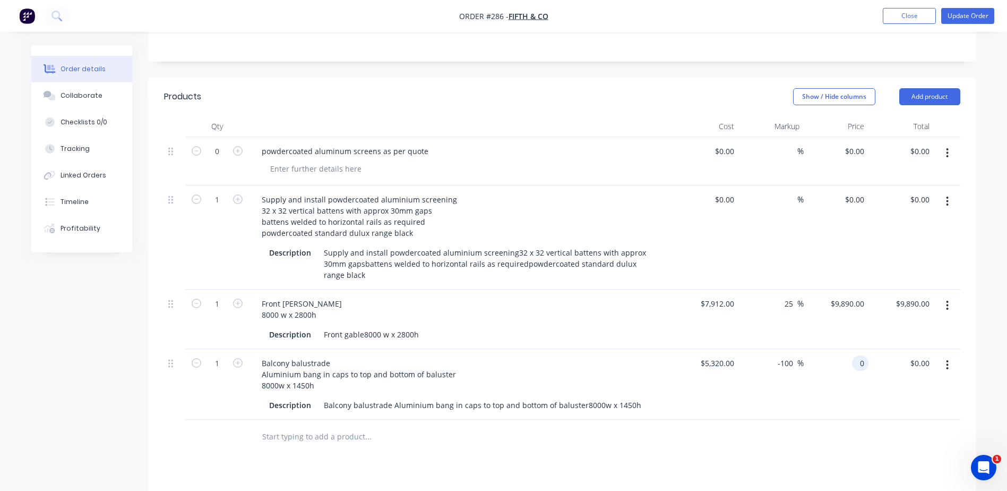
click at [861, 360] on input "0" at bounding box center [862, 362] width 12 height 15
type input "6650"
type input "25"
type input "$6,650.00"
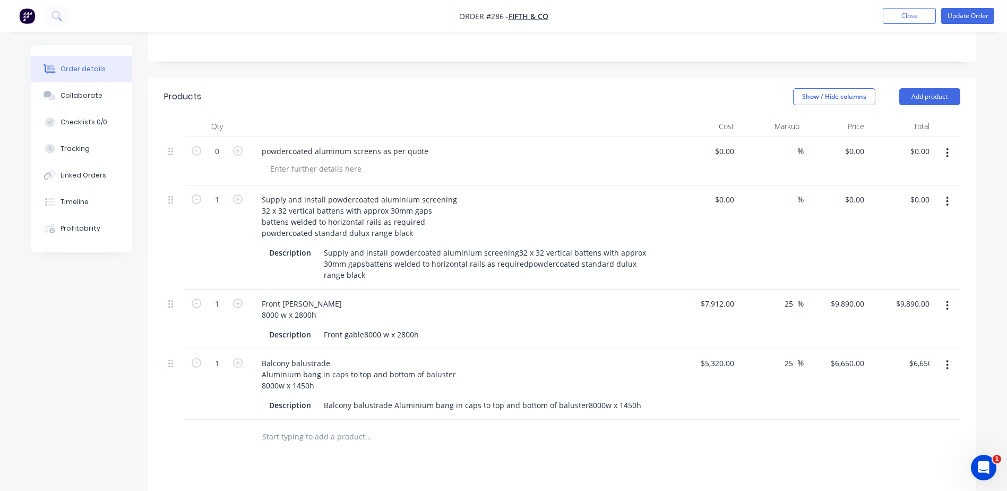
click at [851, 398] on div "$6,650.00 $6,650.00" at bounding box center [836, 384] width 65 height 71
click at [944, 93] on button "Add product" at bounding box center [929, 96] width 61 height 17
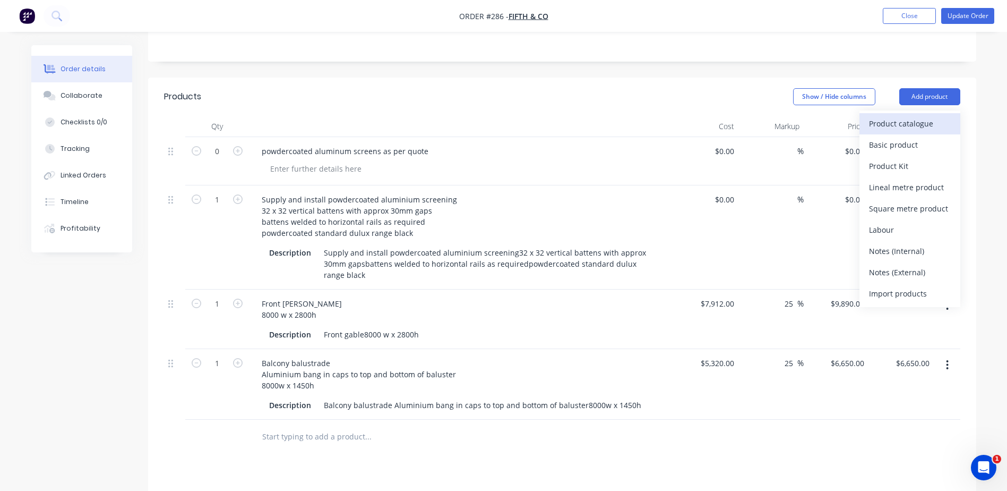
click at [897, 124] on div "Product catalogue" at bounding box center [910, 123] width 82 height 15
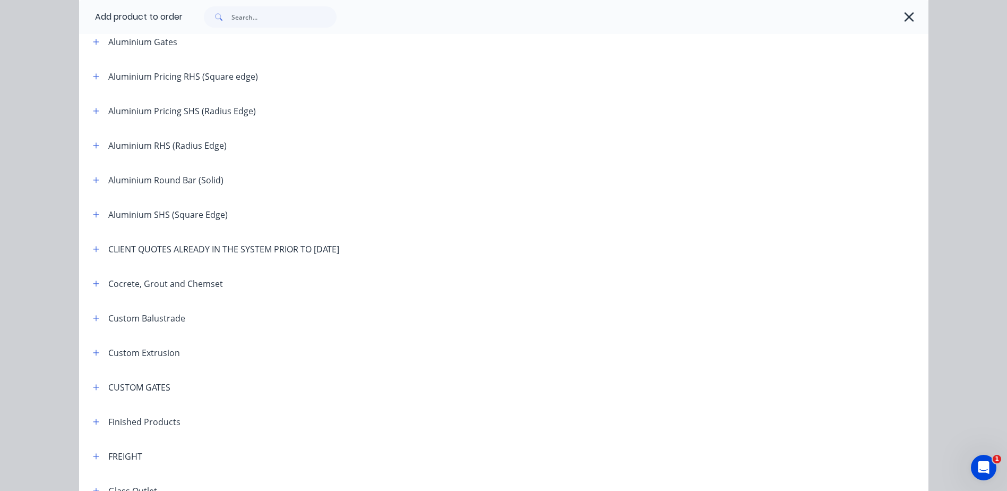
scroll to position [265, 0]
click at [93, 247] on icon "button" at bounding box center [96, 247] width 6 height 7
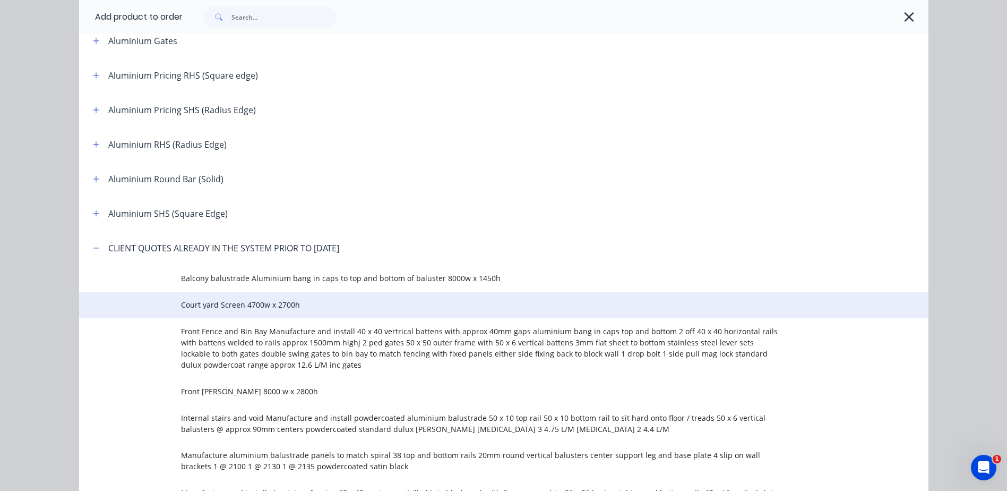
click at [246, 302] on span "Court yard Screen 4700w x 2700h" at bounding box center [480, 304] width 598 height 11
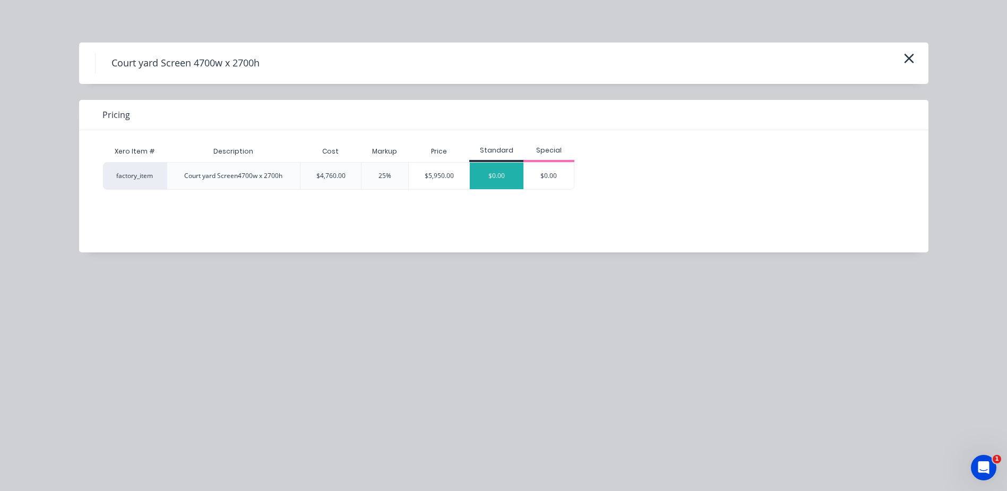
click at [495, 174] on div "$0.00" at bounding box center [497, 175] width 54 height 27
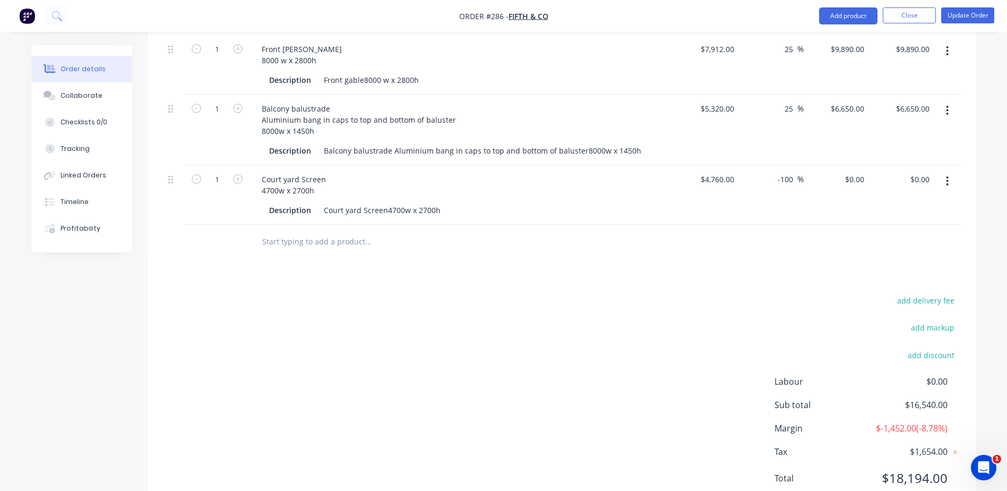
scroll to position [455, 0]
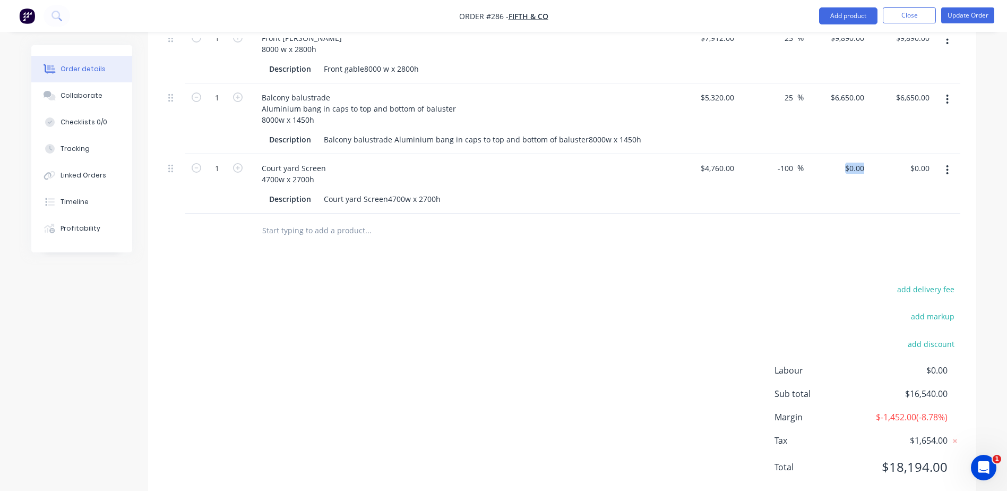
drag, startPoint x: 872, startPoint y: 166, endPoint x: 803, endPoint y: 166, distance: 69.0
click at [803, 166] on div "1 Court yard Screen 4700w x 2700h Description Court yard Screen4700w x 2700h $4…" at bounding box center [562, 183] width 796 height 59
click at [761, 287] on div "add delivery fee add markup add discount Labour $0.00 Sub total $16,540.00 Marg…" at bounding box center [562, 384] width 796 height 205
drag, startPoint x: 864, startPoint y: 165, endPoint x: 863, endPoint y: 171, distance: 5.9
click at [864, 166] on input "0" at bounding box center [856, 167] width 24 height 15
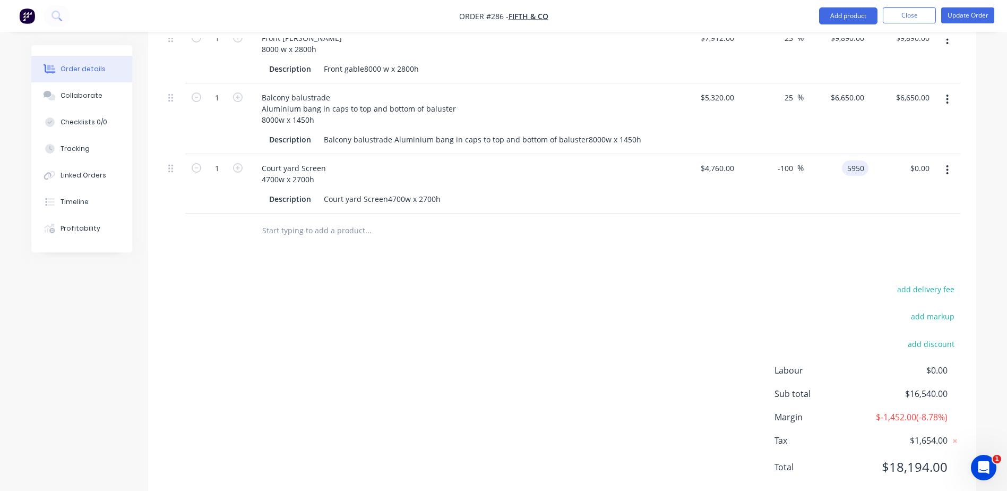
type input "5950"
type input "25"
type input "$5,950.00"
click at [804, 251] on div "Products Show / Hide columns Add product Qty Cost Markup Price Total 0 powderco…" at bounding box center [562, 157] width 828 height 691
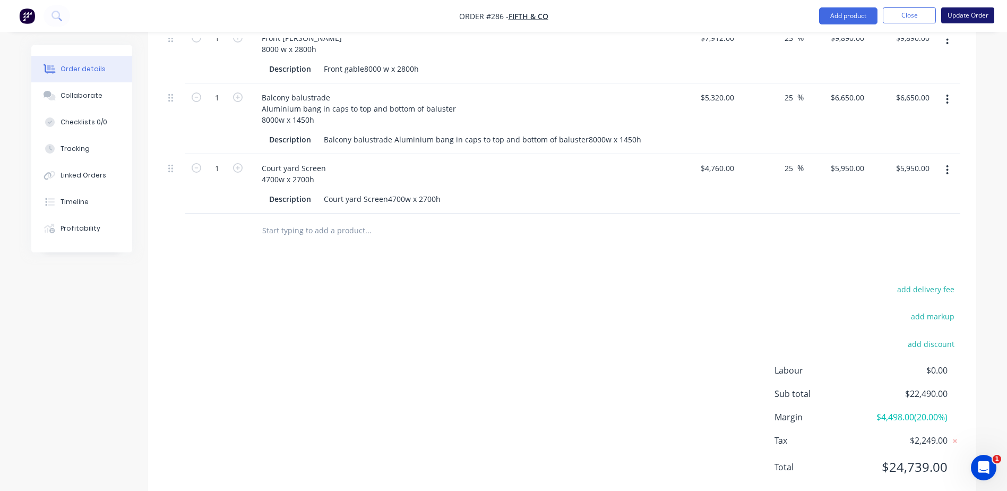
click at [960, 18] on button "Update Order" at bounding box center [967, 15] width 53 height 16
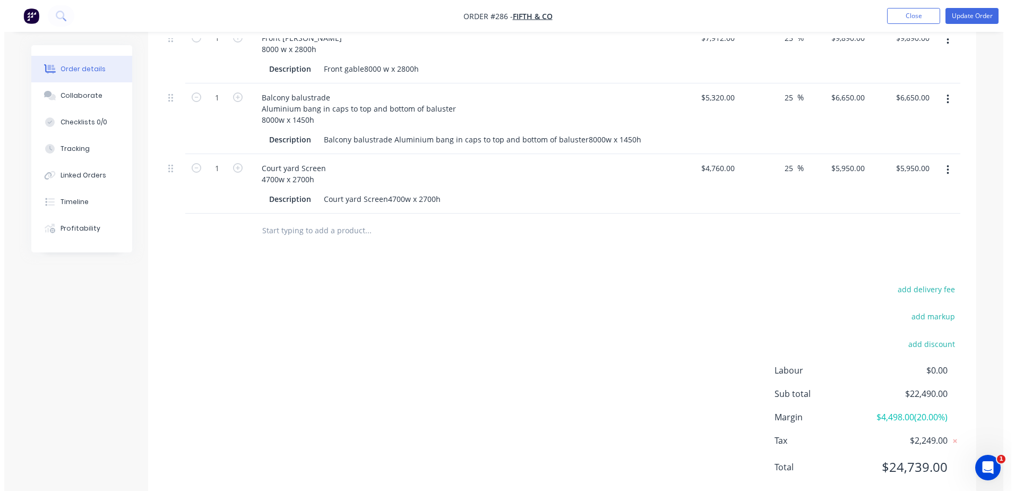
scroll to position [0, 0]
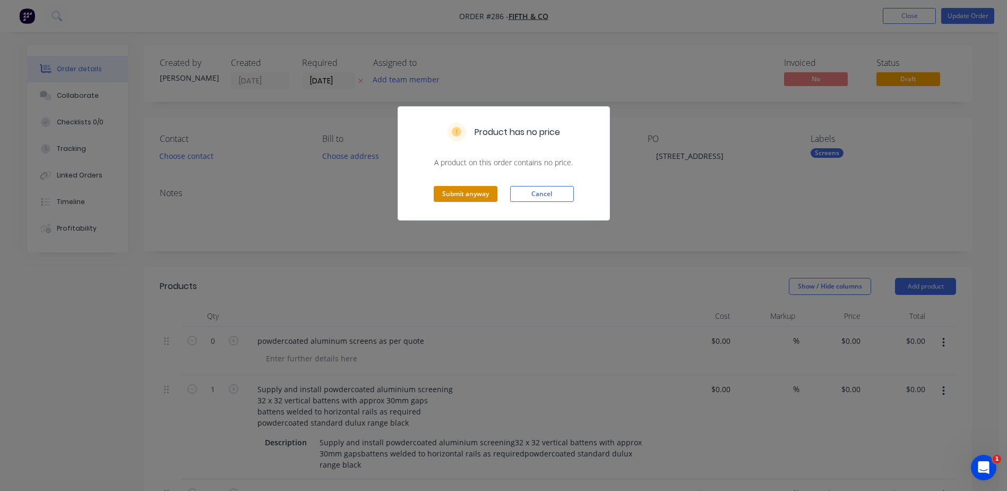
click at [469, 193] on button "Submit anyway" at bounding box center [466, 194] width 64 height 16
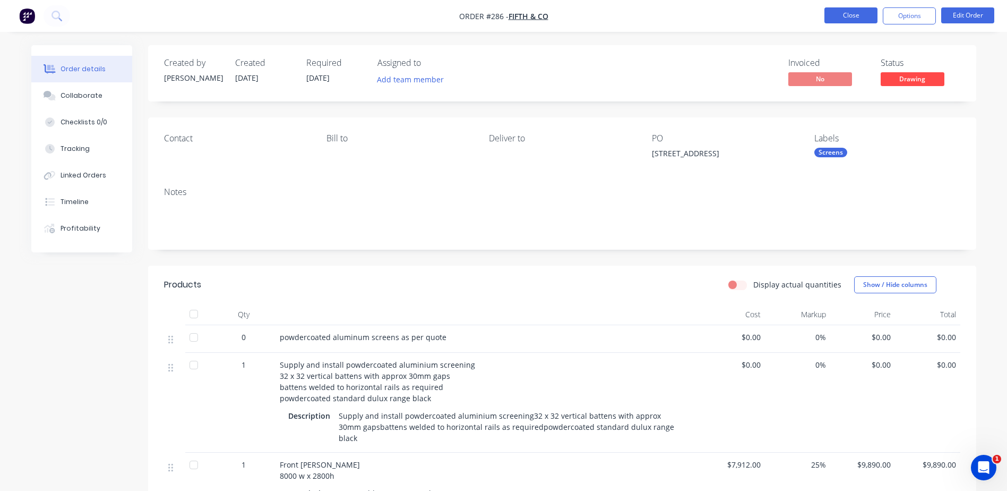
click at [842, 19] on button "Close" at bounding box center [851, 15] width 53 height 16
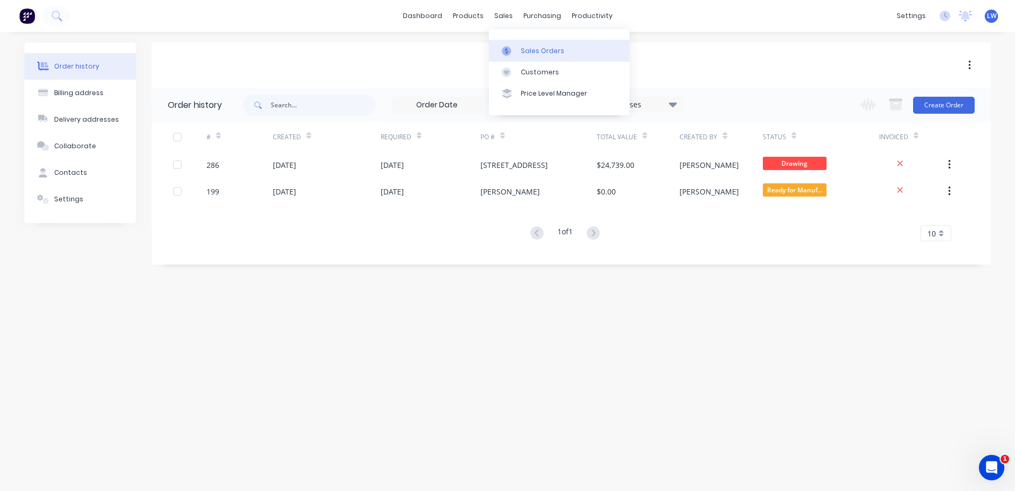
click at [524, 51] on div "Sales Orders" at bounding box center [543, 51] width 44 height 10
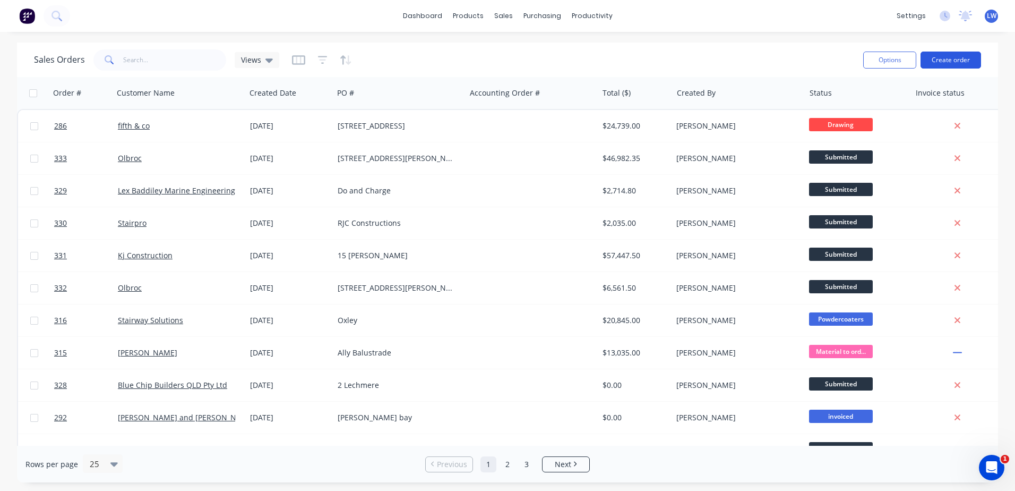
click at [945, 60] on button "Create order" at bounding box center [951, 60] width 61 height 17
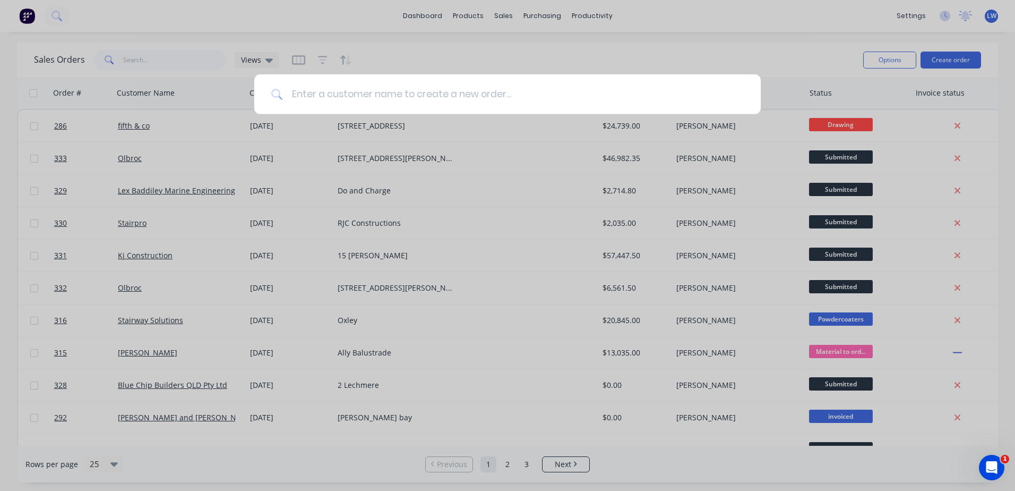
click at [401, 91] on input at bounding box center [513, 94] width 461 height 40
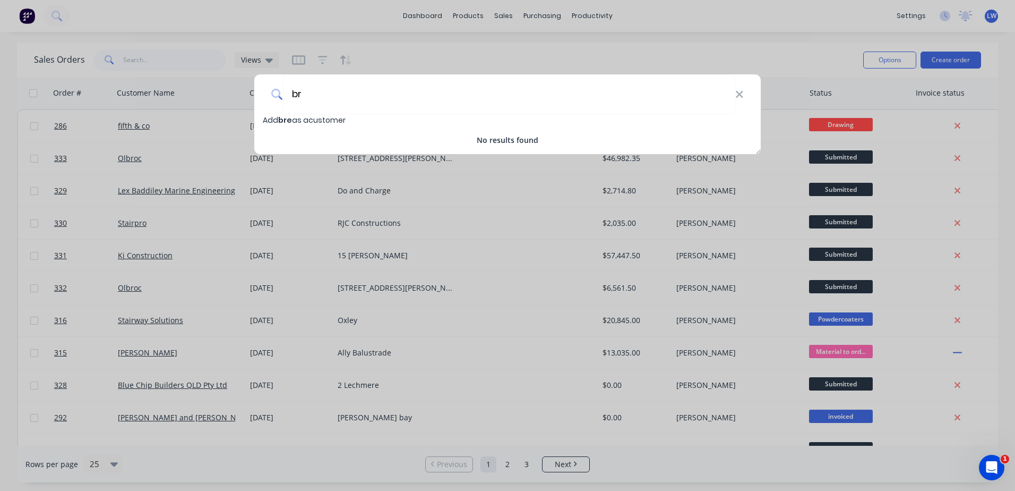
type input "b"
type input "[PERSON_NAME]"
click at [314, 123] on span "[PERSON_NAME]" at bounding box center [309, 120] width 63 height 11
select select "AU"
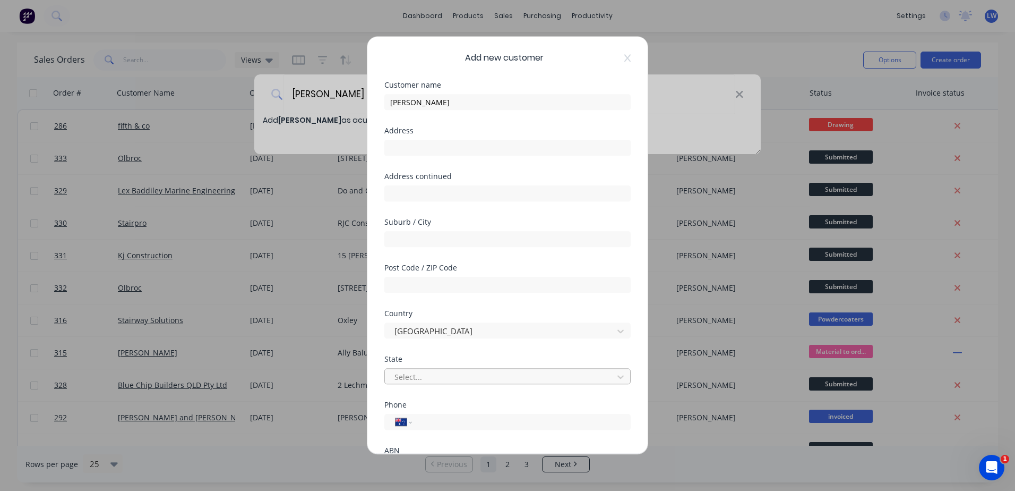
click at [417, 375] on div at bounding box center [500, 376] width 215 height 13
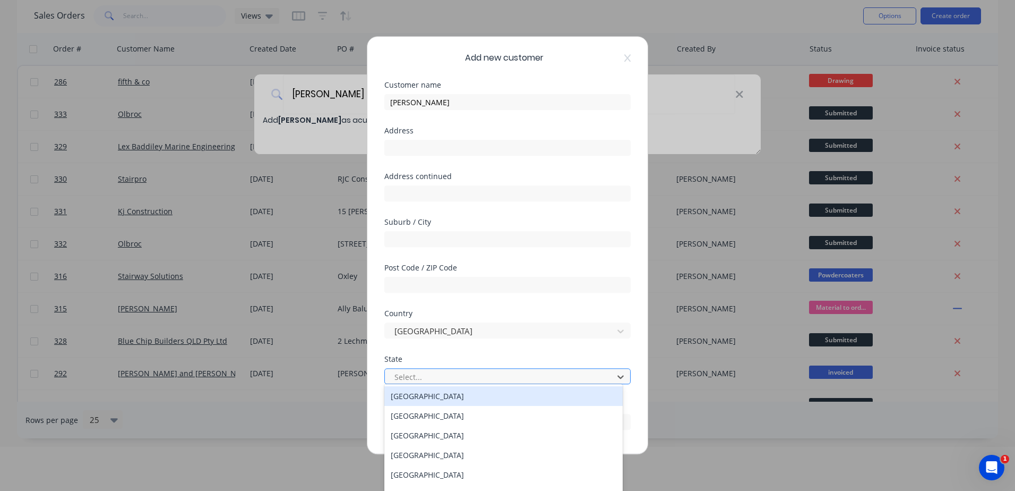
scroll to position [45, 0]
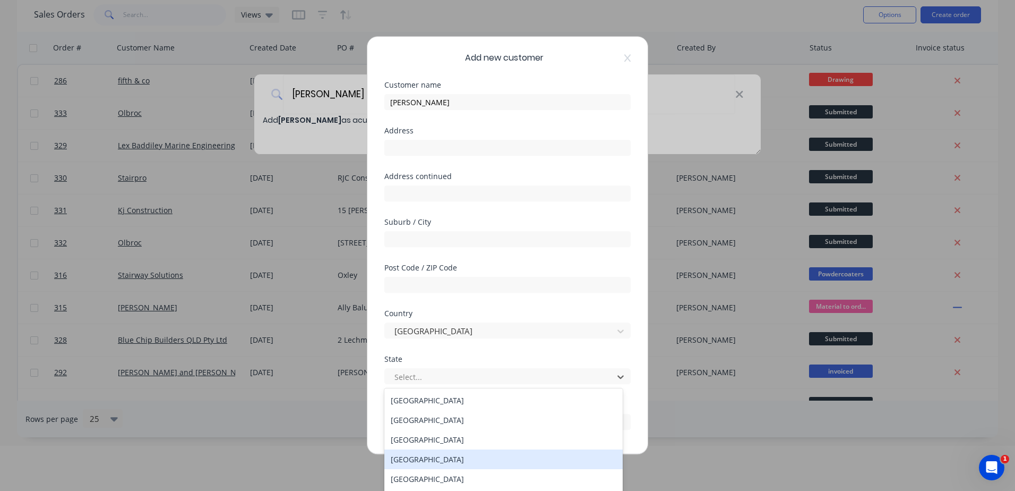
click at [420, 454] on div "Queensland" at bounding box center [503, 459] width 238 height 20
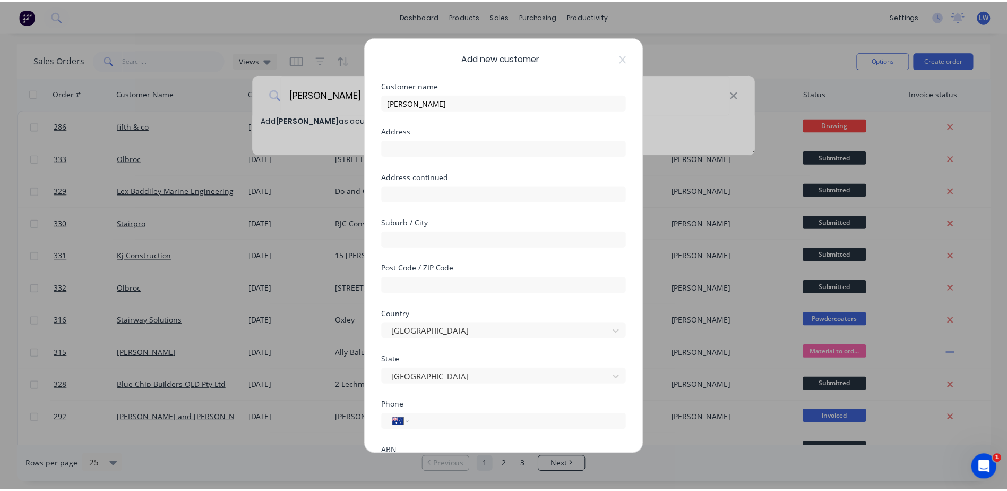
scroll to position [101, 0]
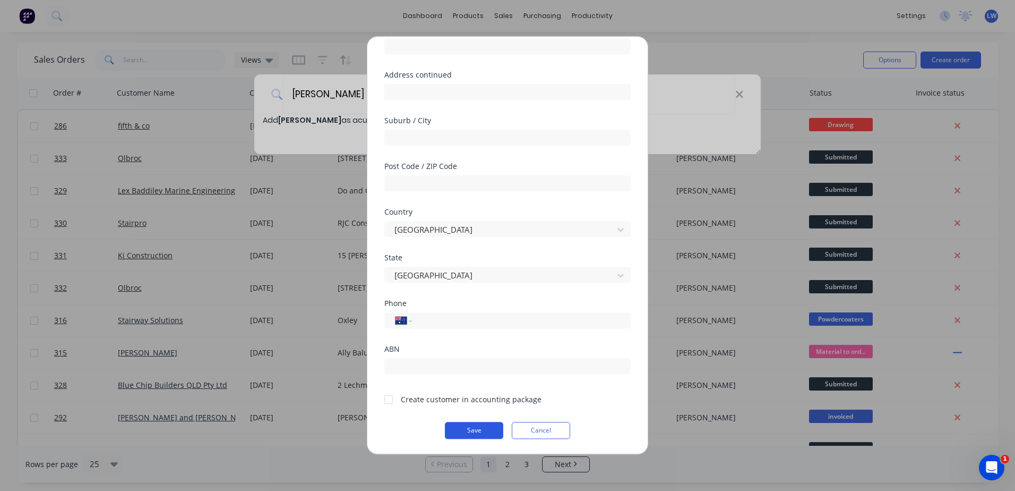
click at [472, 432] on button "Save" at bounding box center [474, 430] width 58 height 17
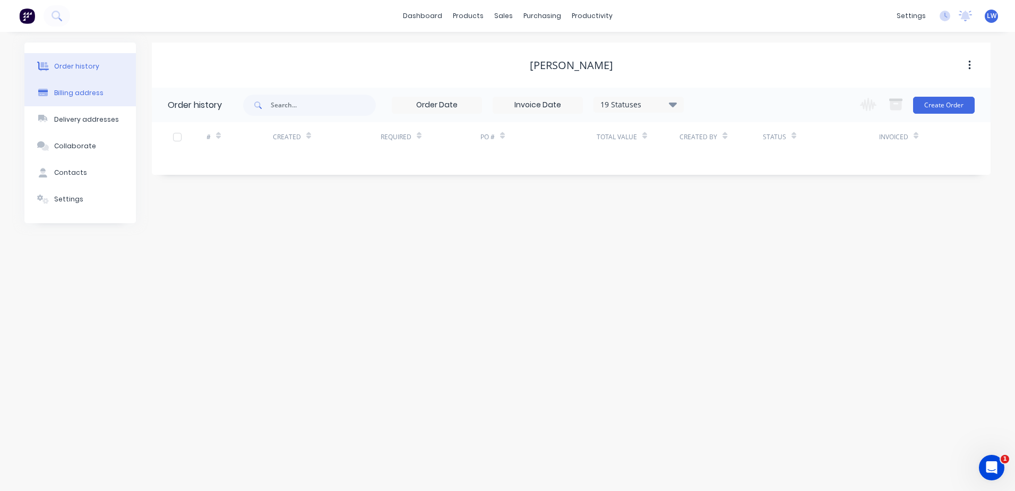
click at [79, 91] on div "Billing address" at bounding box center [78, 93] width 49 height 10
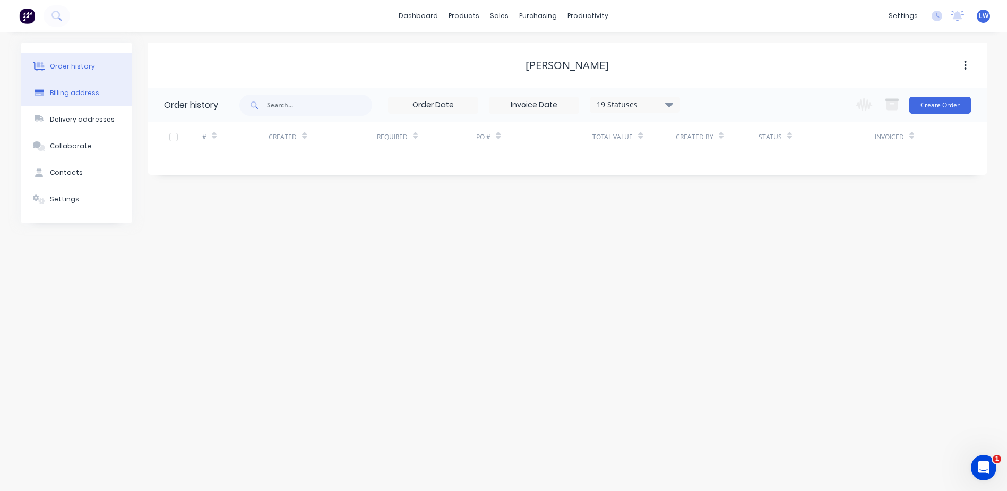
select select "AU"
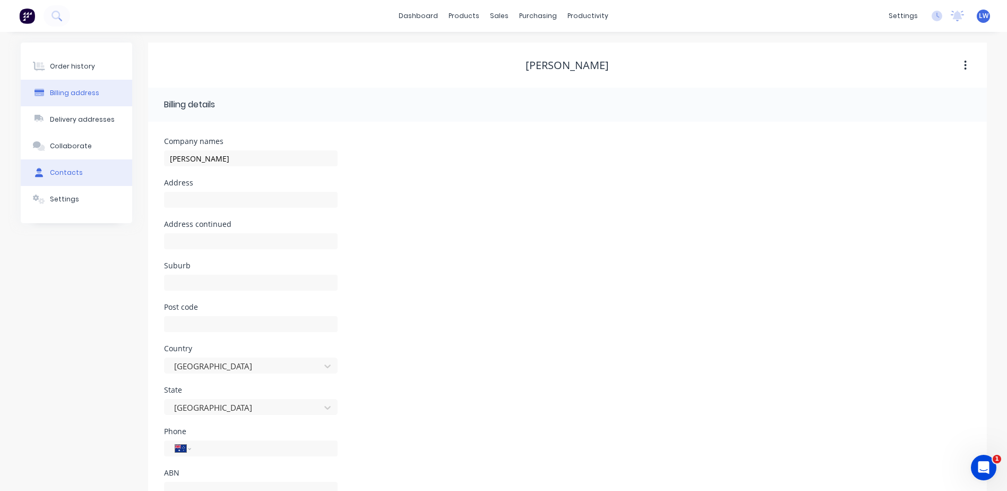
click at [64, 176] on div "Contacts" at bounding box center [66, 173] width 33 height 10
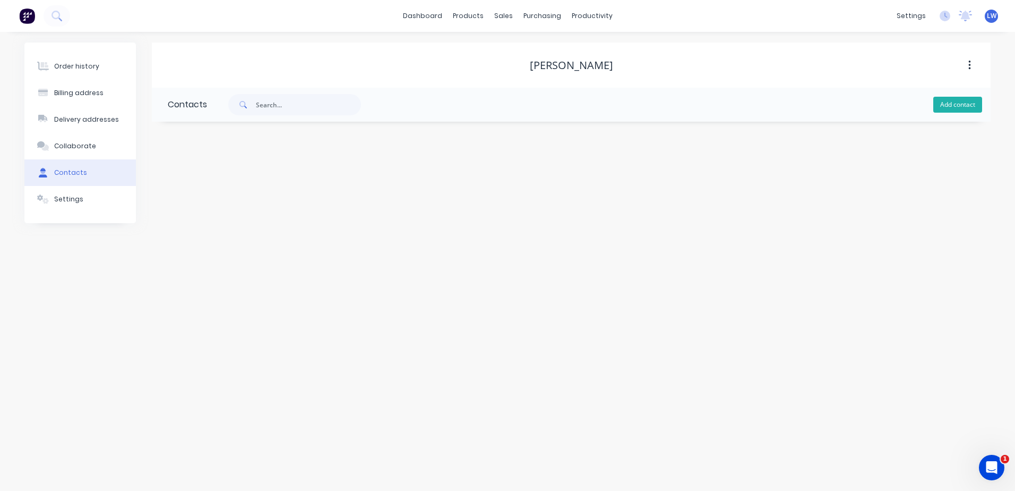
click at [949, 107] on button "Add contact" at bounding box center [957, 105] width 49 height 16
select select "AU"
click at [220, 186] on input "text" at bounding box center [255, 183] width 174 height 16
type input "[PERSON_NAME]"
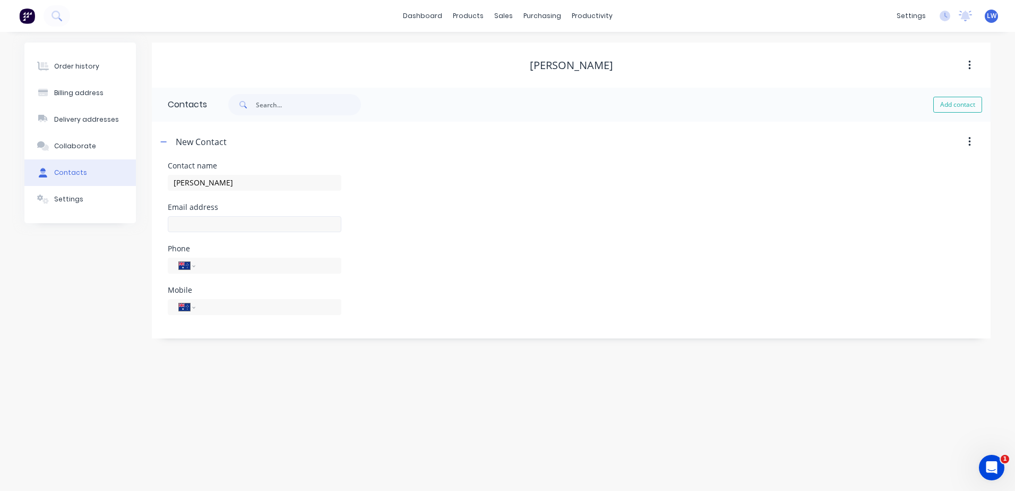
select select "AU"
click at [252, 220] on input "text" at bounding box center [255, 224] width 174 height 16
click at [495, 222] on div "Email address" at bounding box center [571, 223] width 807 height 41
click at [179, 222] on input "text" at bounding box center [255, 224] width 174 height 16
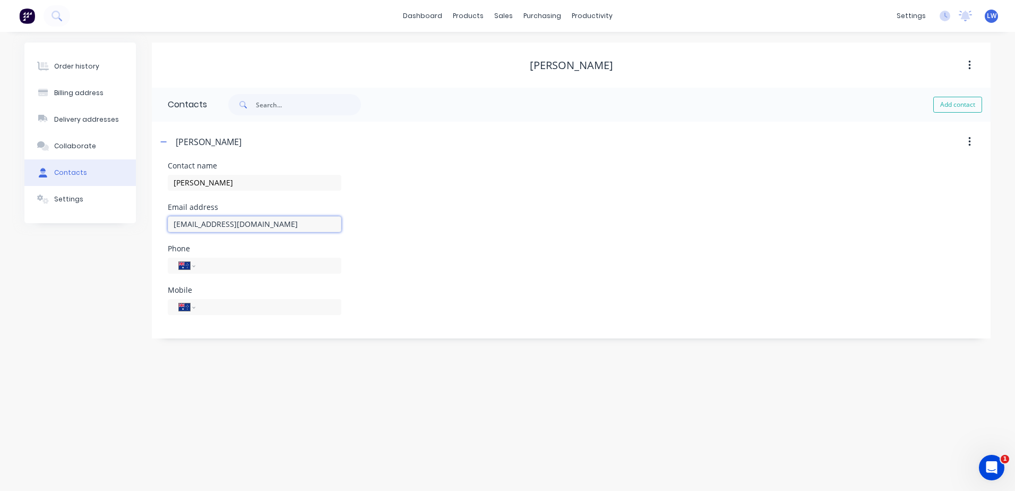
type input "boutonproperties@outlook.com"
click at [380, 281] on div "Phone International Afghanistan Åland Islands Albania Algeria American Samoa An…" at bounding box center [571, 265] width 807 height 41
click at [85, 68] on div "Order history" at bounding box center [76, 67] width 45 height 10
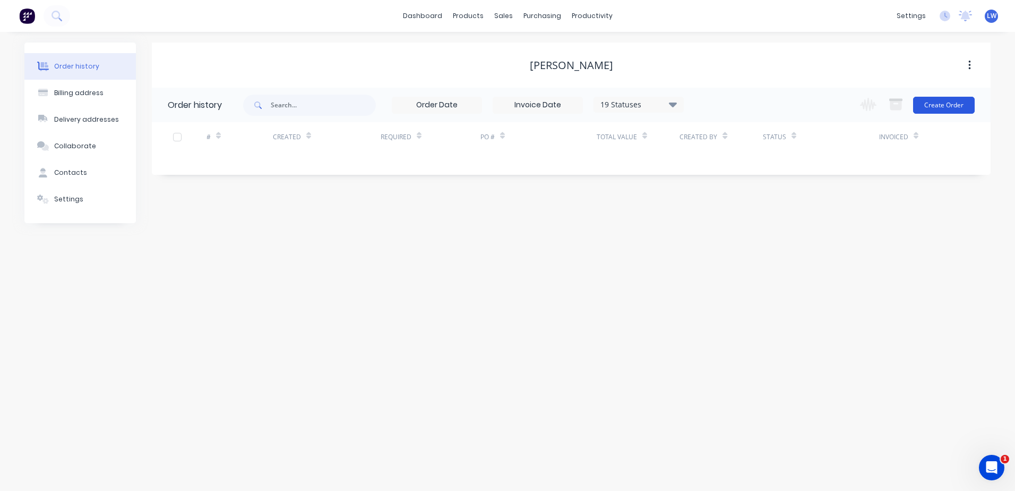
click at [948, 108] on button "Create Order" at bounding box center [944, 105] width 62 height 17
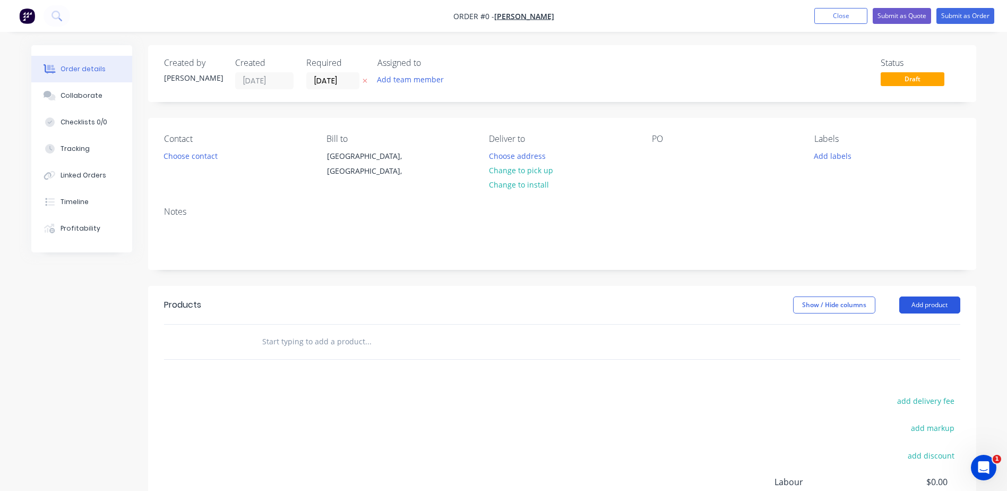
click at [934, 307] on button "Add product" at bounding box center [929, 304] width 61 height 17
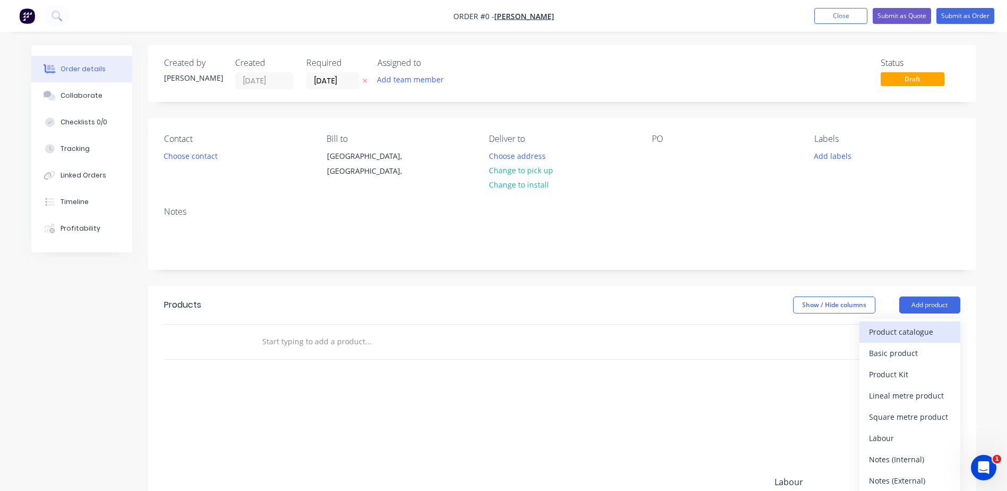
click at [905, 329] on div "Product catalogue" at bounding box center [910, 331] width 82 height 15
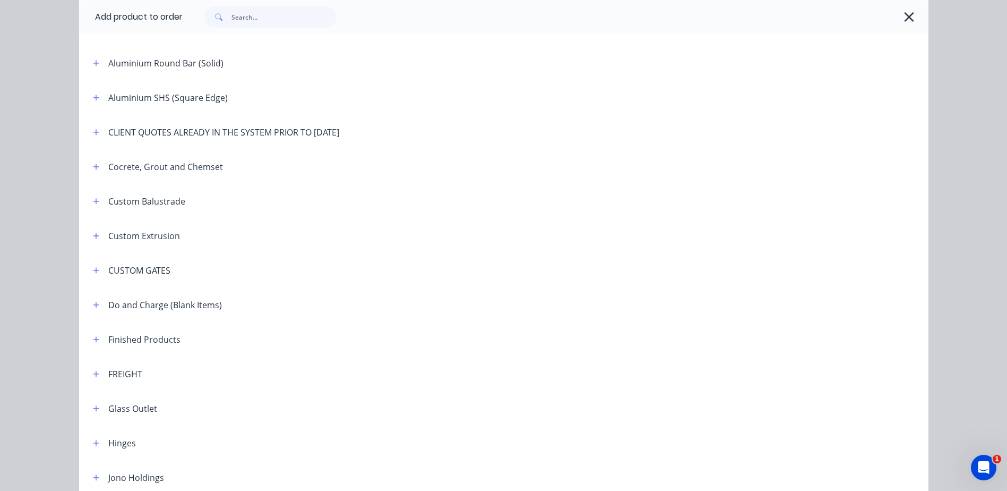
scroll to position [425, 0]
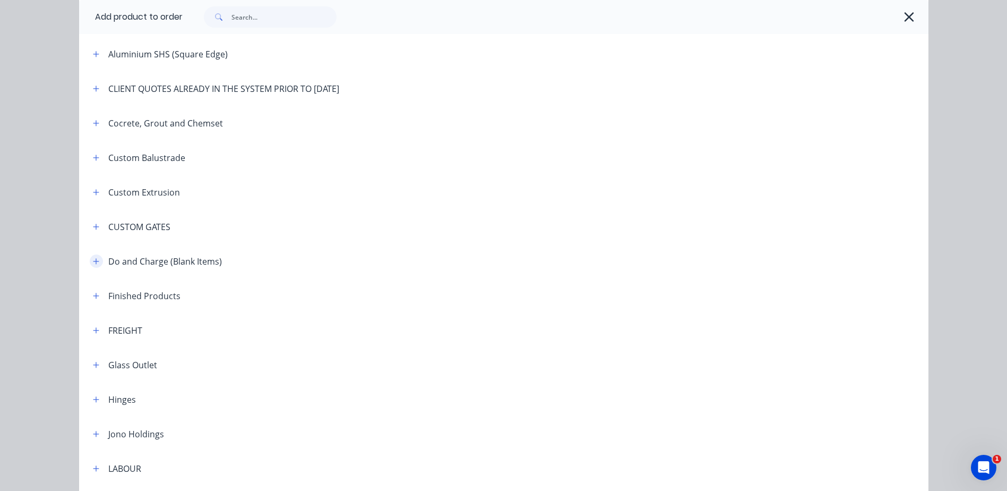
click at [93, 260] on icon "button" at bounding box center [96, 261] width 6 height 6
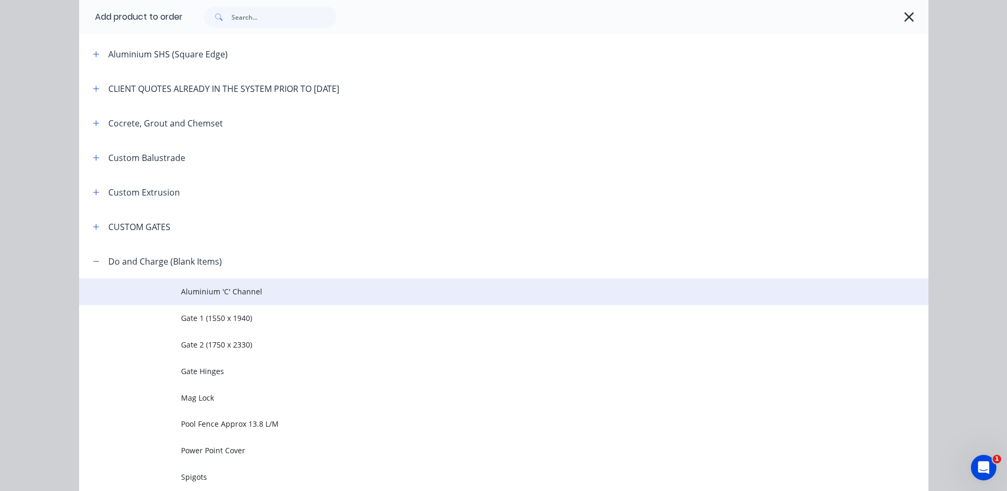
click at [244, 293] on span "Aluminium 'C' Channel" at bounding box center [480, 291] width 598 height 11
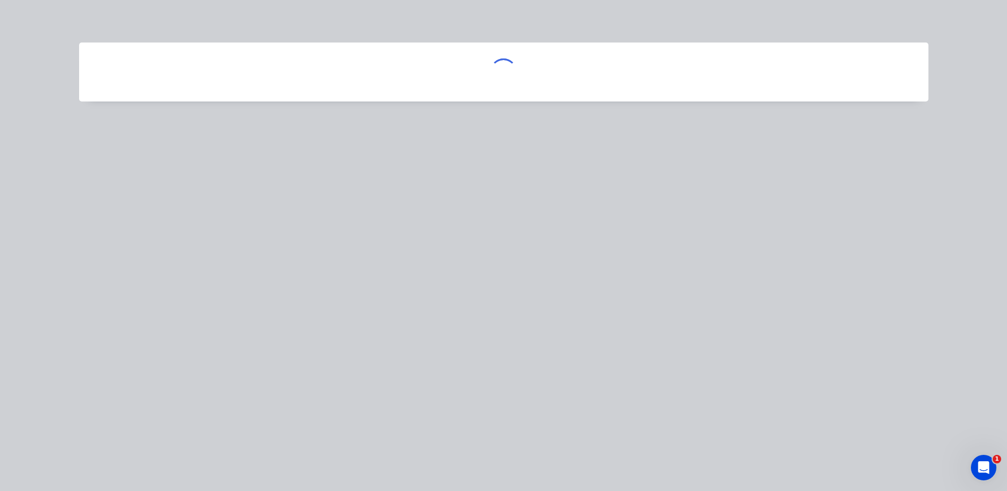
scroll to position [0, 0]
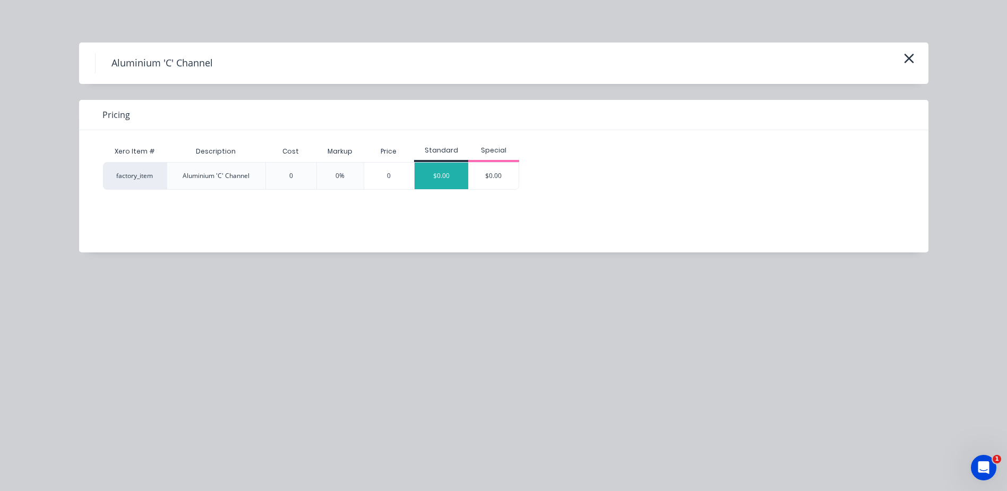
click at [445, 177] on div "$0.00" at bounding box center [442, 175] width 54 height 27
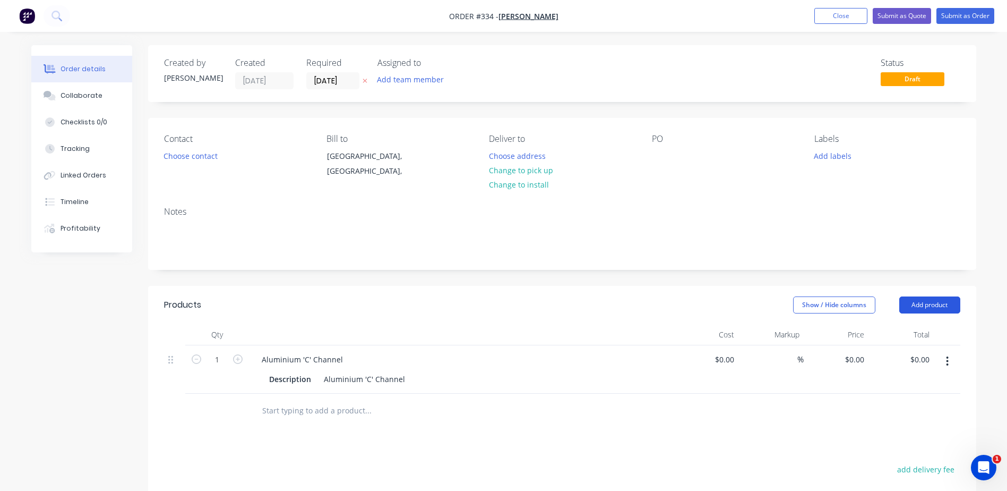
click at [928, 303] on button "Add product" at bounding box center [929, 304] width 61 height 17
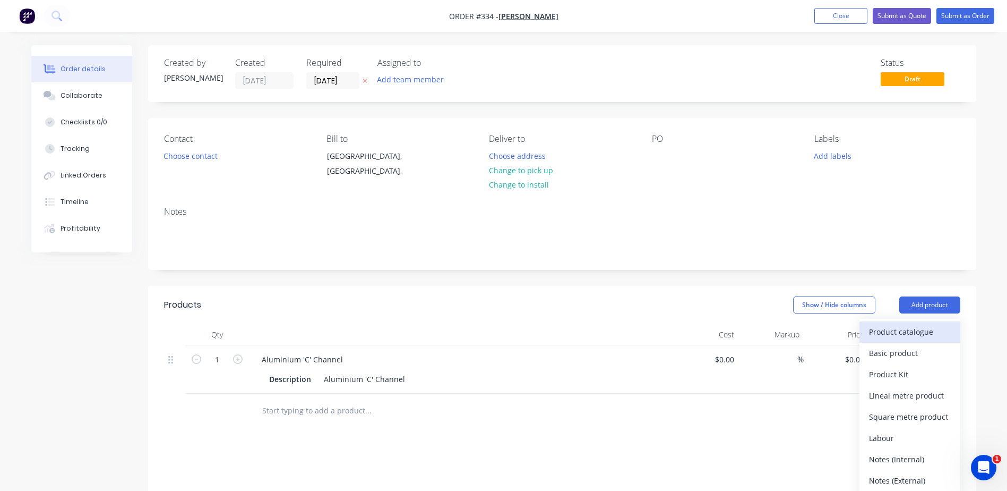
click at [903, 334] on div "Product catalogue" at bounding box center [910, 331] width 82 height 15
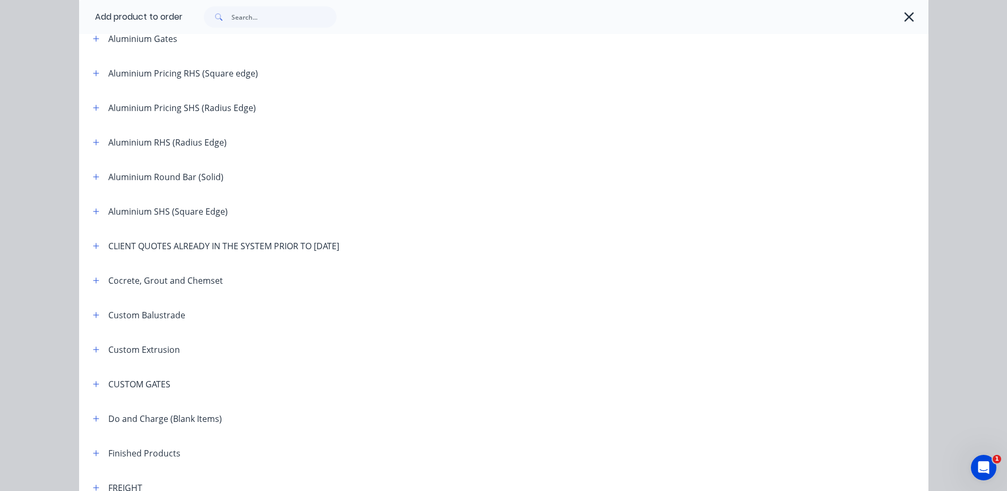
scroll to position [372, 0]
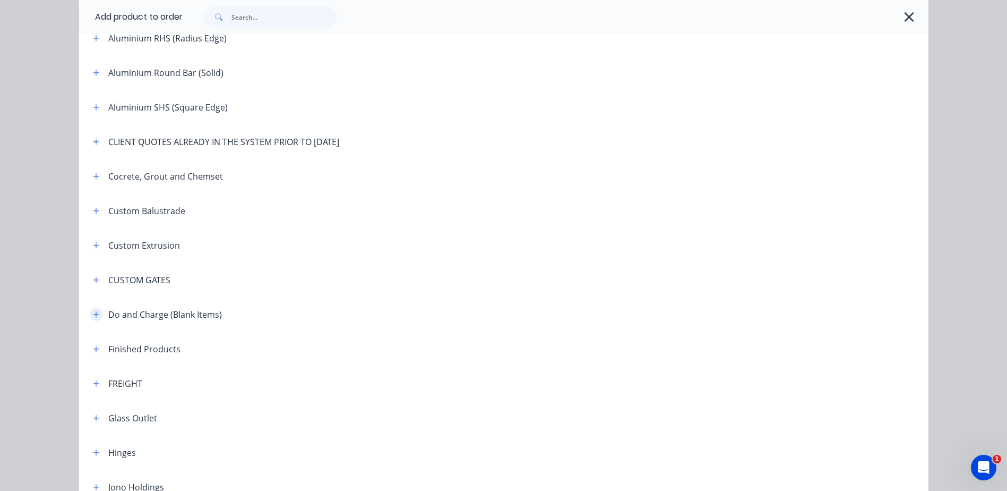
click at [93, 318] on icon "button" at bounding box center [96, 314] width 6 height 7
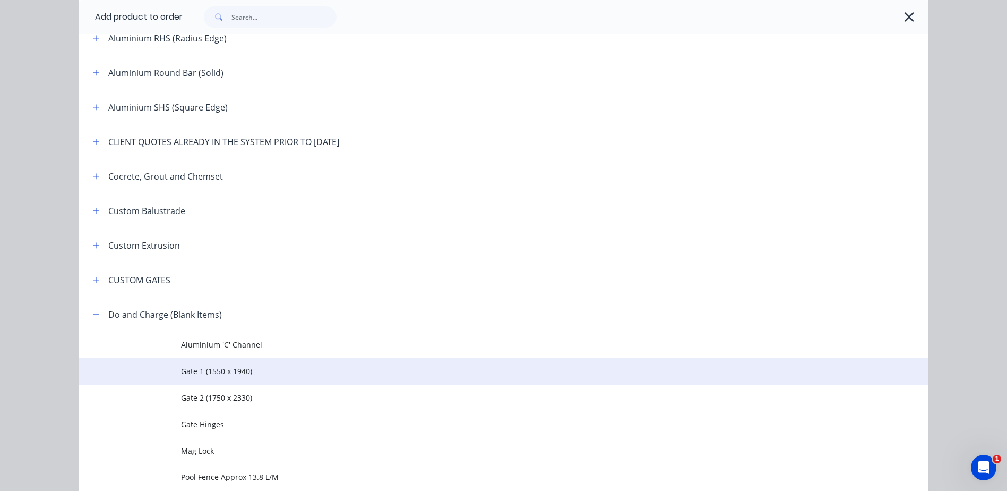
click at [195, 373] on span "Gate 1 (1550 x 1940)" at bounding box center [480, 370] width 598 height 11
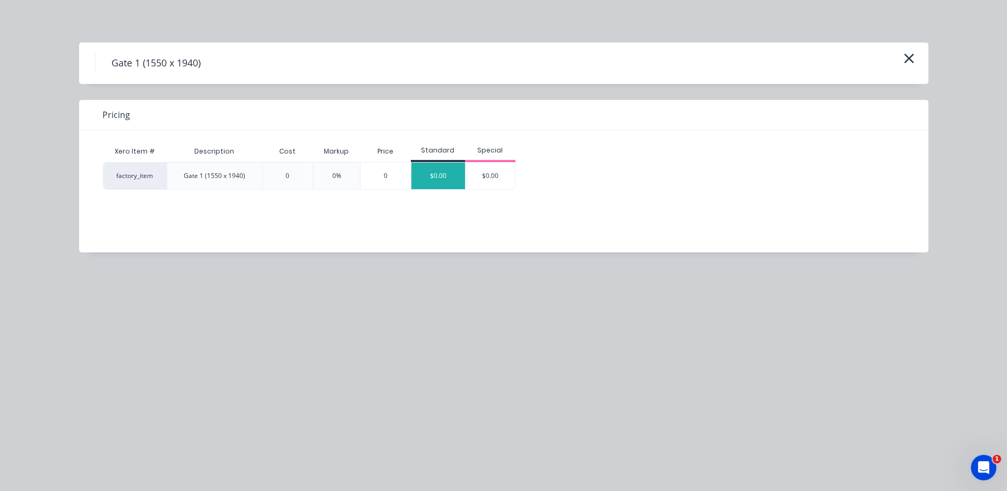
click at [442, 173] on div "$0.00" at bounding box center [438, 175] width 54 height 27
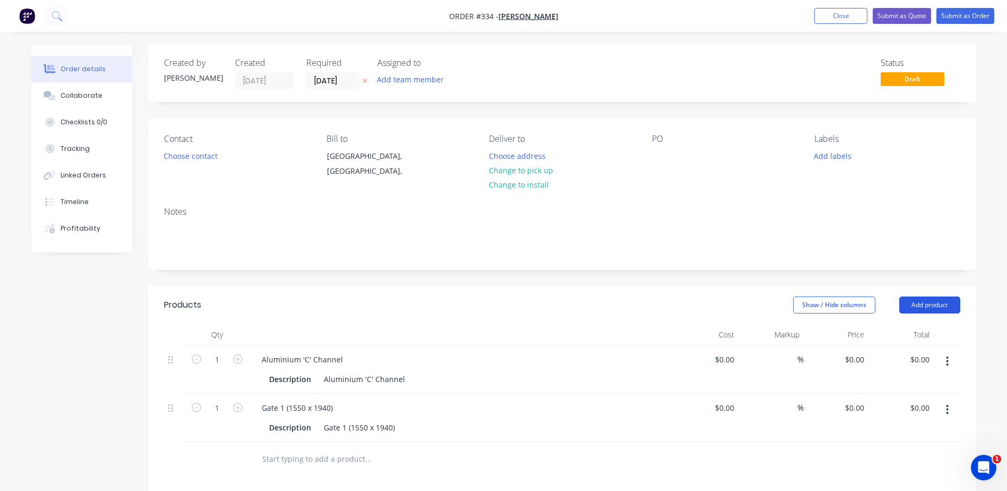
click at [936, 304] on button "Add product" at bounding box center [929, 304] width 61 height 17
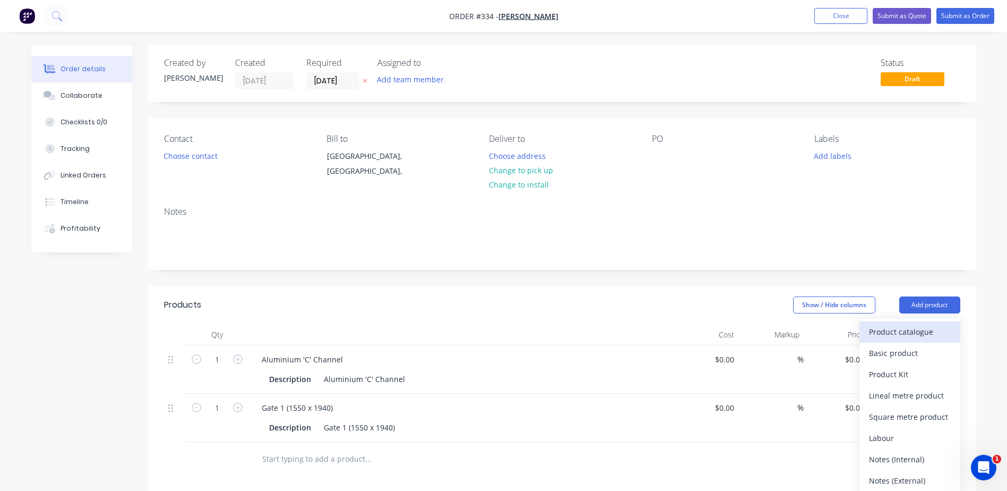
click at [890, 333] on div "Product catalogue" at bounding box center [910, 331] width 82 height 15
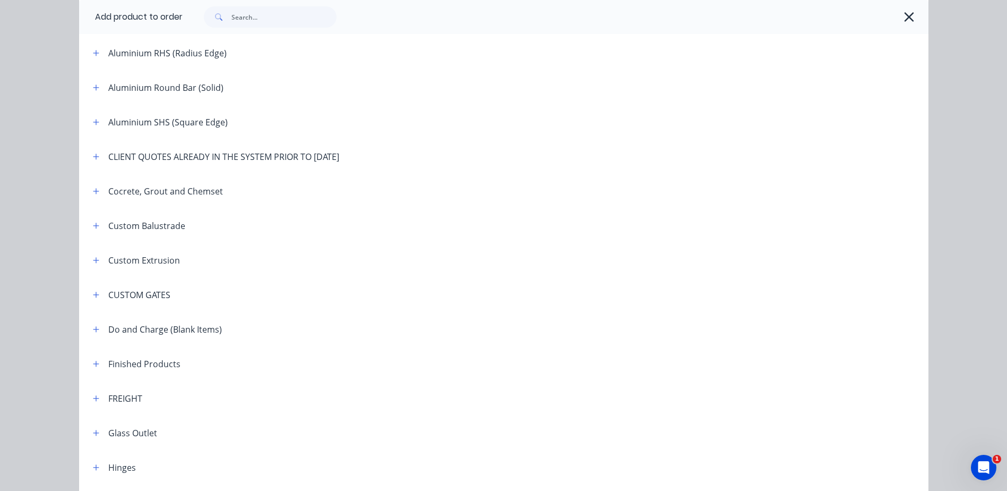
scroll to position [372, 0]
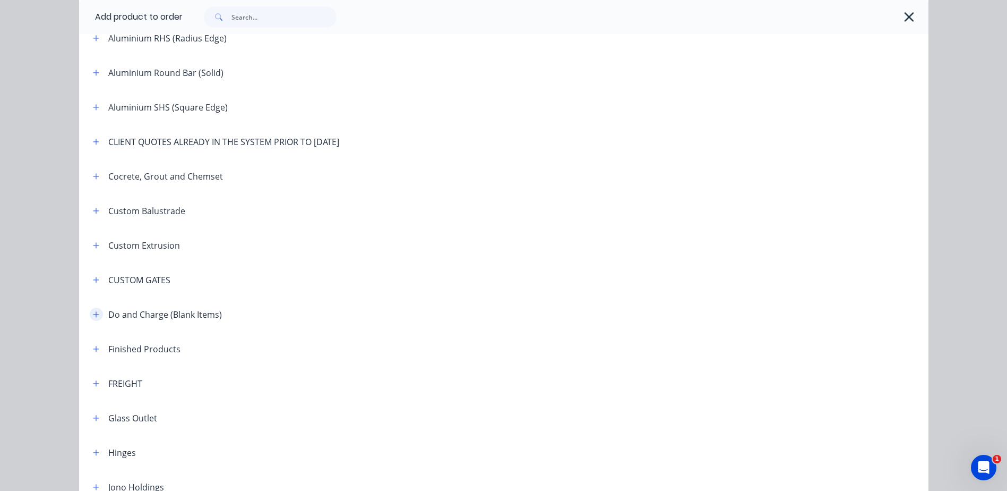
click at [95, 315] on icon "button" at bounding box center [96, 314] width 6 height 7
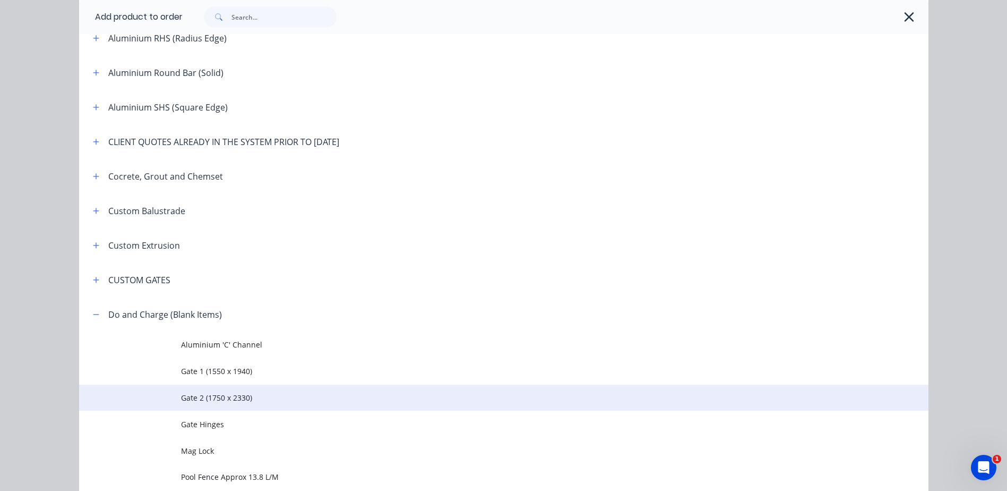
click at [220, 398] on span "Gate 2 (1750 x 2330)" at bounding box center [480, 397] width 598 height 11
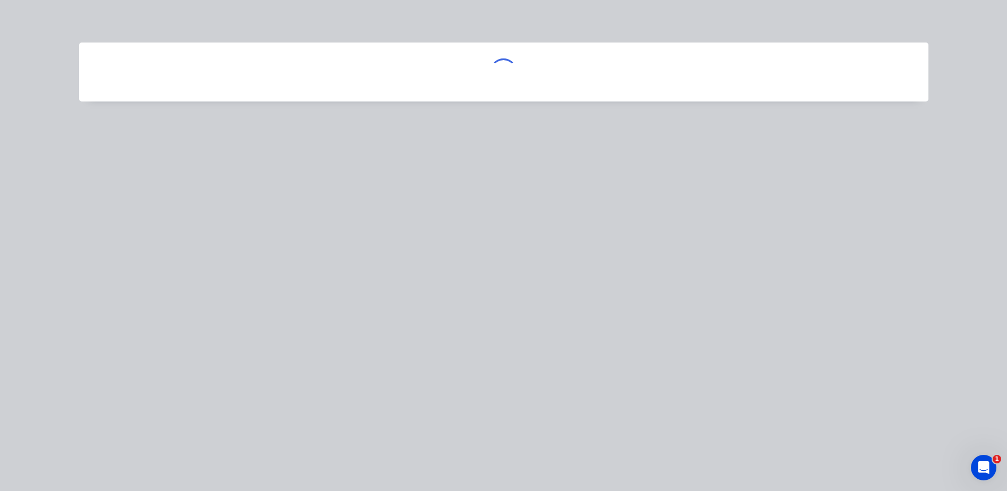
scroll to position [0, 0]
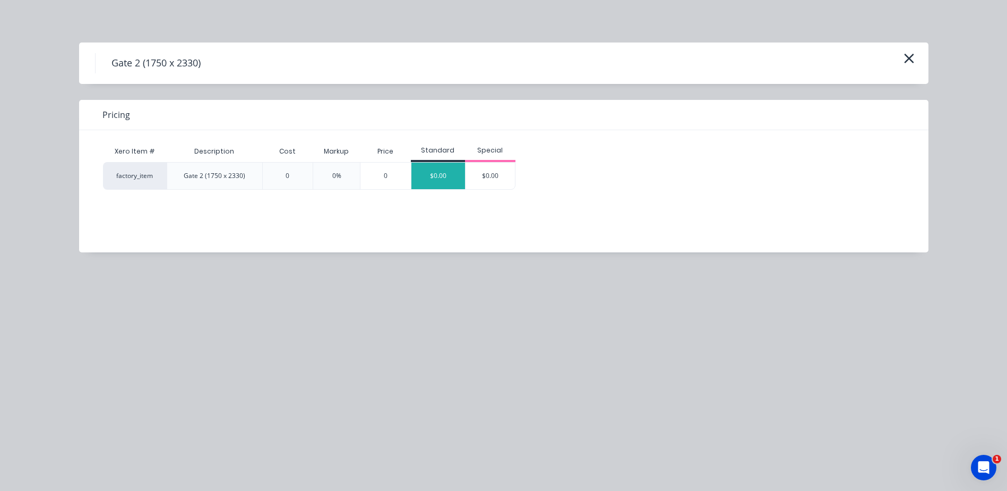
click at [427, 177] on div "$0.00" at bounding box center [438, 175] width 54 height 27
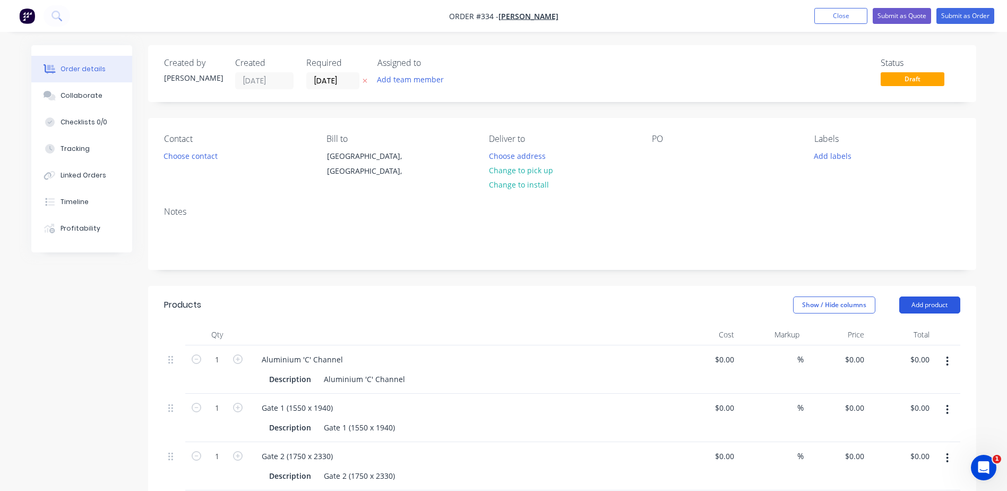
click at [914, 302] on button "Add product" at bounding box center [929, 304] width 61 height 17
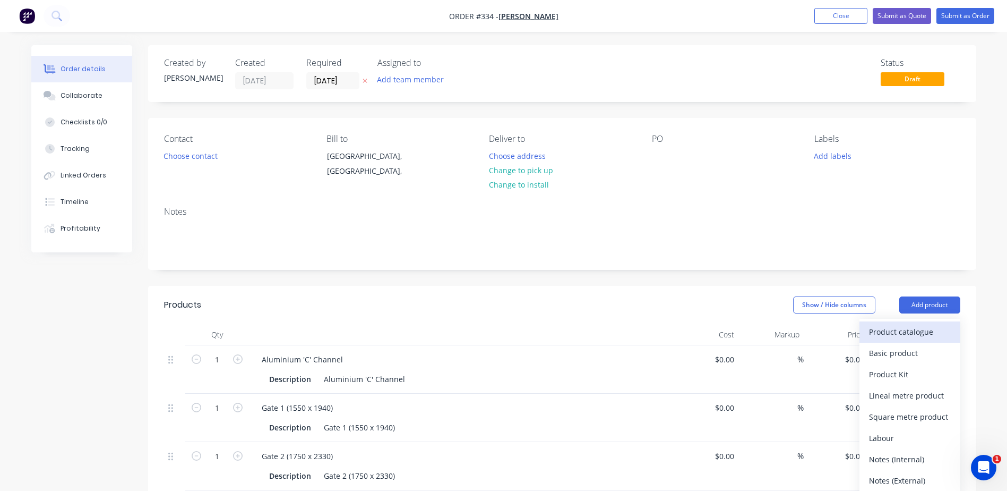
click at [887, 333] on div "Product catalogue" at bounding box center [910, 331] width 82 height 15
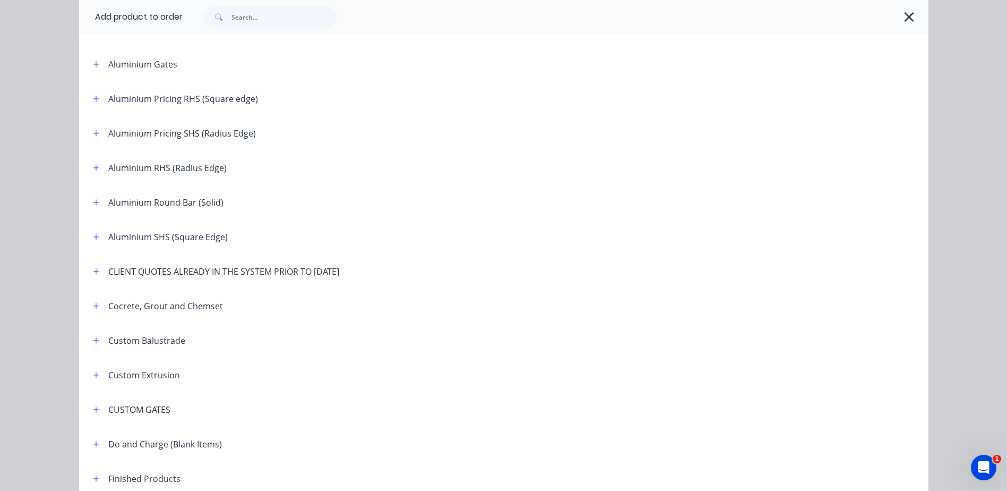
scroll to position [265, 0]
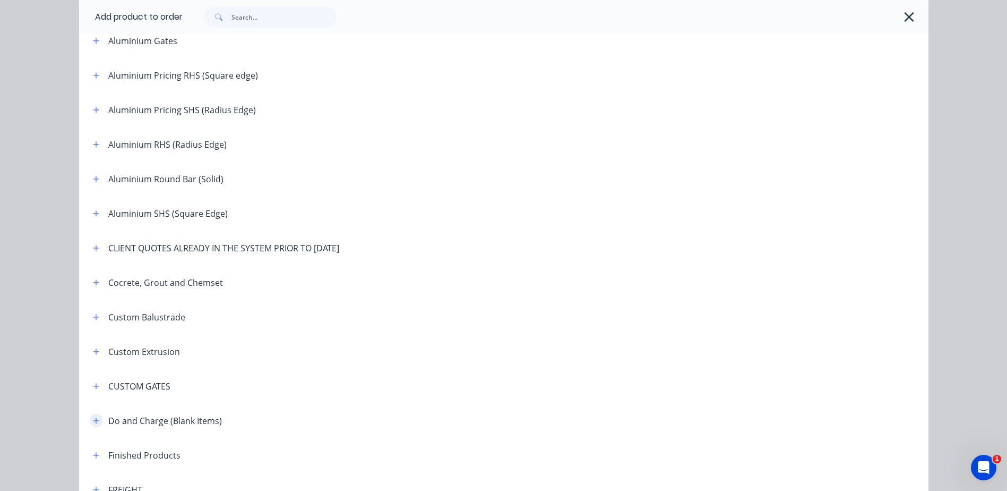
click at [93, 417] on icon "button" at bounding box center [96, 420] width 6 height 7
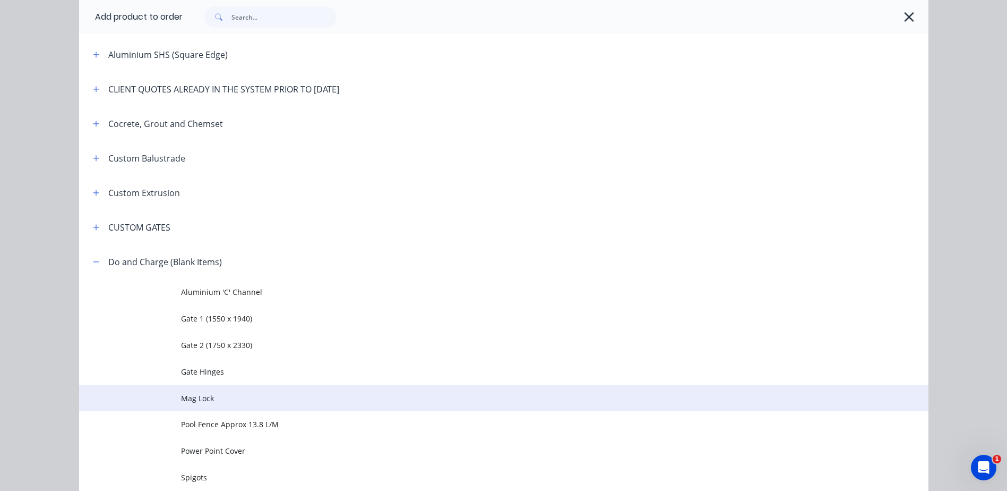
scroll to position [425, 0]
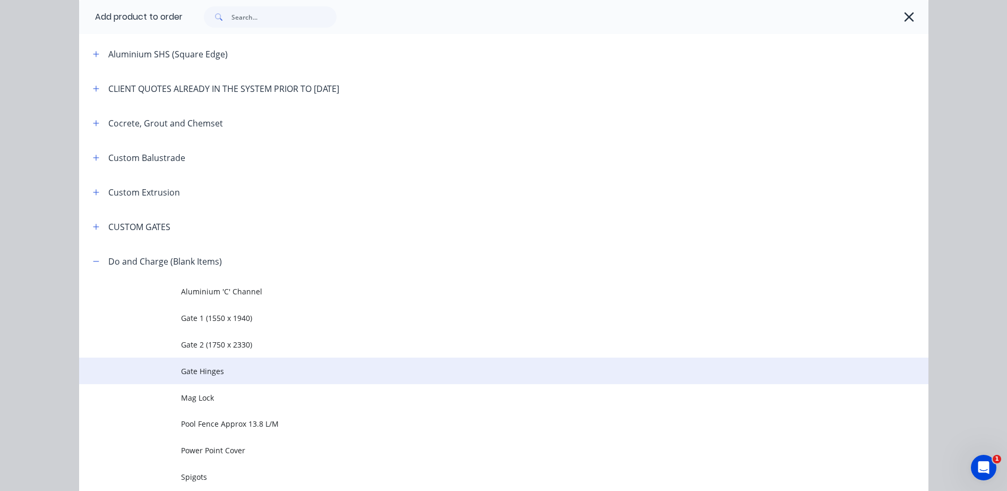
click at [219, 369] on span "Gate Hinges" at bounding box center [480, 370] width 598 height 11
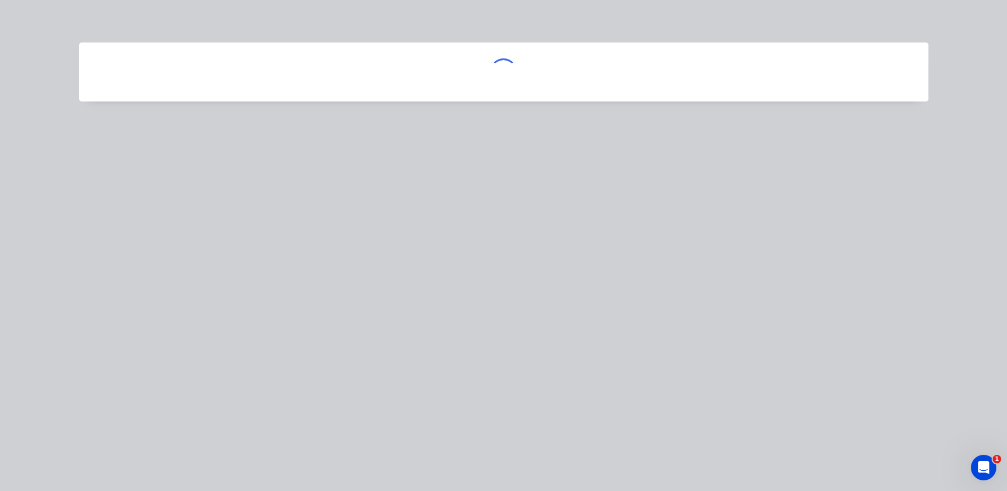
scroll to position [0, 0]
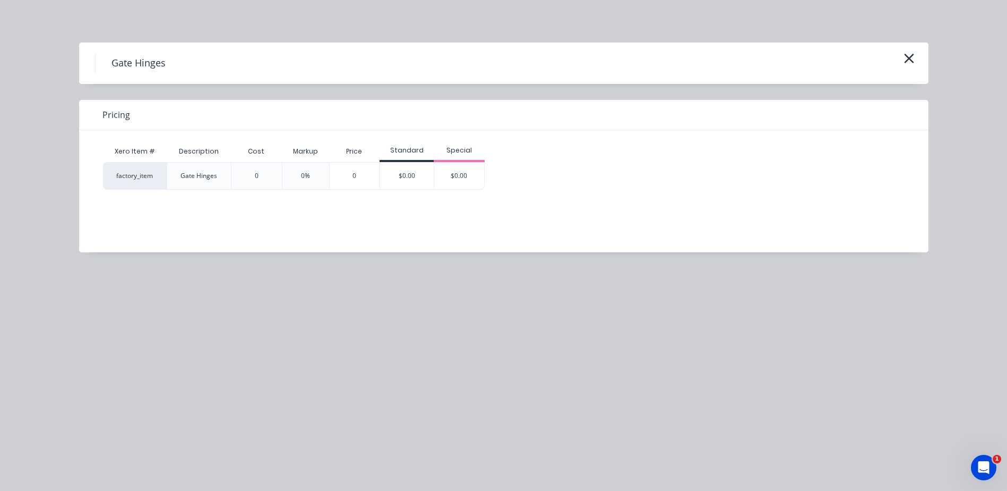
click at [411, 176] on div "$0.00" at bounding box center [407, 175] width 54 height 27
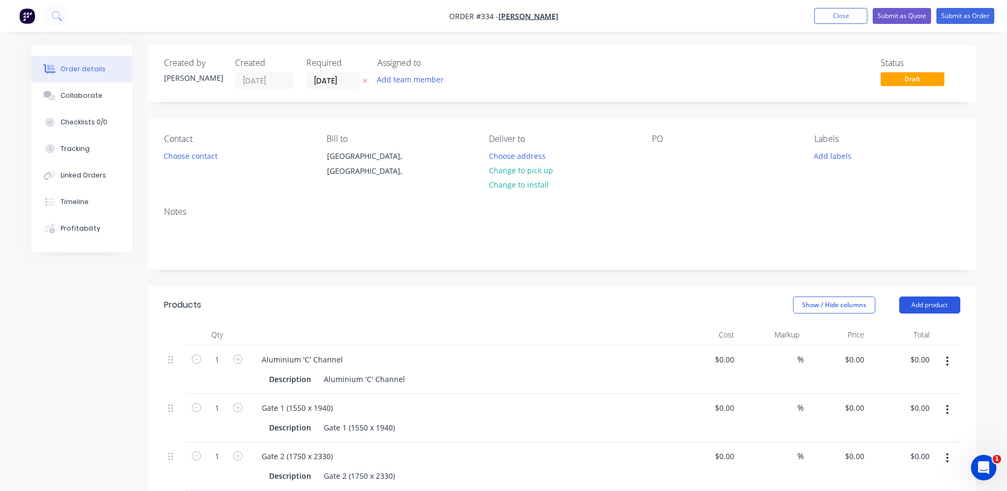
click at [918, 304] on button "Add product" at bounding box center [929, 304] width 61 height 17
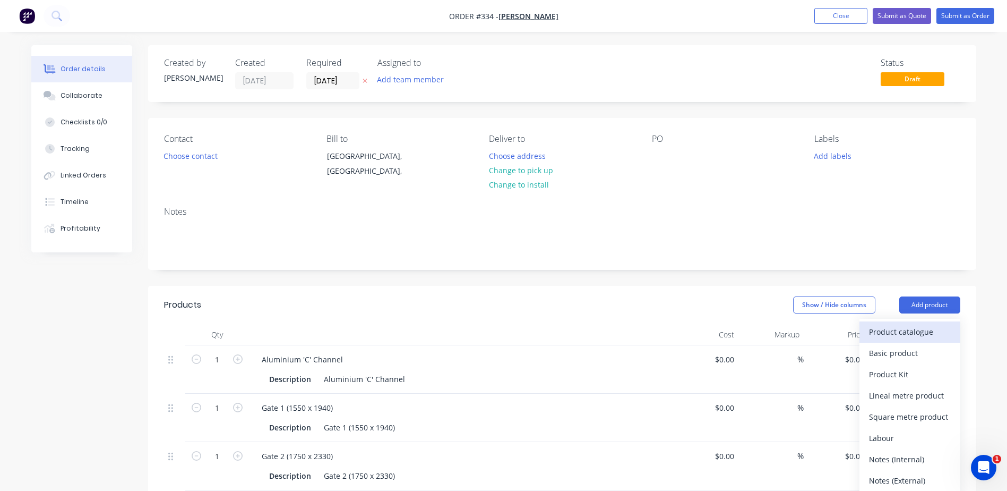
click at [873, 330] on div "Product catalogue" at bounding box center [910, 331] width 82 height 15
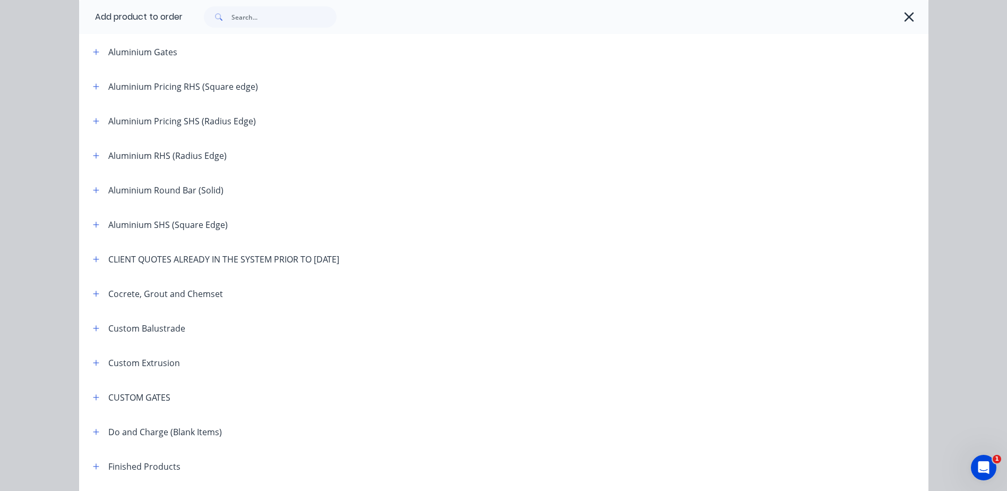
scroll to position [265, 0]
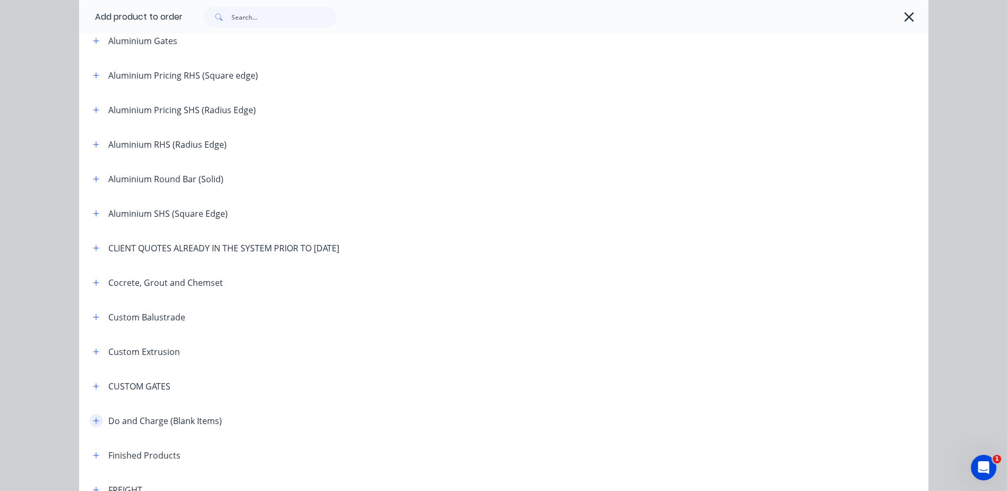
click at [93, 420] on icon "button" at bounding box center [96, 420] width 6 height 6
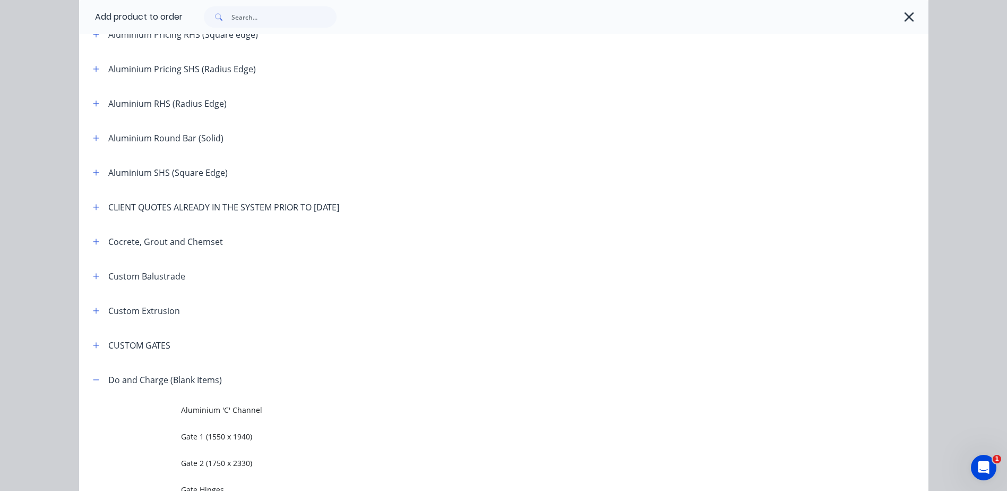
scroll to position [425, 0]
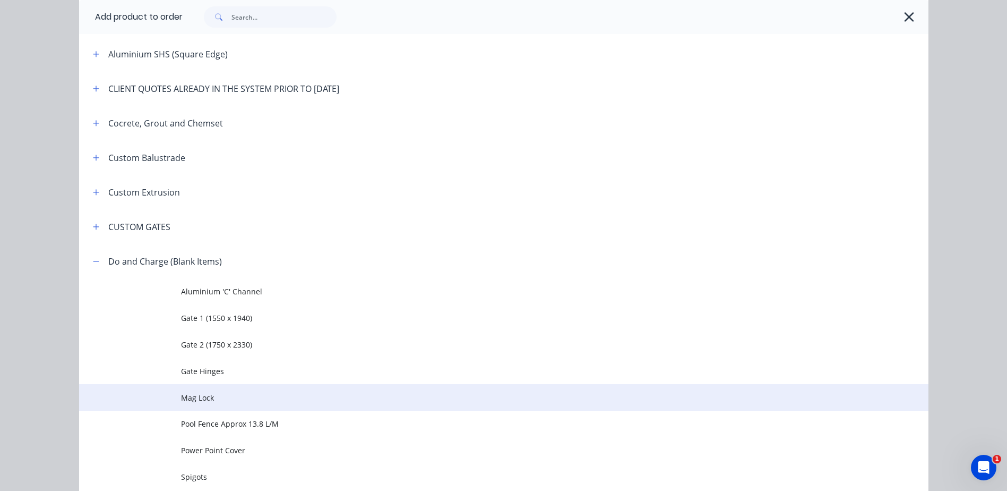
click at [200, 398] on span "Mag Lock" at bounding box center [480, 397] width 598 height 11
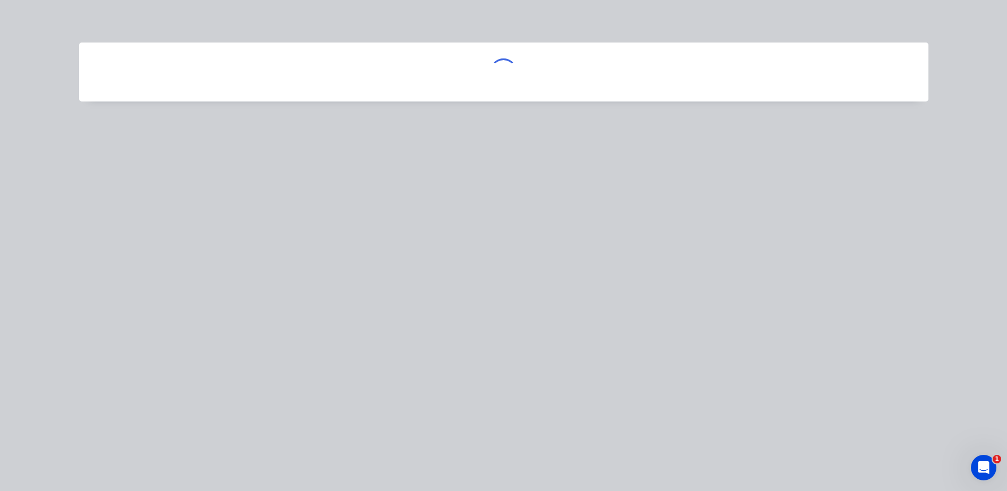
scroll to position [0, 0]
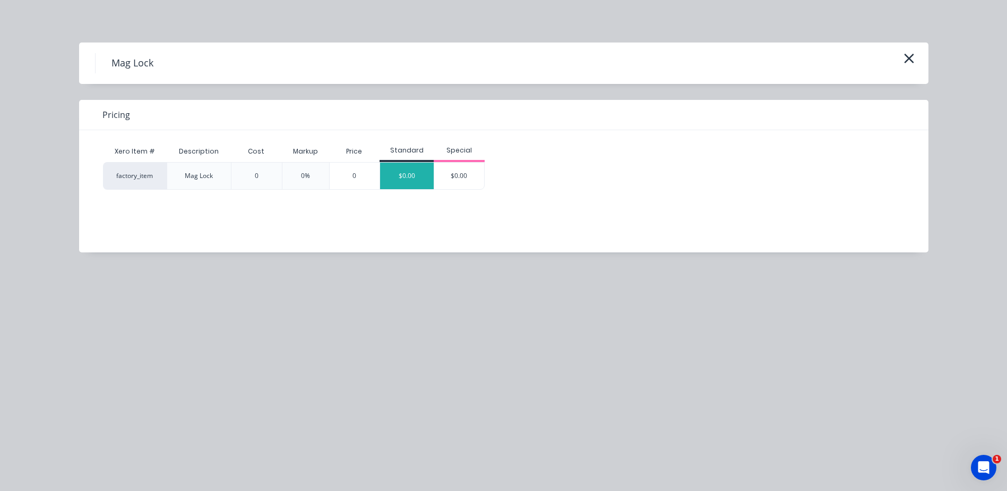
click at [408, 170] on div "$0.00" at bounding box center [407, 175] width 54 height 27
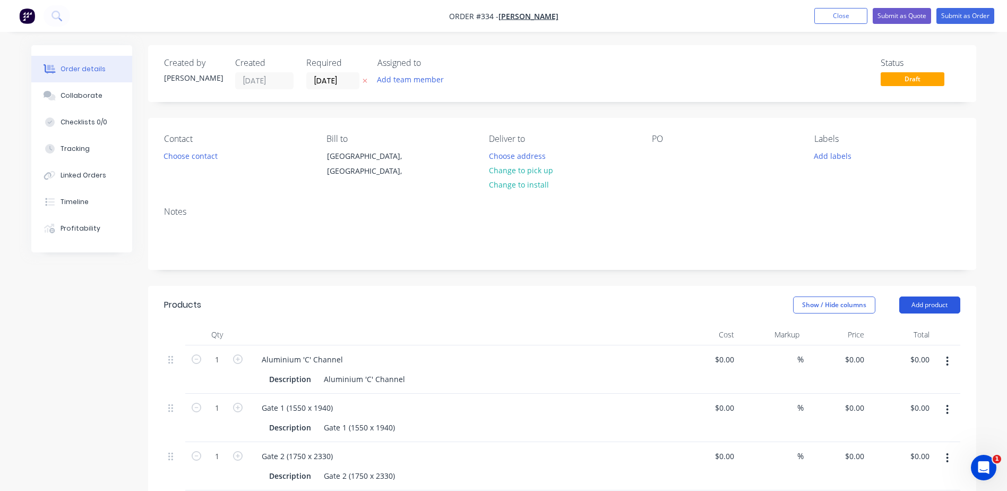
click at [944, 305] on button "Add product" at bounding box center [929, 304] width 61 height 17
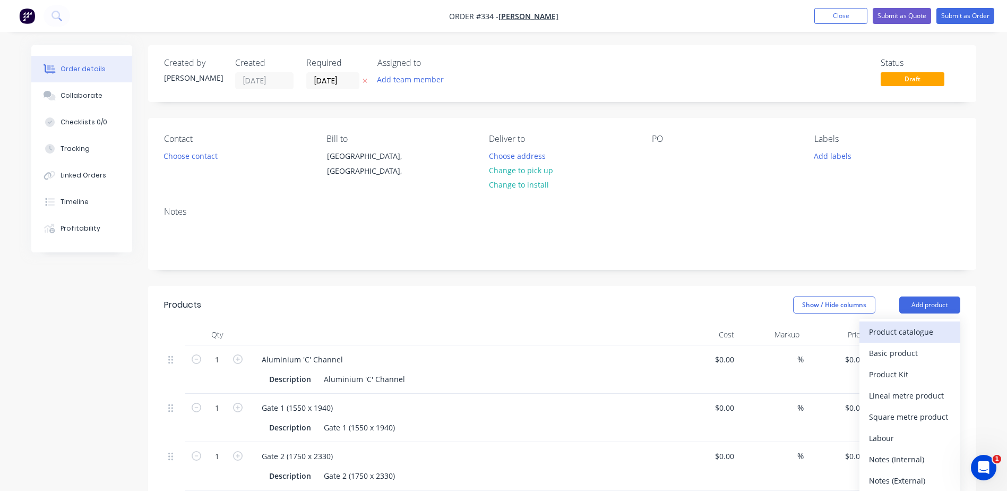
click at [909, 334] on div "Product catalogue" at bounding box center [910, 331] width 82 height 15
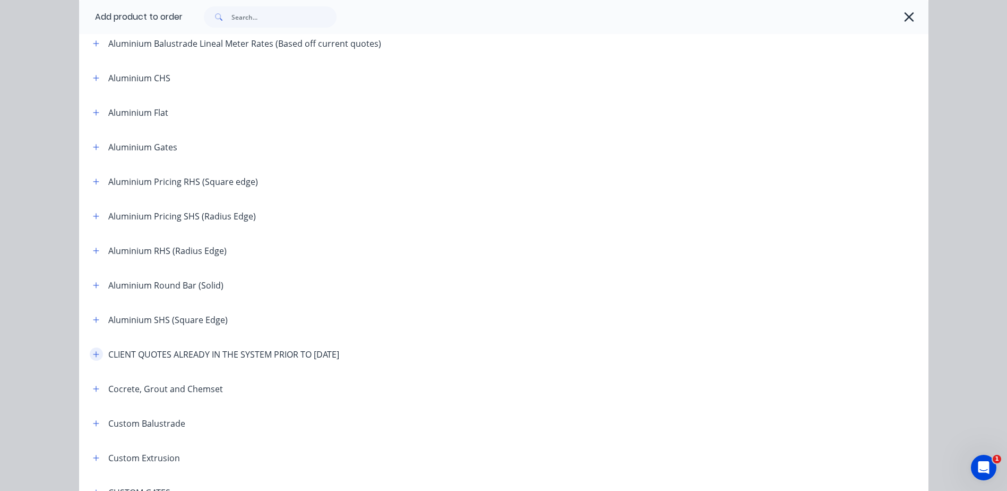
scroll to position [319, 0]
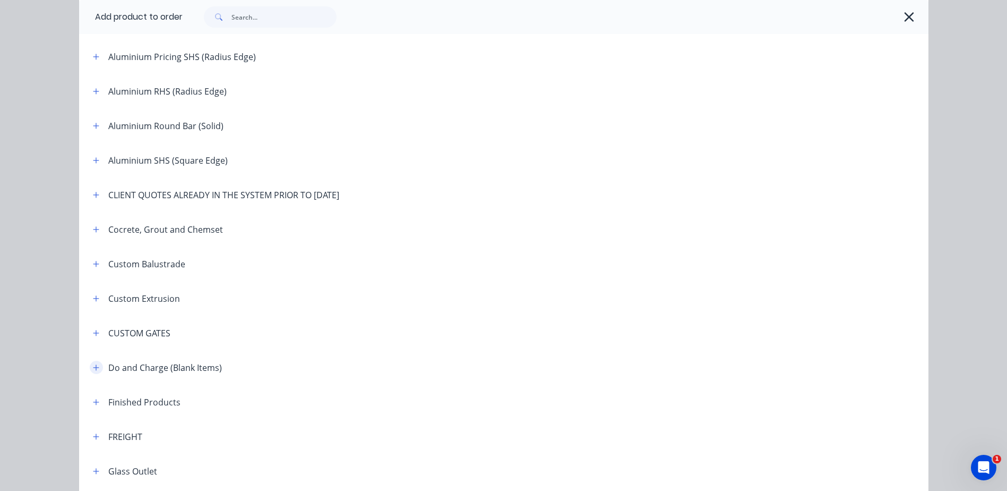
click at [93, 368] on icon "button" at bounding box center [96, 367] width 6 height 7
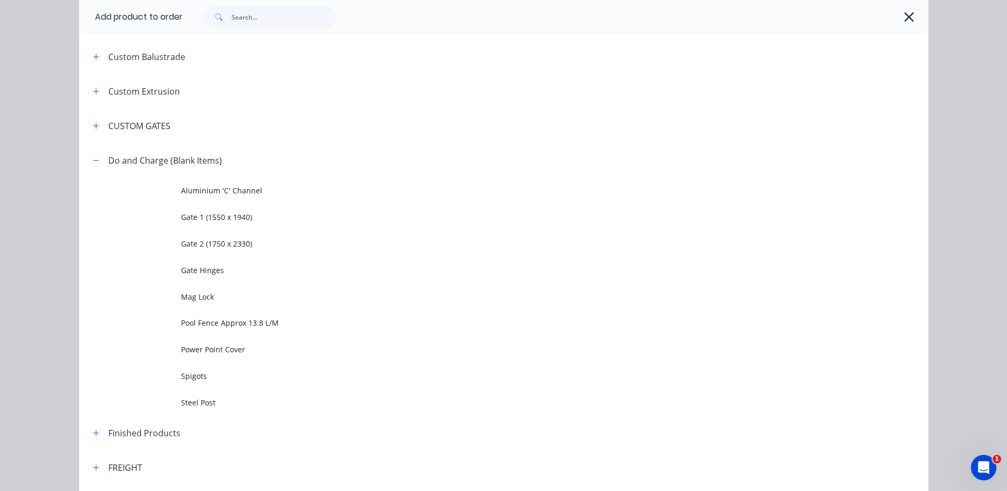
scroll to position [531, 0]
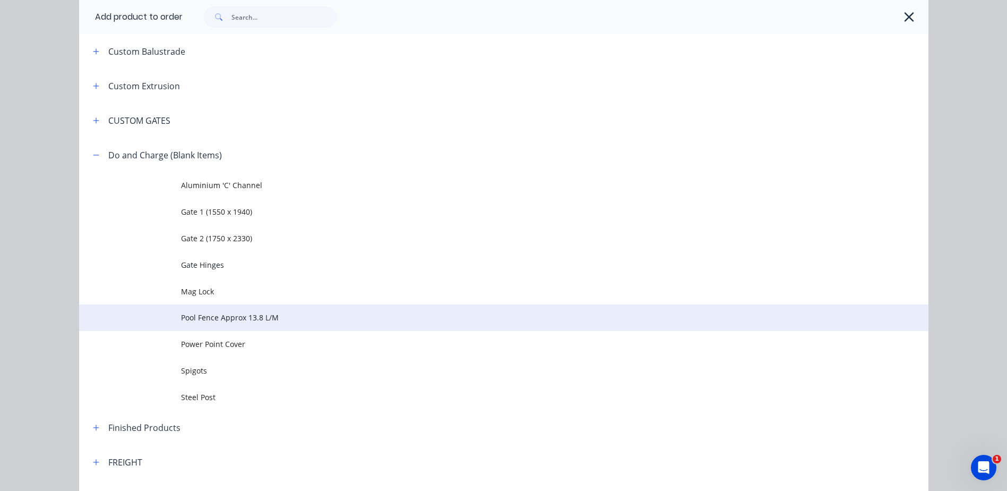
click at [216, 318] on span "Pool Fence Approx 13.8 L/M" at bounding box center [480, 317] width 598 height 11
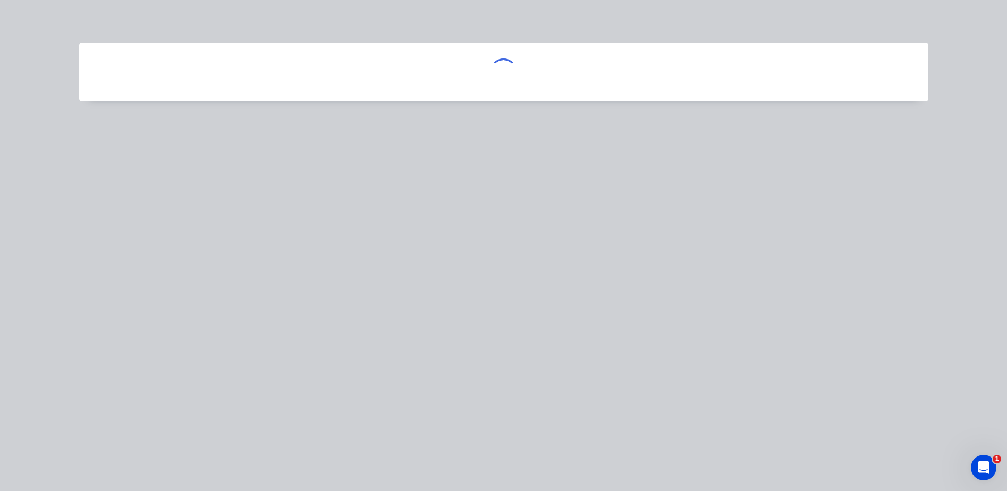
scroll to position [0, 0]
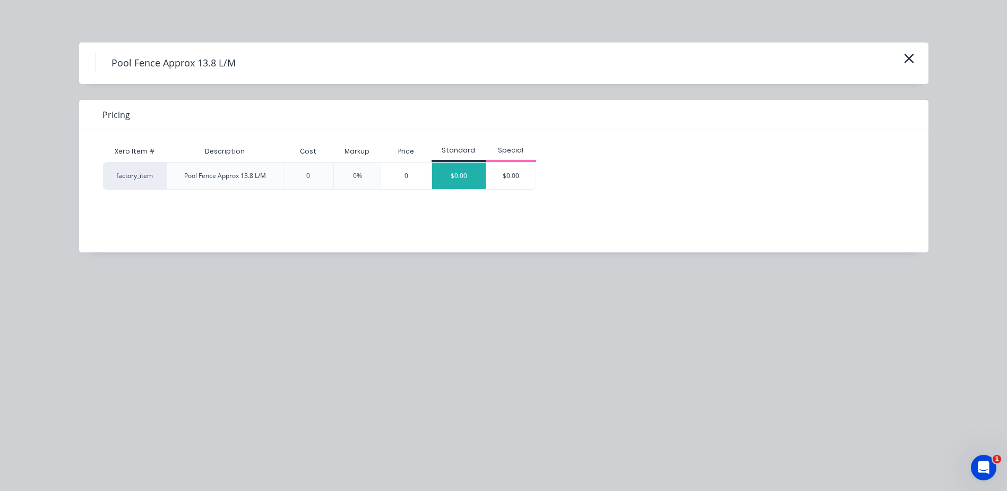
click at [460, 173] on div "$0.00" at bounding box center [459, 175] width 54 height 27
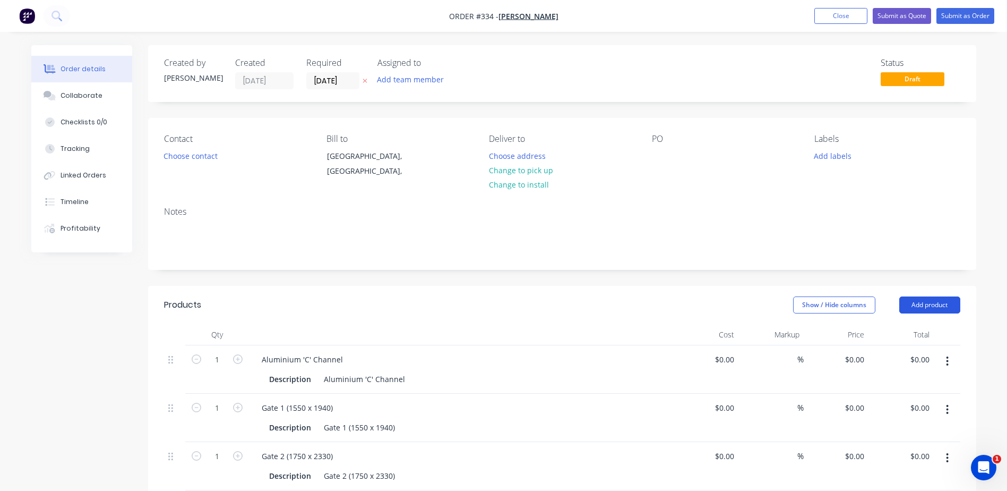
click at [918, 298] on button "Add product" at bounding box center [929, 304] width 61 height 17
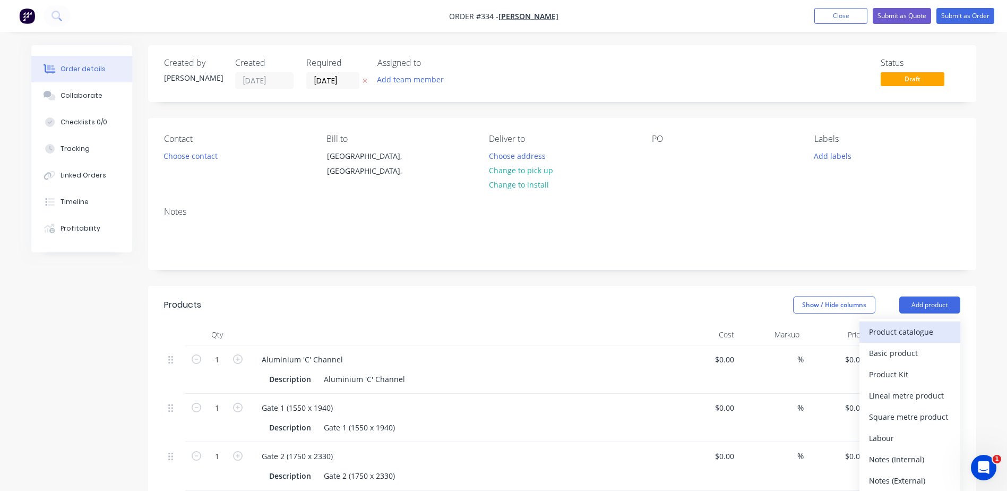
click at [905, 332] on div "Product catalogue" at bounding box center [910, 331] width 82 height 15
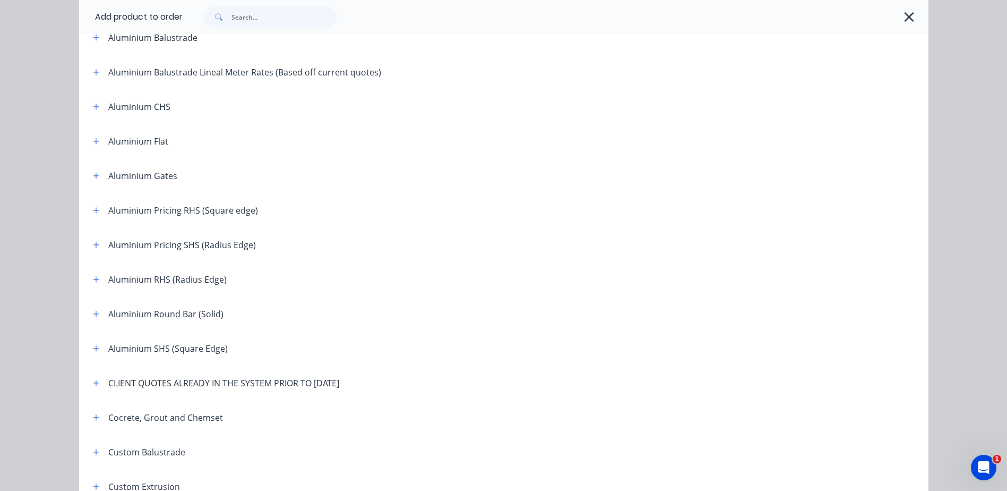
scroll to position [265, 0]
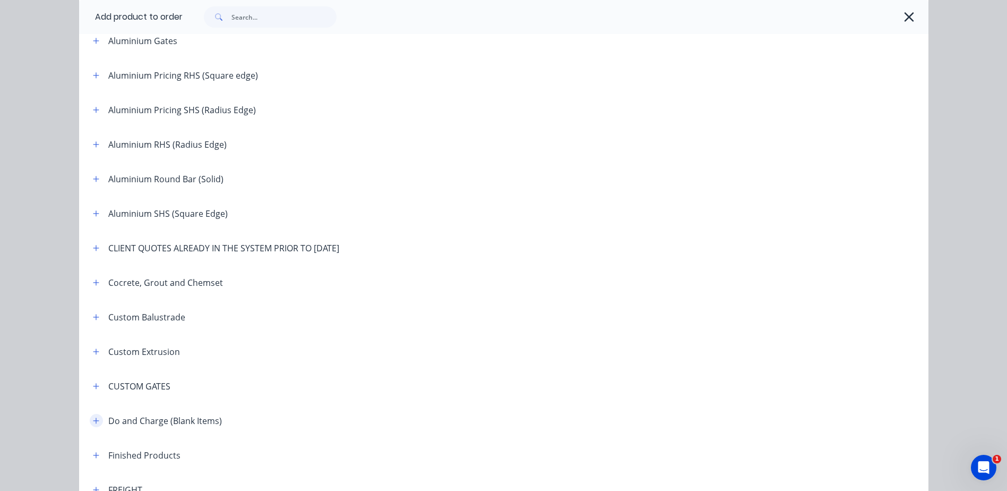
click at [93, 419] on icon "button" at bounding box center [96, 420] width 6 height 7
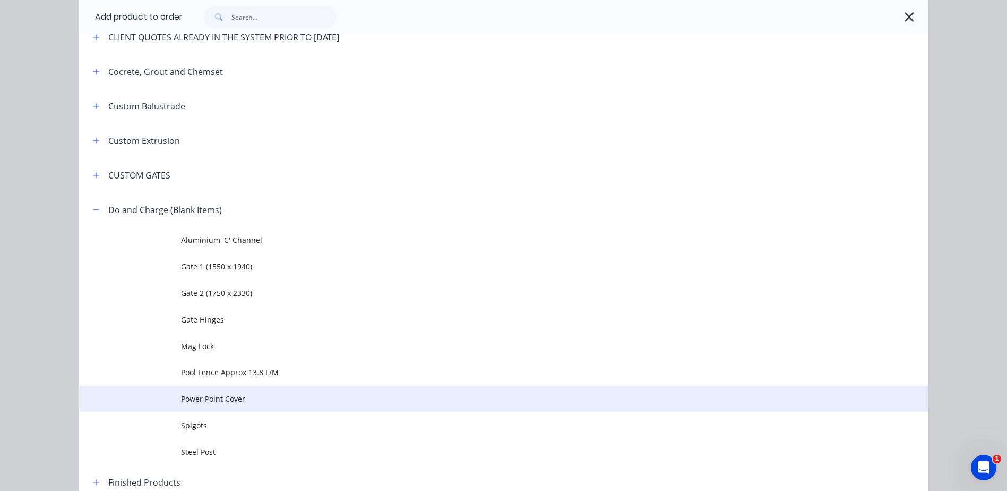
scroll to position [478, 0]
click at [198, 395] on span "Power Point Cover" at bounding box center [480, 396] width 598 height 11
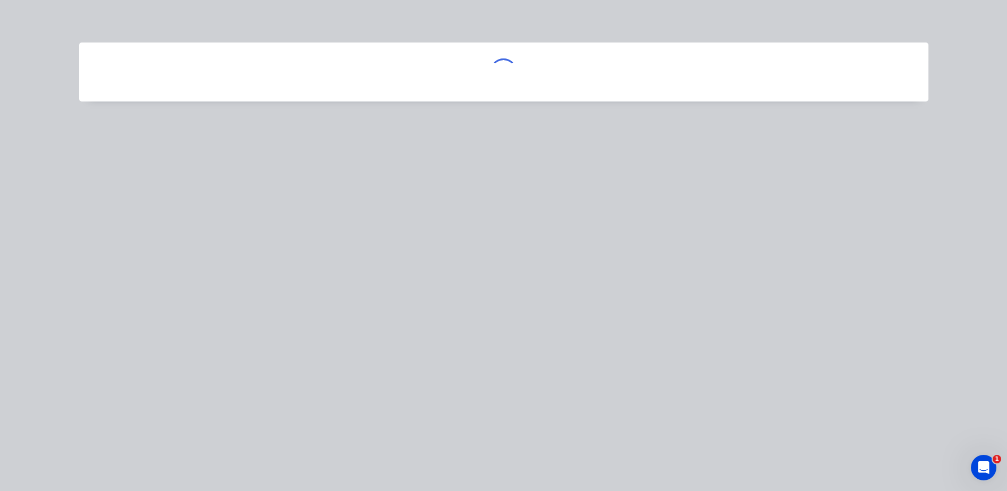
scroll to position [0, 0]
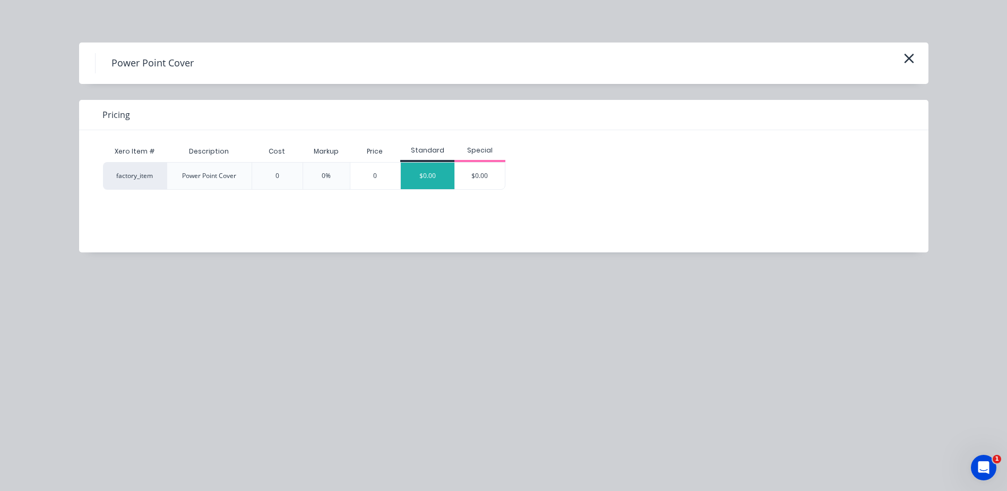
click at [431, 178] on div "$0.00" at bounding box center [428, 175] width 54 height 27
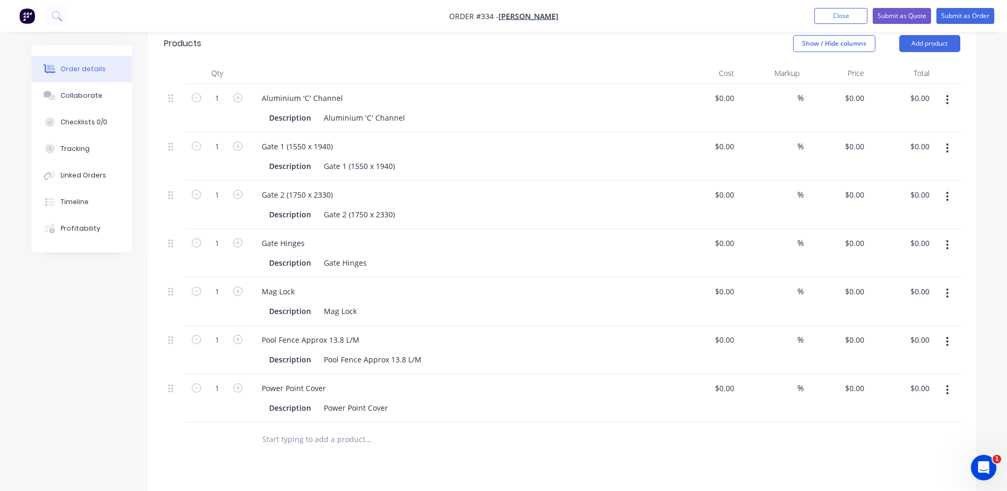
scroll to position [265, 0]
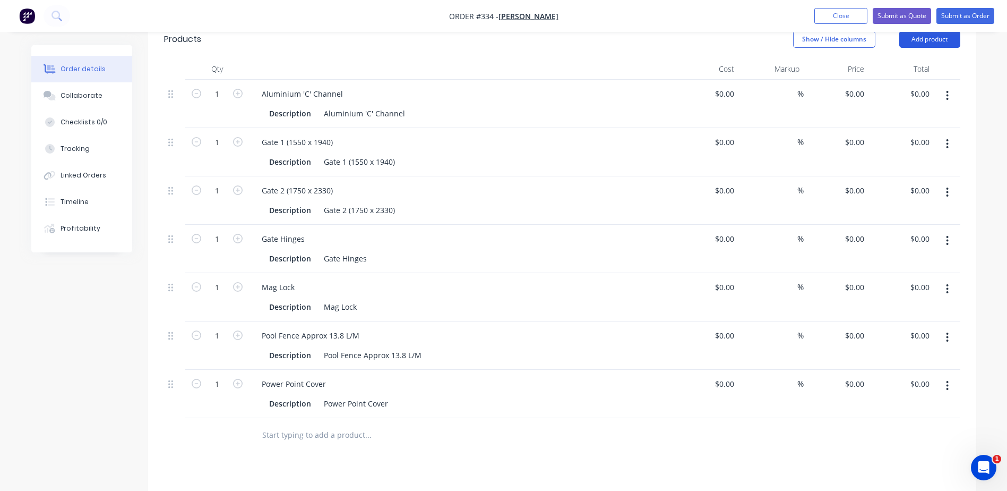
click at [921, 40] on button "Add product" at bounding box center [929, 39] width 61 height 17
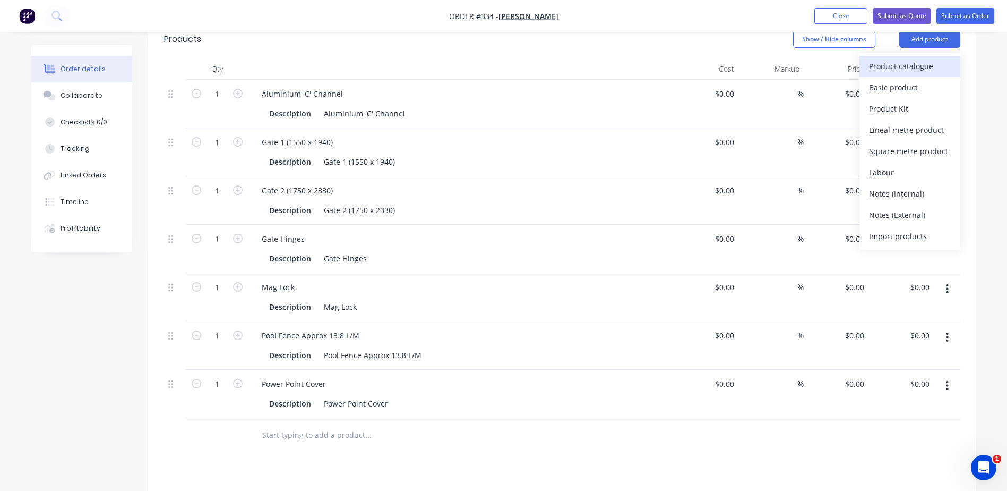
click at [903, 66] on div "Product catalogue" at bounding box center [910, 65] width 82 height 15
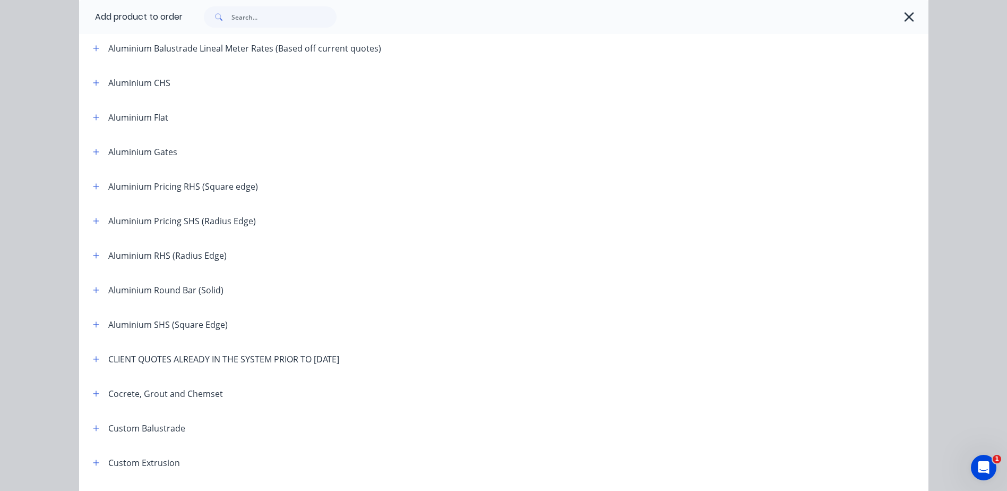
scroll to position [212, 0]
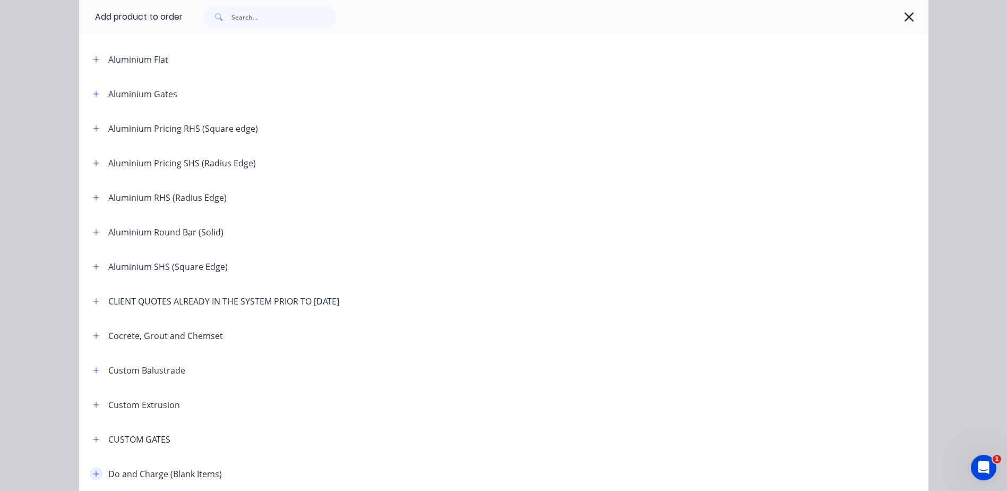
click at [94, 473] on icon "button" at bounding box center [96, 473] width 6 height 6
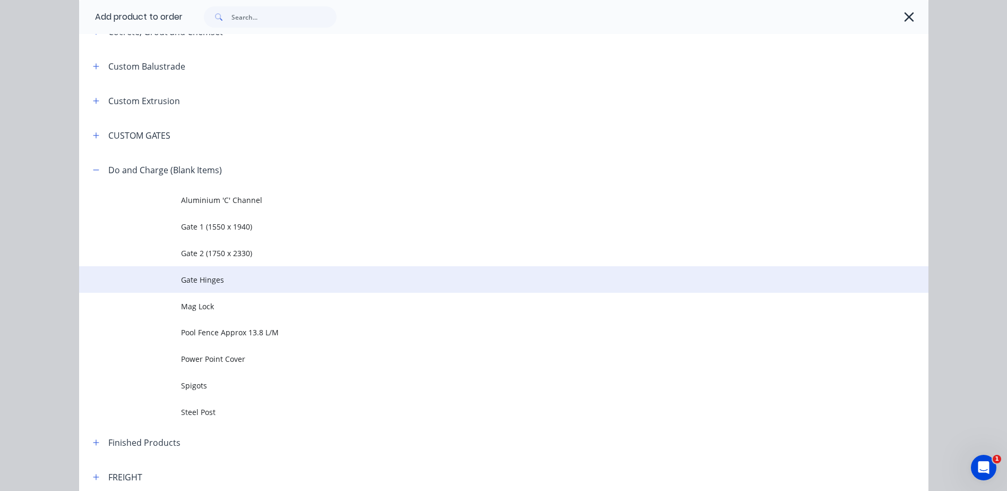
scroll to position [531, 0]
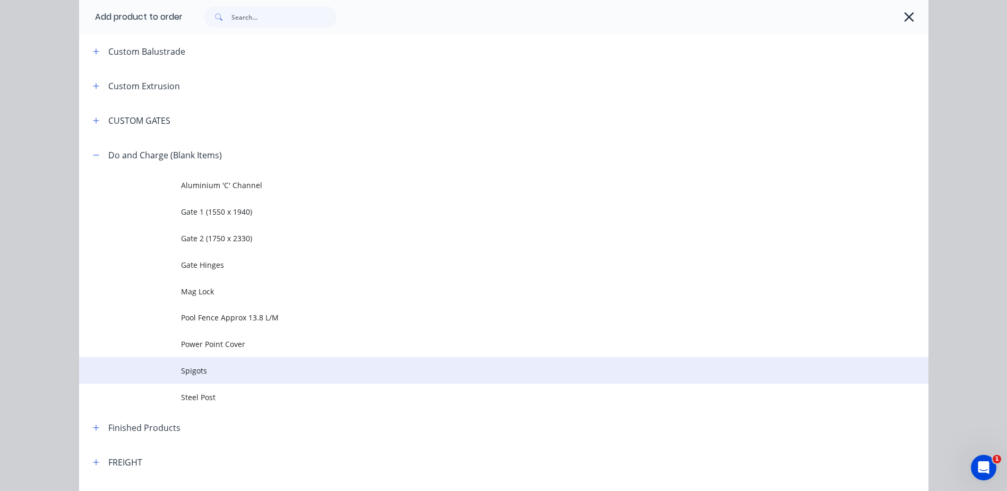
click at [195, 372] on span "Spigots" at bounding box center [480, 370] width 598 height 11
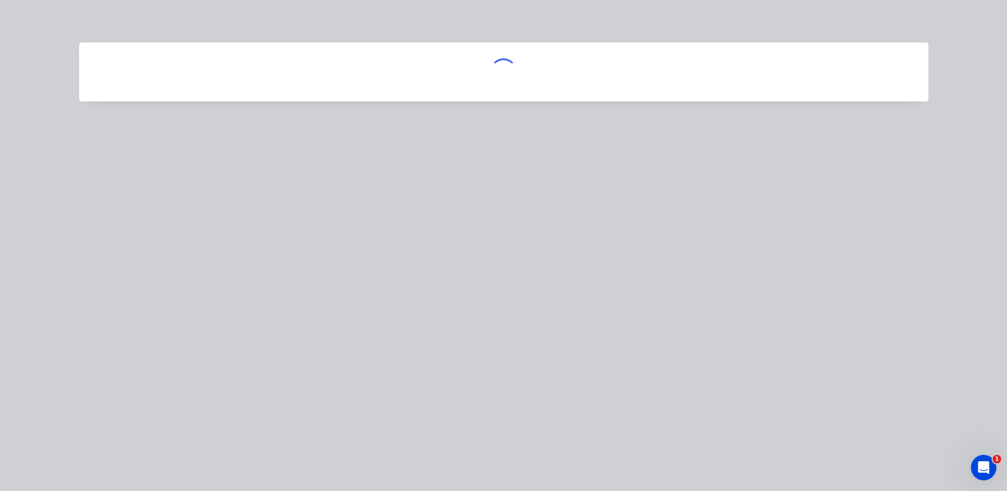
scroll to position [0, 0]
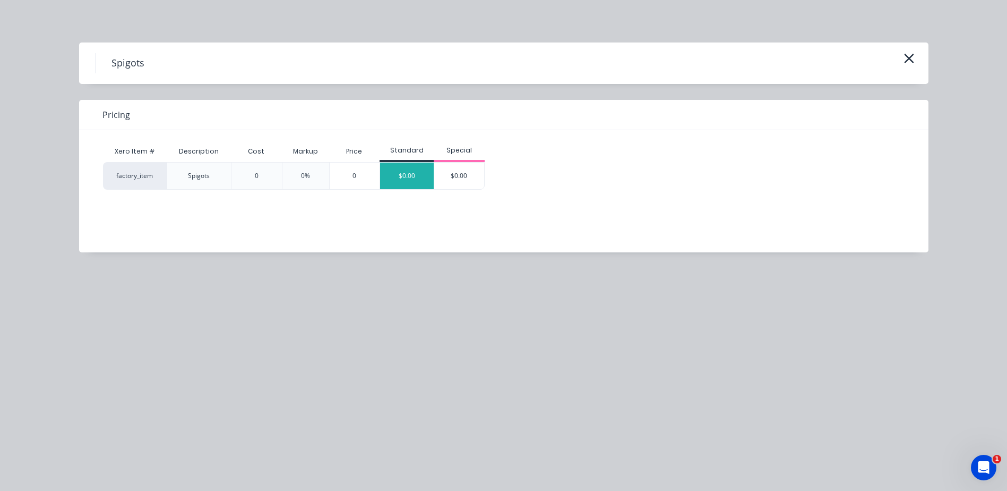
click at [402, 170] on div "$0.00" at bounding box center [407, 175] width 54 height 27
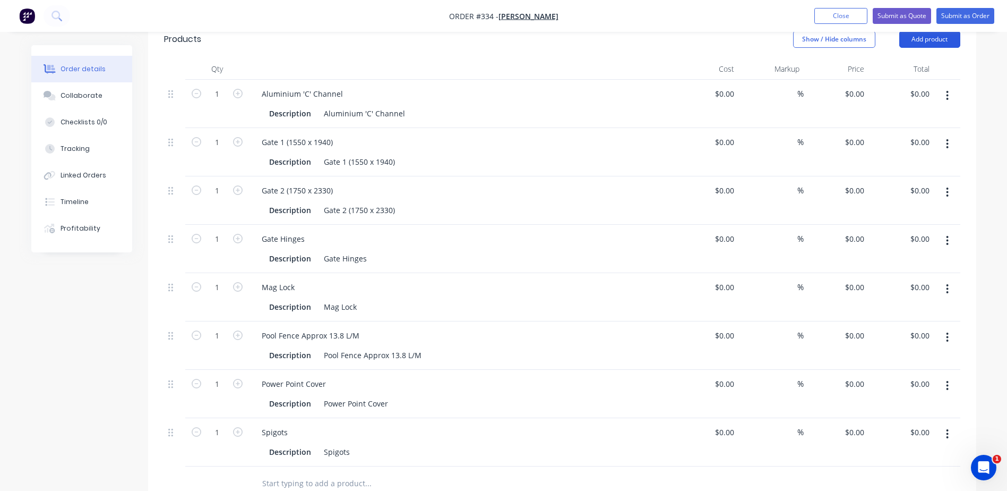
click at [926, 41] on button "Add product" at bounding box center [929, 39] width 61 height 17
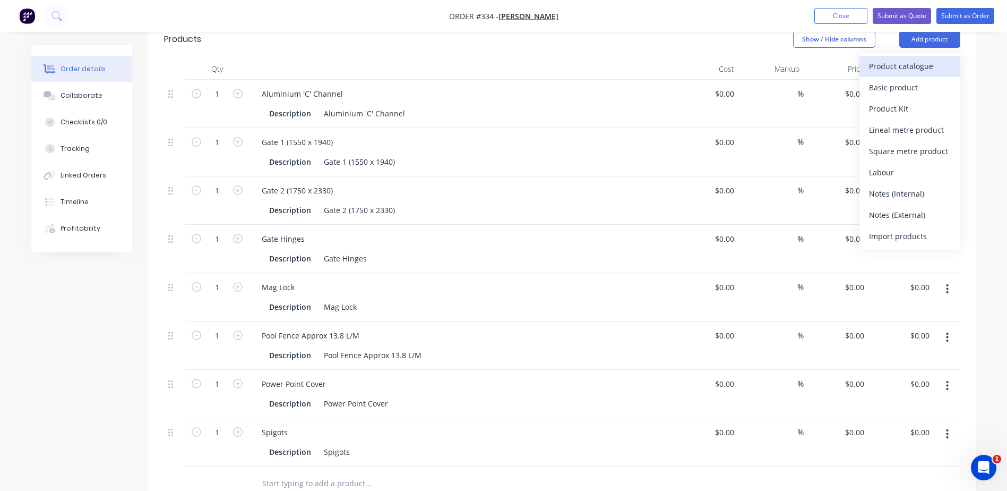
click at [906, 60] on div "Product catalogue" at bounding box center [910, 65] width 82 height 15
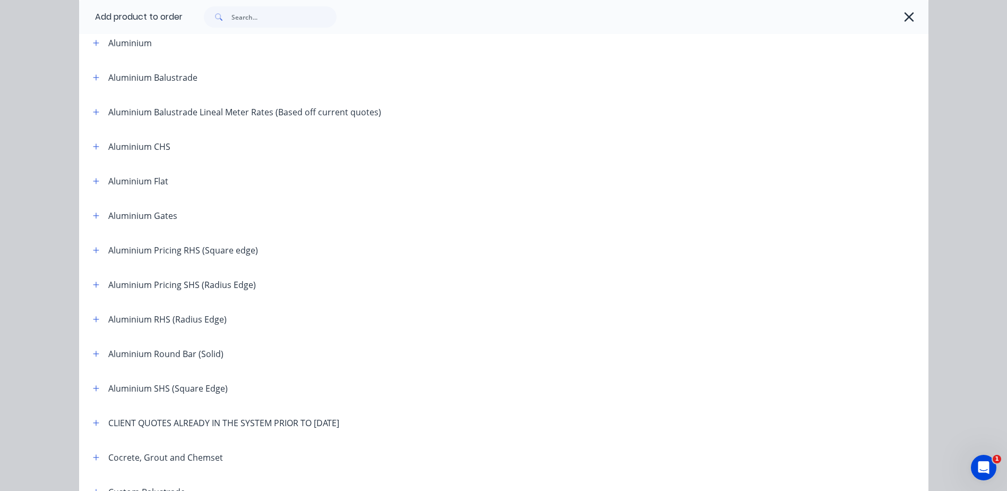
scroll to position [265, 0]
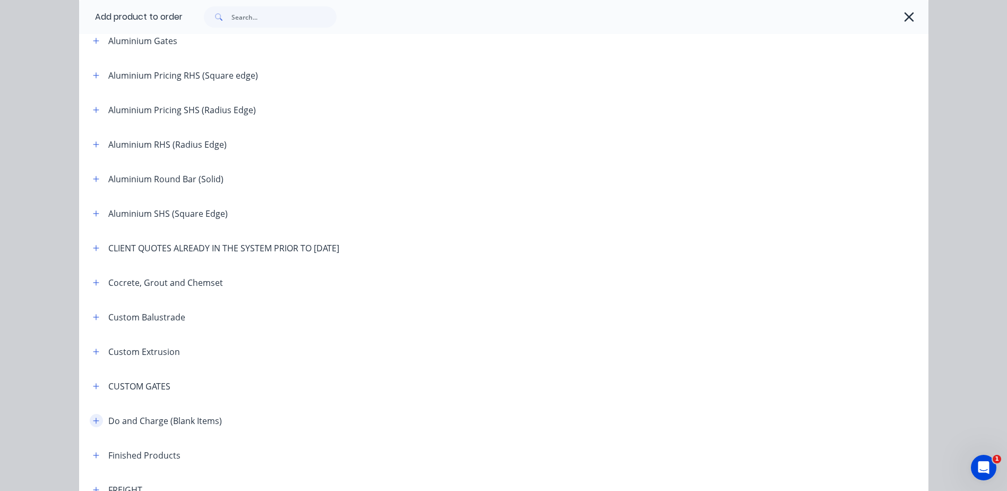
click at [93, 422] on icon "button" at bounding box center [96, 420] width 6 height 6
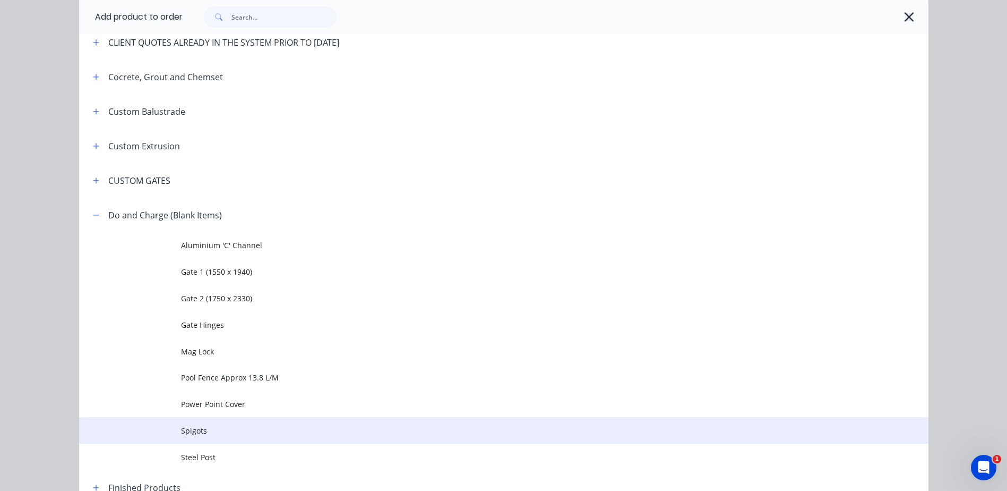
scroll to position [478, 0]
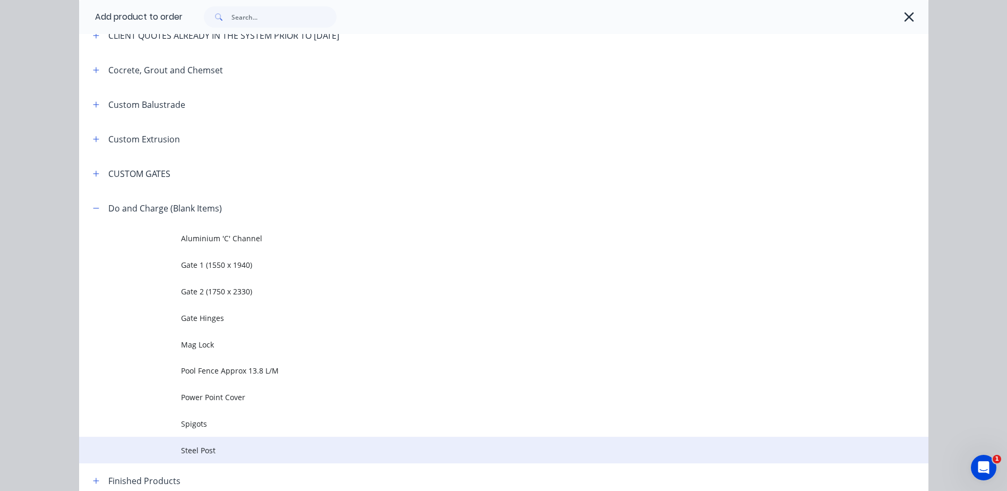
click at [199, 447] on span "Steel Post" at bounding box center [480, 449] width 598 height 11
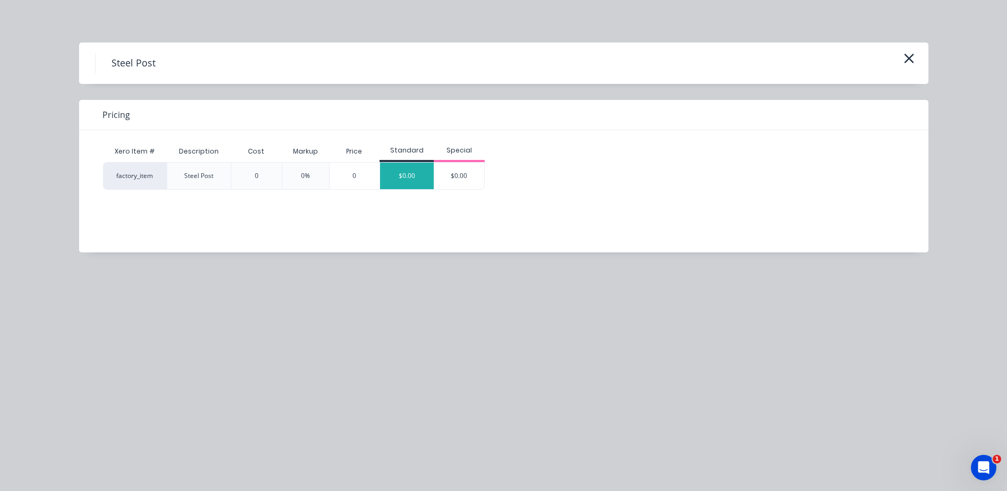
click at [408, 171] on div "$0.00" at bounding box center [407, 175] width 54 height 27
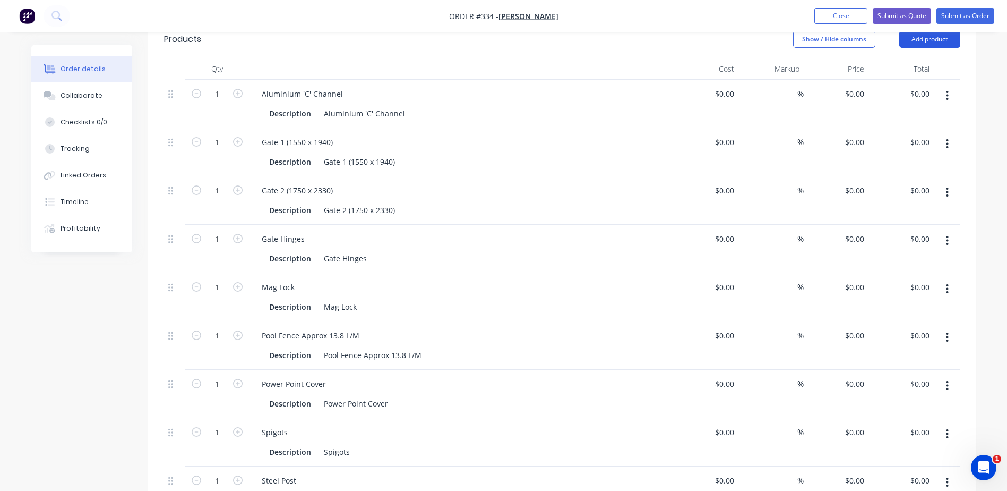
click at [954, 42] on button "Add product" at bounding box center [929, 39] width 61 height 17
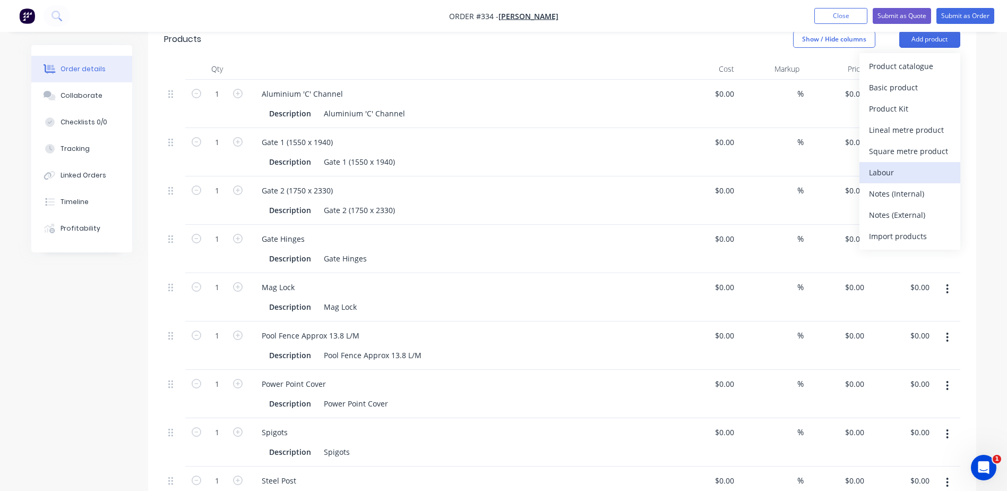
click at [888, 173] on div "Labour" at bounding box center [910, 172] width 82 height 15
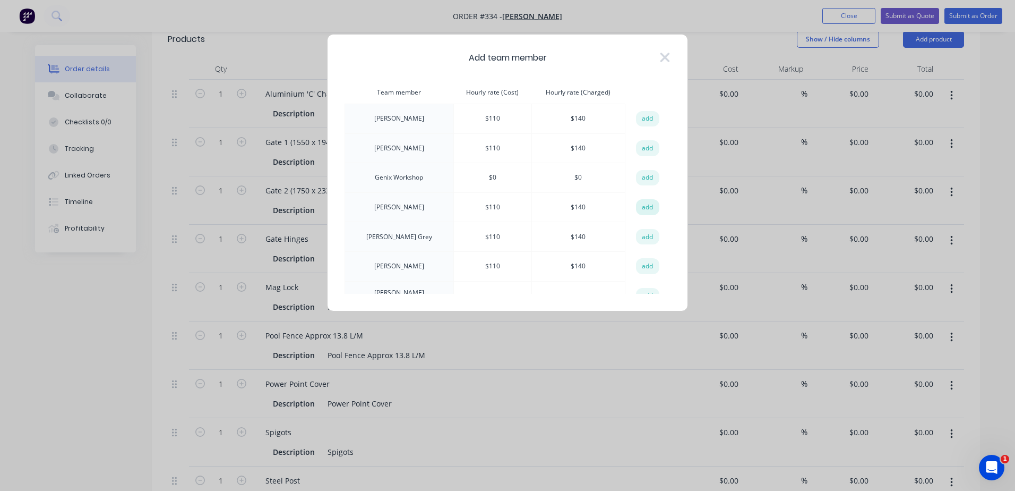
click at [636, 209] on button "add" at bounding box center [647, 207] width 23 height 16
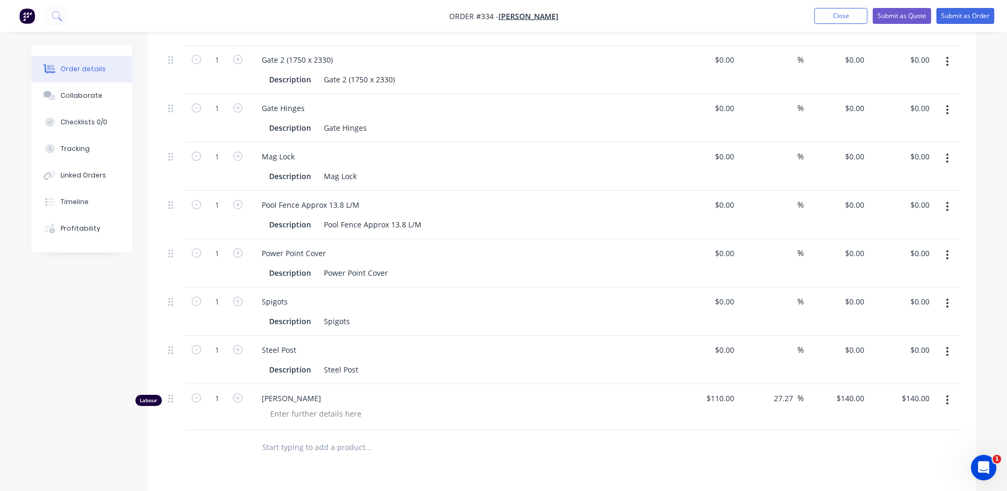
scroll to position [531, 0]
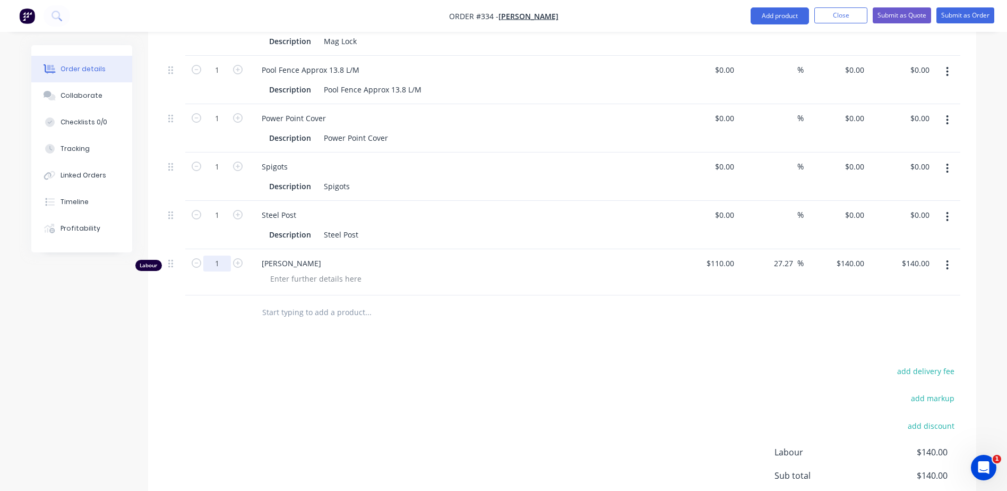
click at [218, 264] on input "1" at bounding box center [217, 263] width 28 height 16
type input "5.5"
type input "$770.00"
click at [313, 391] on div "add delivery fee add markup add discount Labour $770.00 Sub total $770.00 Margi…" at bounding box center [562, 466] width 796 height 205
click at [979, 19] on button "Submit as Order" at bounding box center [966, 15] width 58 height 16
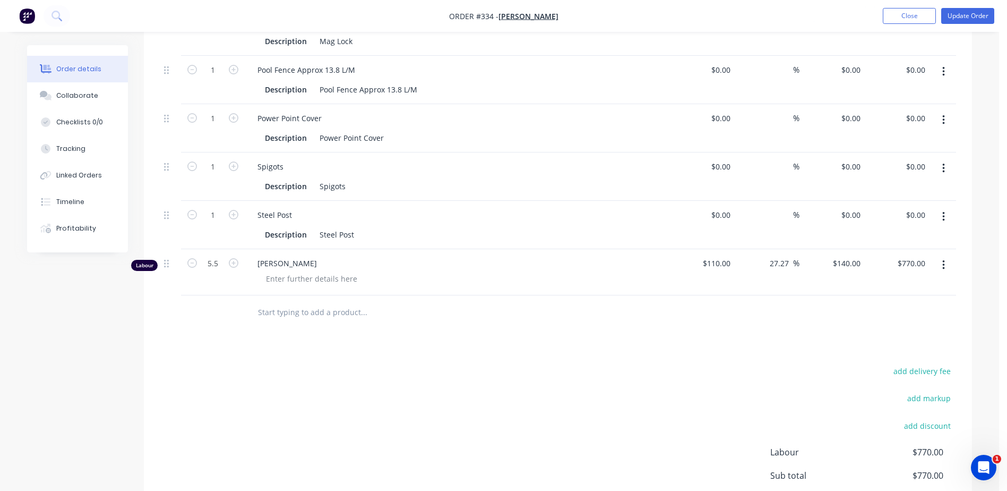
scroll to position [0, 0]
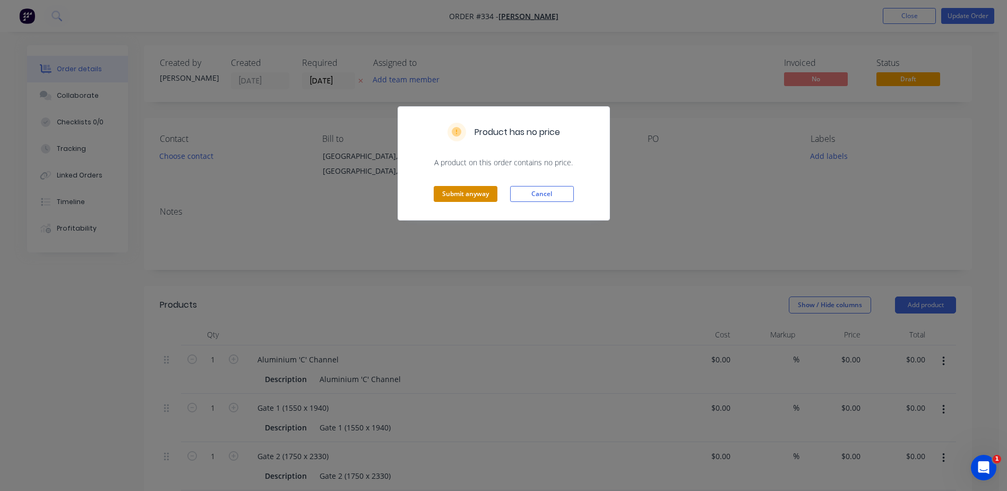
click at [488, 198] on button "Submit anyway" at bounding box center [466, 194] width 64 height 16
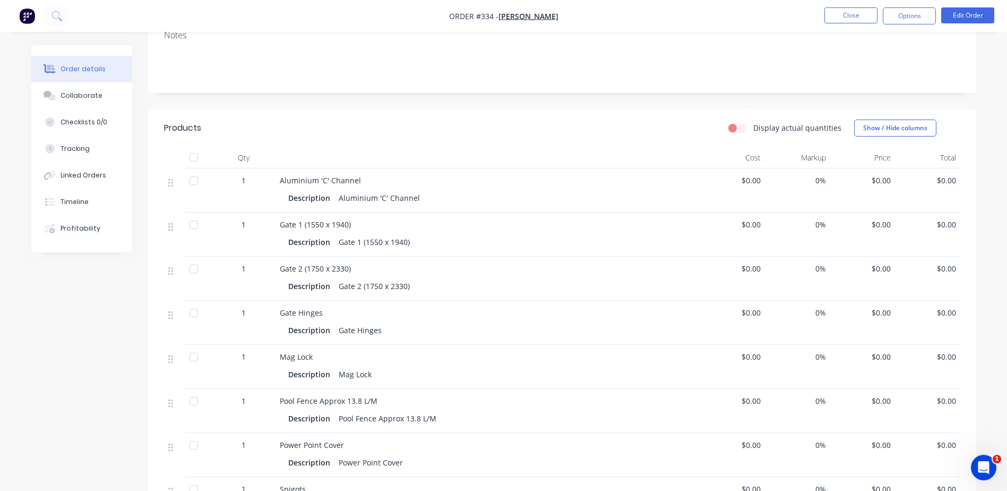
scroll to position [106, 0]
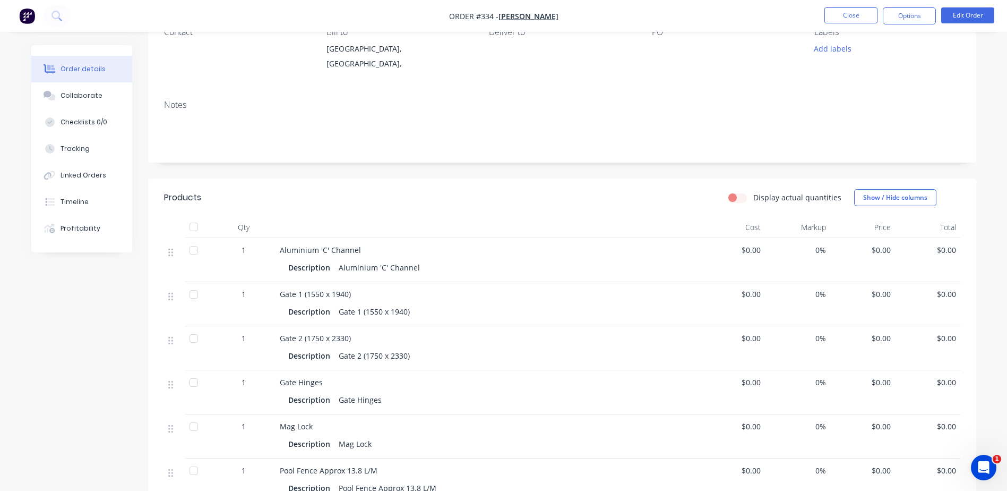
click at [753, 200] on label "Display actual quantities" at bounding box center [797, 197] width 88 height 11
click at [737, 200] on input "Display actual quantities" at bounding box center [732, 197] width 8 height 10
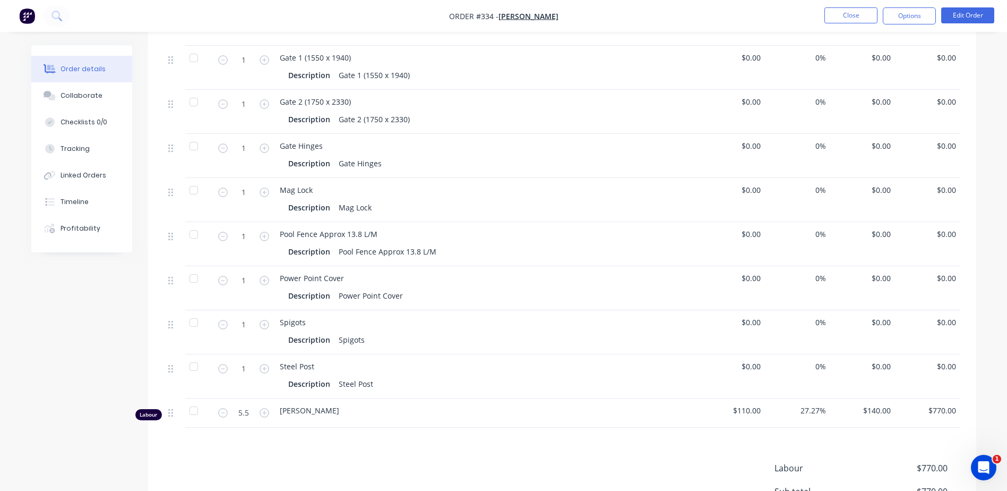
scroll to position [203, 0]
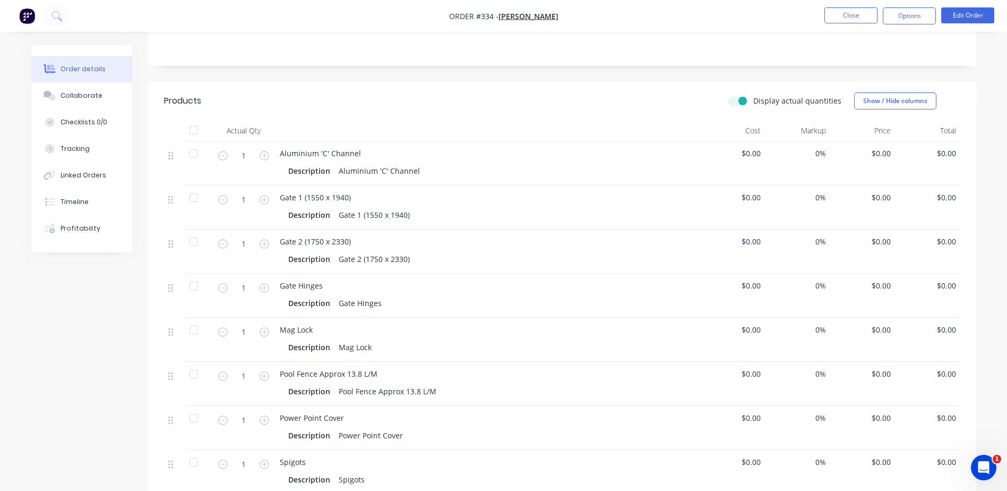
click at [753, 102] on label "Display actual quantities" at bounding box center [797, 100] width 88 height 11
click at [737, 102] on input "Display actual quantities" at bounding box center [732, 100] width 8 height 10
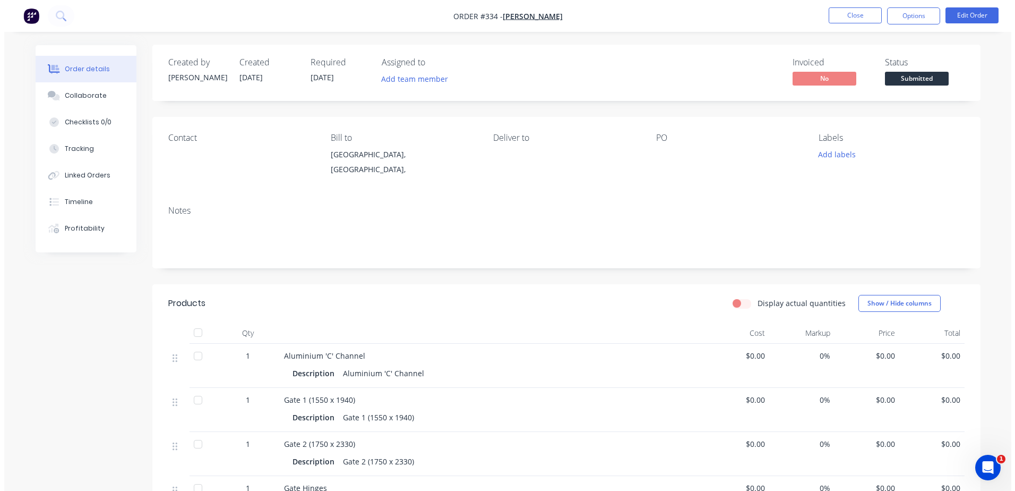
scroll to position [0, 0]
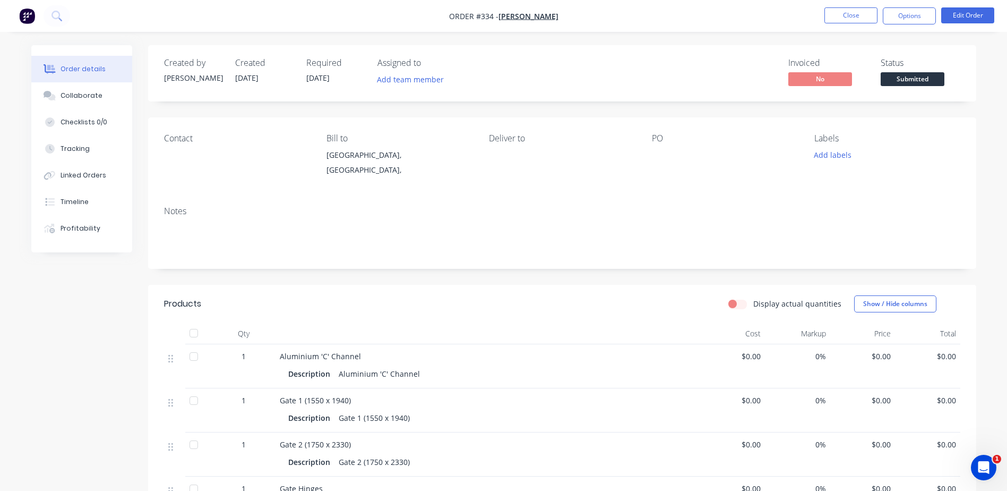
click at [753, 303] on label "Display actual quantities" at bounding box center [797, 303] width 88 height 11
click at [737, 303] on input "Display actual quantities" at bounding box center [732, 303] width 8 height 10
checkbox input "true"
click at [855, 16] on button "Close" at bounding box center [851, 15] width 53 height 16
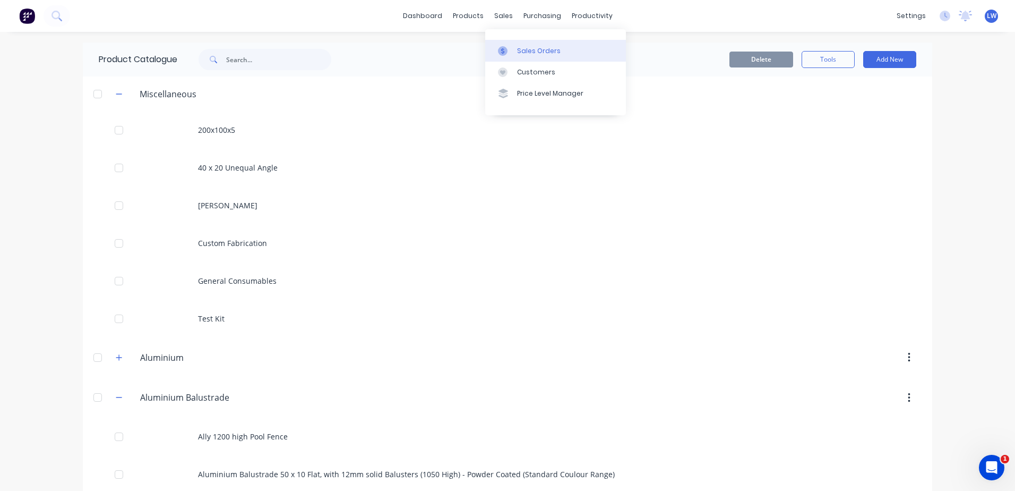
click at [519, 49] on div "Sales Orders" at bounding box center [539, 51] width 44 height 10
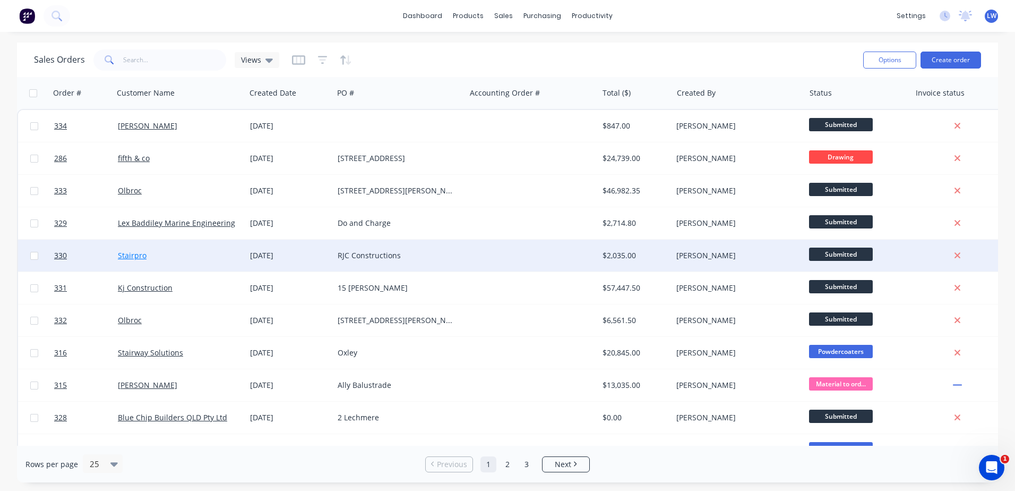
click at [144, 253] on link "Stairpro" at bounding box center [132, 255] width 29 height 10
